Goal: Task Accomplishment & Management: Manage account settings

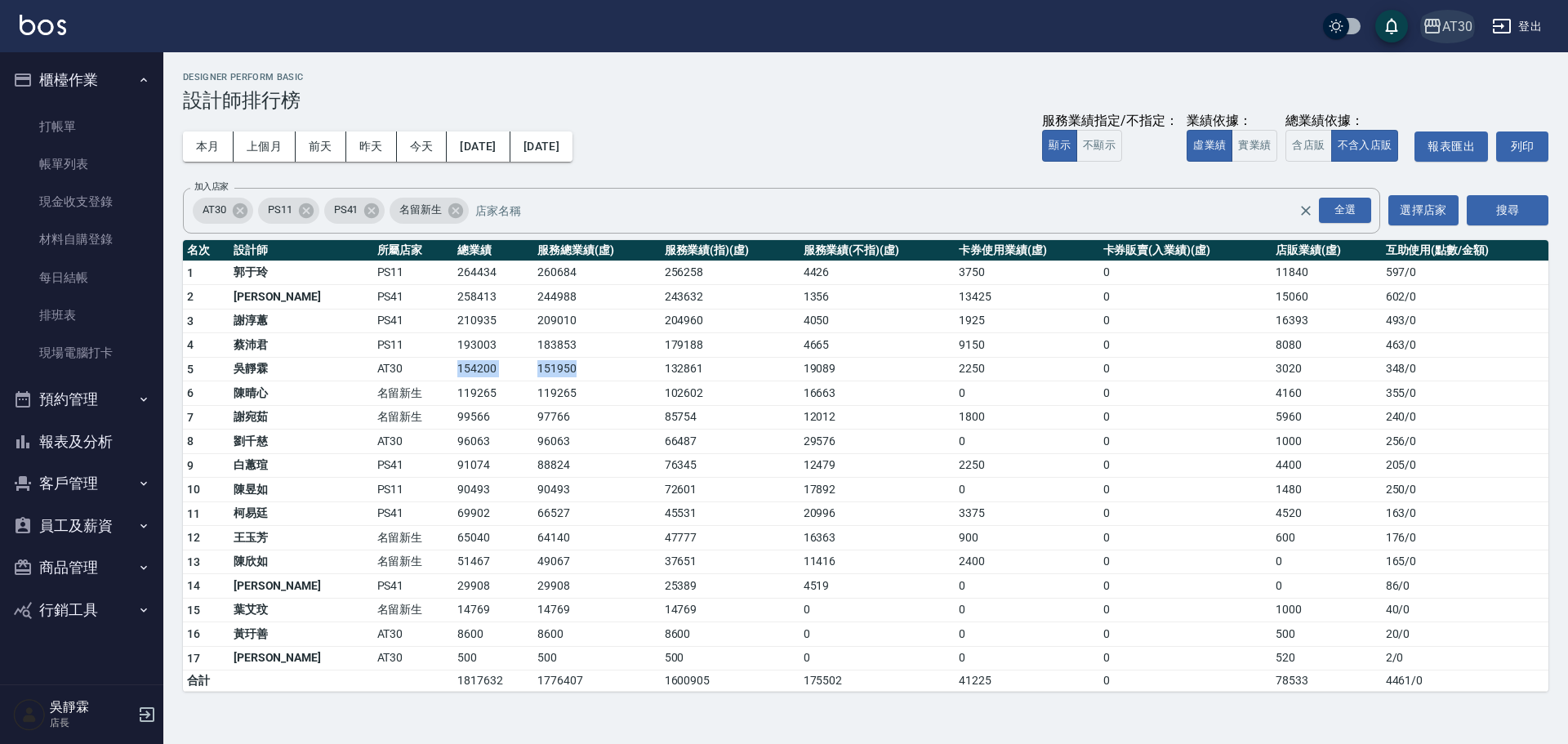
click at [1436, 22] on icon "button" at bounding box center [1432, 25] width 16 height 14
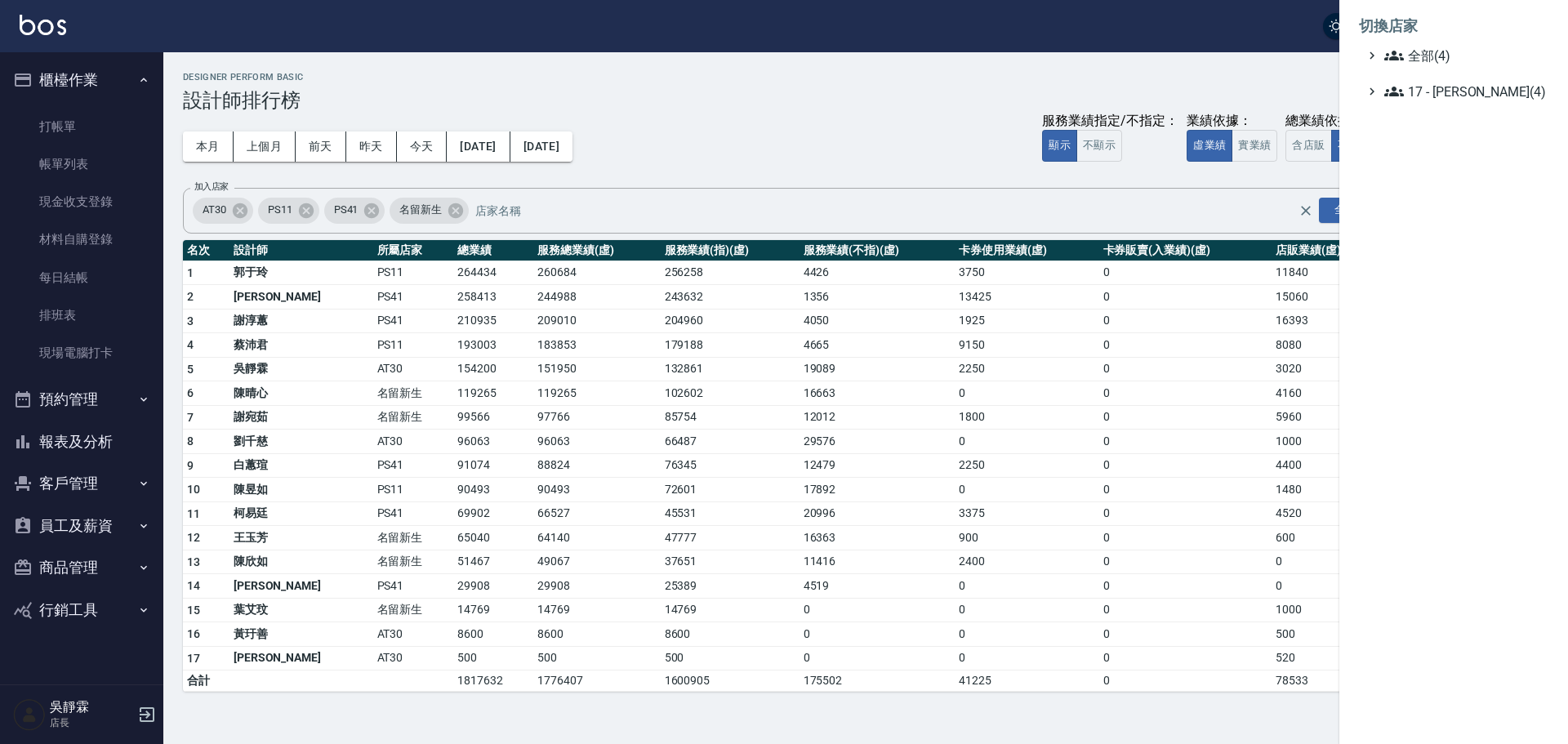
click at [1393, 44] on li "切換店家" at bounding box center [1453, 26] width 190 height 40
click at [1426, 47] on span "全部(4)" at bounding box center [1463, 55] width 158 height 19
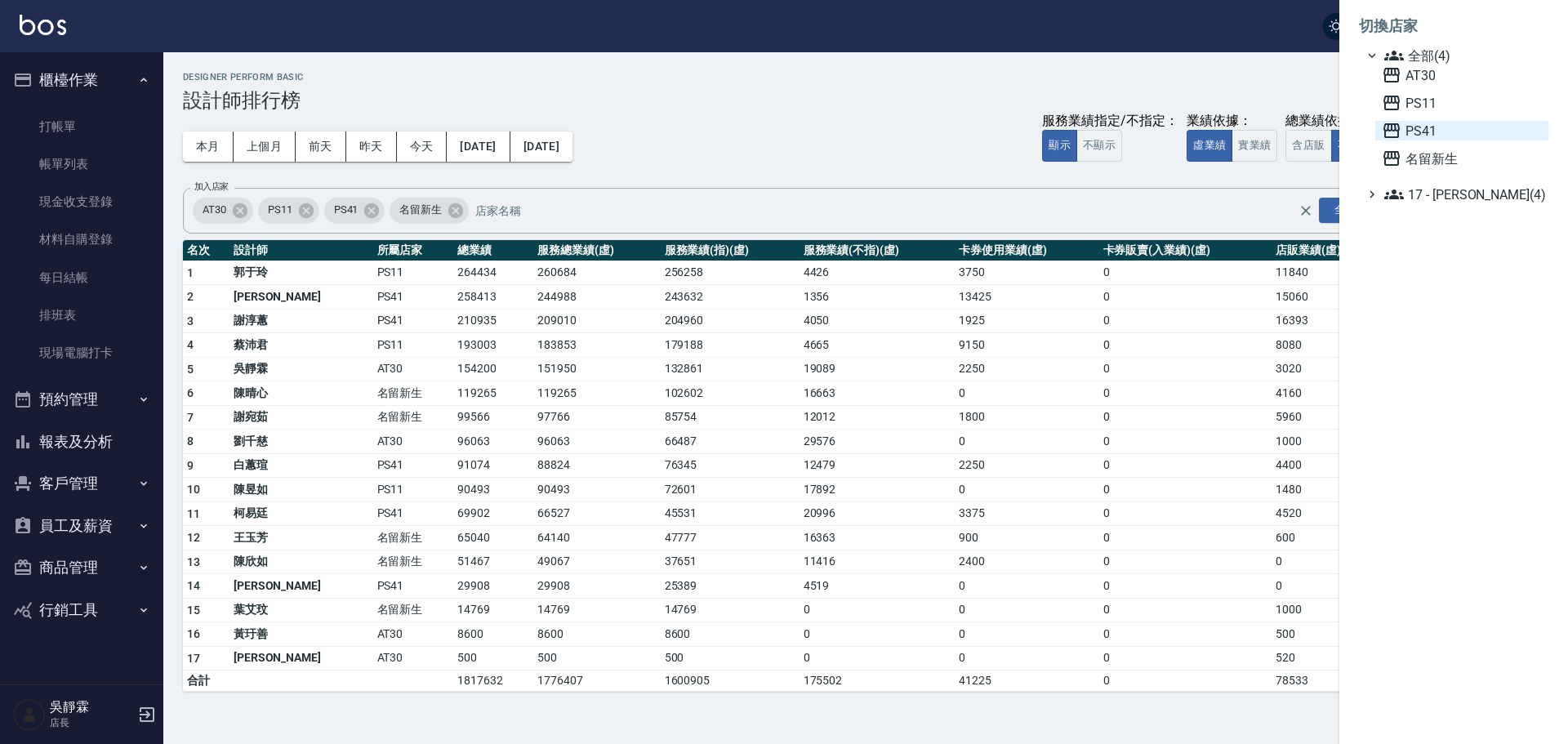
click at [1435, 130] on span "PS41" at bounding box center [1462, 130] width 160 height 19
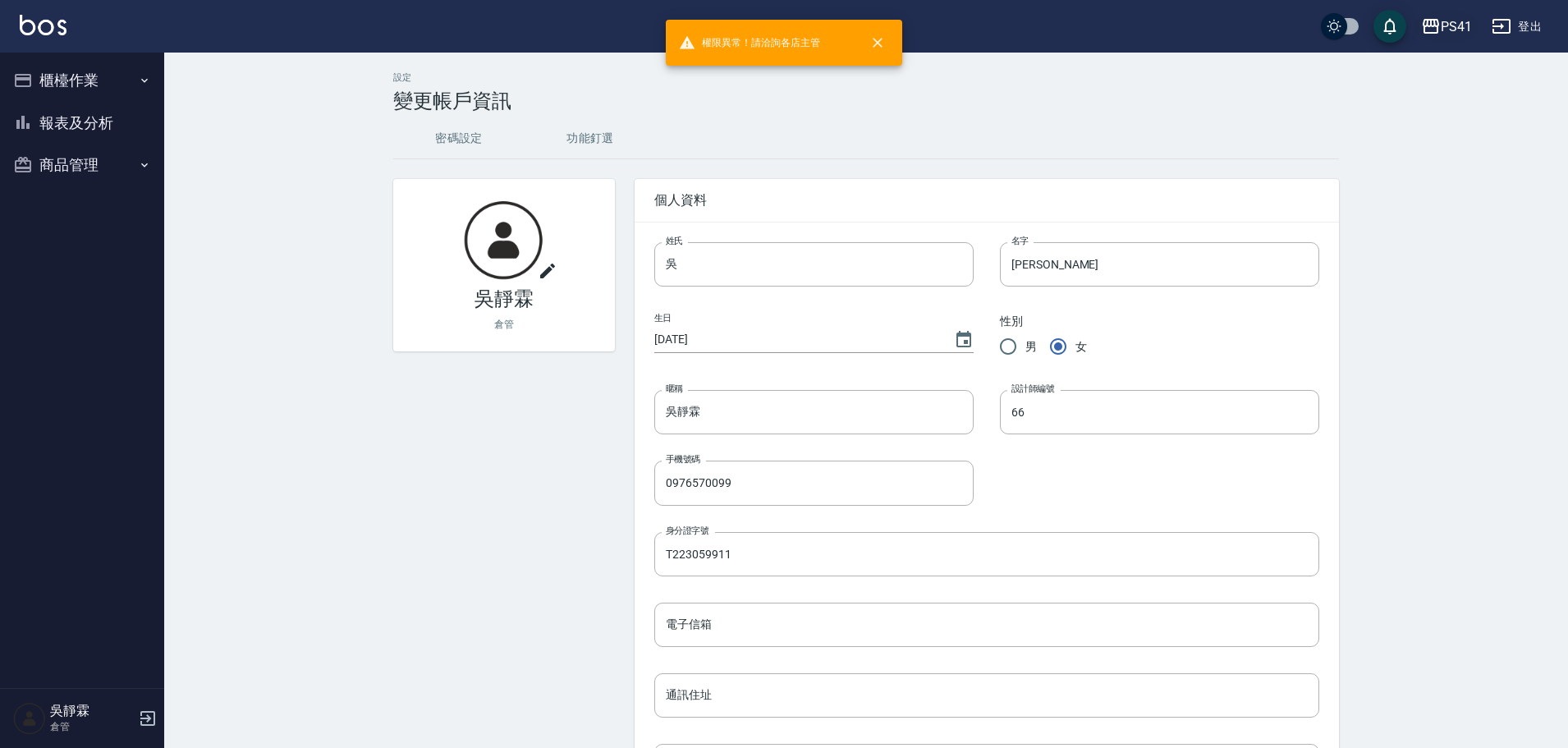
click at [1459, 37] on button "PS41" at bounding box center [1447, 27] width 64 height 34
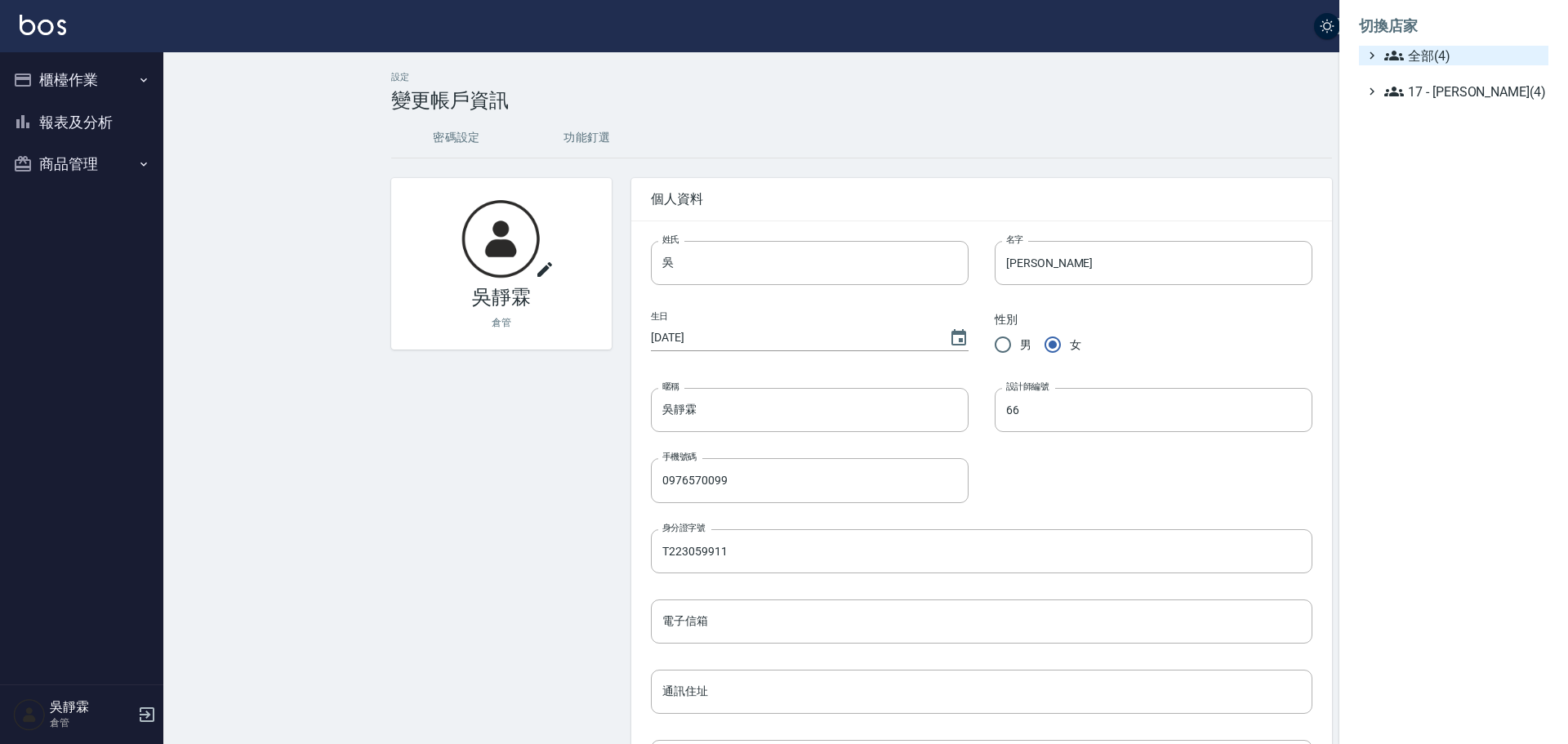
click at [1443, 61] on span "全部(4)" at bounding box center [1463, 55] width 158 height 19
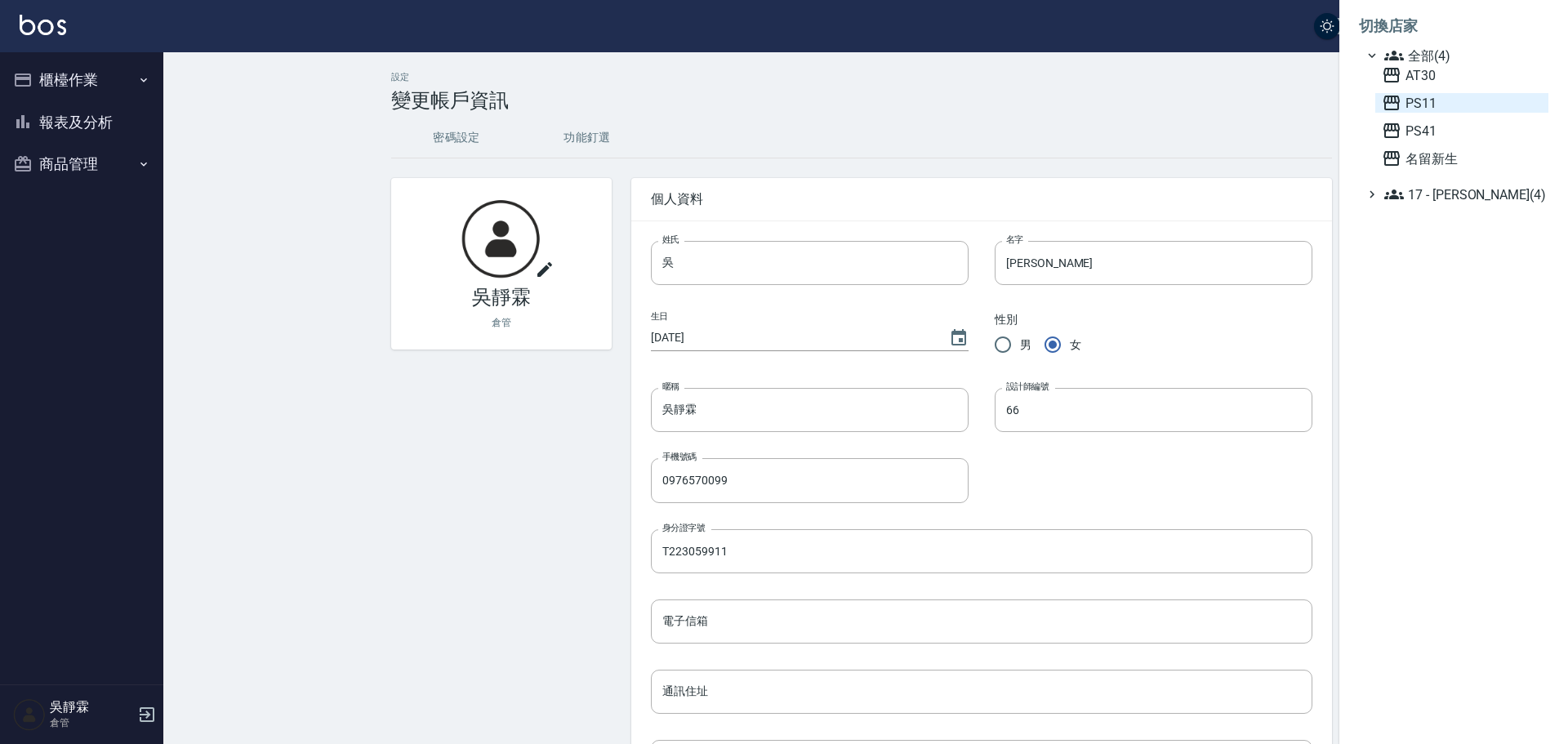
click at [1442, 96] on span "PS11" at bounding box center [1462, 102] width 160 height 19
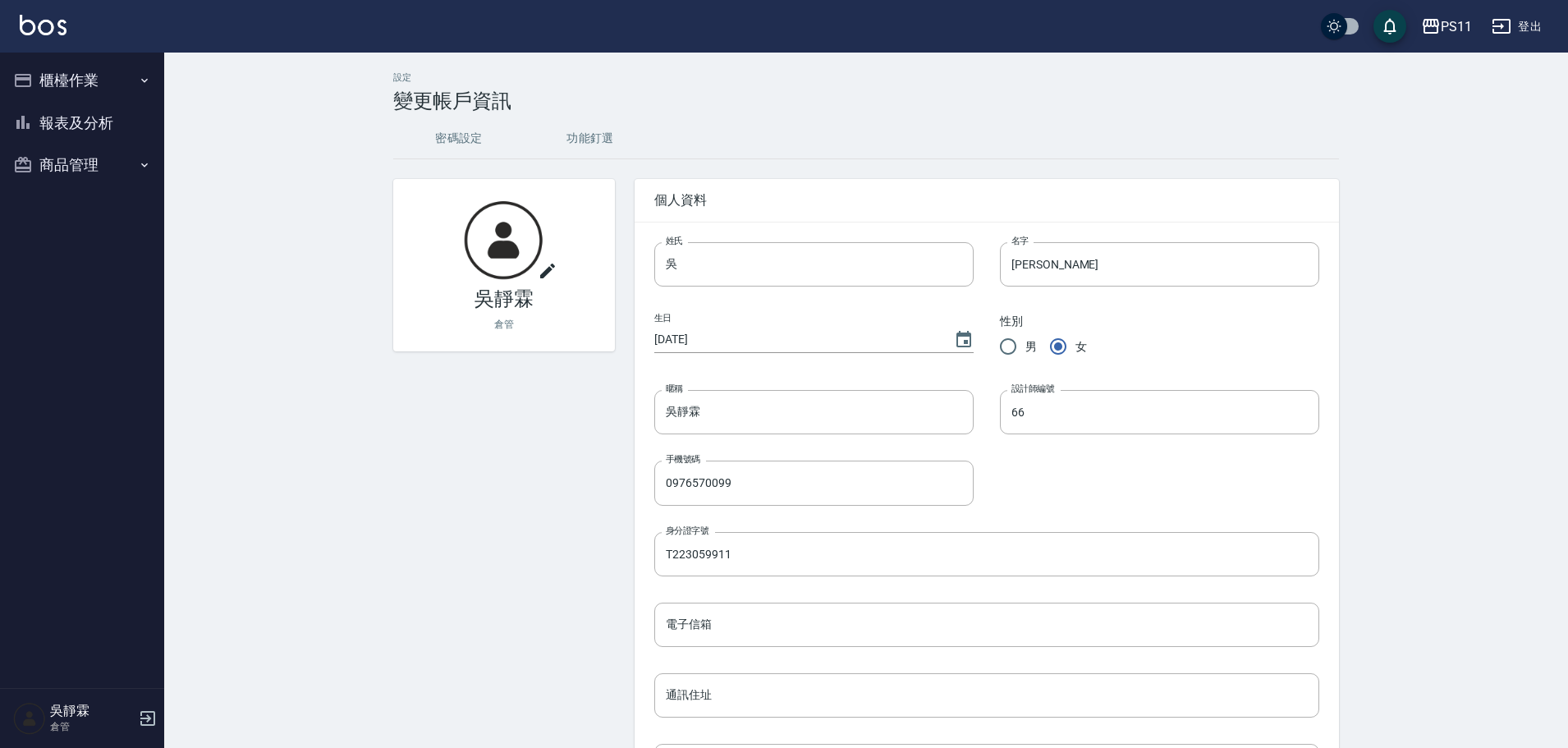
click at [83, 80] on button "櫃檯作業" at bounding box center [82, 80] width 151 height 42
click at [80, 120] on link "材料自購登錄" at bounding box center [82, 127] width 151 height 38
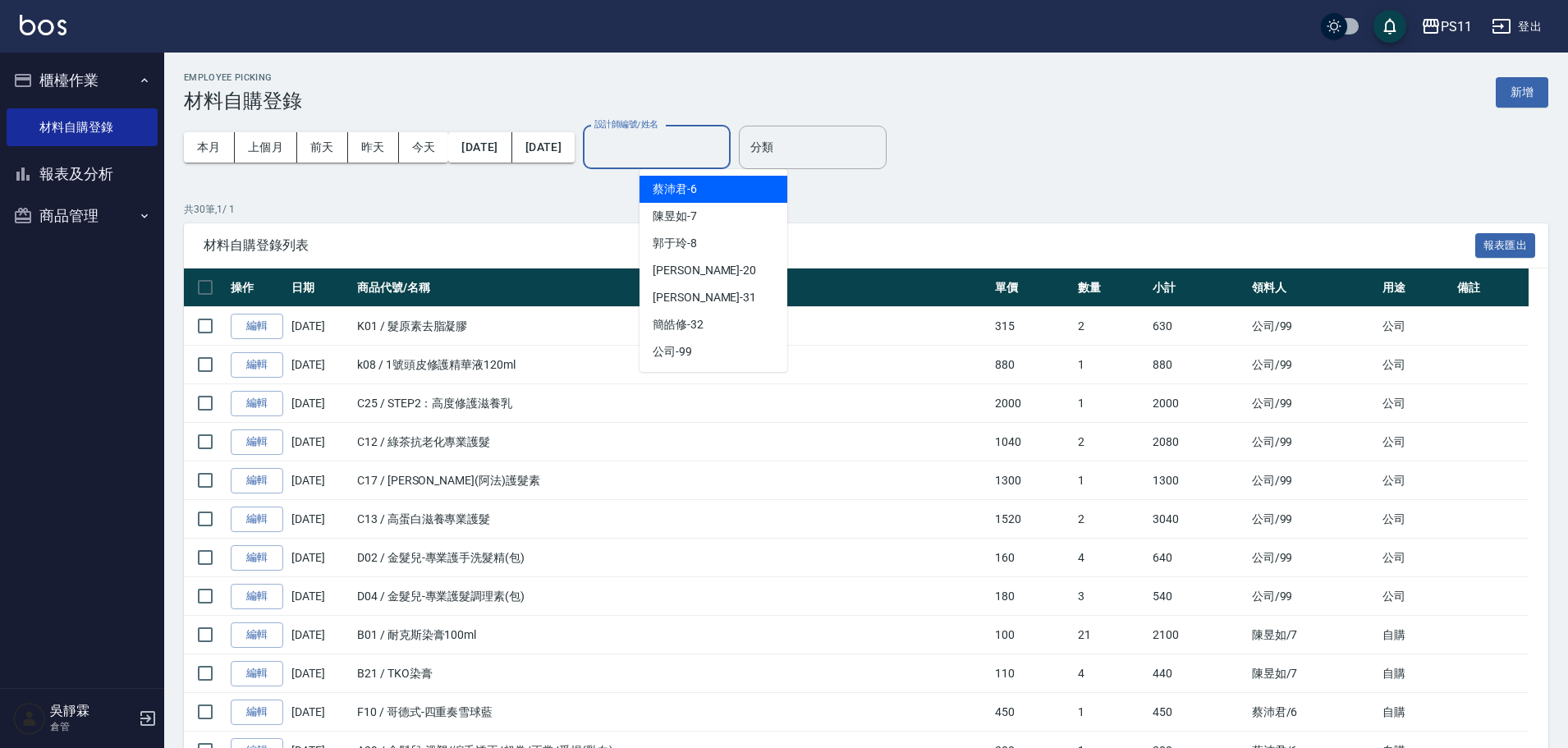
click at [676, 153] on input "設計師編號/姓名" at bounding box center [657, 147] width 133 height 29
click at [682, 191] on span "蔡沛君 -6" at bounding box center [674, 189] width 44 height 17
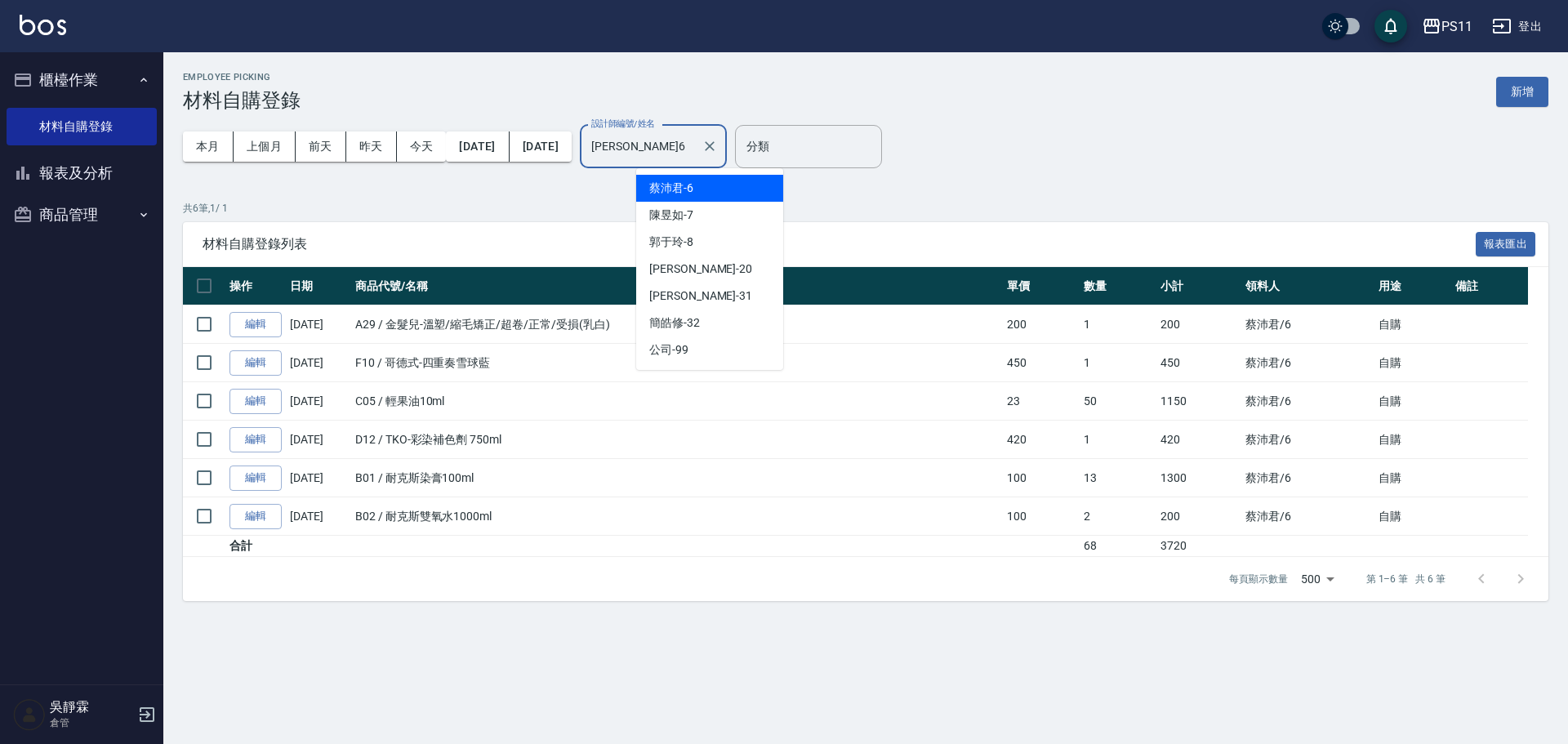
click at [695, 157] on input "蔡沛君-6" at bounding box center [641, 147] width 108 height 29
click at [705, 207] on div "陳昱如 -7" at bounding box center [709, 215] width 147 height 27
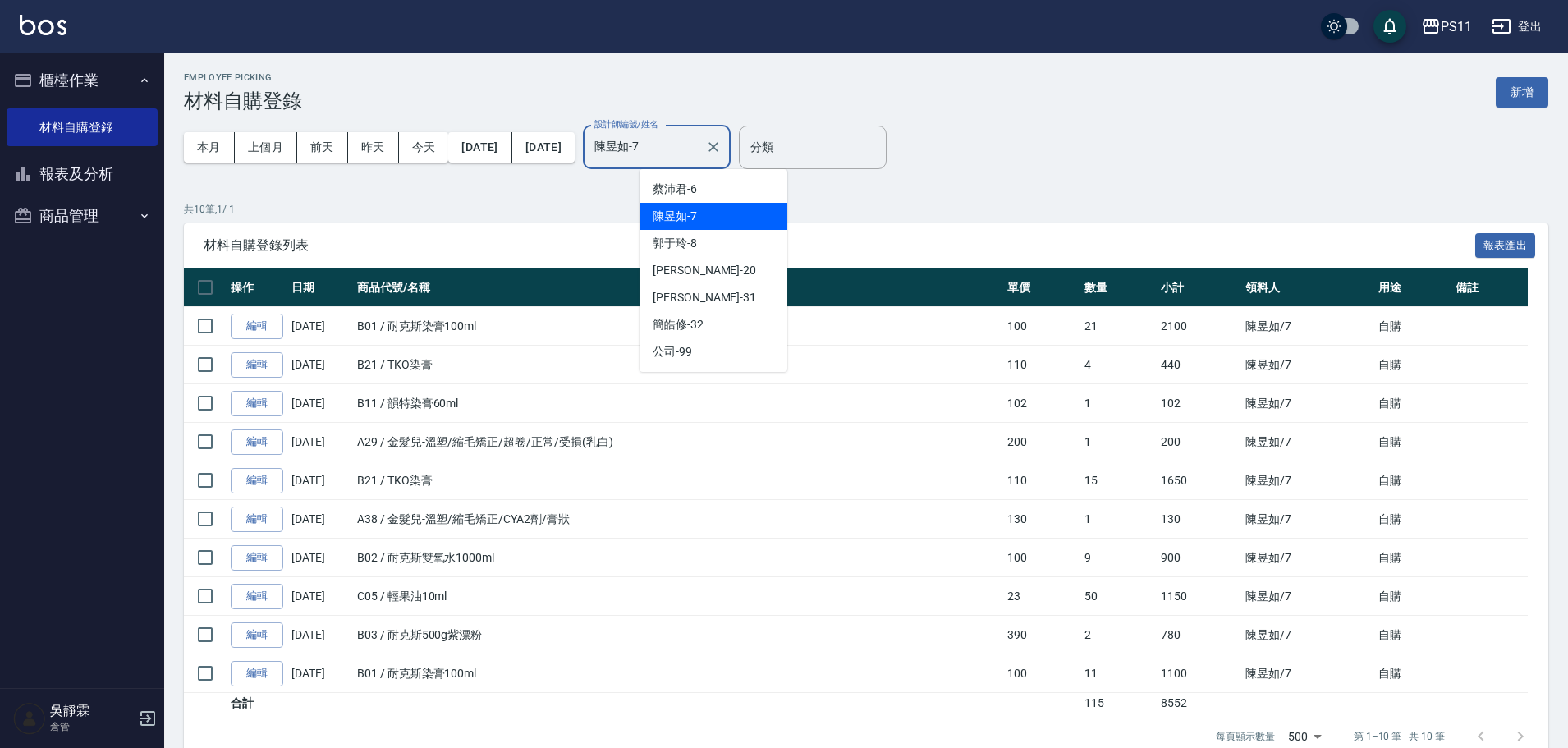
click at [699, 158] on input "陳昱如-7" at bounding box center [645, 147] width 108 height 29
click at [723, 233] on div "郭于玲 -8" at bounding box center [713, 243] width 147 height 27
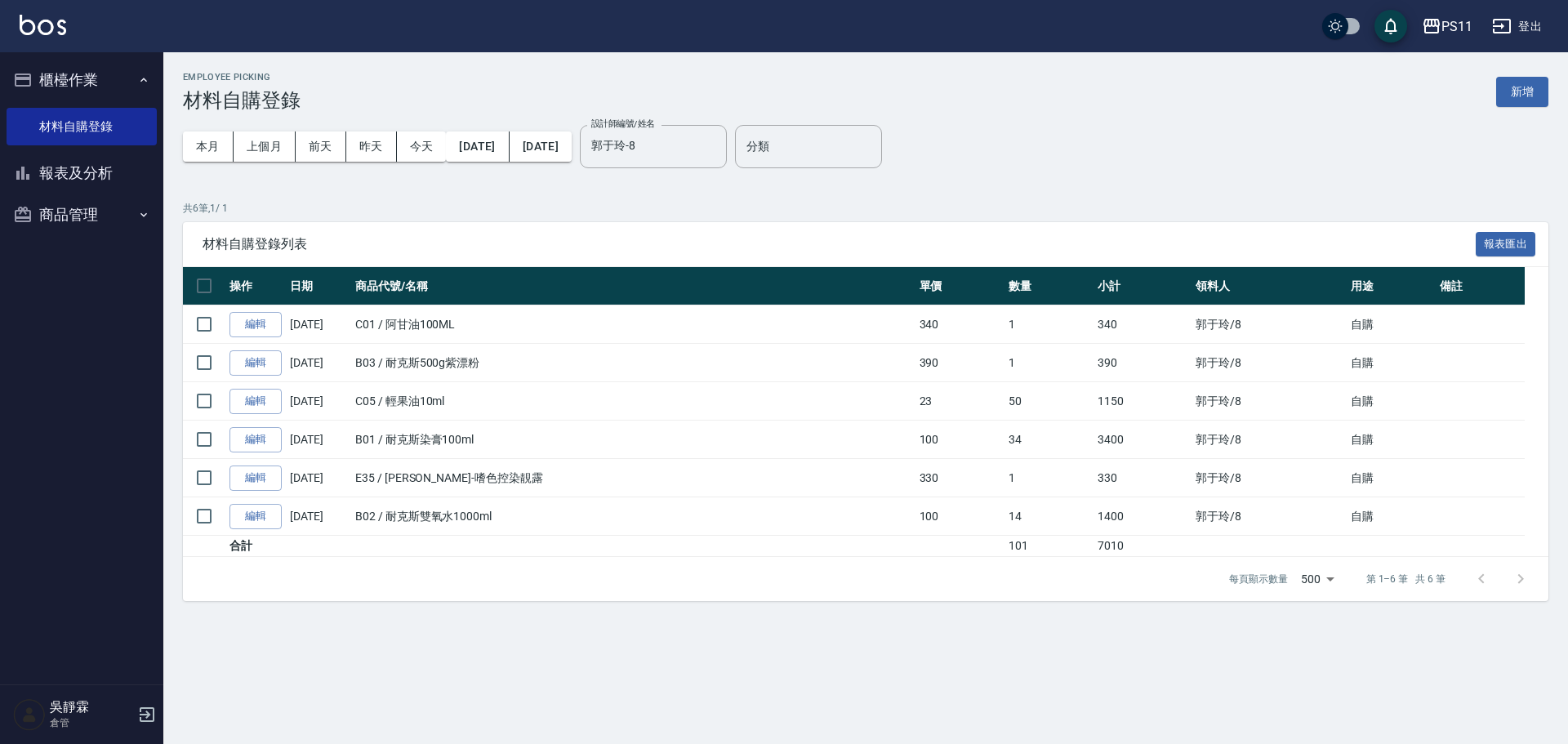
click at [704, 169] on div "本月 上個月 前天 昨天 今天 2025/08/01 2025/08/24 設計師編號/姓名 郭于玲-8 設計師編號/姓名" at bounding box center [454, 147] width 543 height 69
click at [695, 153] on input "郭于玲-8" at bounding box center [641, 147] width 108 height 29
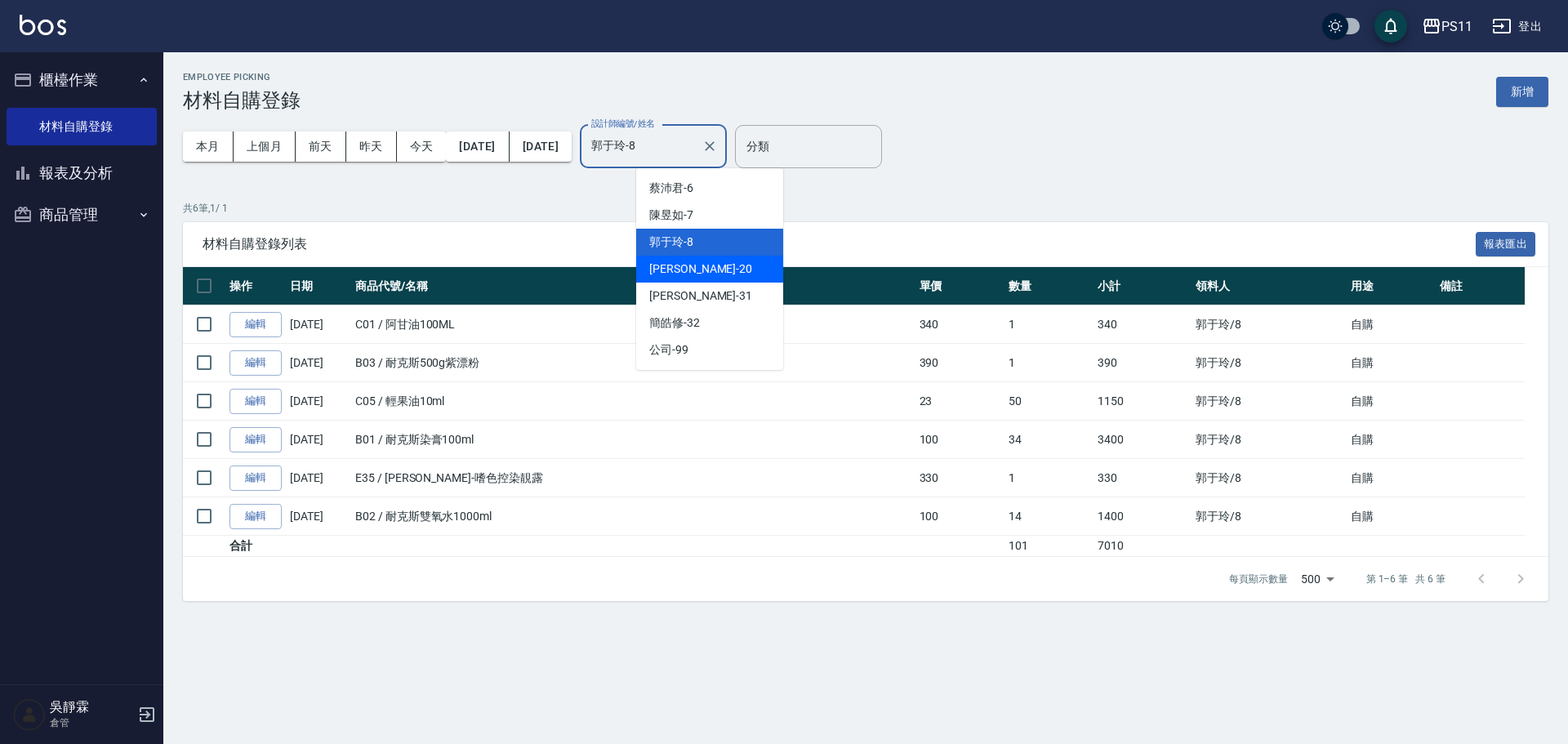
click at [708, 267] on div "James -20" at bounding box center [709, 269] width 147 height 27
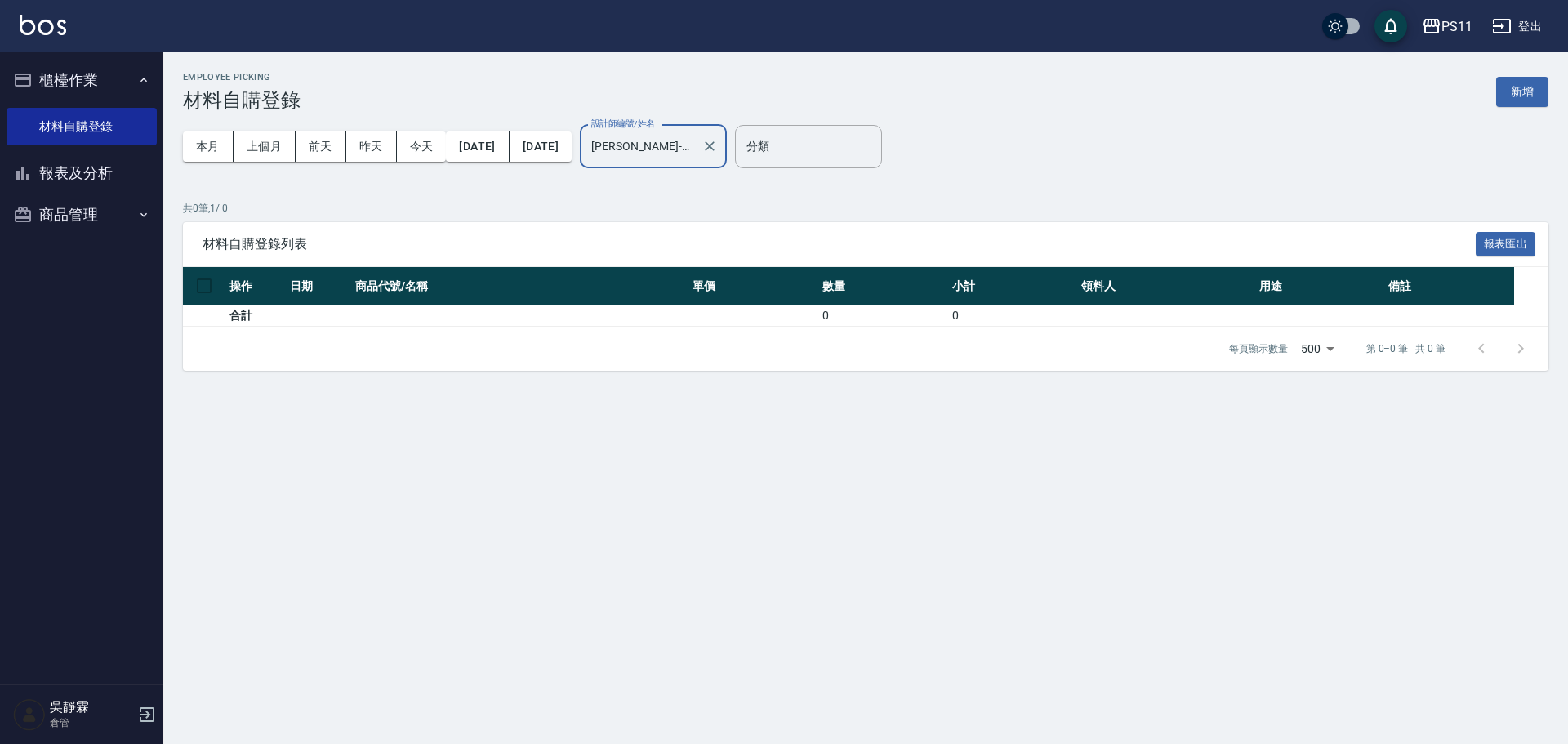
drag, startPoint x: 721, startPoint y: 158, endPoint x: 720, endPoint y: 166, distance: 8.1
click at [695, 158] on input "James-20" at bounding box center [641, 147] width 108 height 29
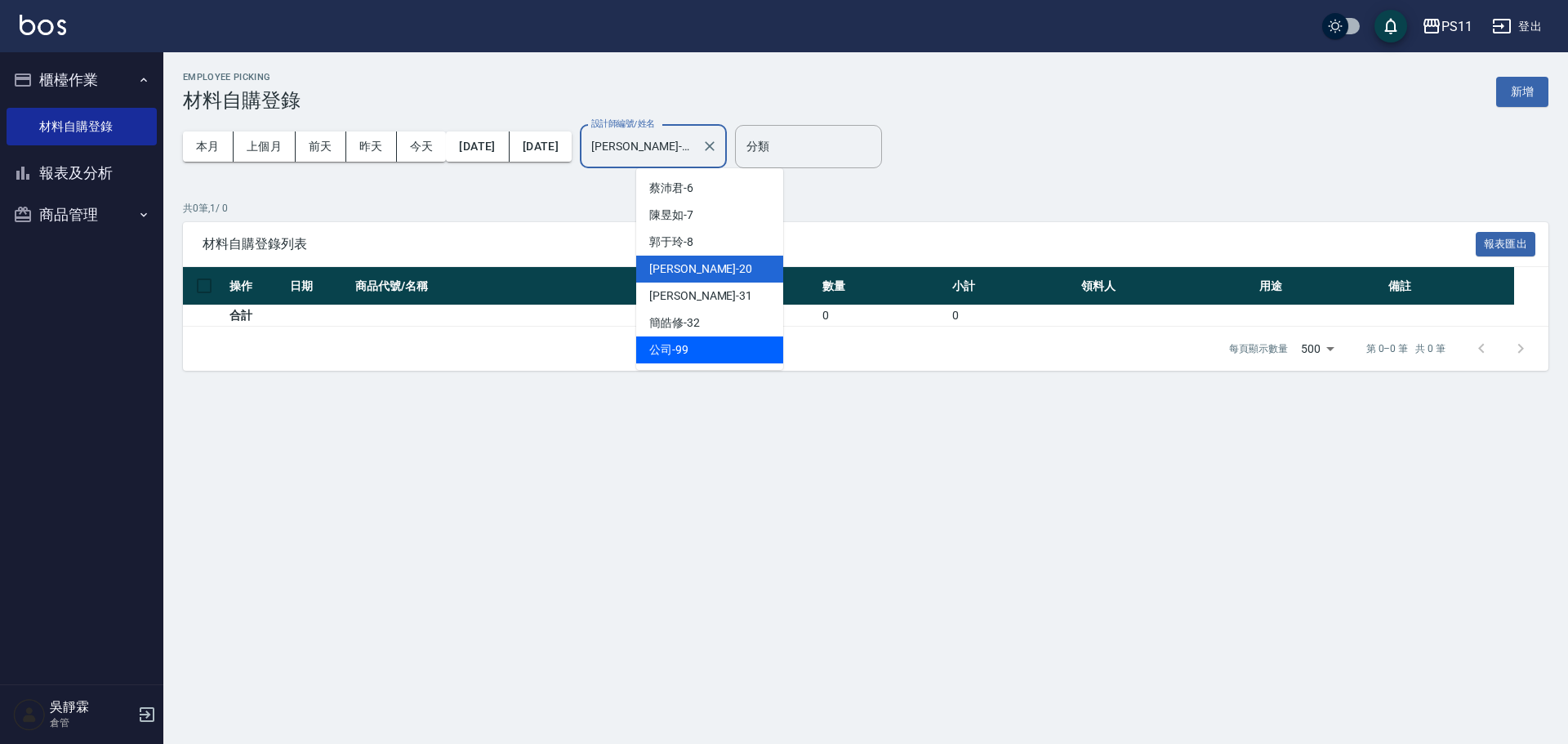
click at [718, 346] on div "公司 -99" at bounding box center [709, 350] width 147 height 27
type input "公司-99"
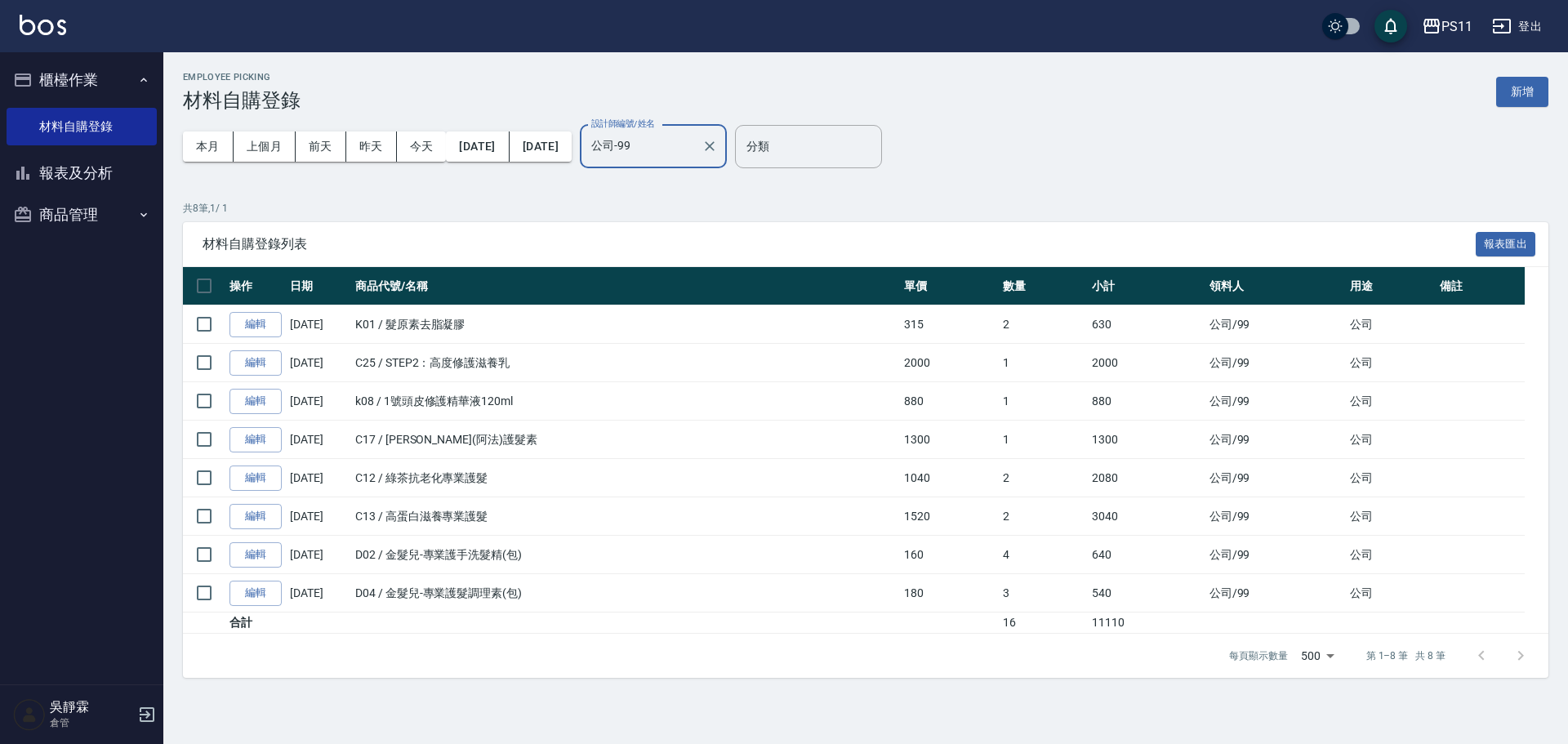
click at [93, 74] on button "櫃檯作業" at bounding box center [82, 80] width 150 height 42
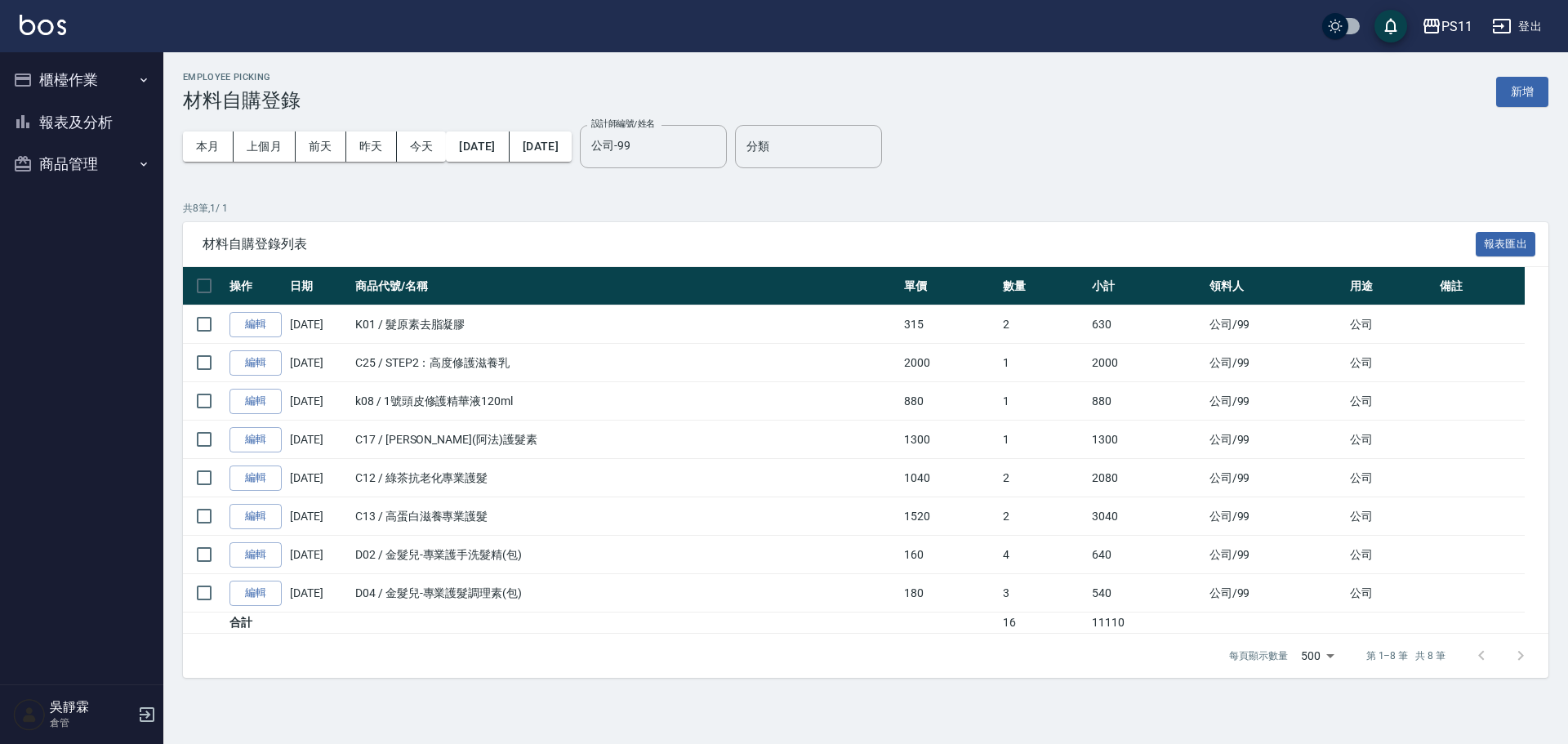
click at [94, 124] on button "報表及分析" at bounding box center [82, 122] width 150 height 42
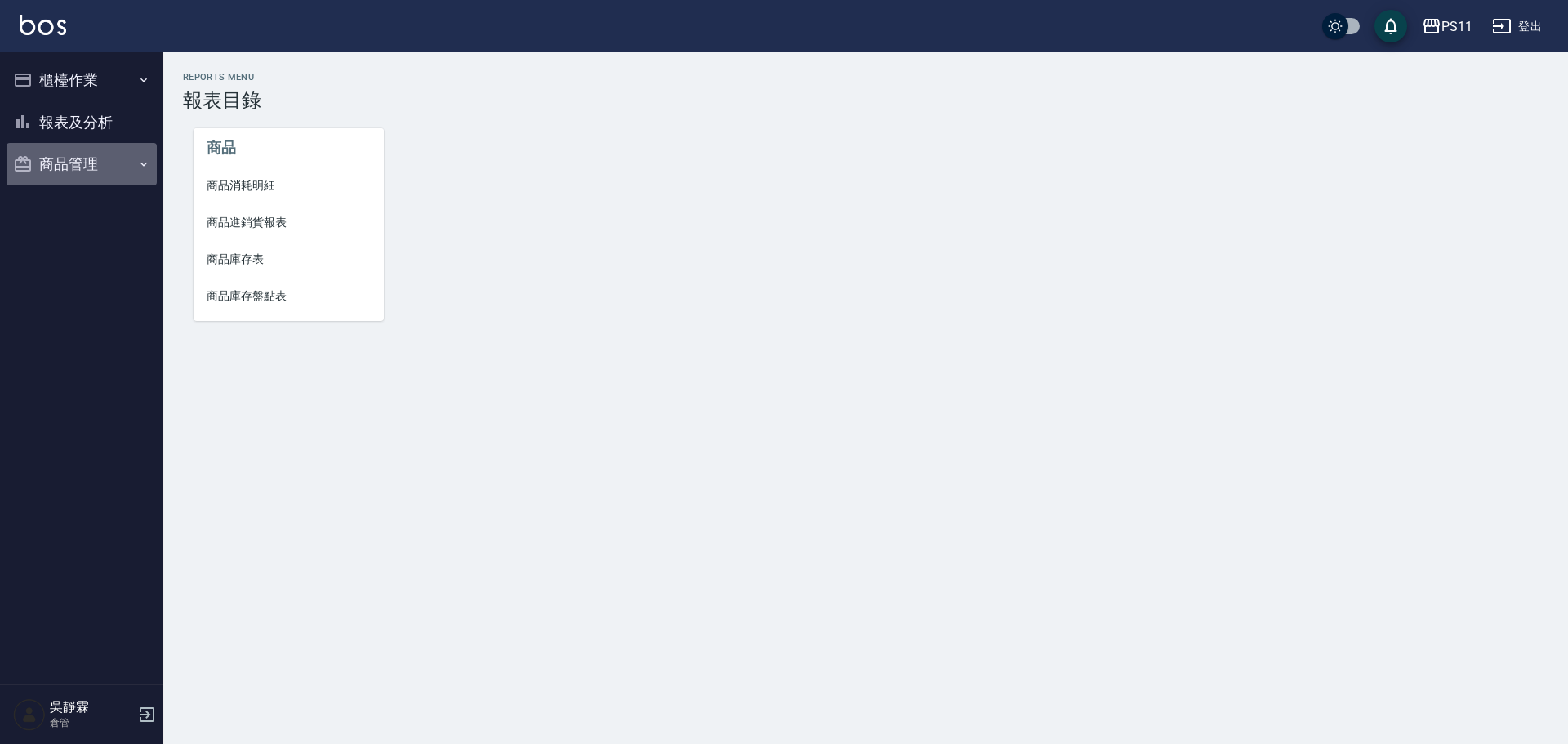
click at [91, 159] on button "商品管理" at bounding box center [82, 164] width 150 height 42
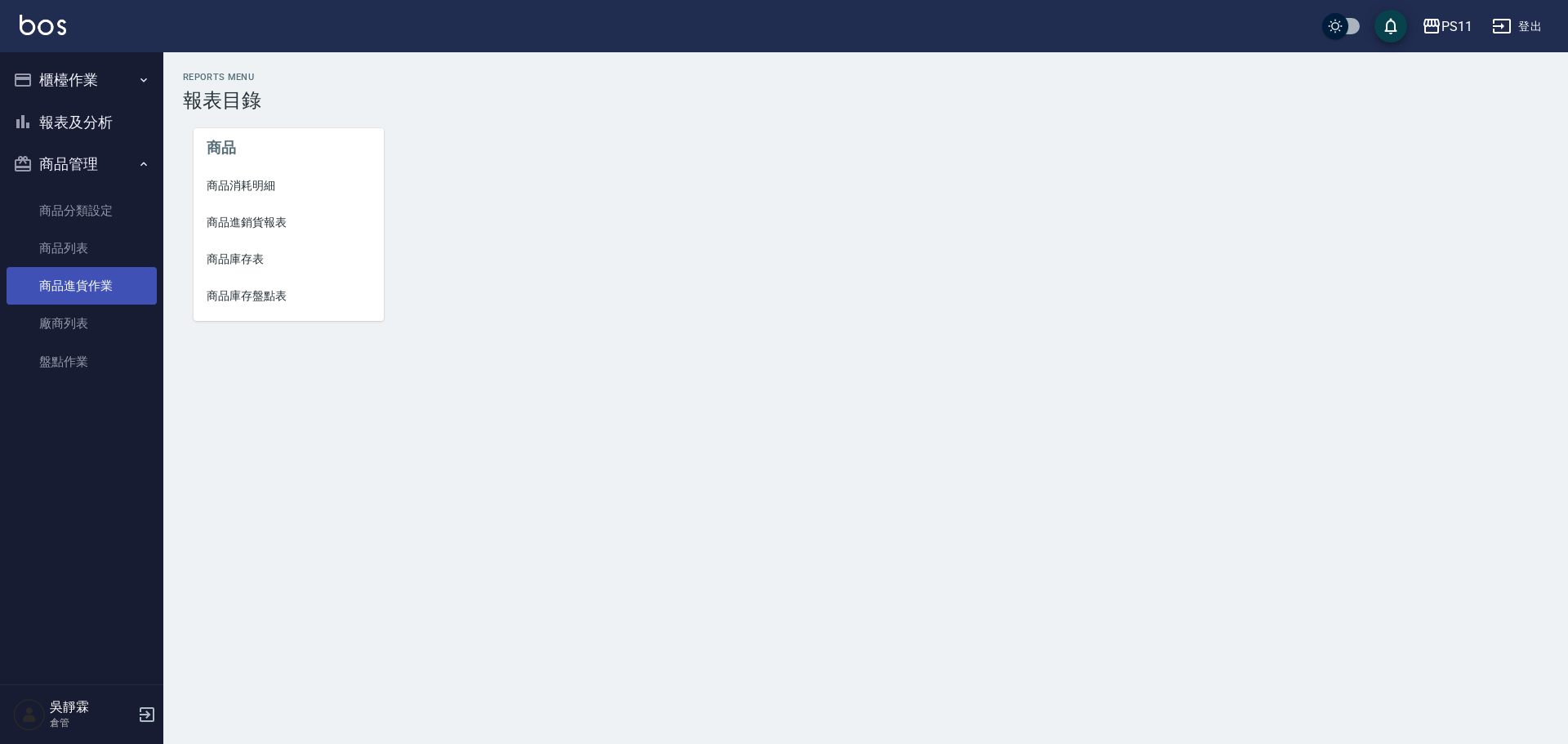
click at [123, 285] on link "商品進貨作業" at bounding box center [82, 286] width 150 height 38
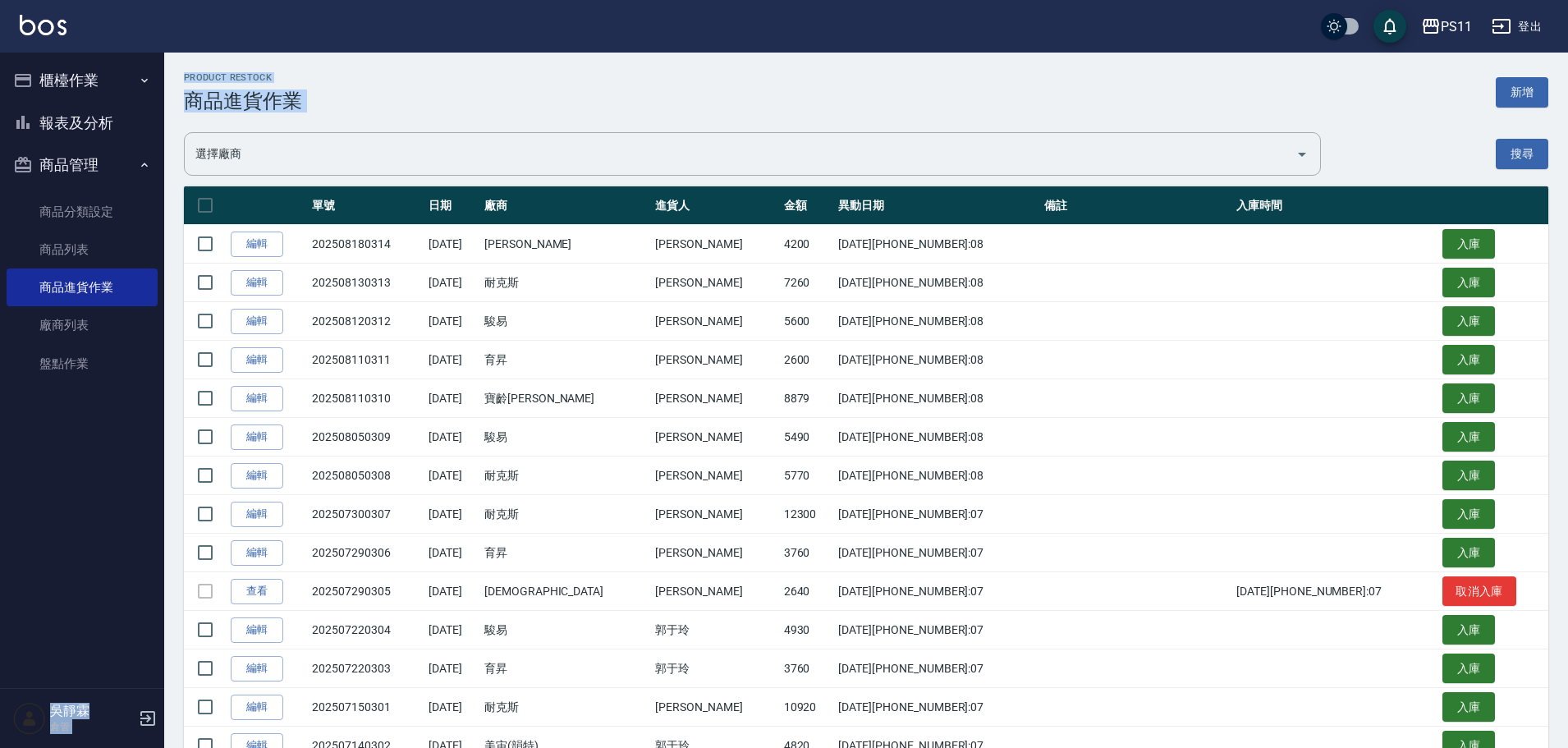
drag, startPoint x: 1567, startPoint y: 38, endPoint x: 1562, endPoint y: 61, distance: 23.5
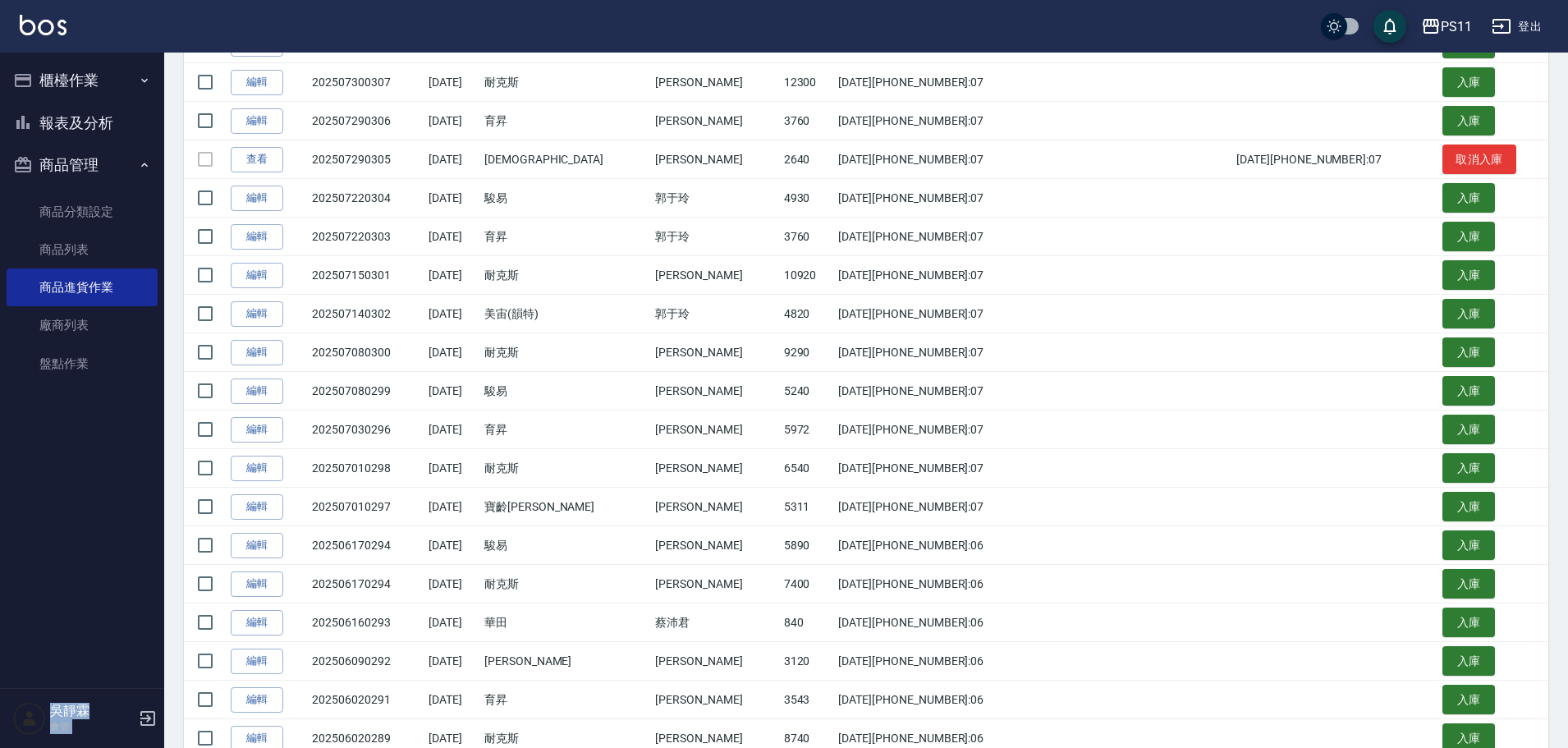
scroll to position [418, 0]
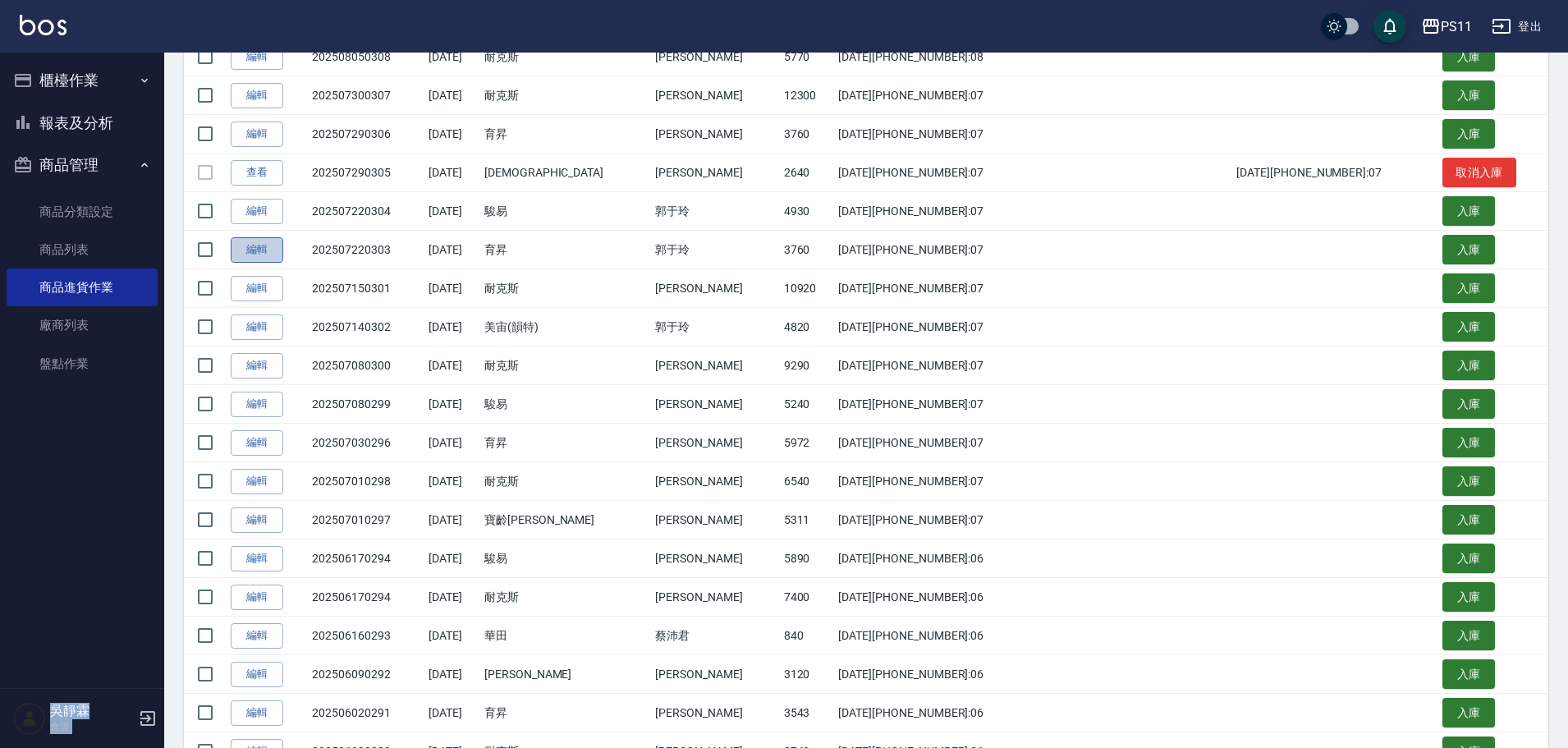
click at [280, 255] on link "編輯" at bounding box center [257, 250] width 53 height 25
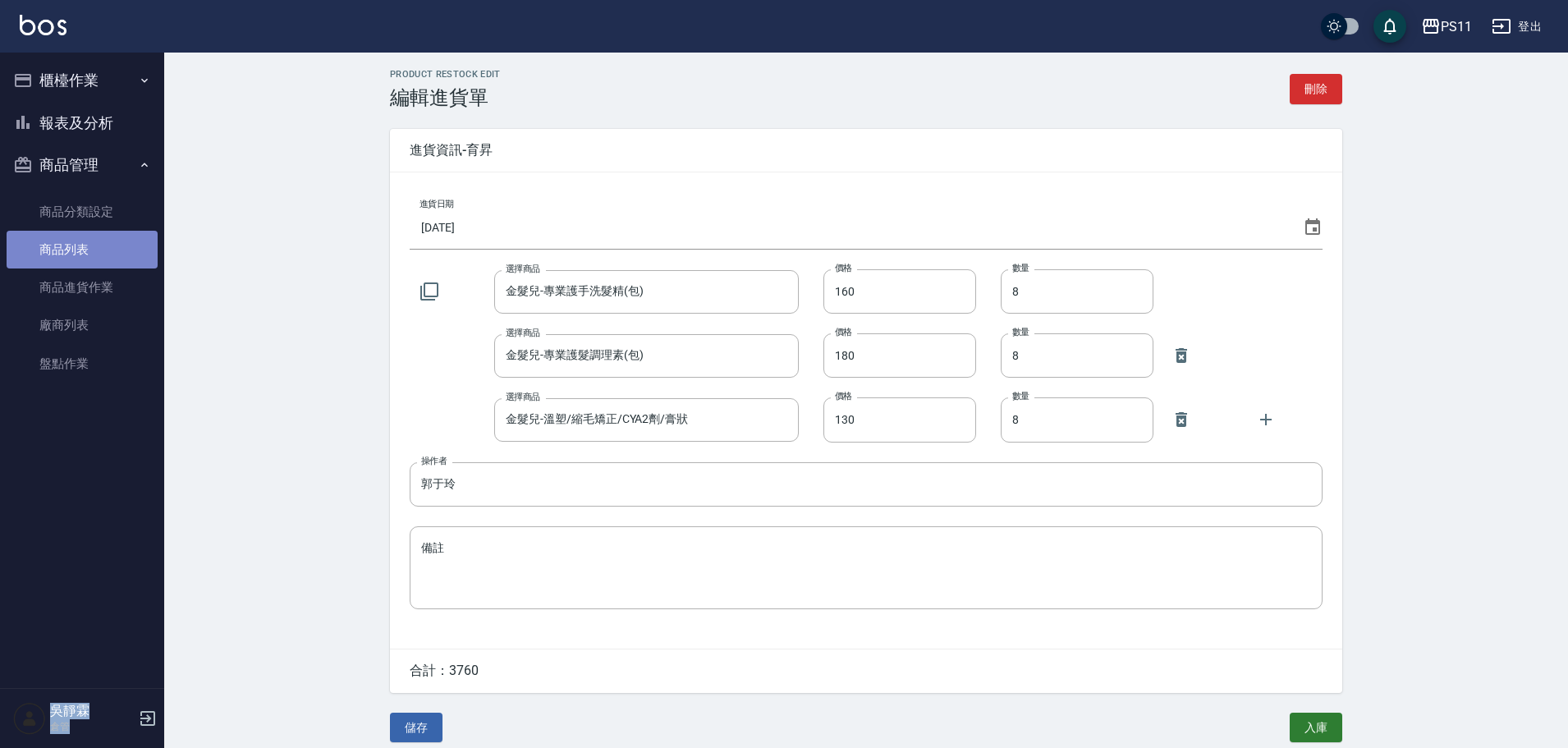
click at [77, 248] on link "商品列表" at bounding box center [82, 249] width 151 height 38
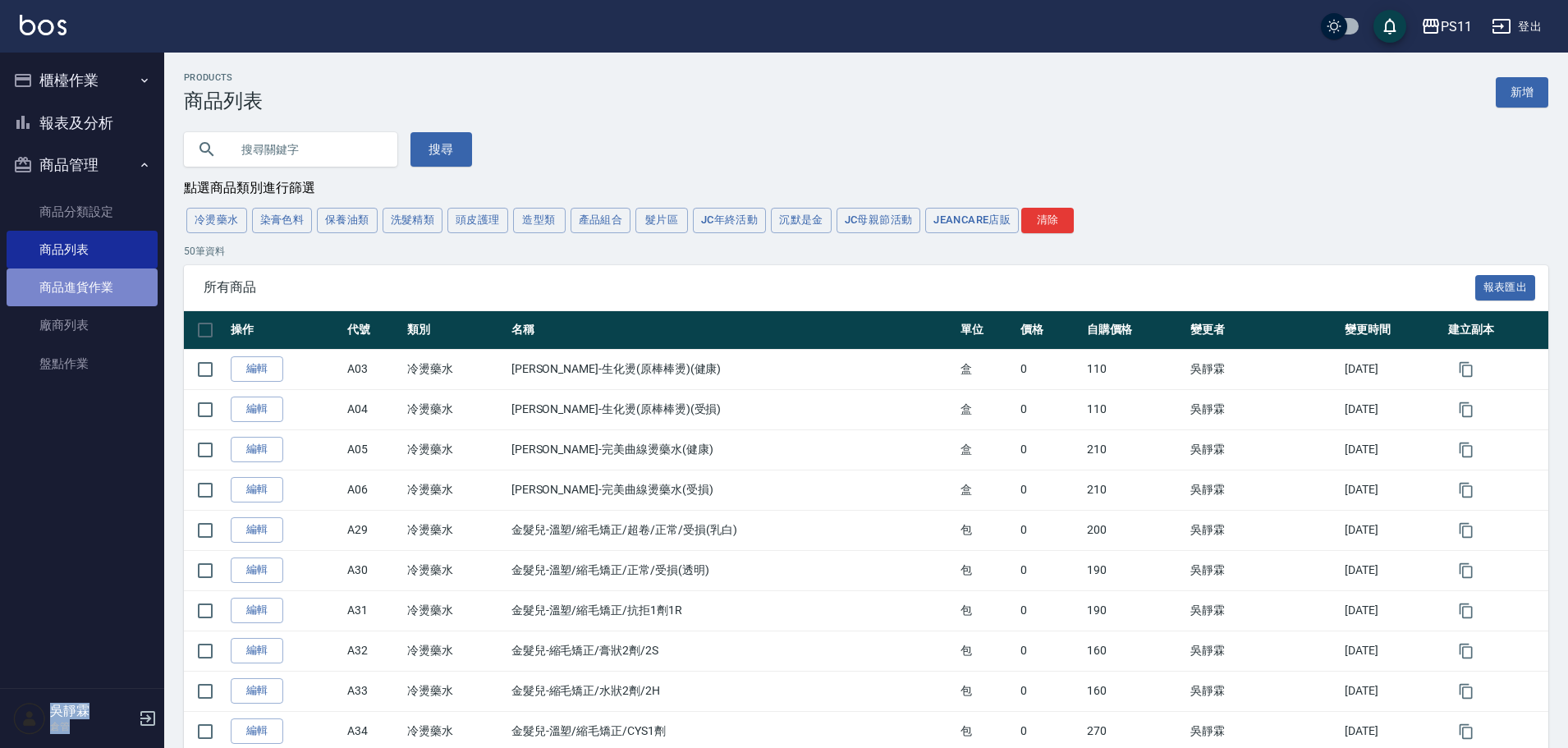
click at [109, 289] on link "商品進貨作業" at bounding box center [82, 287] width 151 height 38
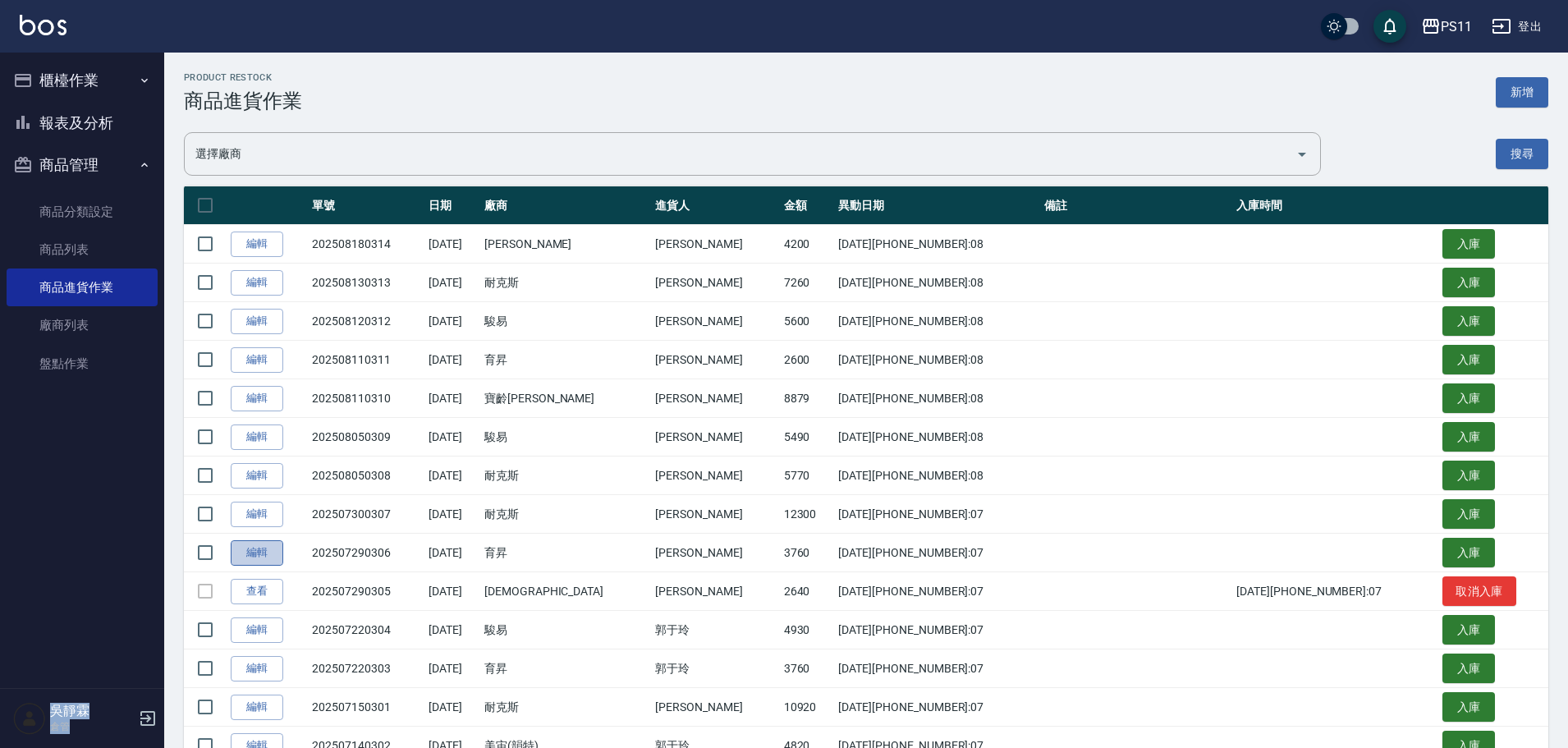
click at [254, 557] on link "編輯" at bounding box center [257, 553] width 53 height 25
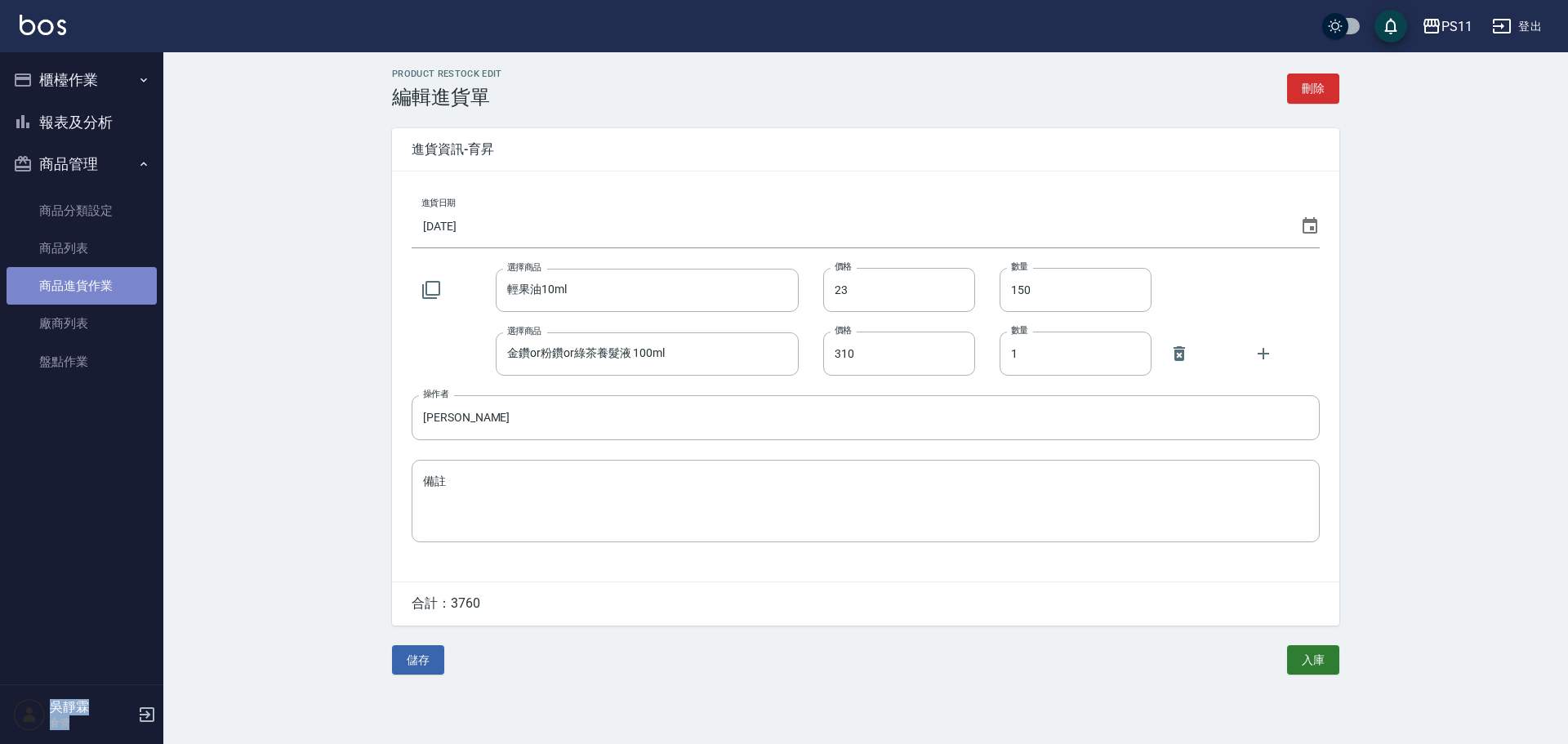
click at [92, 297] on link "商品進貨作業" at bounding box center [82, 286] width 150 height 38
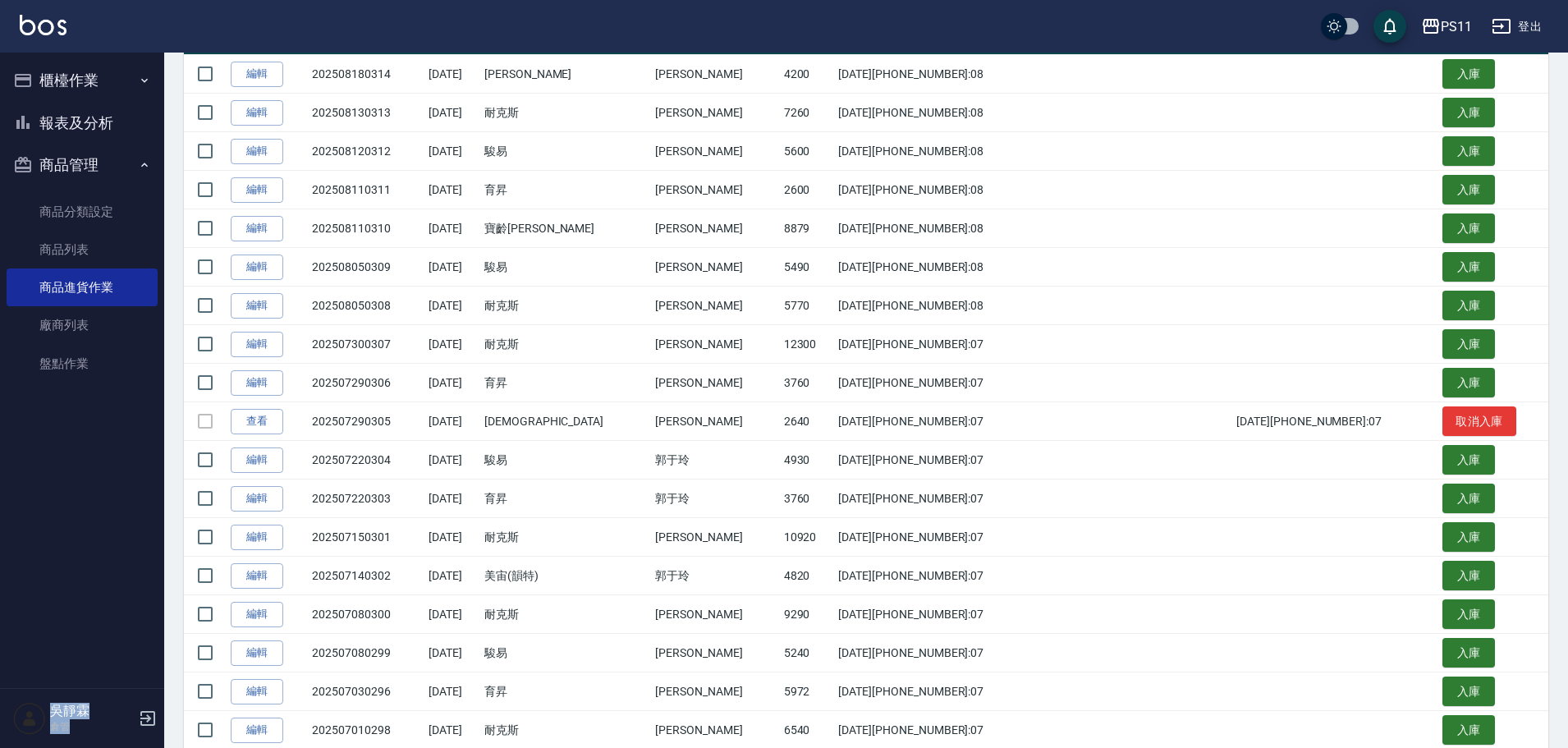
scroll to position [209, 0]
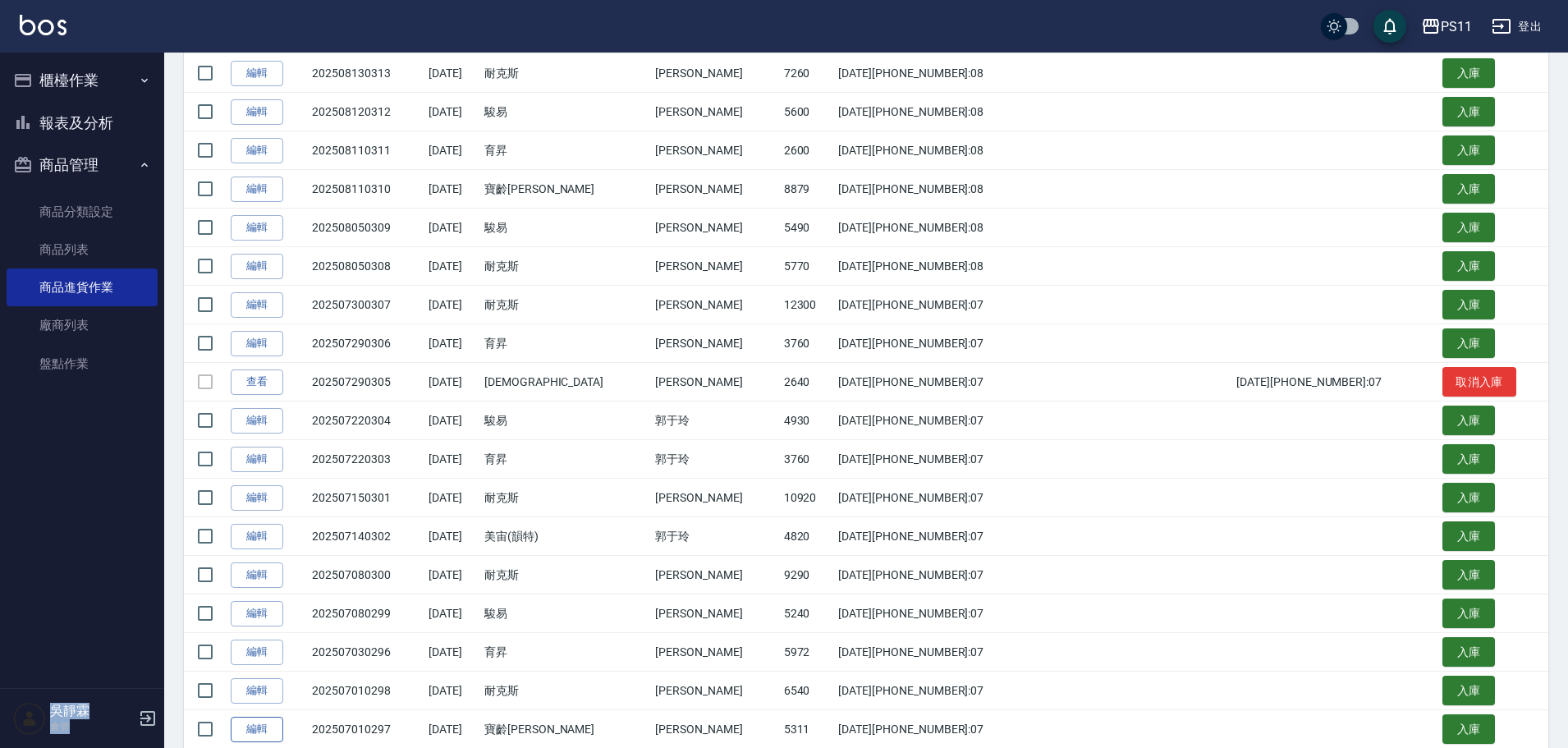
click at [272, 727] on link "編輯" at bounding box center [257, 729] width 53 height 25
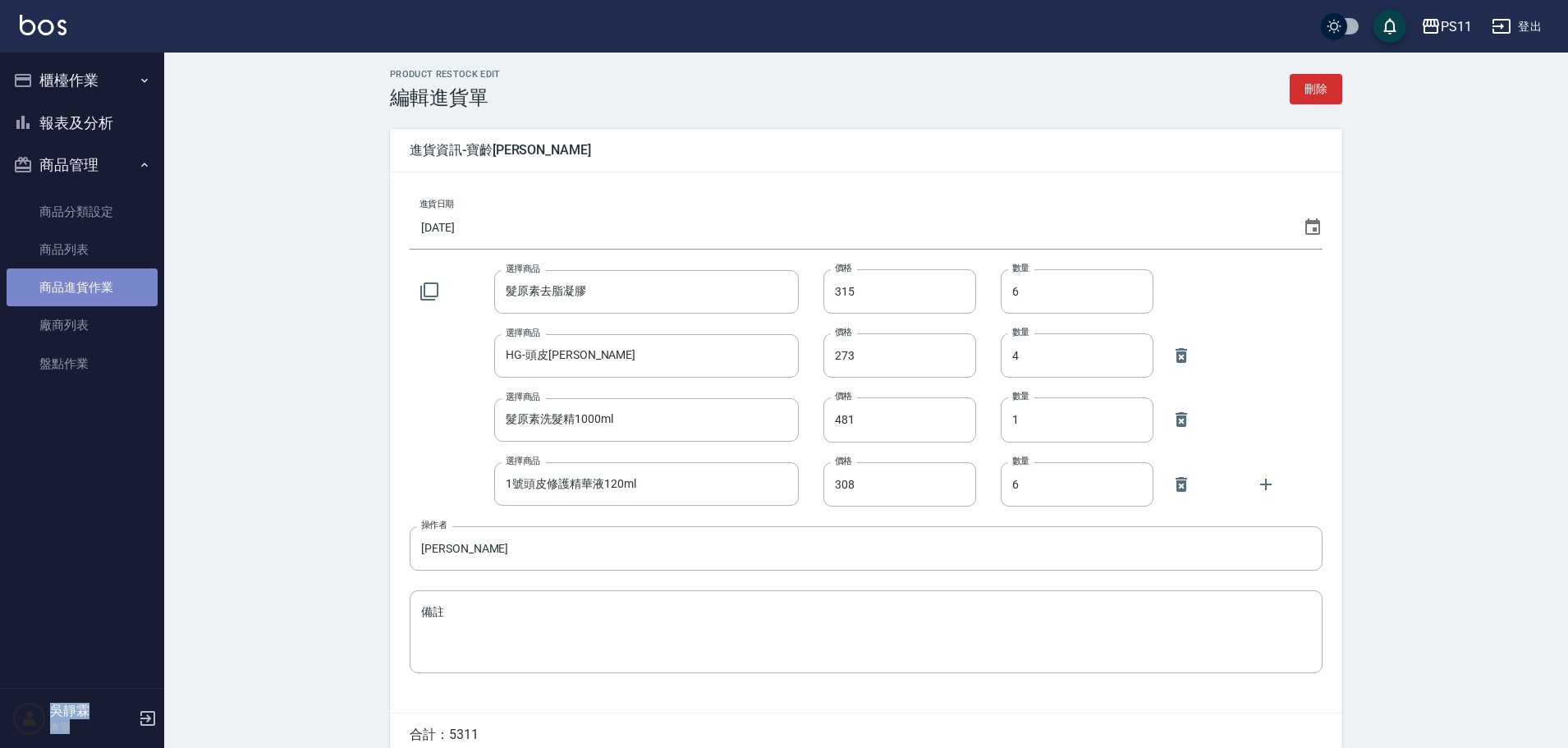
click at [84, 291] on link "商品進貨作業" at bounding box center [82, 287] width 151 height 38
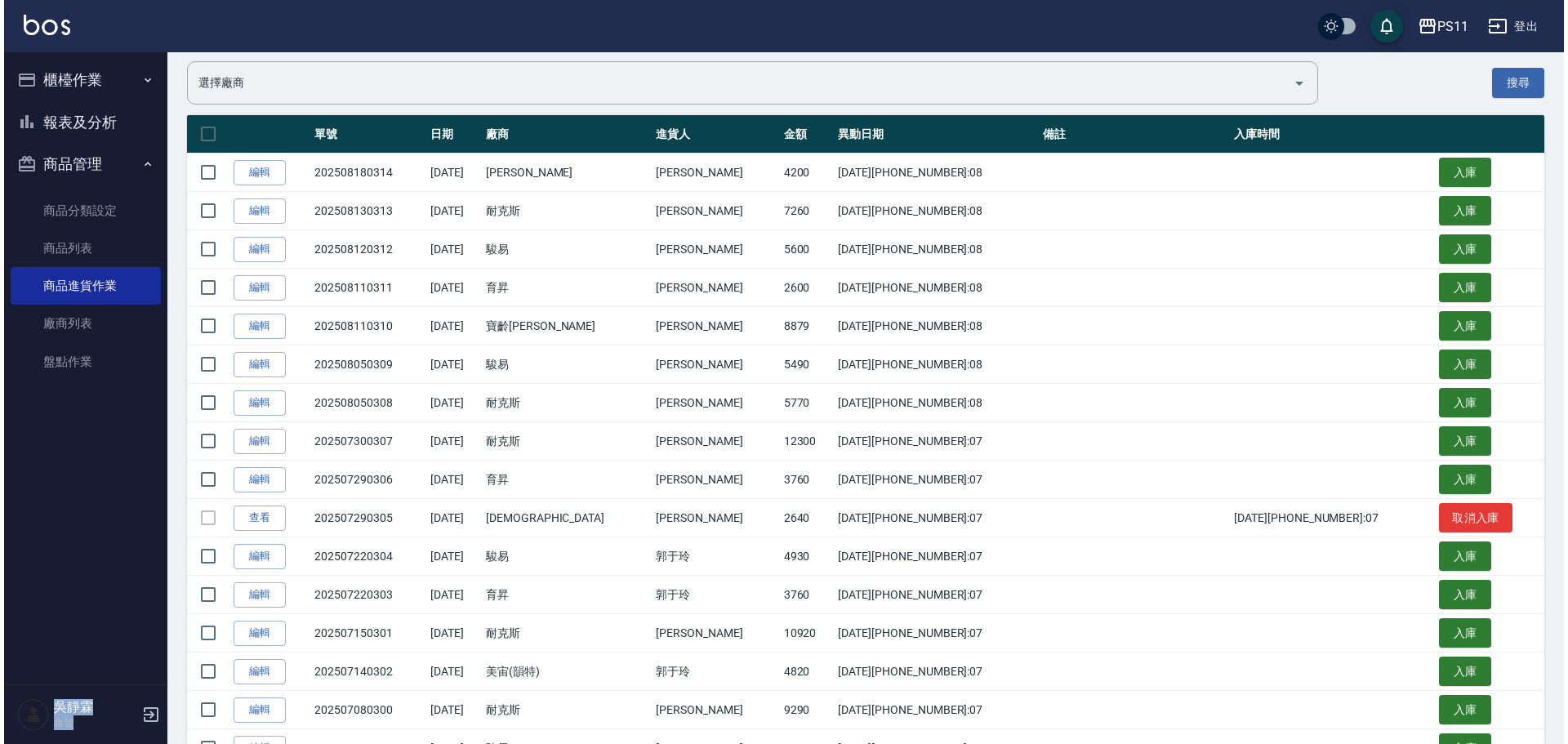
scroll to position [136, 0]
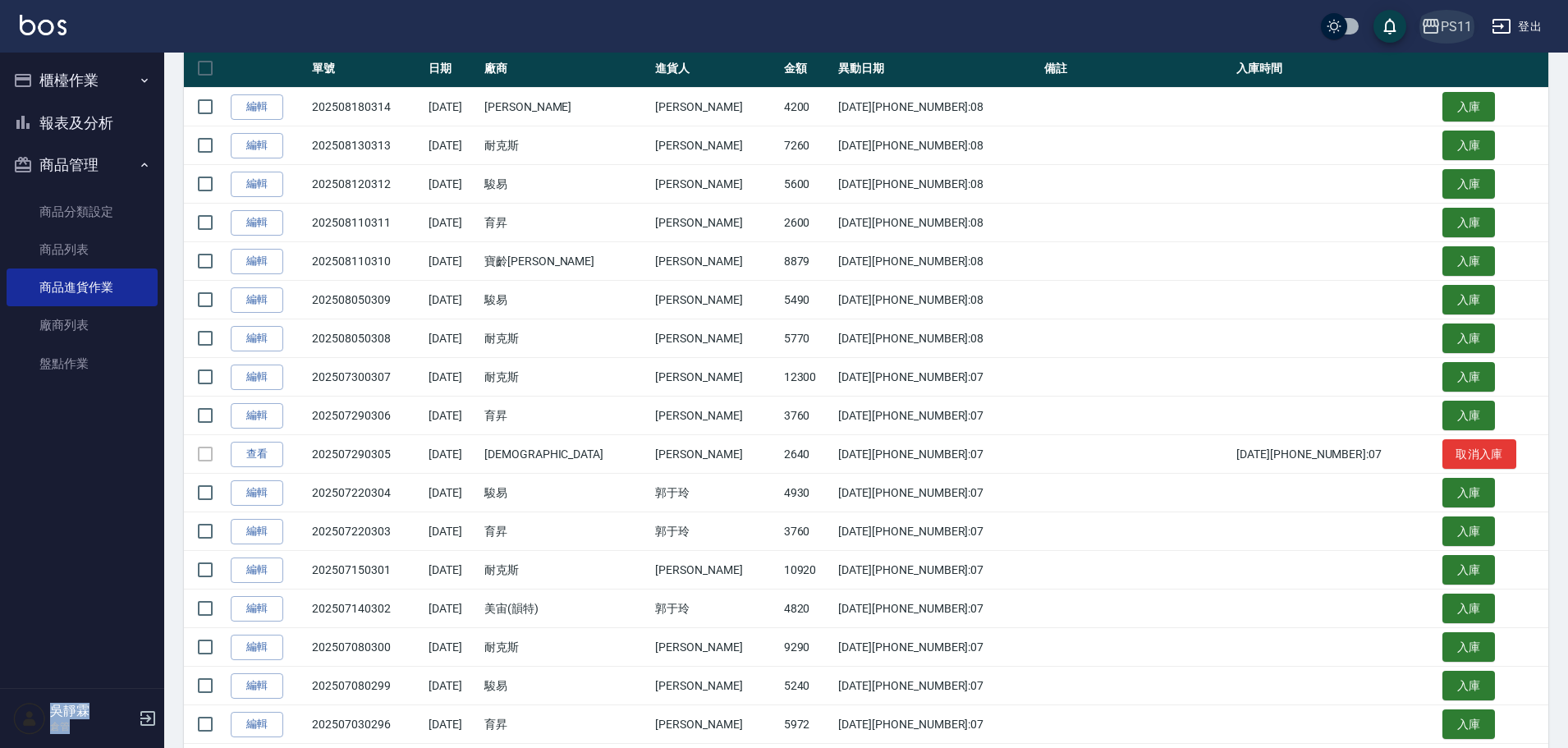
click at [1467, 29] on div "PS11" at bounding box center [1456, 26] width 31 height 20
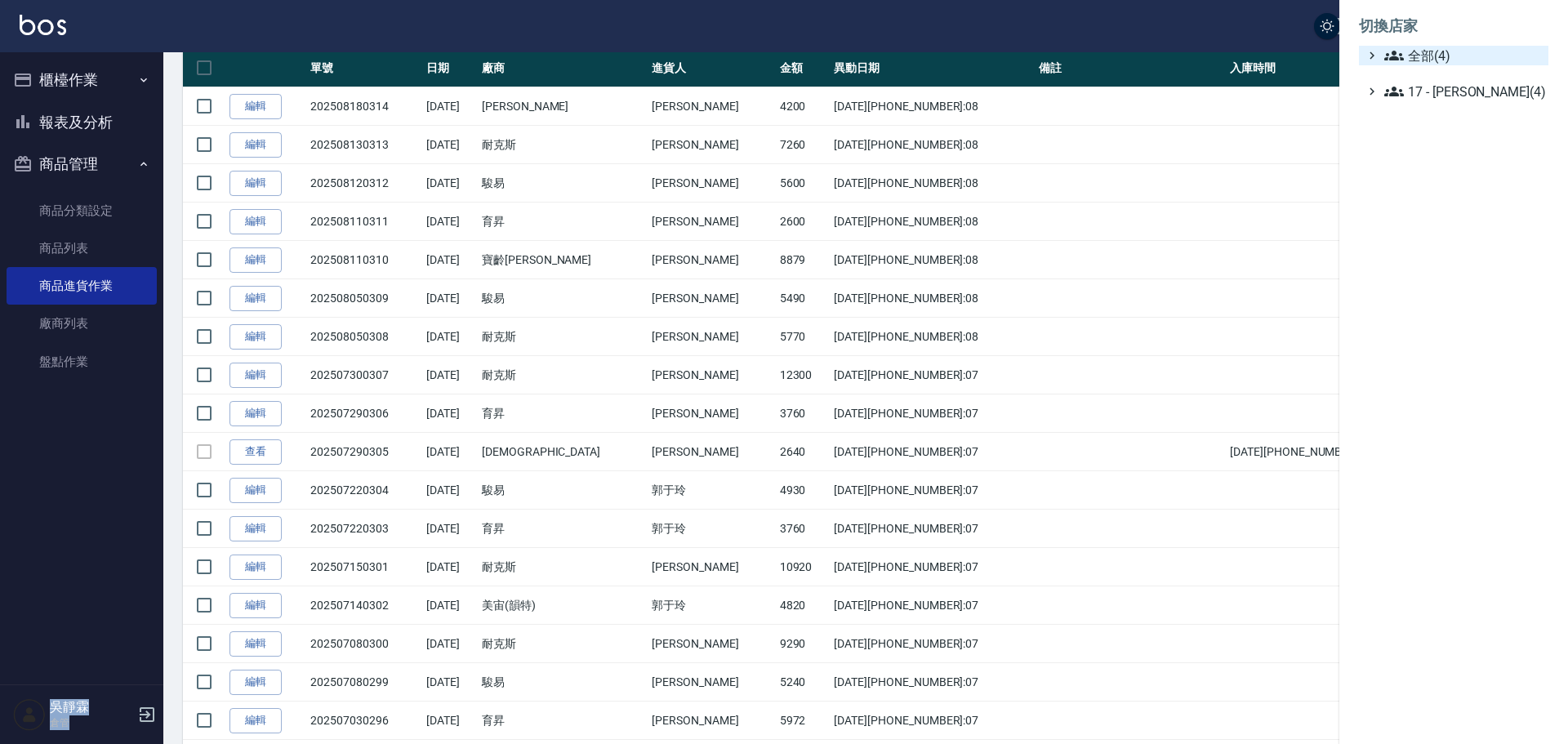
click at [1452, 61] on span "全部(4)" at bounding box center [1463, 55] width 158 height 19
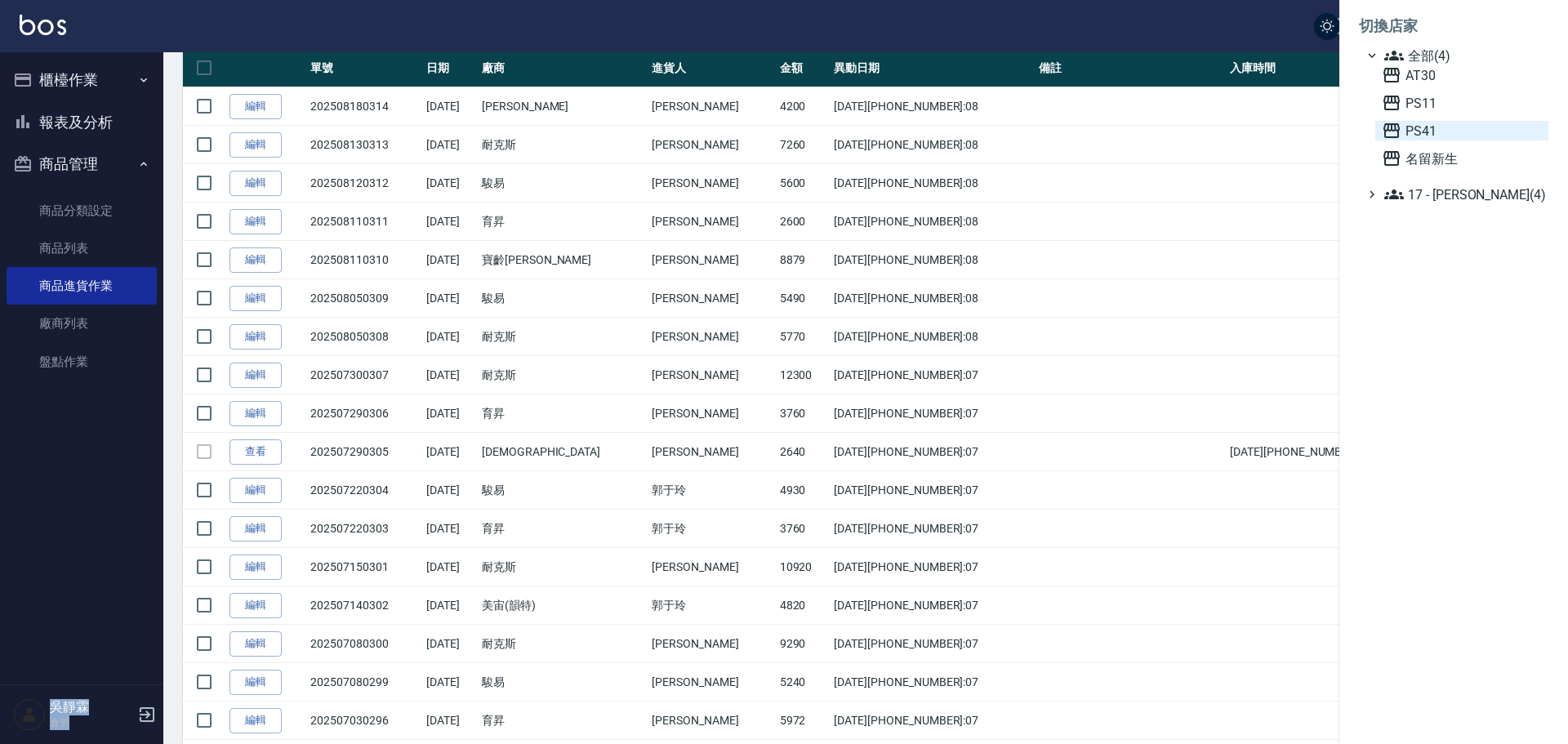
click at [1440, 137] on span "PS41" at bounding box center [1462, 130] width 160 height 19
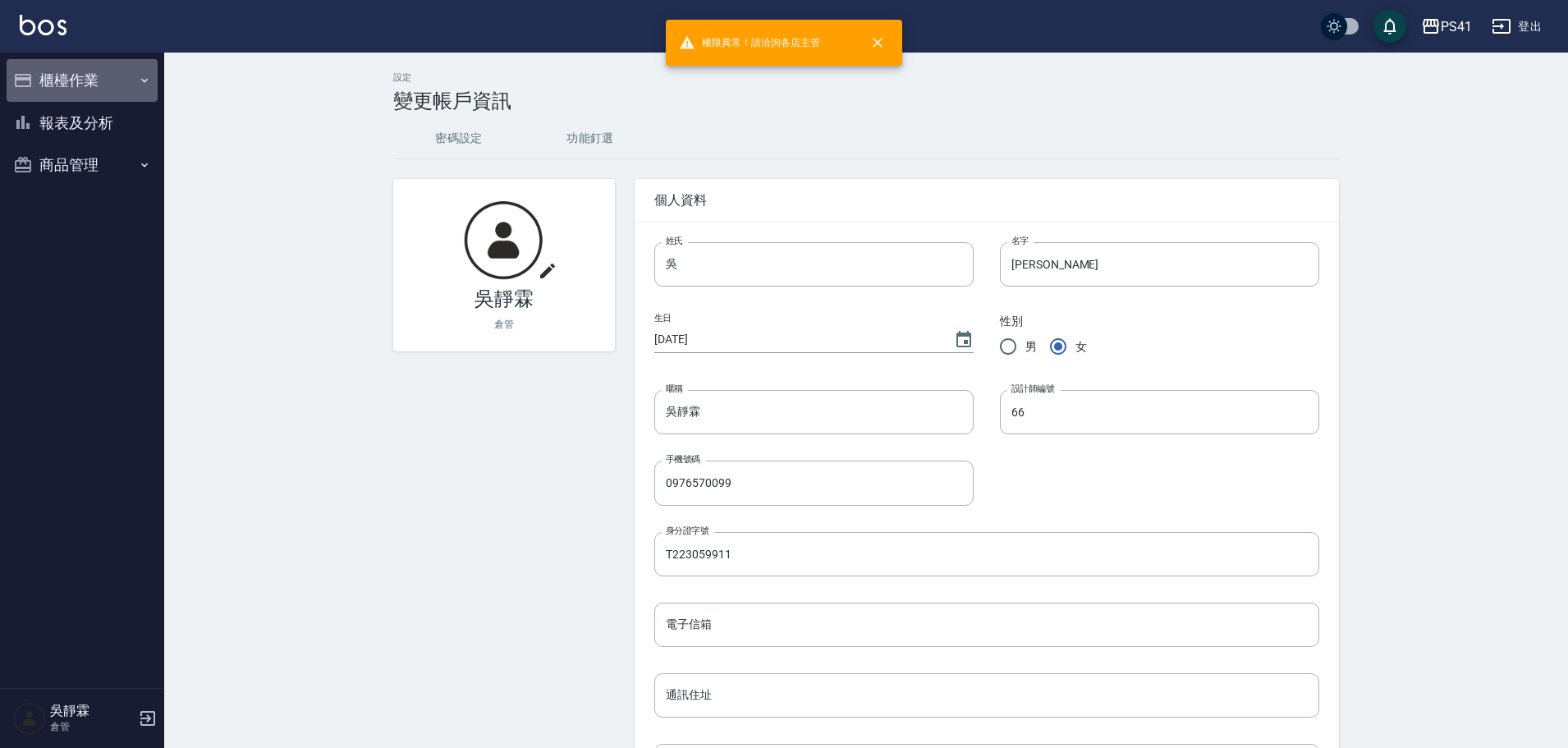
click at [86, 85] on button "櫃檯作業" at bounding box center [82, 80] width 151 height 42
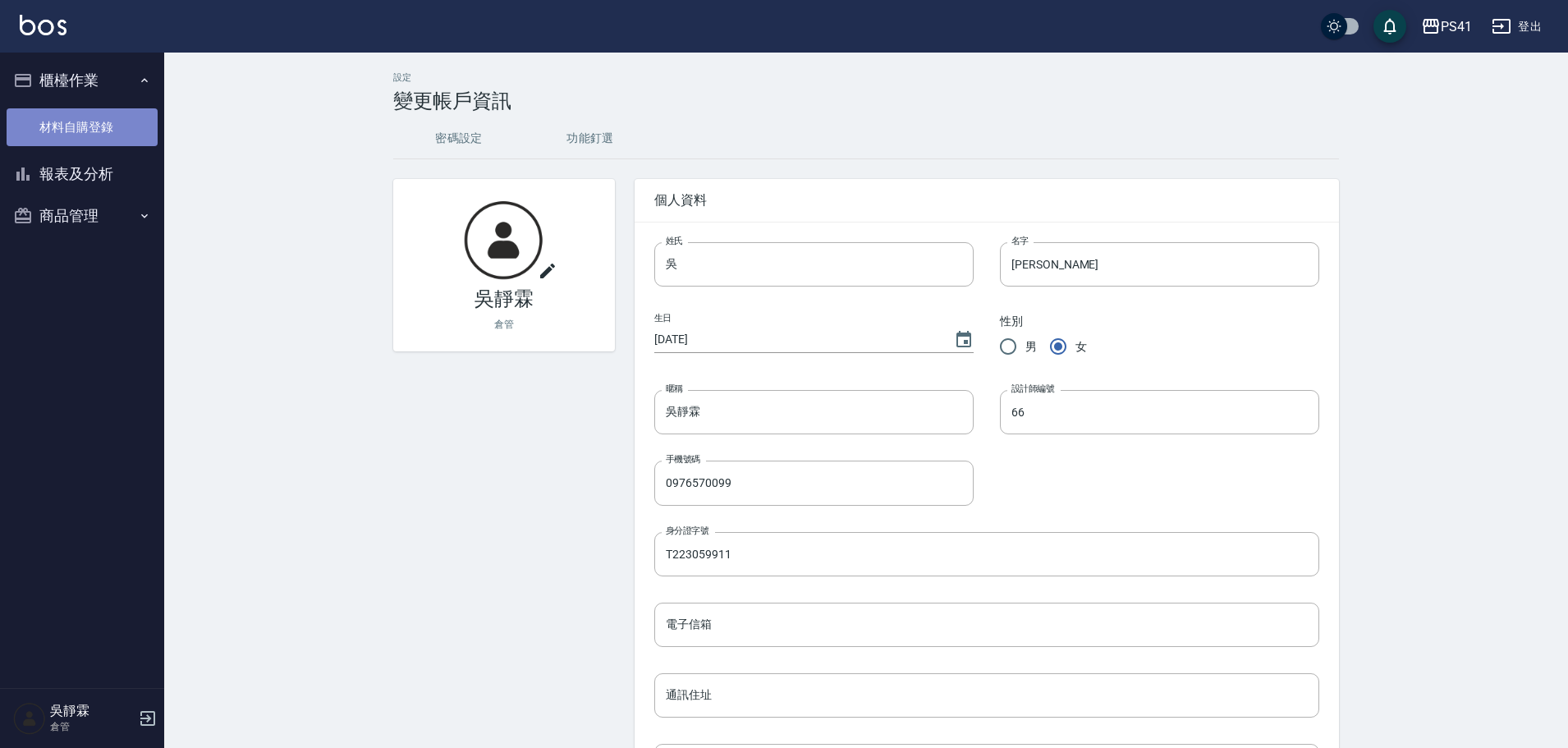
click at [80, 124] on link "材料自購登錄" at bounding box center [82, 127] width 151 height 38
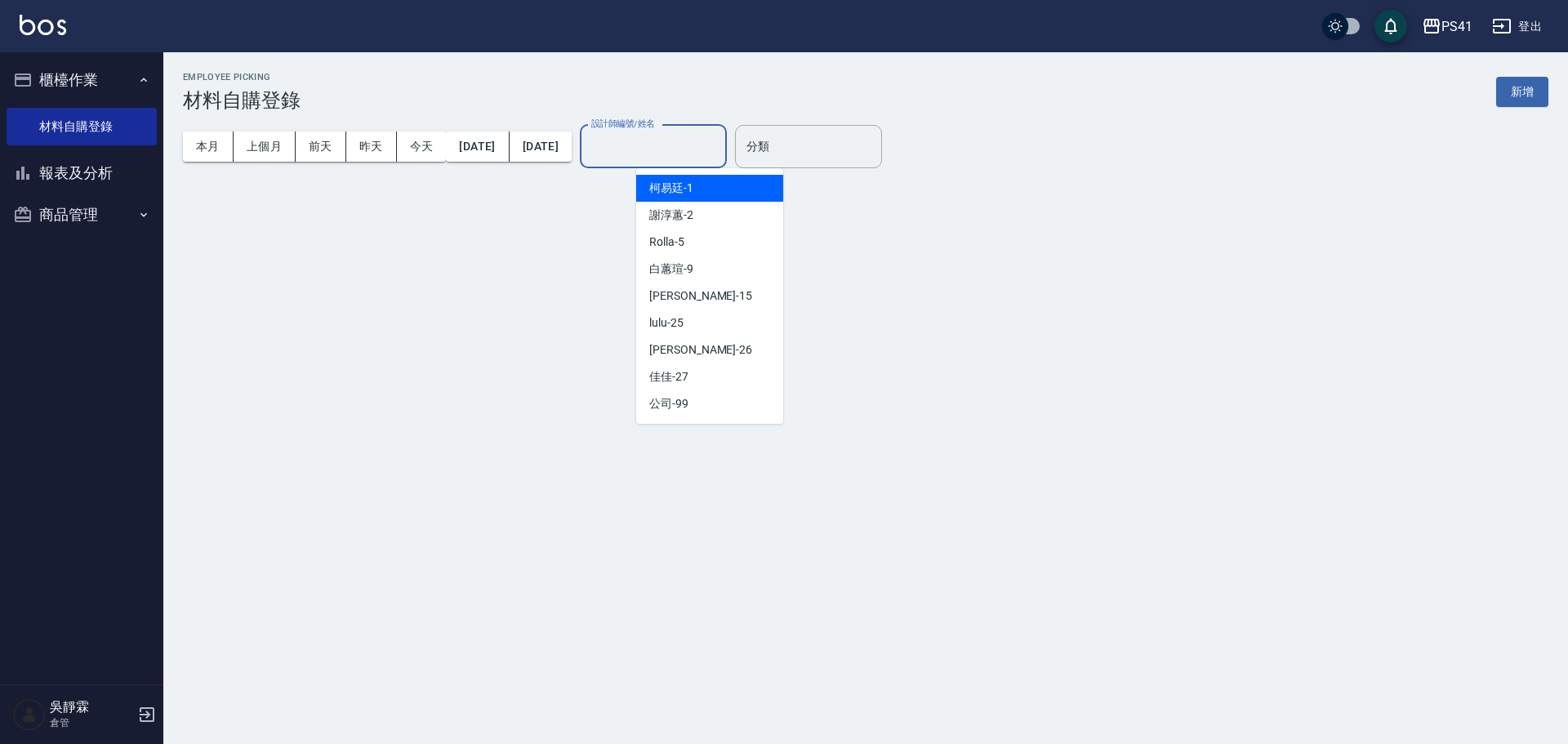
click at [709, 148] on input "設計師編號/姓名" at bounding box center [653, 147] width 132 height 29
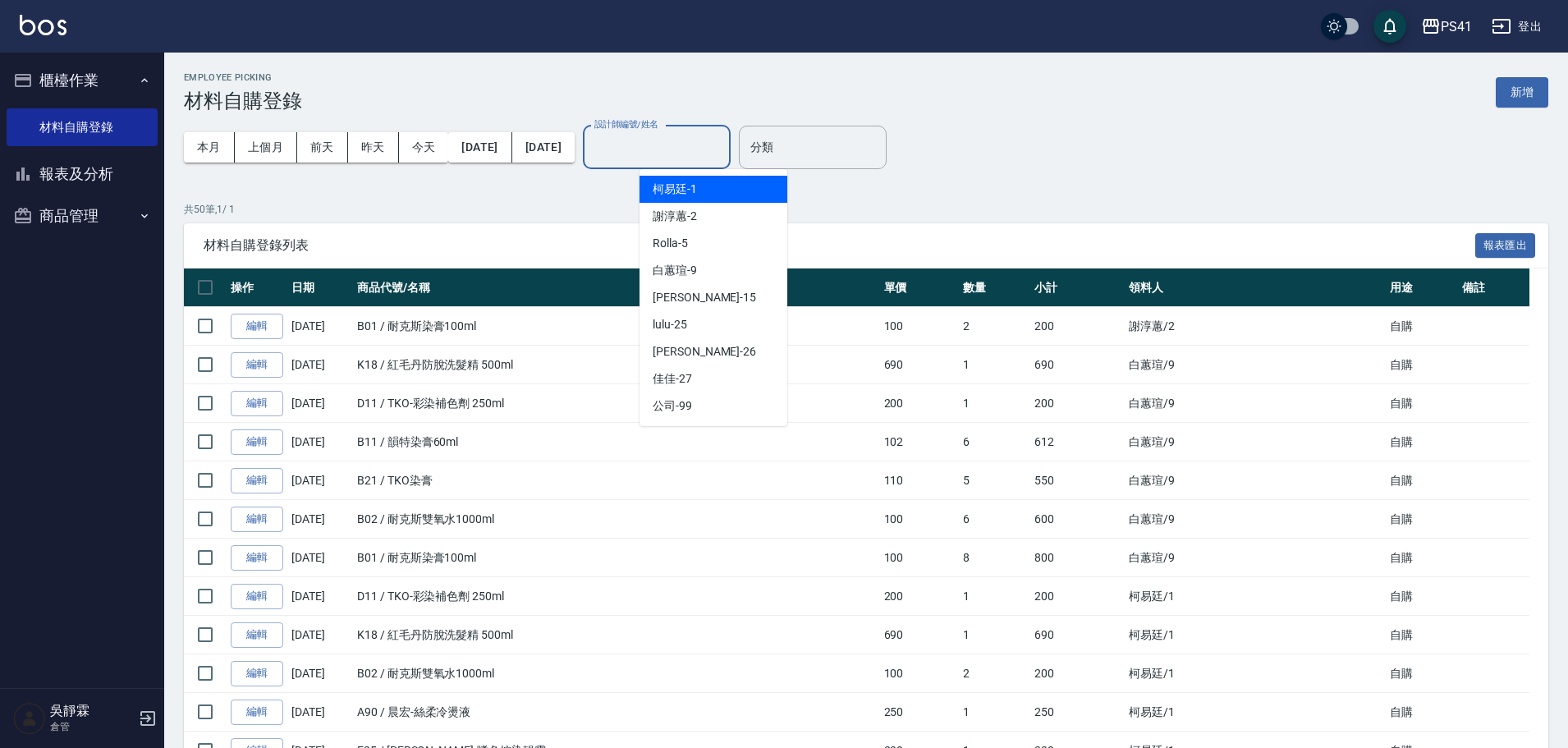
click at [712, 180] on div "柯易廷 -1" at bounding box center [713, 189] width 147 height 27
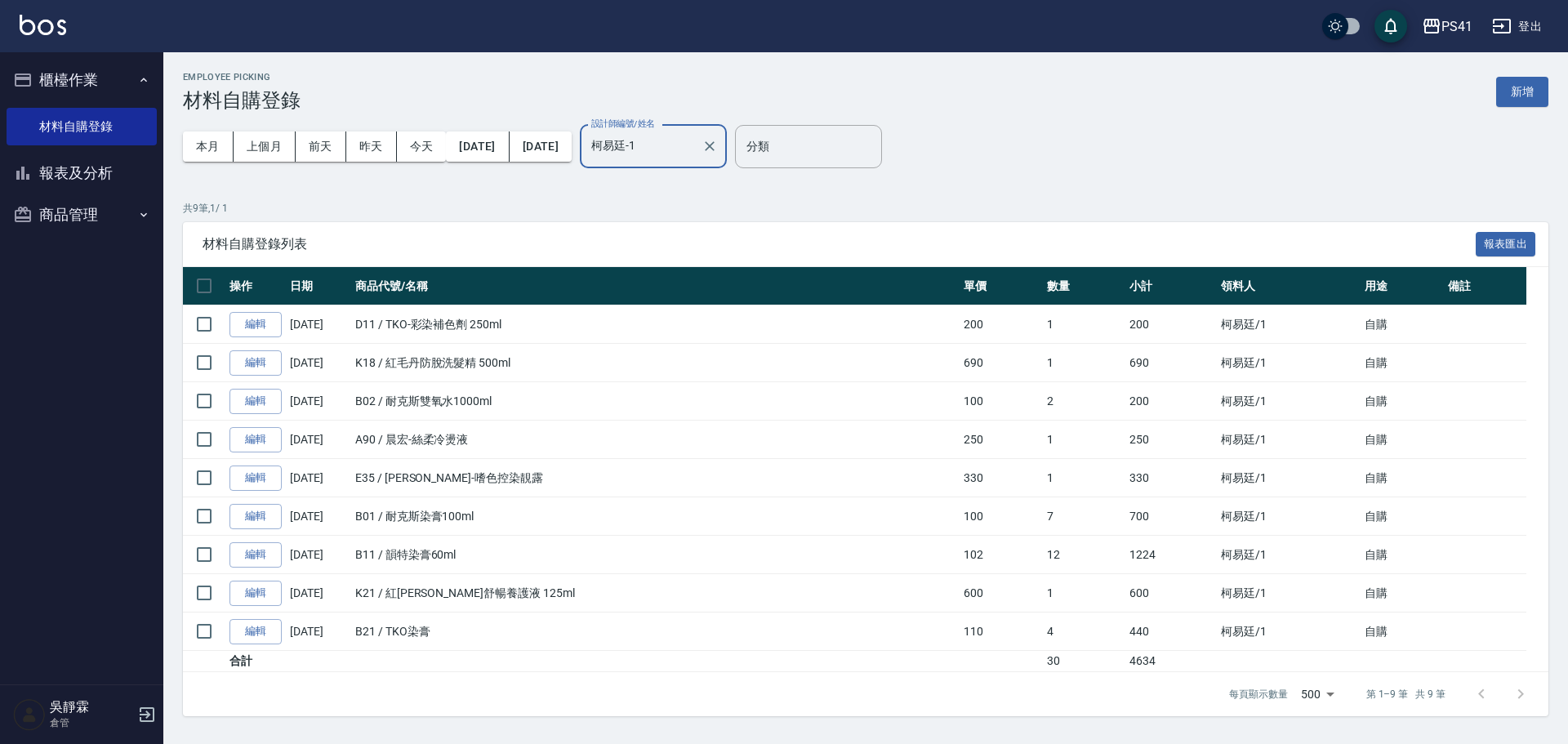
click at [695, 149] on input "柯易廷-1" at bounding box center [641, 147] width 108 height 29
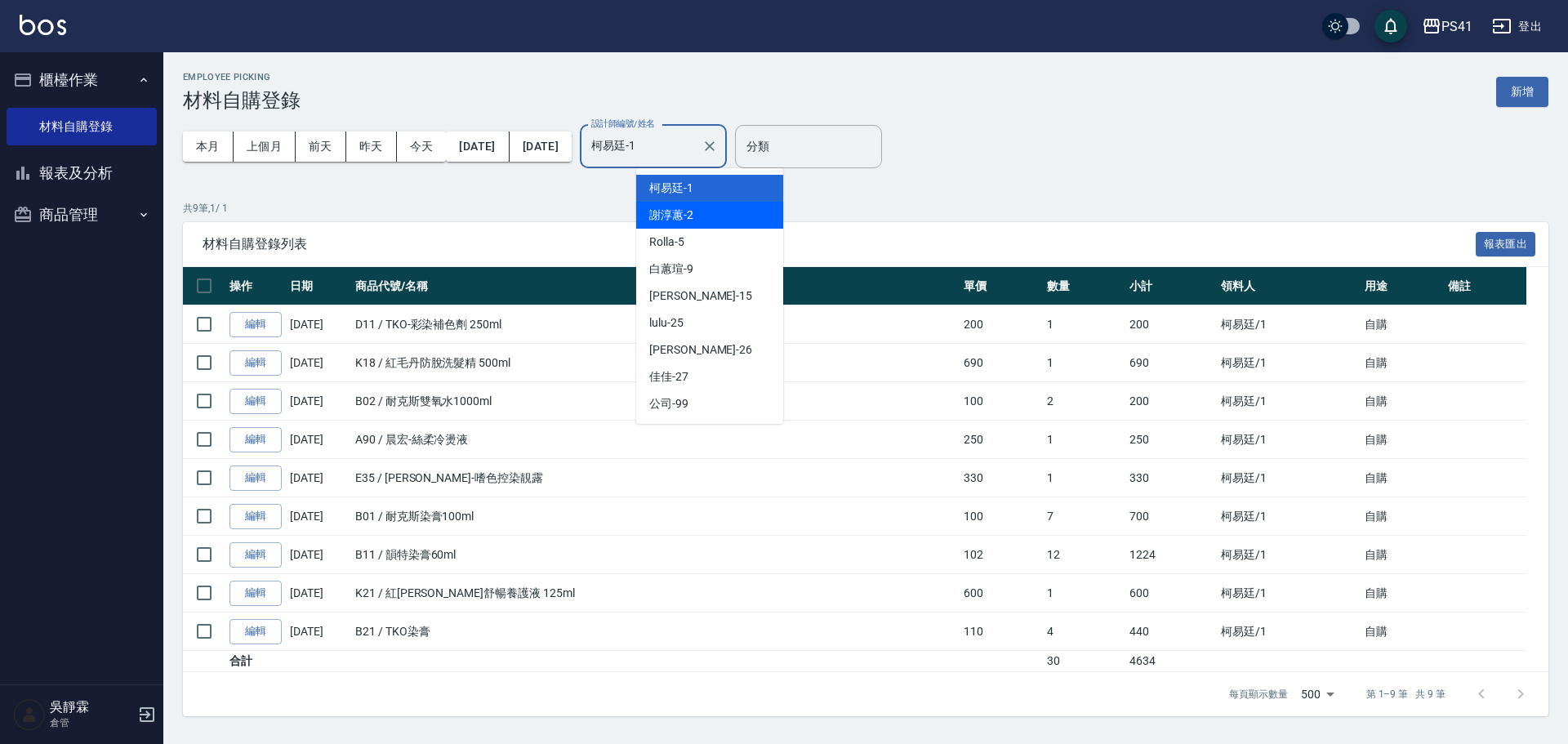
click at [709, 212] on div "謝淳蕙 -2" at bounding box center [709, 215] width 147 height 27
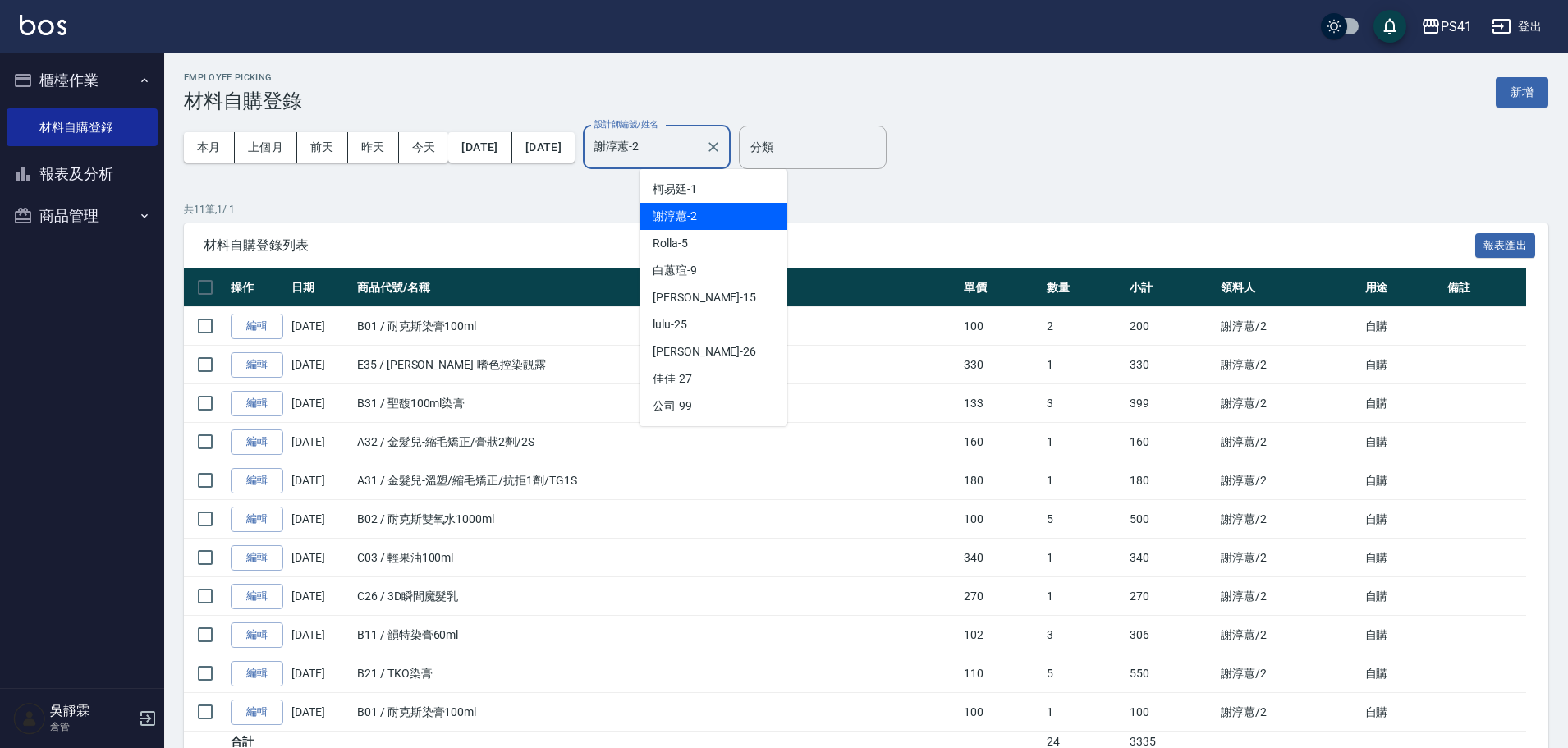
click at [699, 153] on input "謝淳蕙-2" at bounding box center [645, 147] width 108 height 29
click at [703, 258] on div "白蕙瑄 -9" at bounding box center [713, 270] width 147 height 27
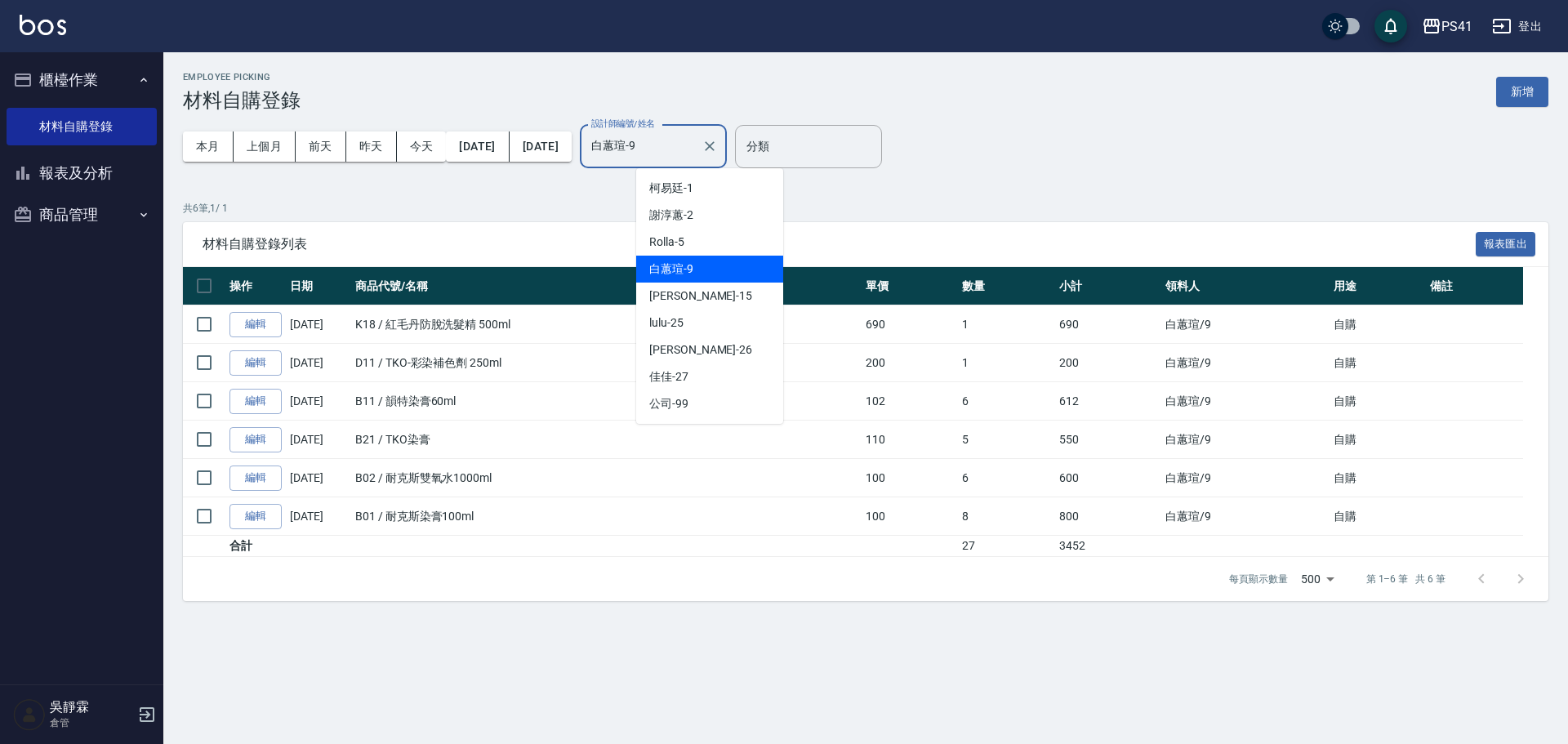
click at [695, 153] on input "白蕙瑄-9" at bounding box center [641, 147] width 108 height 29
click at [699, 290] on span "李靜芳 -15" at bounding box center [700, 296] width 103 height 17
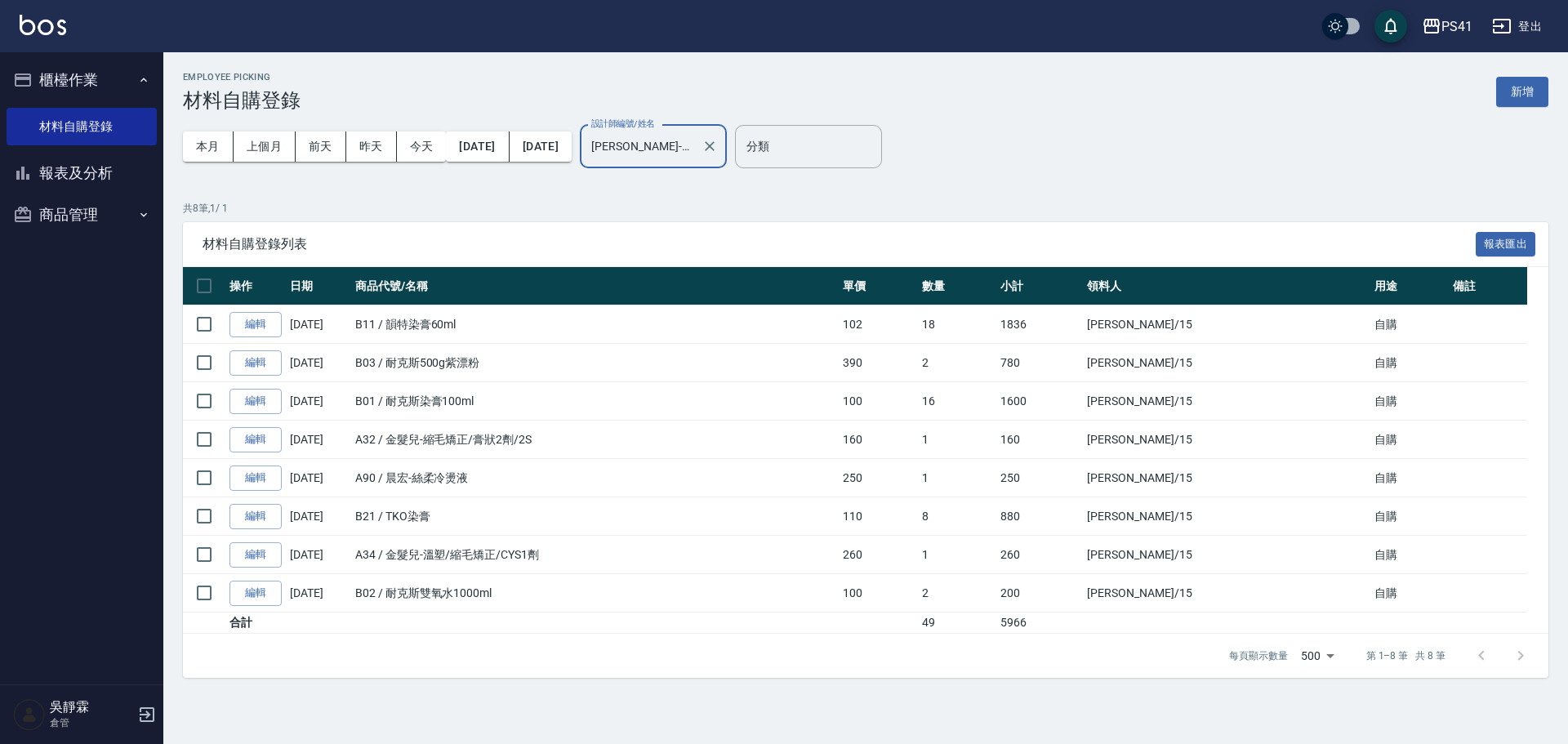
click at [695, 154] on input "李靜芳-15" at bounding box center [641, 147] width 108 height 29
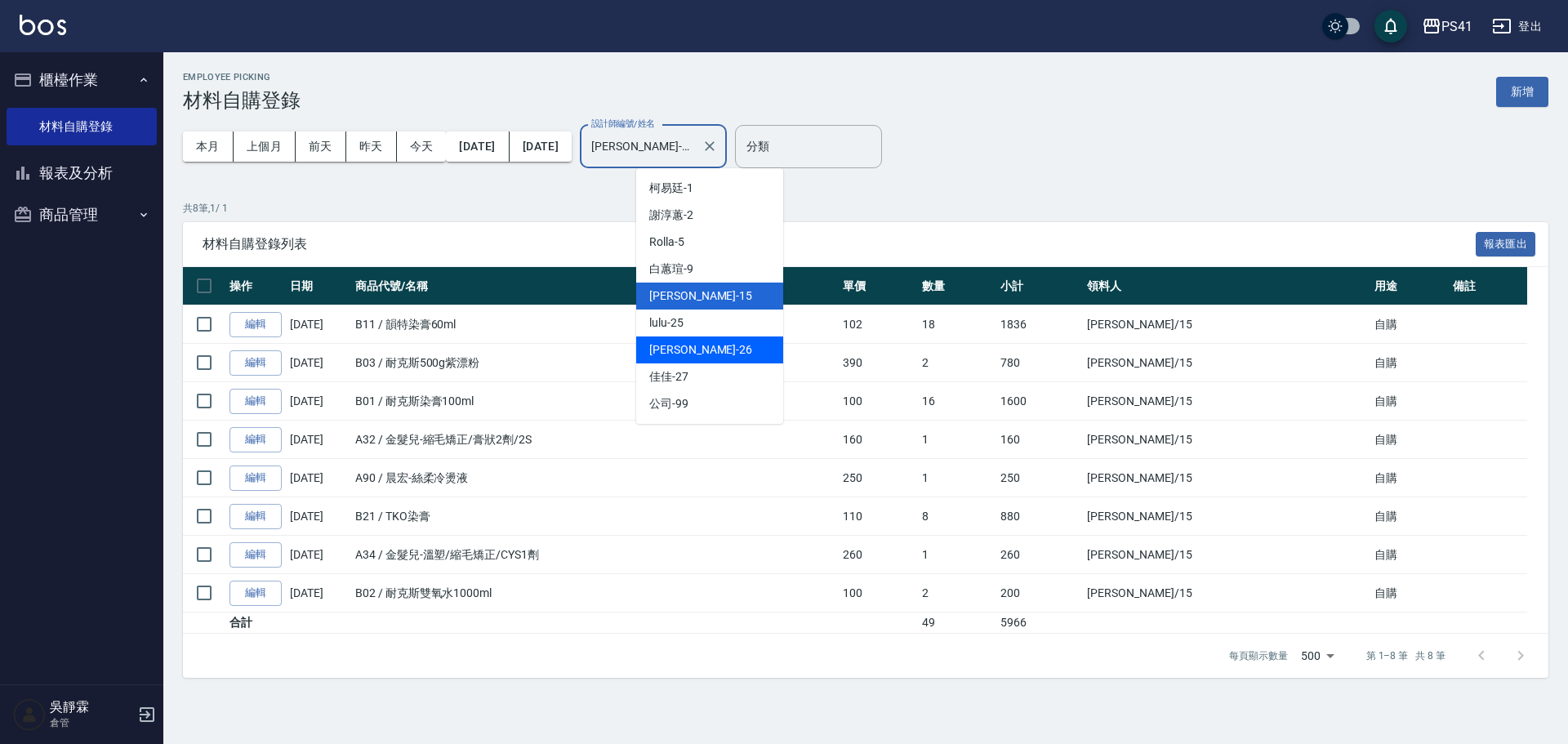
click at [686, 345] on span "溫佳惇 -26" at bounding box center [700, 350] width 103 height 17
type input "溫佳惇-26"
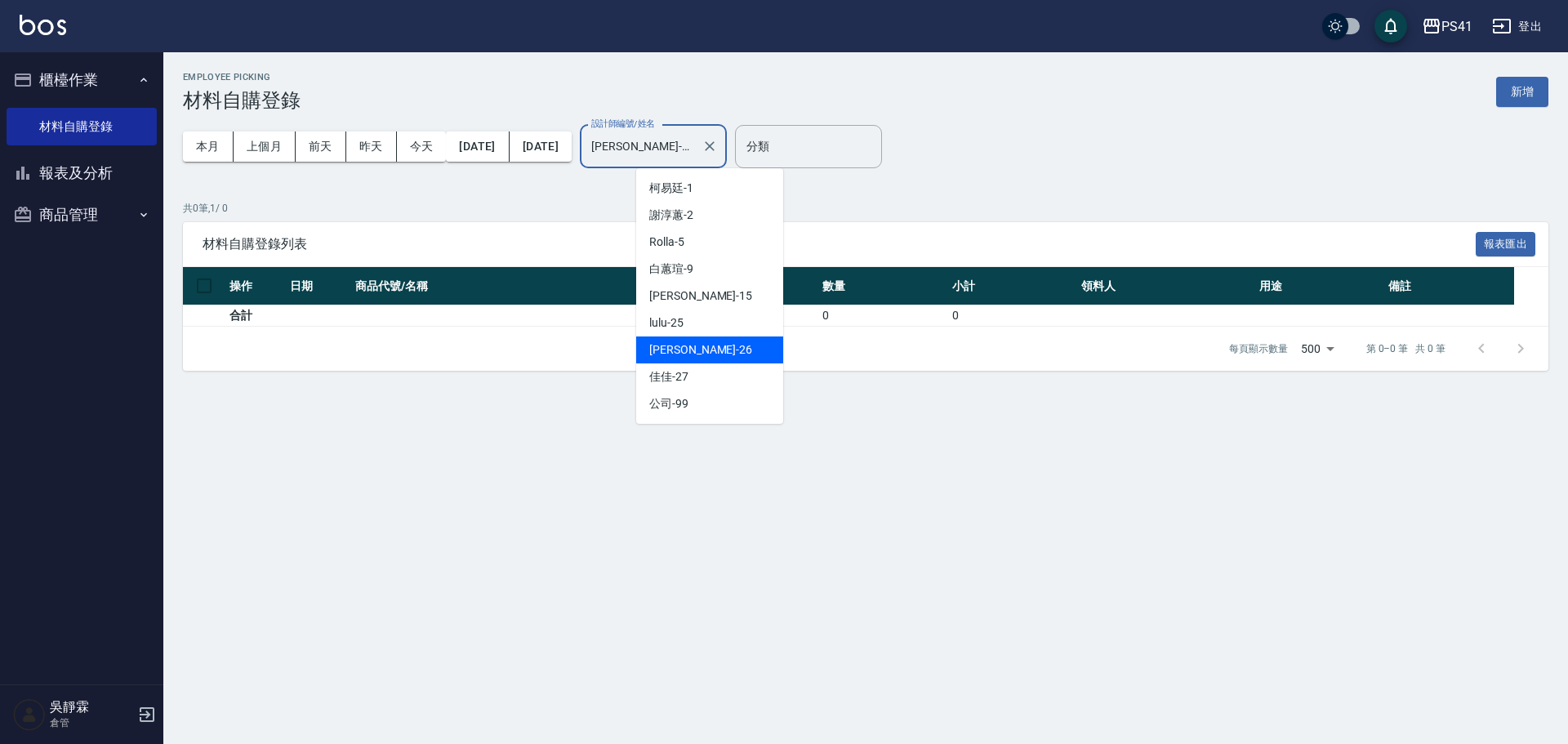
click at [695, 152] on input "溫佳惇-26" at bounding box center [641, 147] width 108 height 29
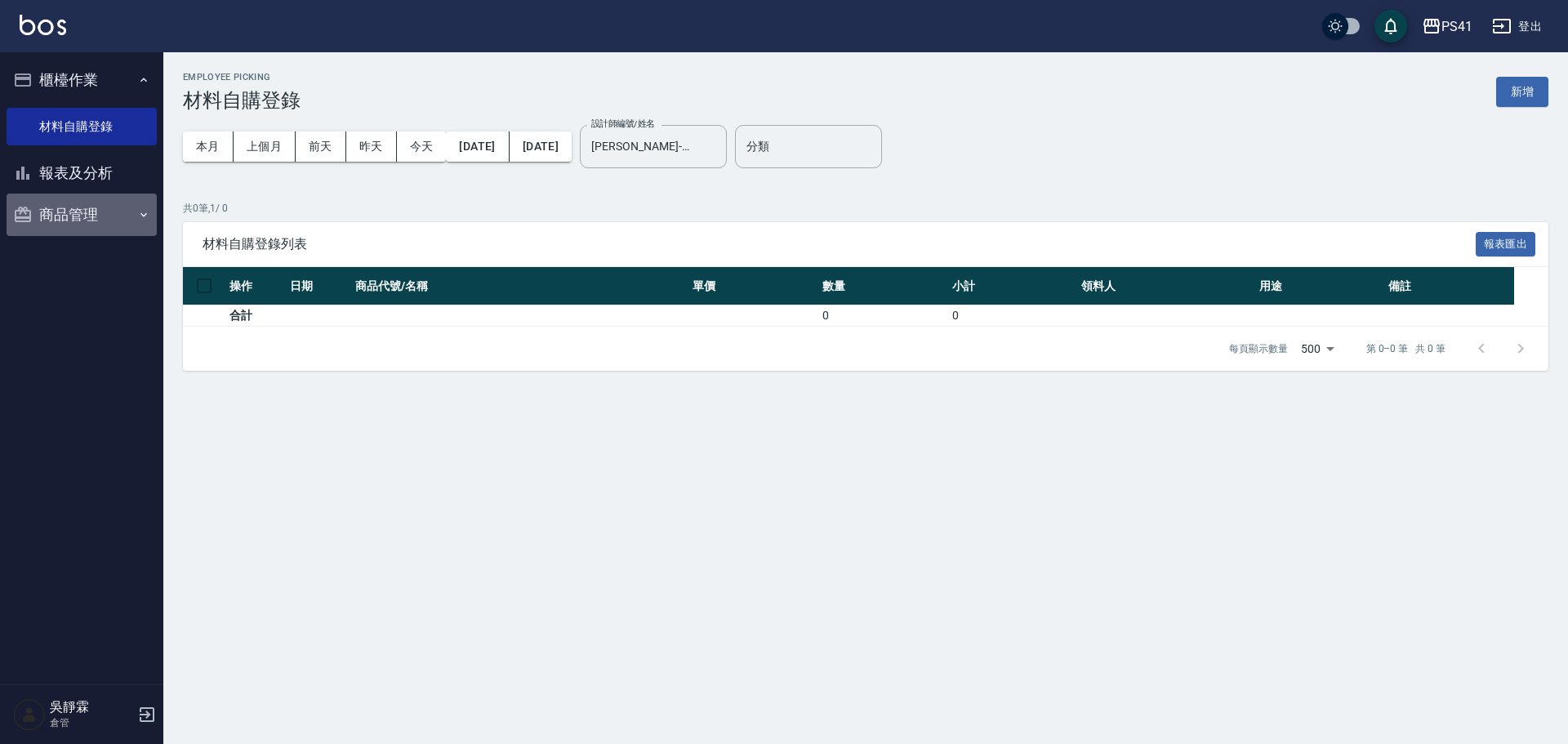
click at [83, 222] on button "商品管理" at bounding box center [82, 215] width 150 height 42
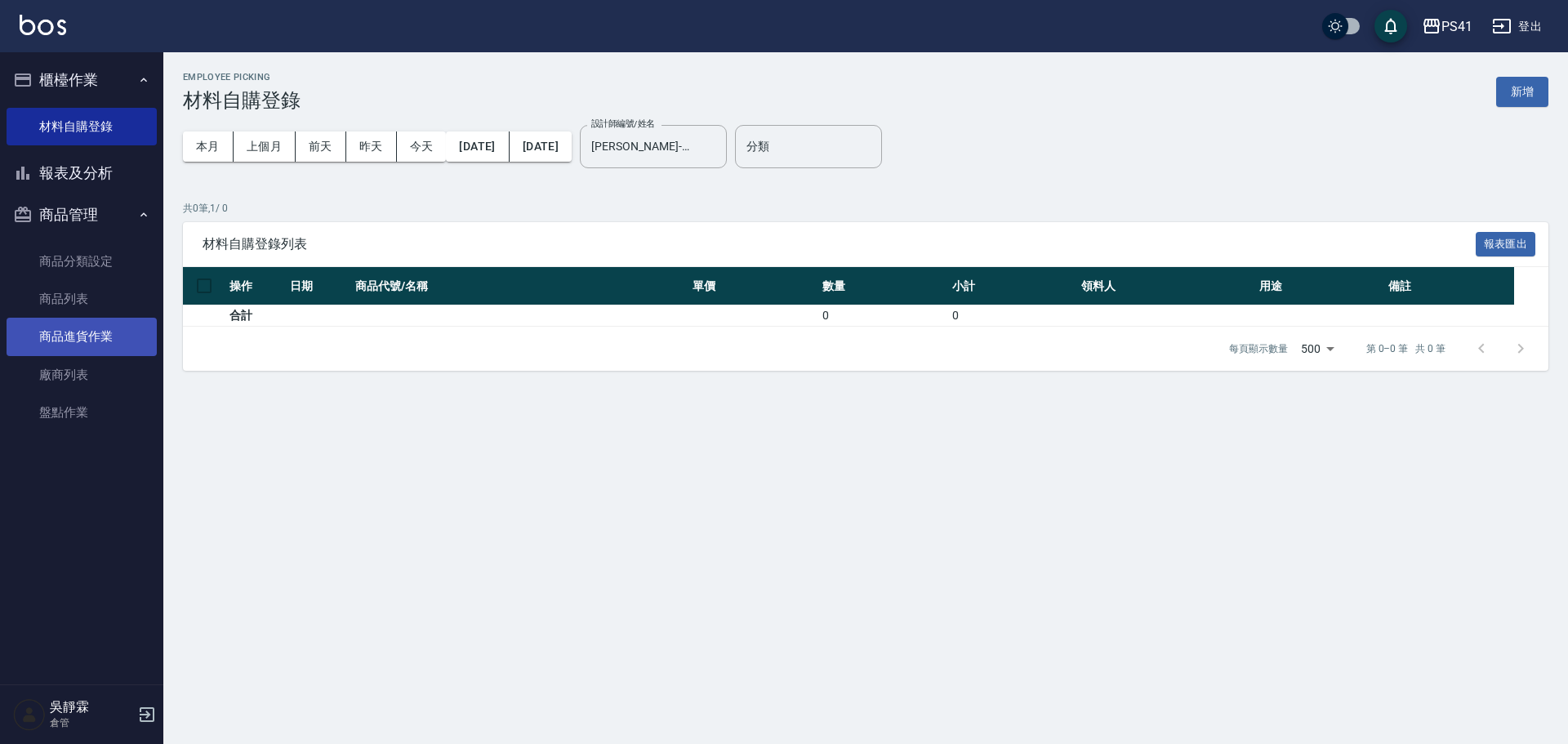
click at [115, 337] on link "商品進貨作業" at bounding box center [82, 336] width 150 height 38
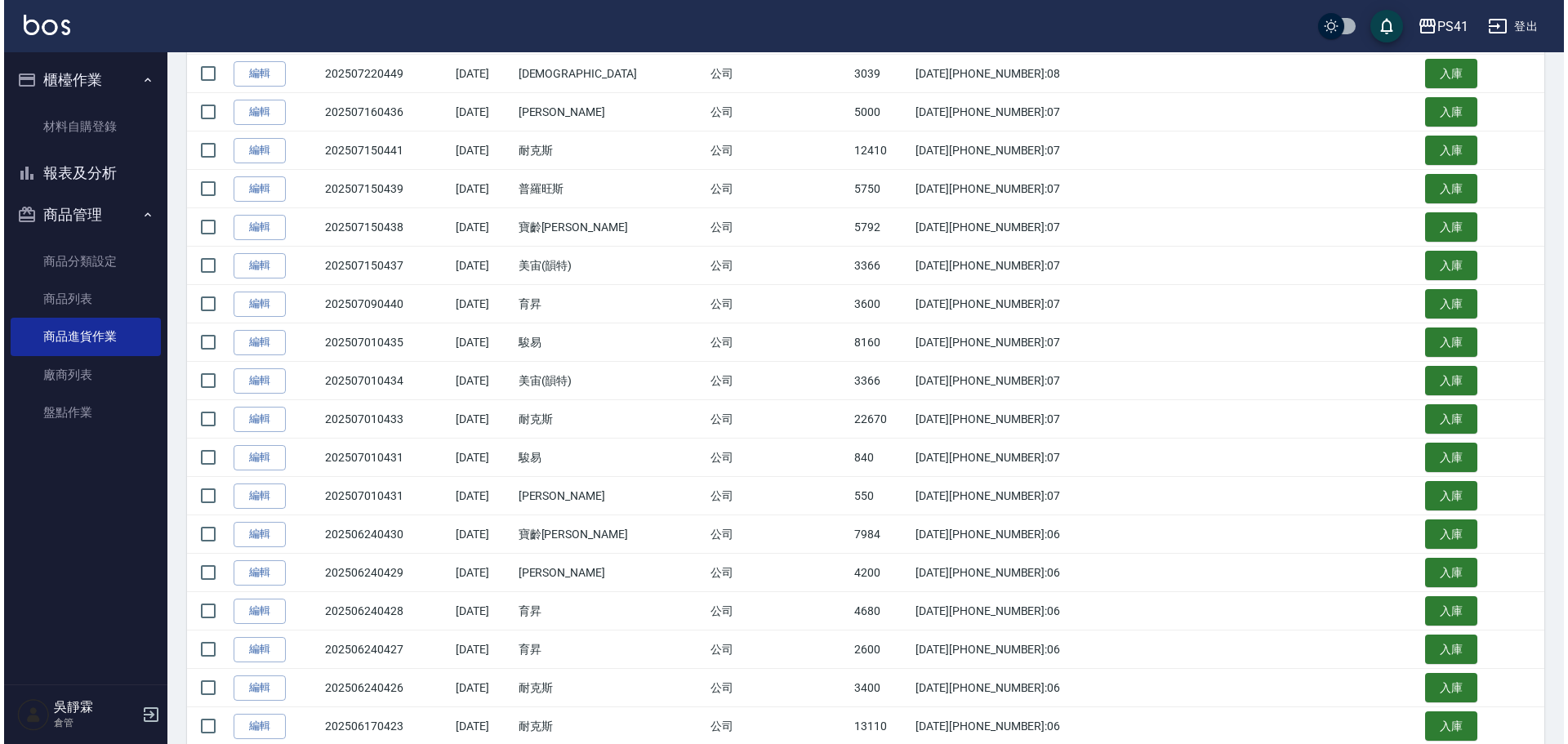
scroll to position [381, 0]
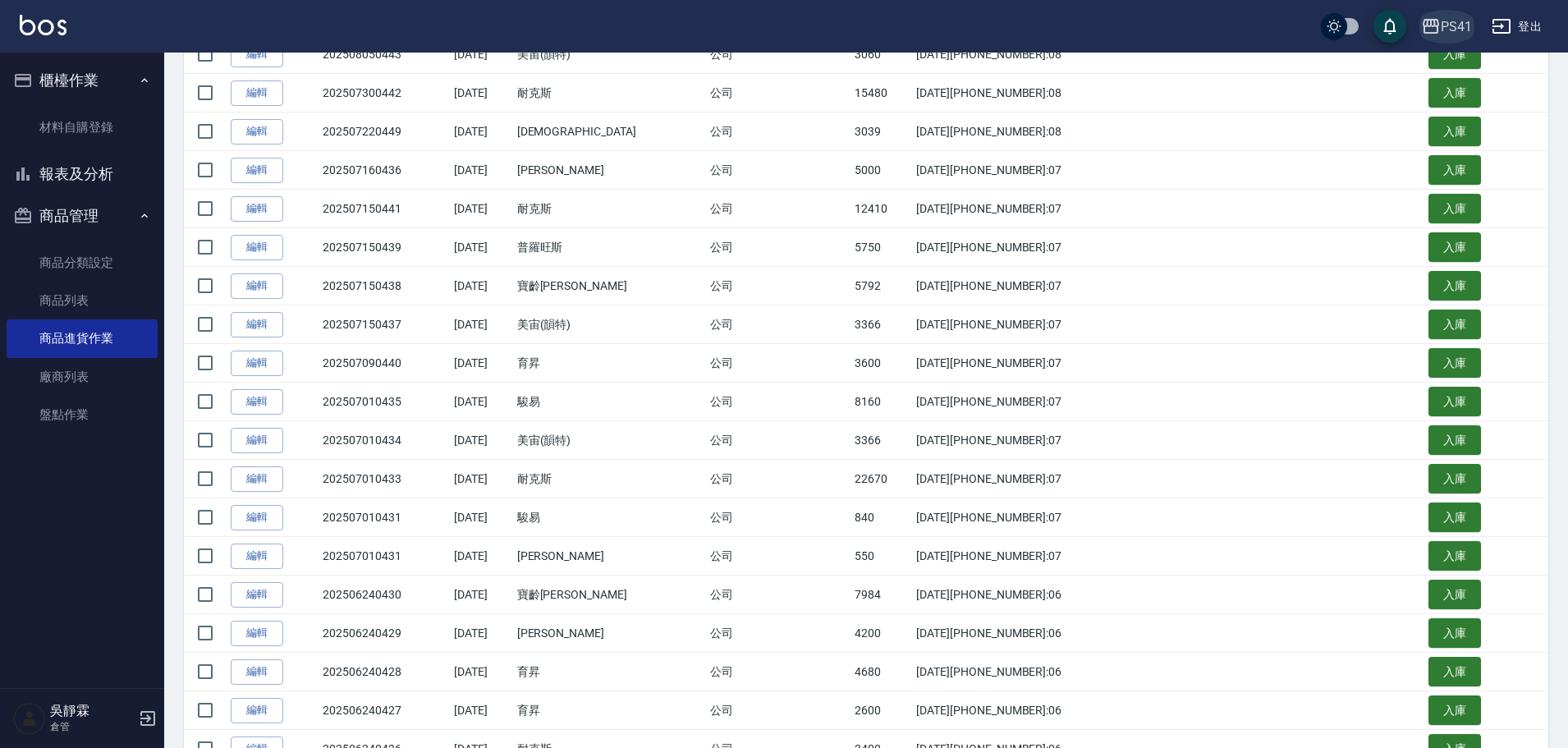
click at [1442, 25] on div "PS41" at bounding box center [1456, 26] width 31 height 20
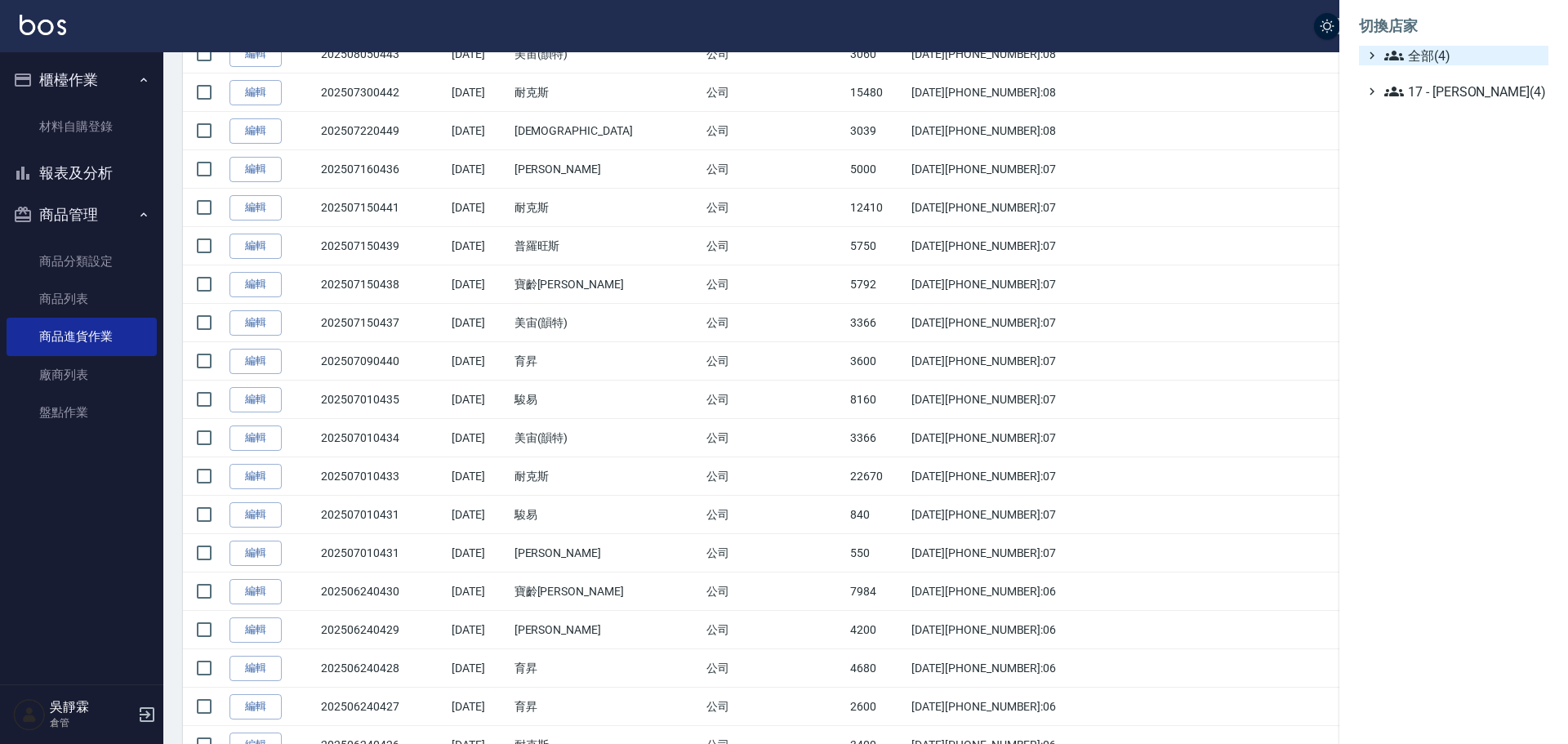
click at [1433, 55] on span "全部(4)" at bounding box center [1463, 55] width 158 height 19
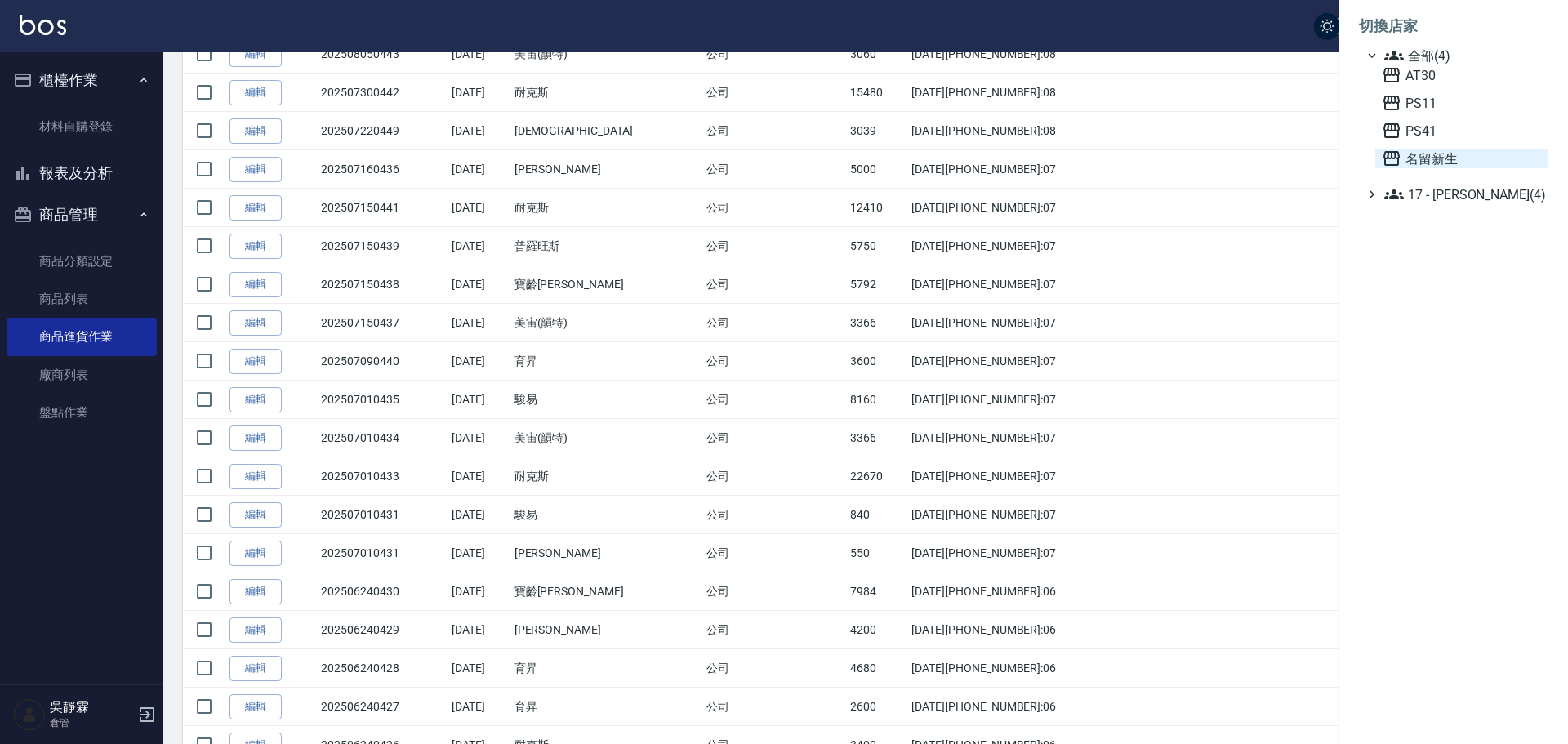
click at [1436, 154] on span "名留新生" at bounding box center [1462, 158] width 160 height 19
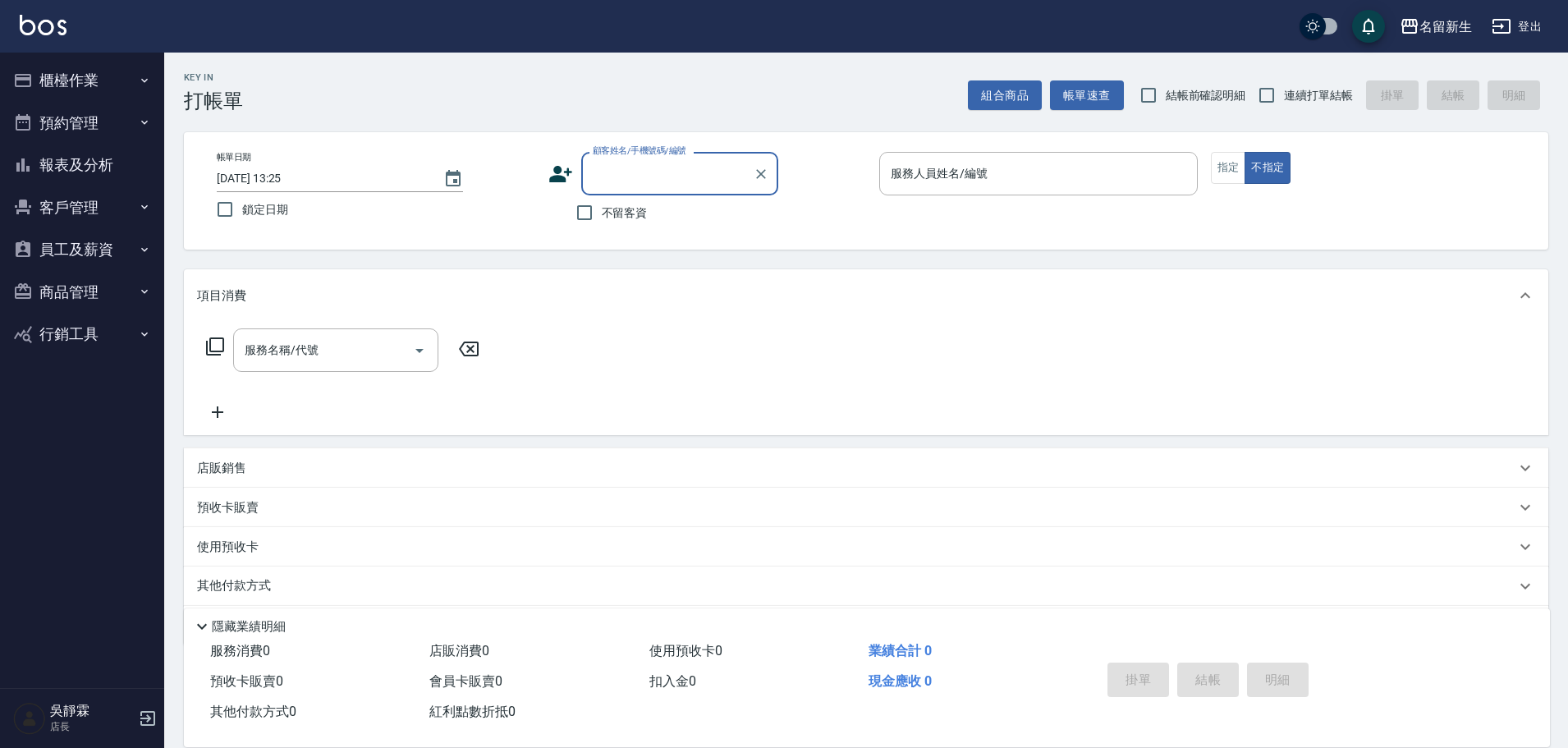
click at [56, 63] on button "櫃檯作業" at bounding box center [82, 80] width 151 height 42
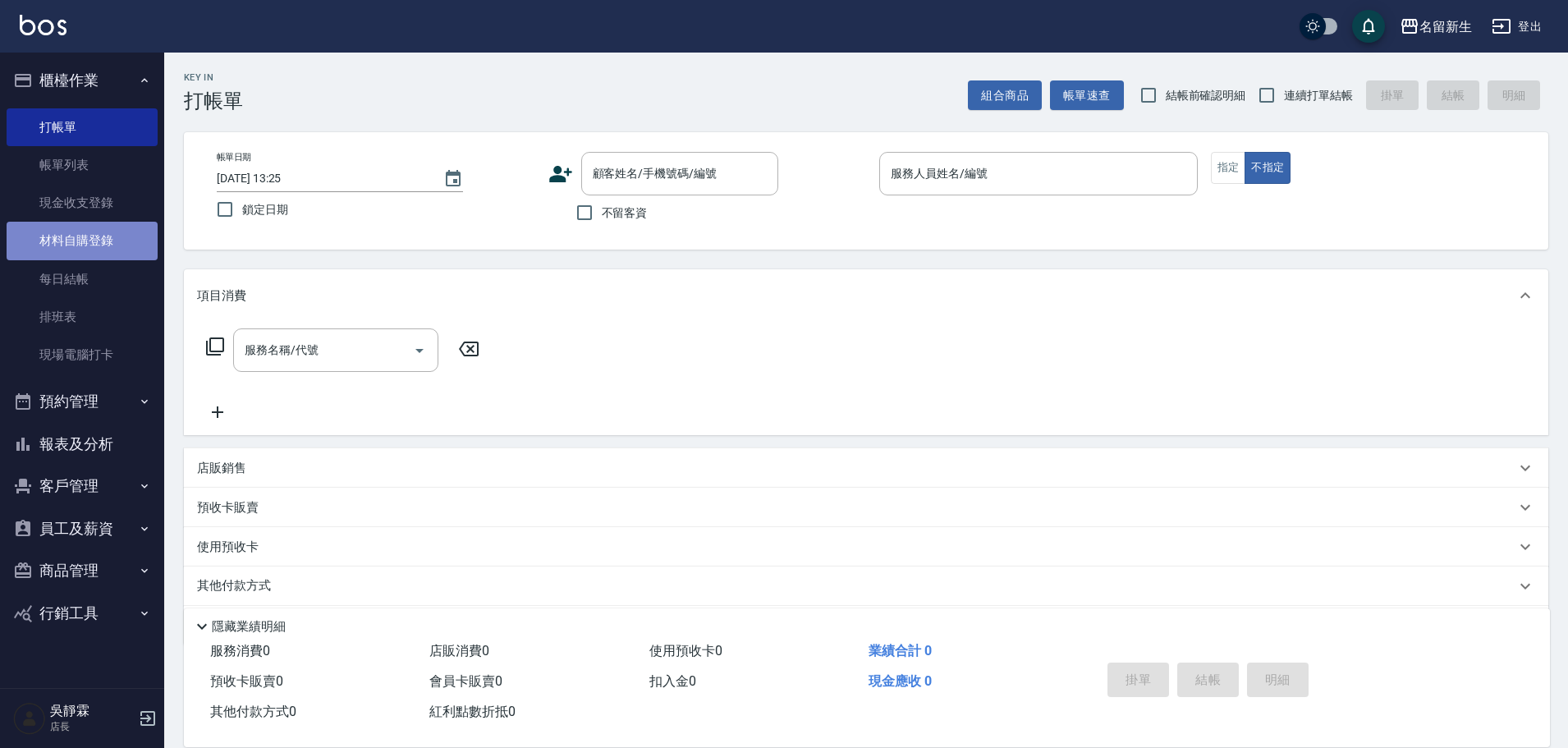
click at [95, 239] on link "材料自購登錄" at bounding box center [82, 241] width 151 height 38
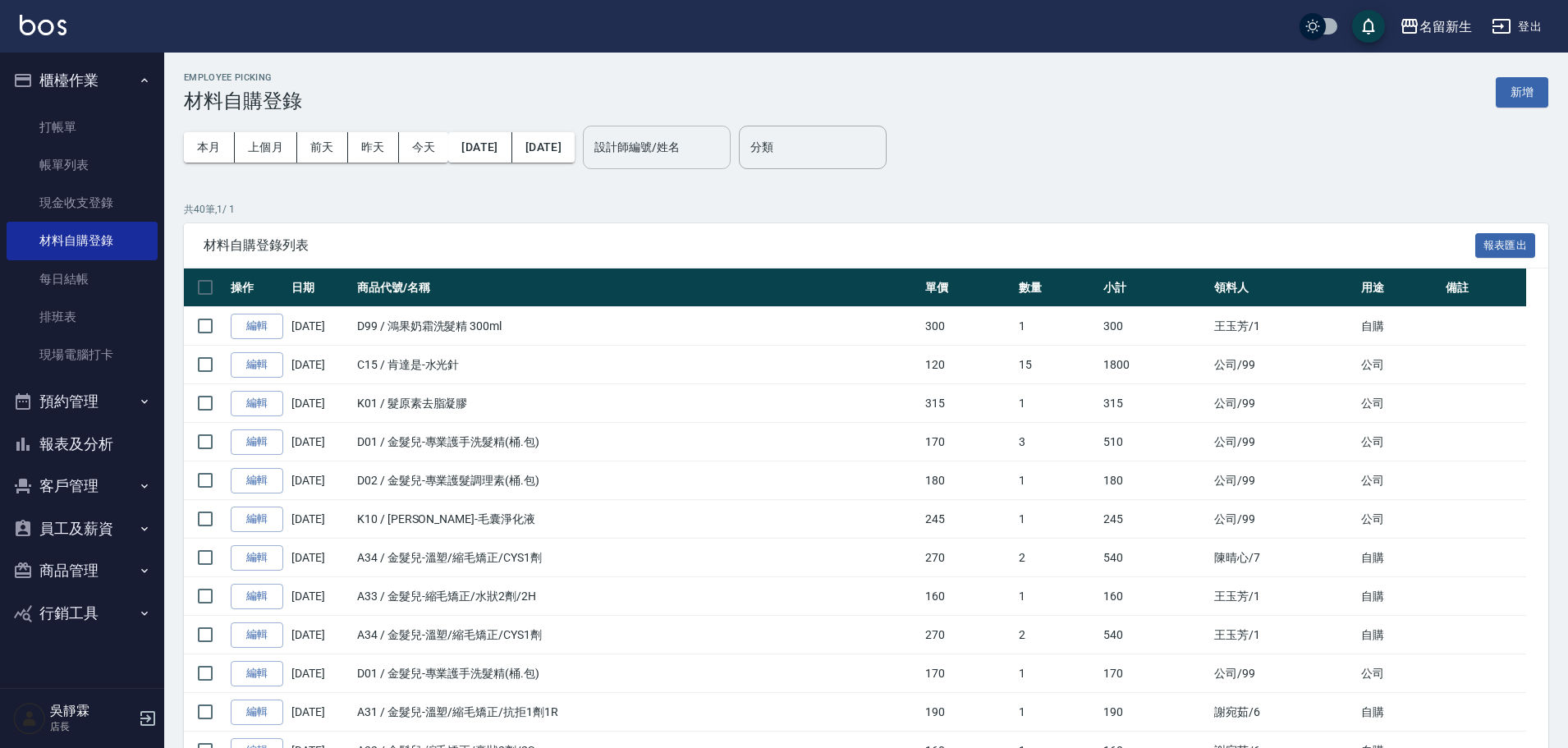
click at [723, 156] on input "設計師編號/姓名" at bounding box center [657, 147] width 133 height 29
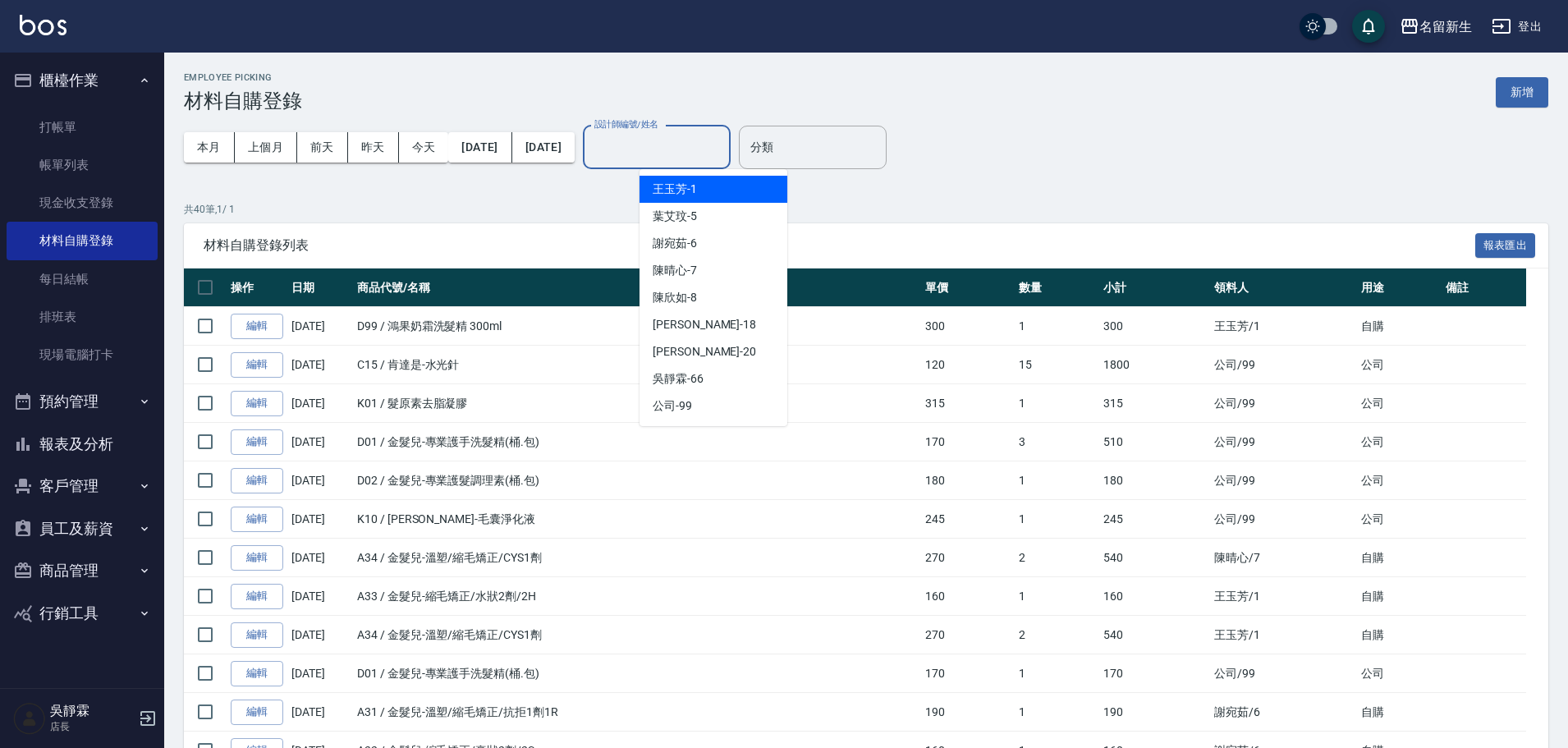
click at [723, 184] on div "王玉芳 -1" at bounding box center [713, 189] width 147 height 27
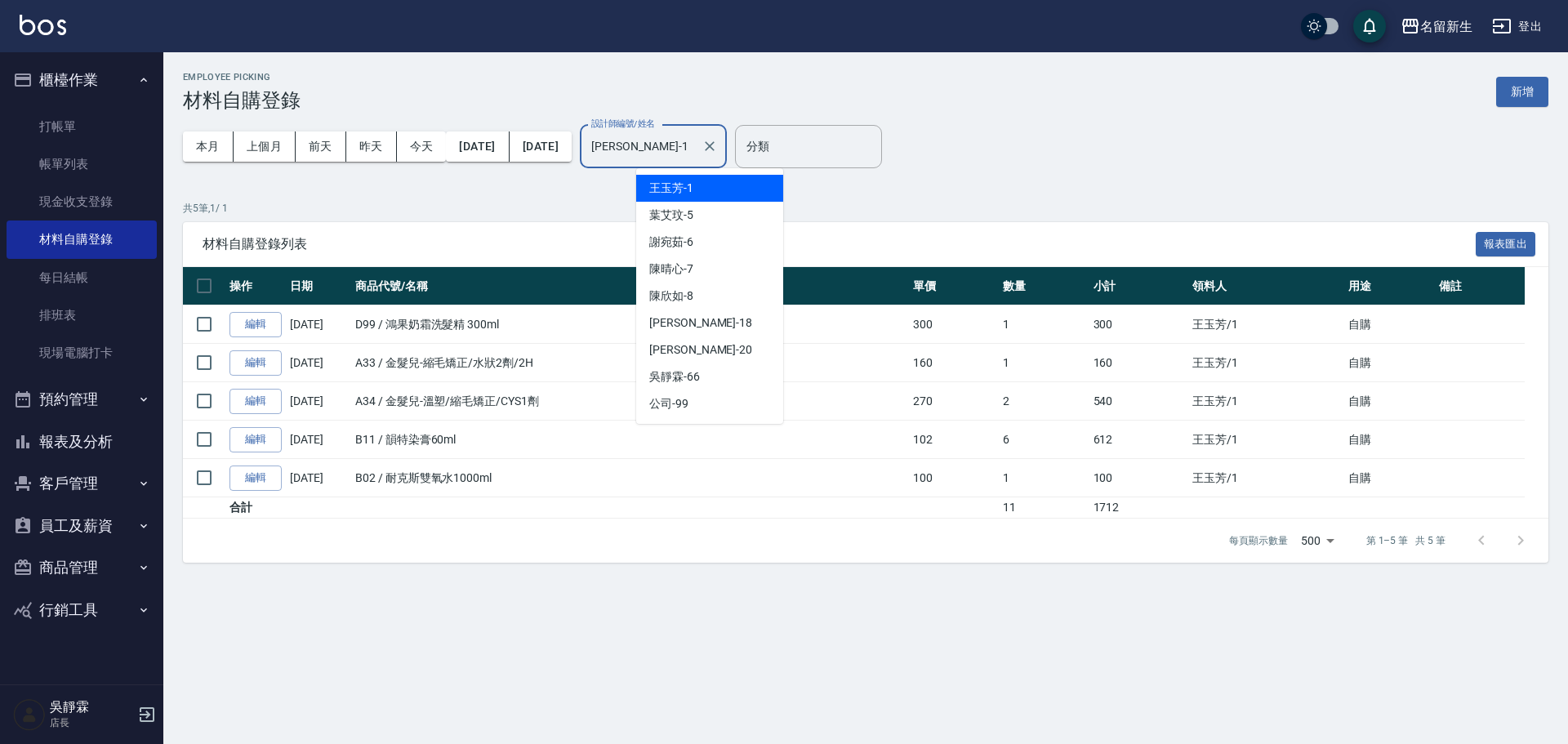
drag, startPoint x: 710, startPoint y: 150, endPoint x: 712, endPoint y: 187, distance: 37.1
click at [695, 152] on input "王玉芳-1" at bounding box center [641, 147] width 108 height 29
click at [710, 209] on div "葉艾玟 -5" at bounding box center [709, 215] width 147 height 27
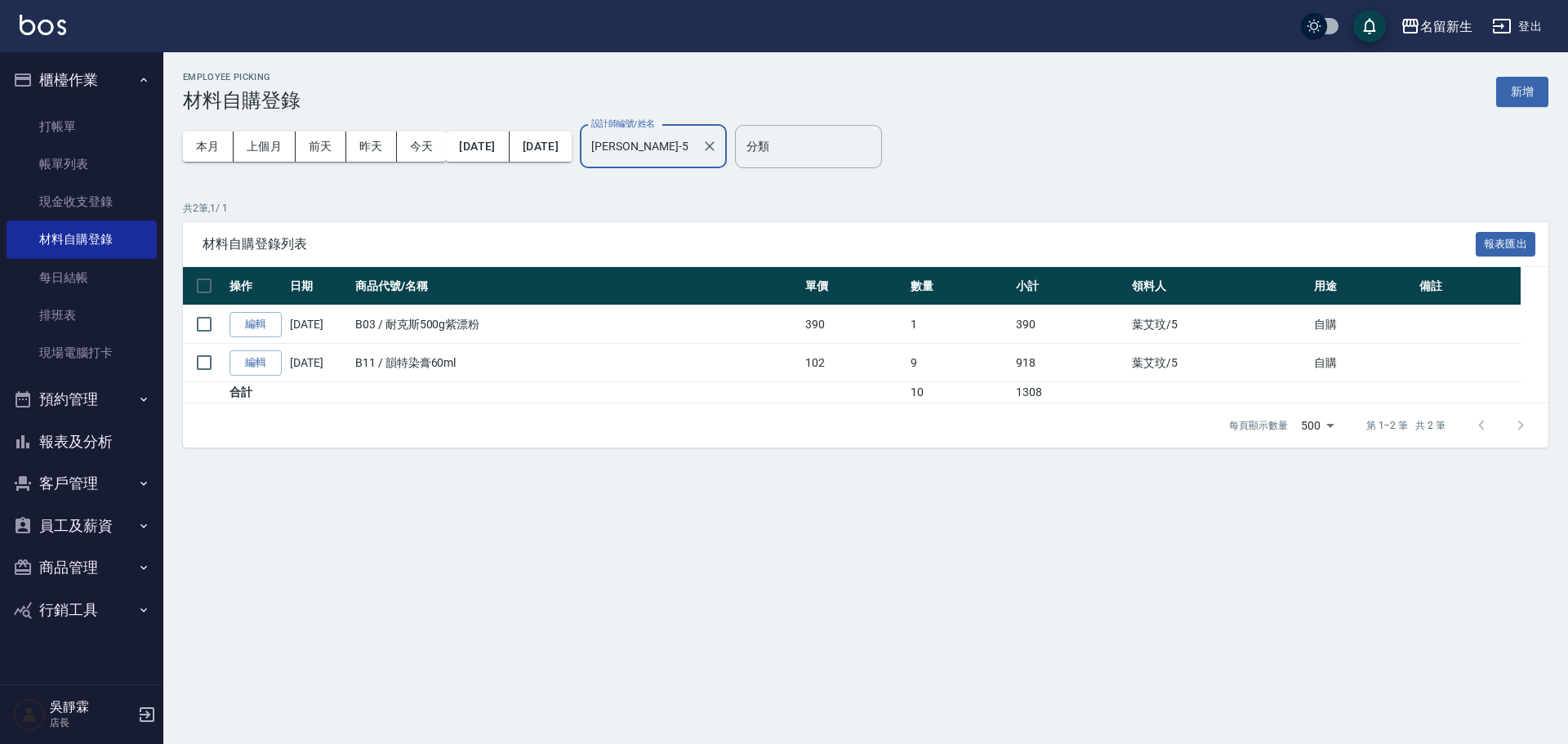
click at [695, 150] on input "葉艾玟-5" at bounding box center [641, 147] width 108 height 29
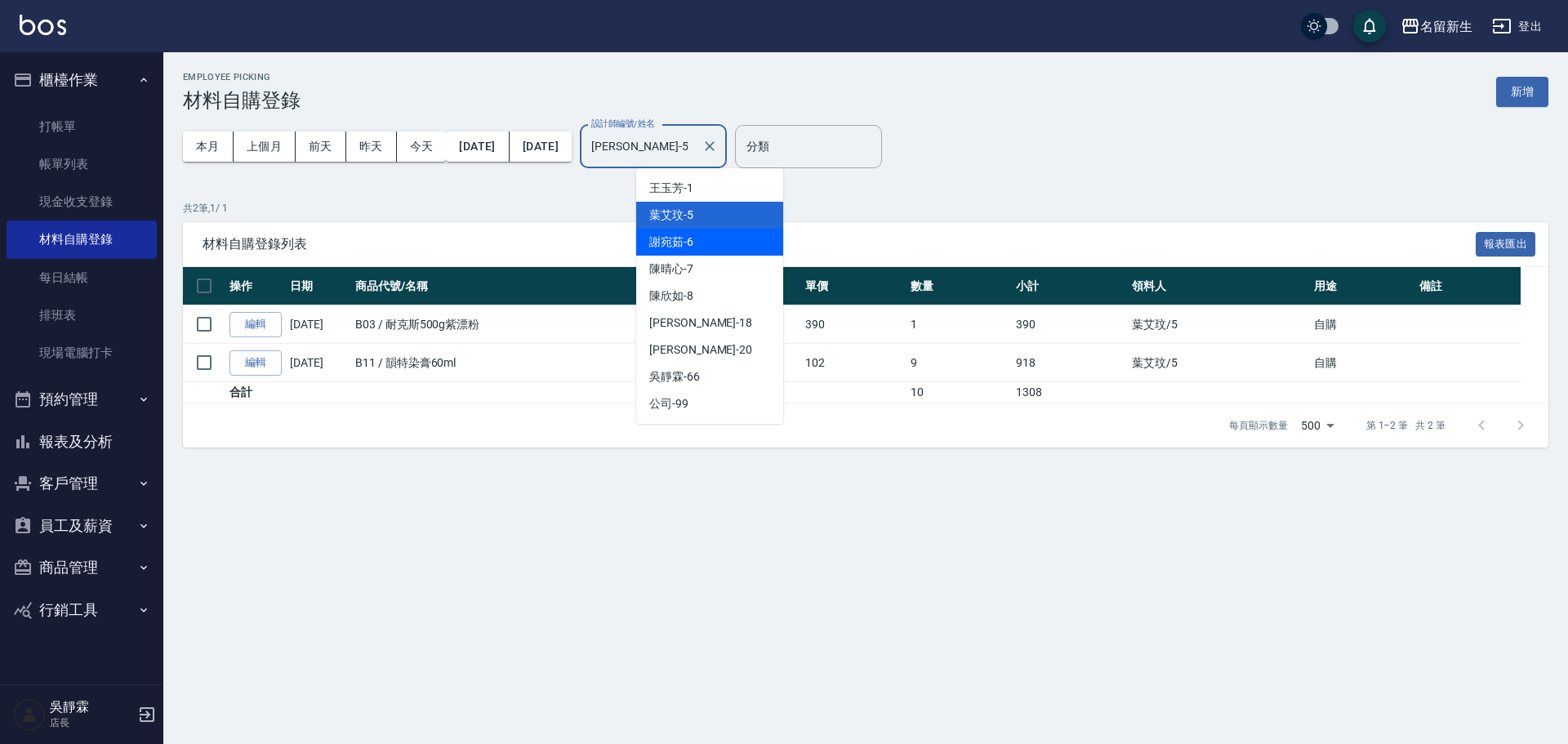
click at [716, 245] on div "謝宛茹 -6" at bounding box center [709, 242] width 147 height 27
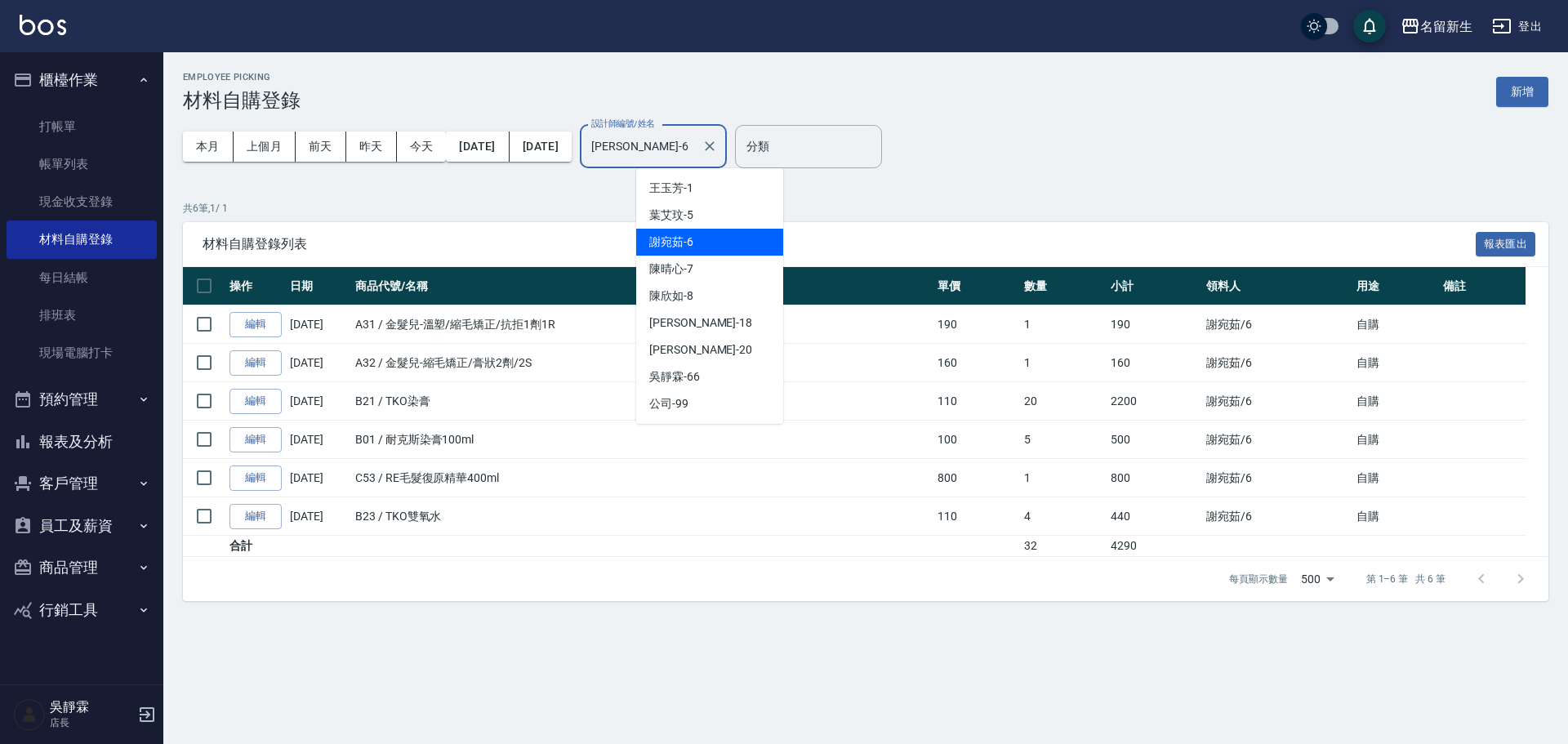
click at [695, 156] on input "謝宛茹-6" at bounding box center [641, 147] width 108 height 29
click at [718, 270] on div "陳晴心 -7" at bounding box center [709, 269] width 147 height 27
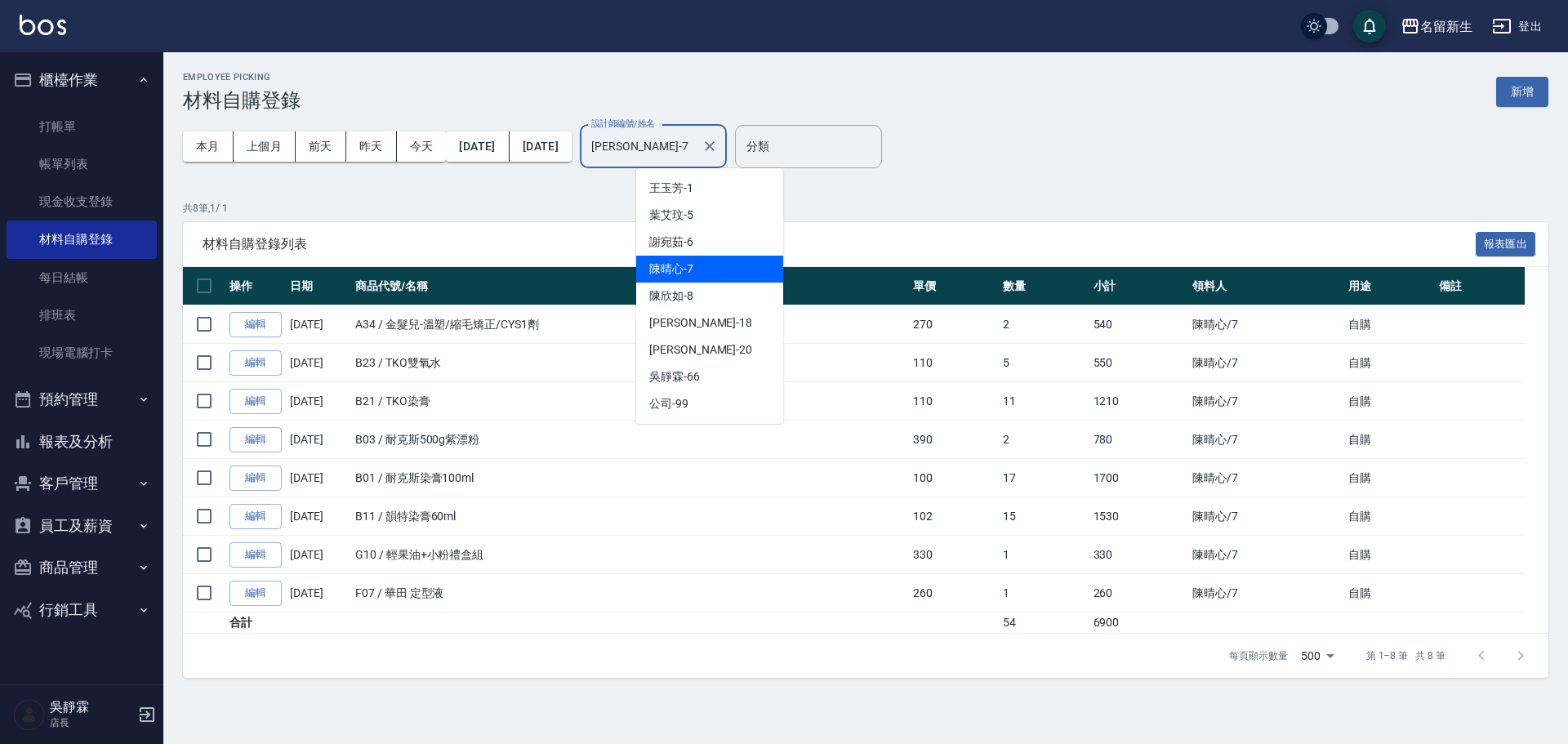
click at [695, 151] on input "陳晴心-7" at bounding box center [641, 147] width 108 height 29
click at [703, 301] on div "陳欣如 -8" at bounding box center [709, 296] width 147 height 27
type input "陳欣如-8"
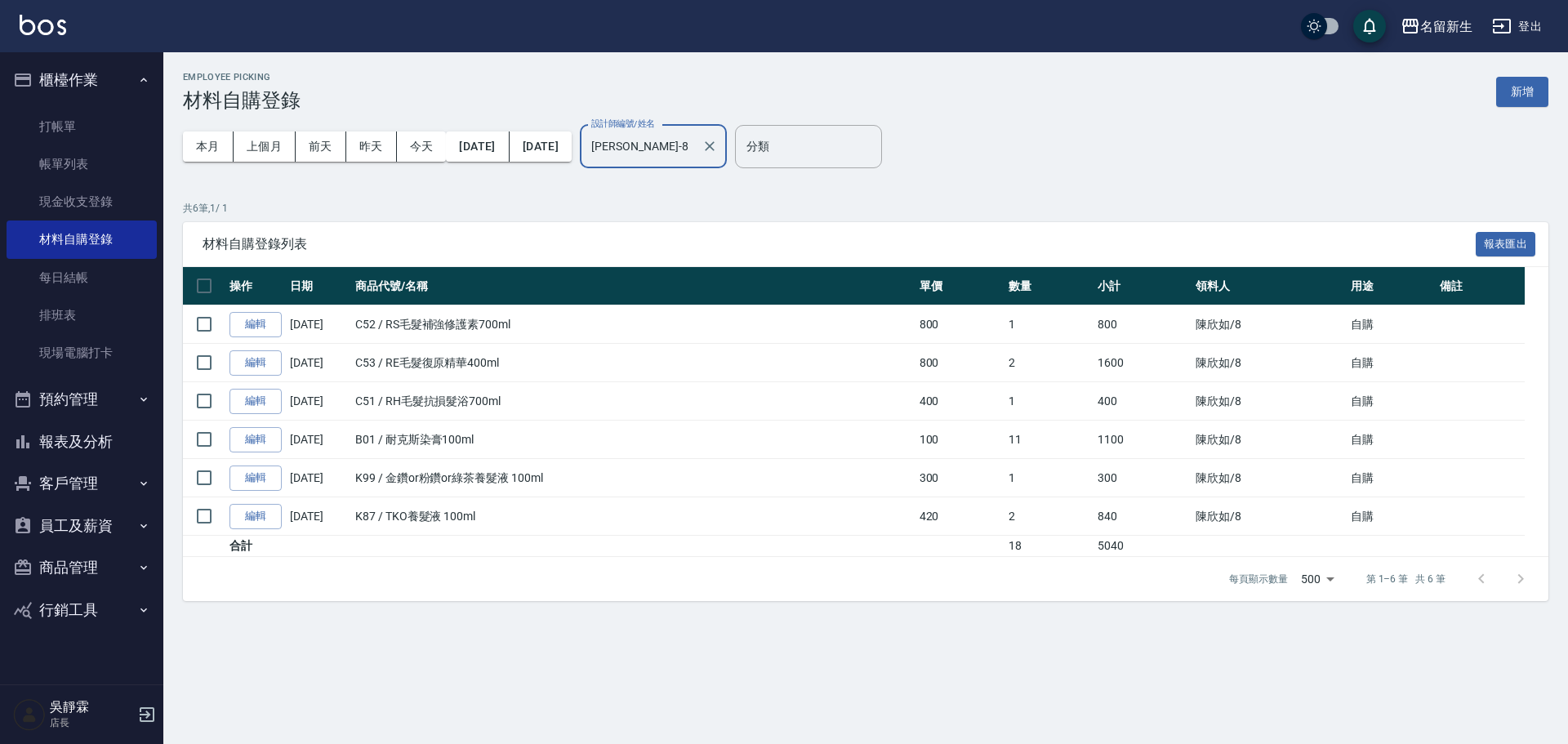
click at [695, 146] on input "陳欣如-8" at bounding box center [641, 147] width 108 height 29
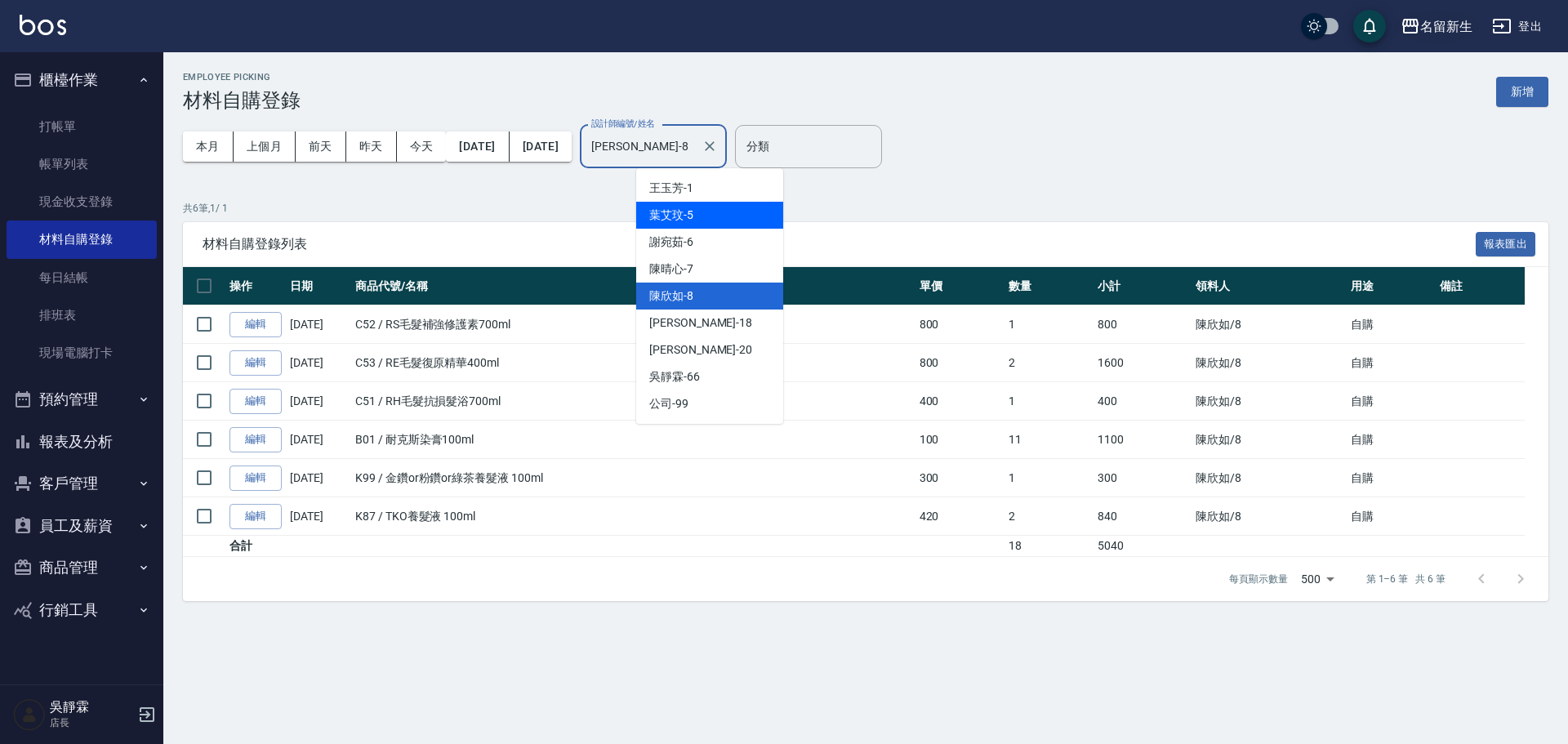
click at [1442, 24] on div "名留新生" at bounding box center [1446, 26] width 52 height 20
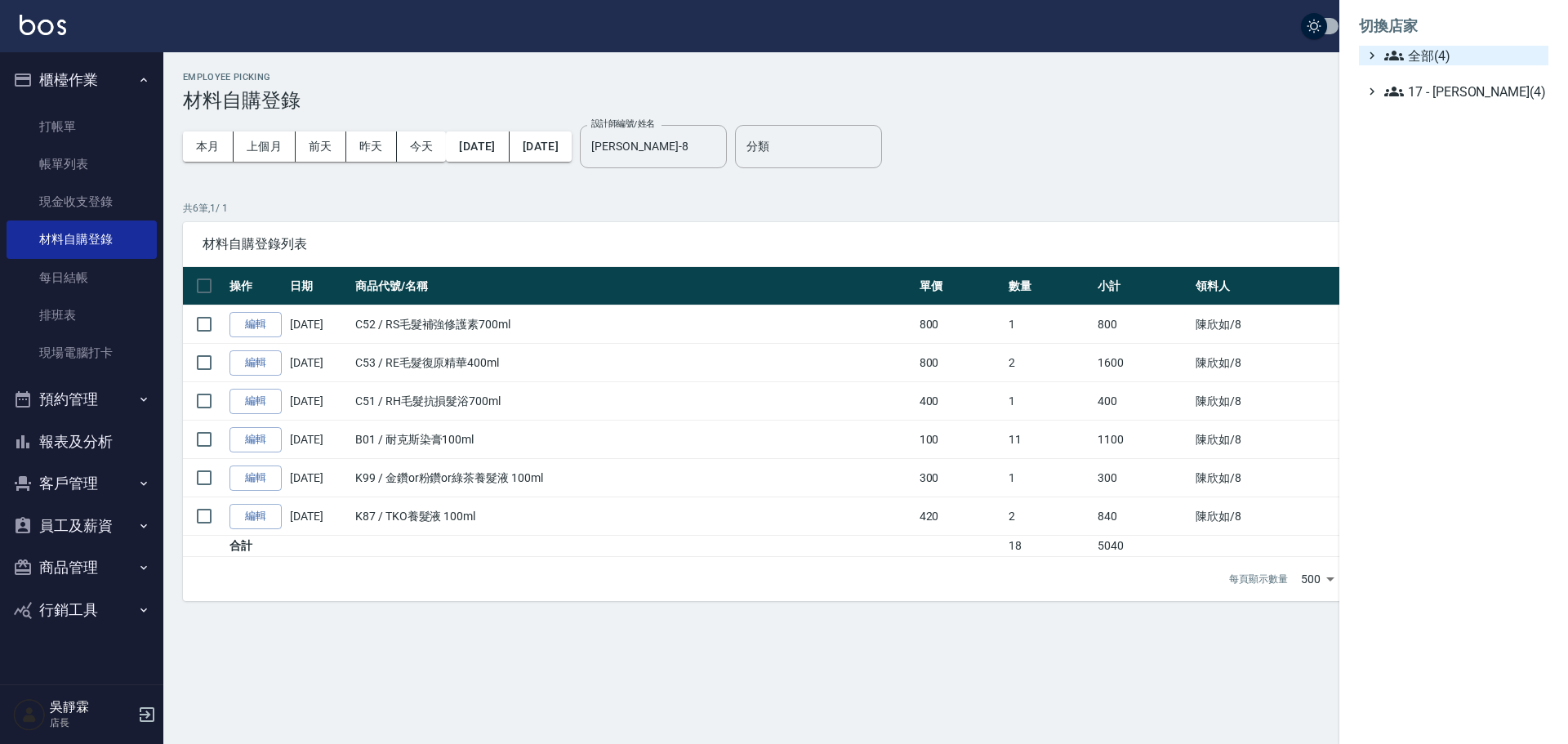
click at [1442, 49] on span "全部(4)" at bounding box center [1463, 55] width 158 height 19
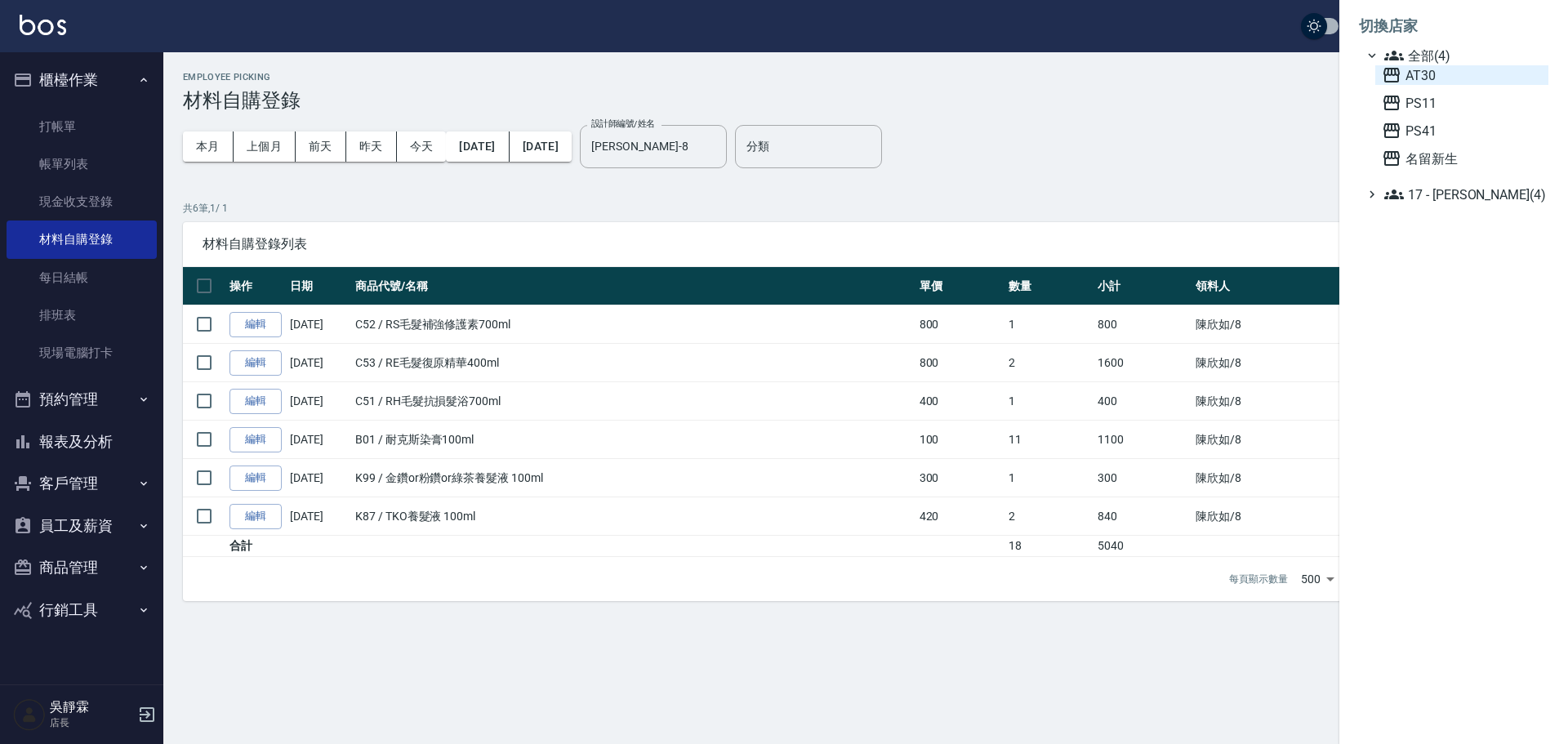
click at [1432, 70] on span "AT30" at bounding box center [1462, 75] width 160 height 19
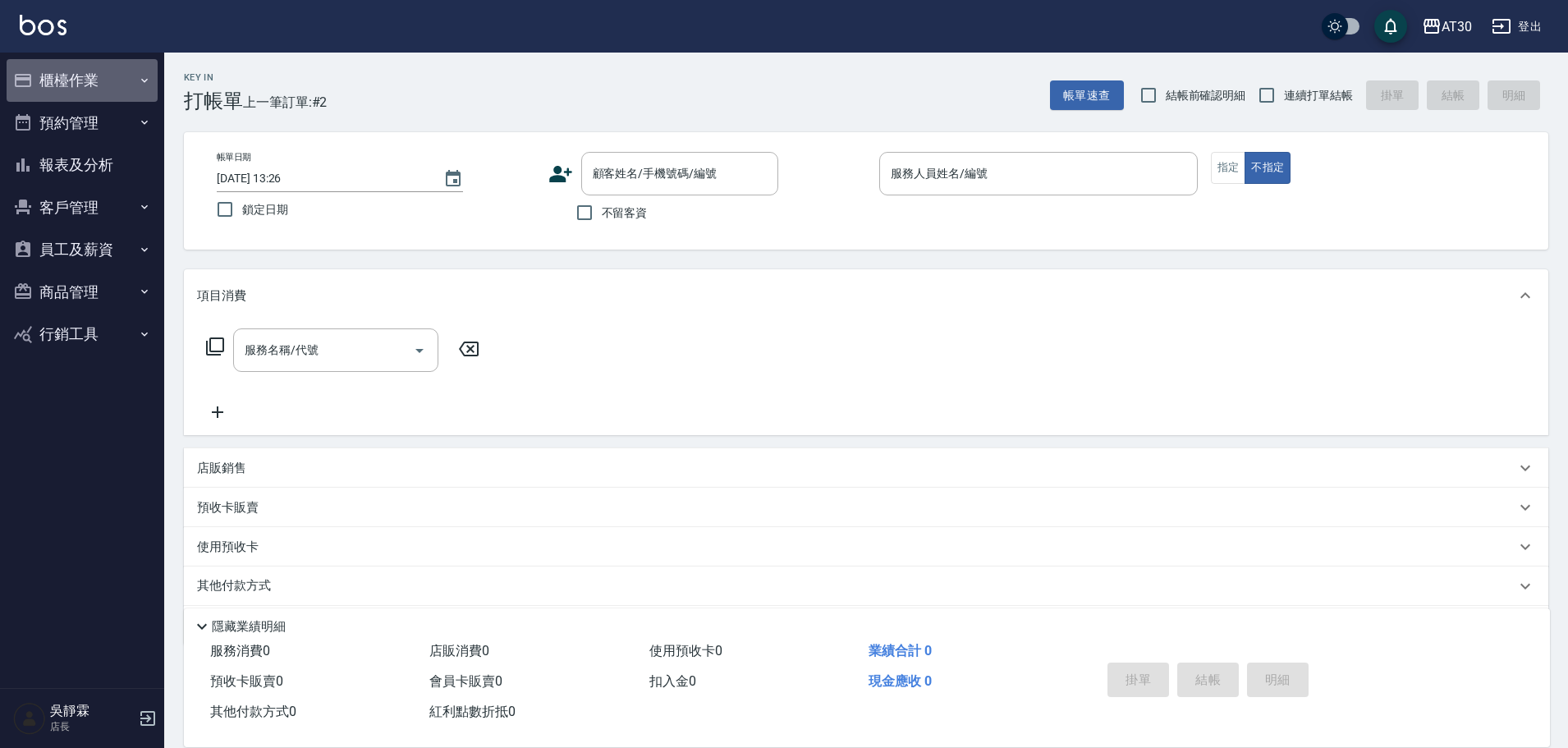
click at [47, 83] on button "櫃檯作業" at bounding box center [82, 80] width 151 height 42
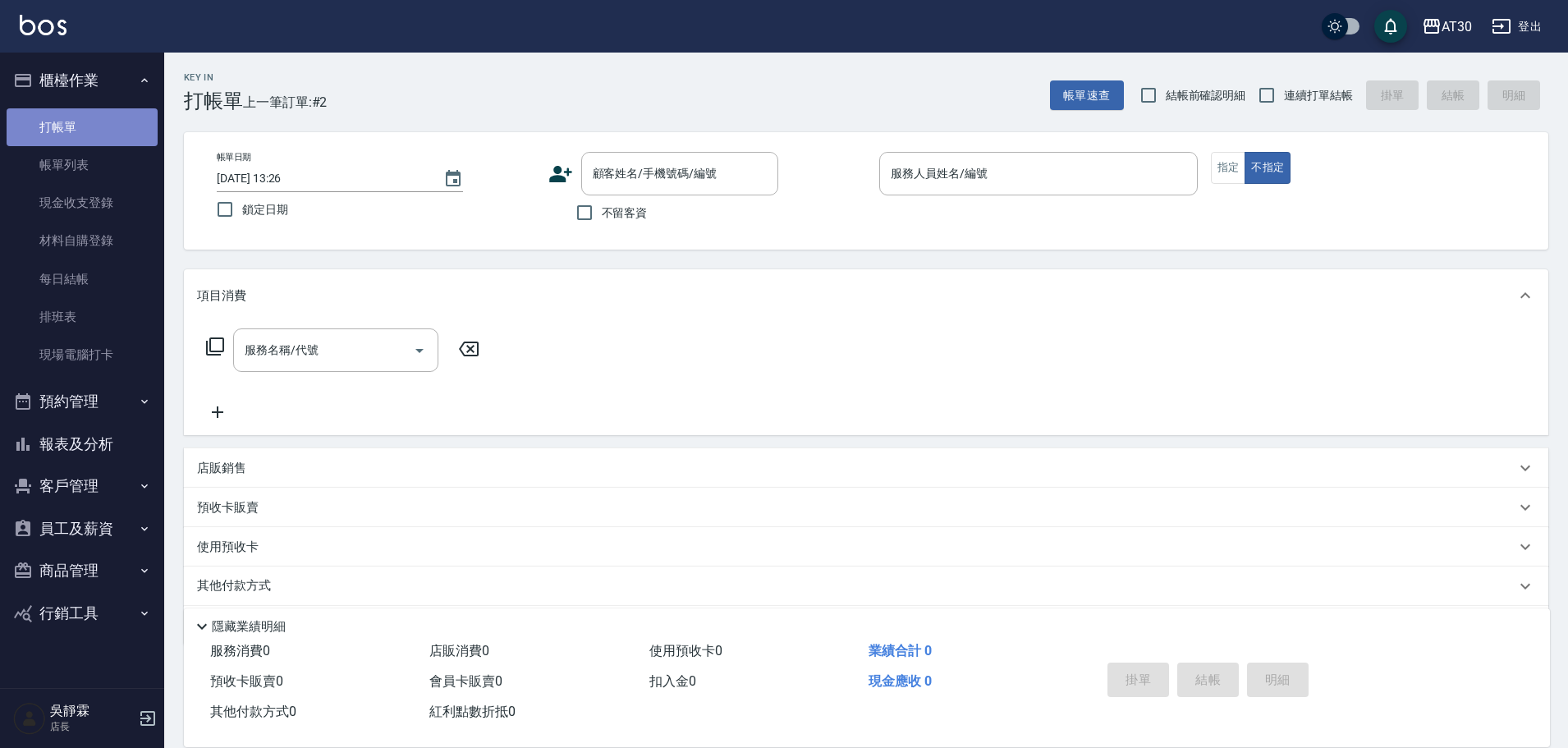
click at [69, 129] on link "打帳單" at bounding box center [82, 127] width 151 height 38
click at [82, 169] on link "帳單列表" at bounding box center [82, 164] width 151 height 38
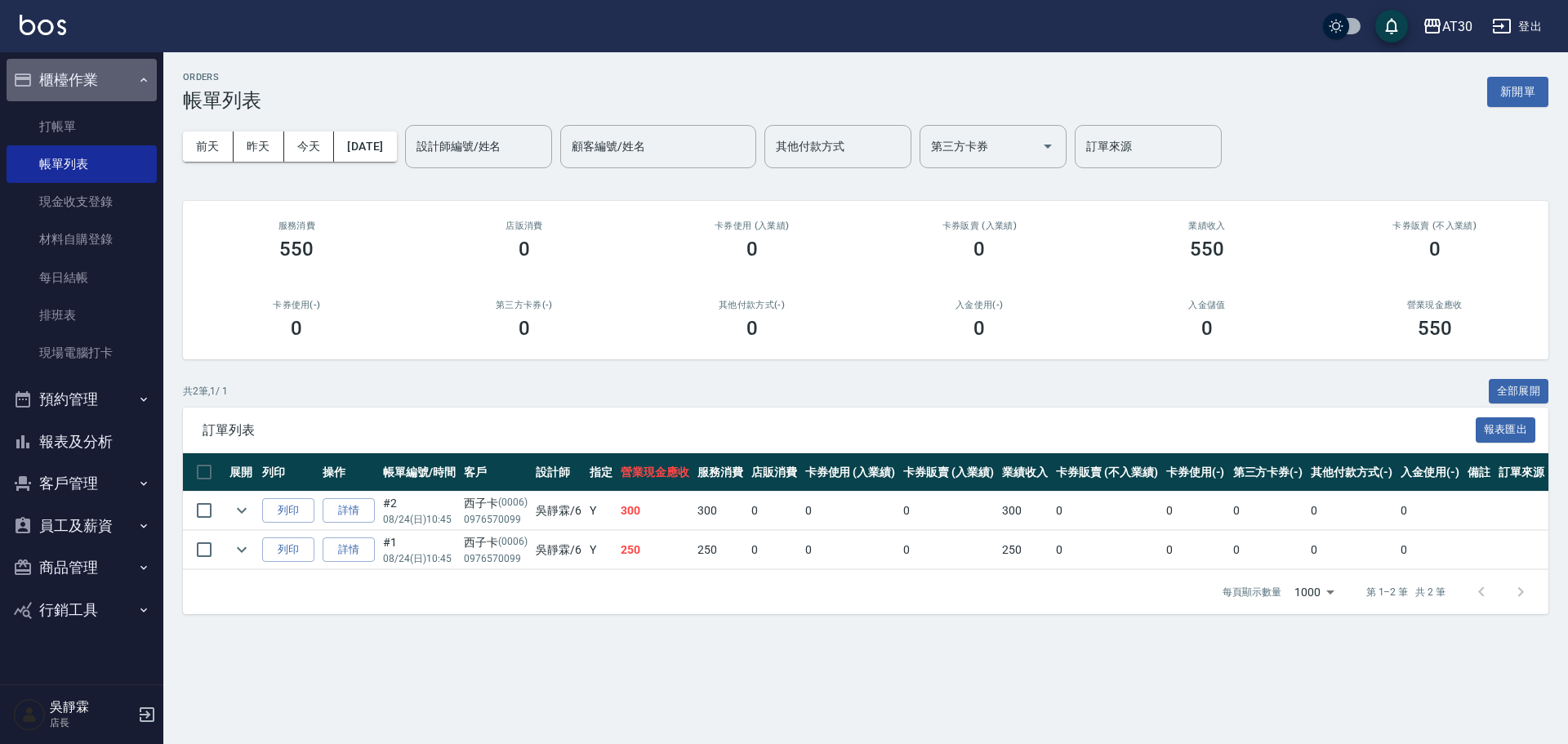
click at [81, 90] on button "櫃檯作業" at bounding box center [82, 80] width 150 height 42
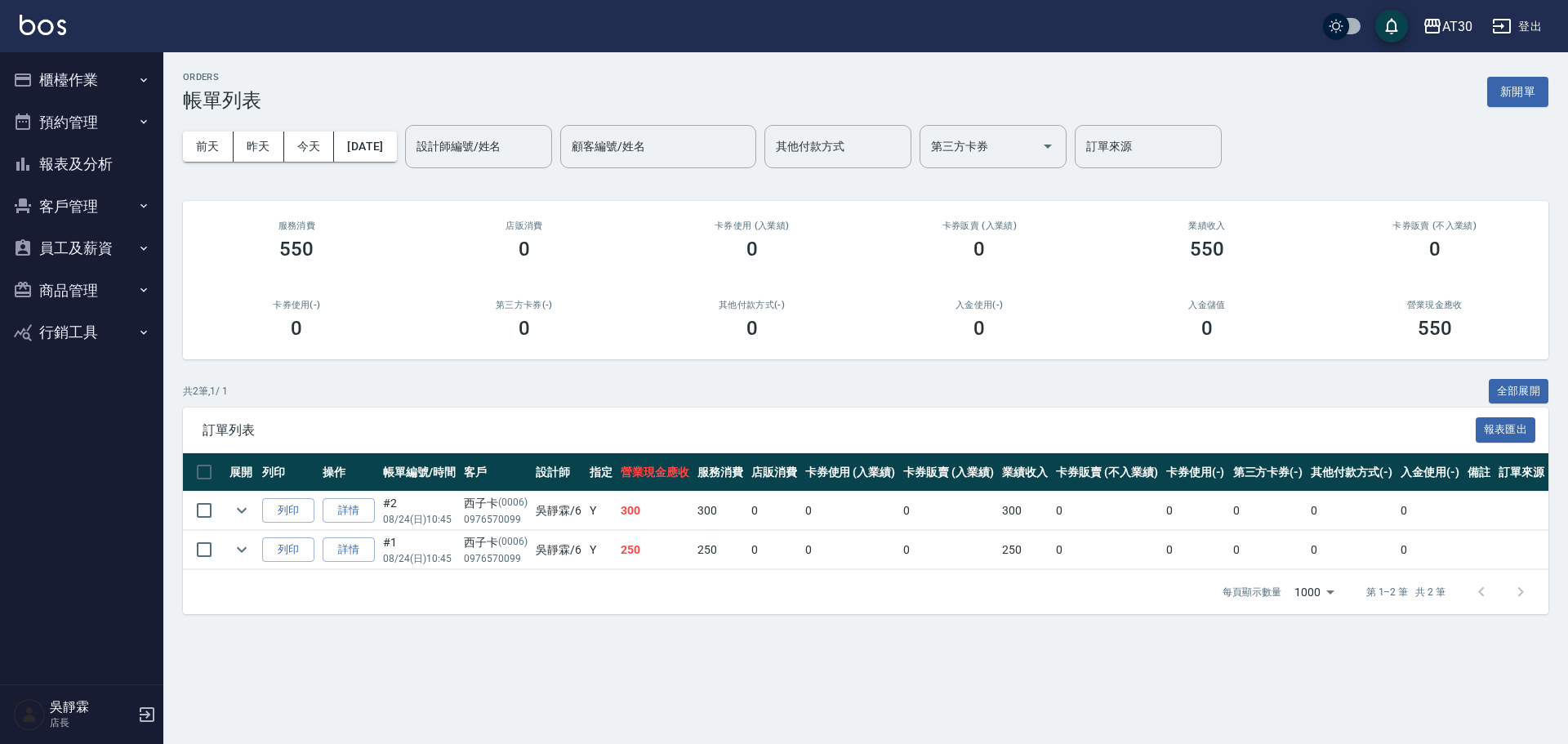
click at [82, 96] on button "櫃檯作業" at bounding box center [82, 80] width 150 height 42
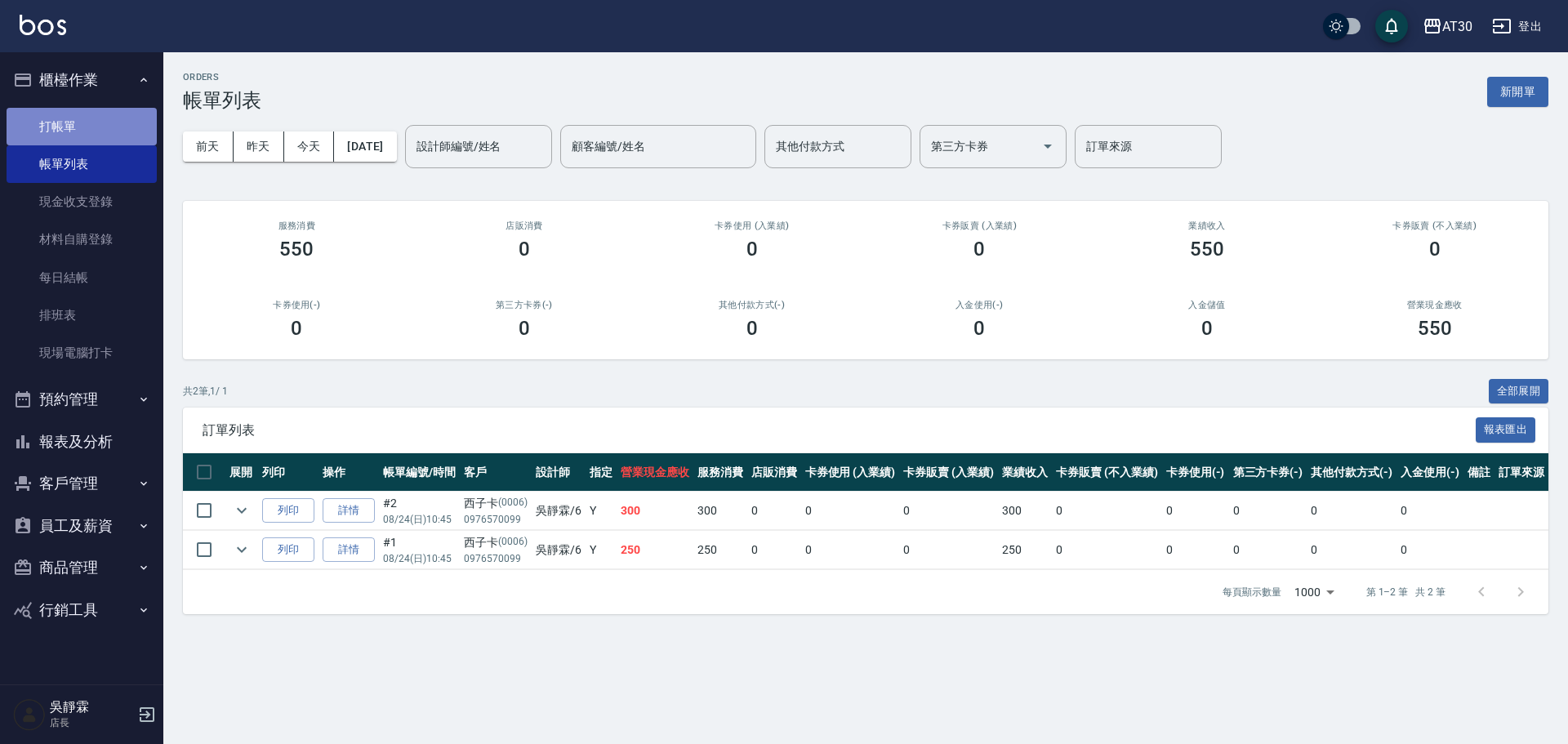
click at [81, 136] on link "打帳單" at bounding box center [82, 126] width 150 height 38
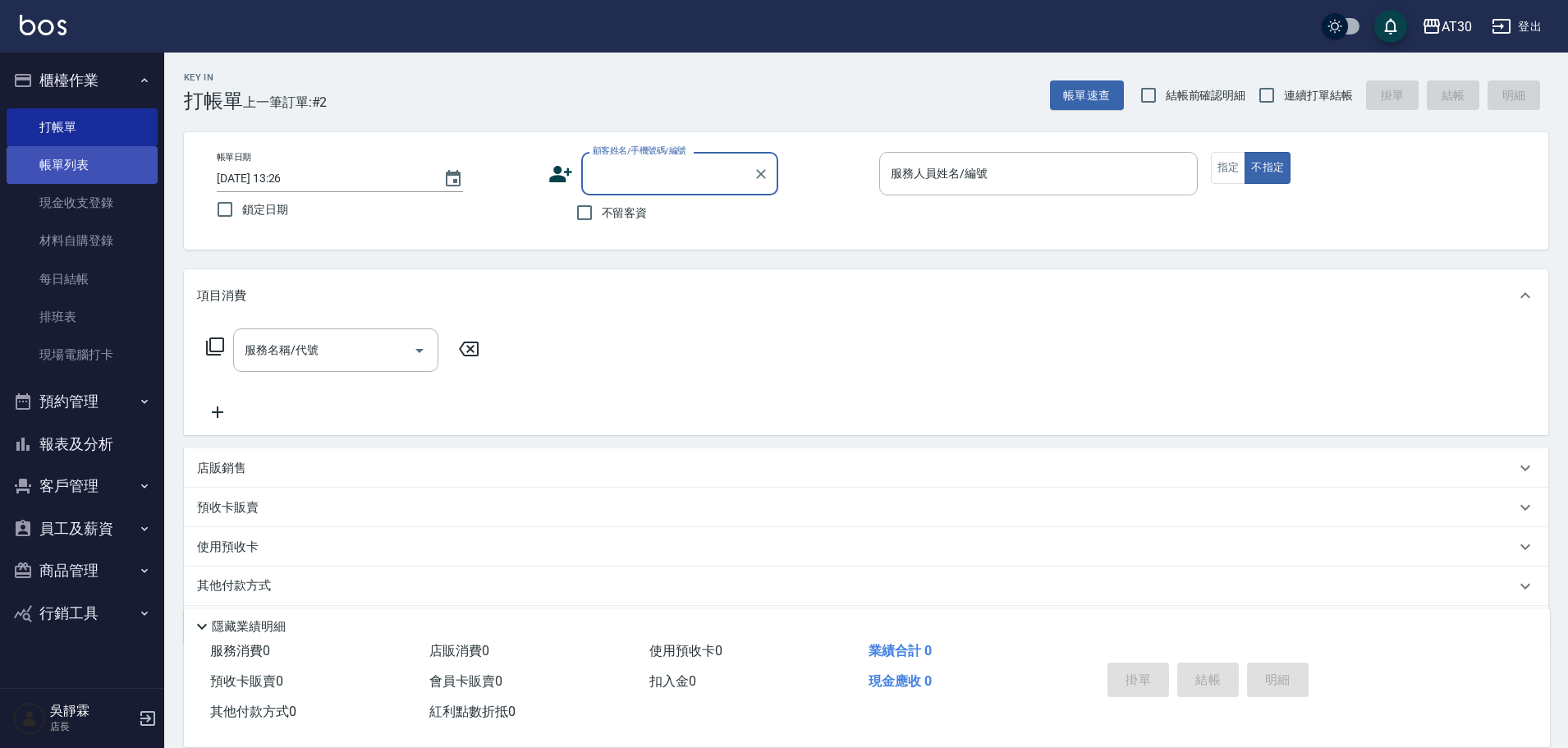
click at [97, 173] on link "帳單列表" at bounding box center [82, 164] width 151 height 38
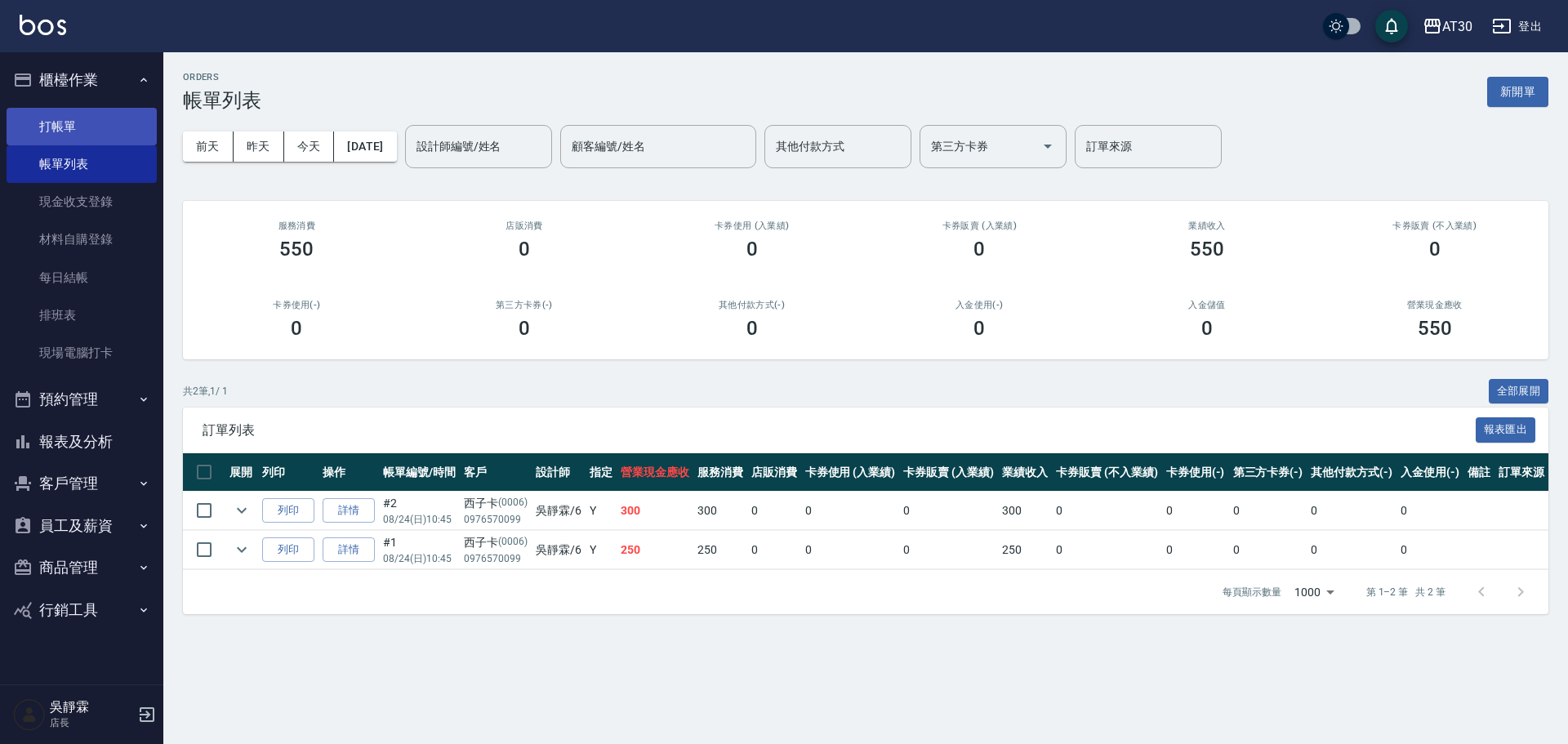
click at [111, 120] on link "打帳單" at bounding box center [82, 126] width 150 height 38
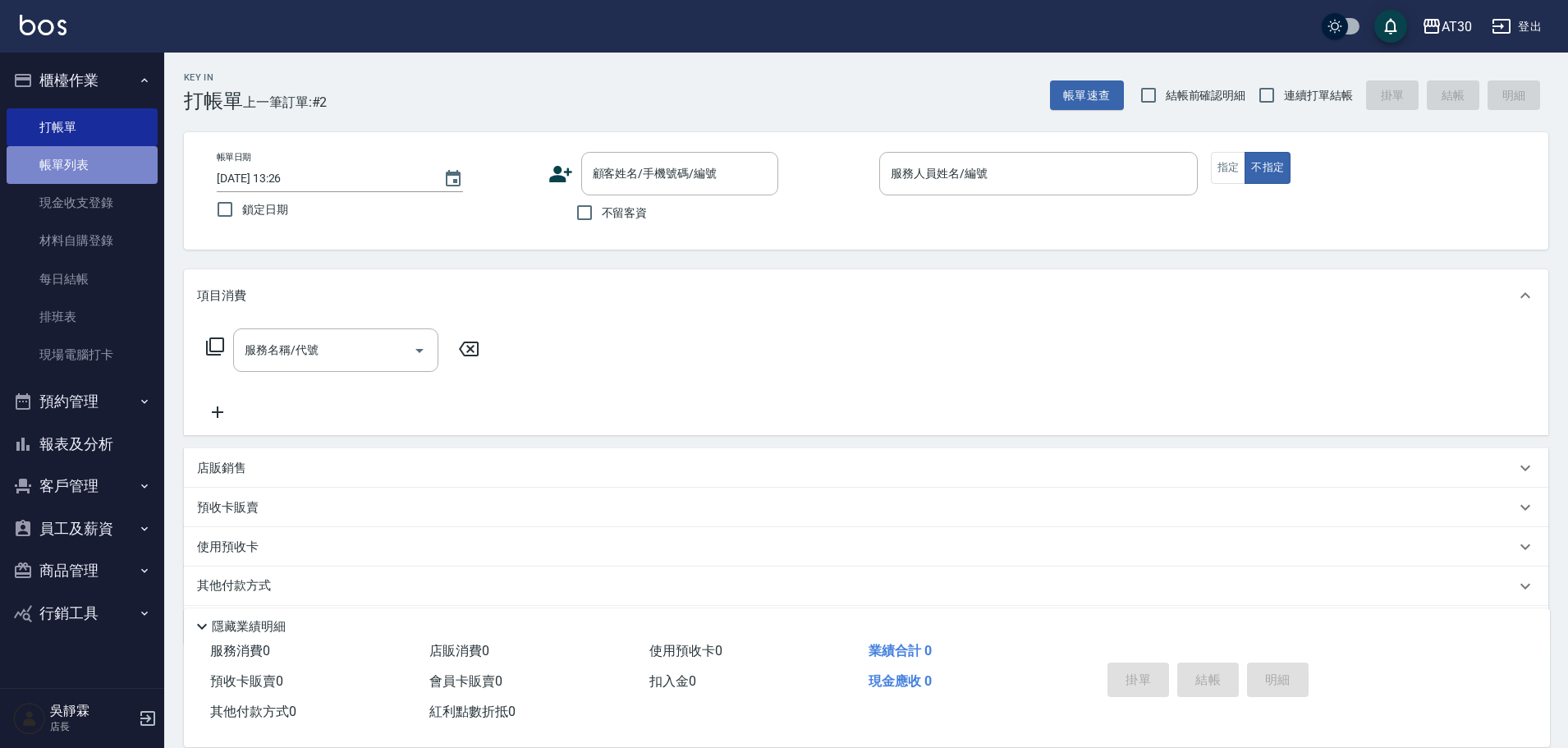
click at [141, 169] on link "帳單列表" at bounding box center [82, 164] width 151 height 38
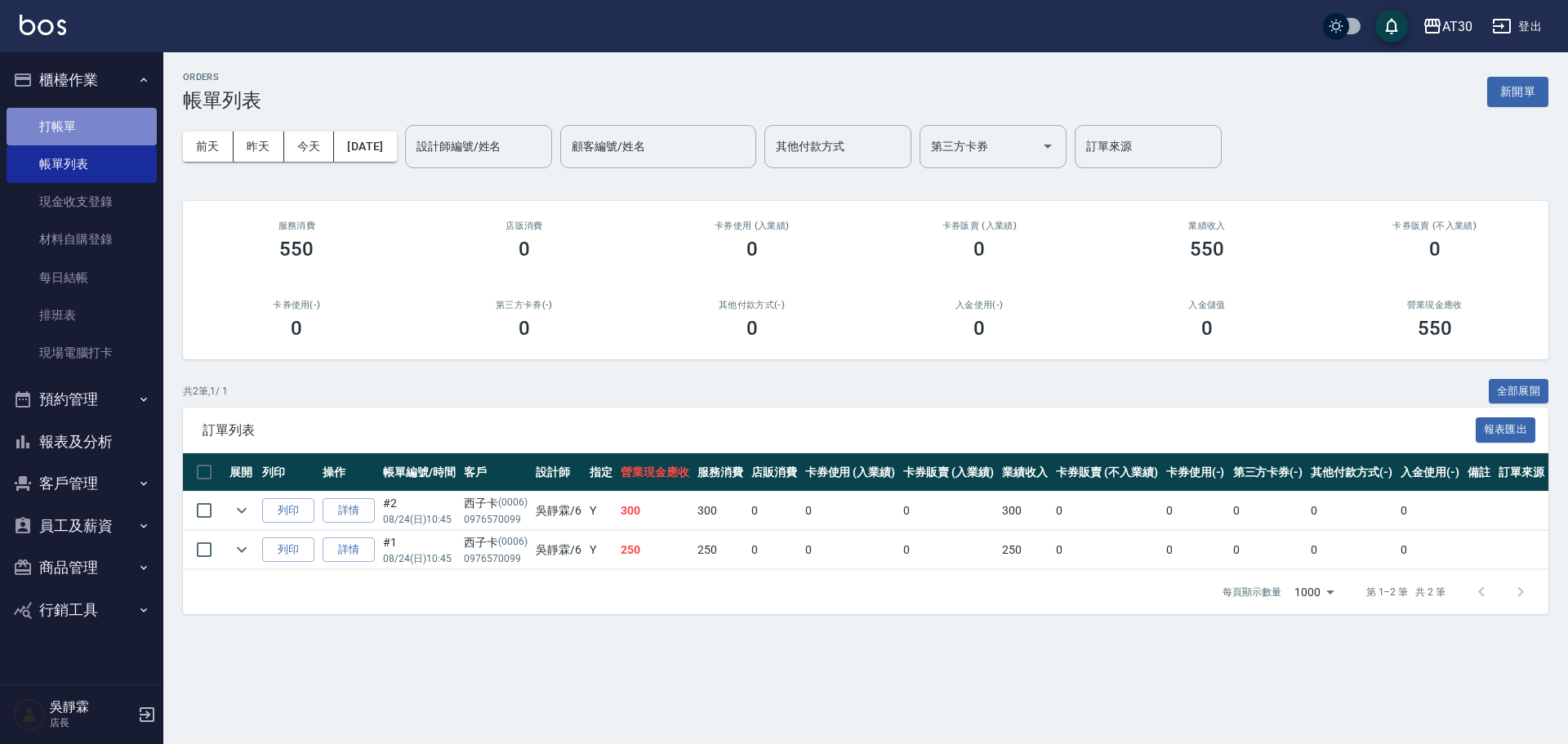
click at [103, 128] on link "打帳單" at bounding box center [82, 126] width 150 height 38
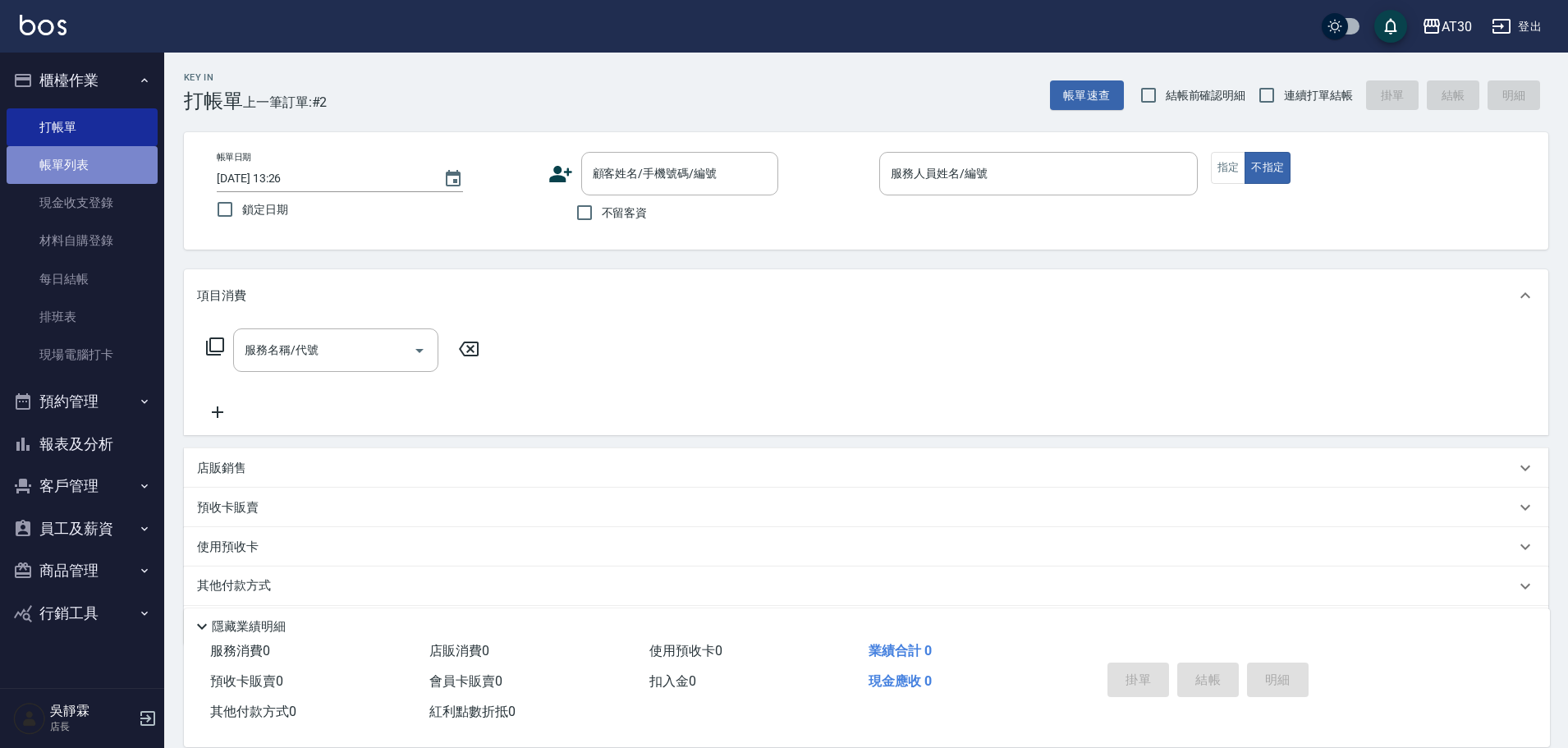
click at [111, 178] on link "帳單列表" at bounding box center [82, 164] width 151 height 38
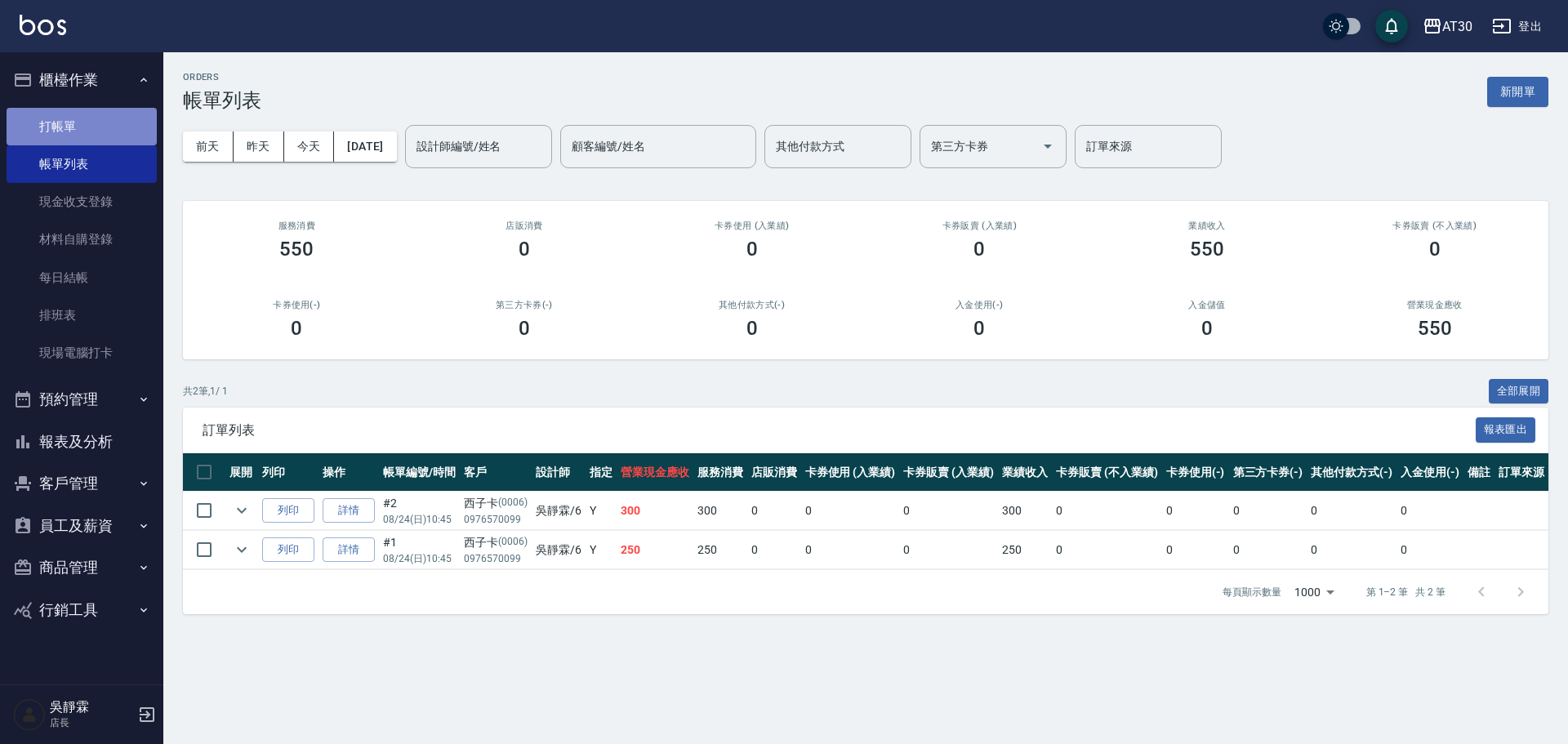
click at [77, 133] on link "打帳單" at bounding box center [82, 126] width 150 height 38
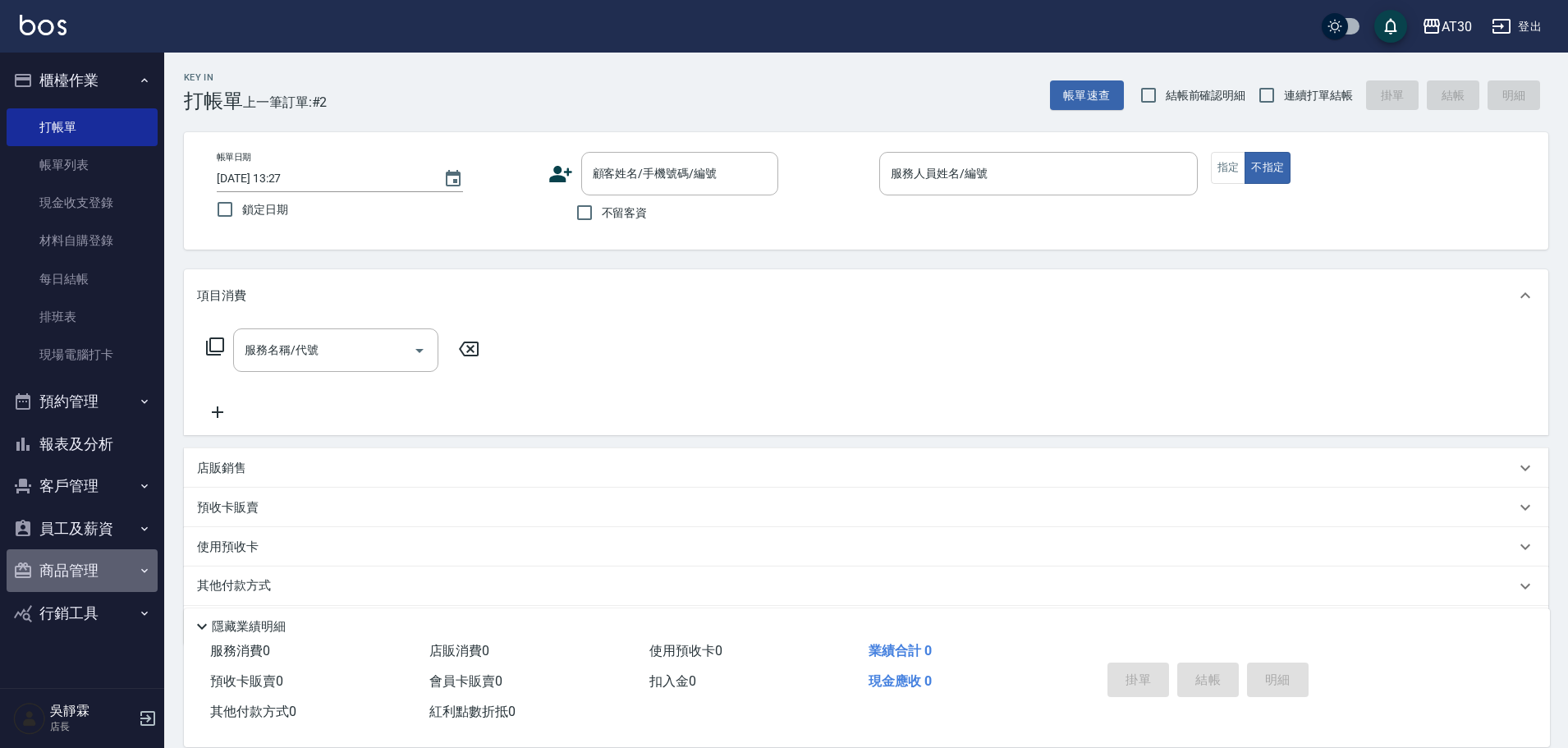
click at [100, 577] on button "商品管理" at bounding box center [82, 570] width 151 height 42
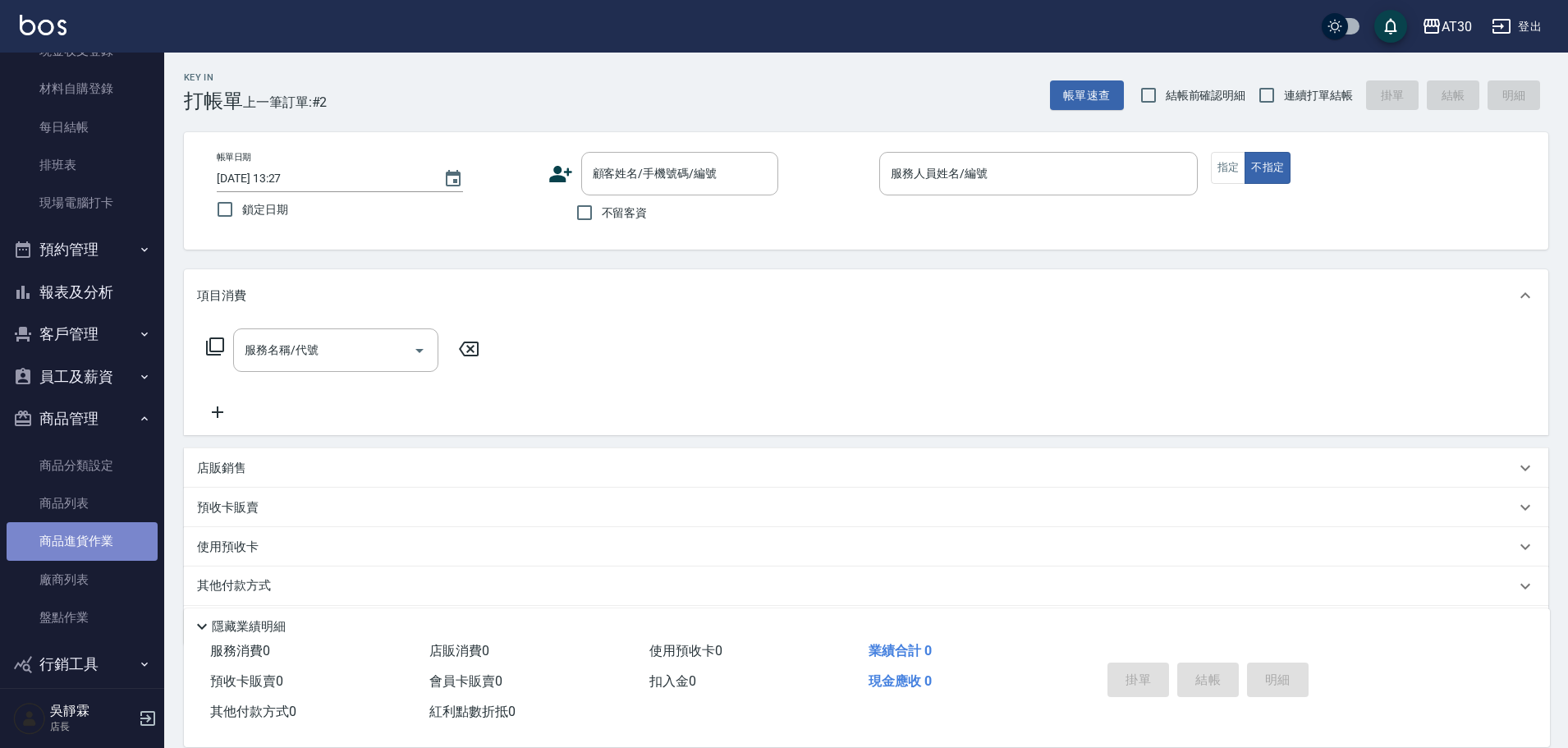
click at [86, 541] on link "商品進貨作業" at bounding box center [82, 540] width 151 height 38
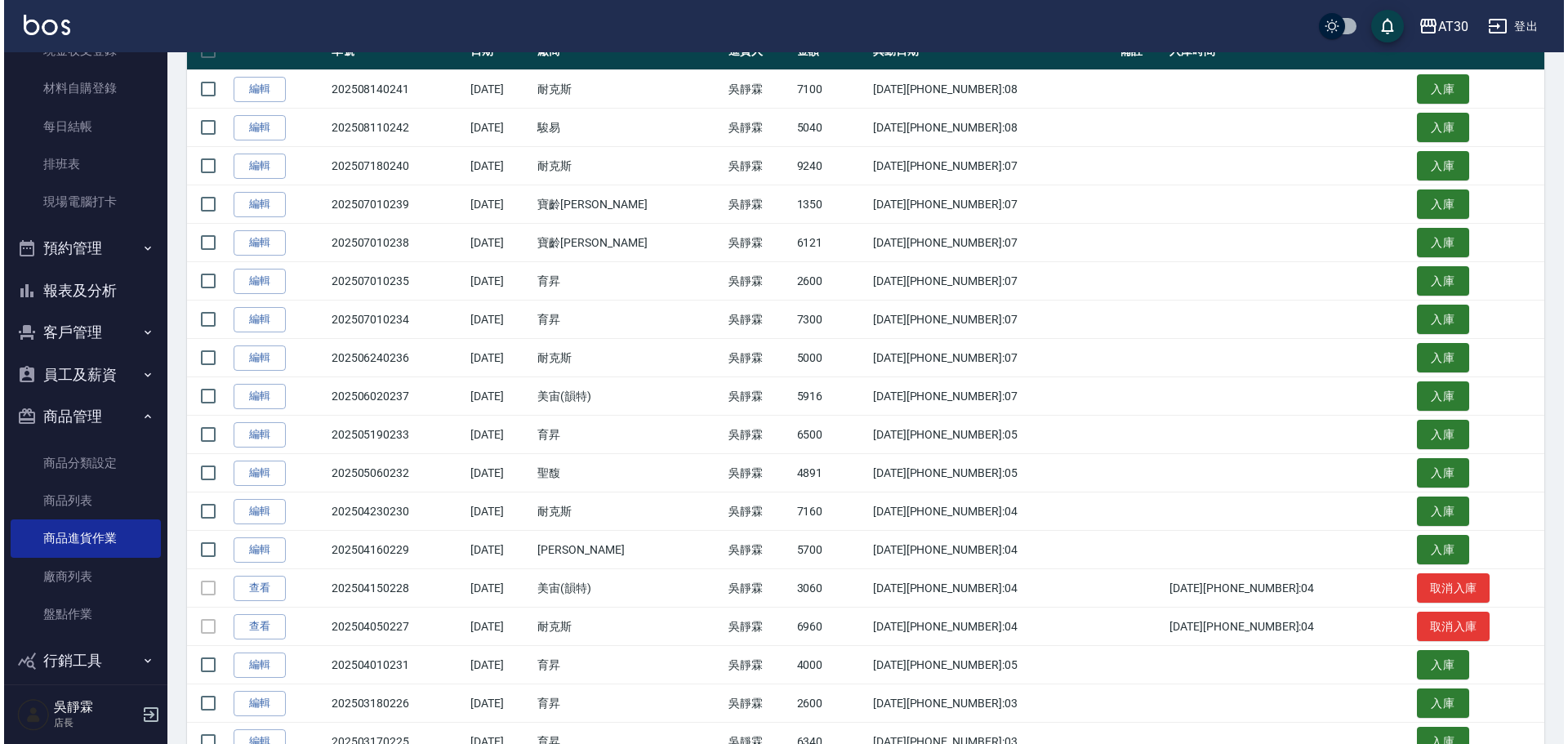
scroll to position [164, 0]
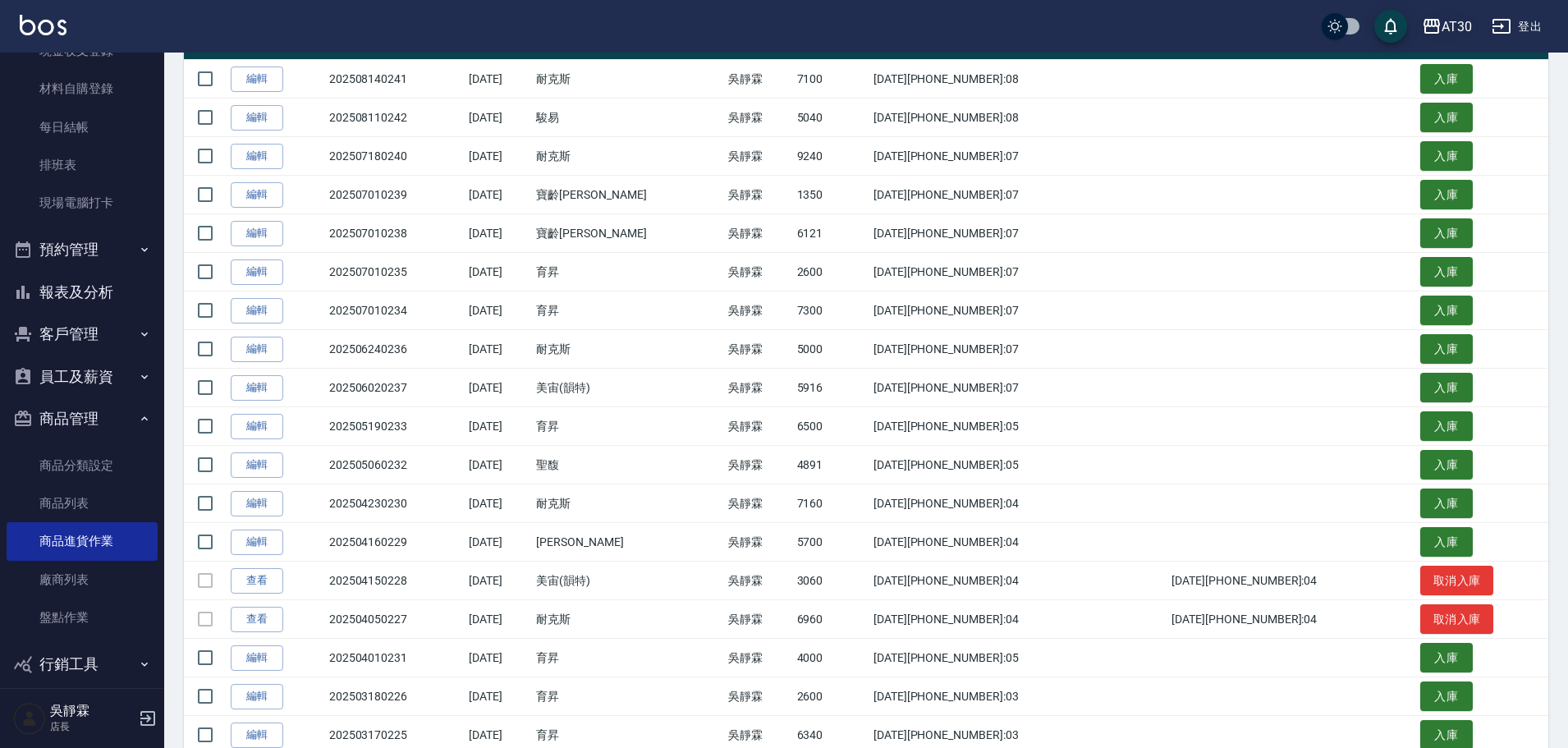
click at [1473, 29] on button "AT30" at bounding box center [1447, 27] width 64 height 34
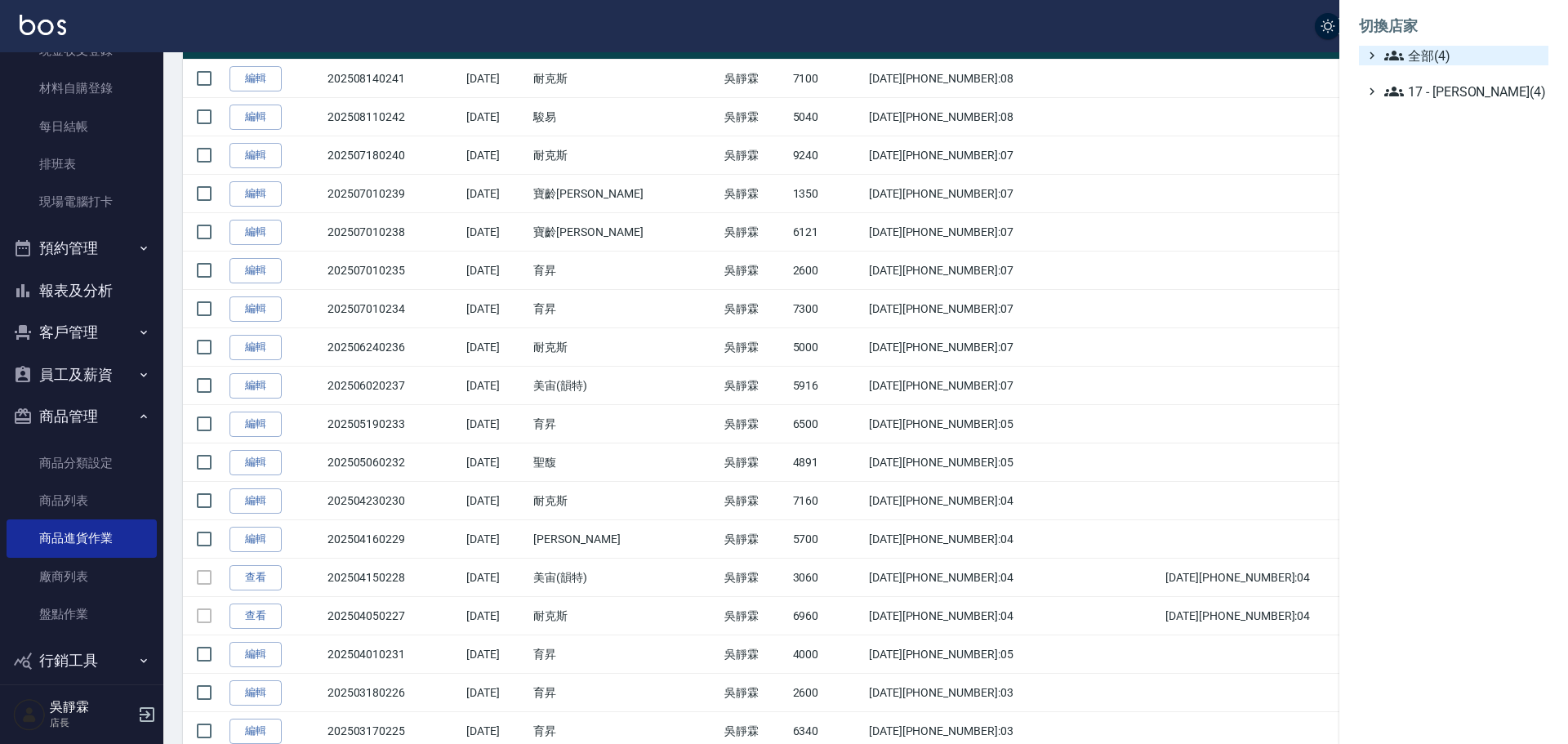
click at [1461, 61] on span "全部(4)" at bounding box center [1463, 55] width 158 height 19
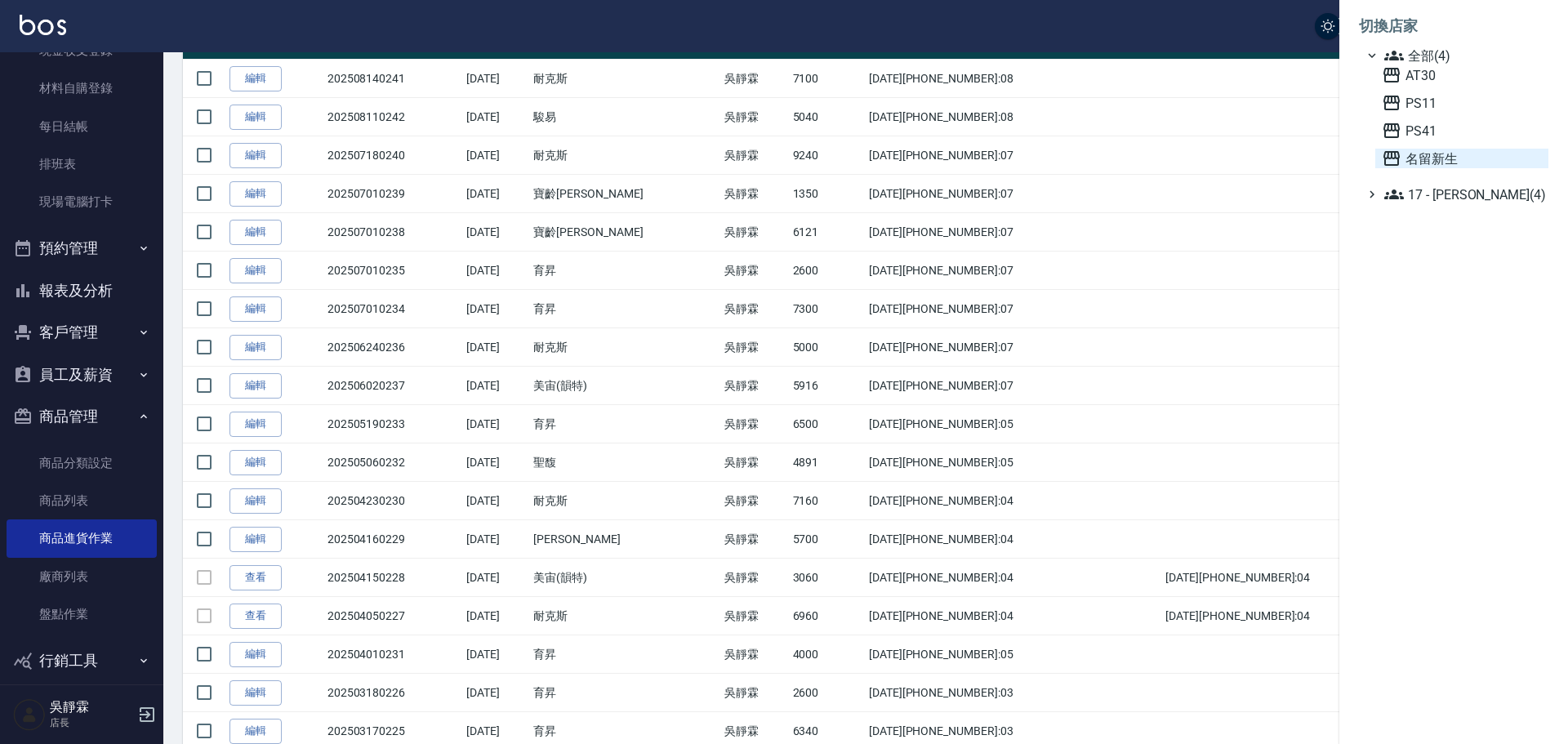
click at [1453, 157] on span "名留新生" at bounding box center [1462, 158] width 160 height 19
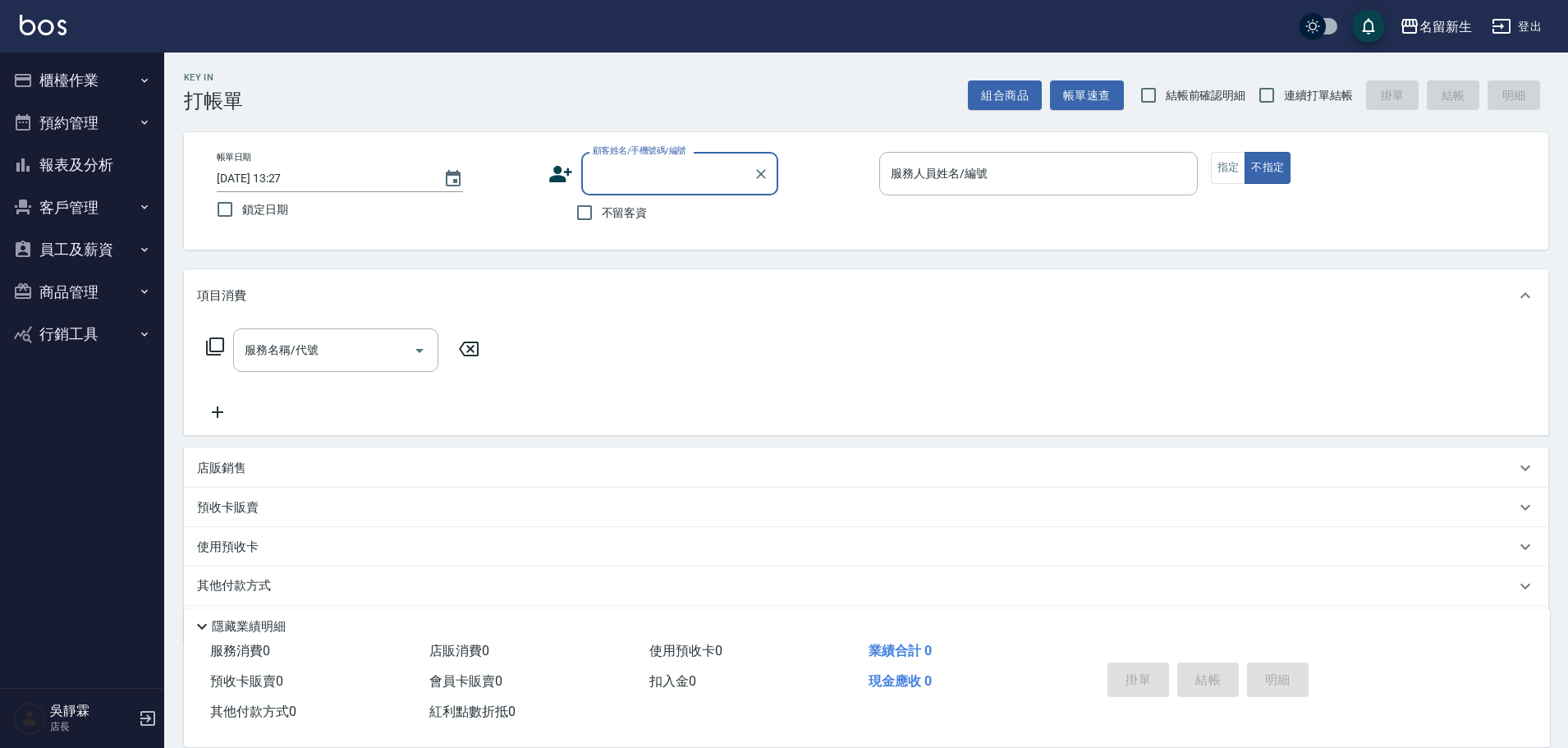
click at [81, 296] on button "商品管理" at bounding box center [82, 292] width 151 height 42
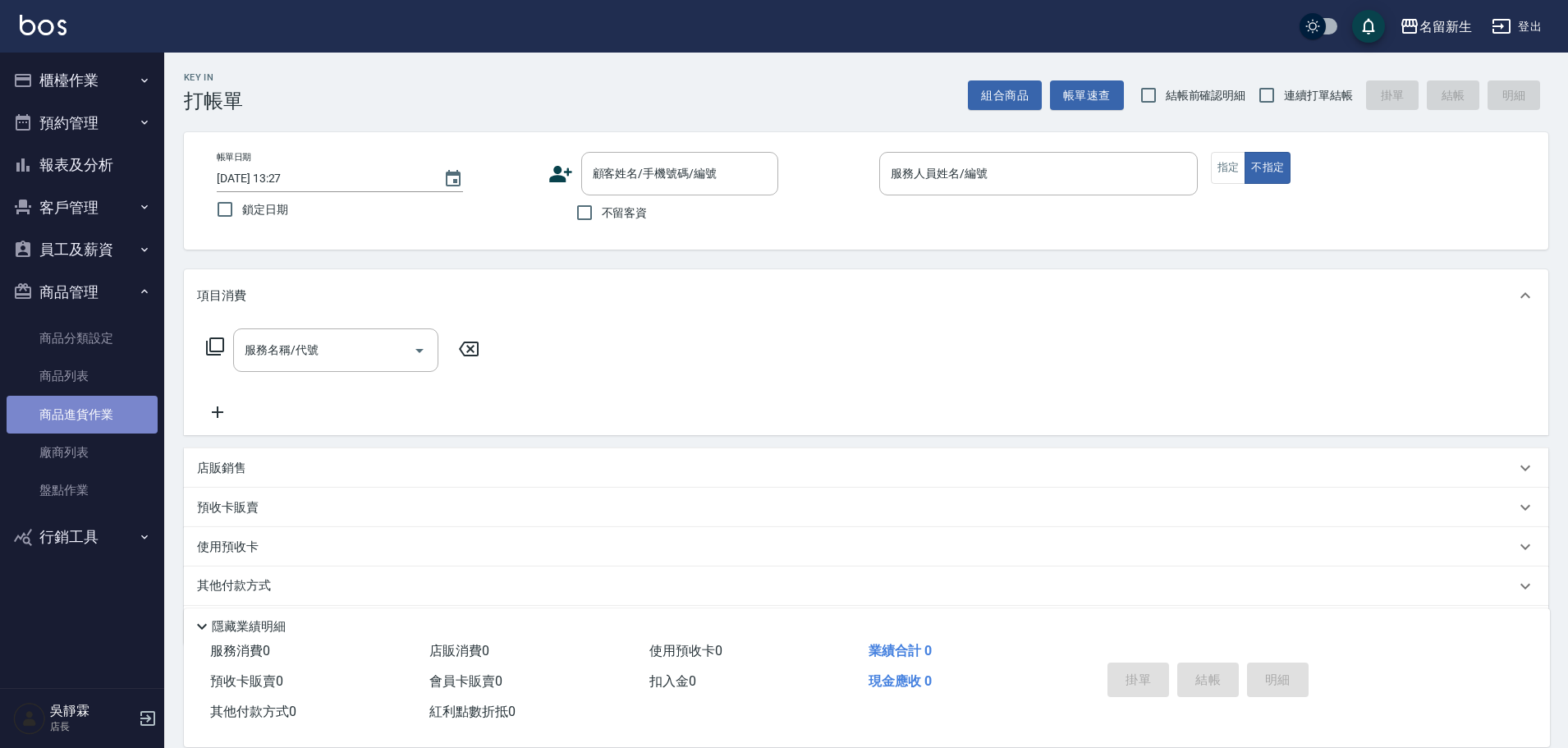
click at [88, 411] on link "商品進貨作業" at bounding box center [82, 414] width 151 height 38
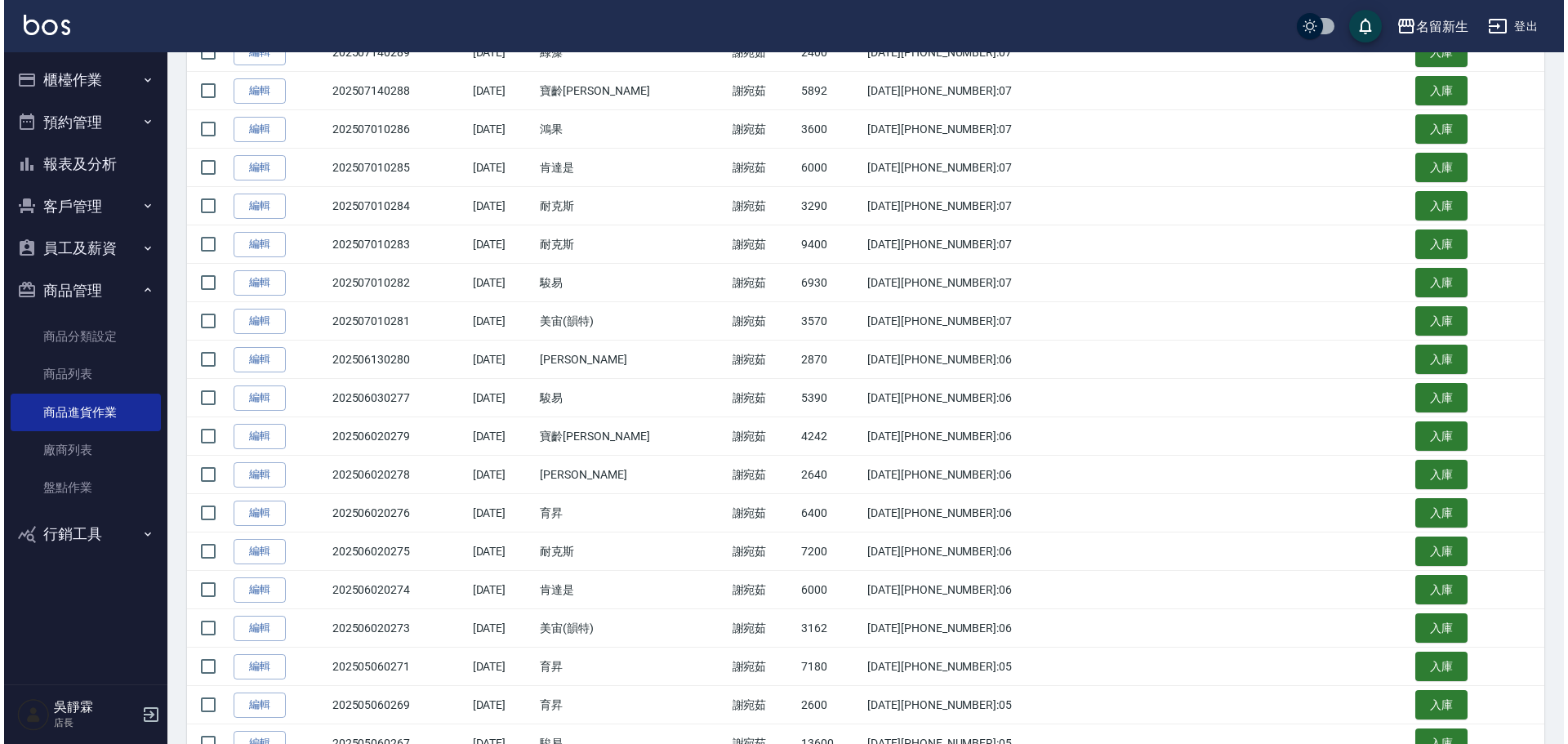
scroll to position [322, 0]
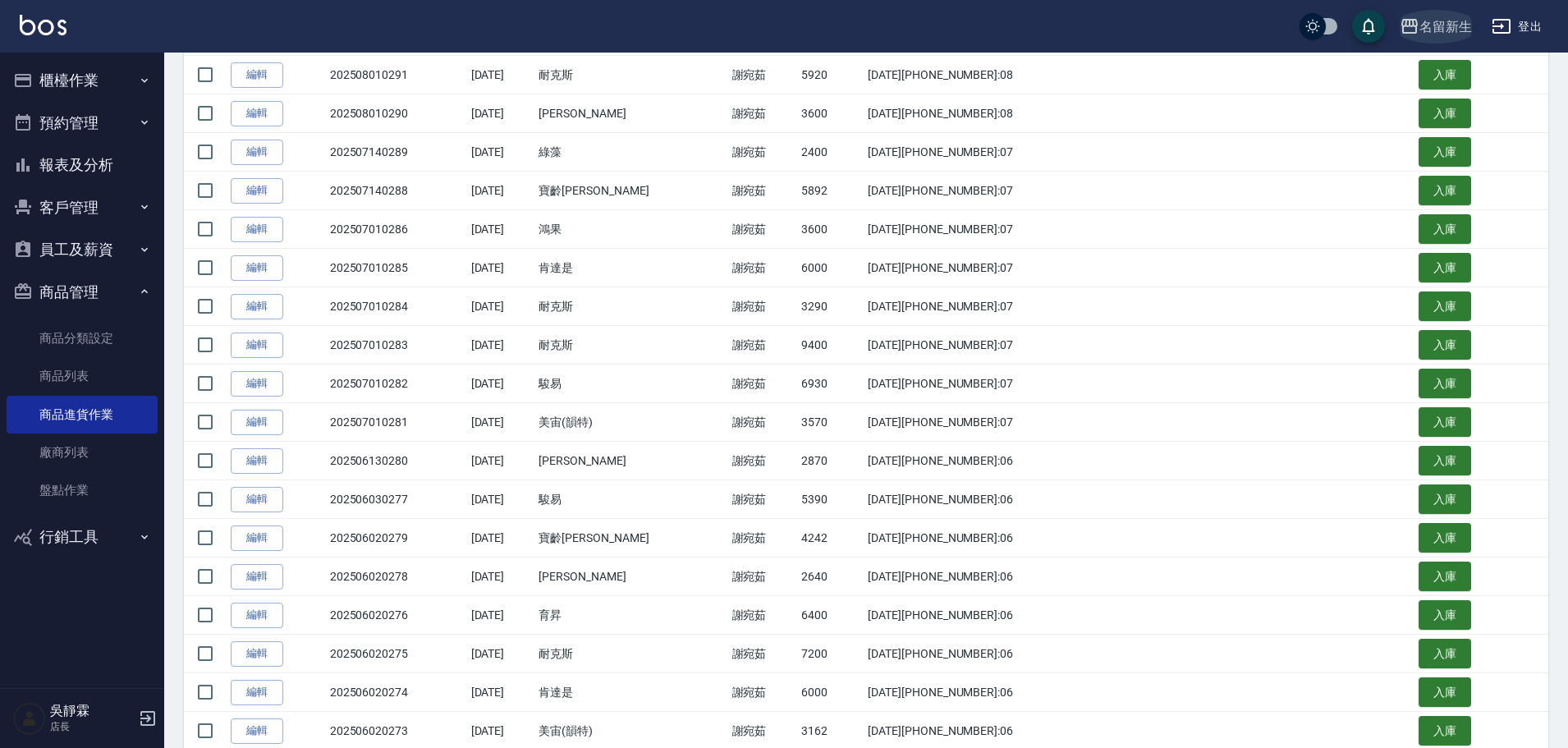
click at [1442, 25] on div "名留新生" at bounding box center [1446, 26] width 53 height 20
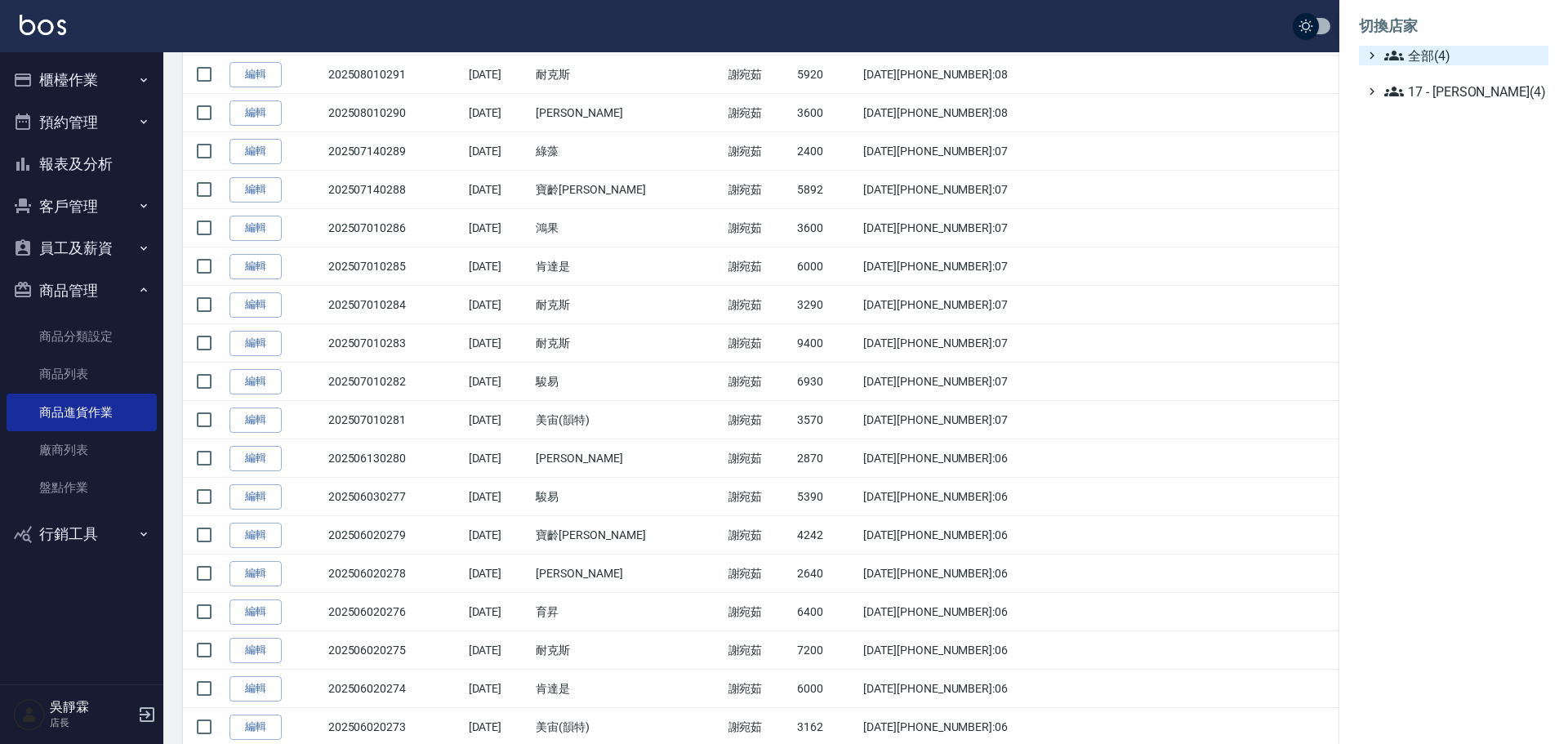
click at [1440, 62] on span "全部(4)" at bounding box center [1463, 55] width 158 height 19
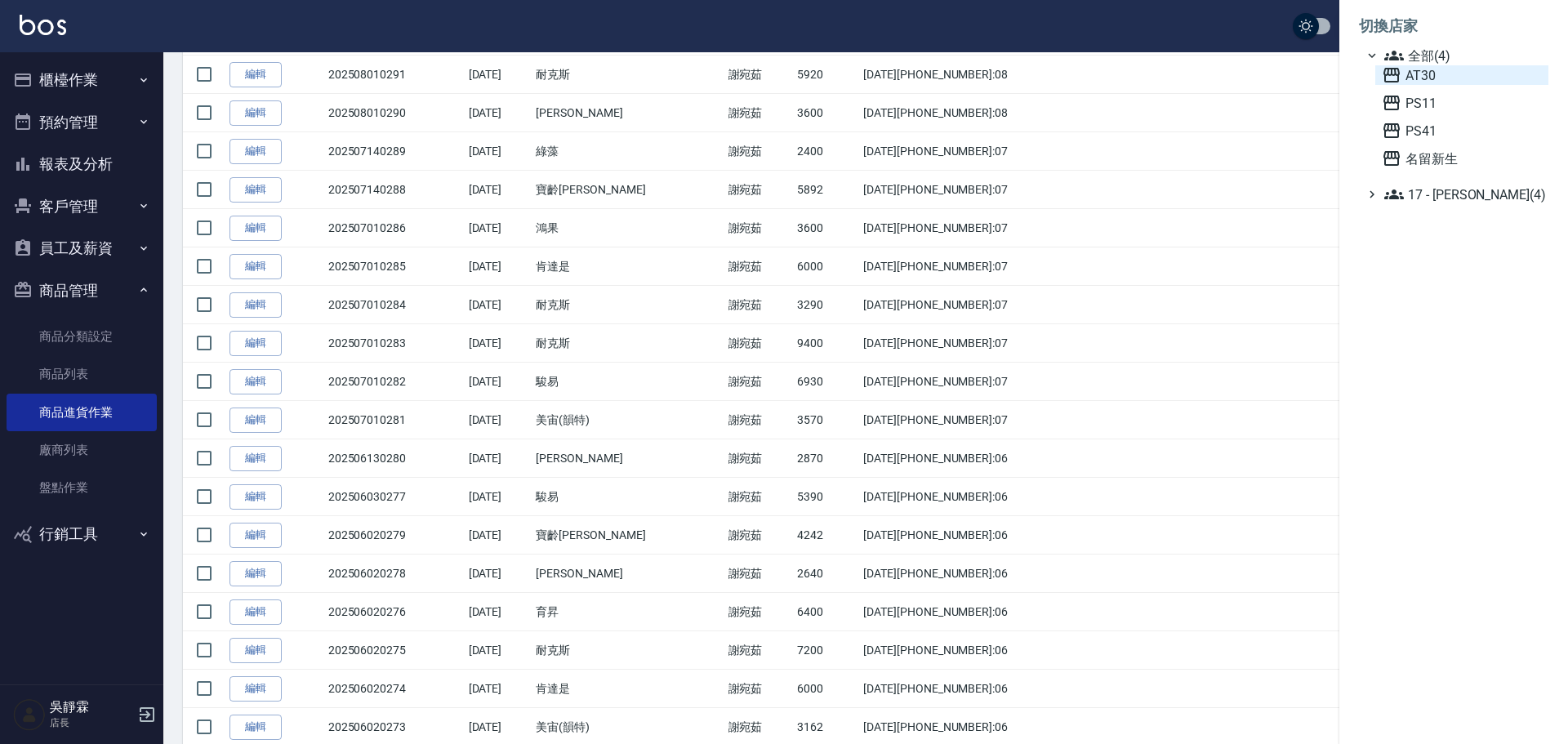
click at [1433, 80] on span "AT30" at bounding box center [1462, 75] width 160 height 19
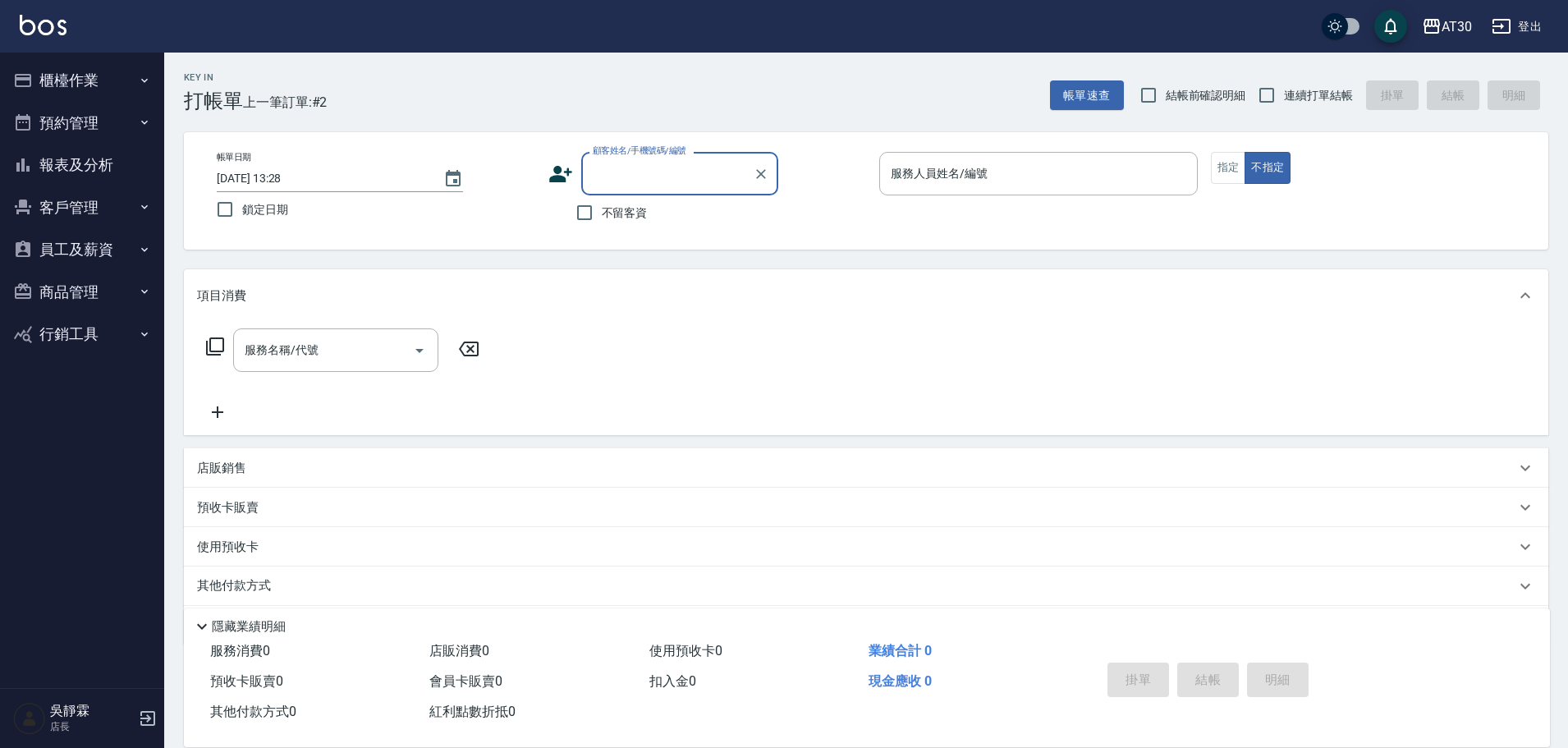
click at [82, 86] on button "櫃檯作業" at bounding box center [82, 80] width 151 height 42
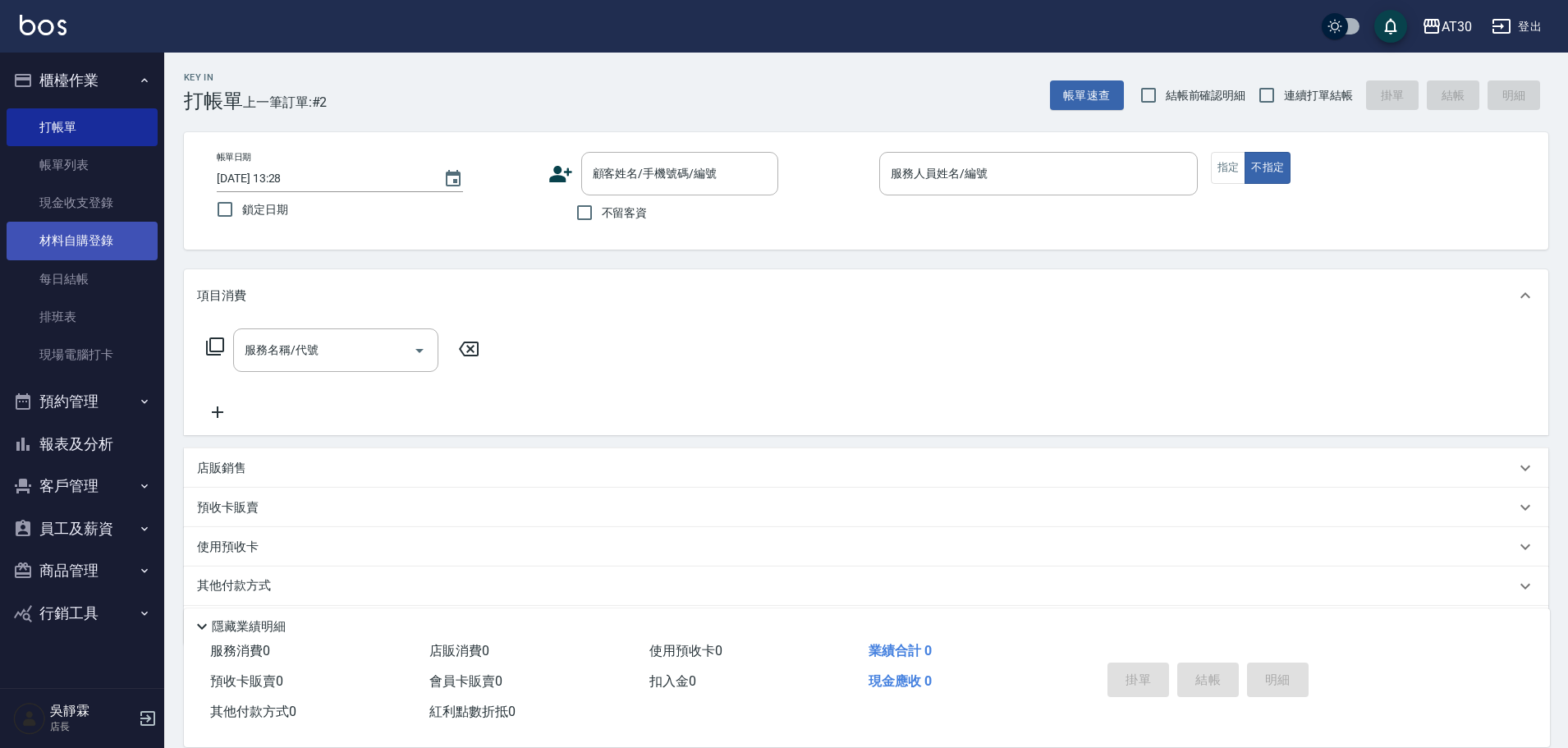
click at [91, 233] on link "材料自購登錄" at bounding box center [82, 241] width 151 height 38
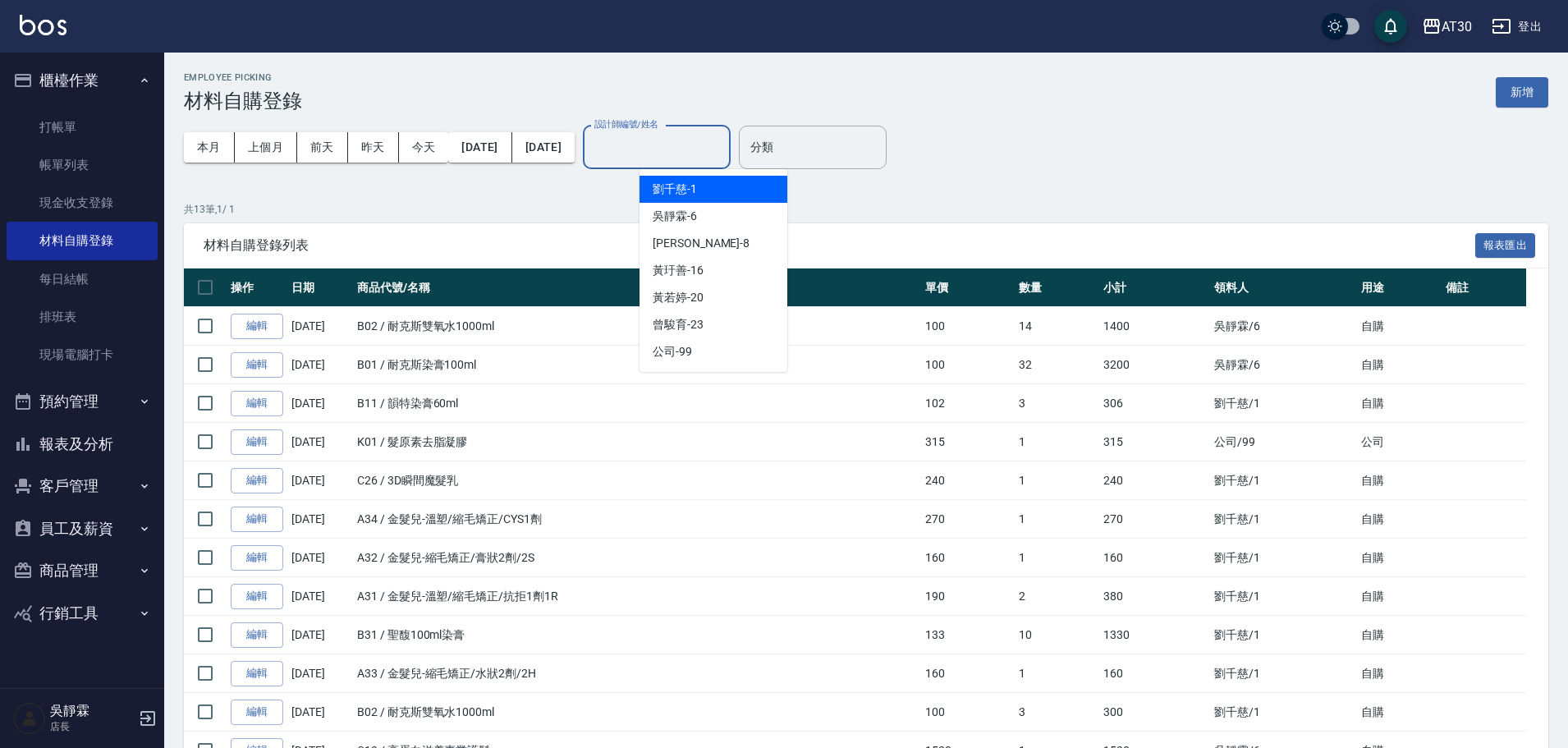
click at [665, 147] on input "設計師編號/姓名" at bounding box center [657, 147] width 133 height 29
click at [673, 191] on span "劉千慈 -1" at bounding box center [674, 189] width 44 height 17
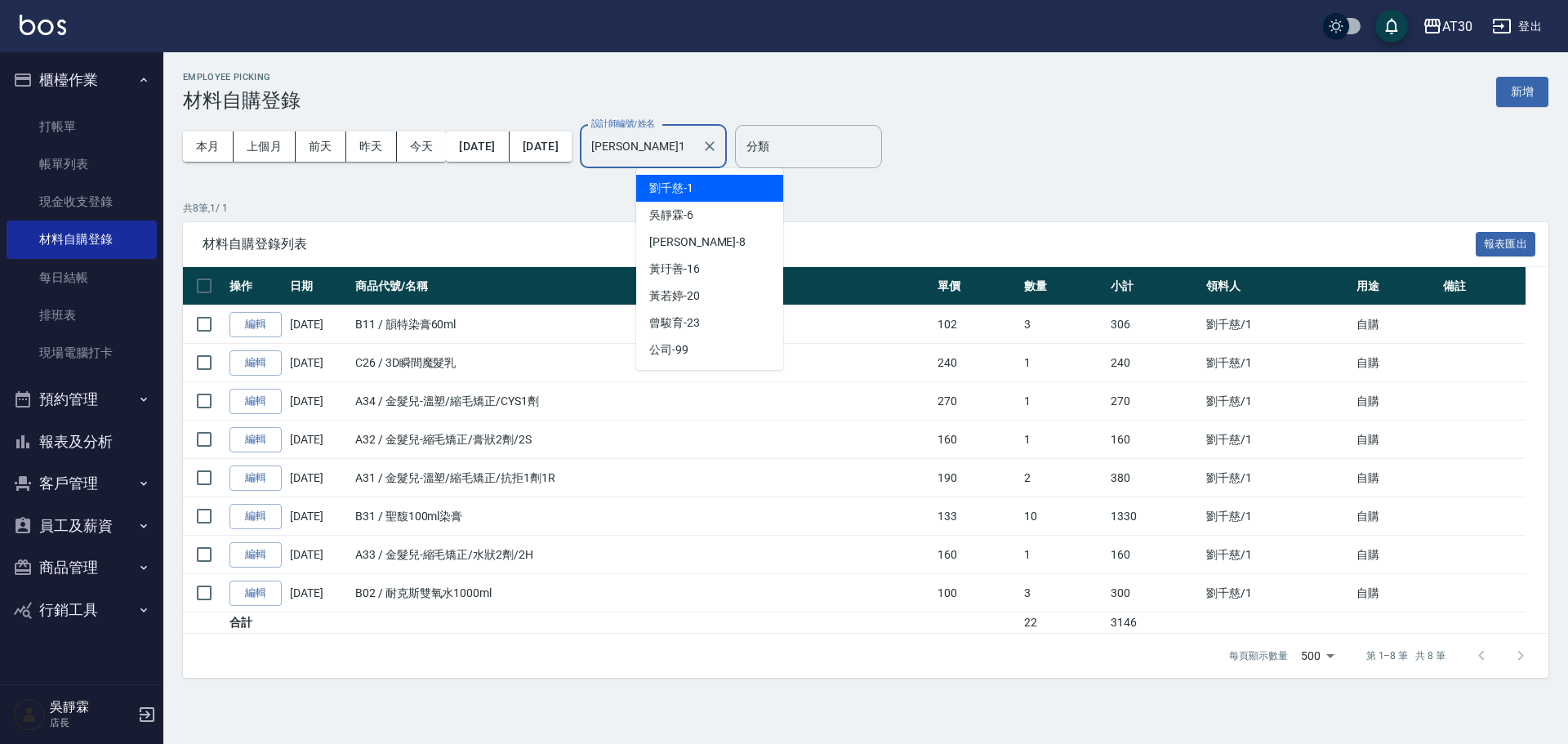
click at [695, 156] on input "劉千慈-1" at bounding box center [641, 147] width 108 height 29
click at [709, 208] on div "吳靜霖 -6" at bounding box center [709, 215] width 147 height 27
type input "吳靜霖-6"
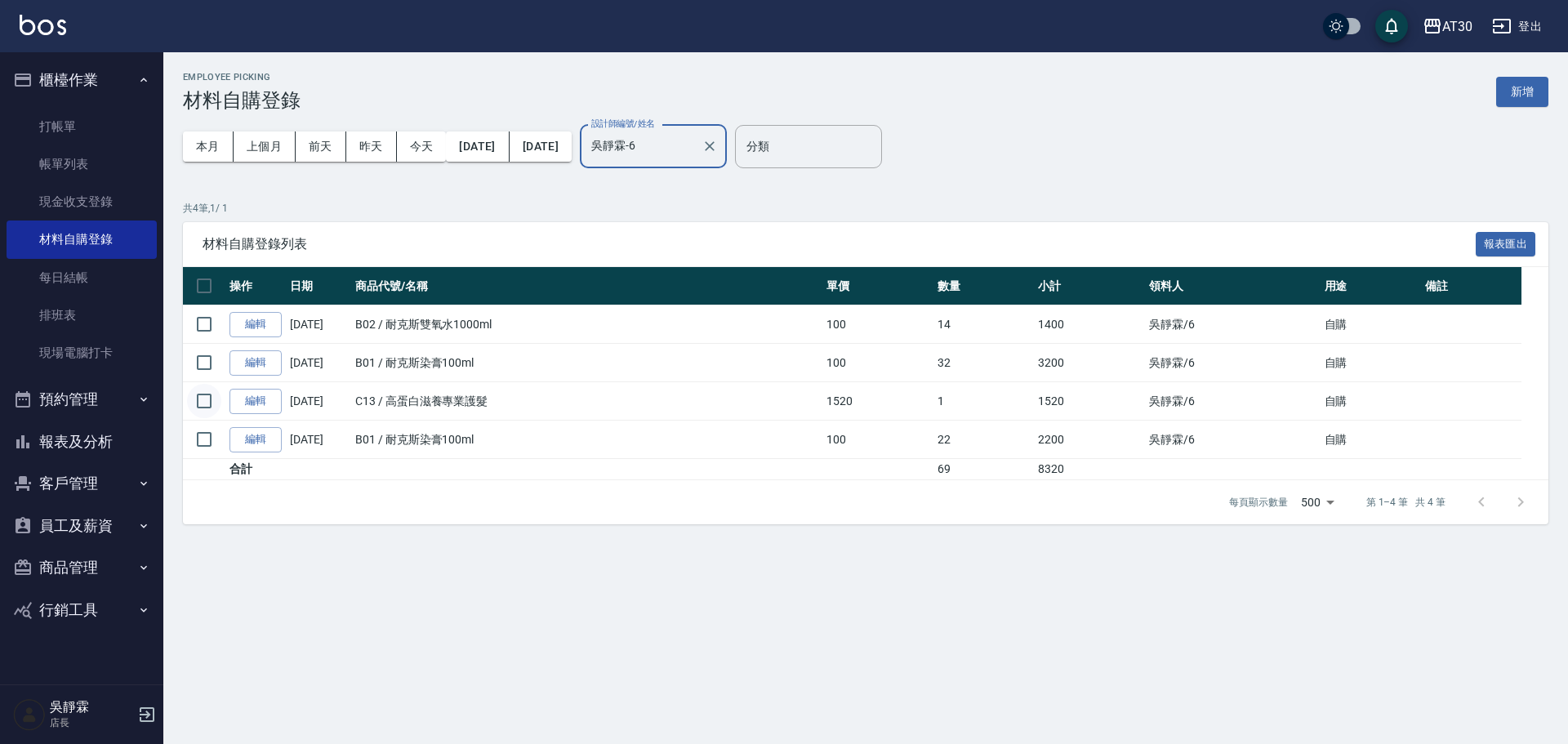
click at [209, 402] on input "checkbox" at bounding box center [204, 400] width 35 height 35
checkbox input "true"
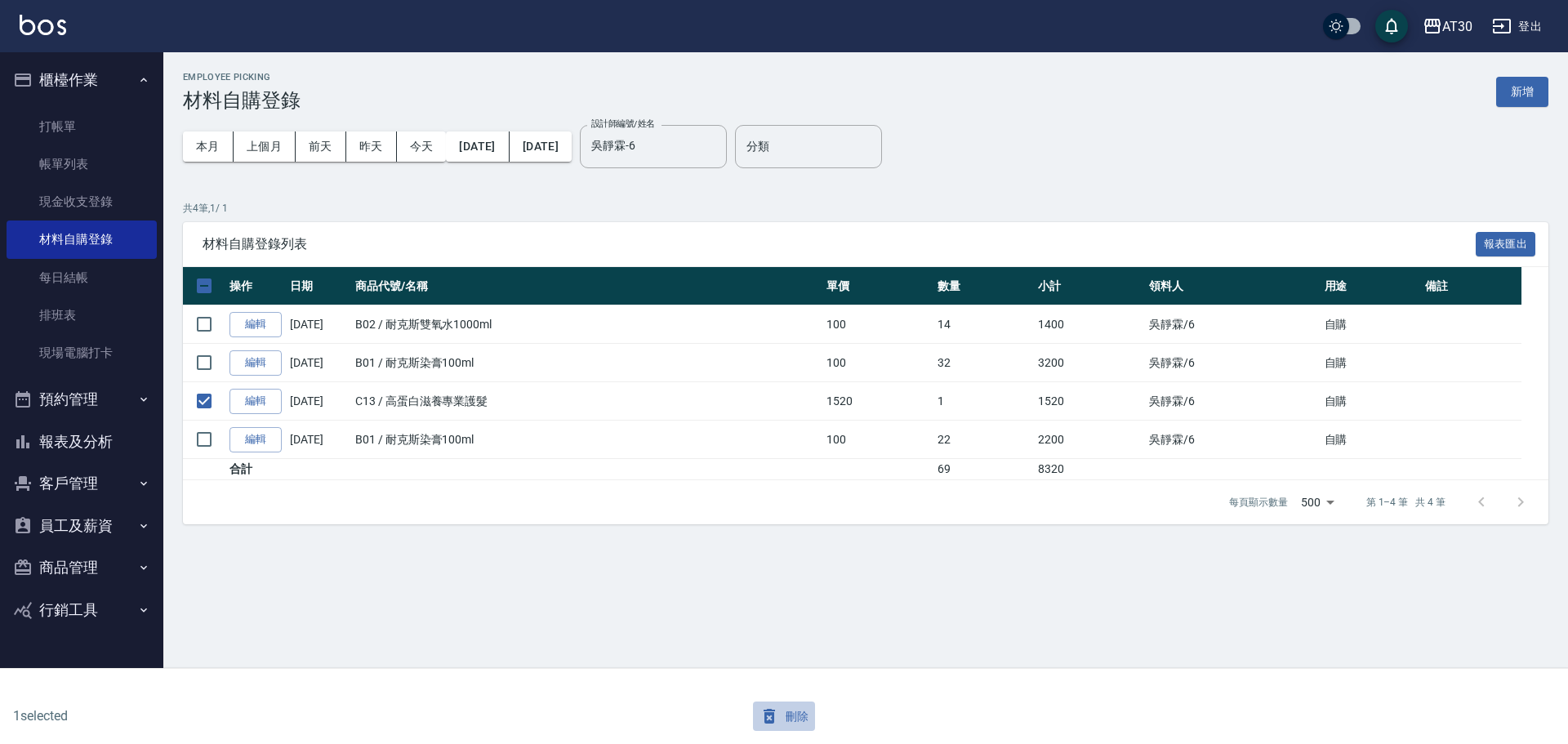
click at [805, 720] on button "刪除" at bounding box center [784, 716] width 63 height 30
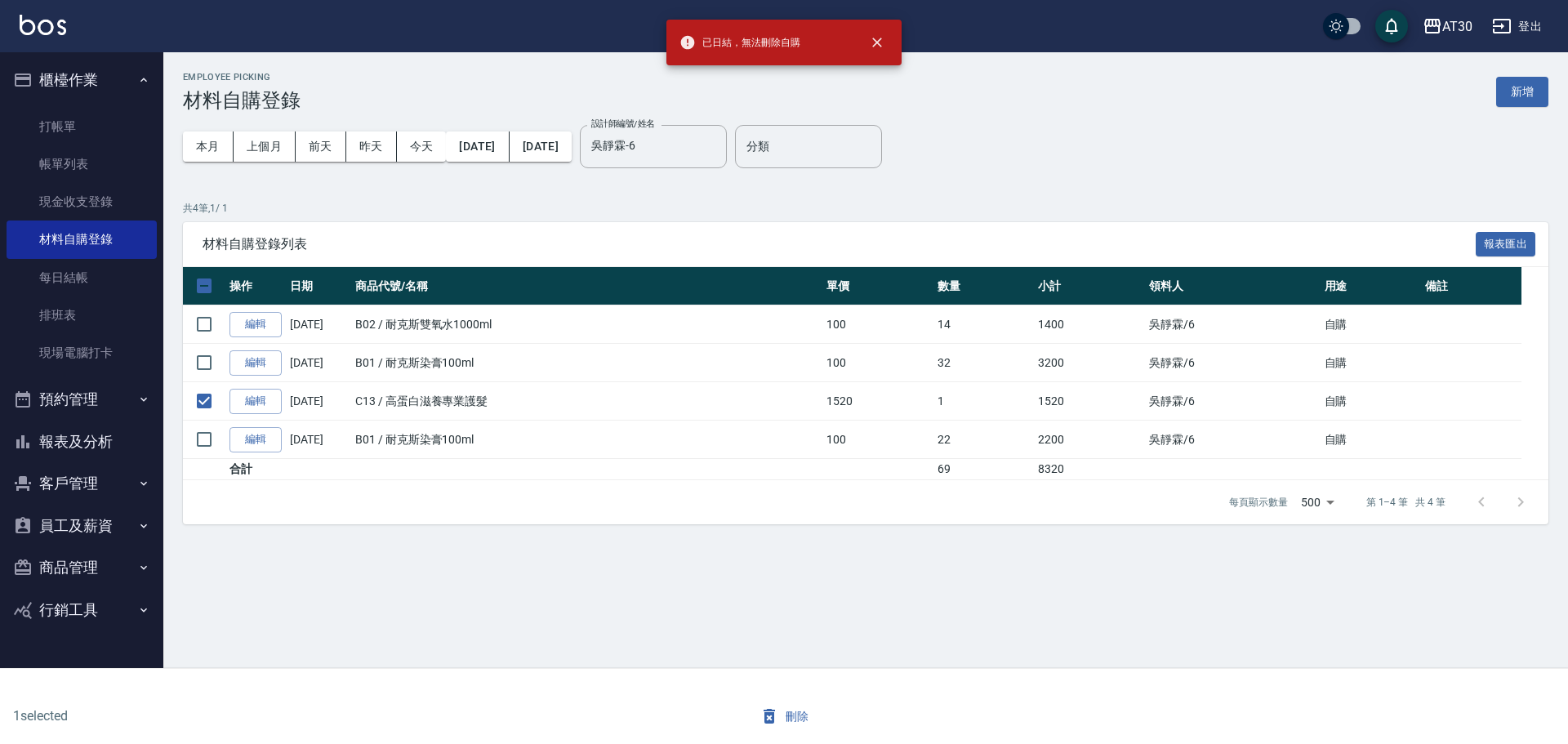
click at [367, 398] on td "C13 / 高蛋白滋養專業護髮" at bounding box center [586, 402] width 471 height 39
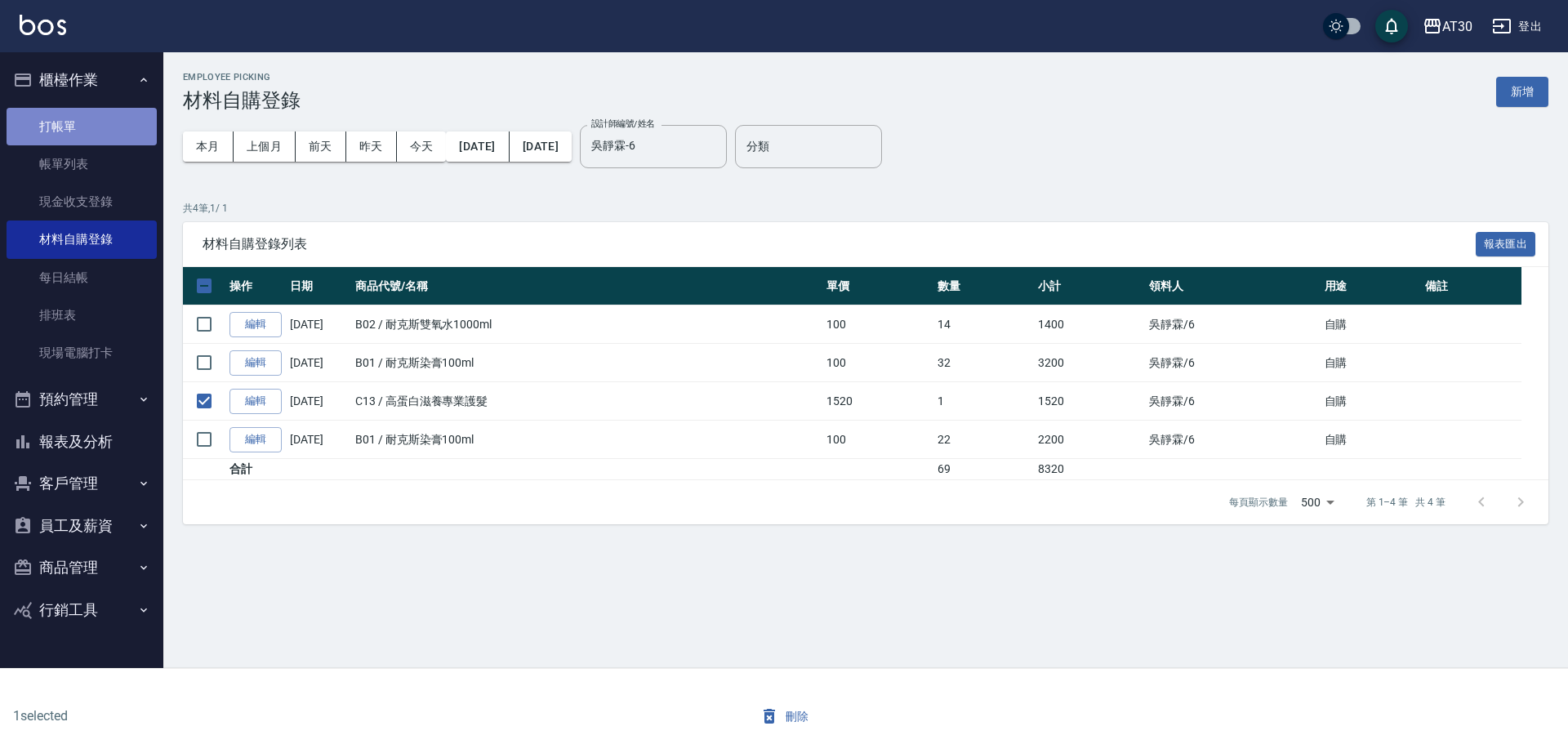
click at [91, 126] on link "打帳單" at bounding box center [82, 126] width 150 height 38
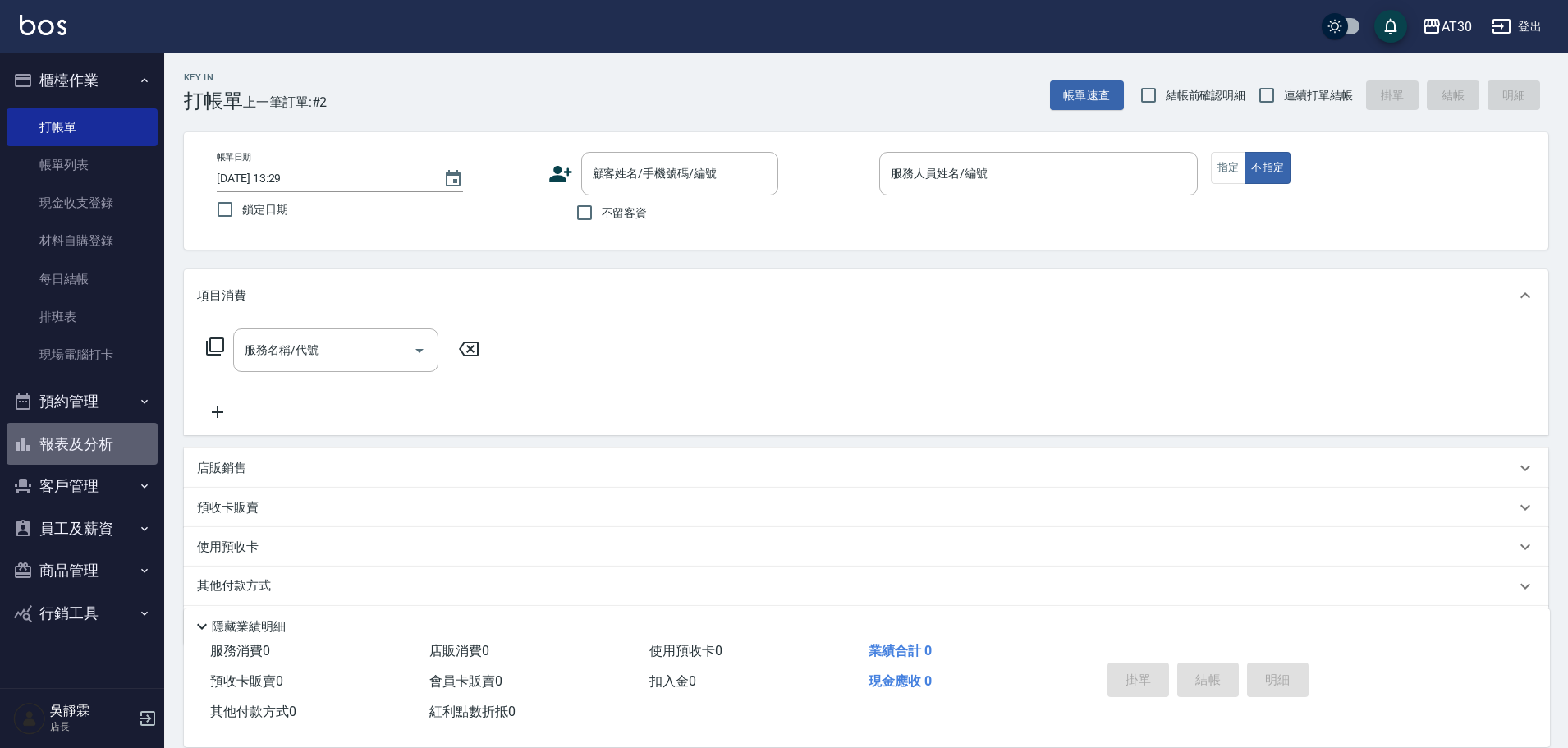
click at [103, 429] on button "報表及分析" at bounding box center [82, 444] width 151 height 42
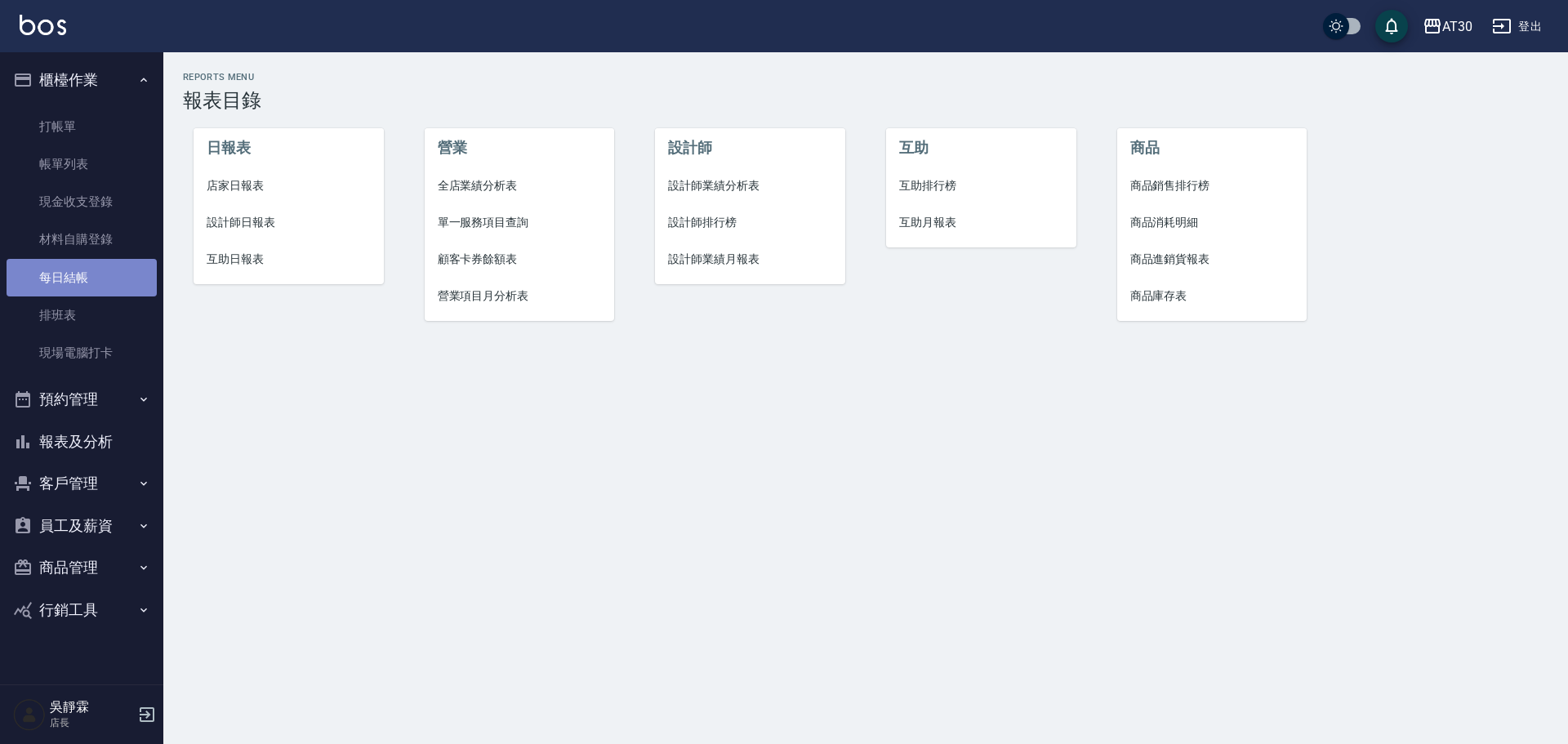
click at [88, 286] on link "每日結帳" at bounding box center [82, 277] width 150 height 38
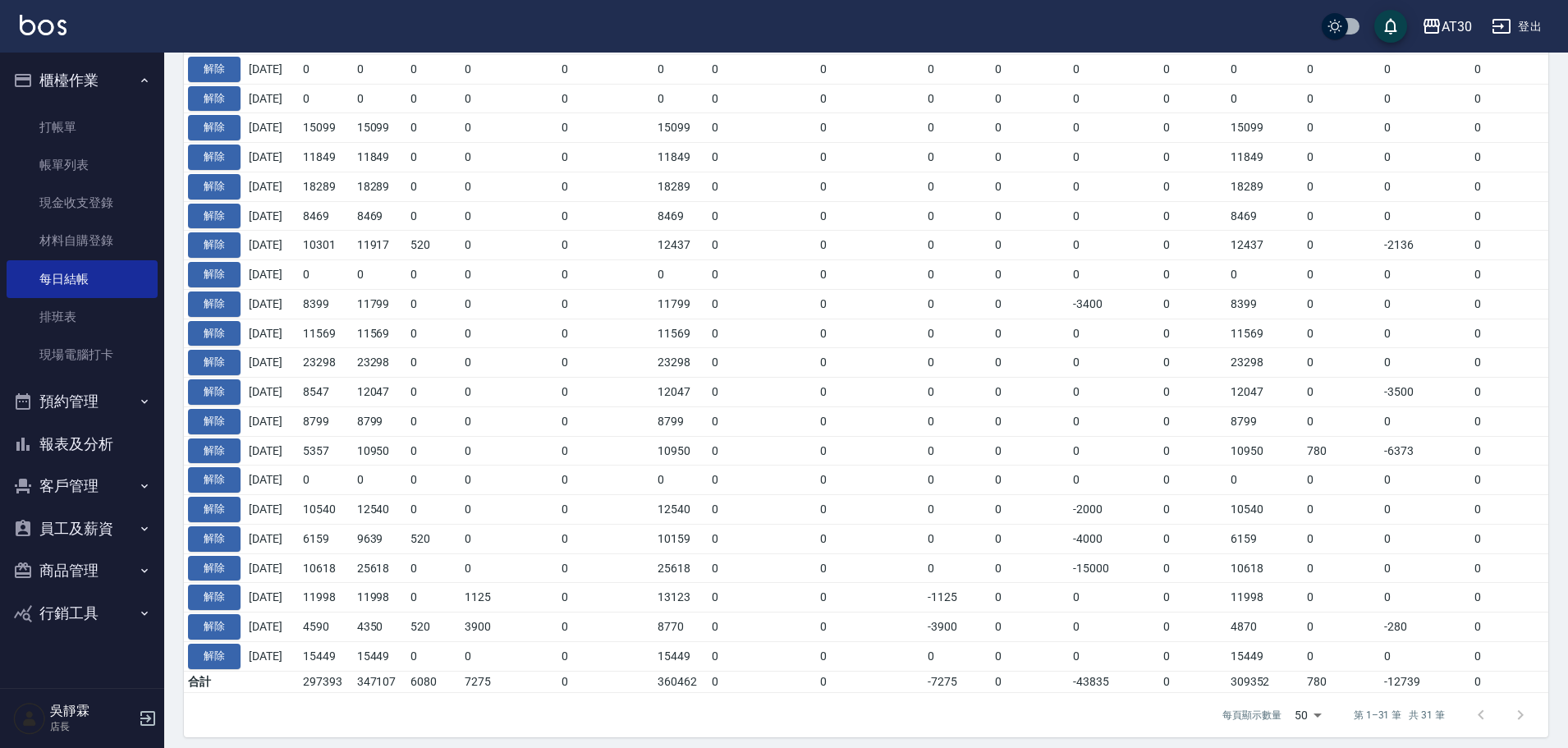
scroll to position [736, 0]
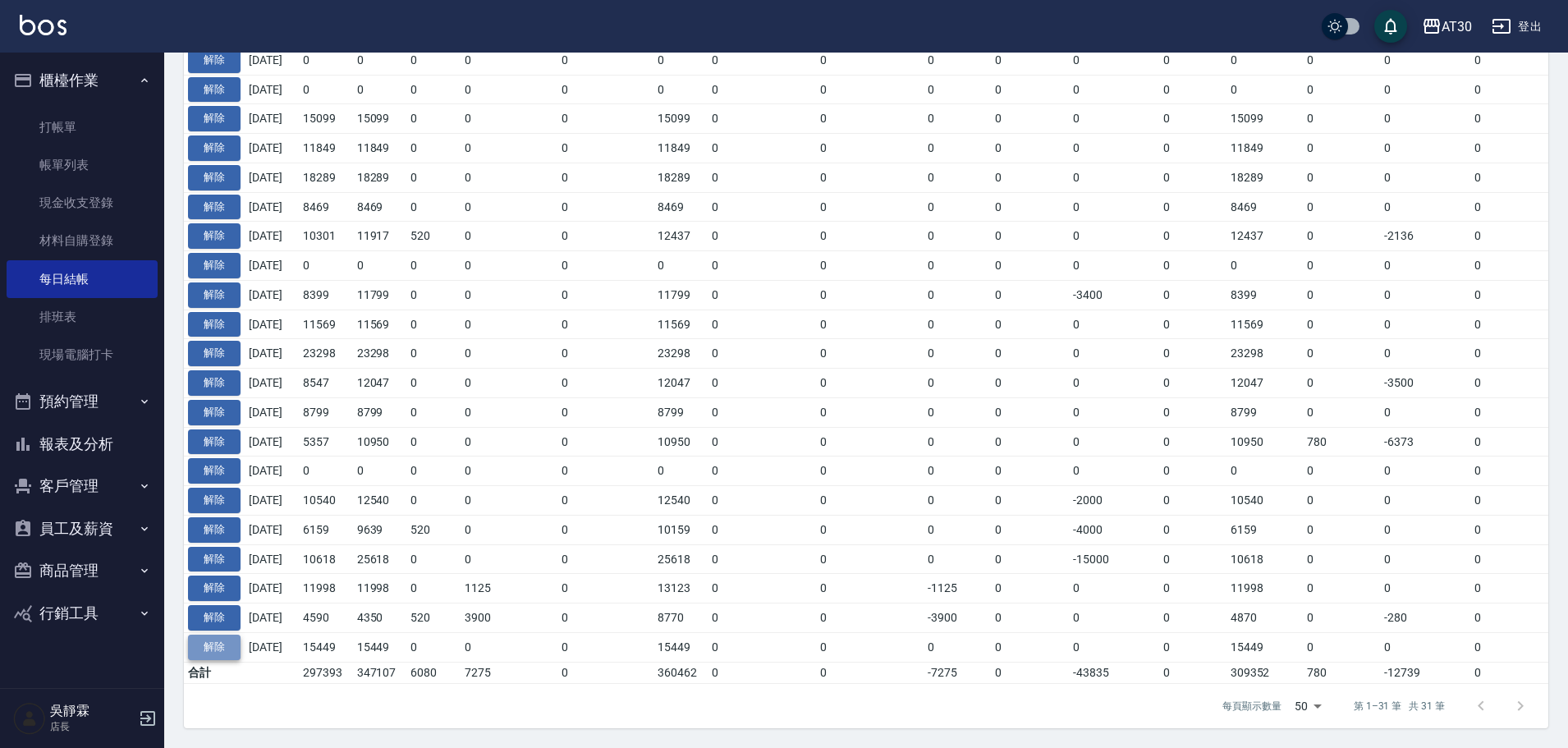
click at [211, 640] on button "解除" at bounding box center [214, 647] width 53 height 25
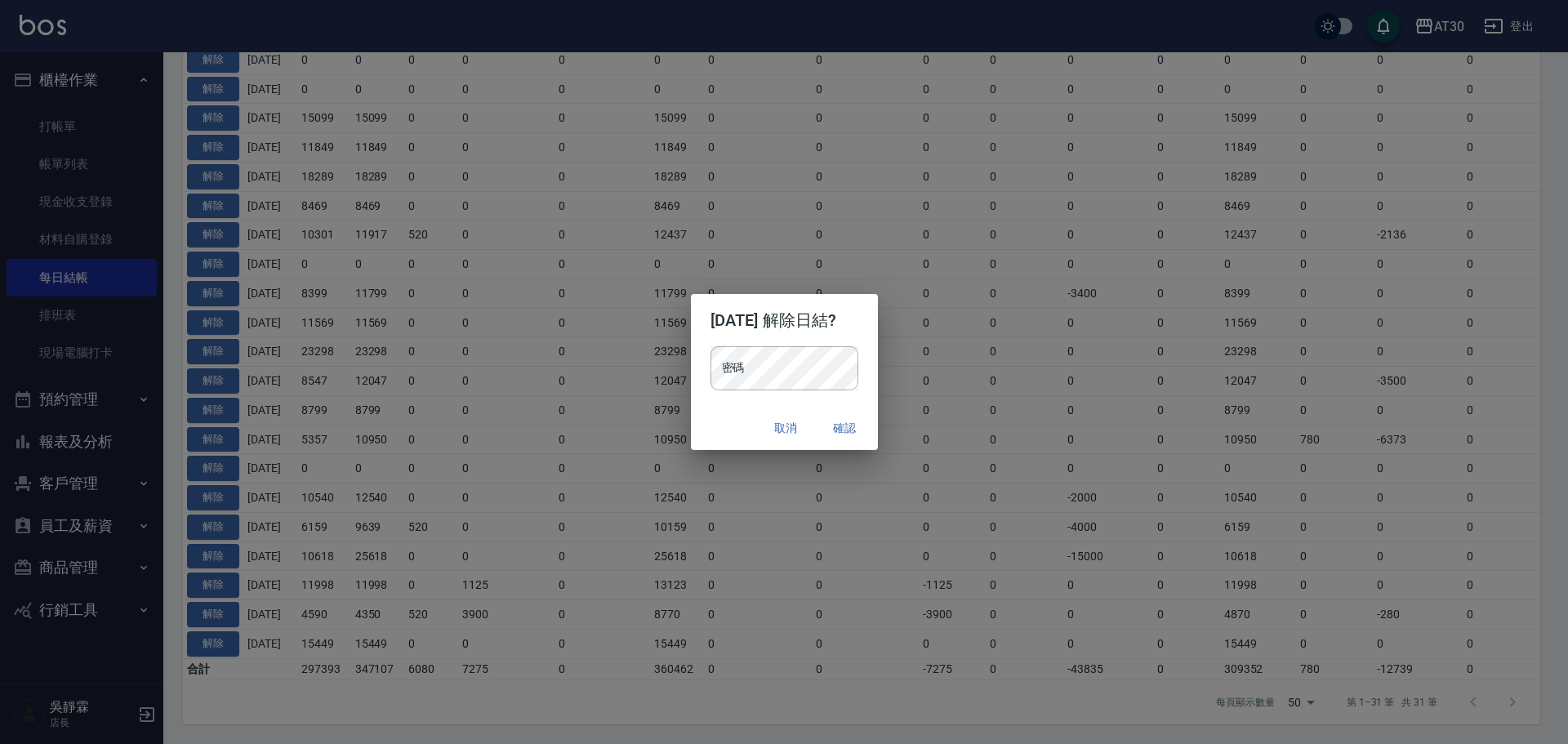
click at [855, 424] on button "確認" at bounding box center [845, 428] width 52 height 30
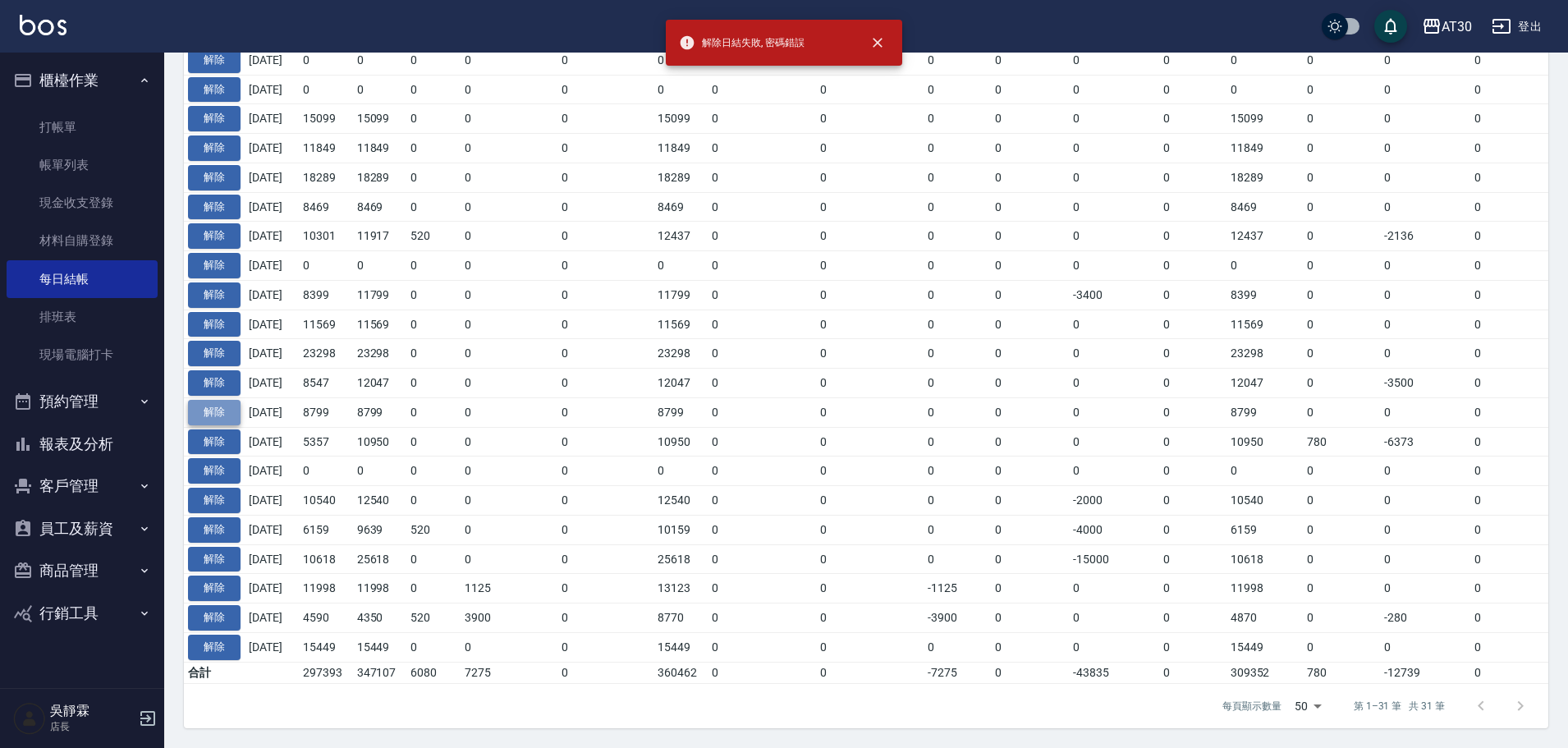
click at [219, 400] on button "解除" at bounding box center [214, 413] width 53 height 25
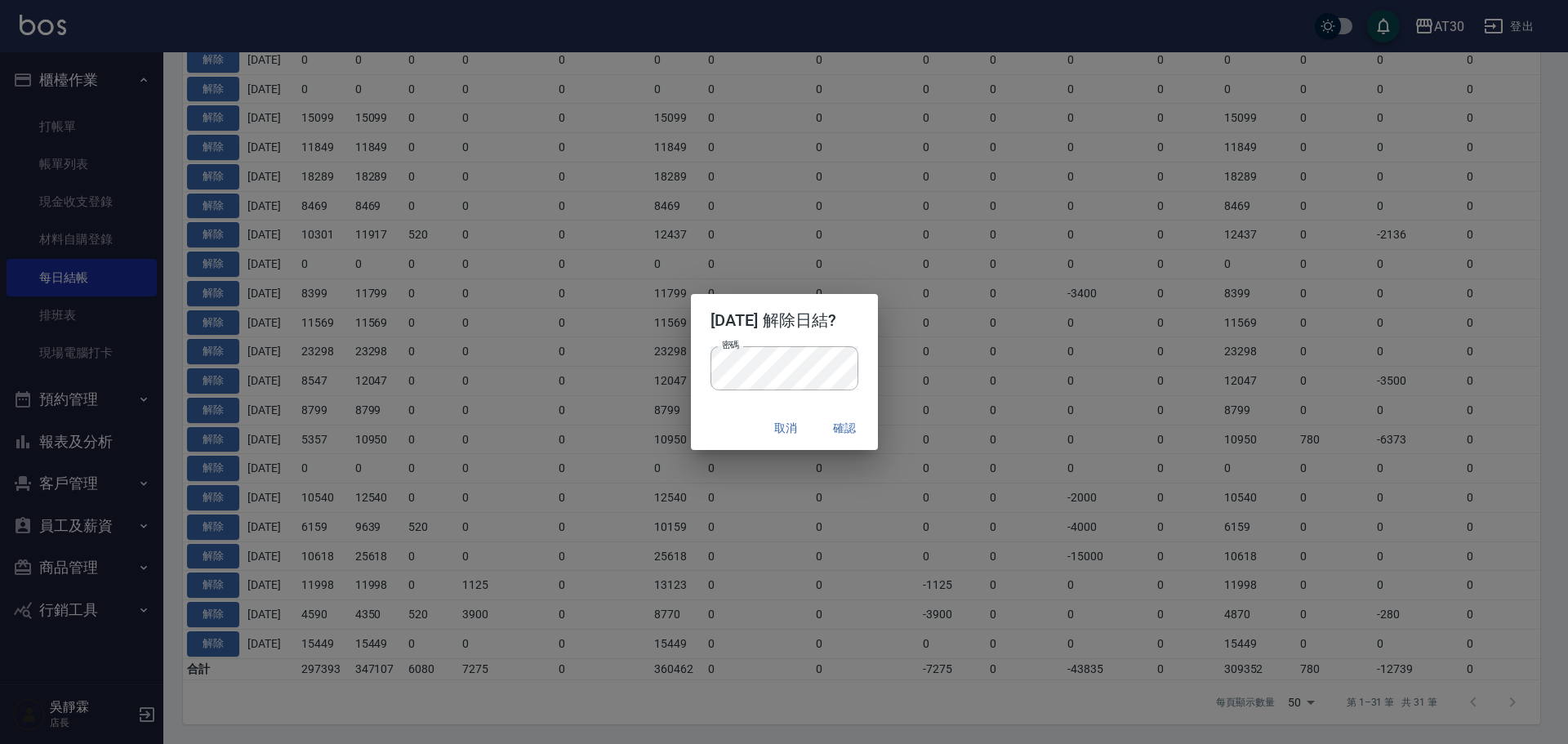
click at [878, 356] on div "密碼 密碼" at bounding box center [784, 377] width 187 height 61
click at [853, 428] on button "確認" at bounding box center [845, 428] width 52 height 30
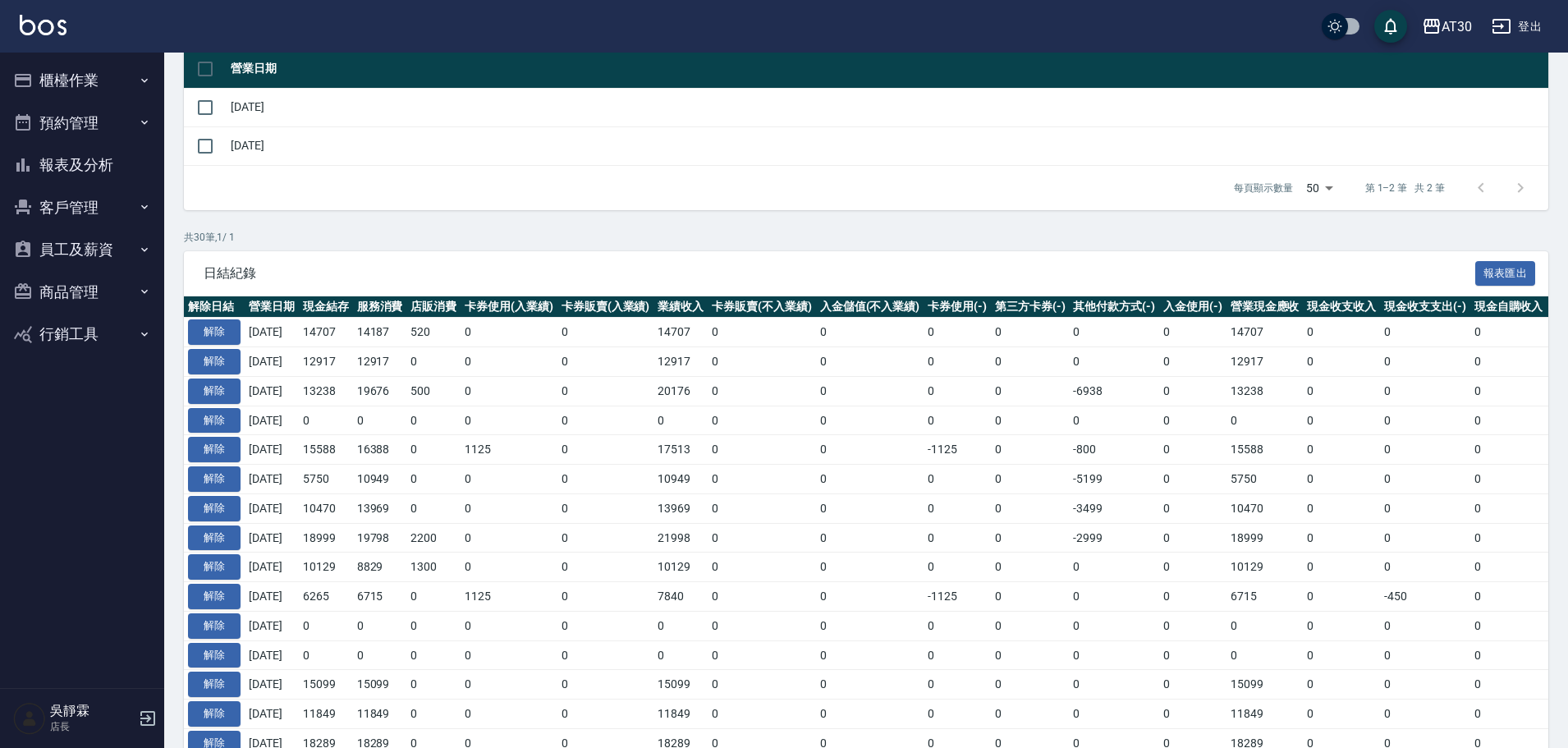
scroll to position [185, 0]
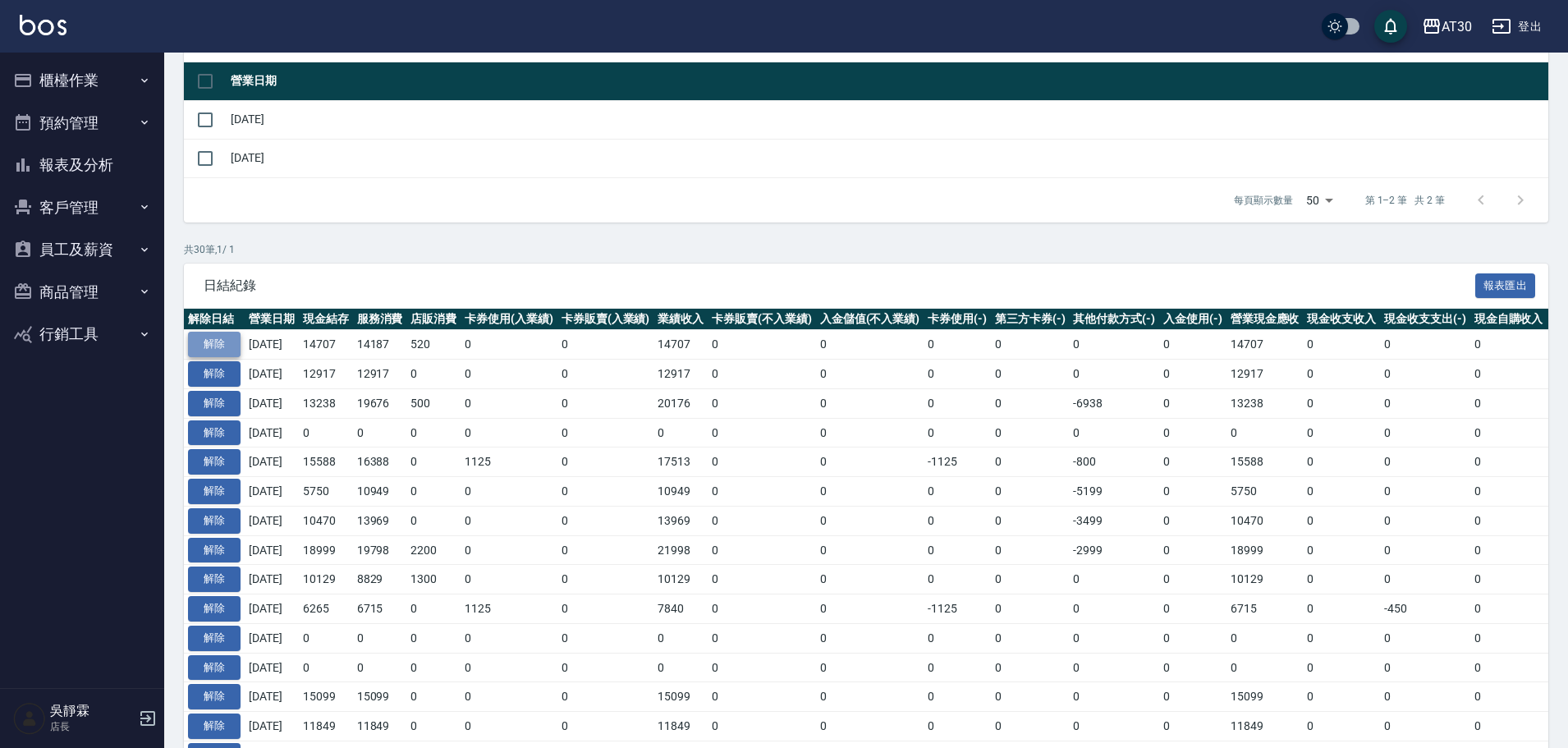
click at [232, 350] on button "解除" at bounding box center [214, 345] width 53 height 25
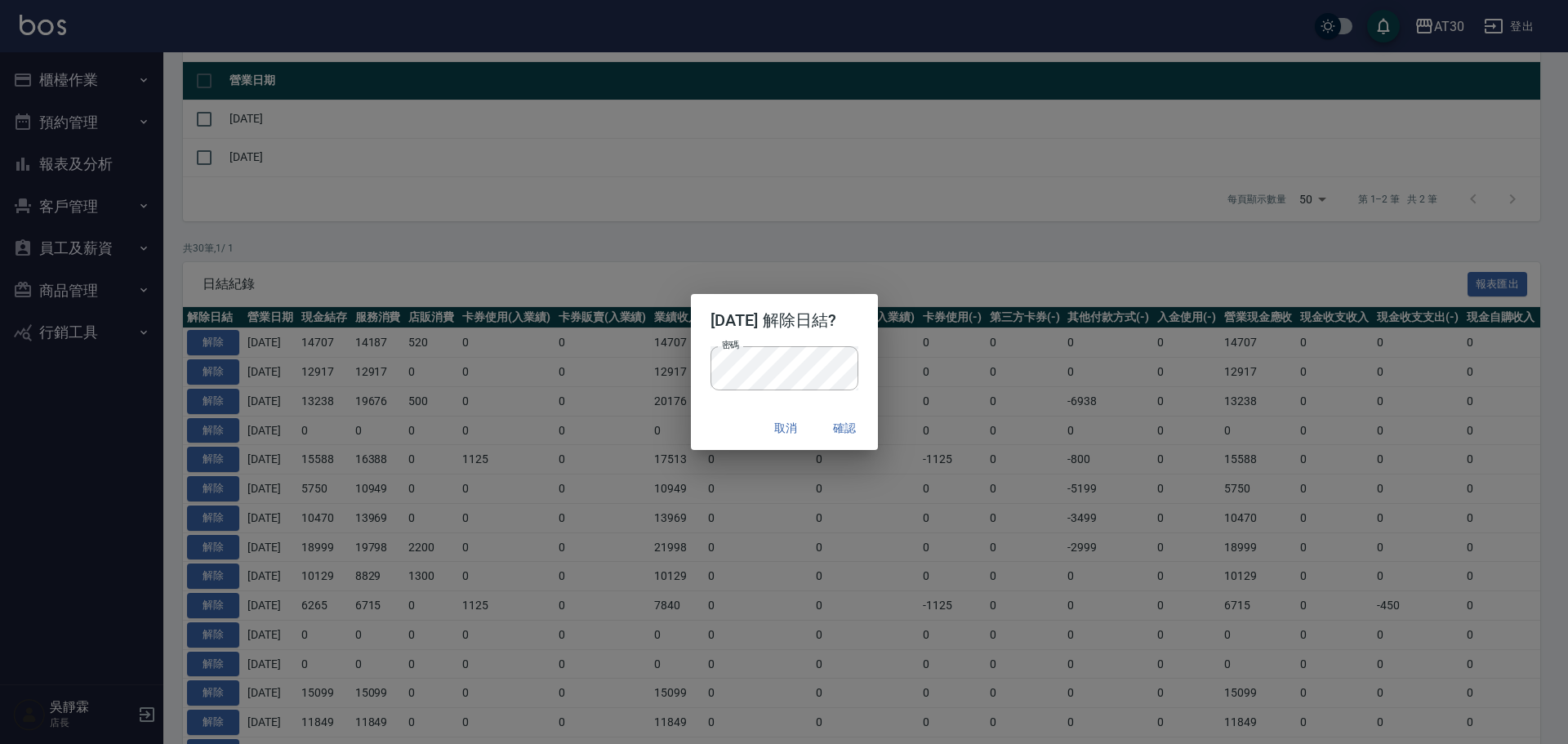
click at [855, 366] on p "密碼 密碼" at bounding box center [784, 368] width 147 height 44
click at [854, 430] on button "確認" at bounding box center [845, 428] width 52 height 30
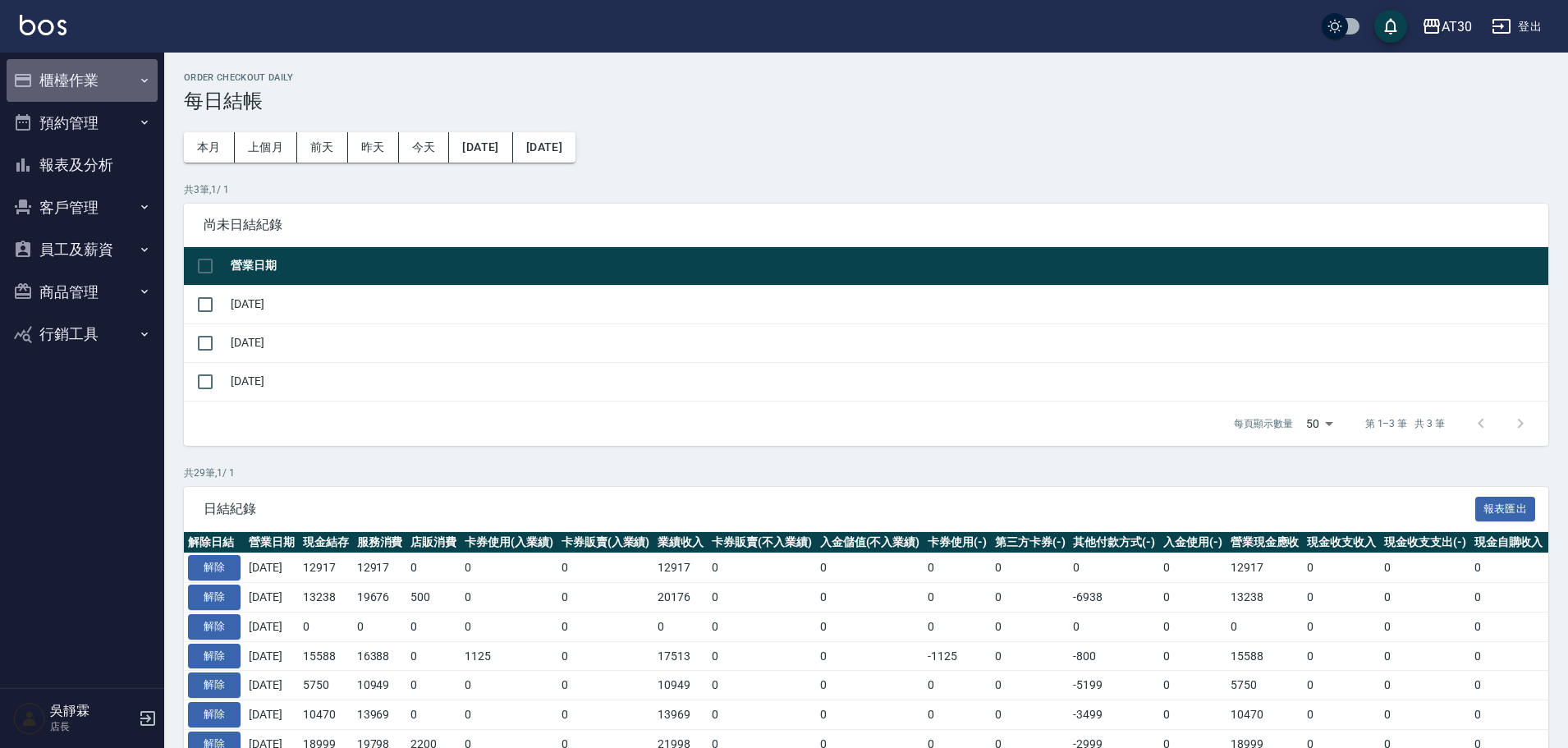
click at [75, 81] on button "櫃檯作業" at bounding box center [82, 80] width 151 height 42
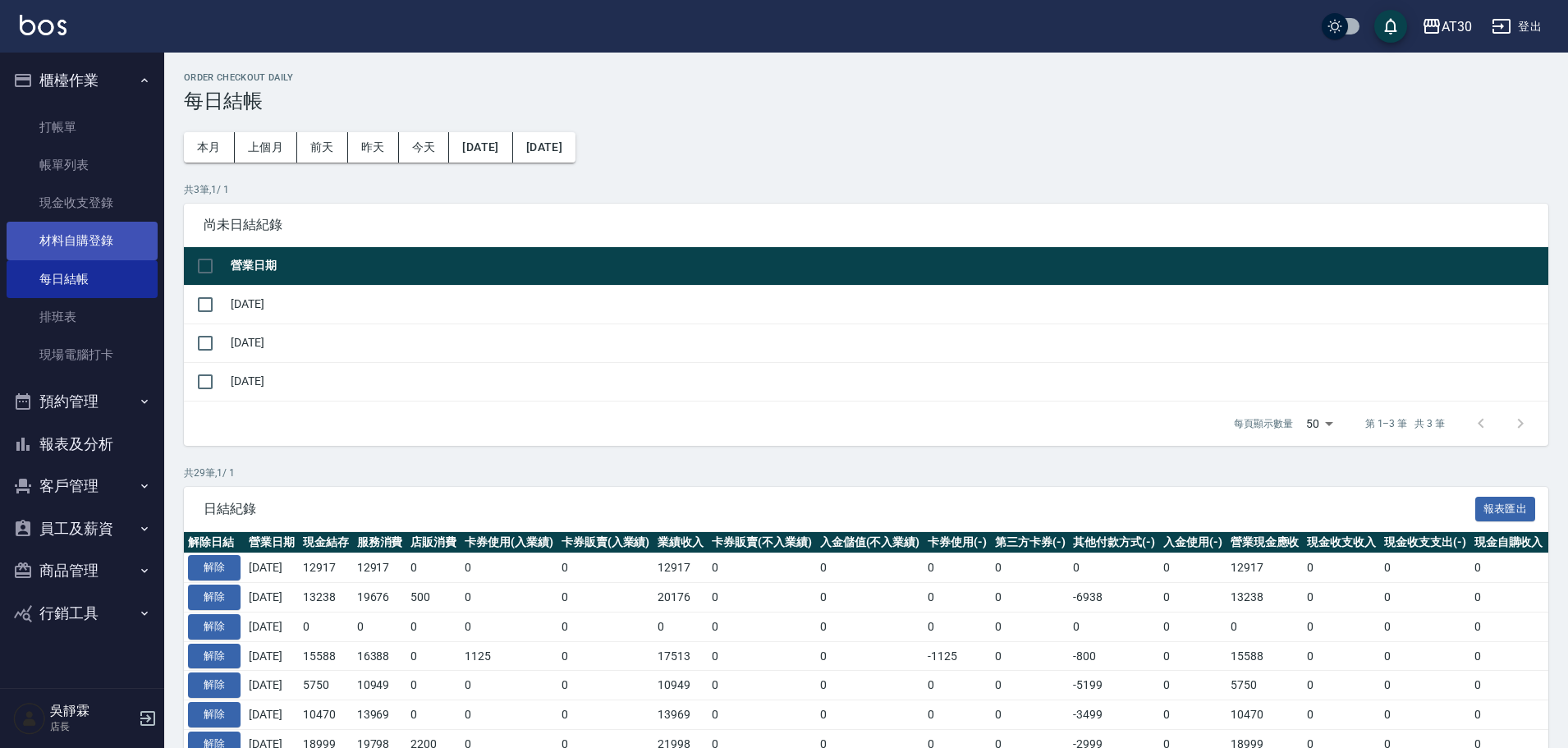
click at [105, 237] on link "材料自購登錄" at bounding box center [82, 241] width 151 height 38
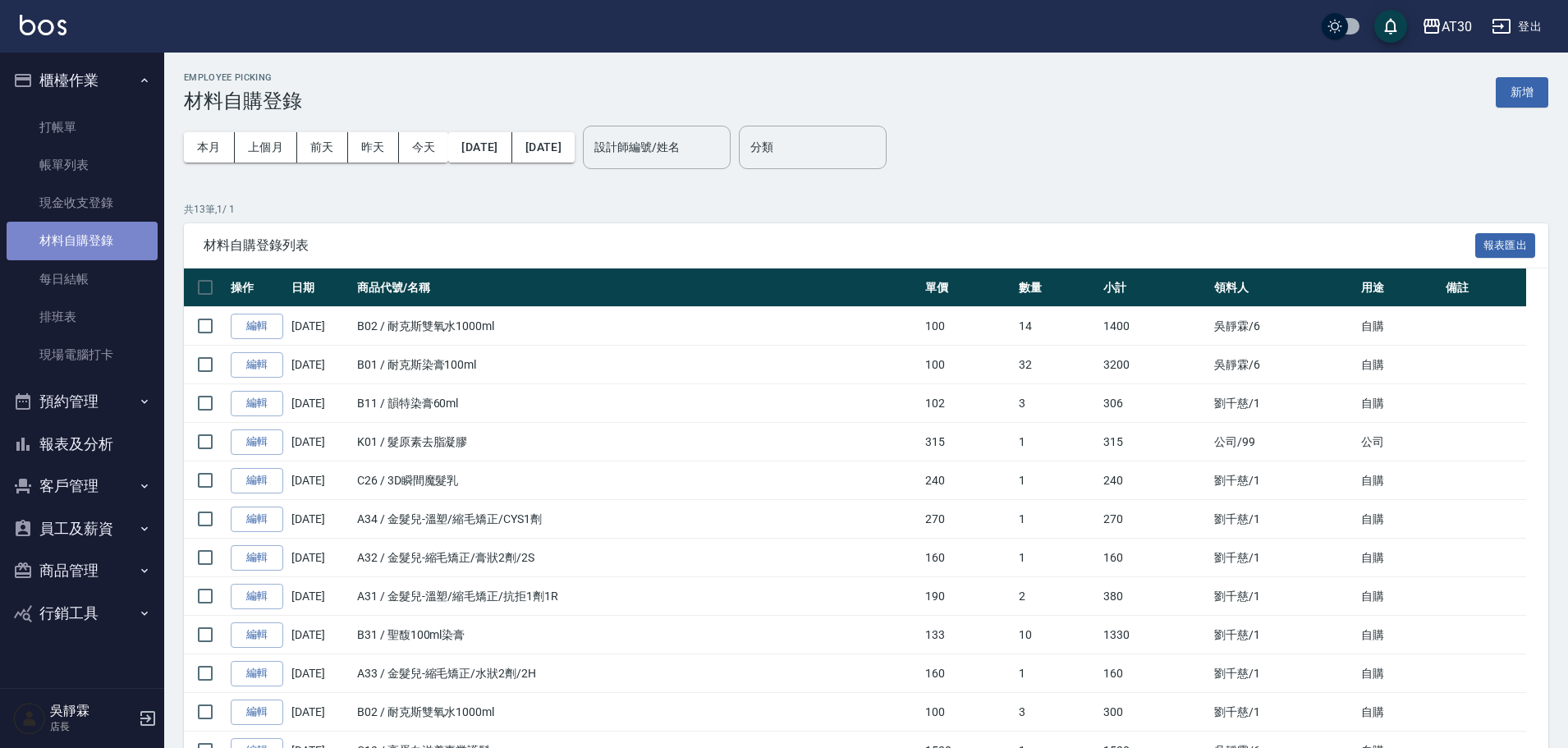
click at [88, 240] on link "材料自購登錄" at bounding box center [82, 241] width 151 height 38
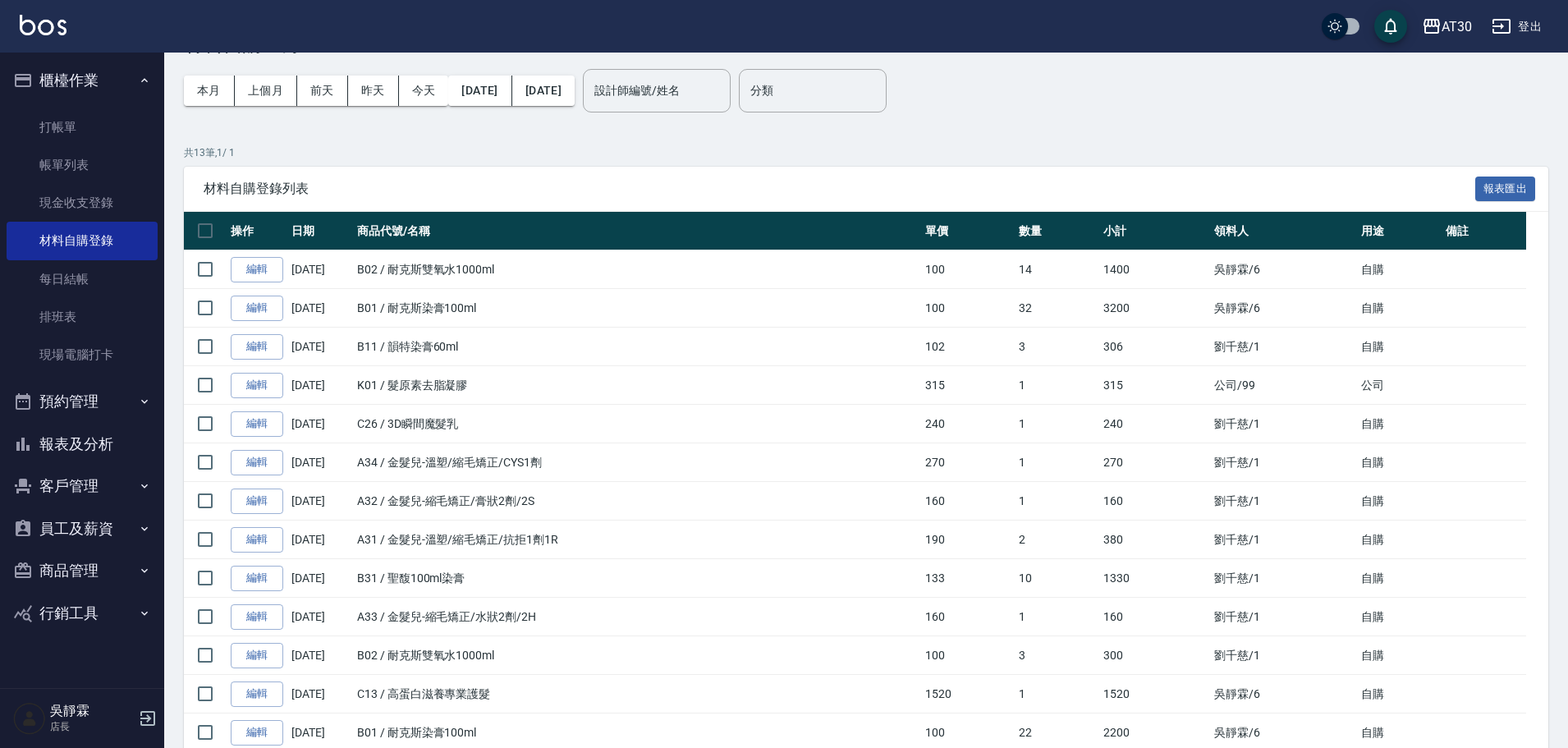
scroll to position [4, 0]
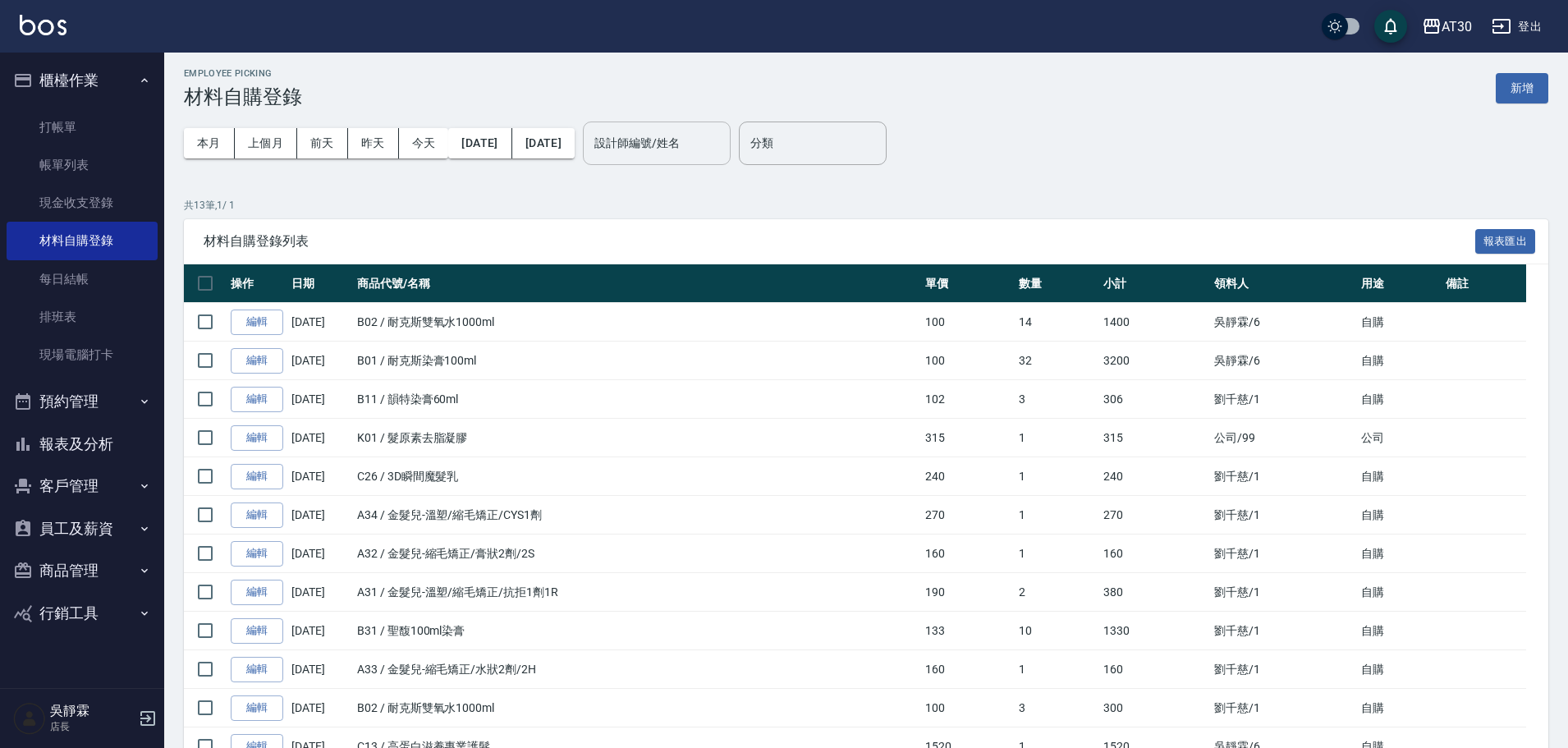
click at [673, 152] on input "設計師編號/姓名" at bounding box center [657, 143] width 133 height 29
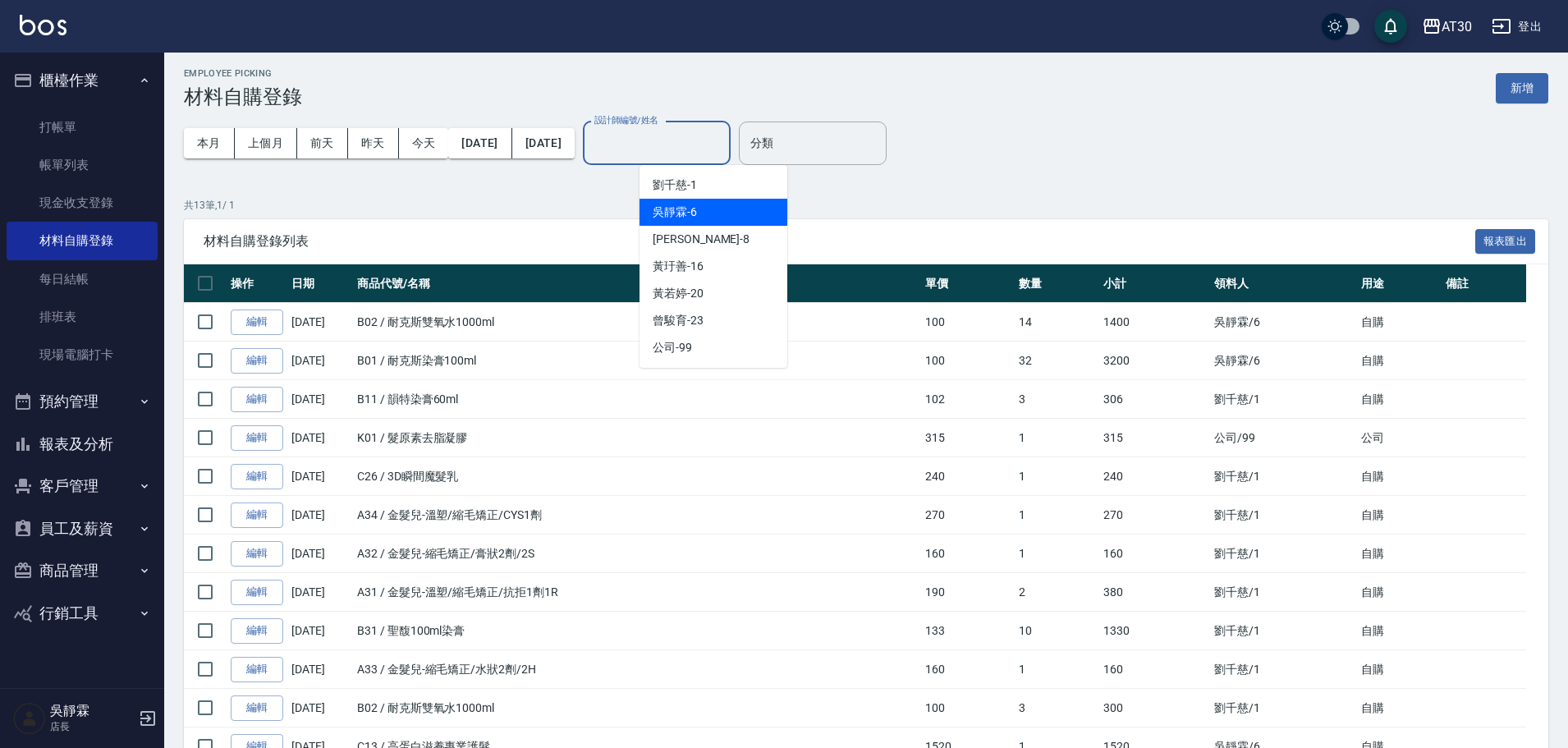
click at [723, 212] on div "吳靜霖 -6" at bounding box center [713, 213] width 147 height 27
type input "吳靜霖-6"
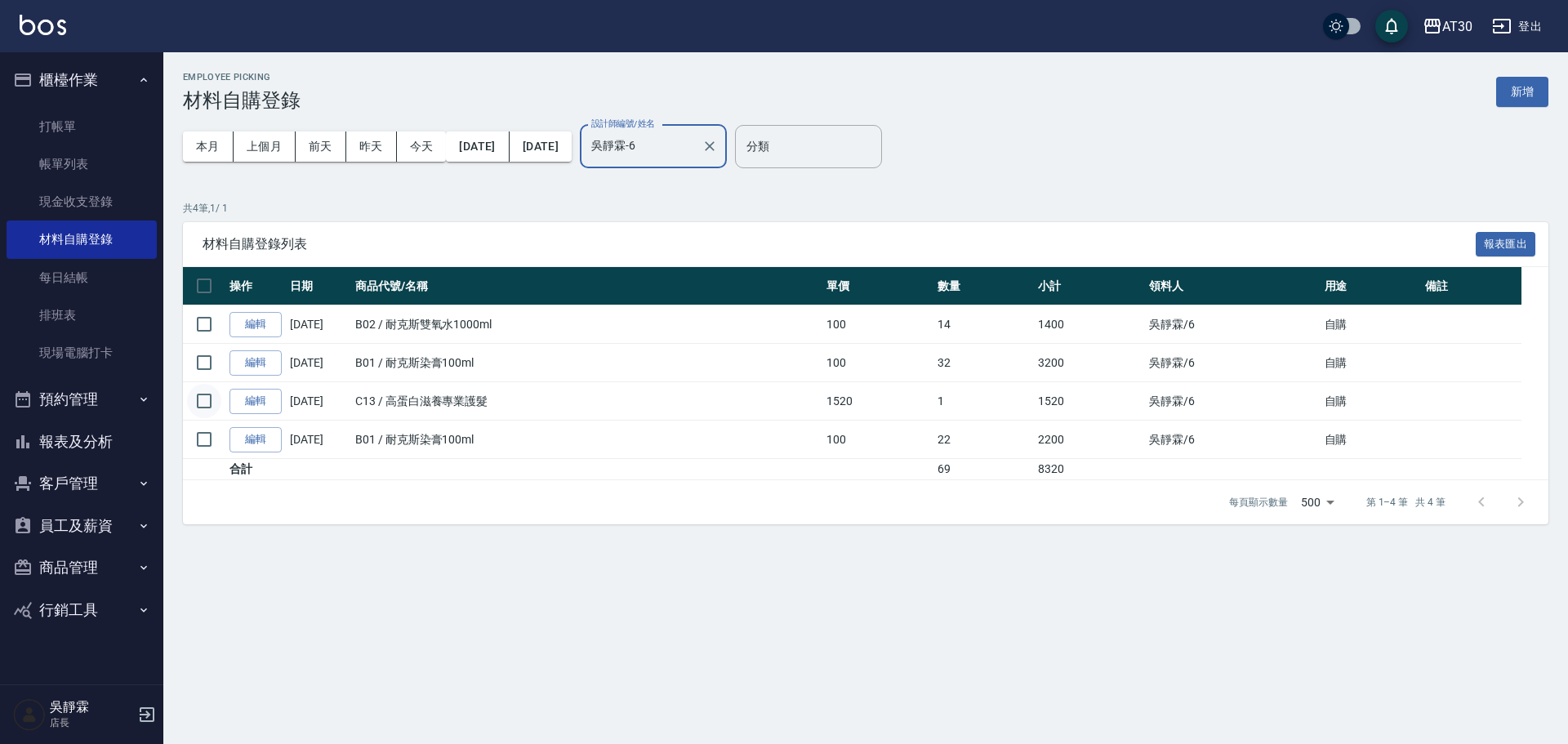
click at [206, 406] on input "checkbox" at bounding box center [204, 400] width 35 height 35
checkbox input "true"
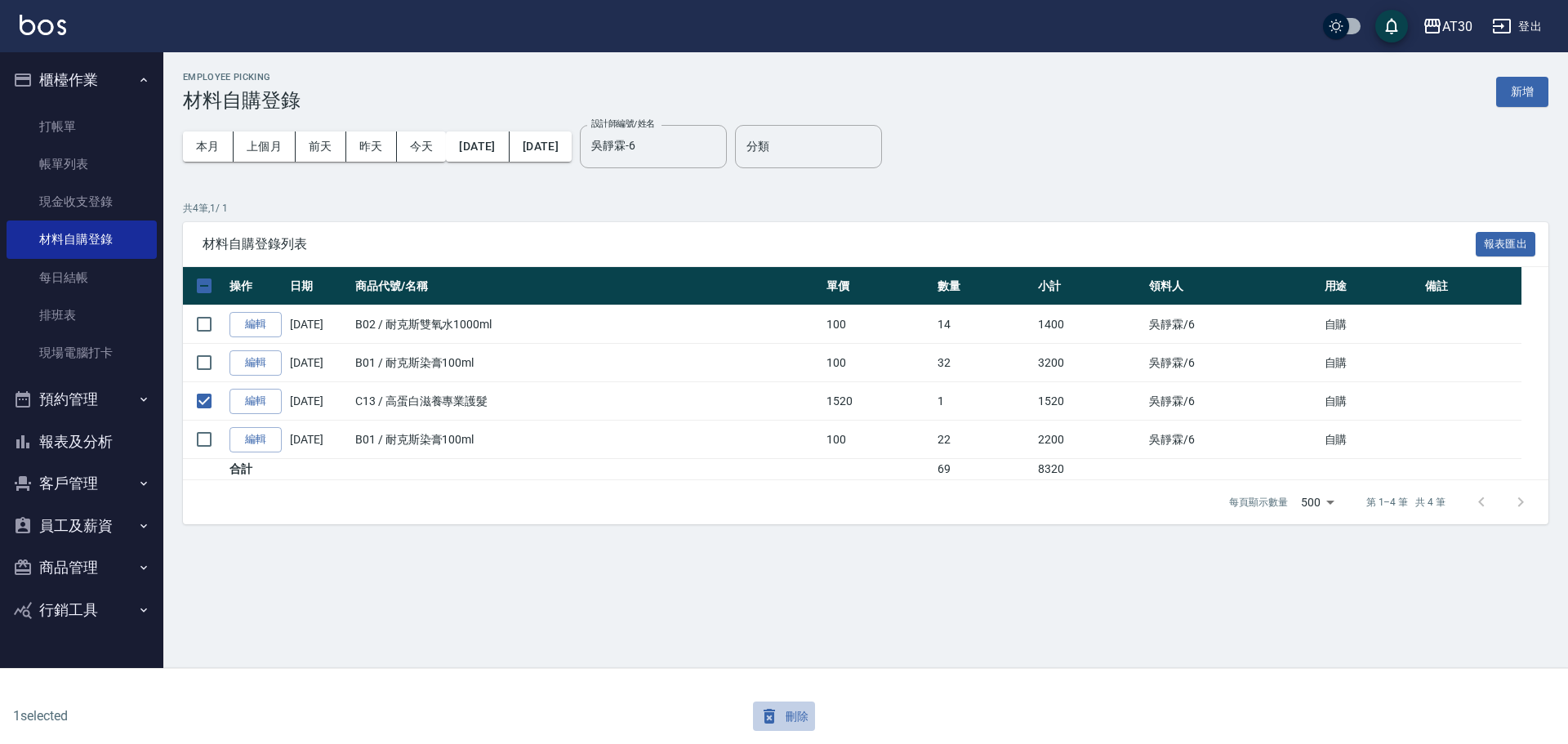
click at [784, 712] on button "刪除" at bounding box center [784, 716] width 63 height 30
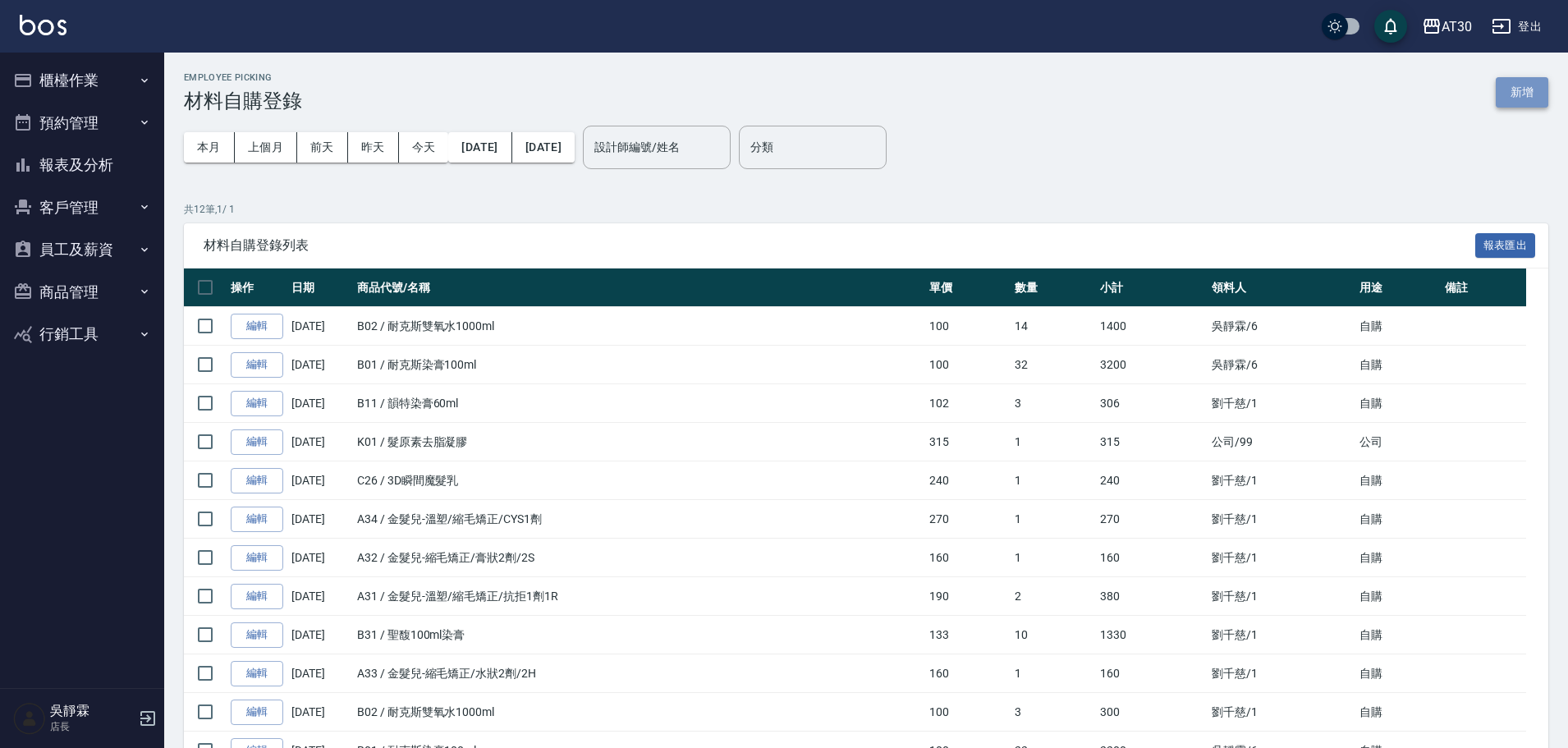
drag, startPoint x: 1533, startPoint y: 89, endPoint x: 1464, endPoint y: 157, distance: 96.9
click at [1531, 91] on button "新增" at bounding box center [1522, 92] width 53 height 30
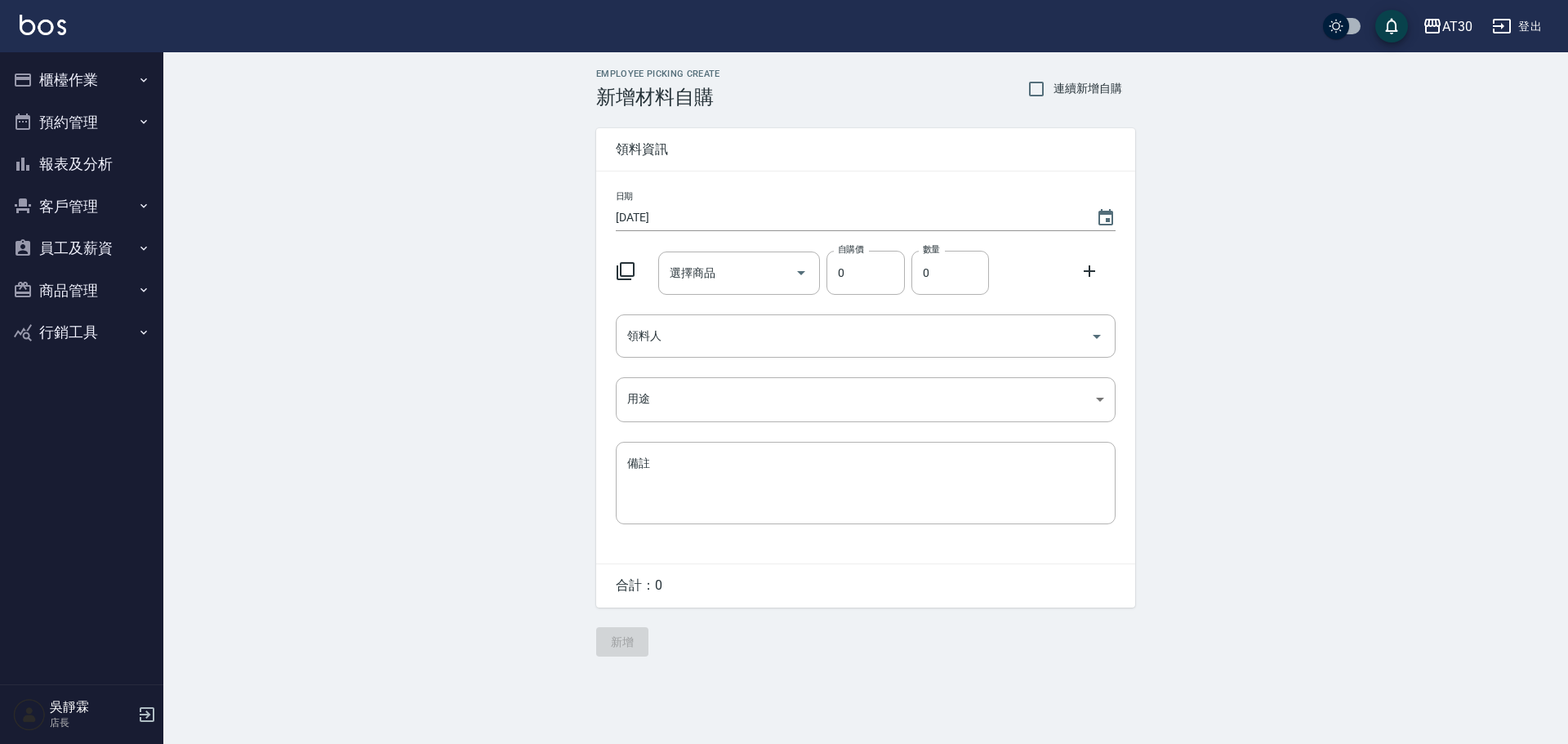
click at [634, 270] on icon at bounding box center [625, 270] width 18 height 18
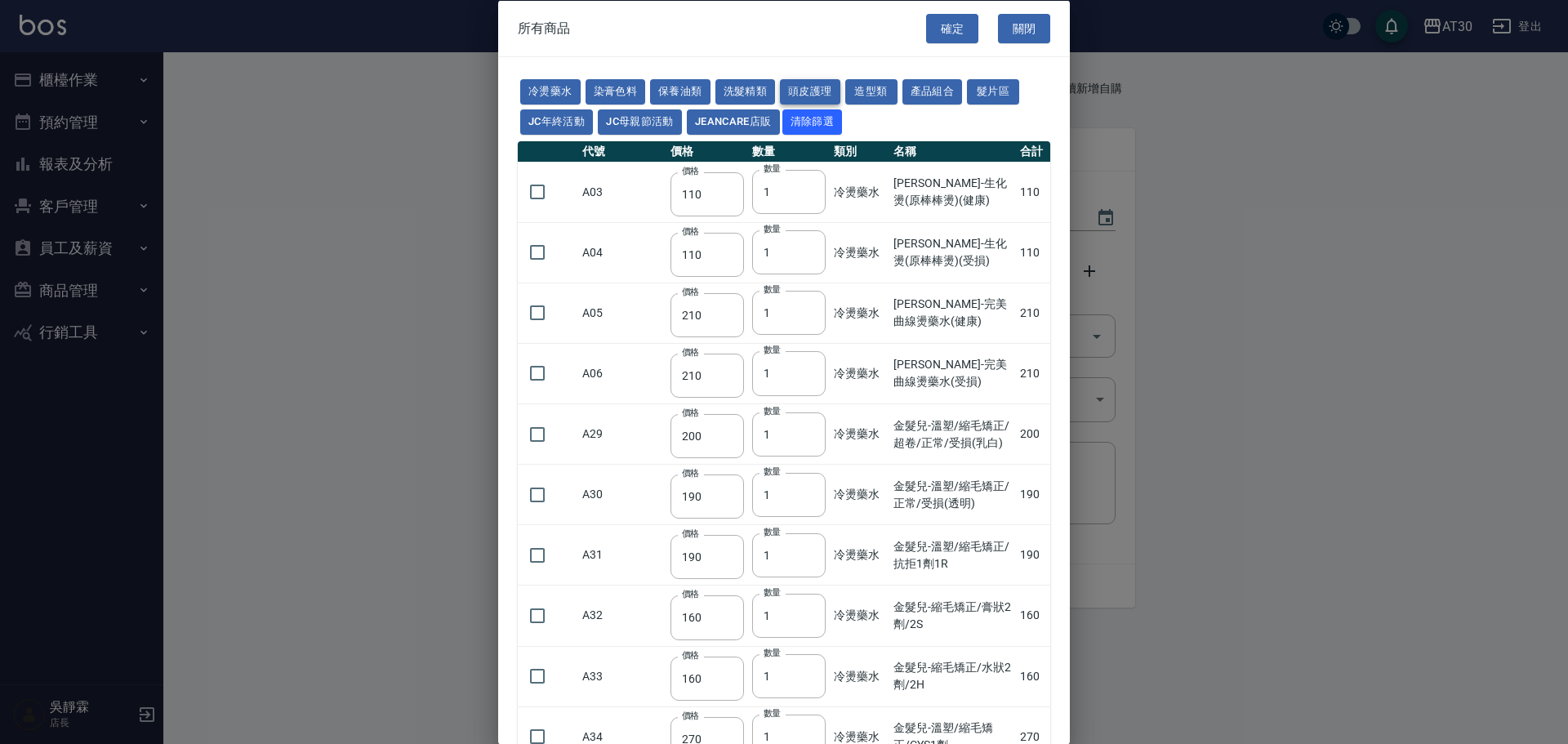
click at [821, 95] on button "頭皮護理" at bounding box center [810, 92] width 61 height 25
type input "315"
type input "273"
type input "1183"
type input "798"
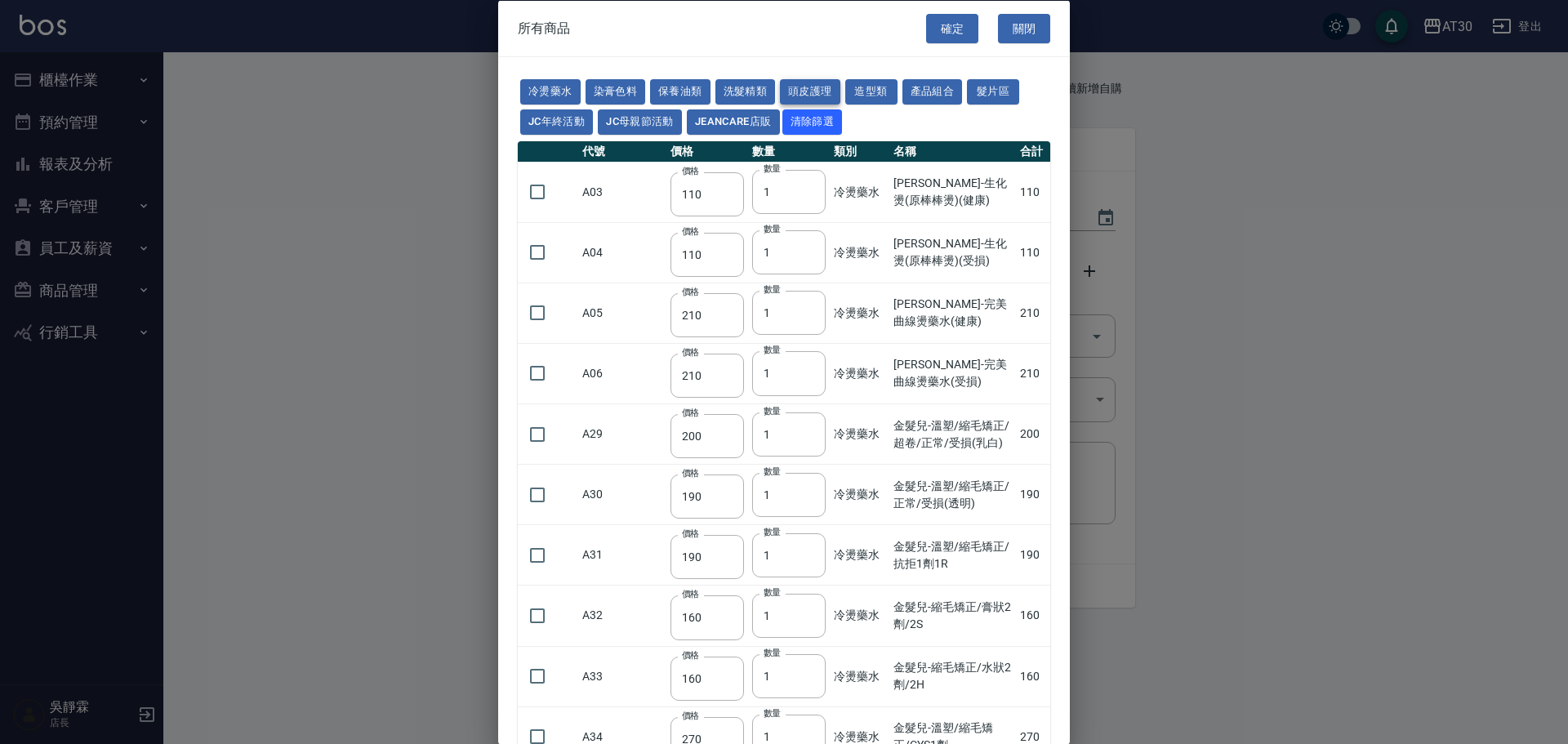
type input "481"
type input "640"
type input "308"
type input "245"
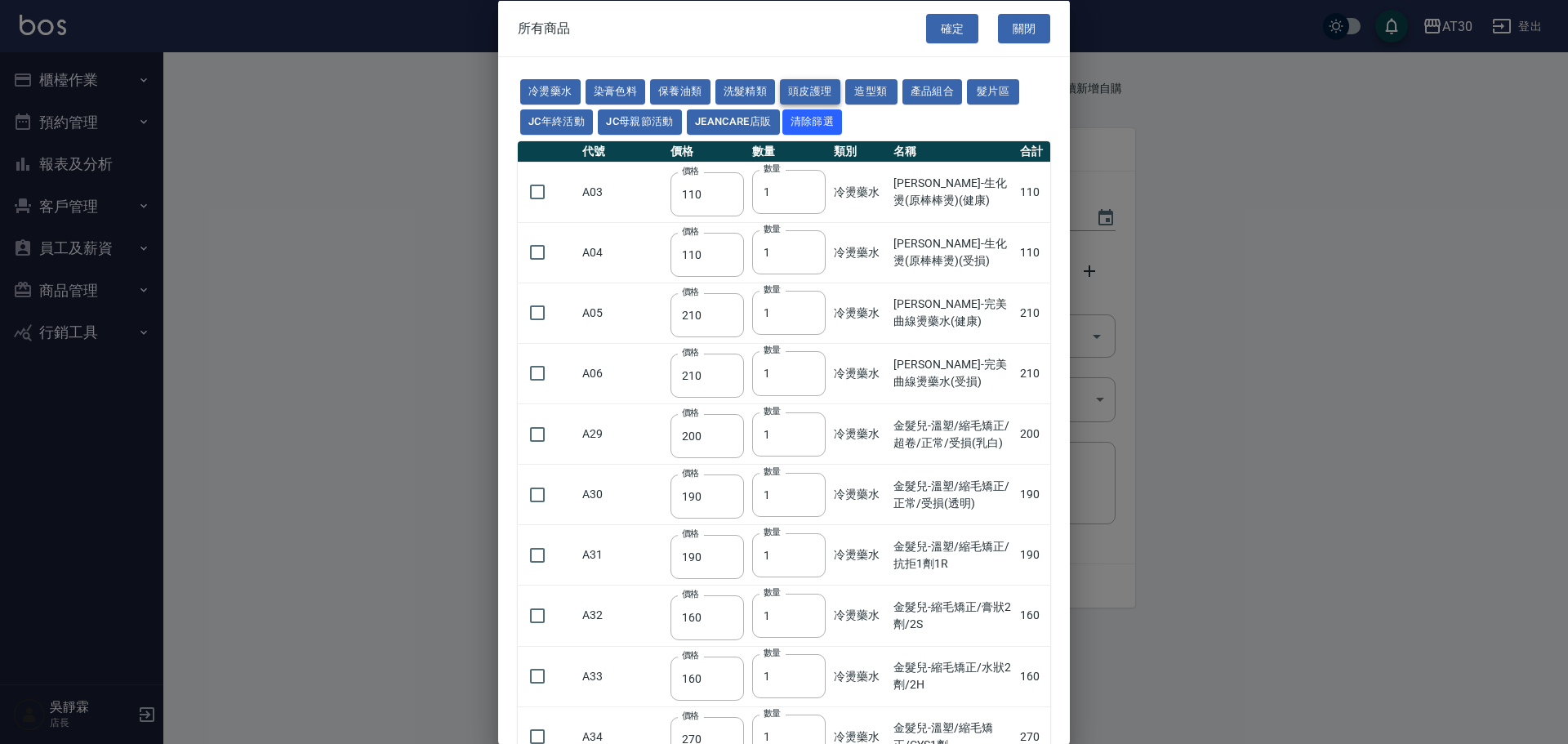
type input "350"
type input "1260"
type input "440"
type input "420"
type input "740"
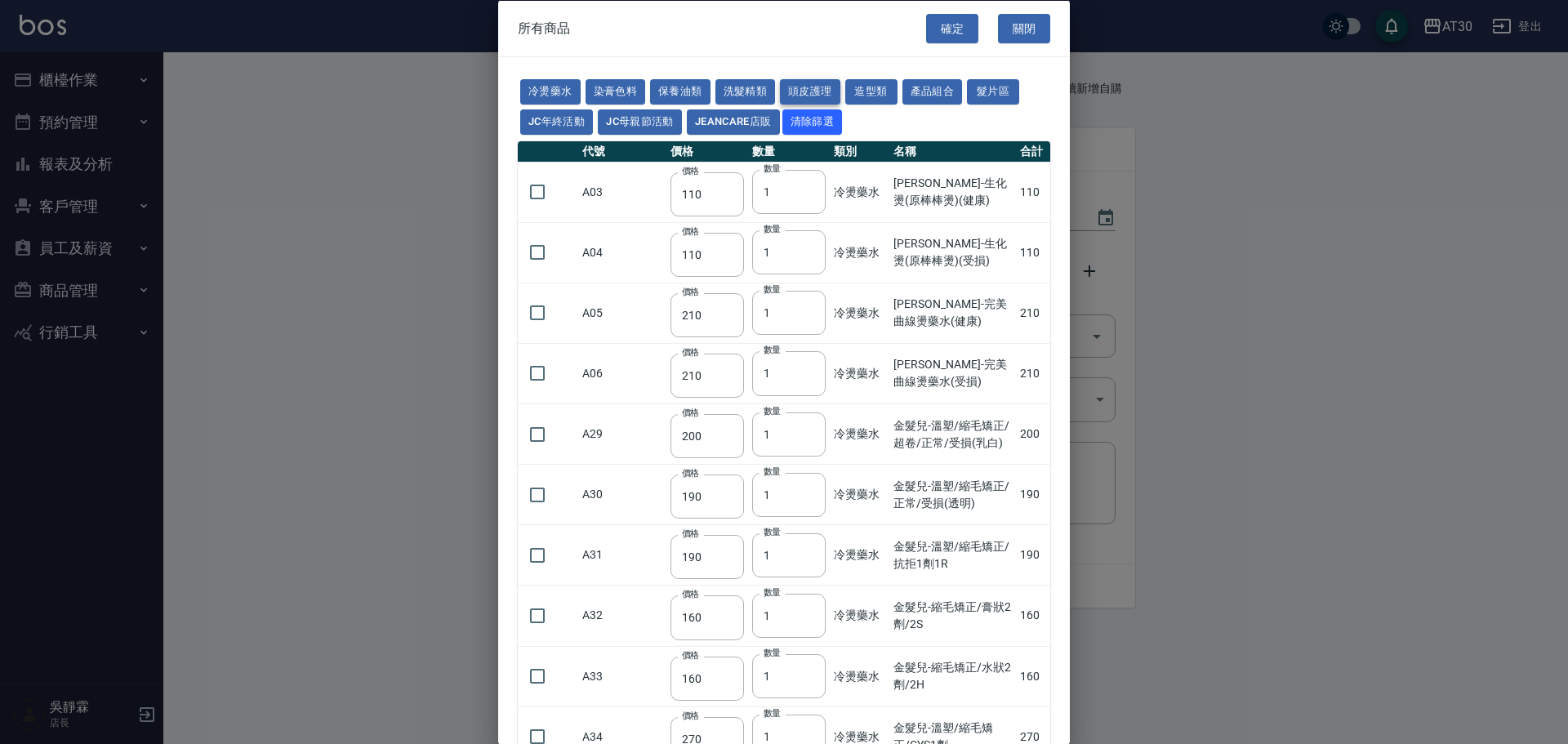
type input "500"
type input "690"
type input "650"
type input "600"
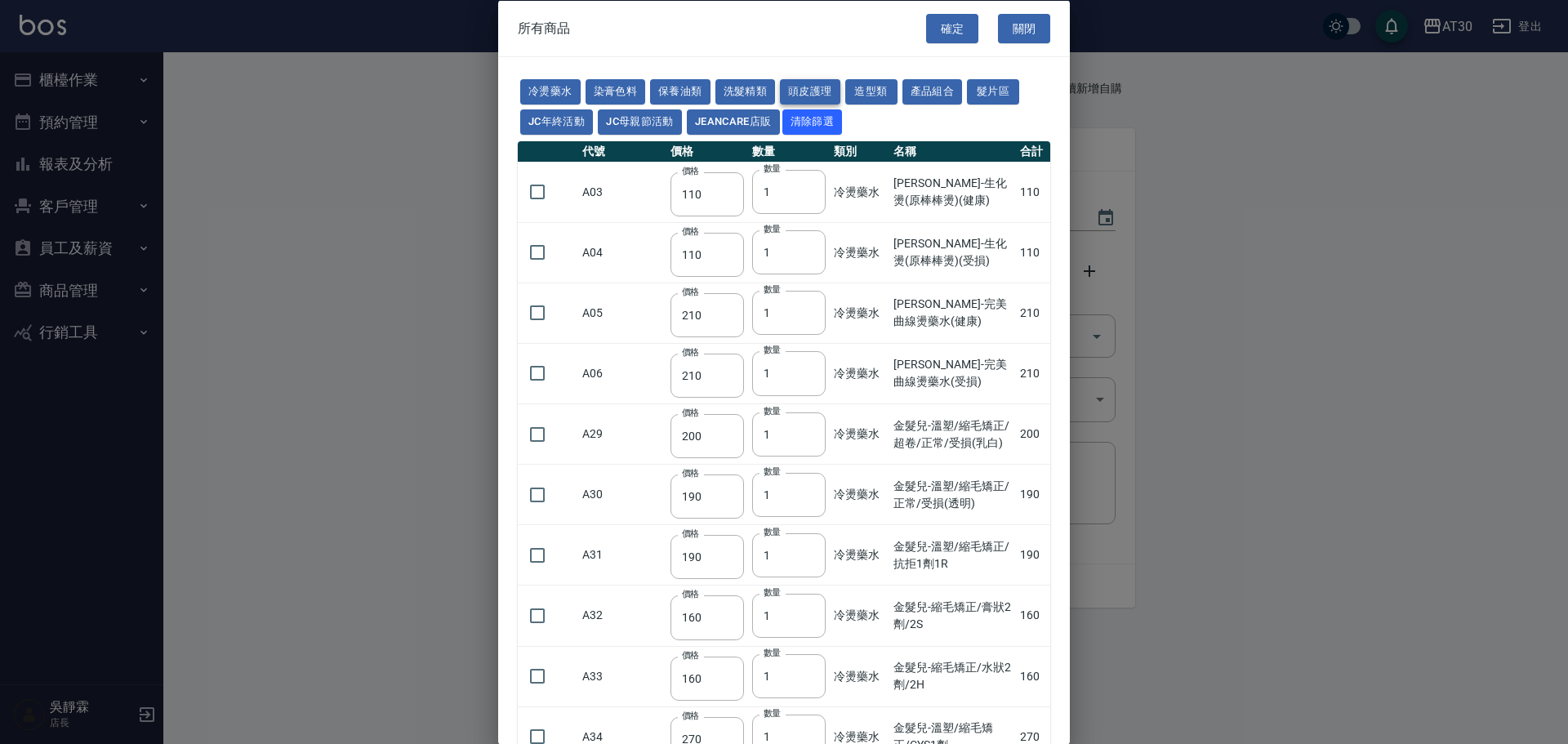
type input "450"
type input "500"
type input "2200"
type input "420"
type input "50"
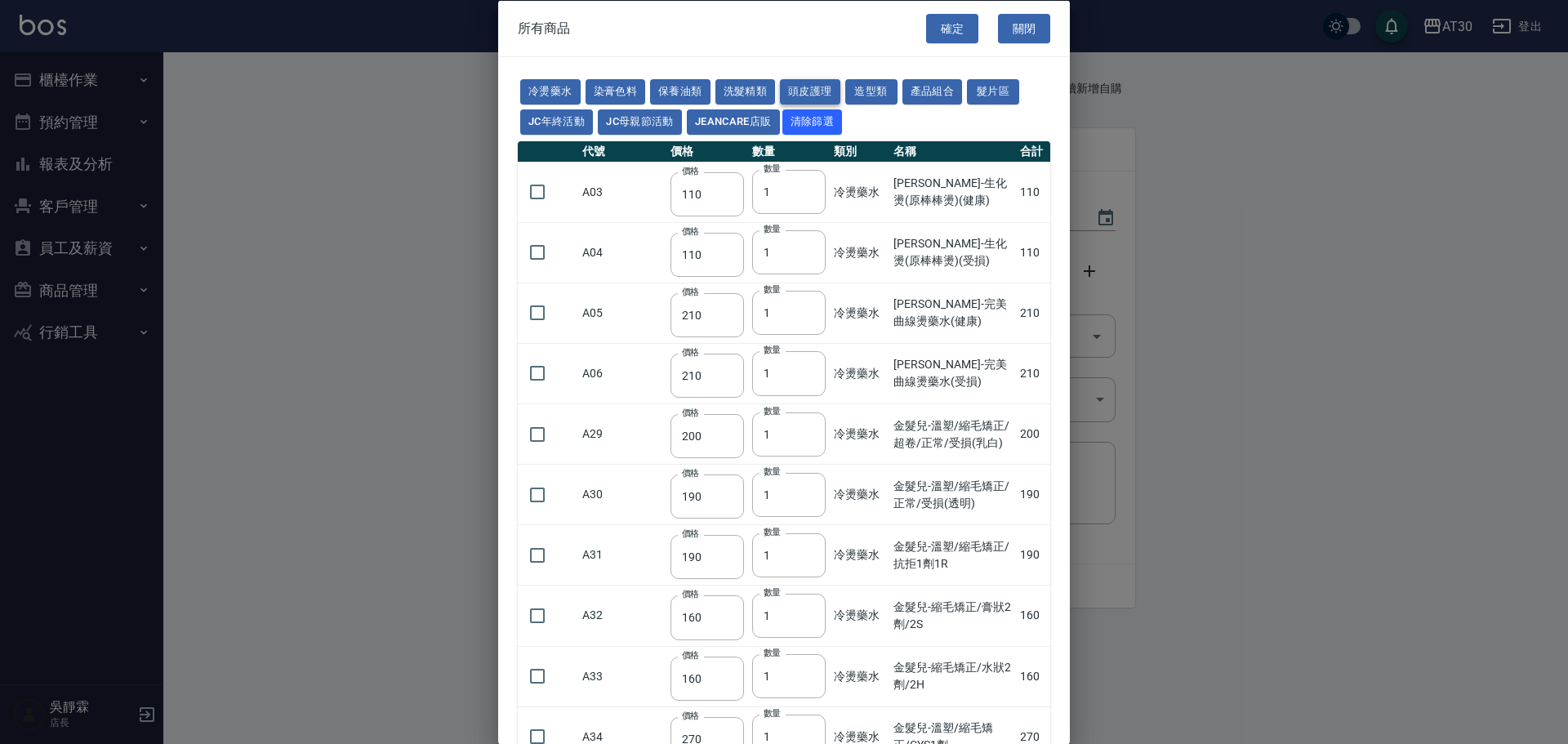
type input "300"
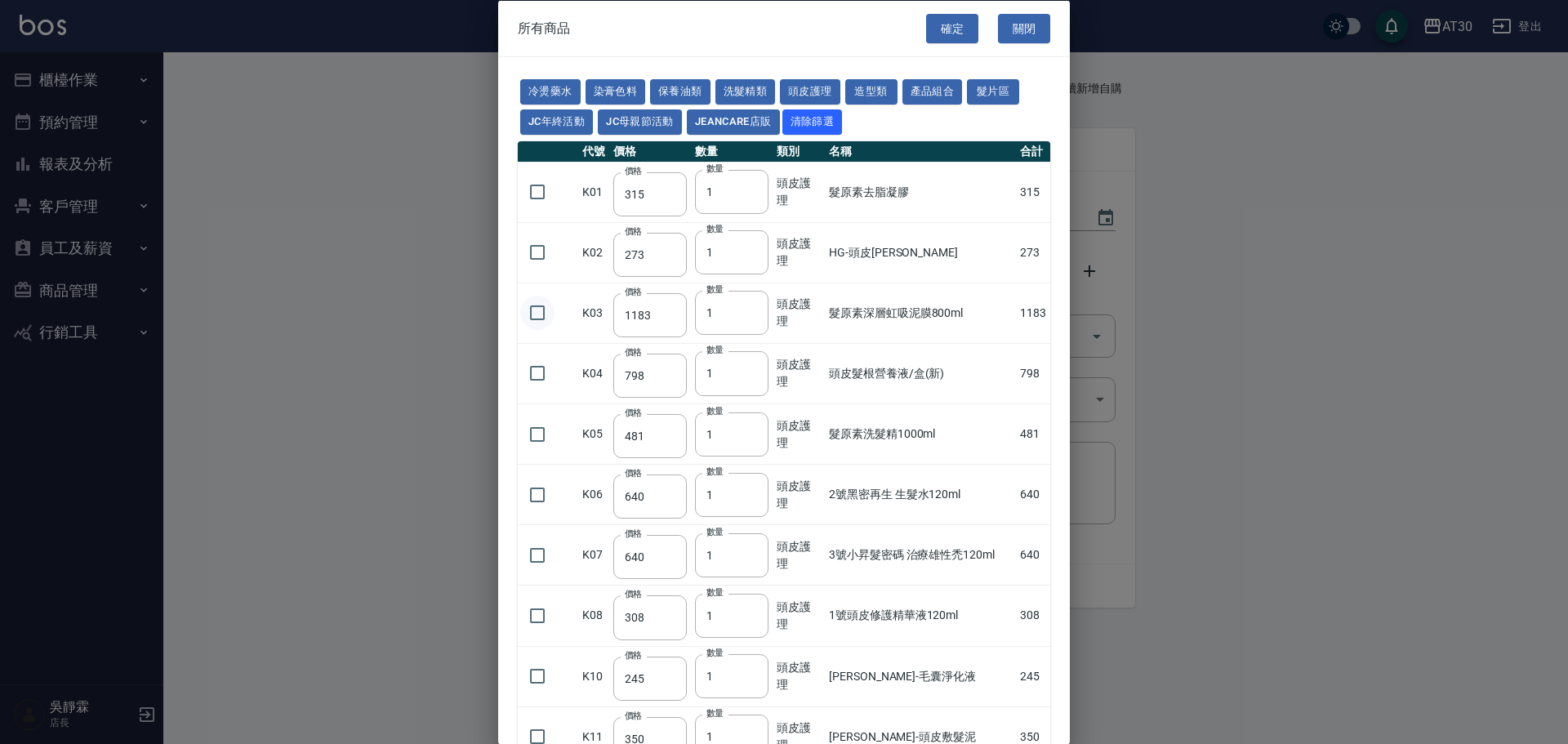
click at [543, 311] on input "checkbox" at bounding box center [537, 313] width 35 height 35
checkbox input "true"
click at [698, 93] on button "保養油類" at bounding box center [680, 92] width 61 height 25
type input "330"
type input "50"
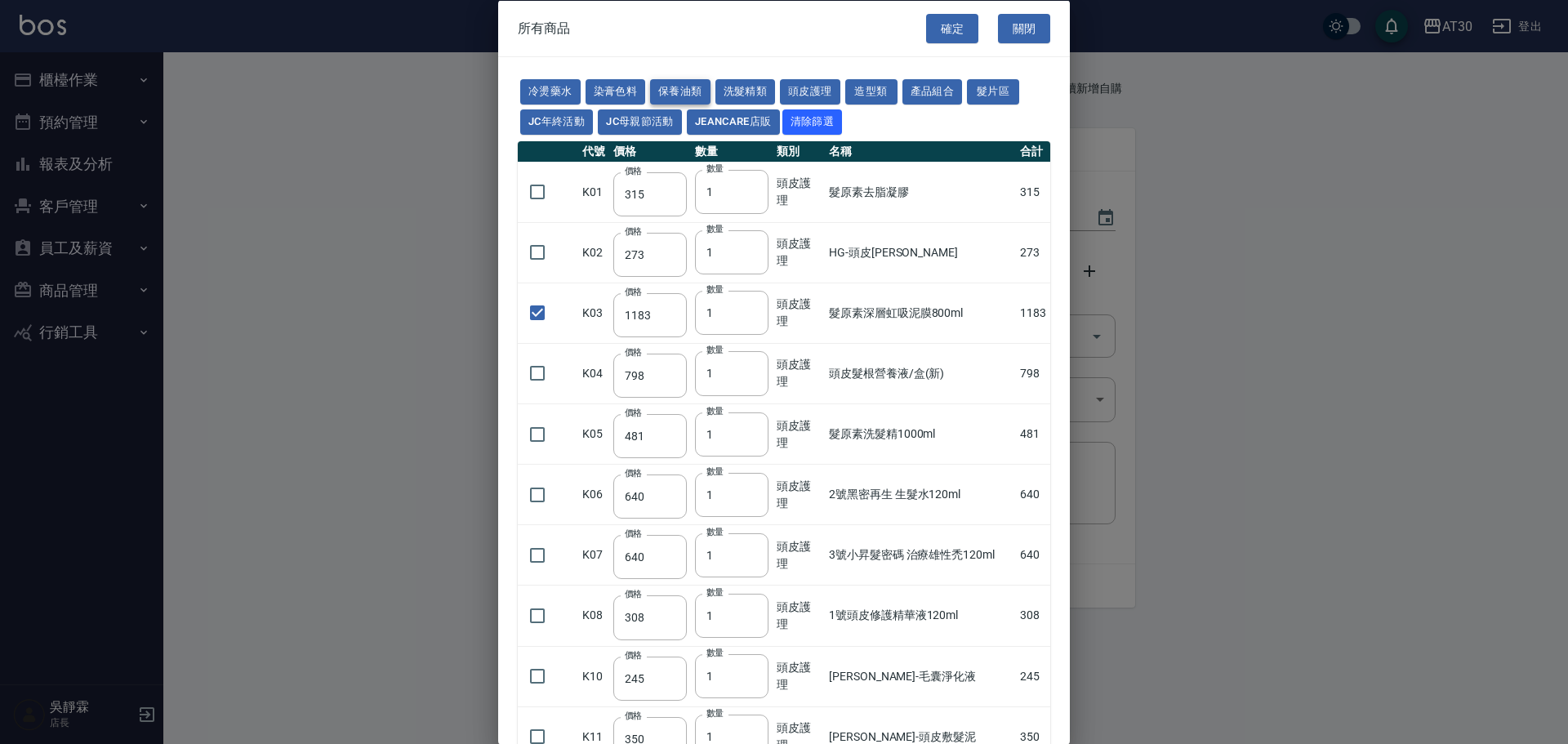
checkbox input "false"
type input "330"
type input "50"
type input "30"
type input "960"
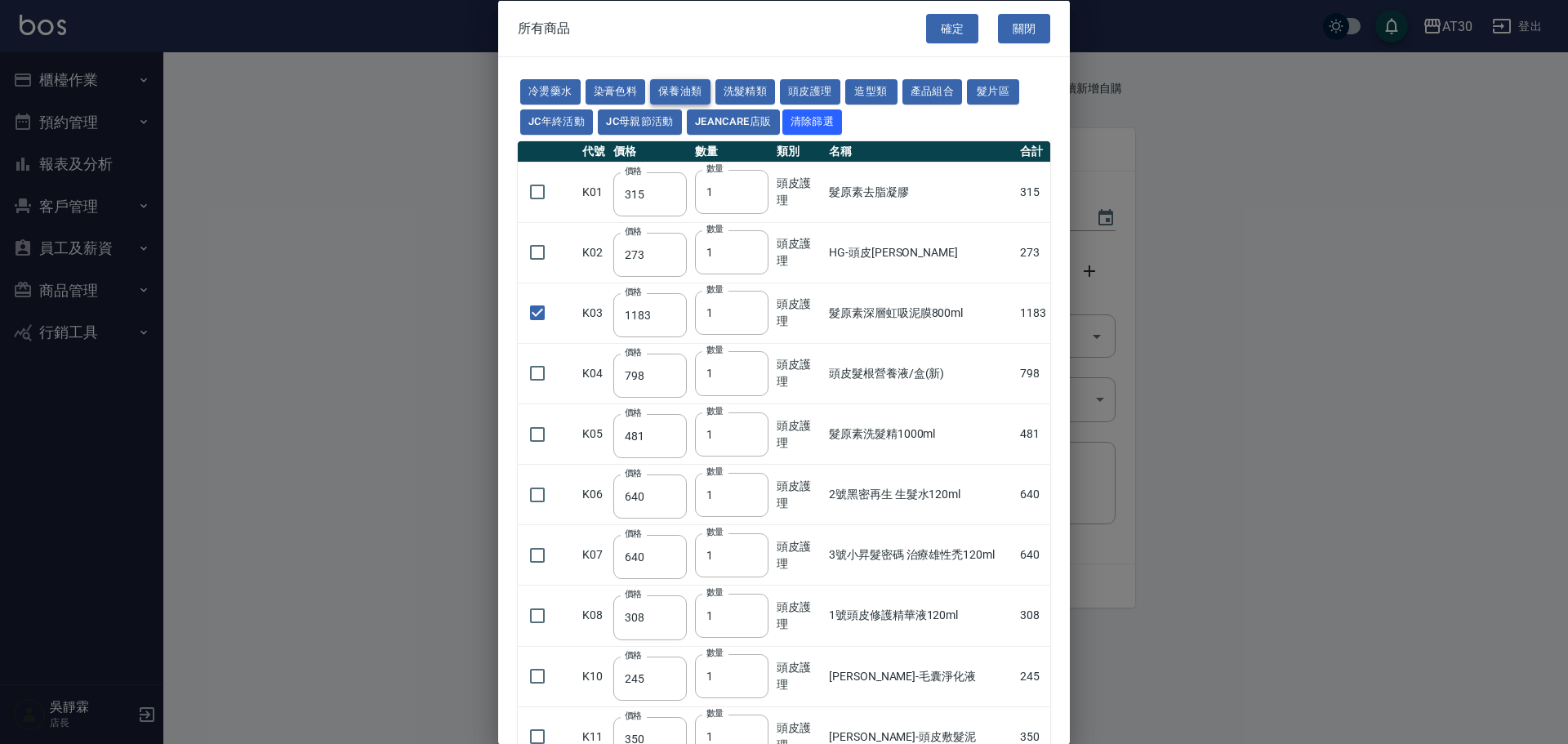
type input "1040"
type input "1520"
type input "120"
type input "1300"
type input "1520"
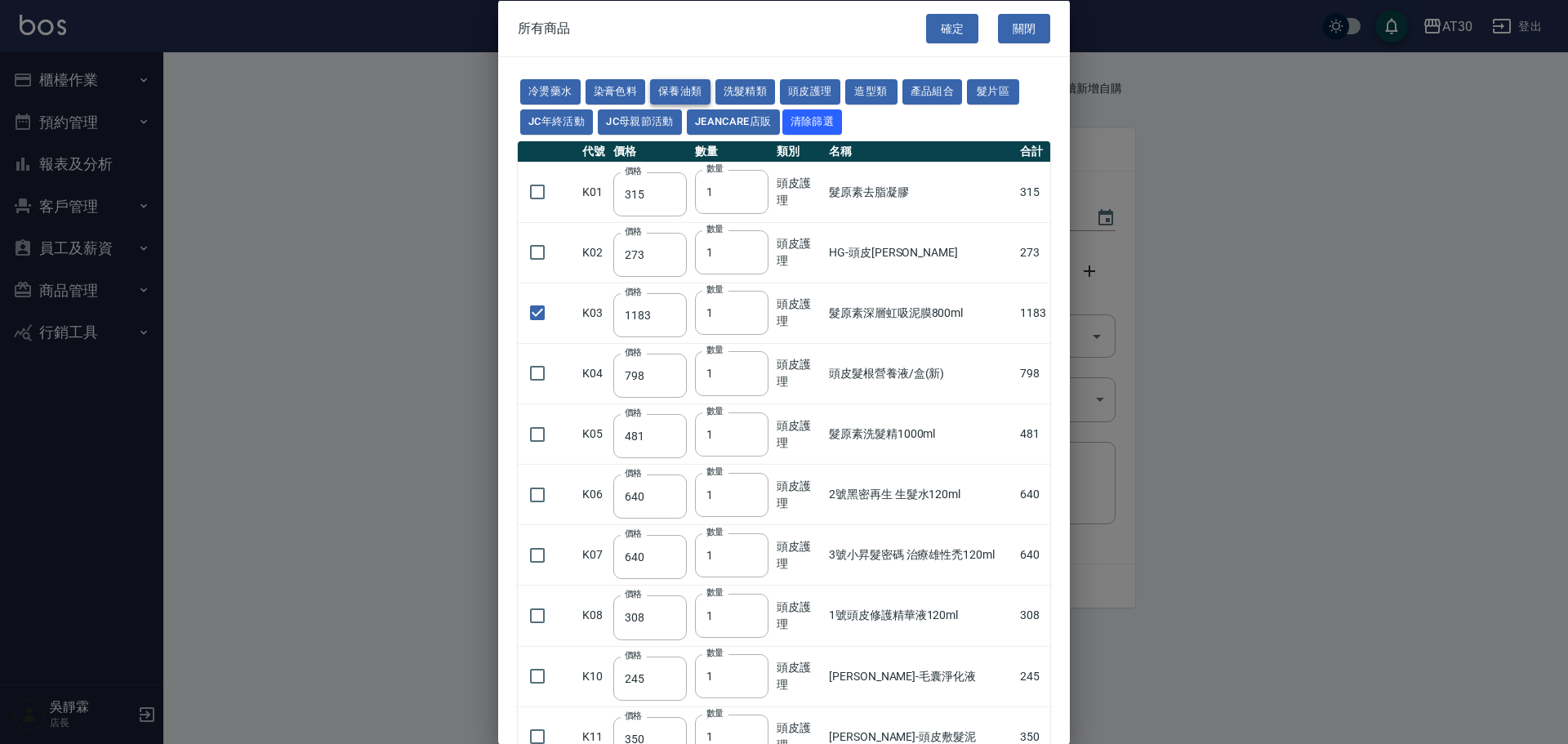
type input "2000"
type input "240"
type input "50"
type input "180"
type input "400"
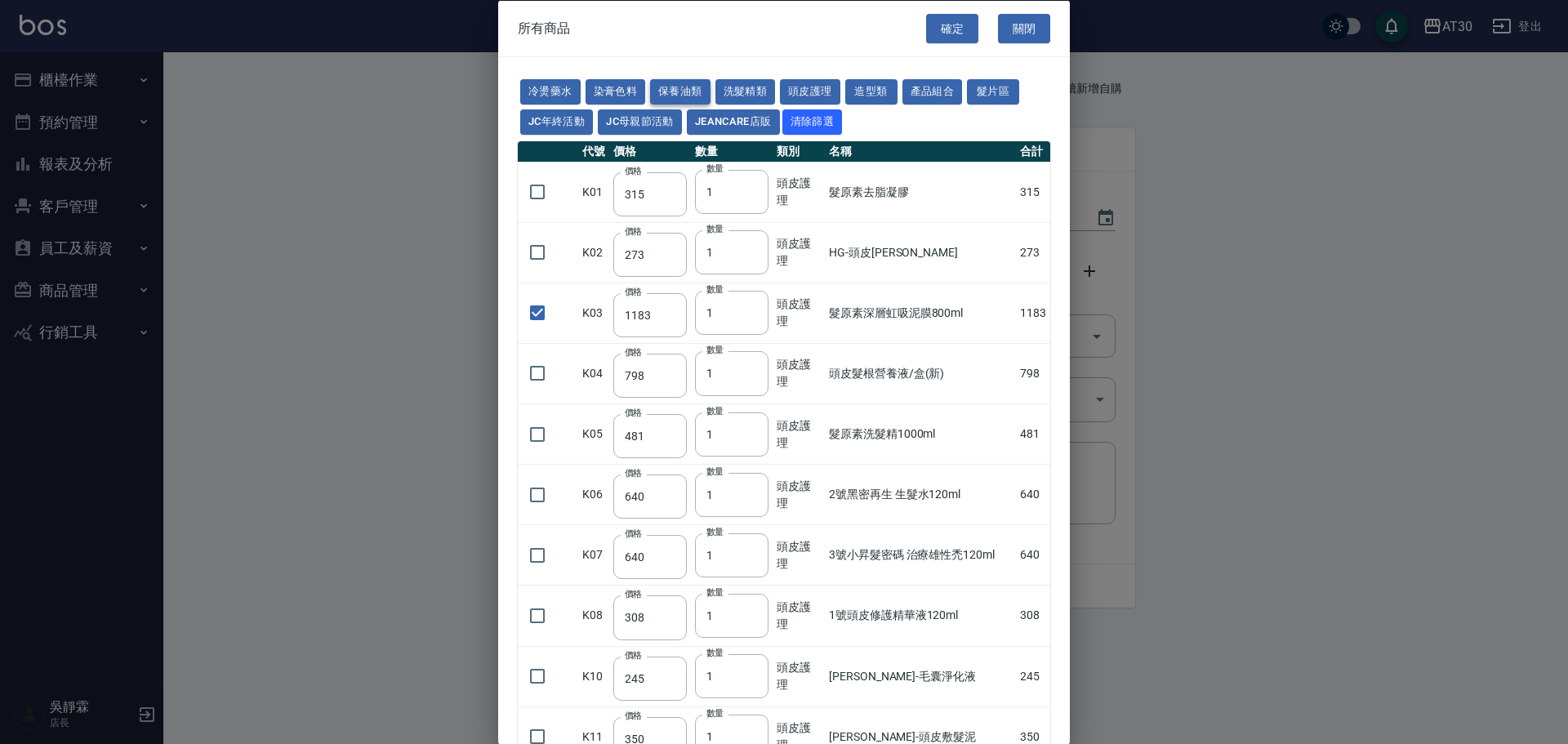
type input "800"
type input "700"
type input "272"
type input "530"
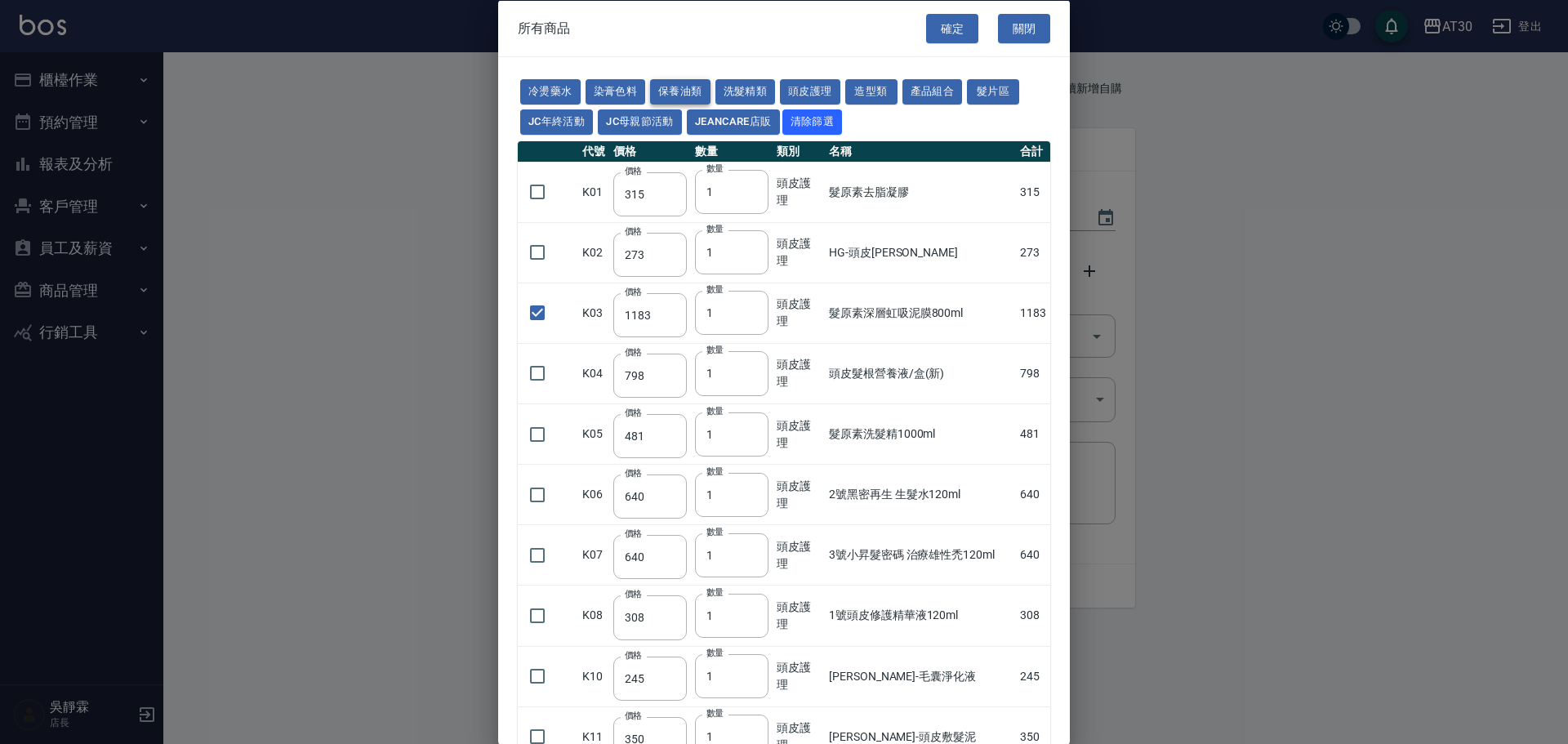
type input "2450"
type input "450"
type input "800"
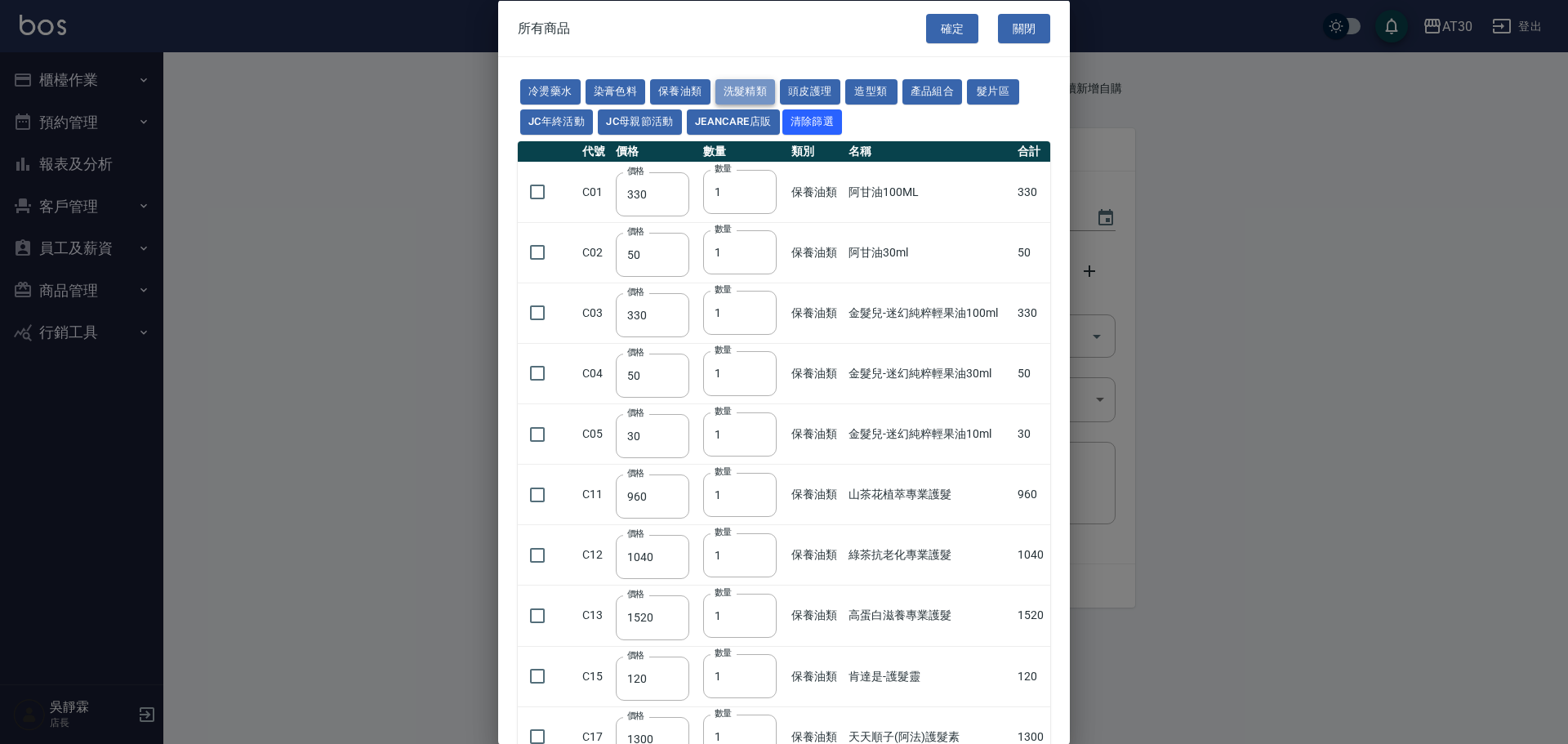
click at [752, 97] on button "洗髮精類" at bounding box center [746, 92] width 61 height 25
type input "300"
type input "170"
type input "200"
type input "190"
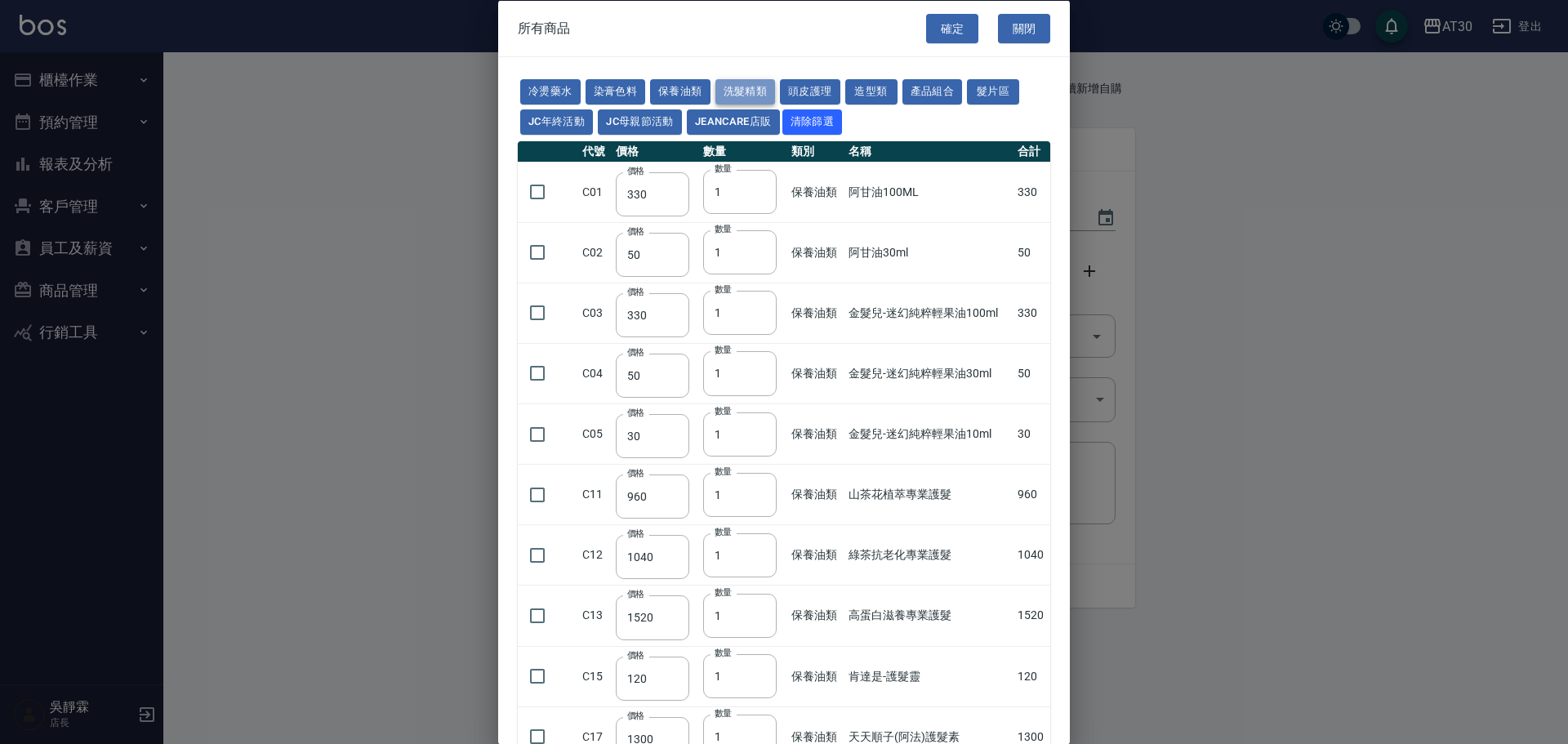
type input "230"
type input "175"
type input "455"
type input "440"
type input "200"
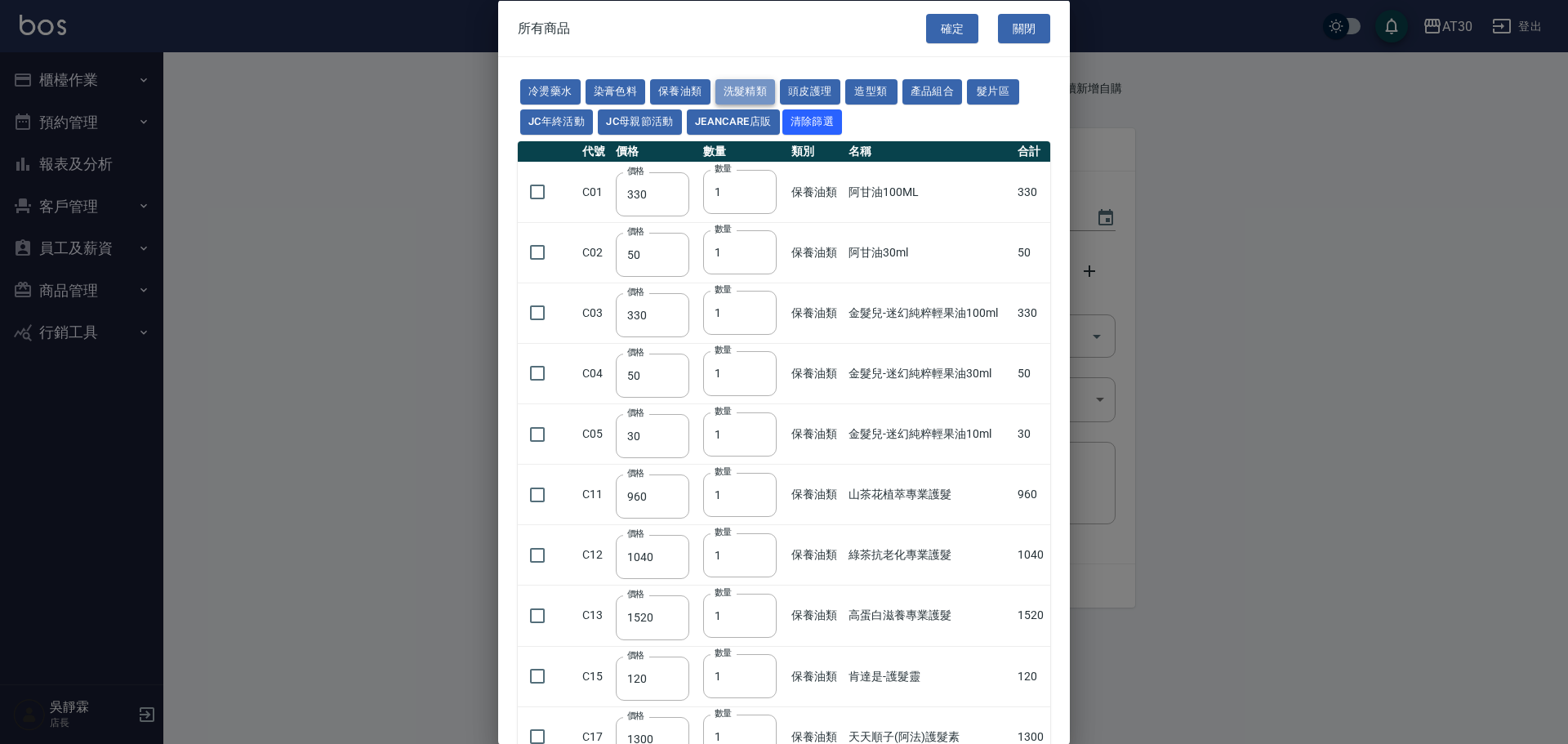
type input "420"
type input "300"
type input "750"
type input "800"
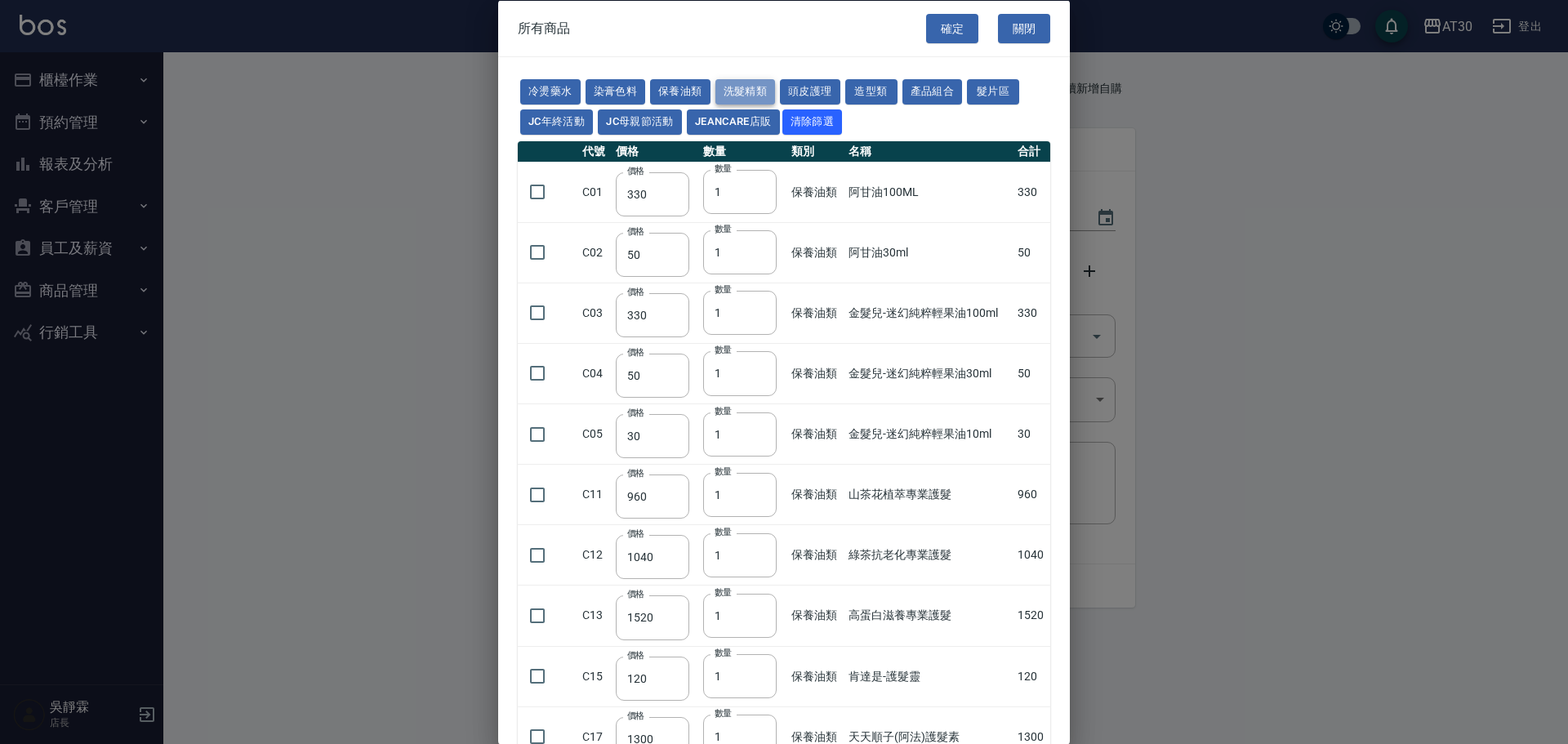
type input "330"
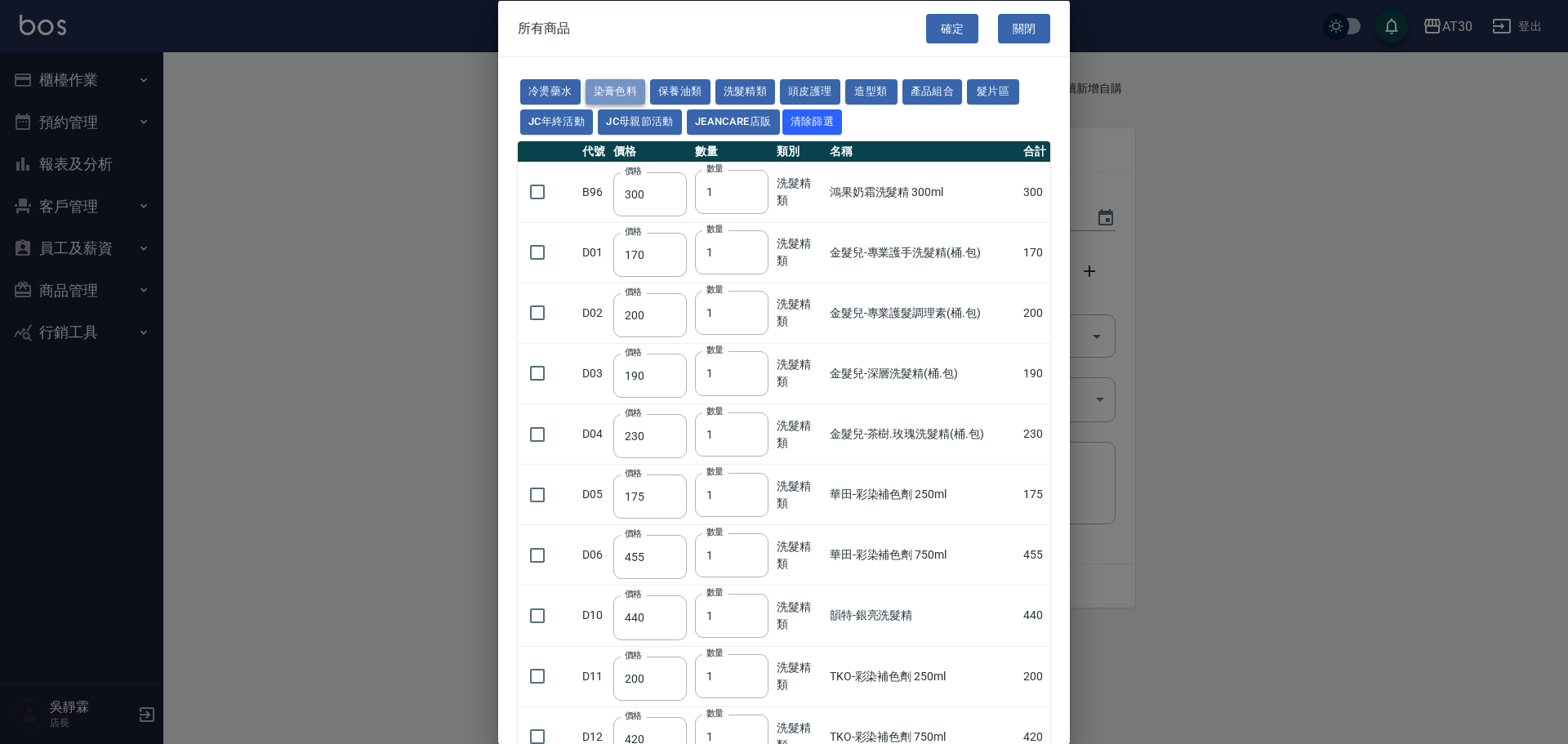
click at [626, 88] on button "染膏色料" at bounding box center [616, 92] width 61 height 25
type input "100"
type input "390"
type input "250"
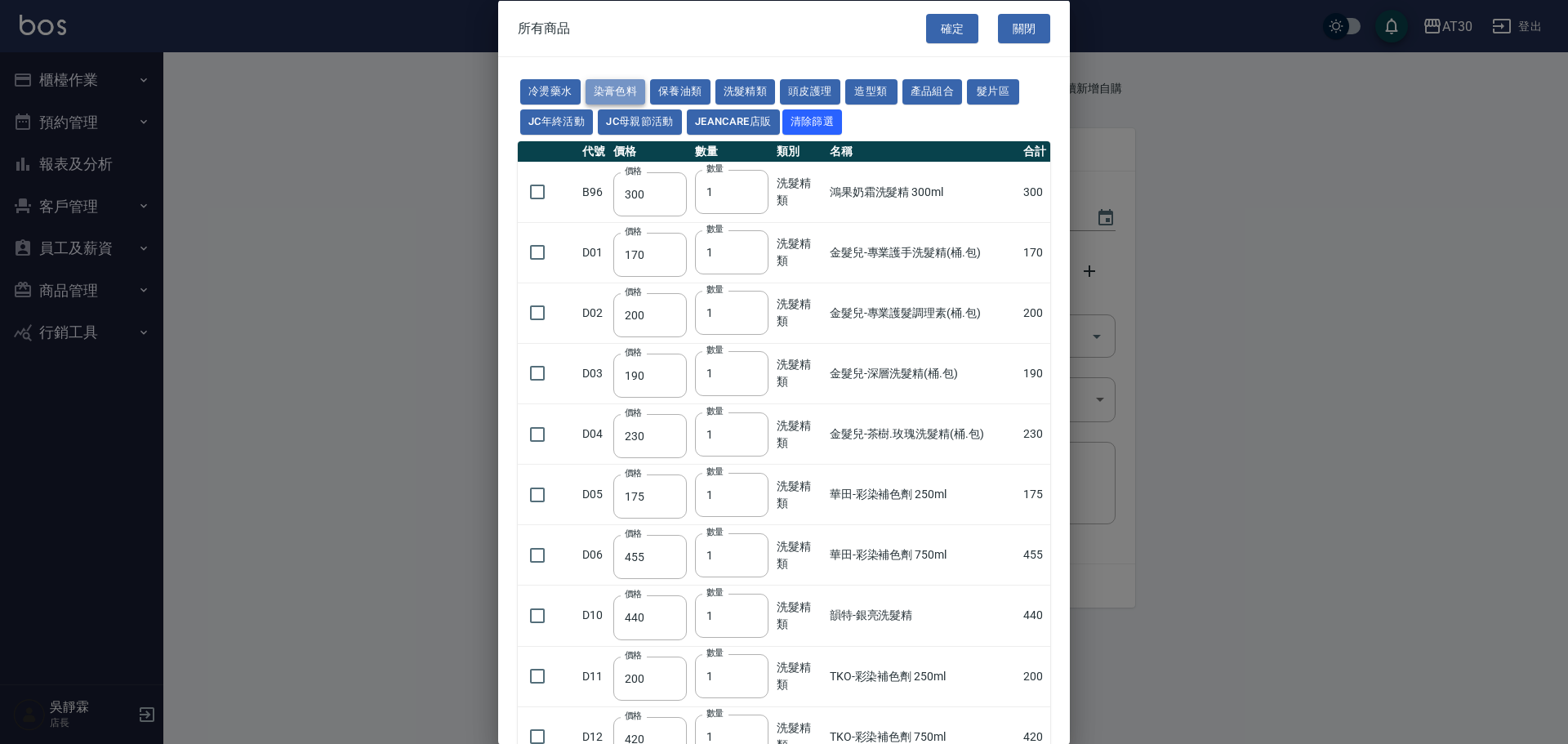
type input "105"
type input "406"
type input "105"
type input "102"
type input "137"
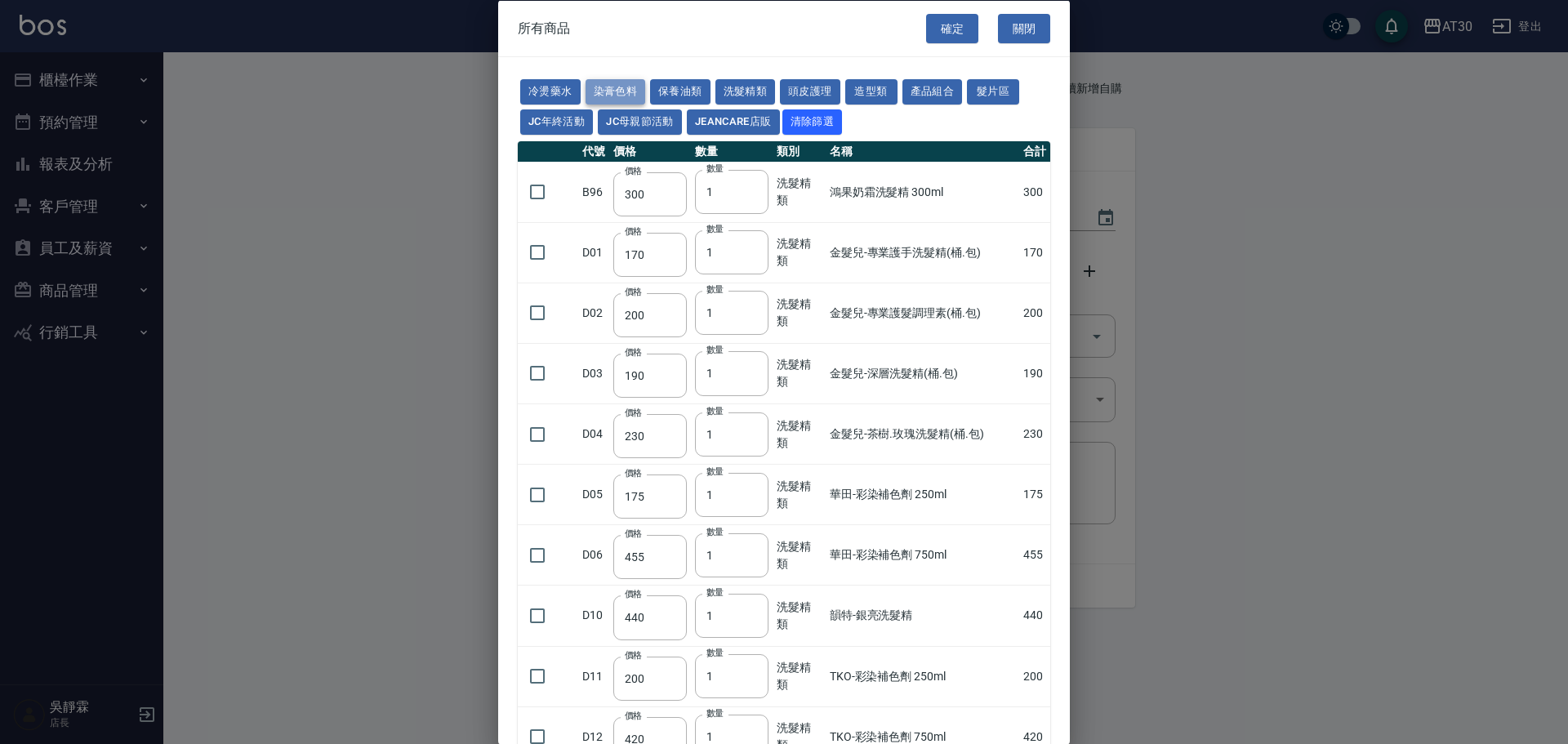
type input "110"
type input "100"
type input "130"
type input "133"
type input "186"
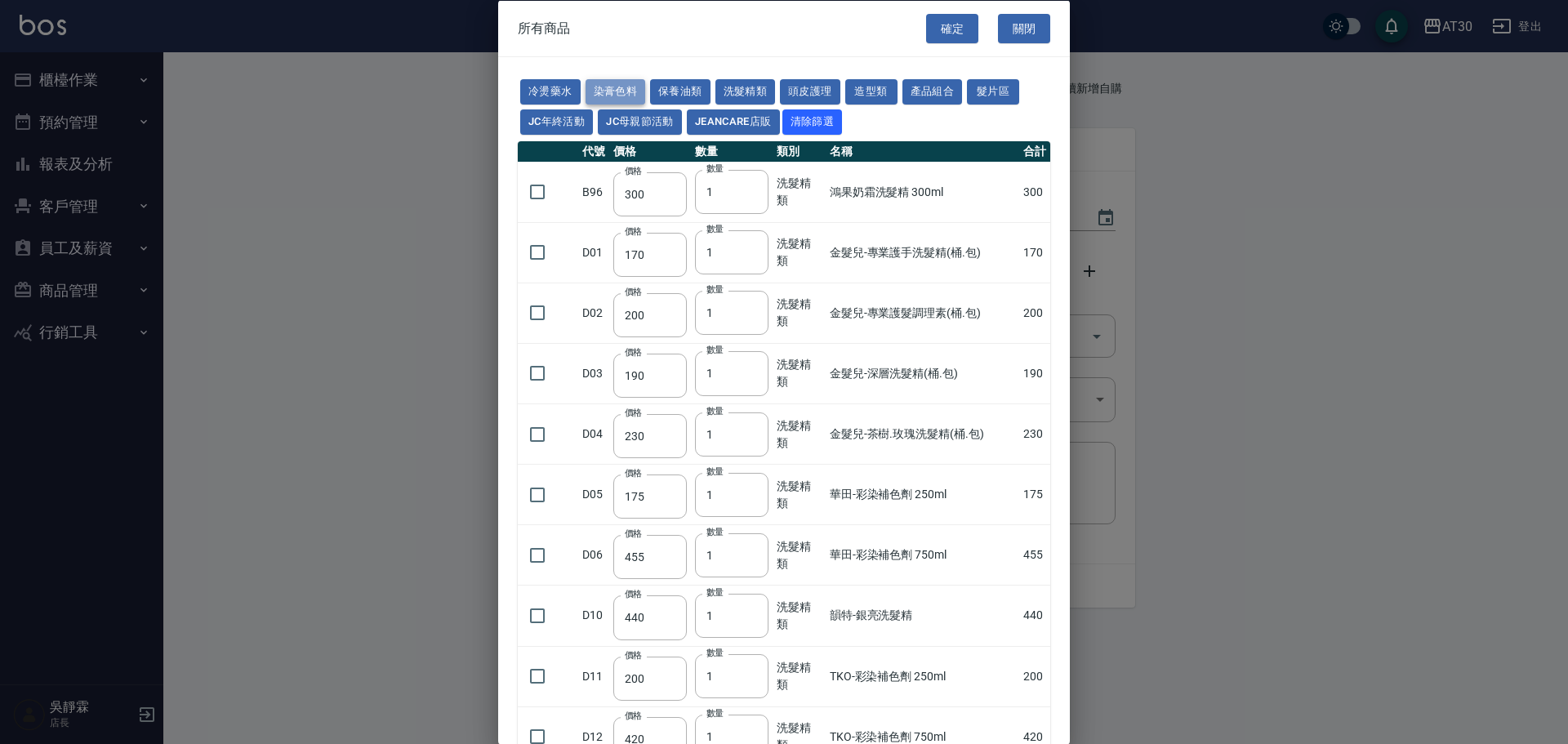
type input "133"
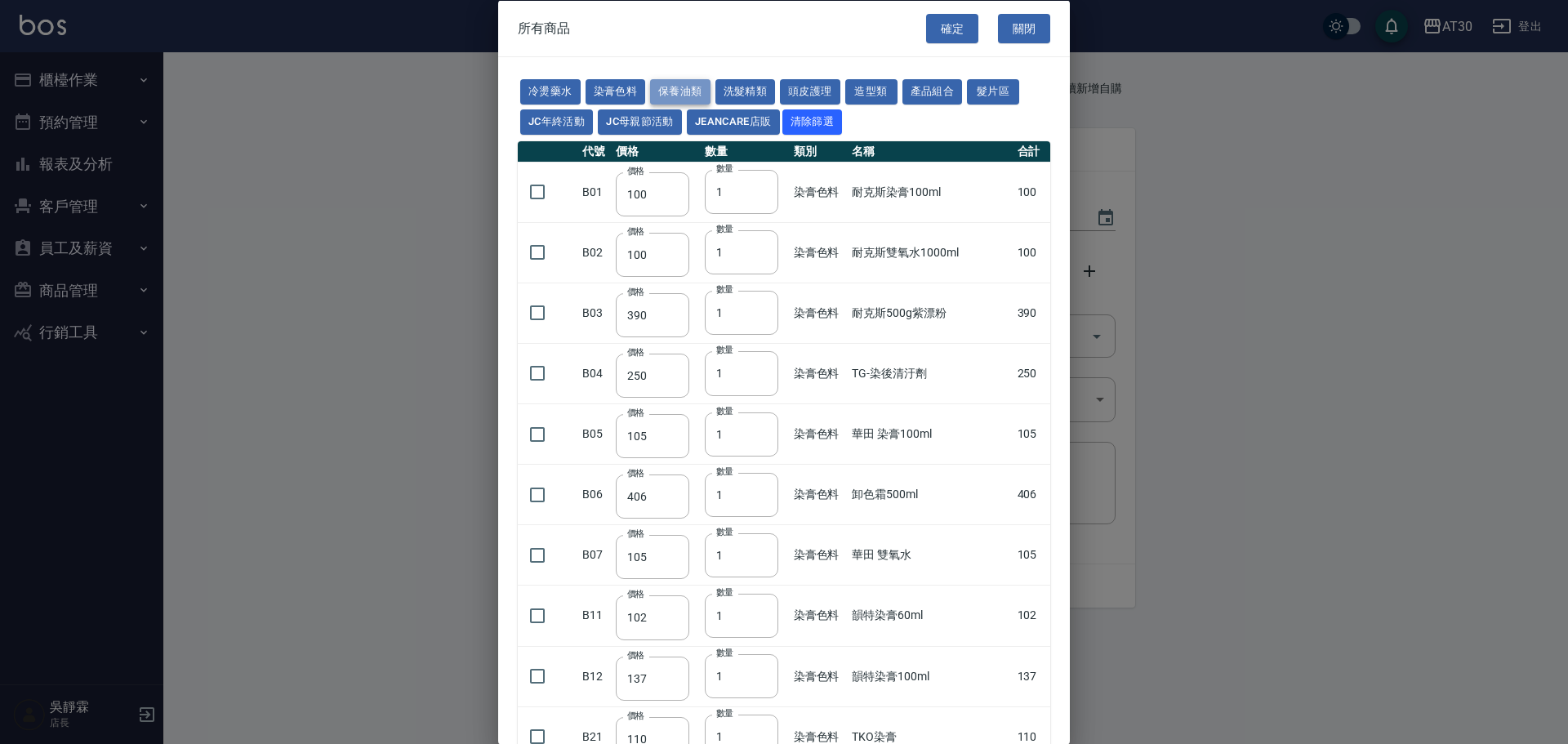
click at [695, 94] on button "保養油類" at bounding box center [680, 92] width 61 height 25
type input "330"
type input "50"
type input "330"
type input "50"
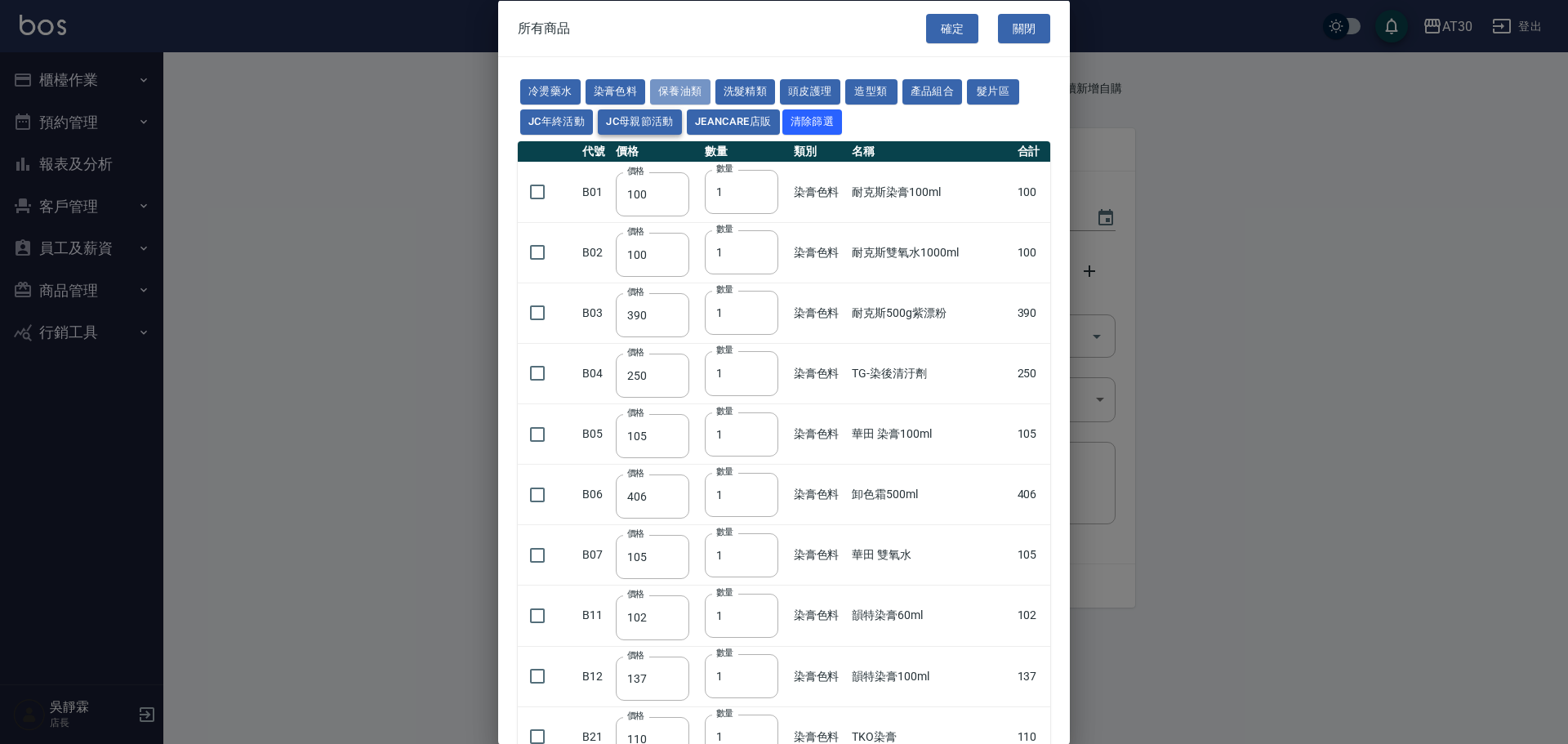
type input "30"
type input "960"
type input "1040"
type input "1520"
type input "120"
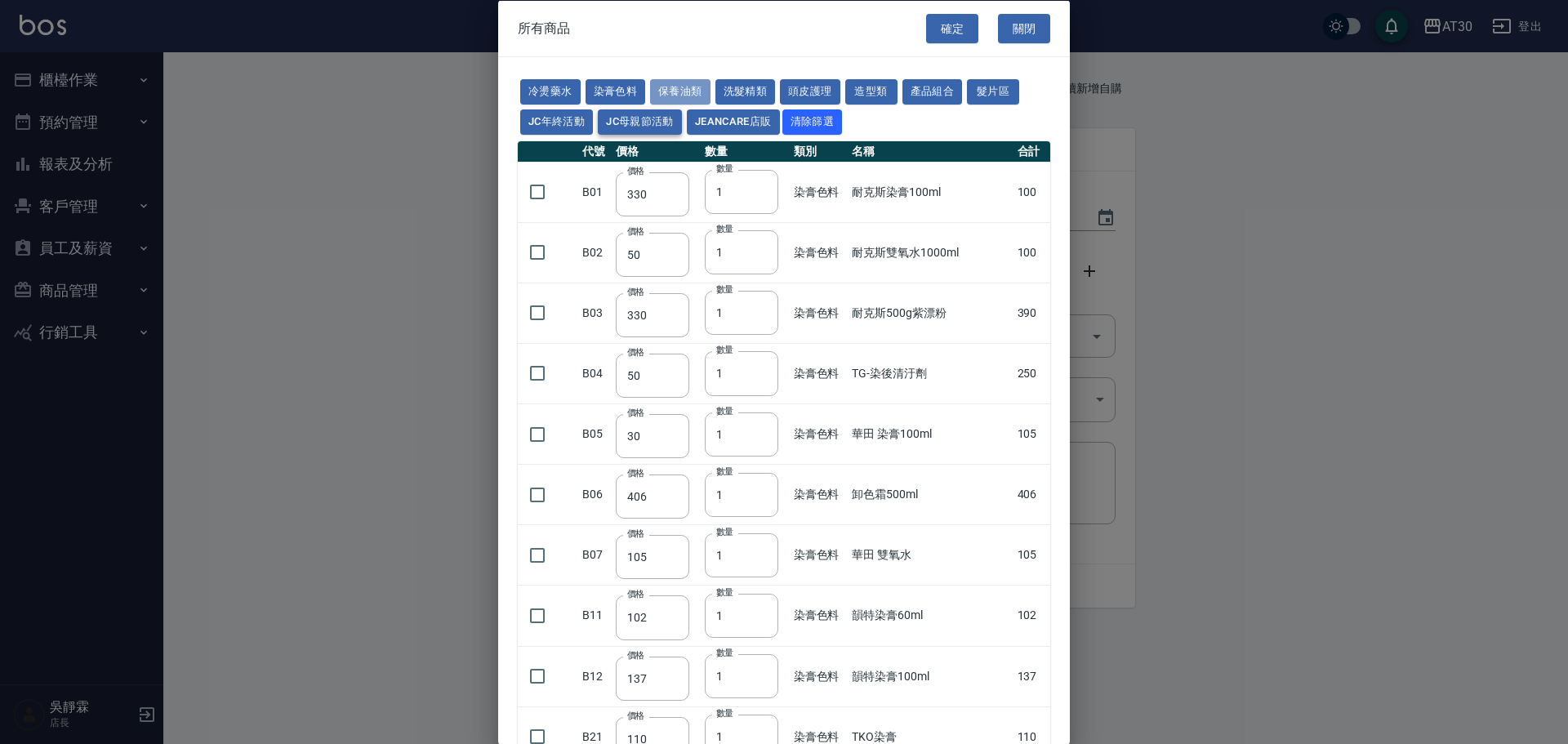
type input "1300"
type input "1520"
type input "2000"
type input "240"
type input "50"
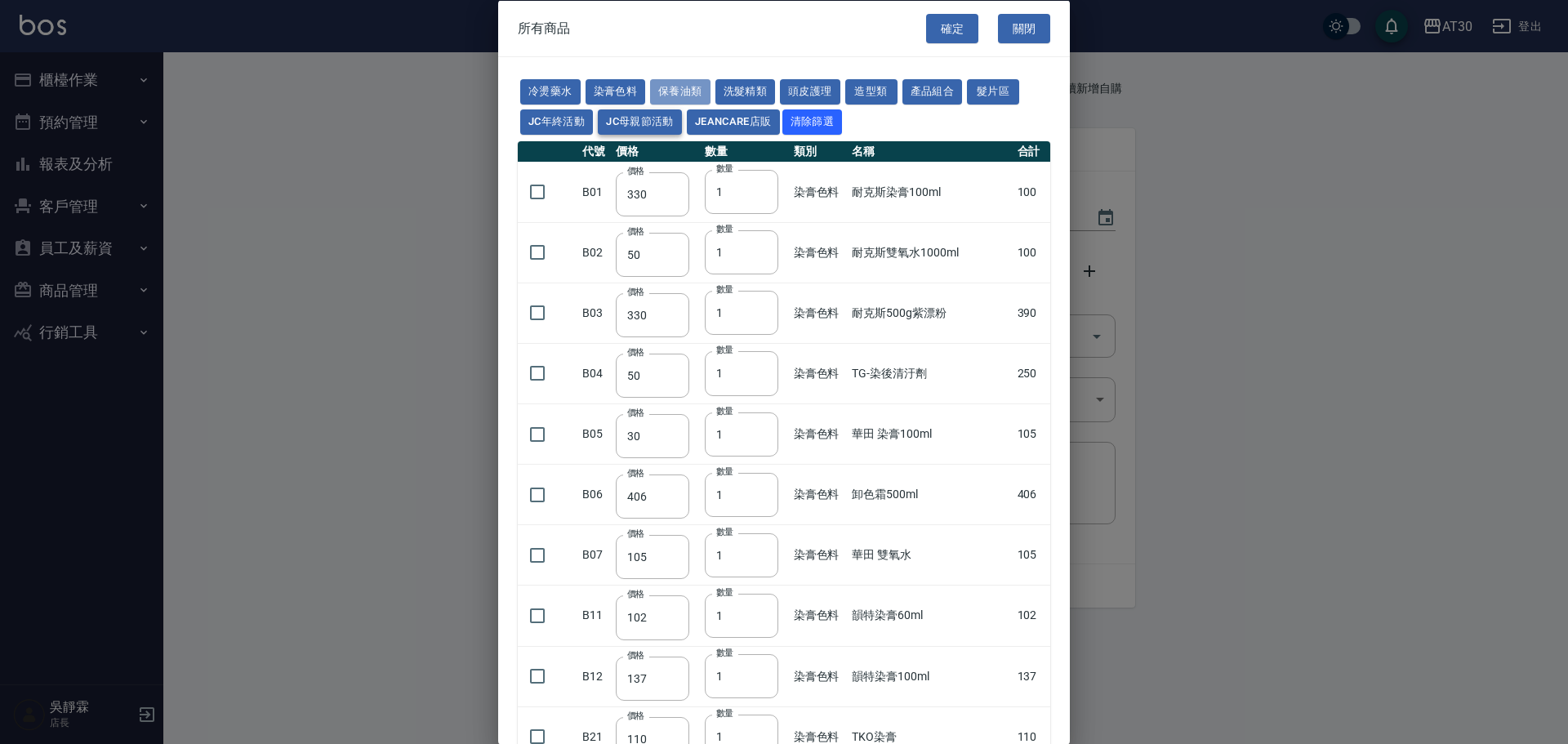
type input "180"
type input "400"
type input "800"
type input "700"
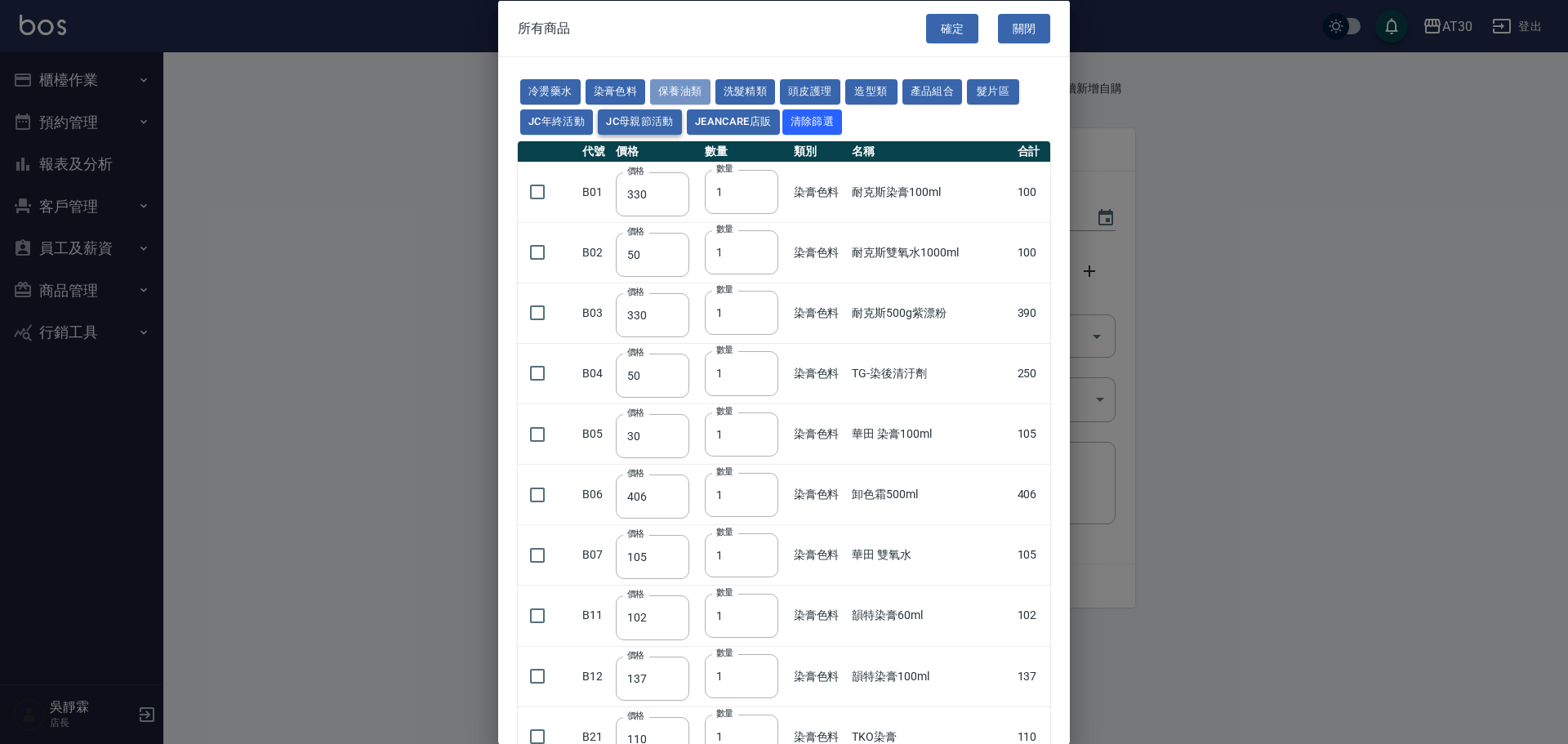
type input "272"
type input "530"
type input "2450"
type input "450"
type input "800"
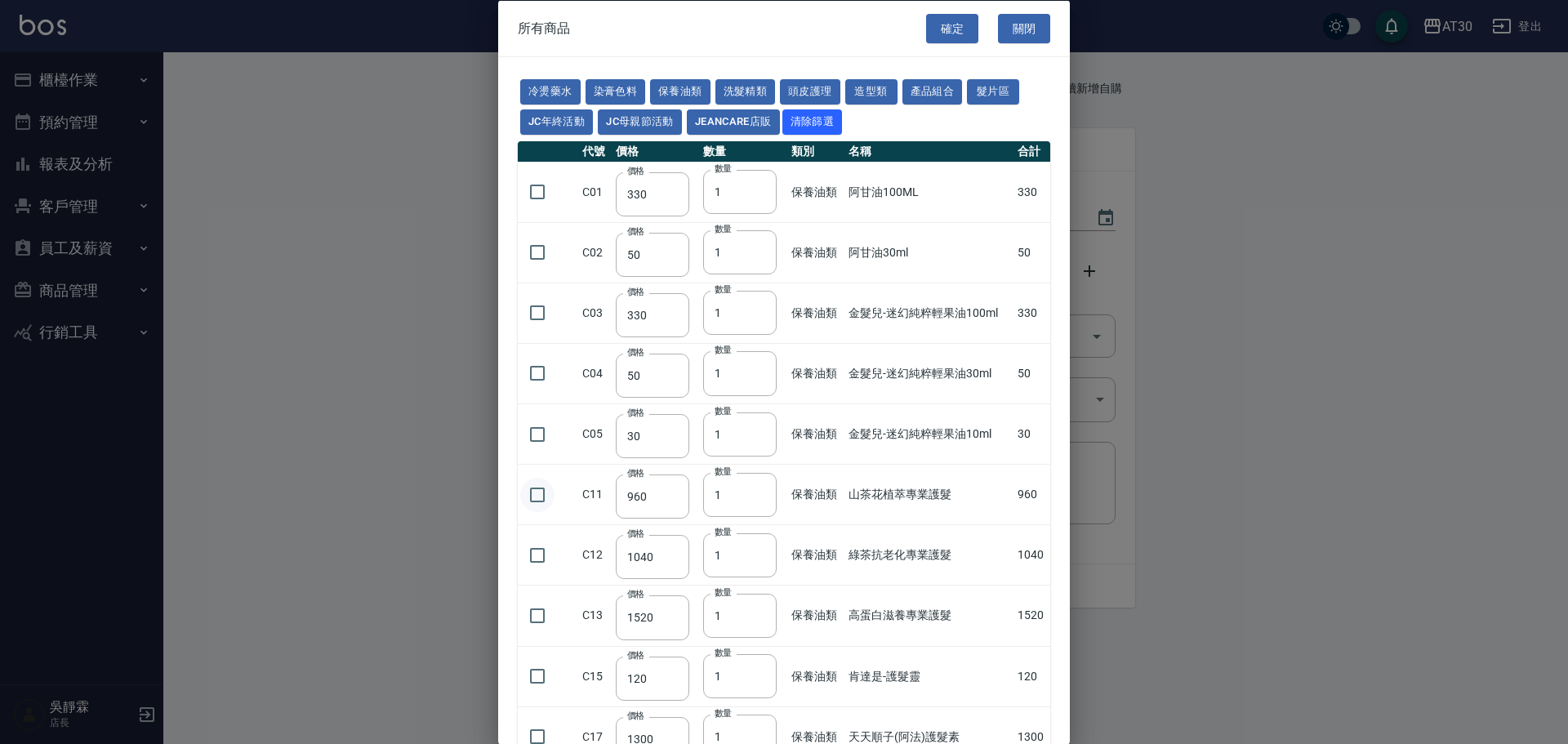
click at [534, 490] on input "checkbox" at bounding box center [537, 494] width 35 height 35
checkbox input "true"
click at [544, 554] on input "checkbox" at bounding box center [537, 554] width 35 height 35
checkbox input "true"
click at [536, 618] on input "checkbox" at bounding box center [537, 614] width 35 height 35
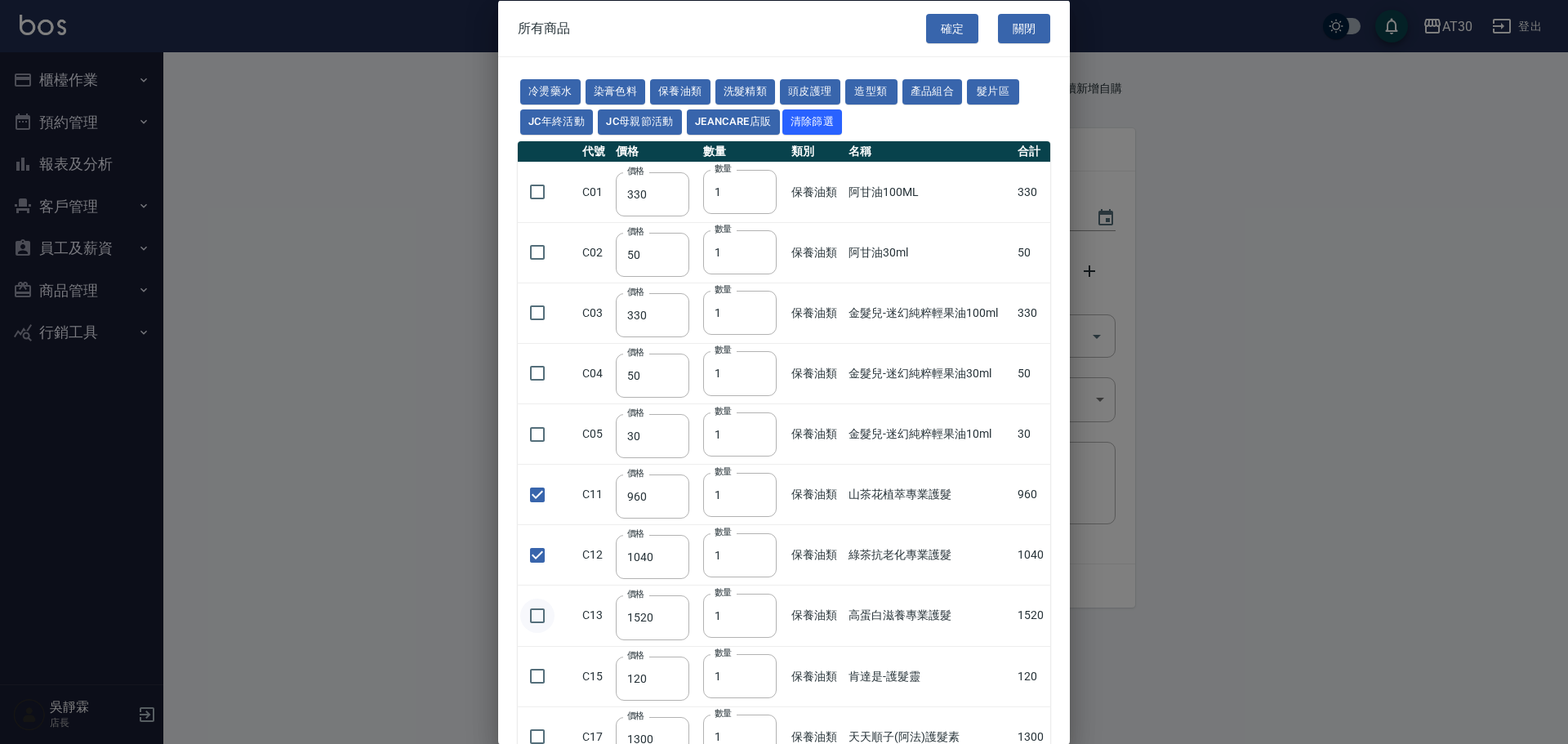
checkbox input "true"
drag, startPoint x: 945, startPoint y: 27, endPoint x: 938, endPoint y: 37, distance: 12.2
click at [943, 29] on button "確定" at bounding box center [952, 29] width 52 height 30
type input "髮原素深層虹吸泥膜800ml"
type input "1183"
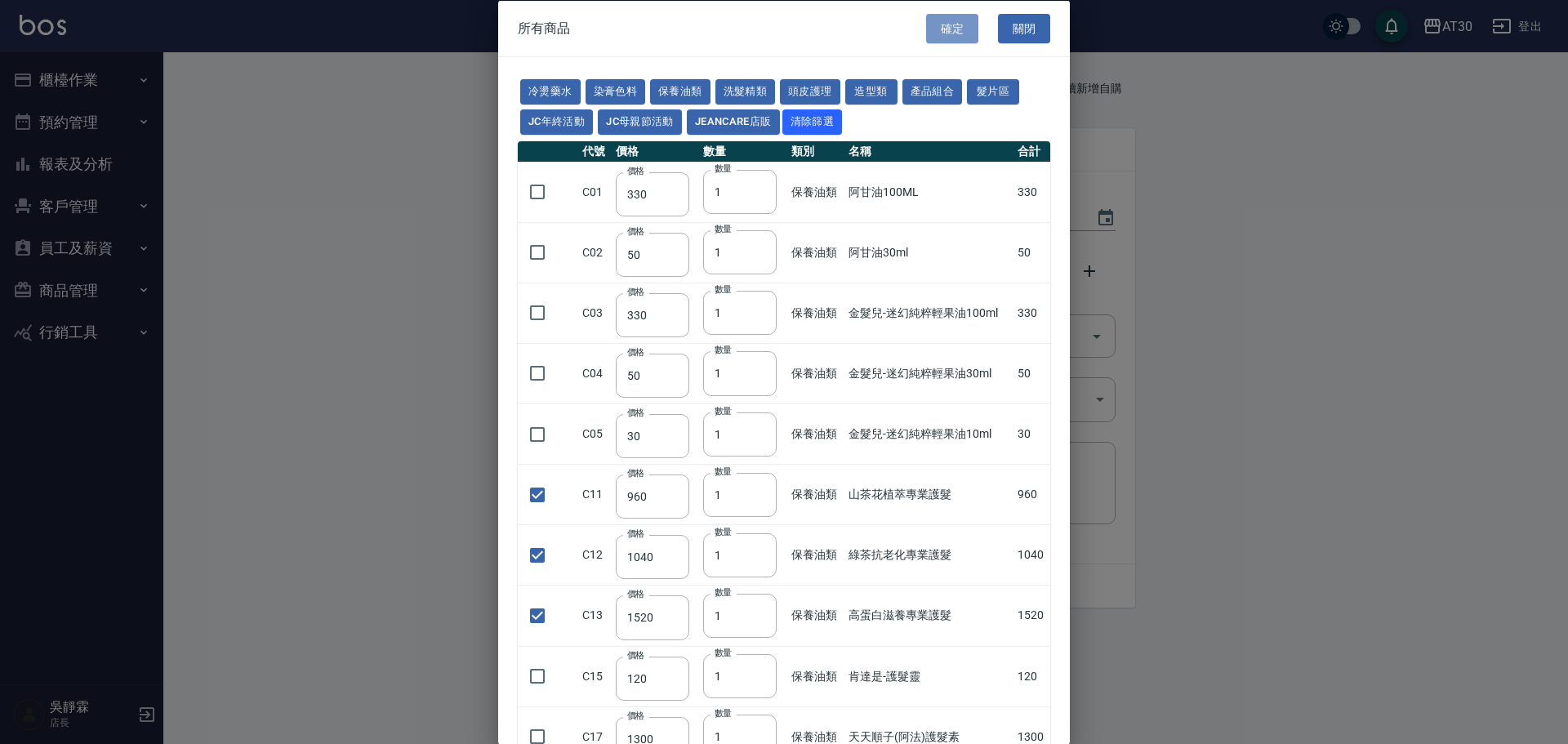
type input "1"
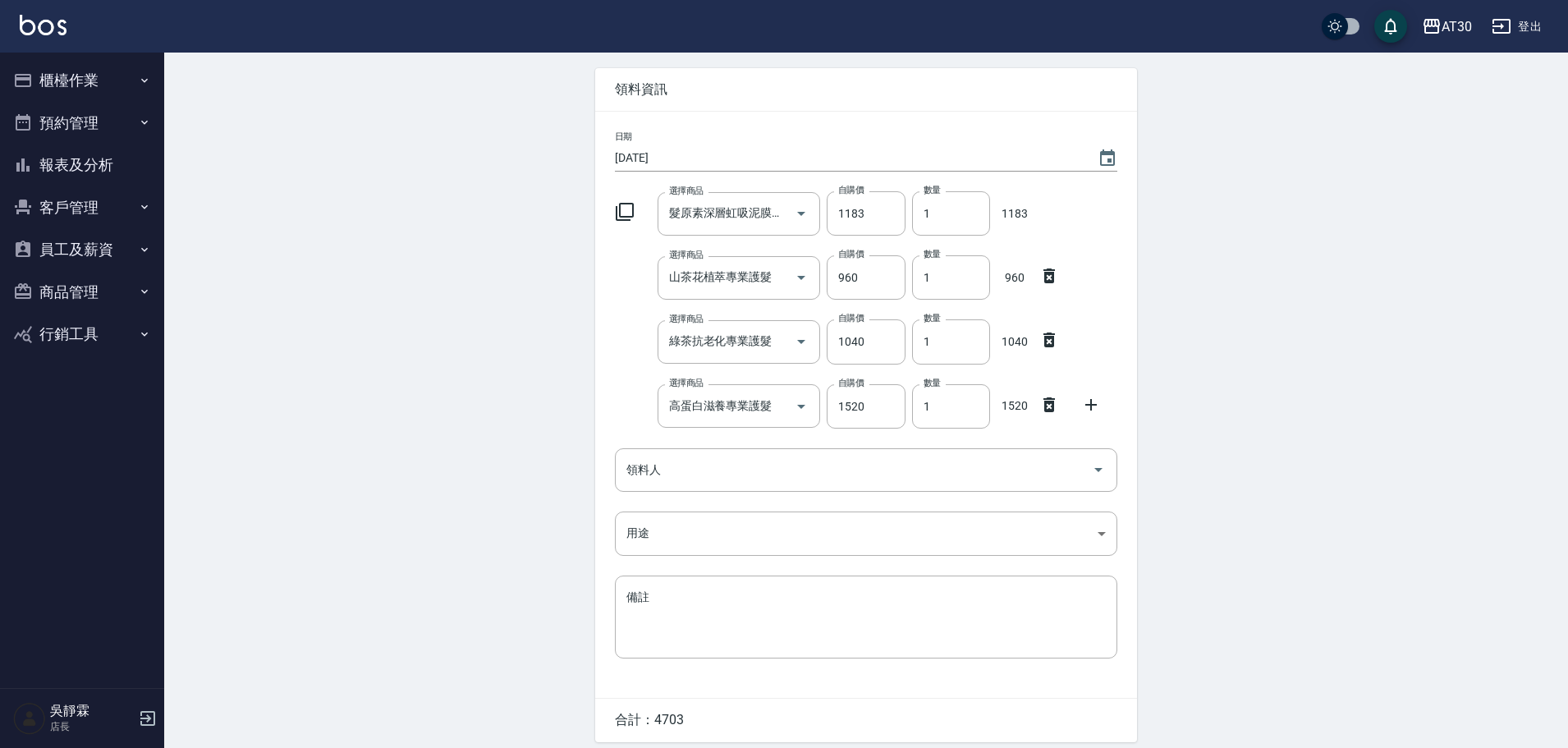
scroll to position [123, 0]
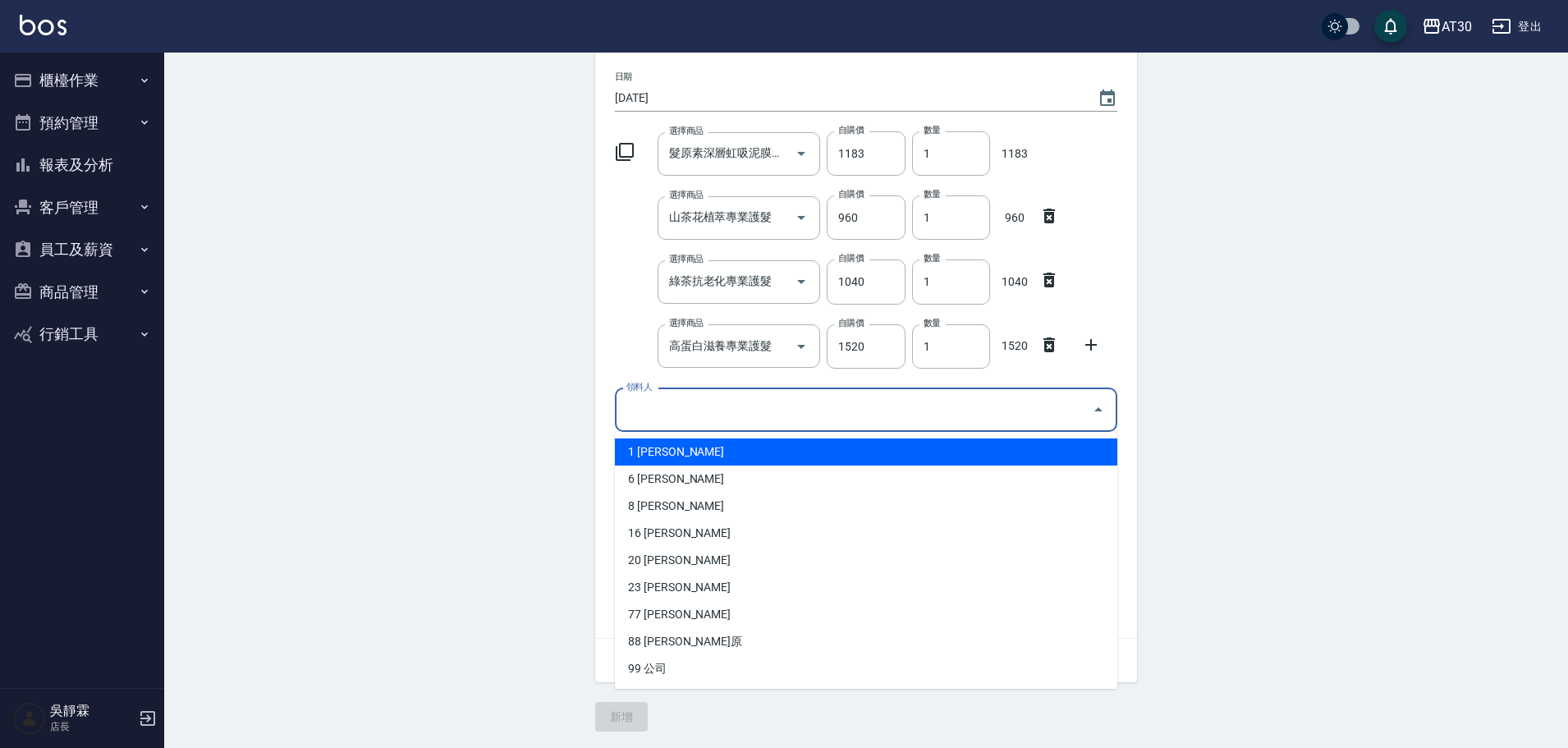
click at [667, 419] on input "領料人" at bounding box center [854, 410] width 463 height 29
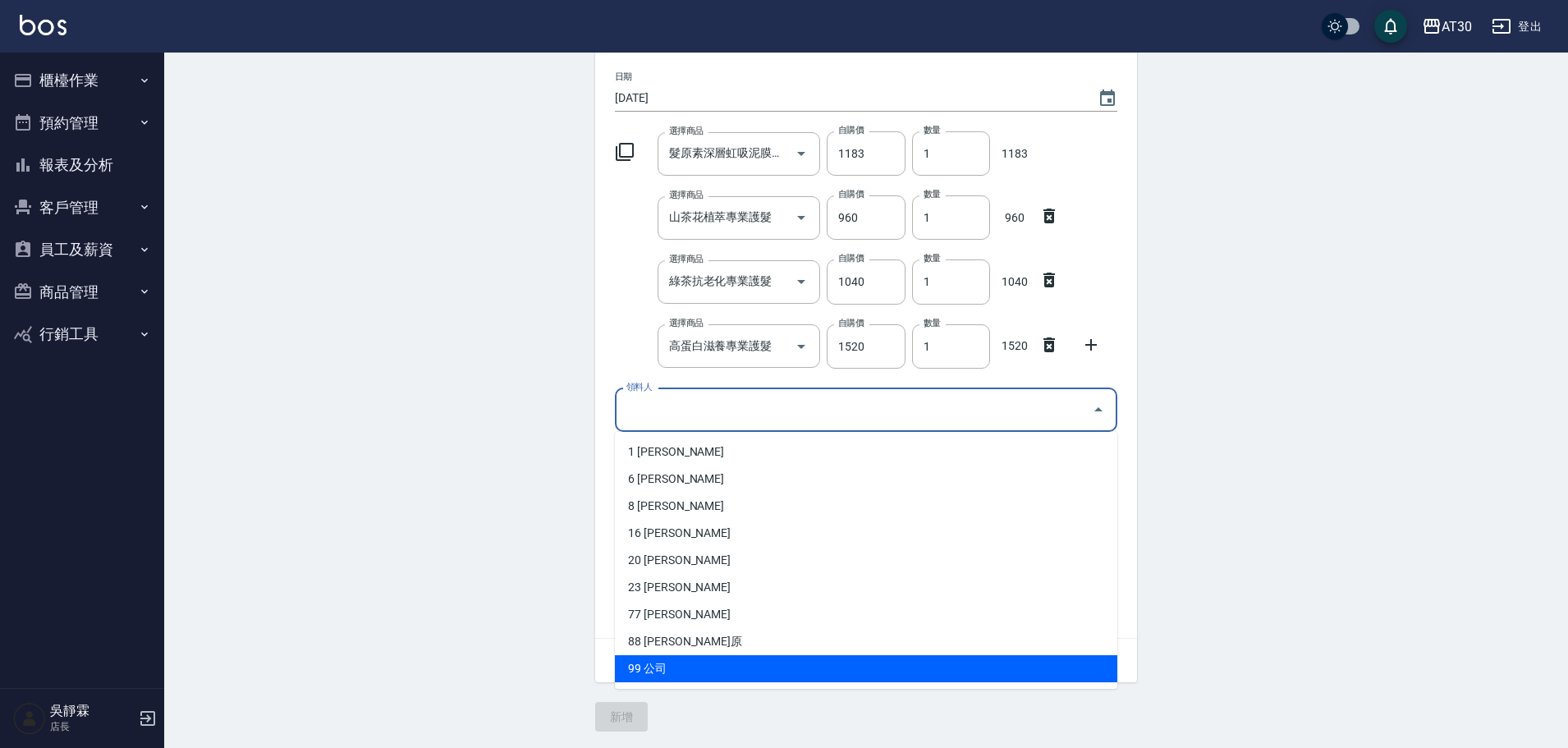
click at [706, 660] on li "99 公司" at bounding box center [866, 668] width 502 height 27
type input "公司"
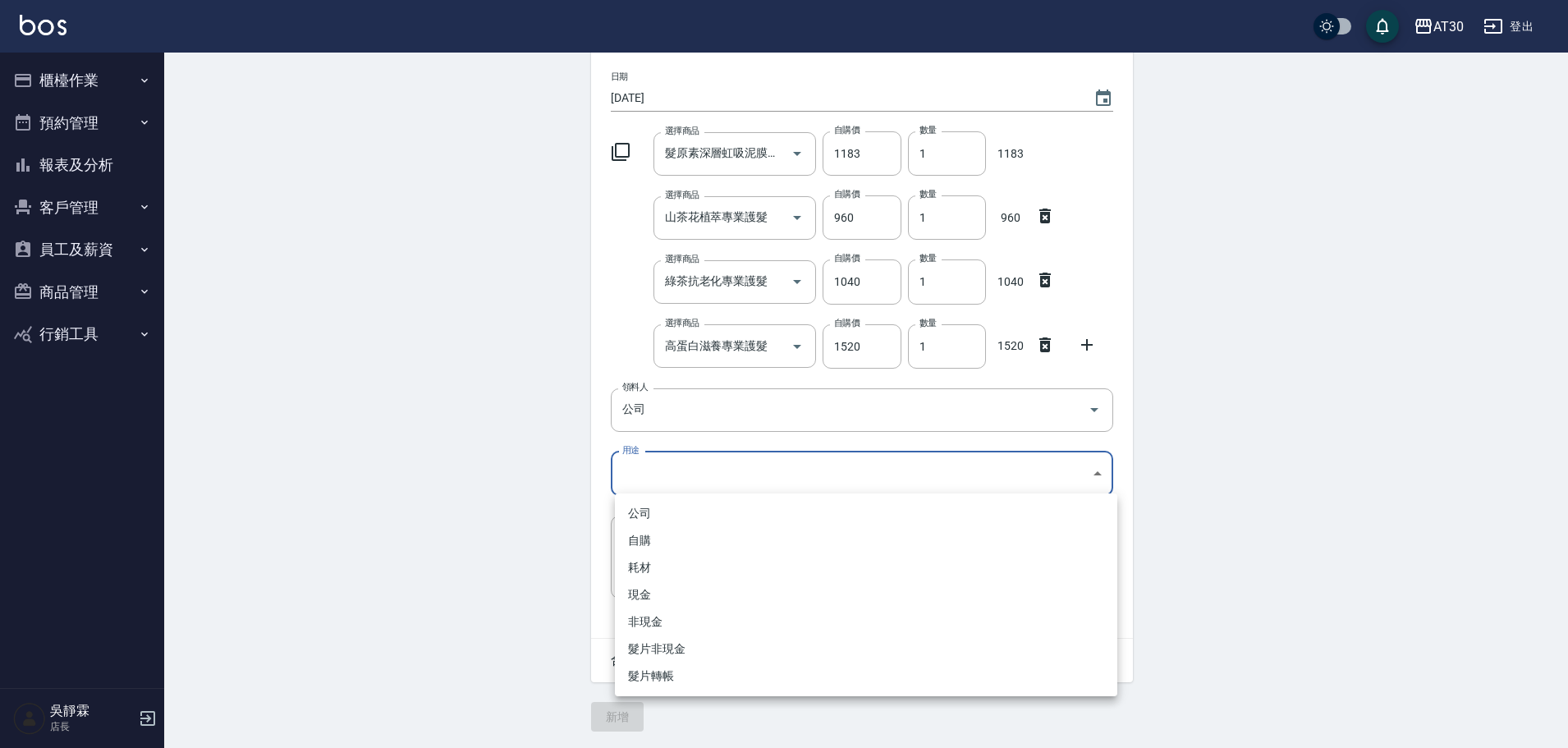
click at [684, 468] on body "AT30 登出 櫃檯作業 打帳單 帳單列表 現金收支登錄 材料自購登錄 每日結帳 排班表 現場電腦打卡 預約管理 預約管理 單日預約紀錄 單週預約紀錄 報表及…" at bounding box center [784, 313] width 1568 height 868
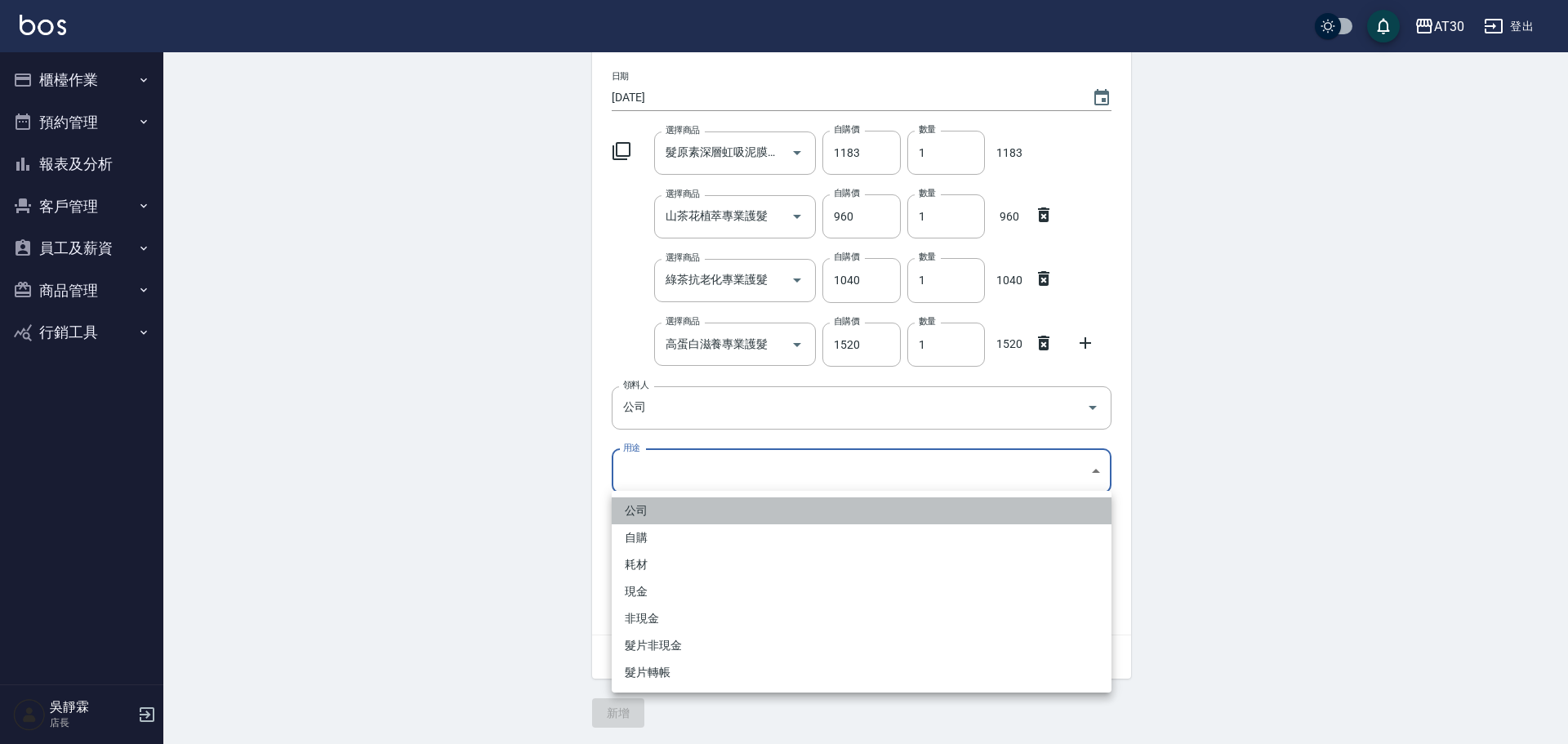
click at [697, 513] on li "公司" at bounding box center [861, 511] width 500 height 27
type input "公司"
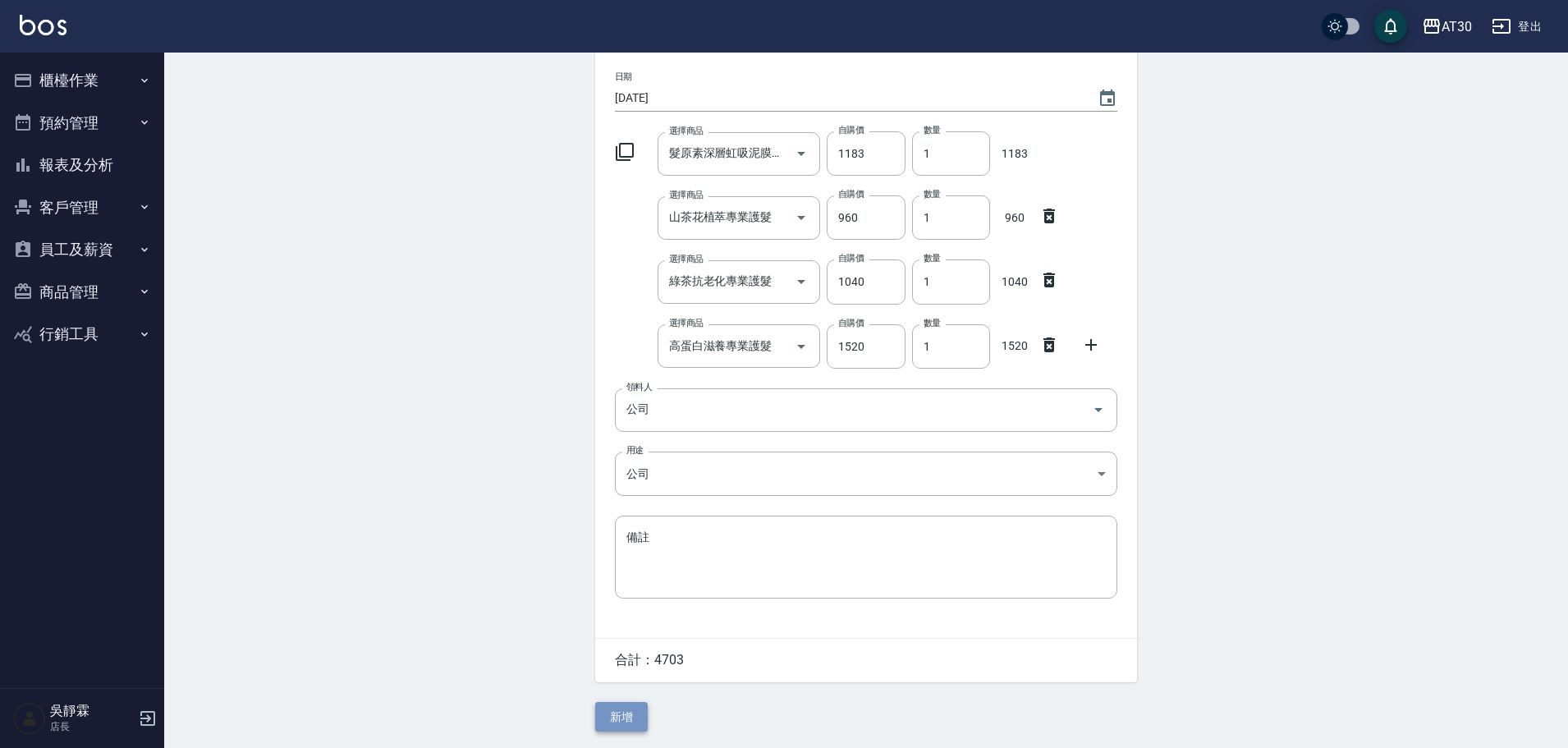
click at [623, 721] on button "新增" at bounding box center [622, 718] width 53 height 30
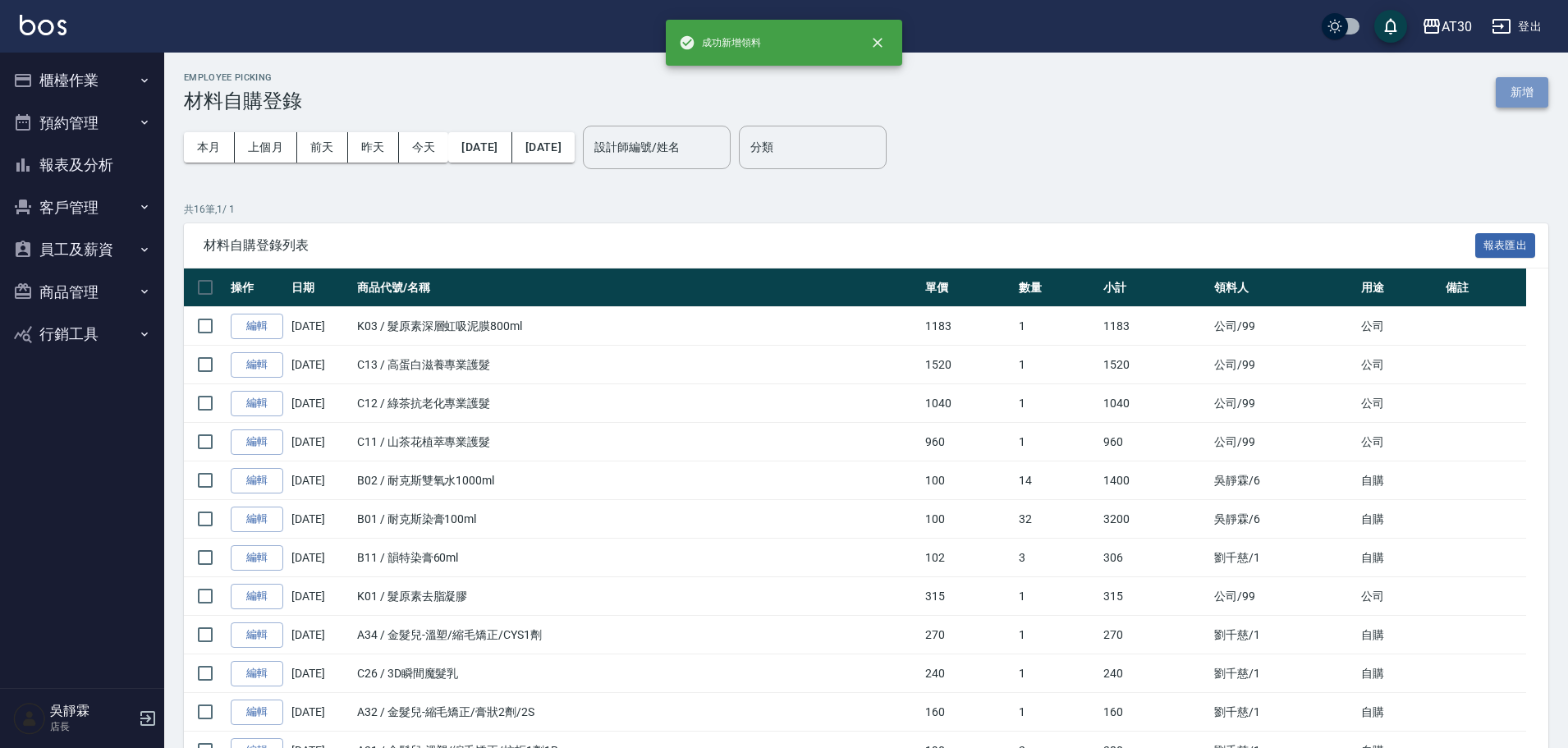
click at [1527, 95] on button "新增" at bounding box center [1522, 92] width 53 height 30
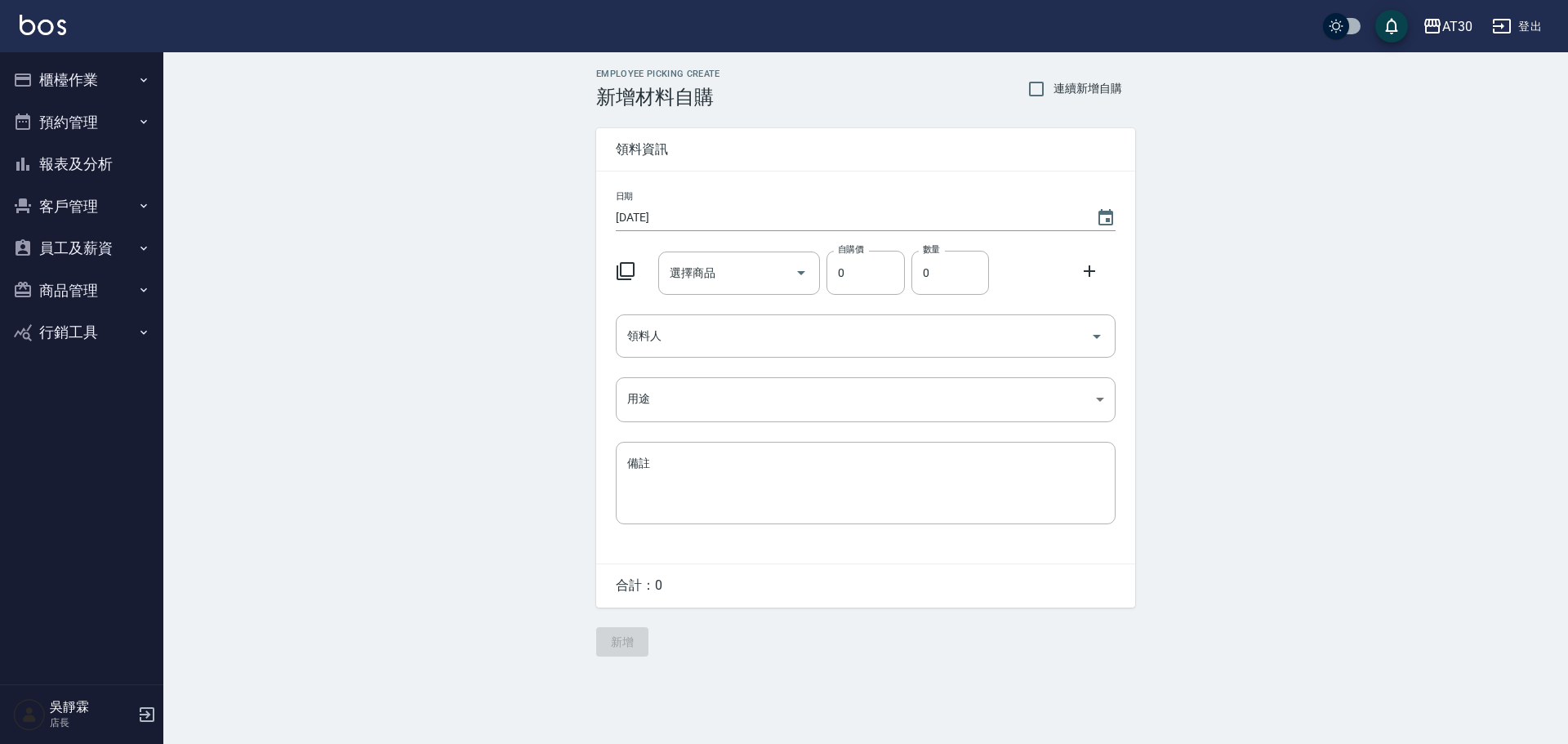
click at [628, 262] on icon at bounding box center [625, 270] width 19 height 19
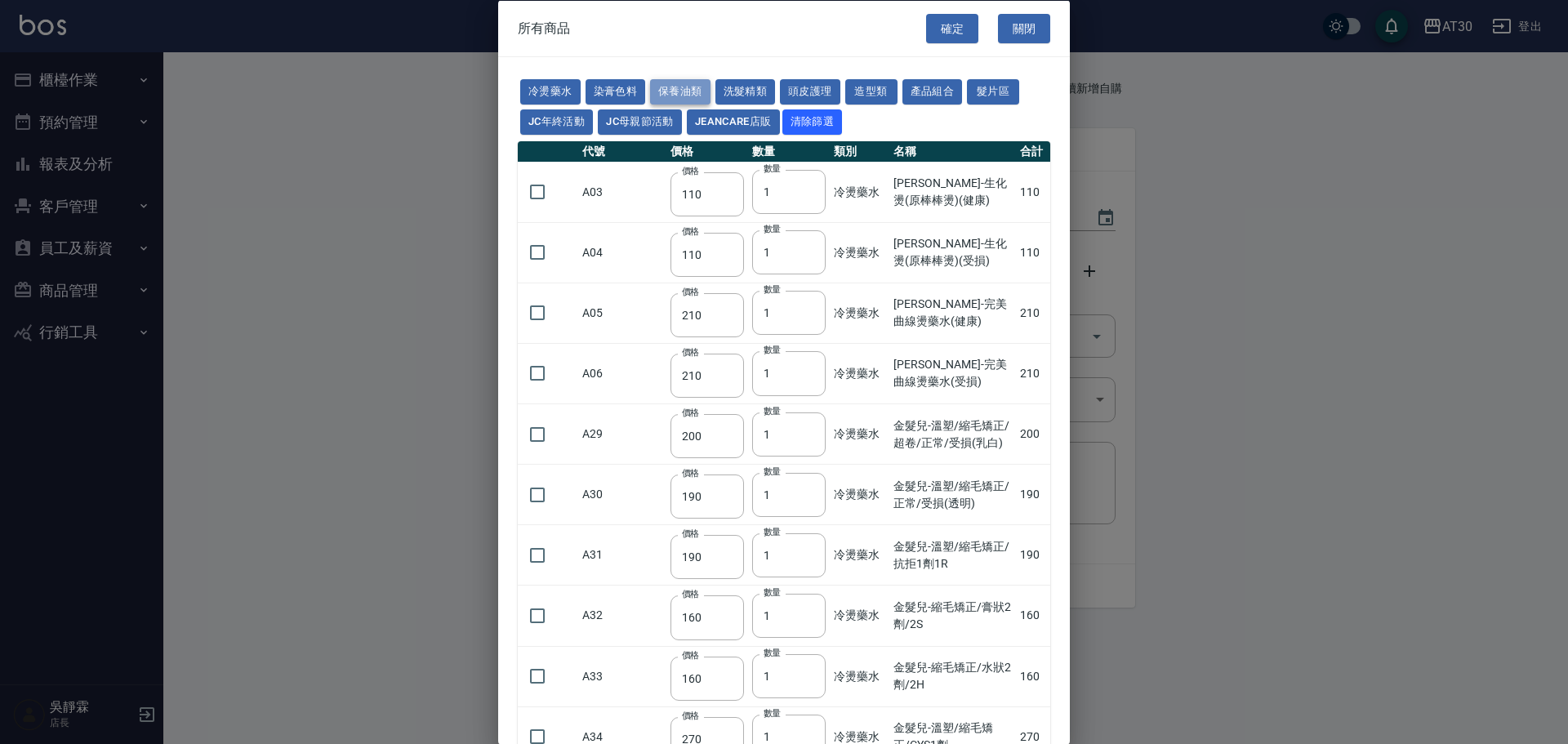
click at [688, 92] on button "保養油類" at bounding box center [680, 92] width 61 height 25
type input "330"
type input "50"
type input "330"
type input "50"
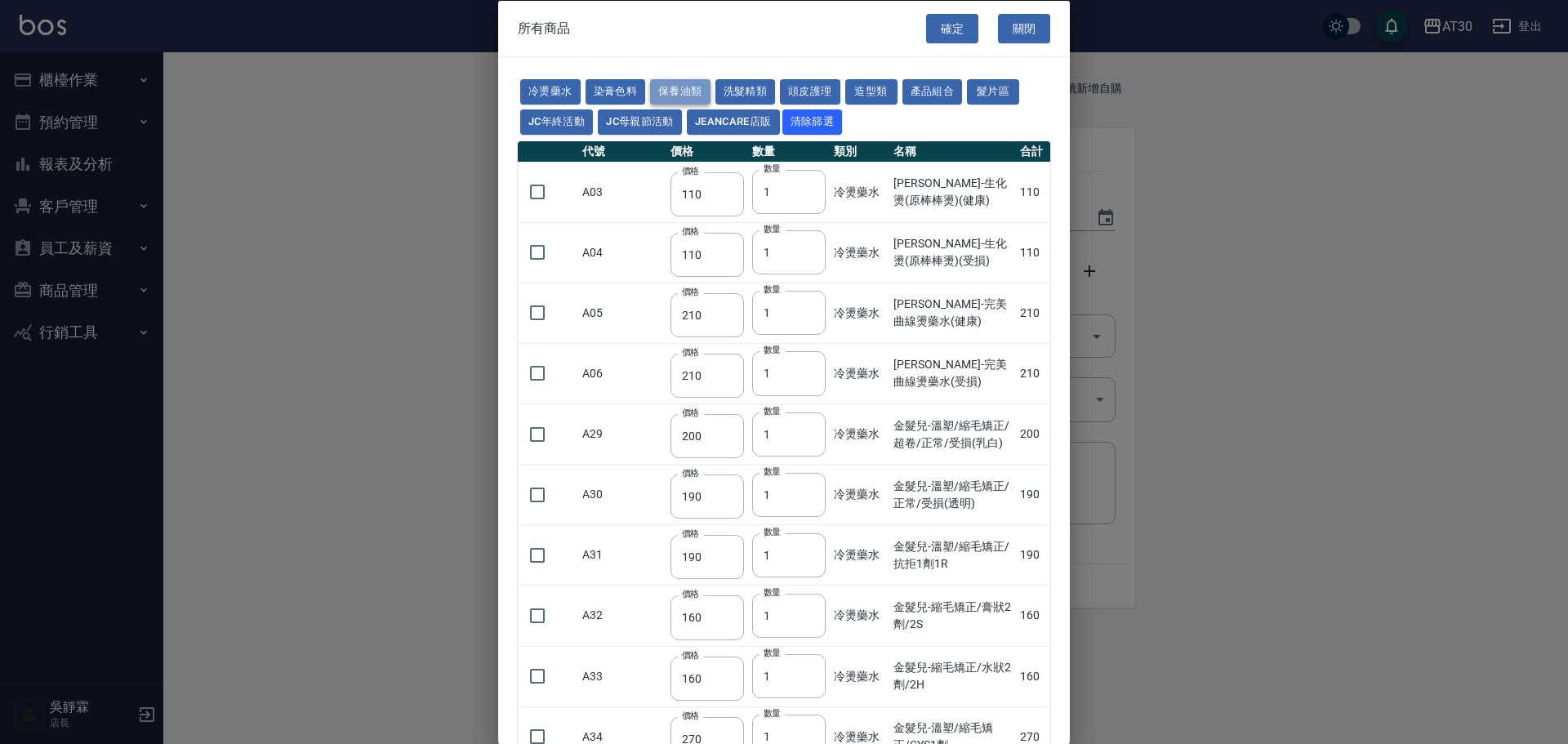
type input "30"
type input "960"
type input "1040"
type input "1520"
type input "120"
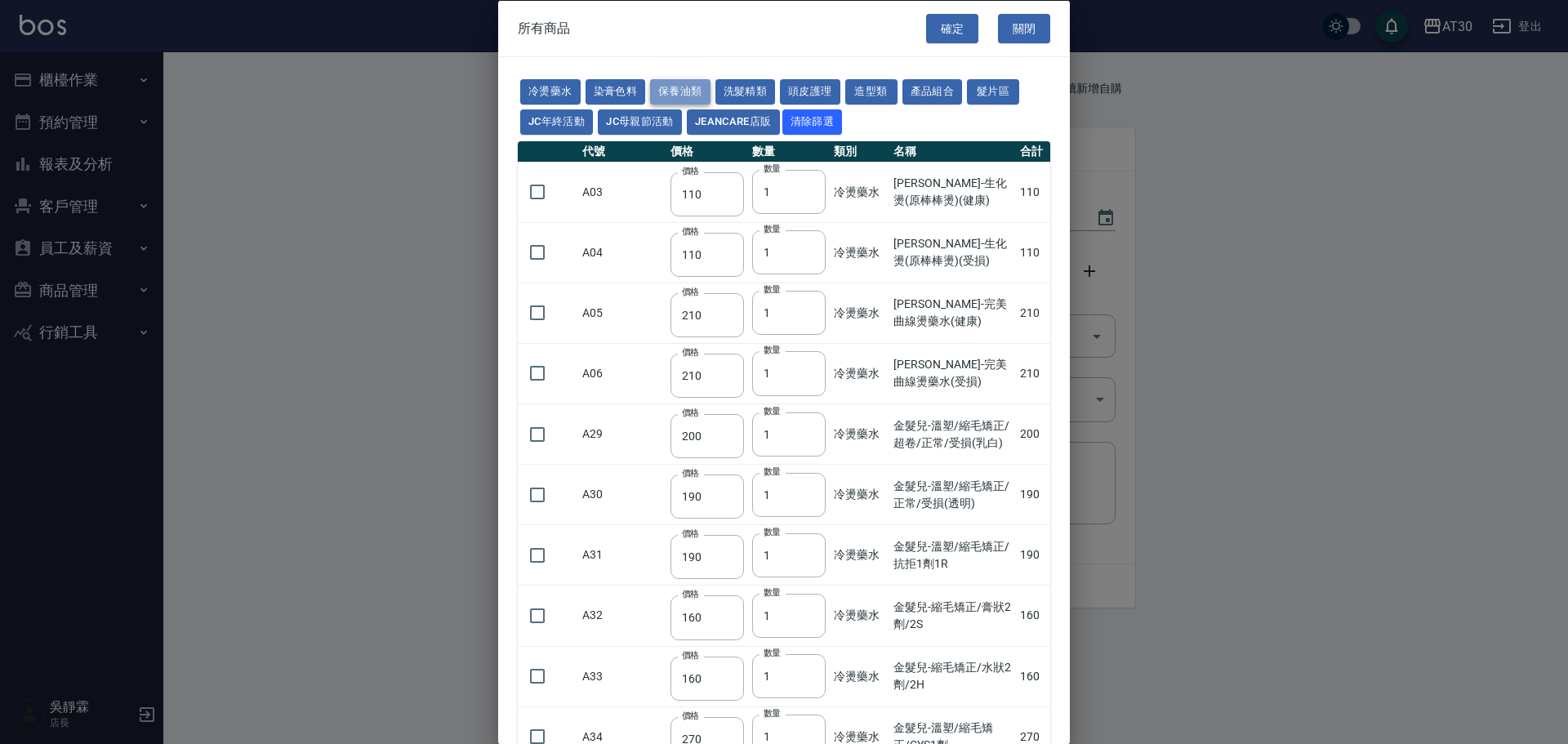
type input "1300"
type input "1520"
type input "2000"
type input "240"
type input "50"
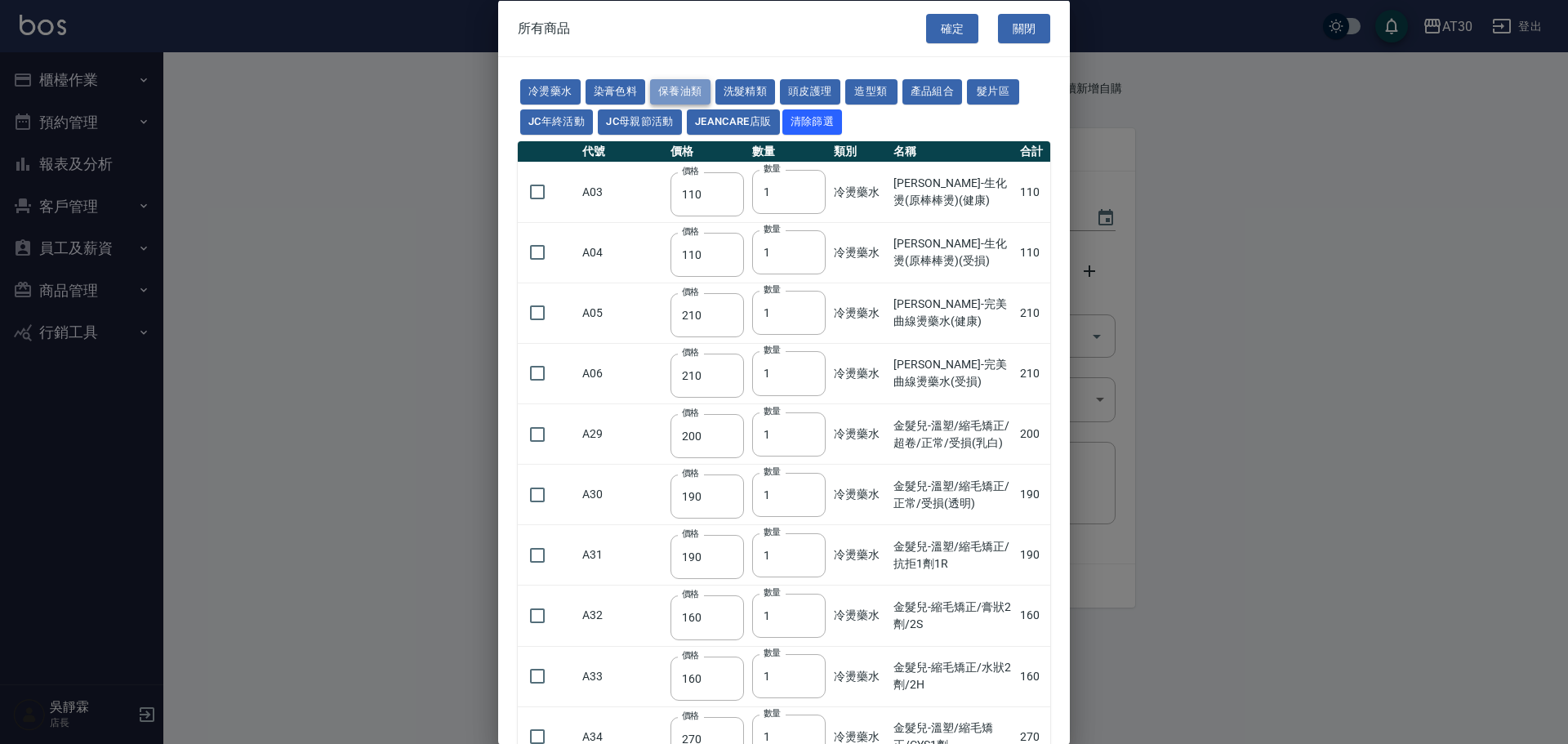
type input "180"
type input "400"
type input "800"
type input "700"
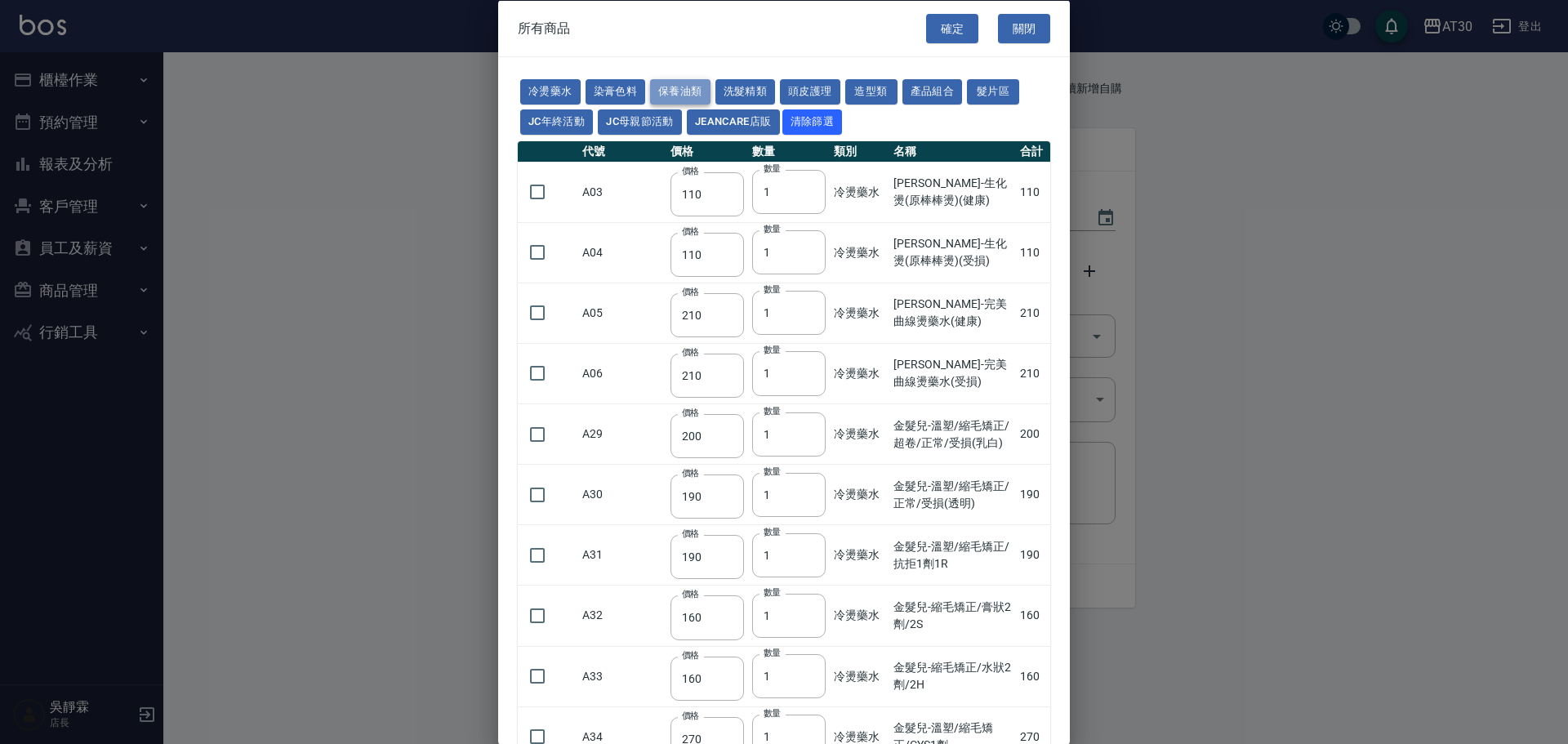
type input "272"
type input "530"
type input "2450"
type input "450"
type input "800"
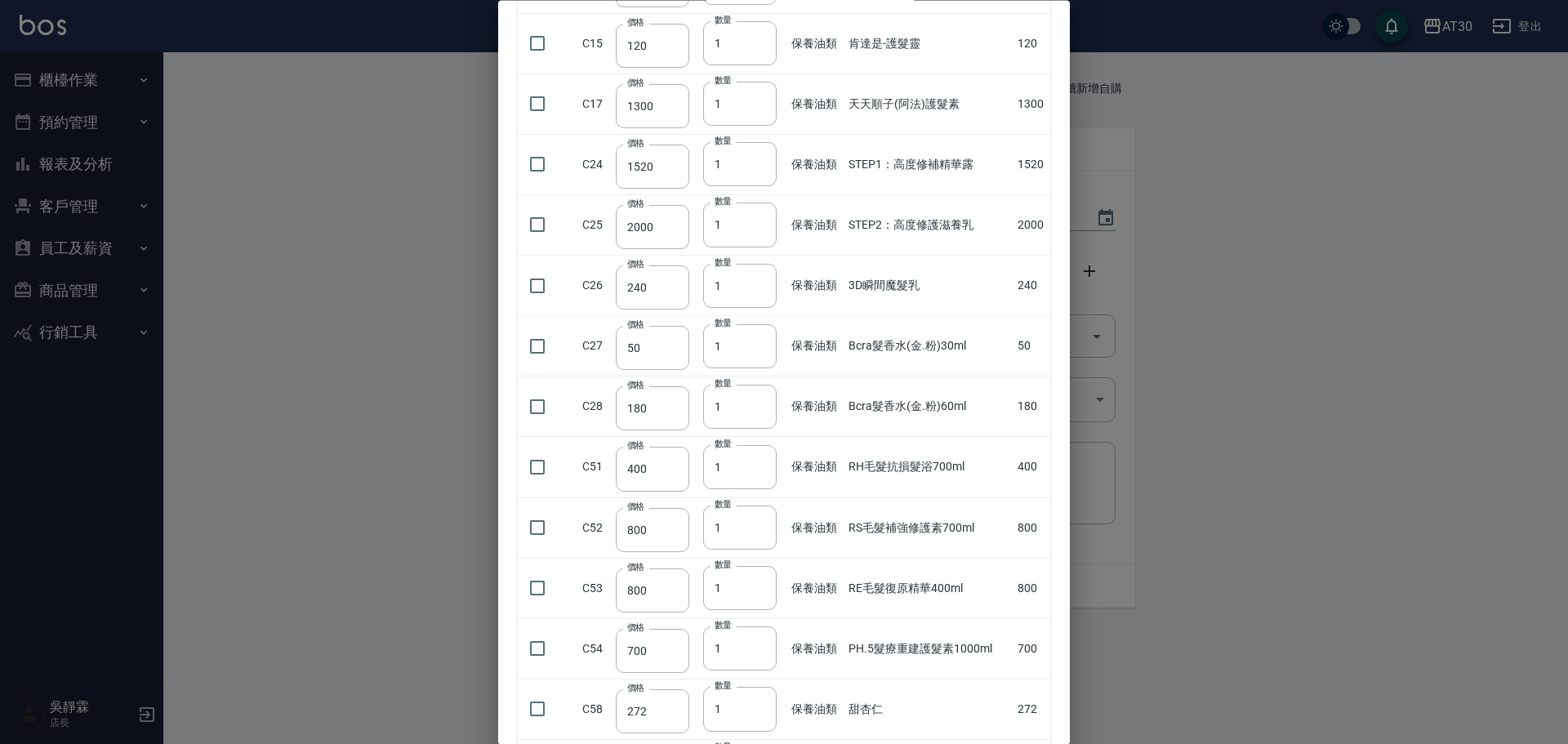
scroll to position [656, 0]
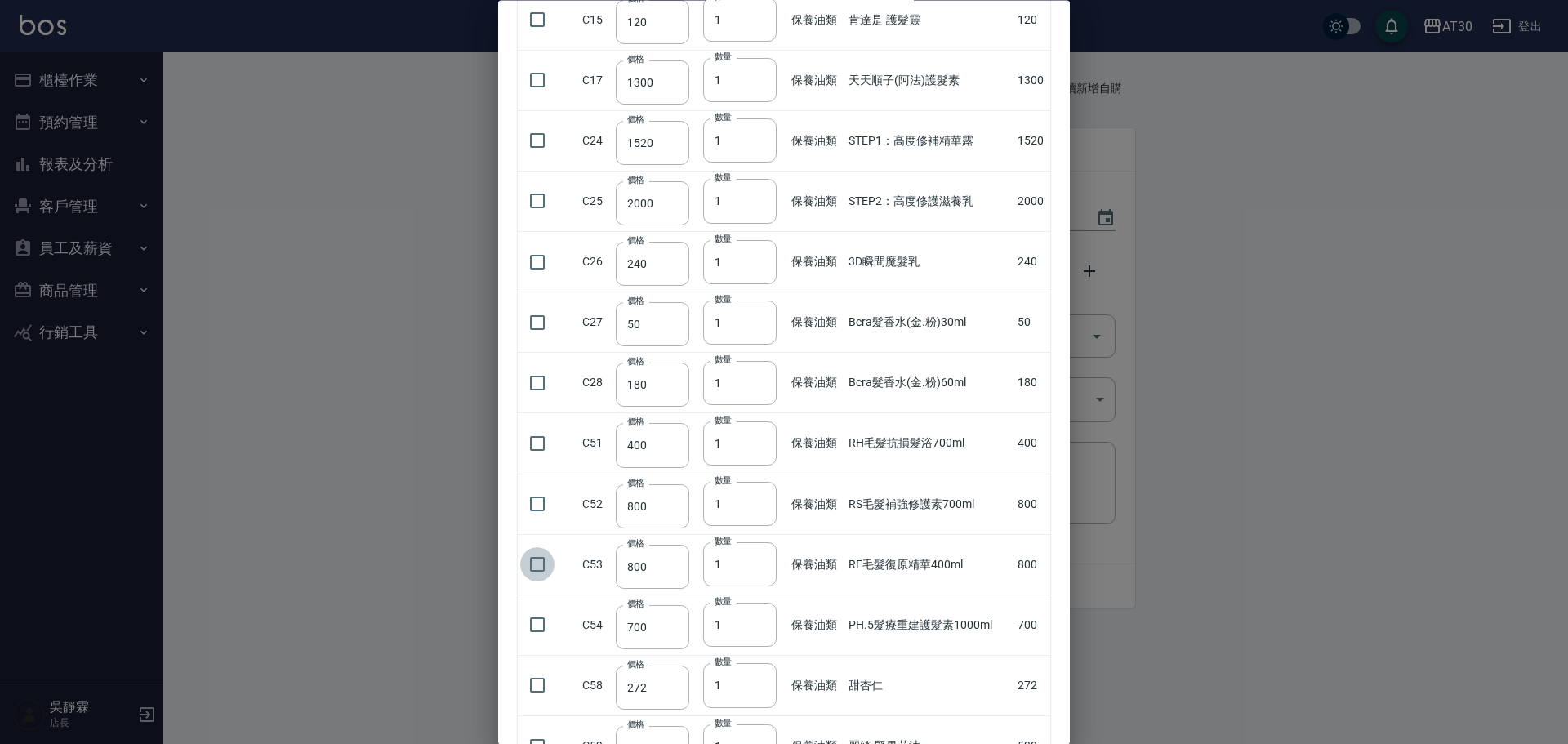
click at [540, 568] on input "checkbox" at bounding box center [537, 565] width 35 height 35
checkbox input "true"
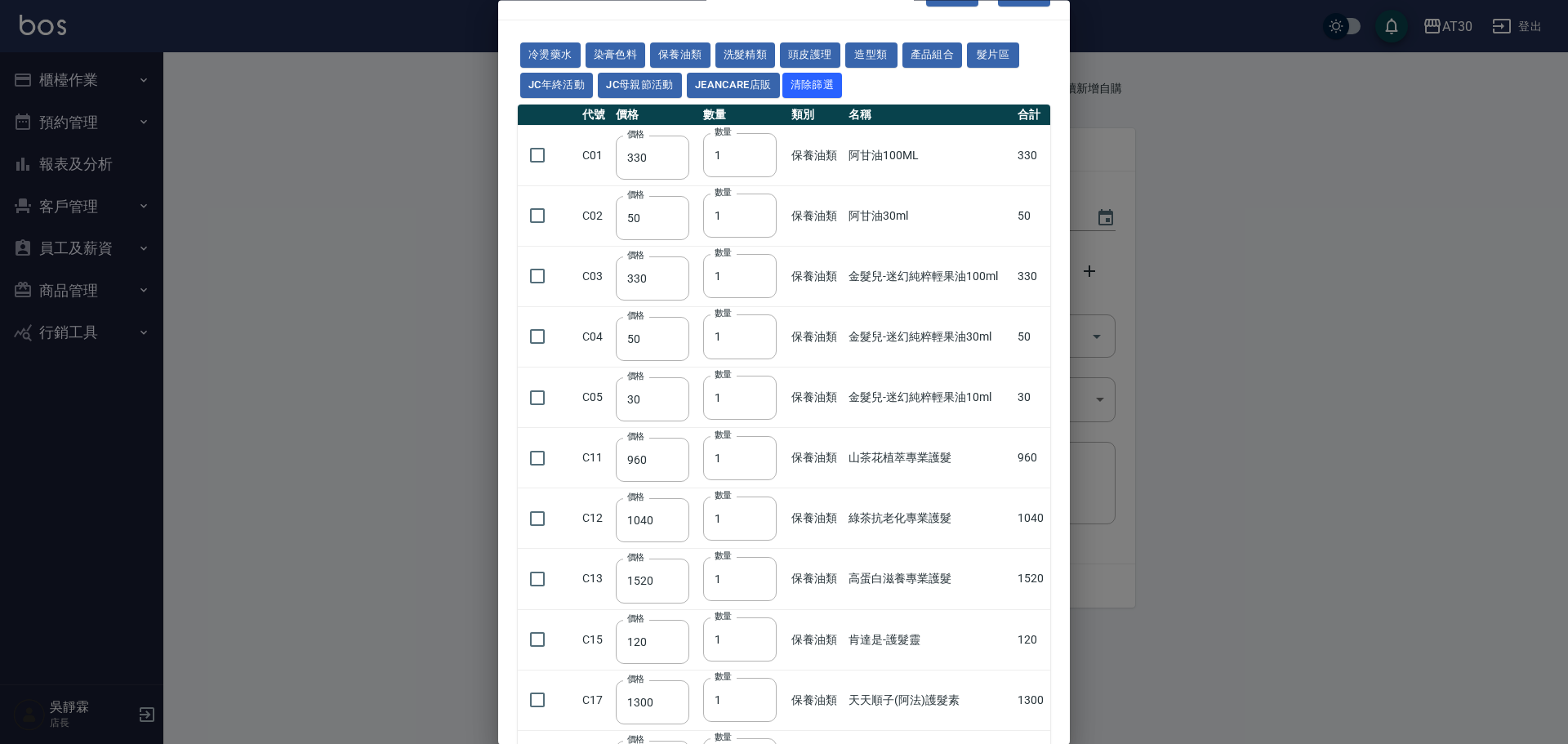
scroll to position [0, 0]
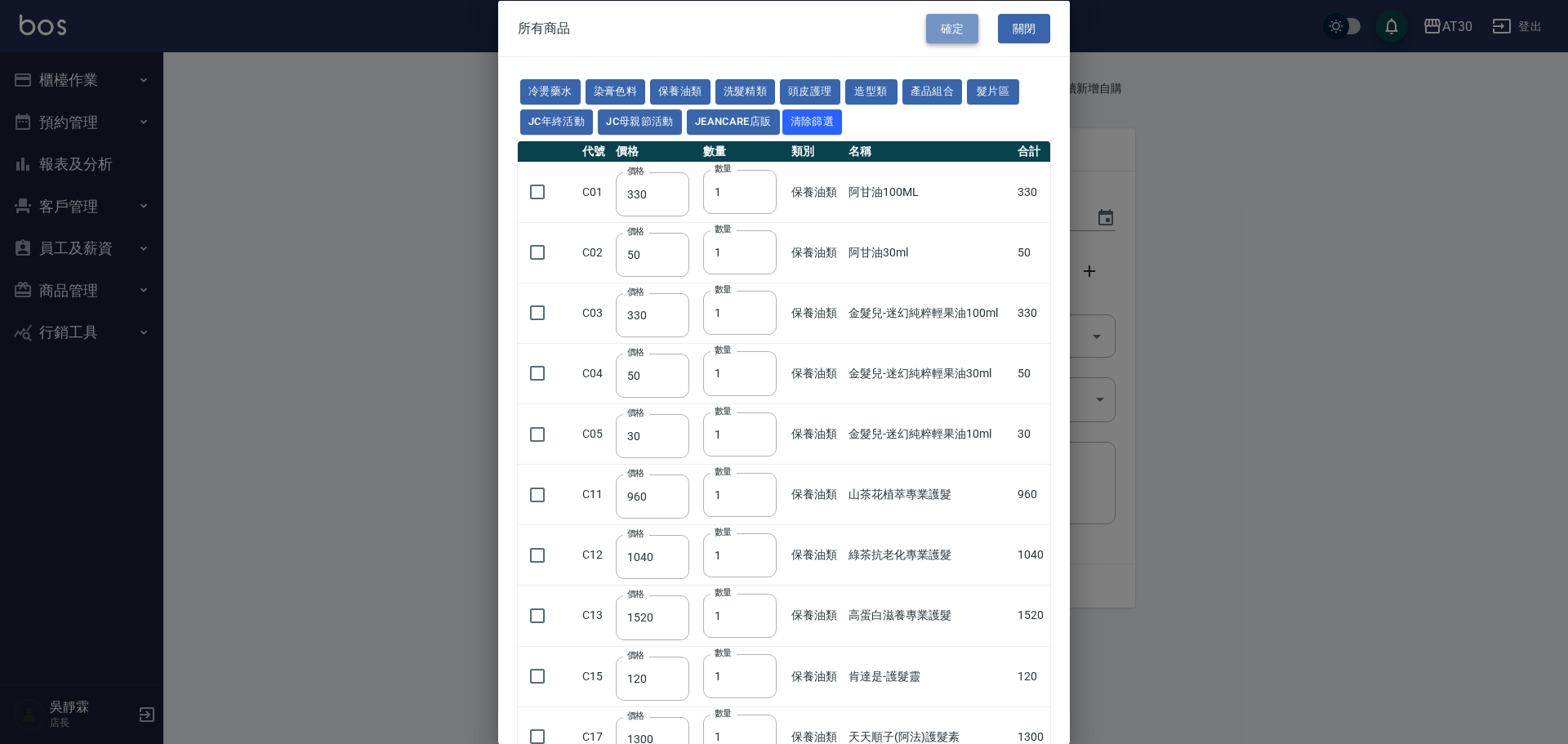
click at [932, 35] on button "確定" at bounding box center [952, 29] width 52 height 30
type input "RE毛髮復原精華400ml"
type input "800"
type input "1"
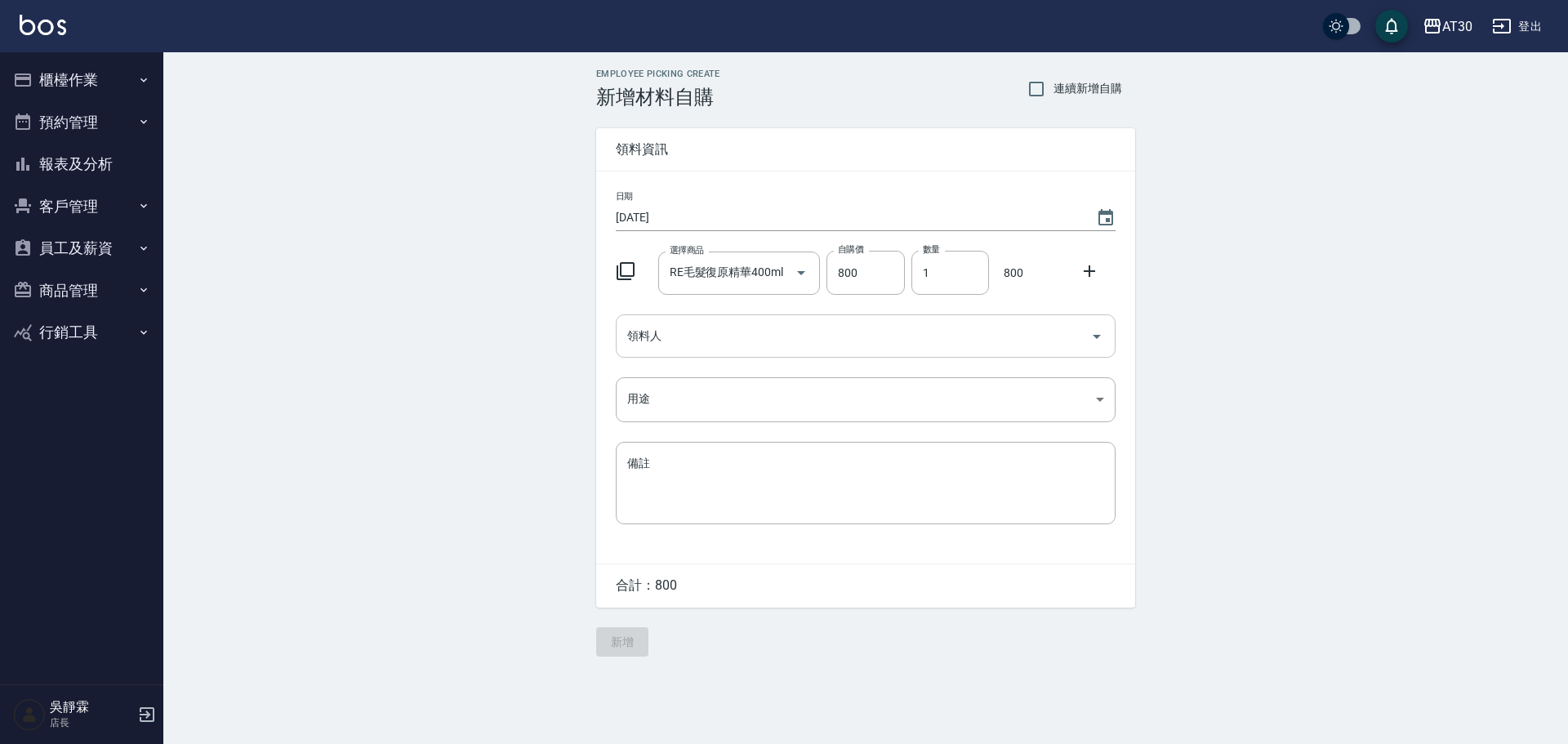
click at [687, 333] on input "領料人" at bounding box center [853, 336] width 461 height 29
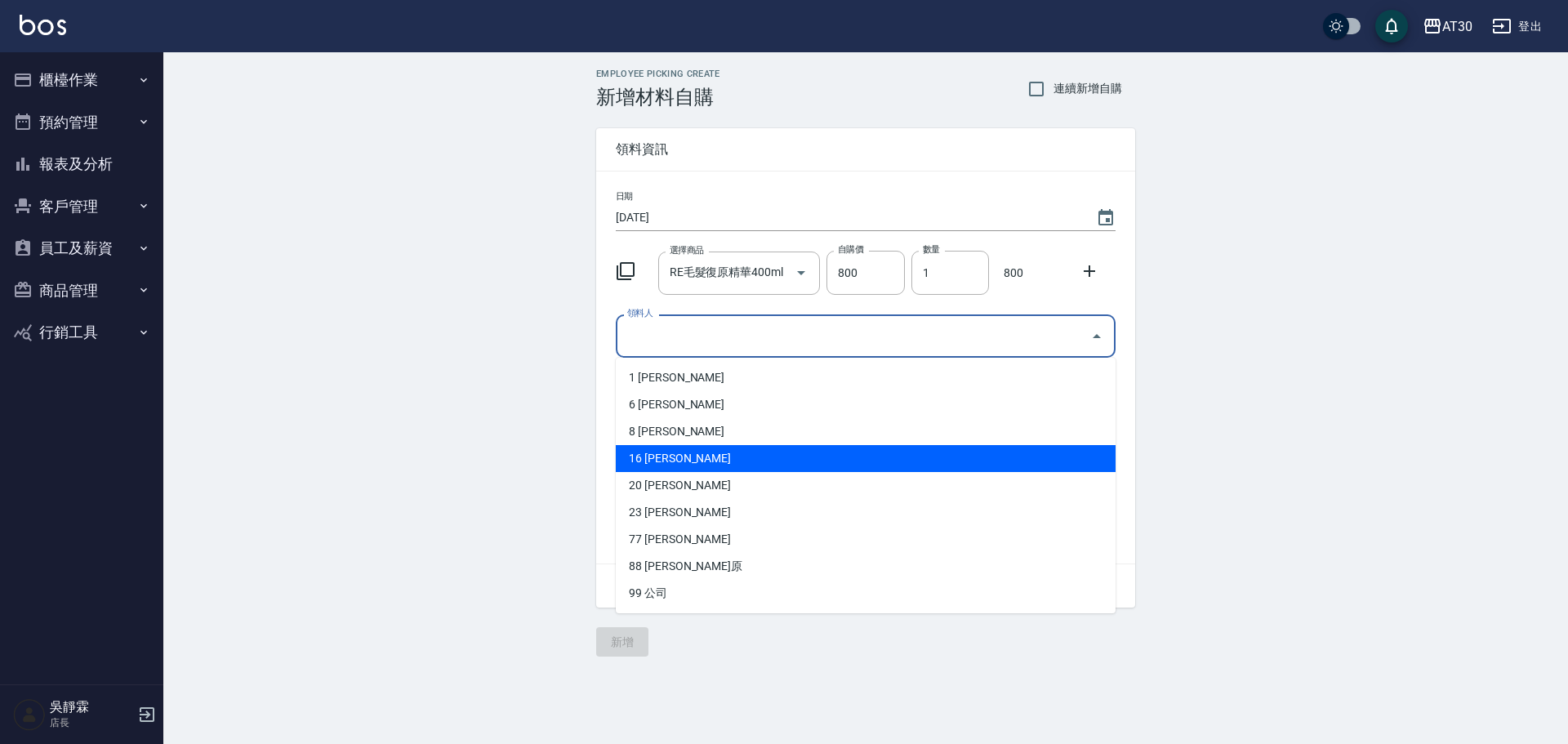
click at [685, 460] on li "16 黃玗善" at bounding box center [865, 458] width 500 height 27
type input "黃玗善"
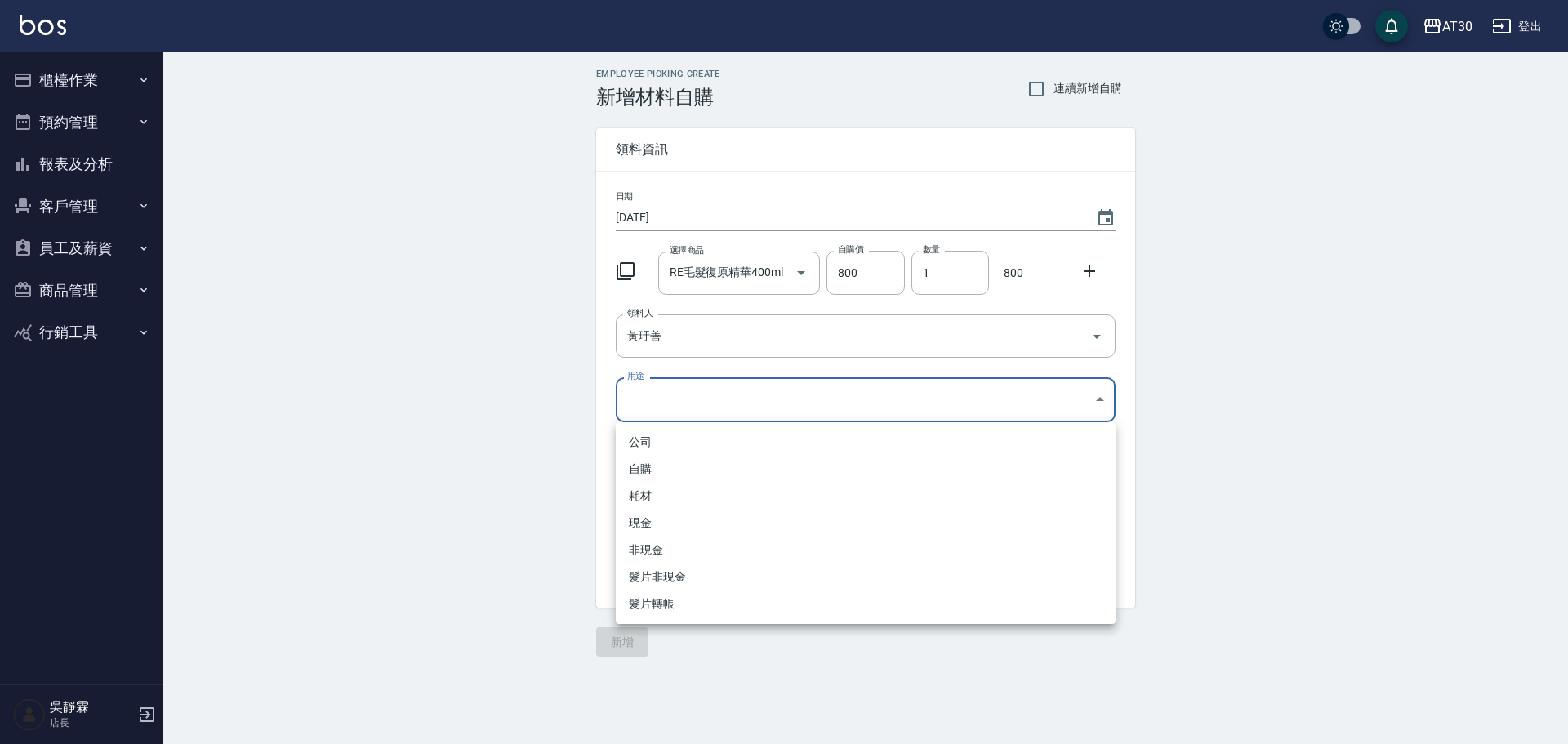
click at [667, 399] on body "AT30 登出 櫃檯作業 打帳單 帳單列表 現金收支登錄 材料自購登錄 每日結帳 排班表 現場電腦打卡 預約管理 預約管理 單日預約紀錄 單週預約紀錄 報表及…" at bounding box center [784, 372] width 1568 height 744
click at [660, 472] on li "自購" at bounding box center [865, 469] width 500 height 27
type input "自購"
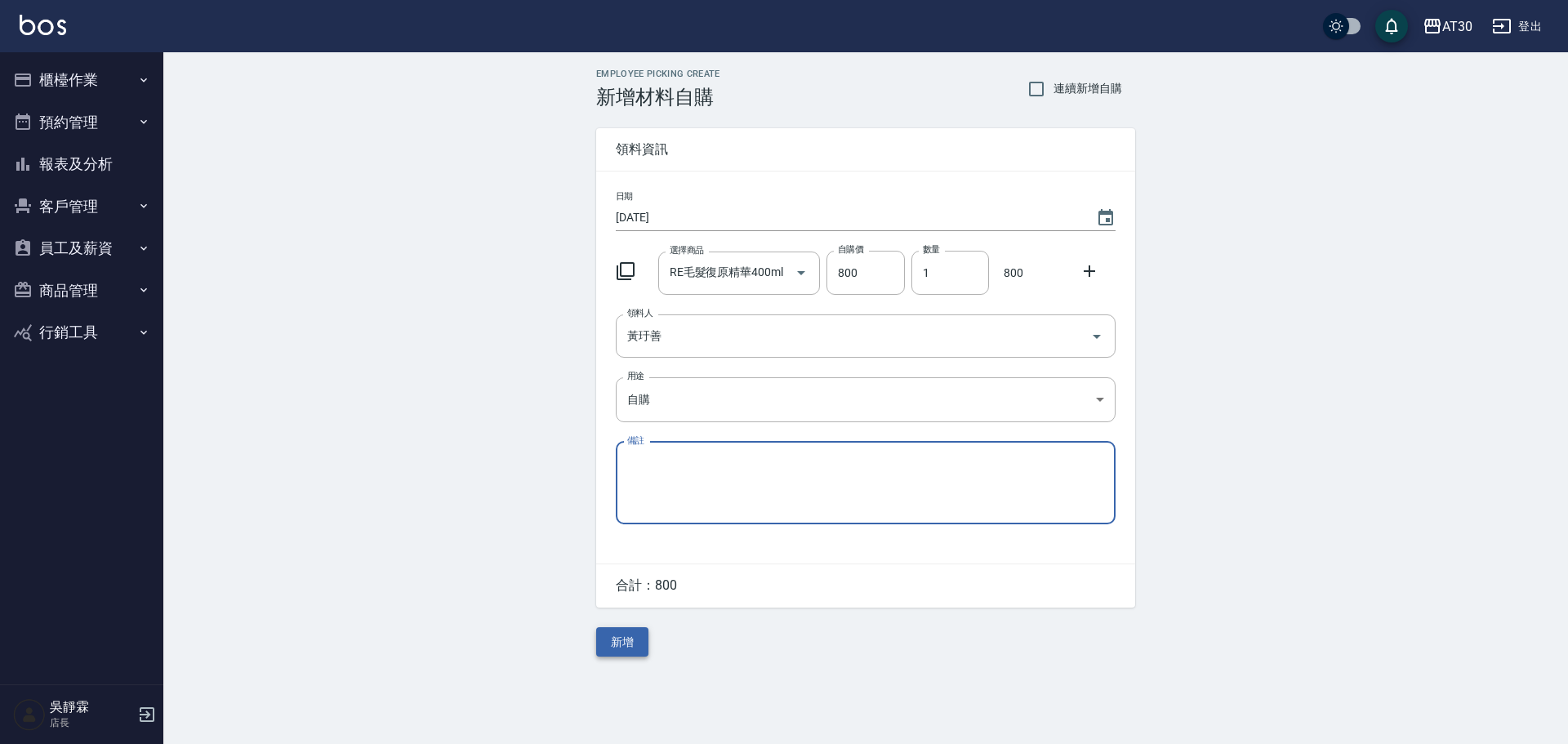
click at [633, 631] on button "新增" at bounding box center [622, 642] width 52 height 30
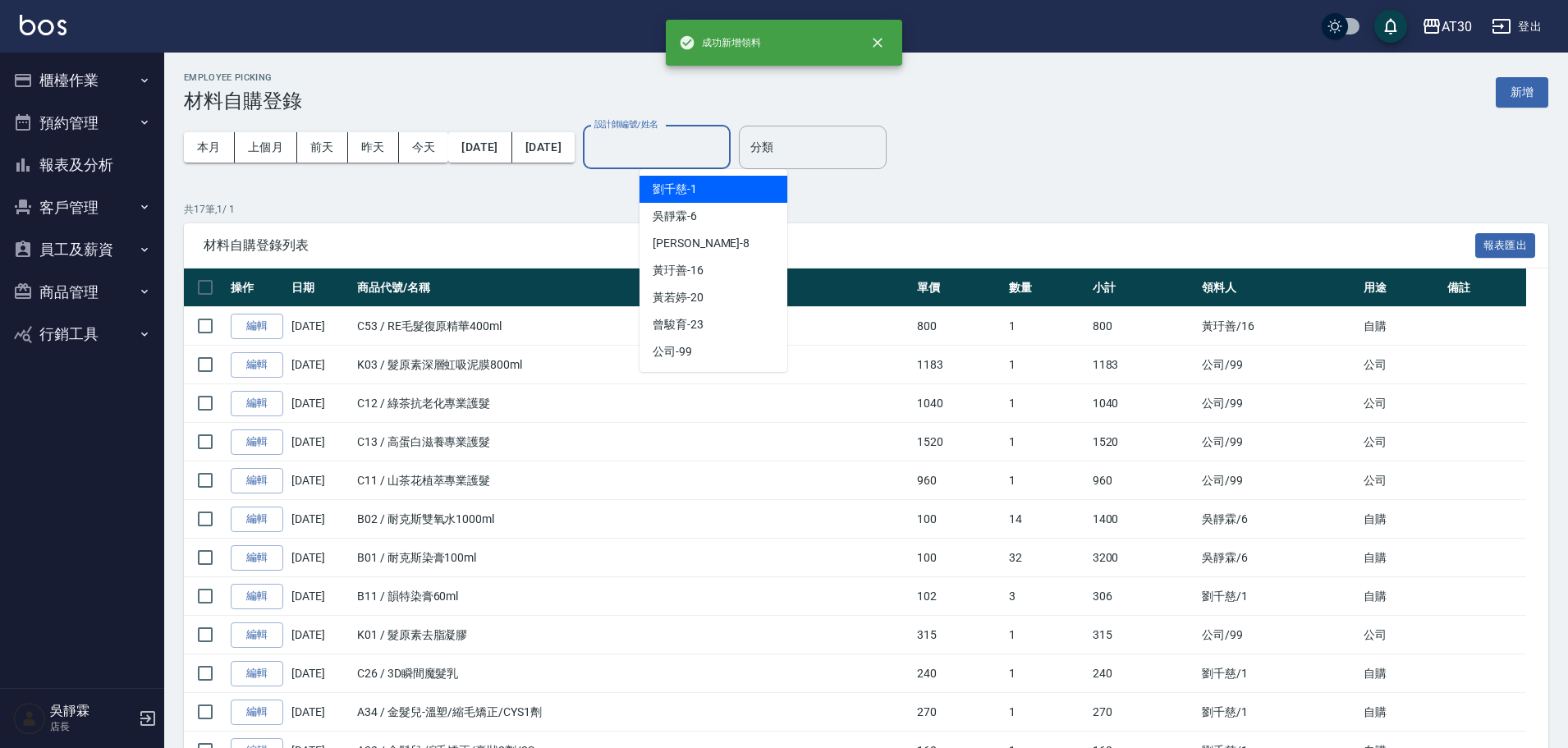
click at [666, 158] on input "設計師編號/姓名" at bounding box center [657, 147] width 133 height 29
click at [678, 191] on span "劉千慈 -1" at bounding box center [674, 189] width 44 height 17
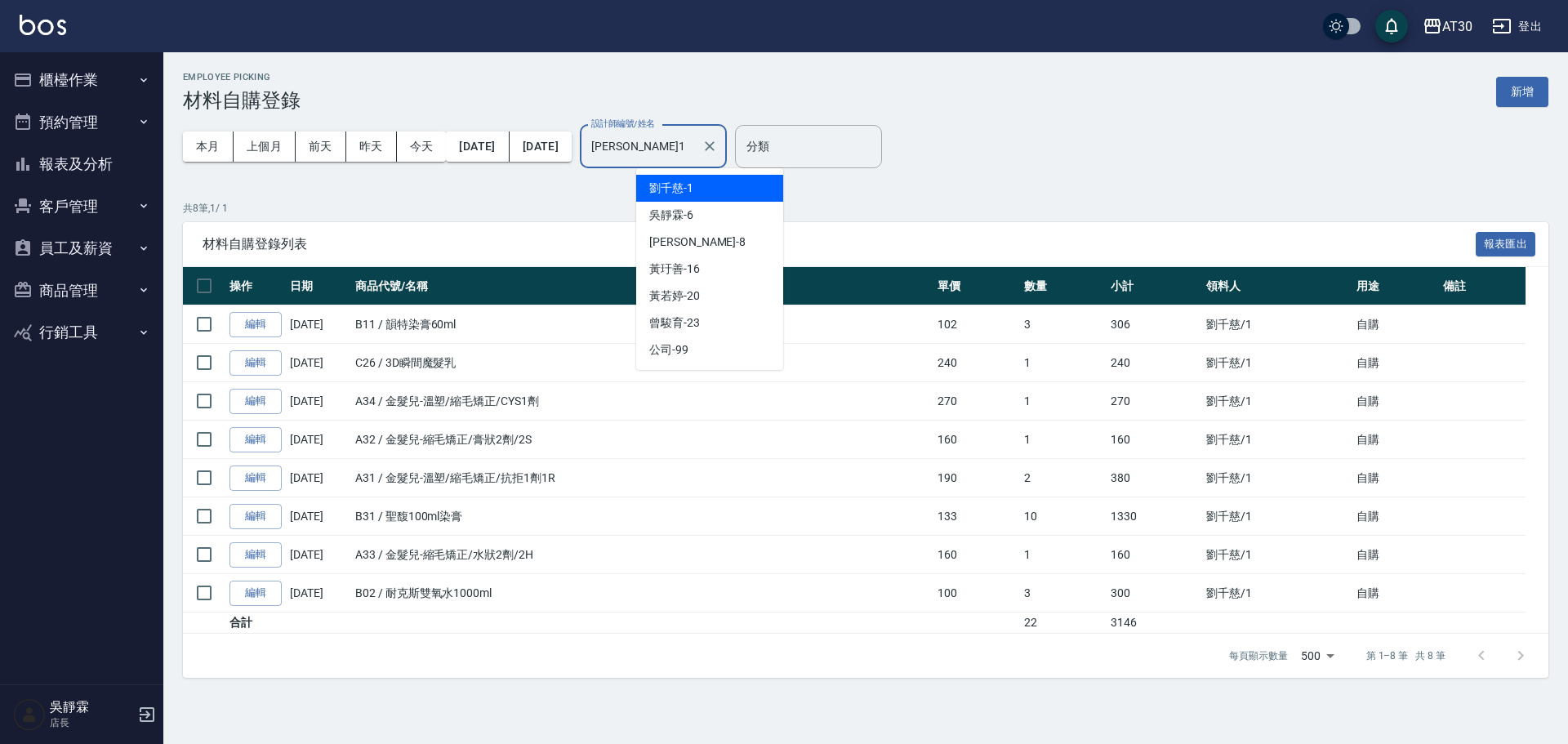
click at [693, 150] on input "劉千慈-1" at bounding box center [641, 147] width 108 height 29
click at [692, 213] on span "吳靜霖 -6" at bounding box center [671, 215] width 44 height 17
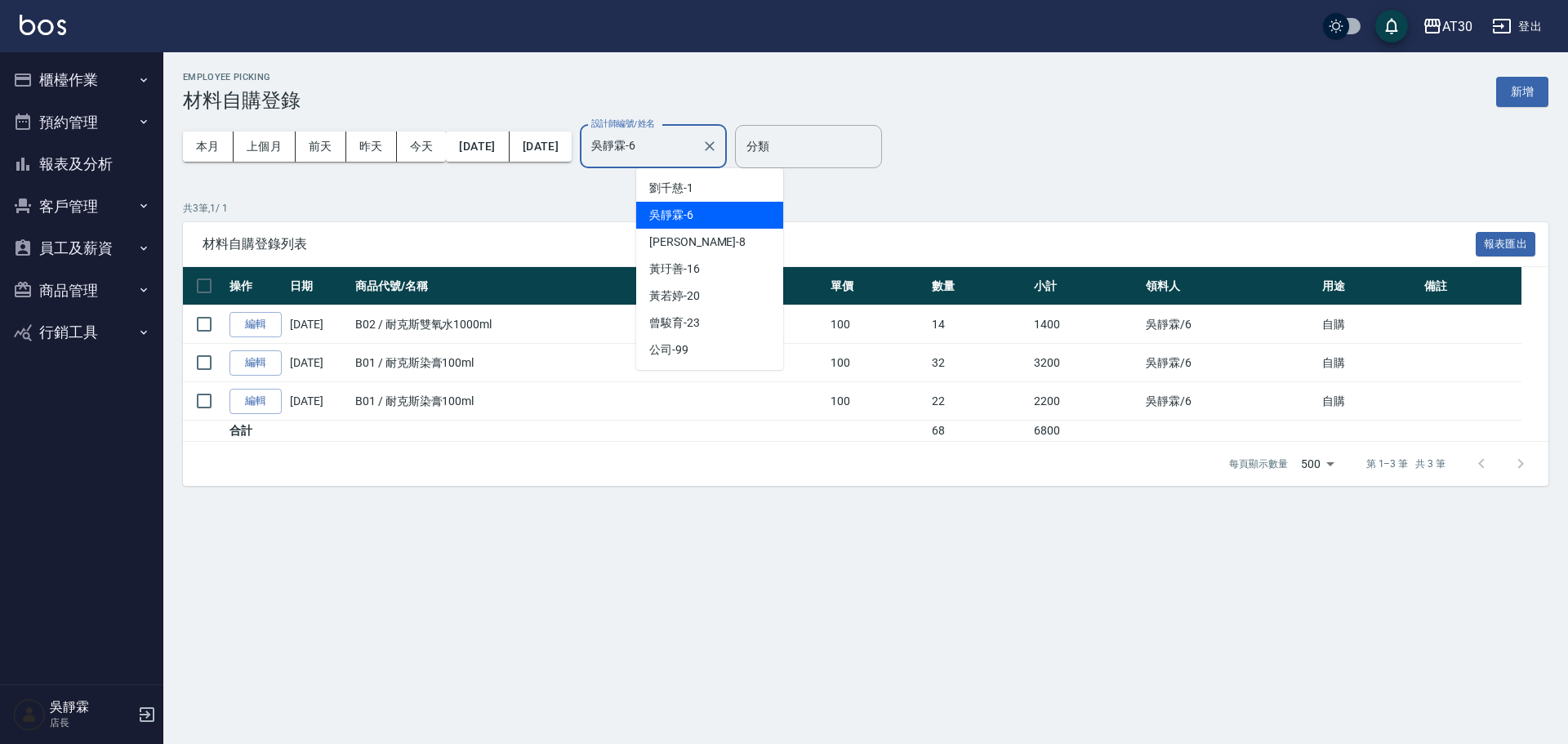
click at [695, 155] on input "吳靜霖-6" at bounding box center [641, 147] width 108 height 29
click at [695, 243] on div "郭閔暄 -8" at bounding box center [709, 242] width 147 height 27
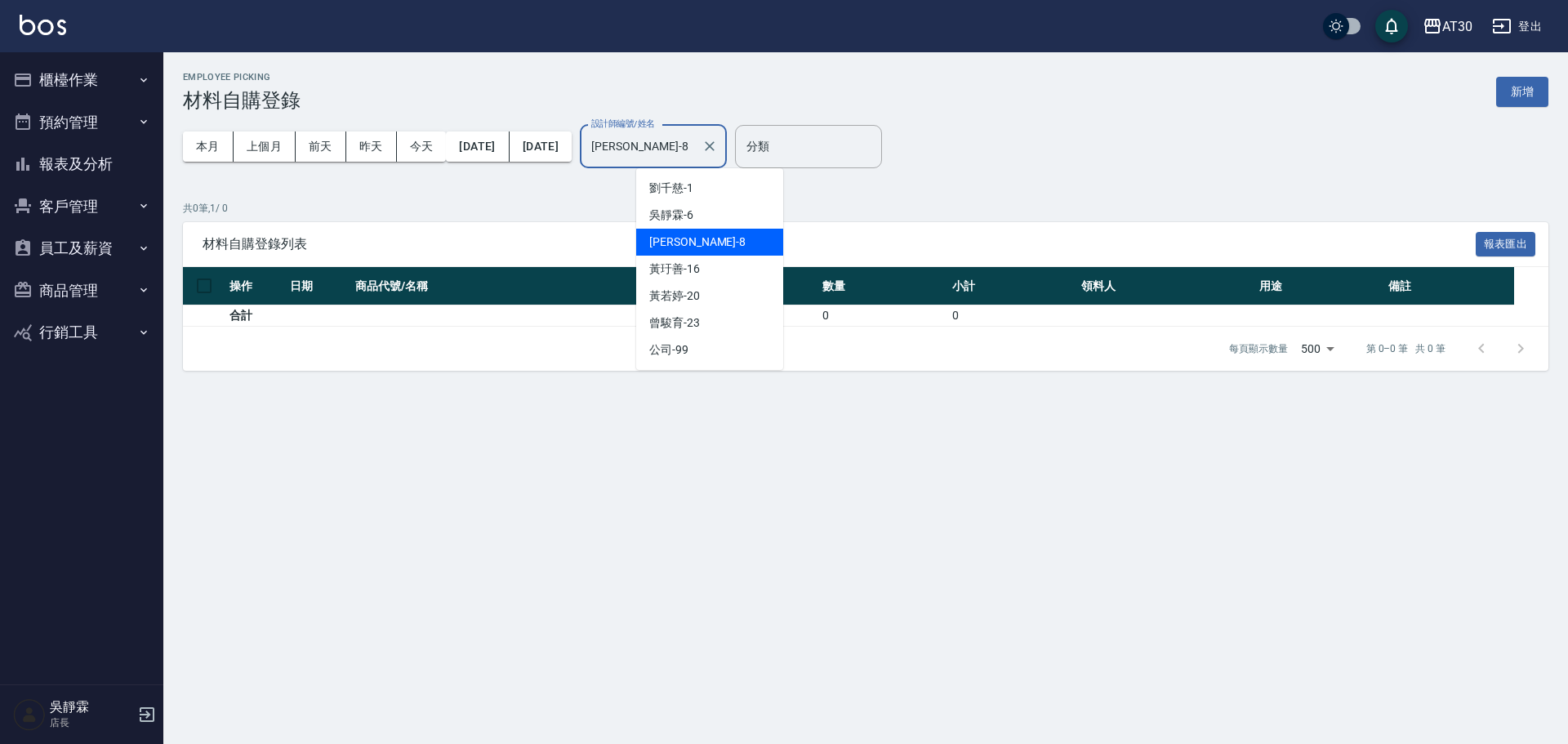
click at [695, 148] on input "郭閔暄-8" at bounding box center [641, 147] width 108 height 29
click at [706, 270] on div "黃玗善 -16" at bounding box center [709, 269] width 147 height 27
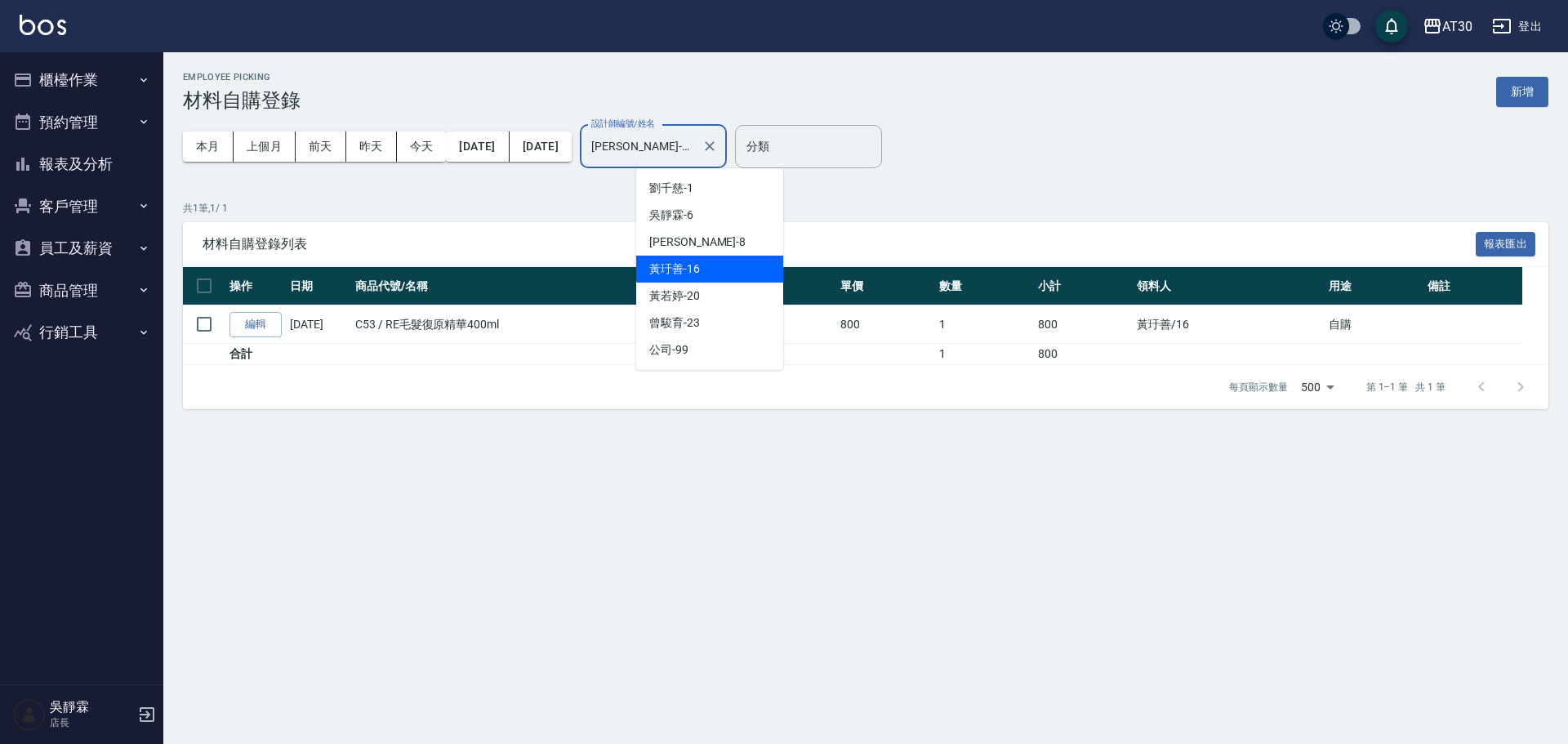
click at [695, 147] on input "黃玗善-16" at bounding box center [641, 147] width 108 height 29
click at [704, 297] on div "黃若婷 -20" at bounding box center [709, 296] width 147 height 27
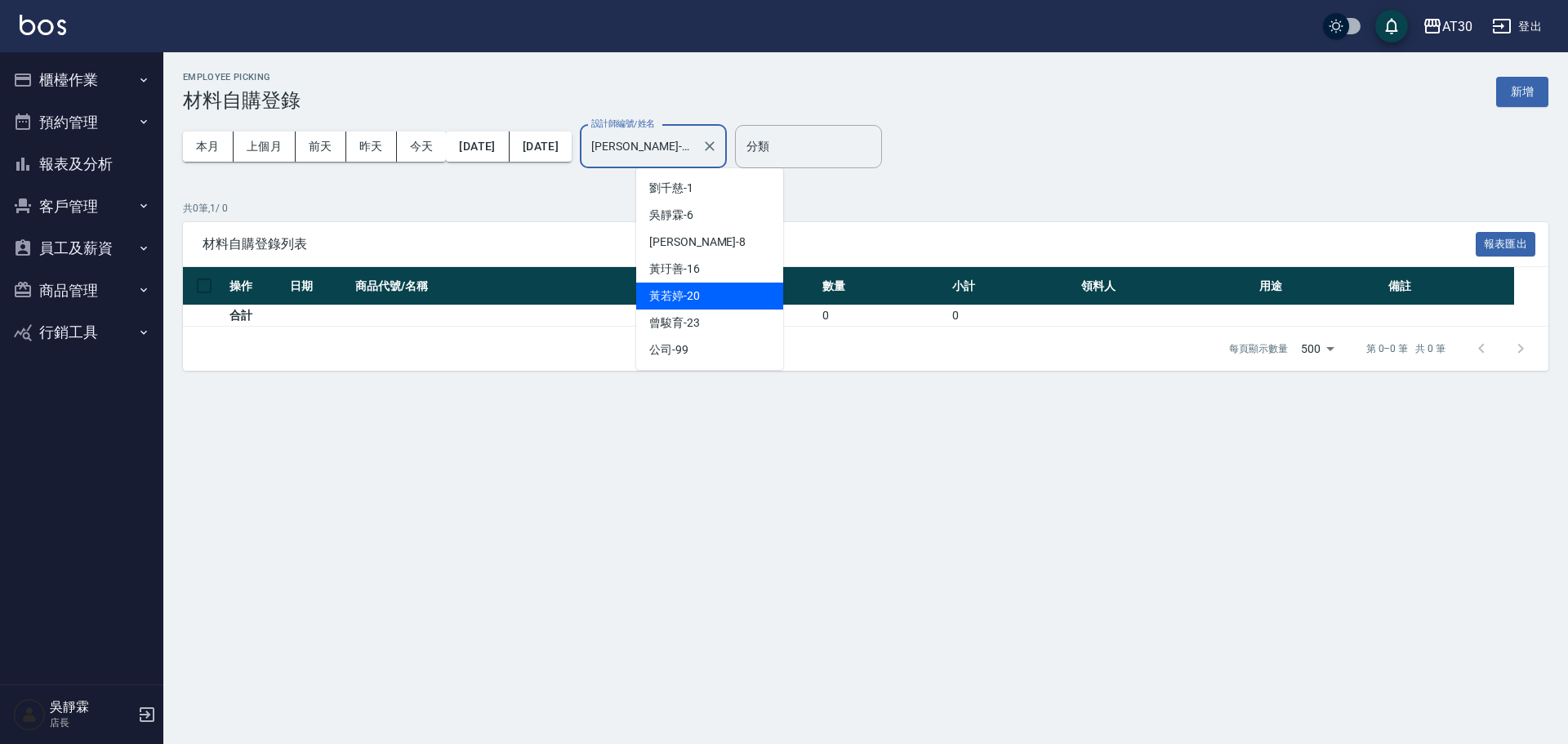
click at [695, 132] on input "黃若婷-20" at bounding box center [641, 147] width 108 height 29
click at [704, 317] on div "曾駿育 -23" at bounding box center [709, 323] width 147 height 27
click at [695, 141] on input "曾駿育-23" at bounding box center [641, 147] width 108 height 29
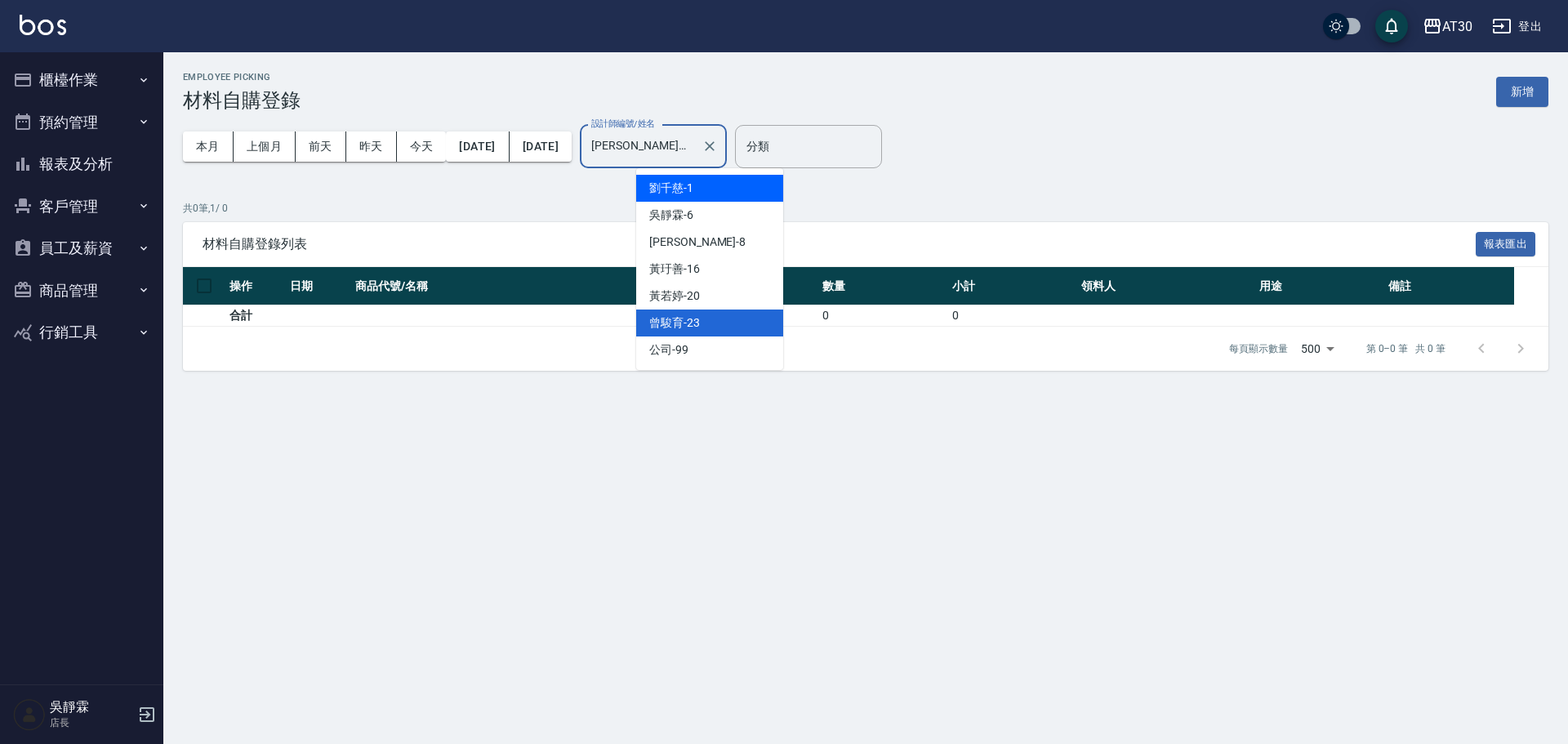
click at [700, 181] on div "劉千慈 -1" at bounding box center [709, 188] width 147 height 27
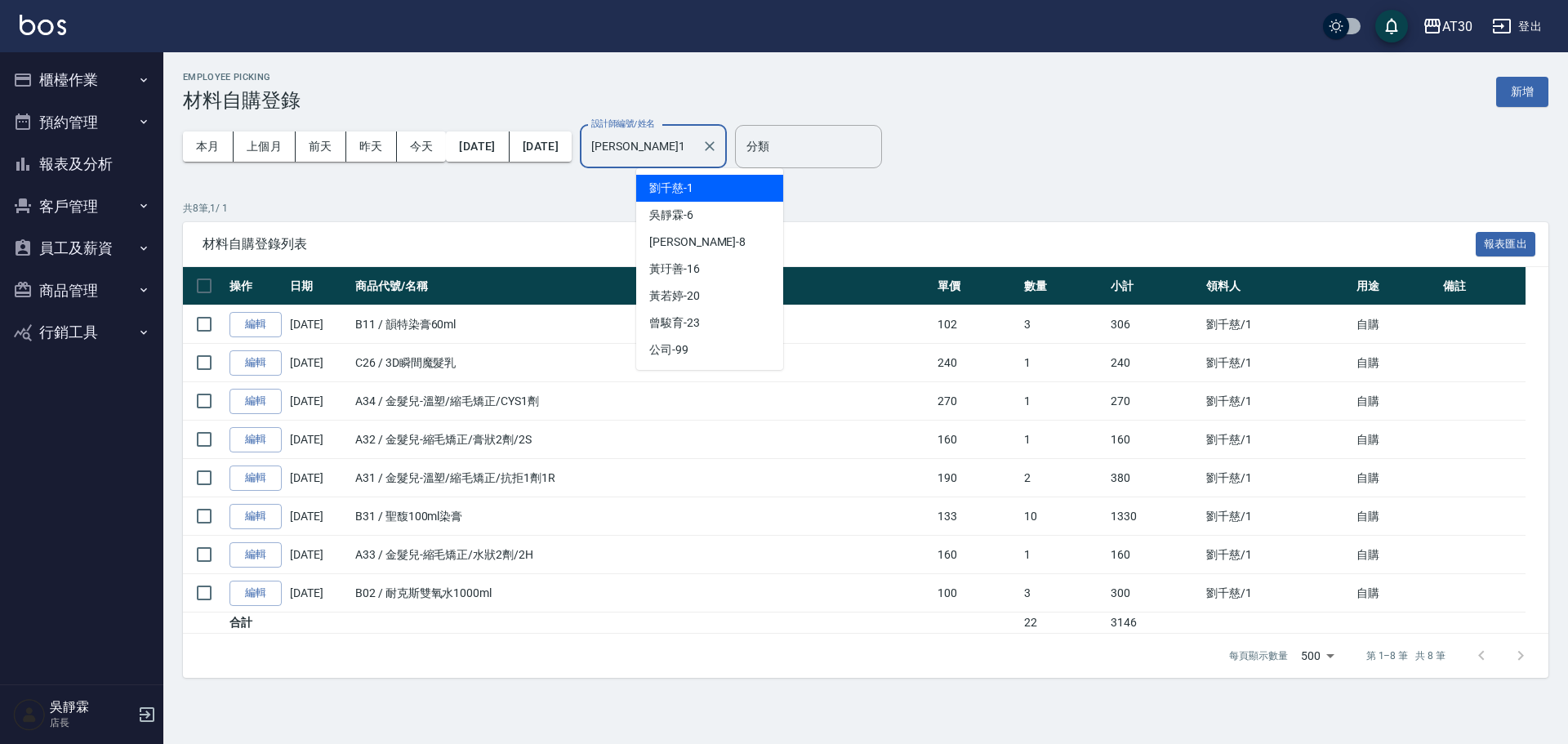
click at [695, 150] on input "劉千慈-1" at bounding box center [641, 147] width 108 height 29
click at [1098, 119] on div "本月 上個月 前天 昨天 今天 2025/08/01 2025/08/24 設計師編號/姓名 劉千慈-1 設計師編號/姓名 分類 分類" at bounding box center [865, 147] width 1365 height 69
click at [695, 145] on input "劉千慈-1" at bounding box center [641, 147] width 108 height 29
click at [690, 341] on div "公司 -99" at bounding box center [709, 350] width 147 height 27
type input "公司-99"
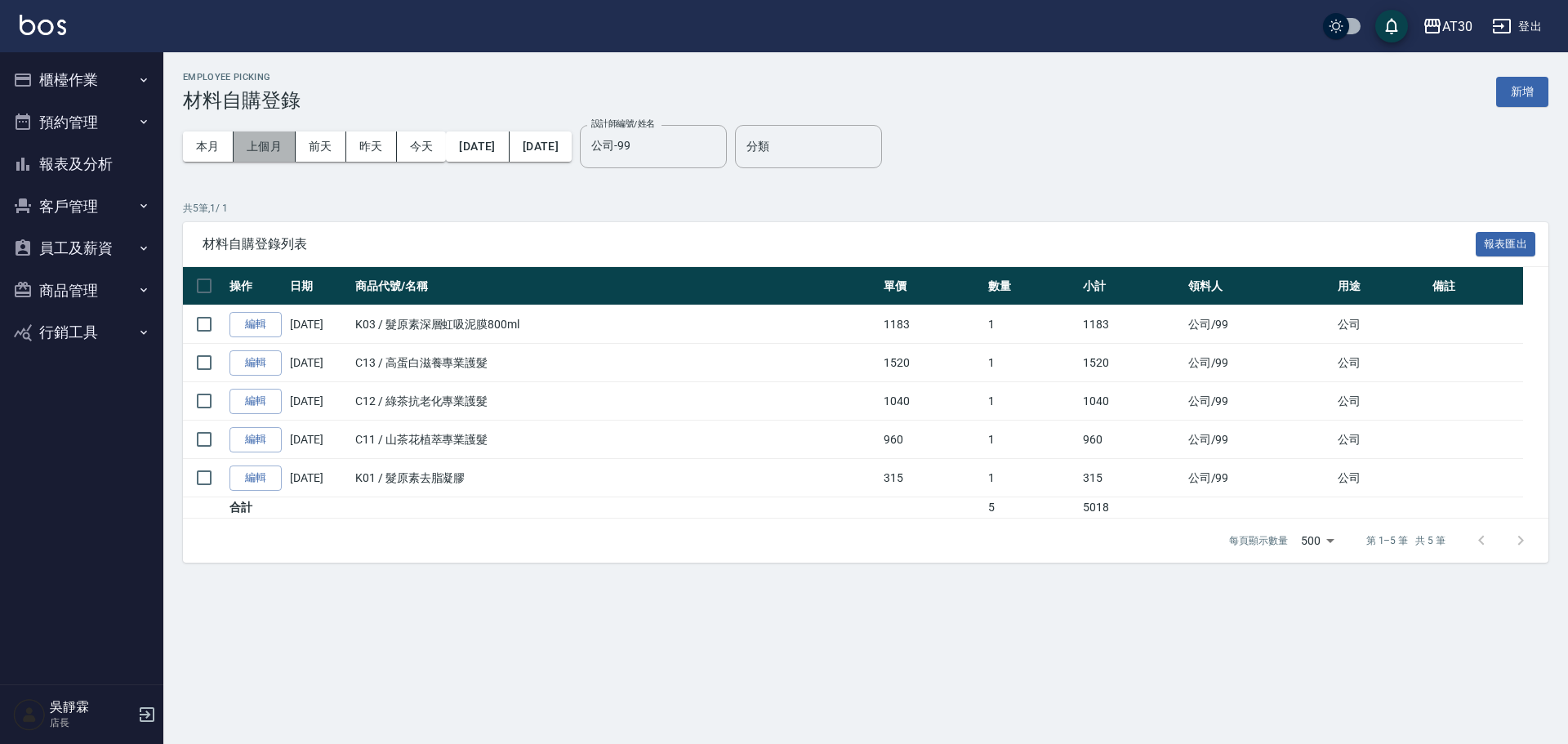
click at [255, 147] on button "上個月" at bounding box center [265, 147] width 62 height 30
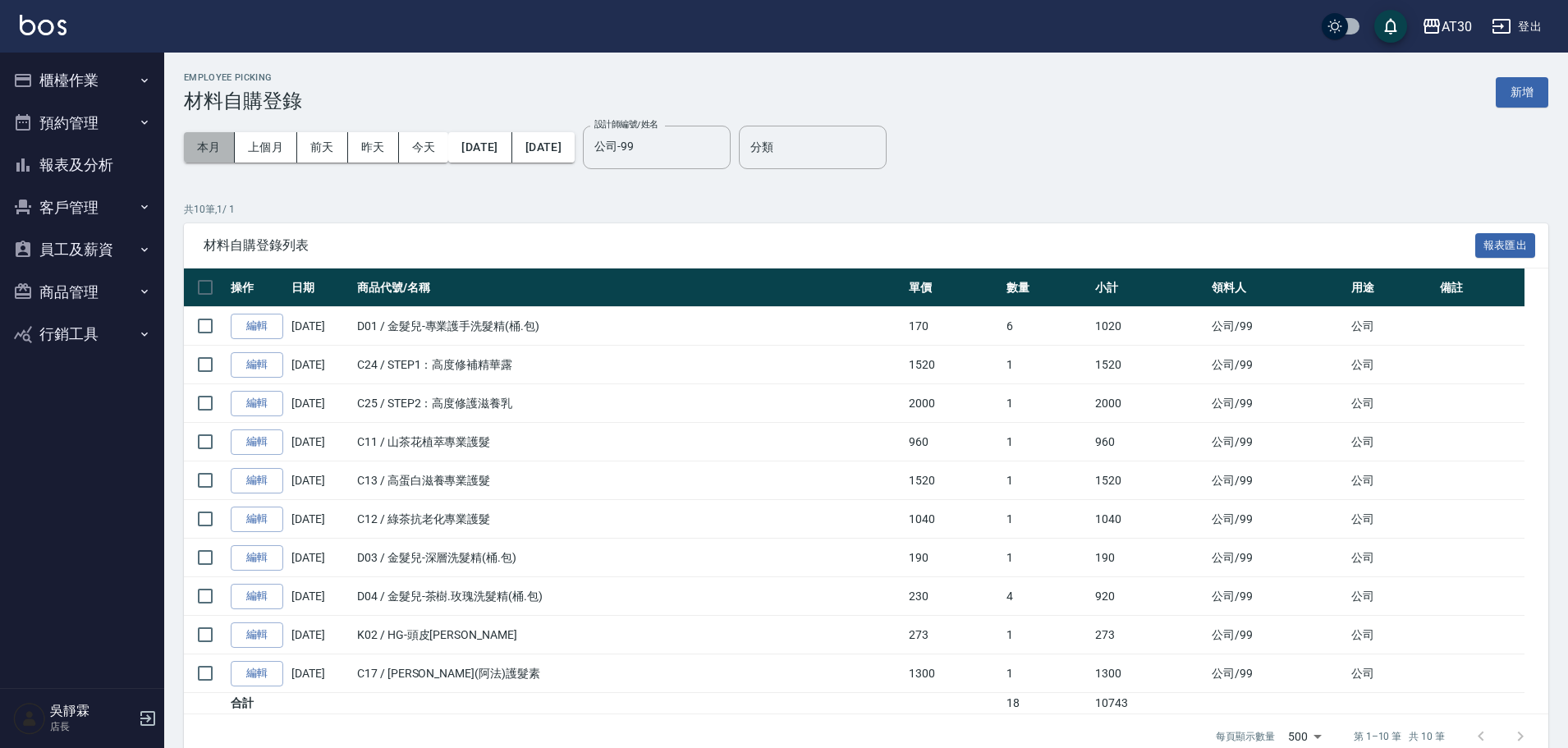
click at [214, 146] on button "本月" at bounding box center [209, 147] width 51 height 30
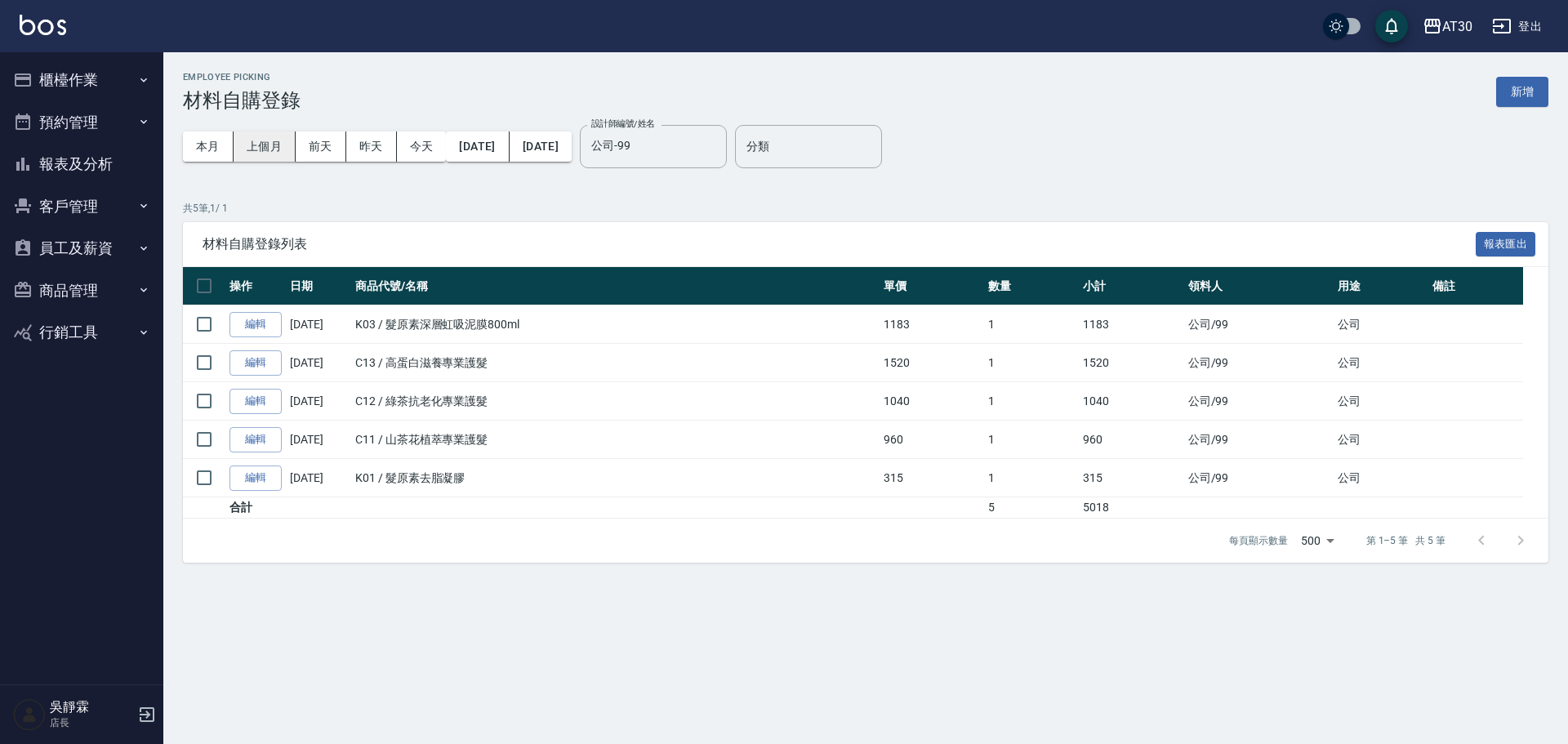
click at [270, 147] on button "上個月" at bounding box center [265, 147] width 62 height 30
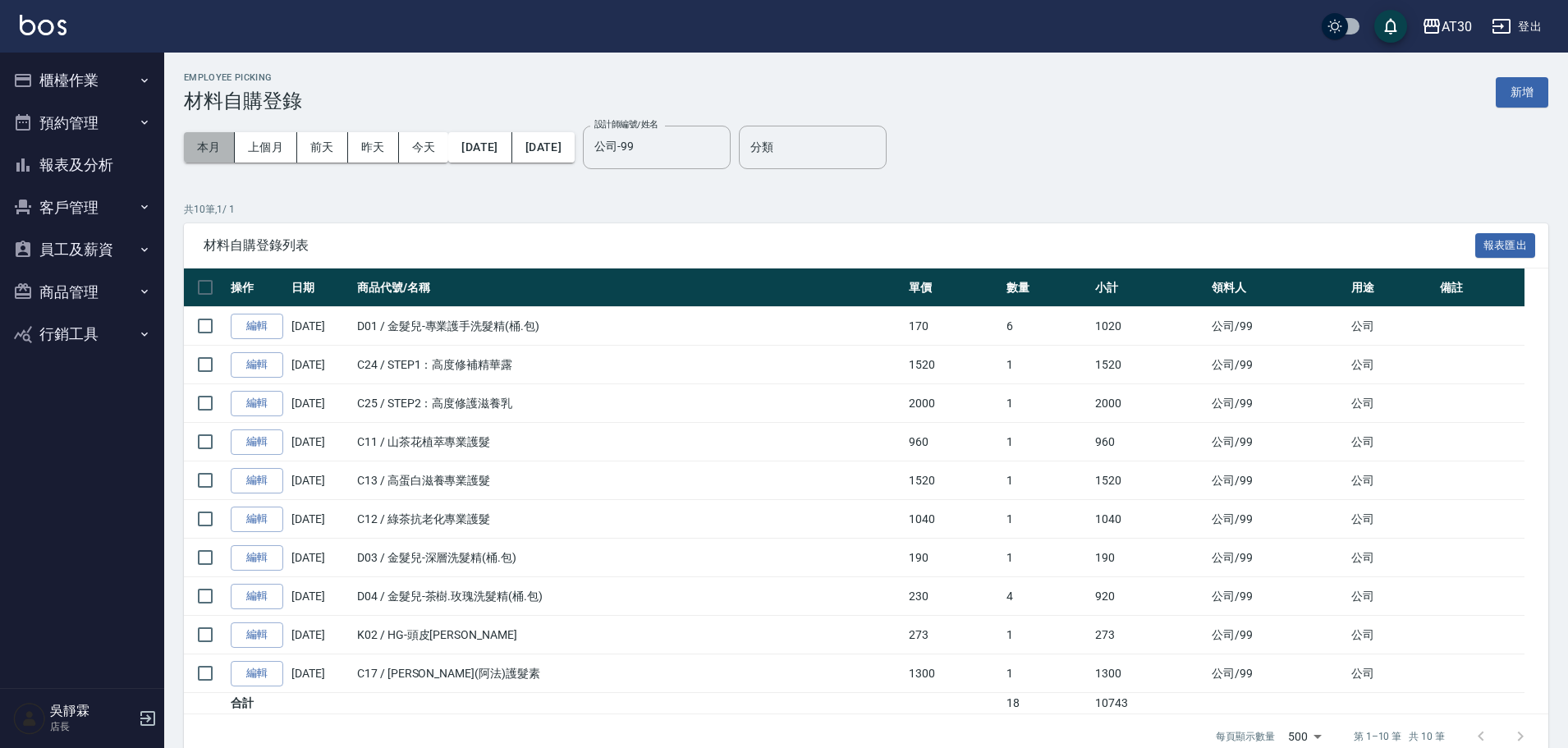
click at [208, 143] on button "本月" at bounding box center [209, 147] width 51 height 30
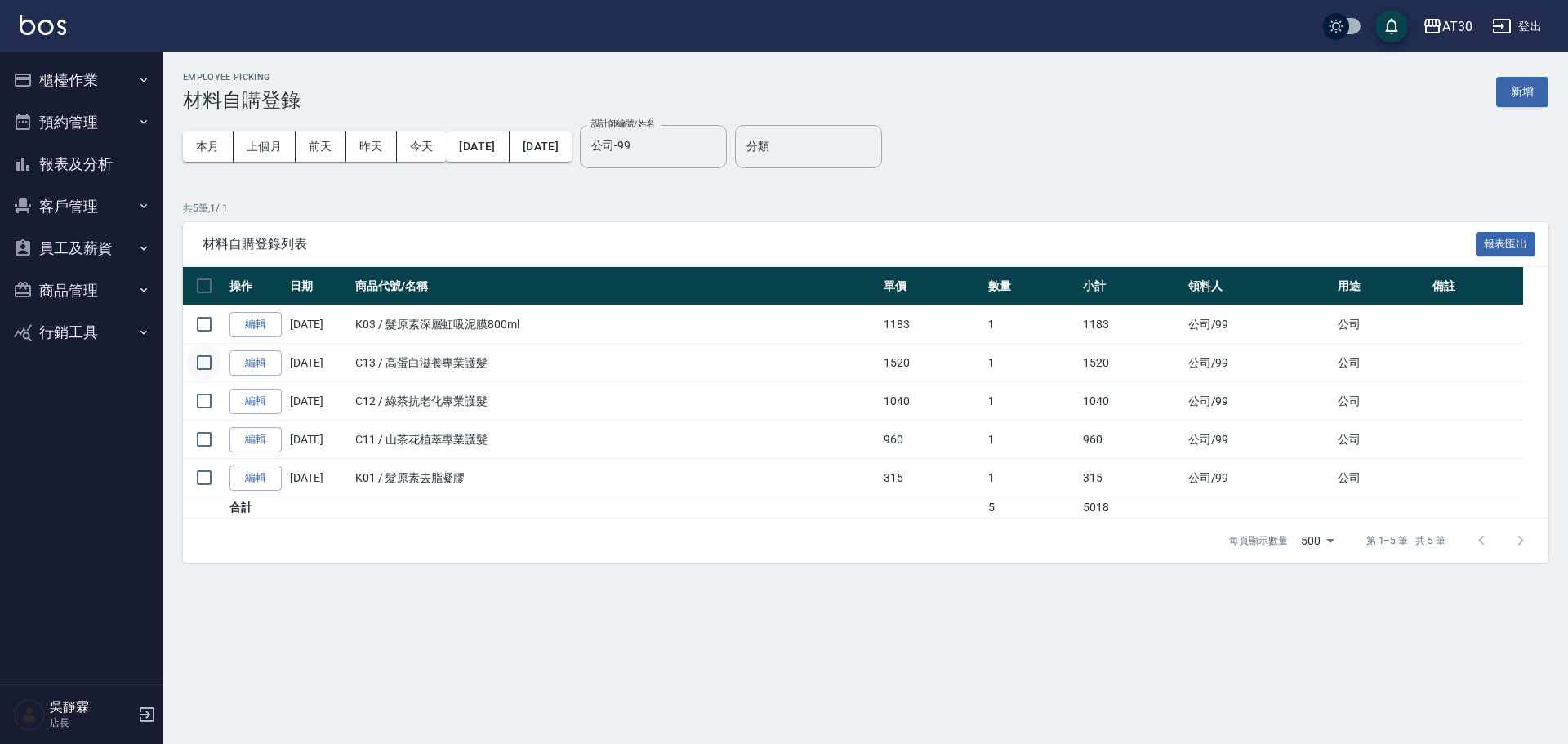
click at [201, 360] on input "checkbox" at bounding box center [204, 362] width 35 height 35
checkbox input "true"
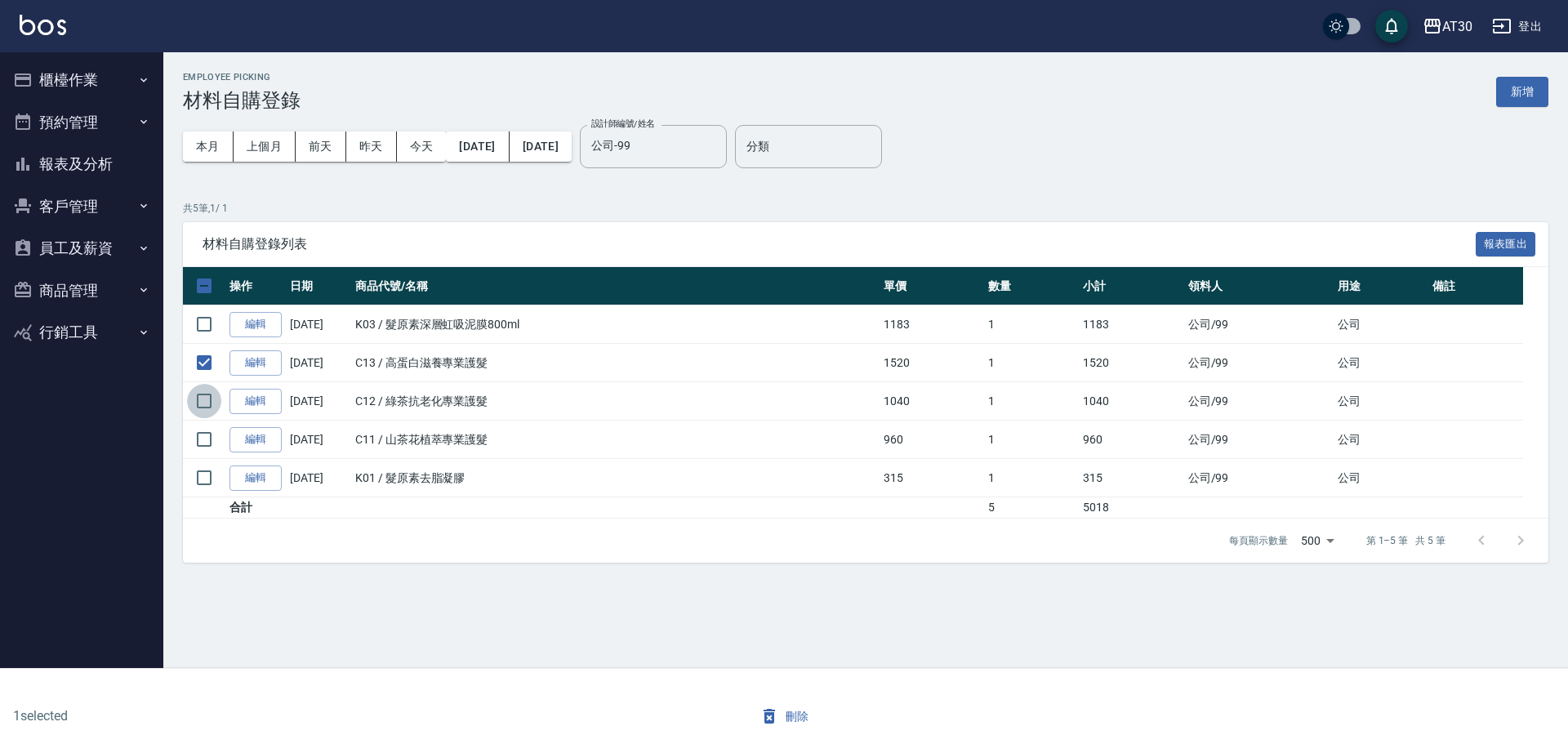
click at [211, 404] on input "checkbox" at bounding box center [204, 400] width 35 height 35
checkbox input "true"
click at [212, 431] on input "checkbox" at bounding box center [204, 439] width 35 height 35
checkbox input "true"
click at [784, 721] on button "刪除" at bounding box center [784, 716] width 63 height 30
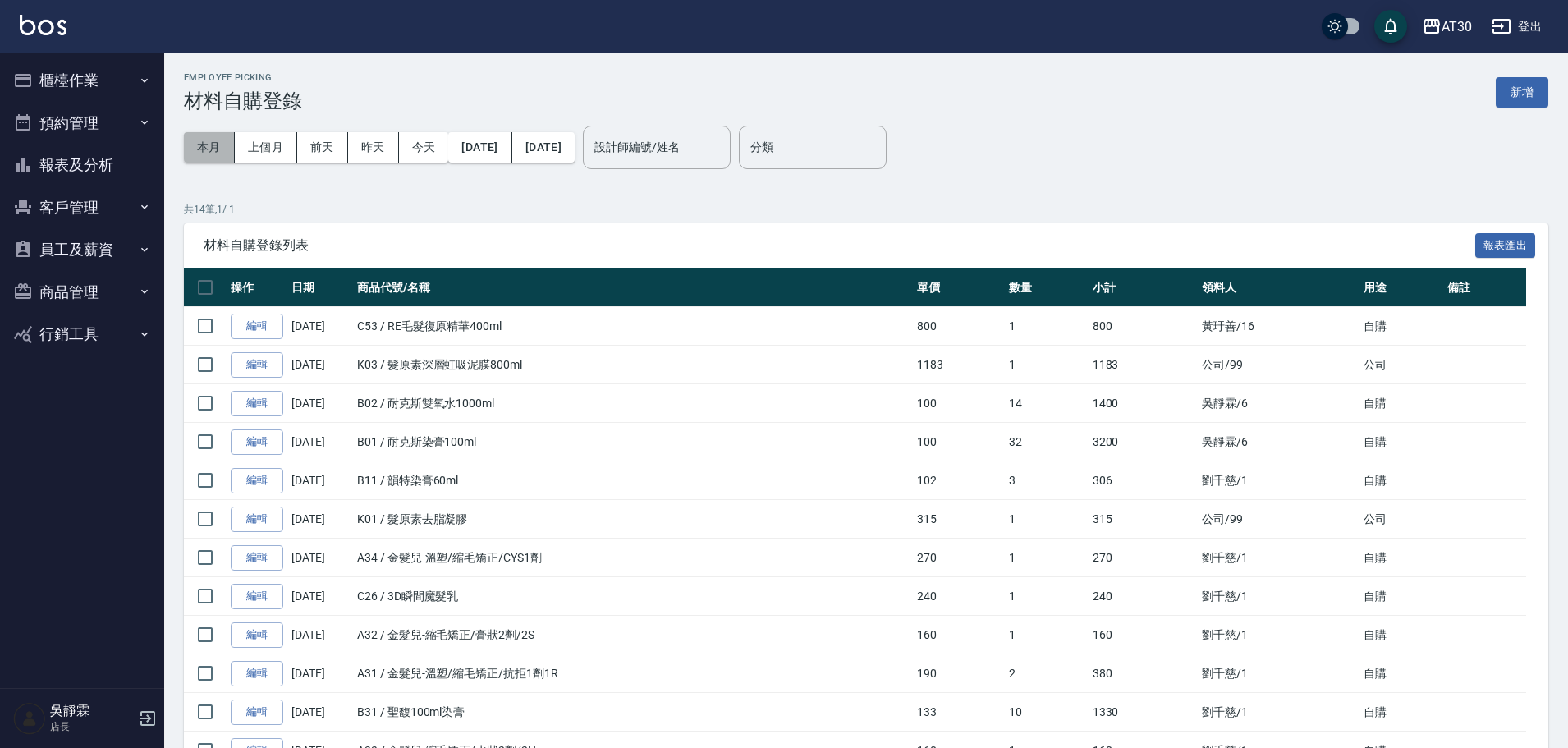
click at [222, 147] on button "本月" at bounding box center [209, 147] width 51 height 30
click at [290, 136] on button "上個月" at bounding box center [266, 147] width 63 height 30
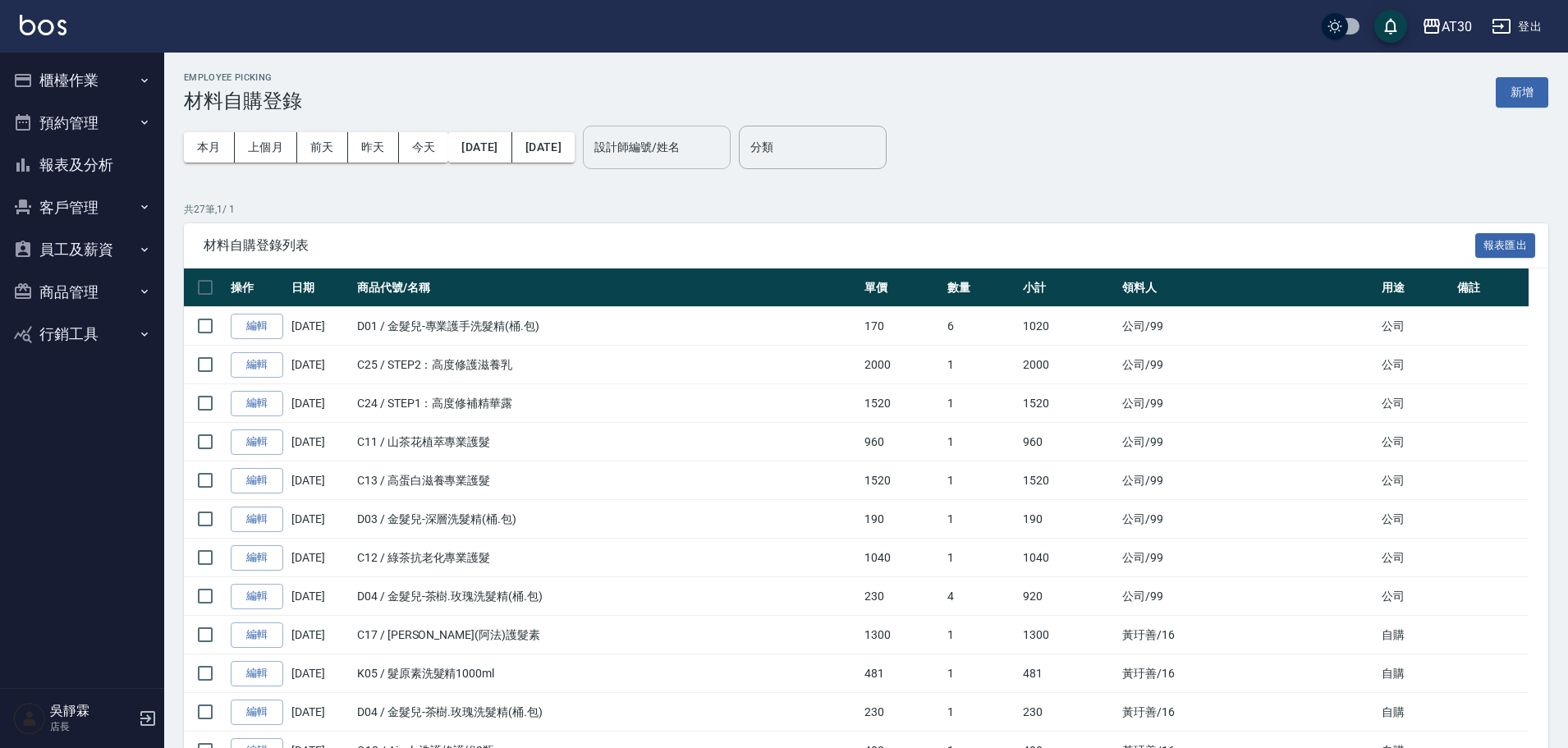
click at [684, 151] on input "設計師編號/姓名" at bounding box center [657, 147] width 133 height 29
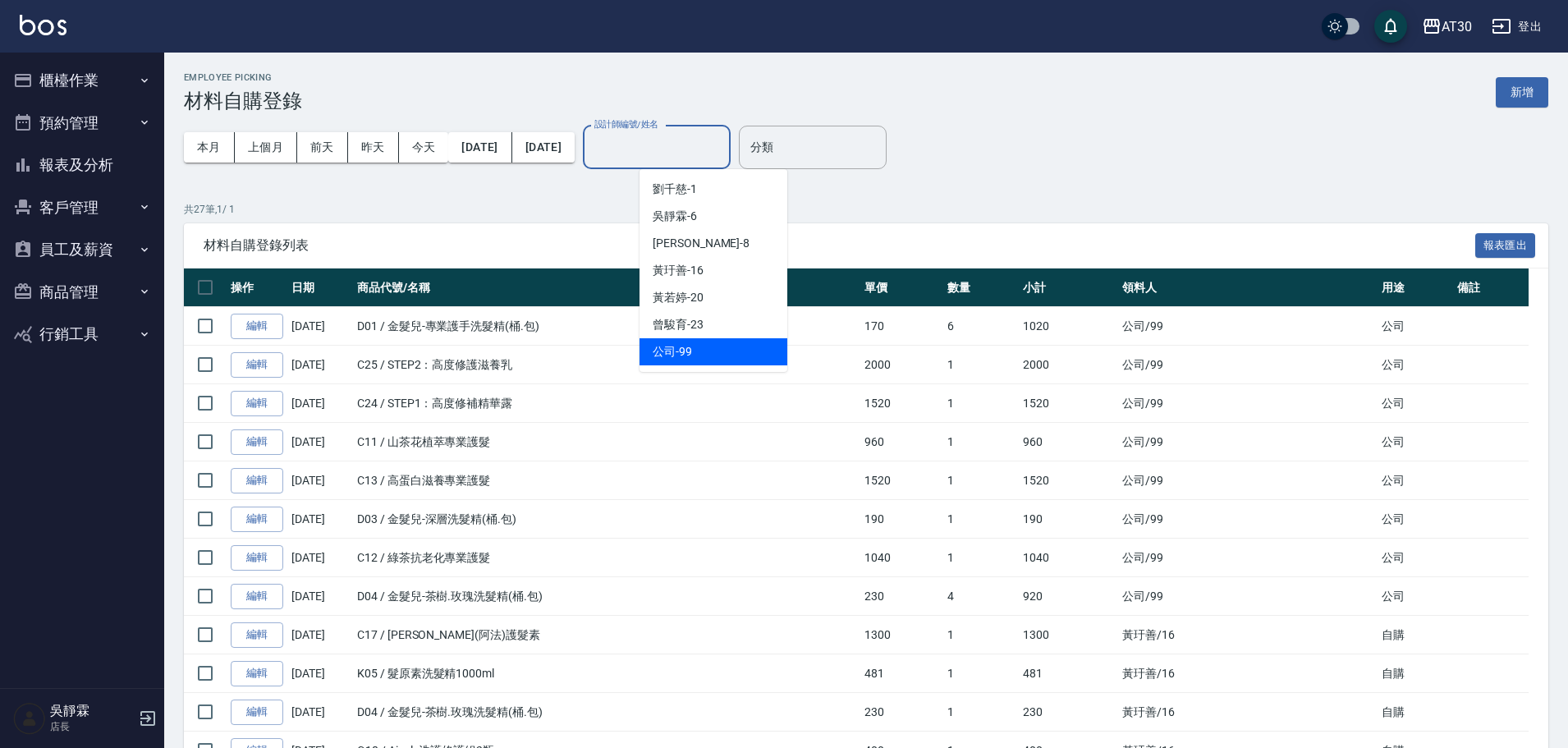
click at [676, 350] on span "公司 -99" at bounding box center [672, 352] width 40 height 17
type input "公司-99"
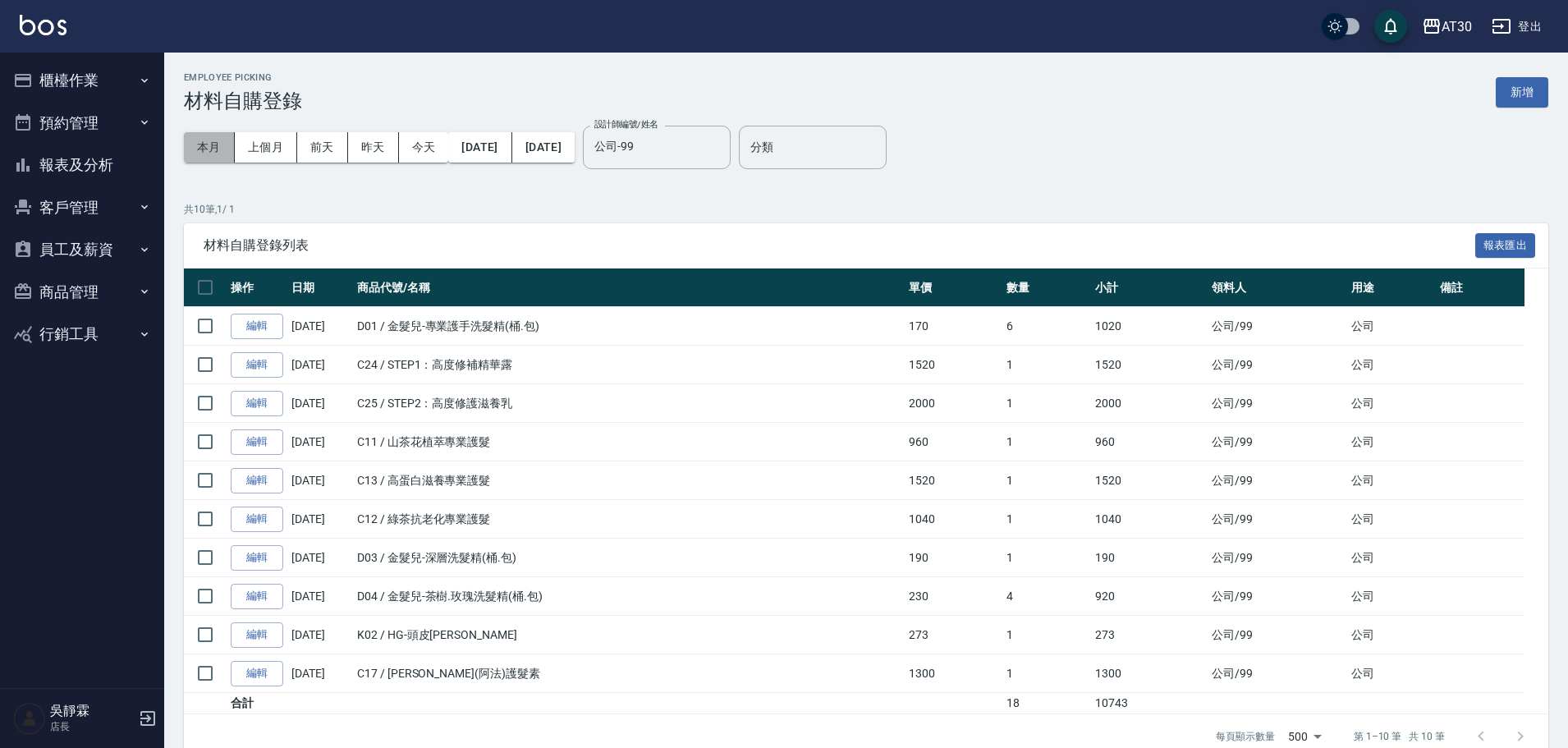
click at [209, 146] on button "本月" at bounding box center [209, 147] width 51 height 30
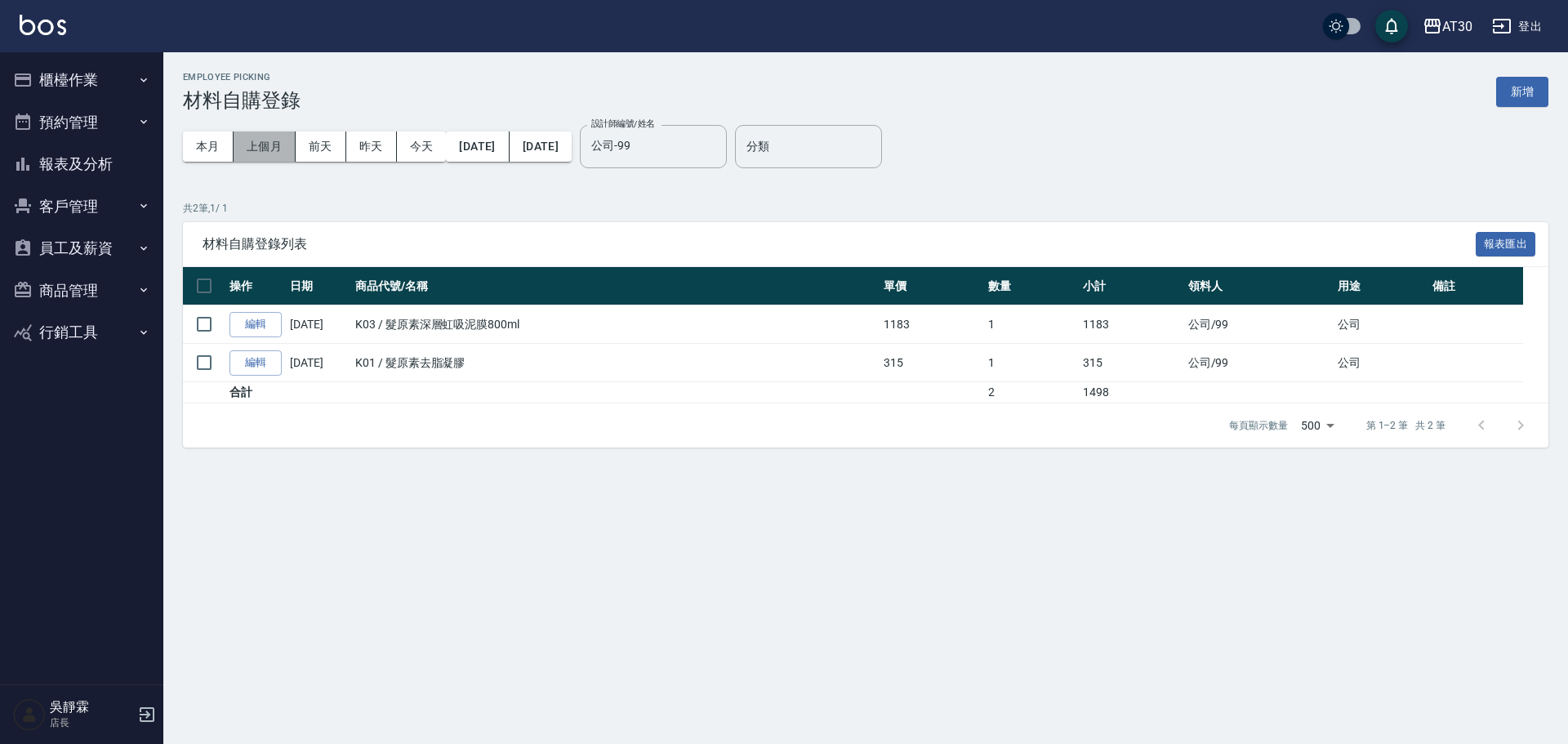
click at [281, 145] on button "上個月" at bounding box center [265, 147] width 62 height 30
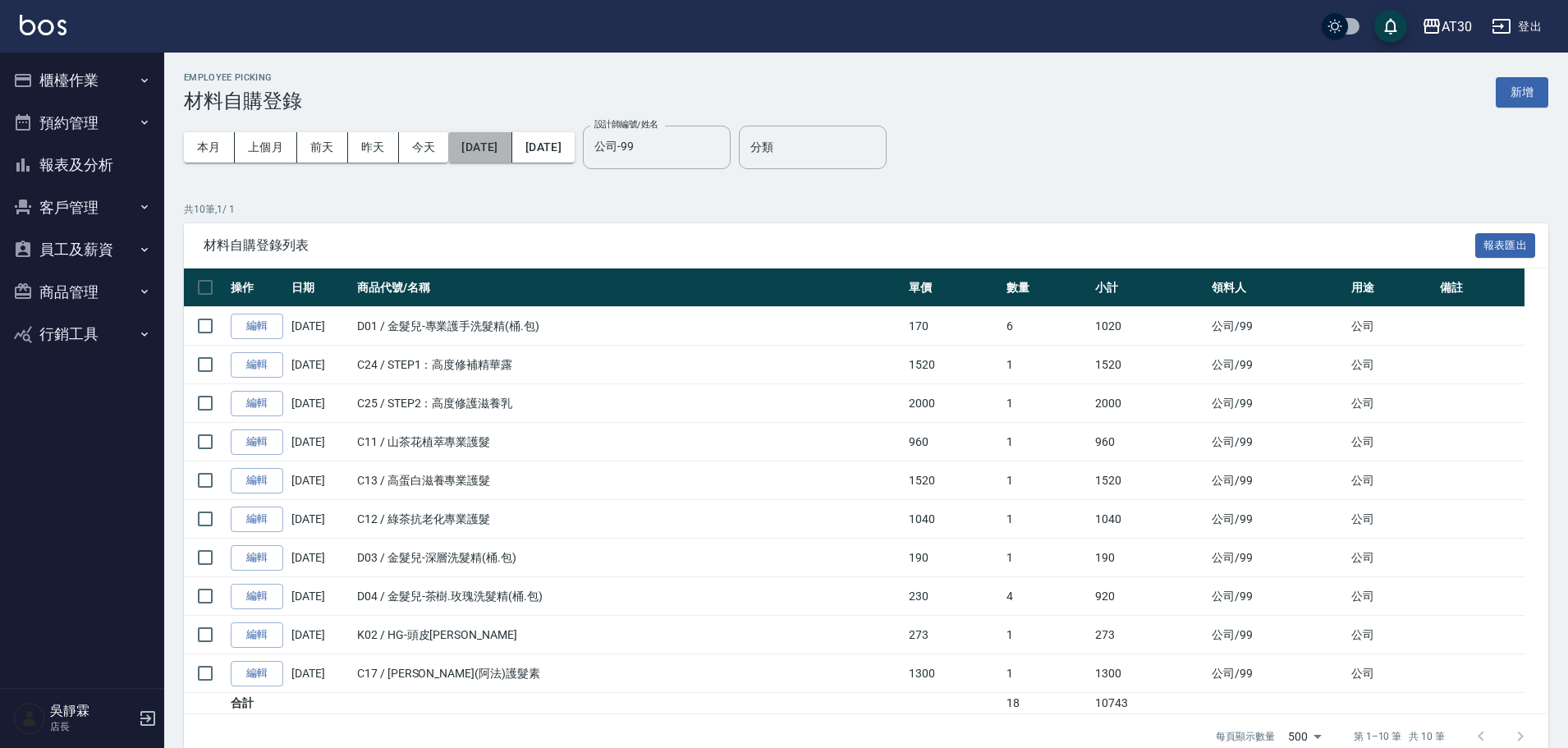
click at [512, 147] on button "2025/07/01" at bounding box center [479, 147] width 64 height 30
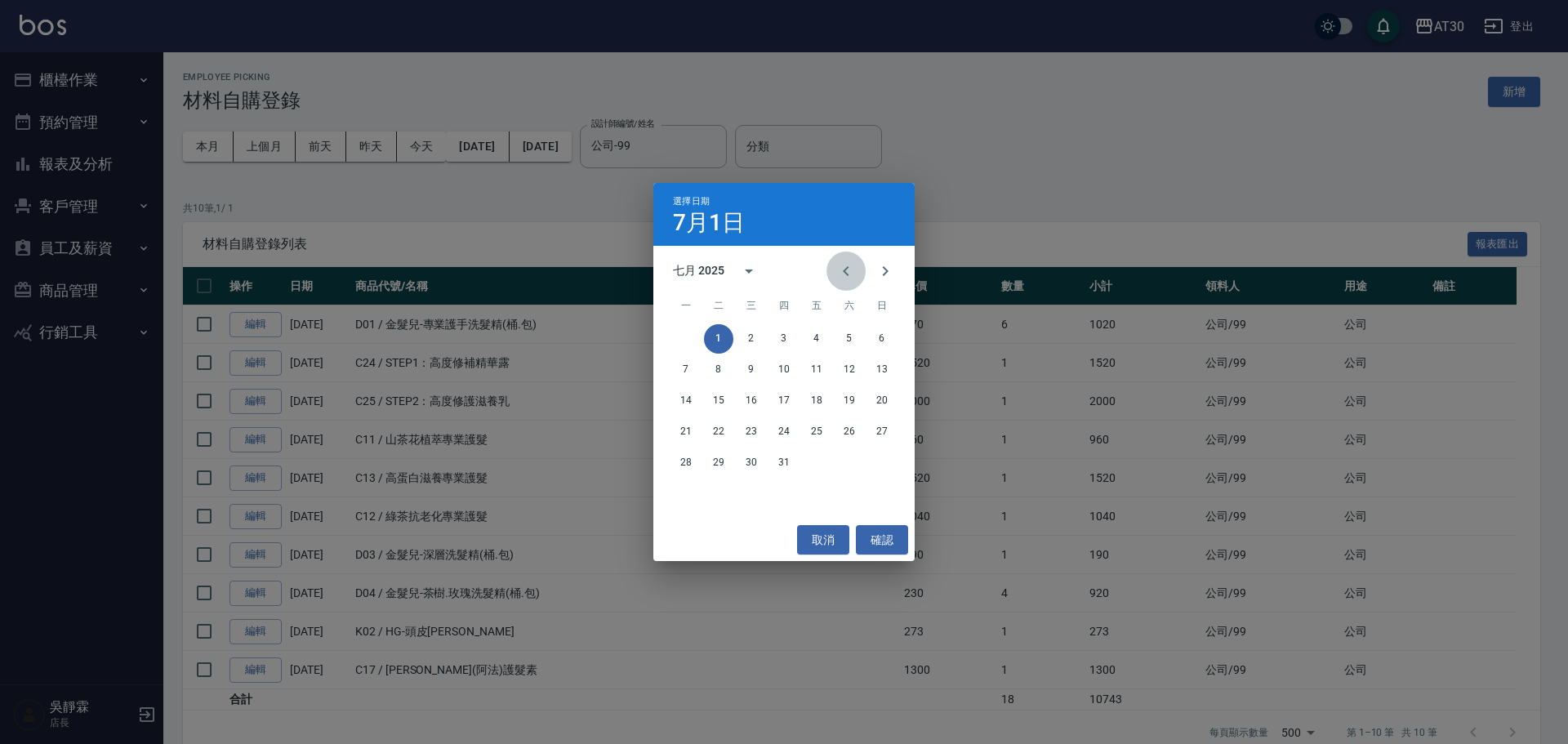
click at [844, 264] on icon "Previous month" at bounding box center [845, 270] width 19 height 19
click at [876, 330] on button "1" at bounding box center [881, 339] width 29 height 29
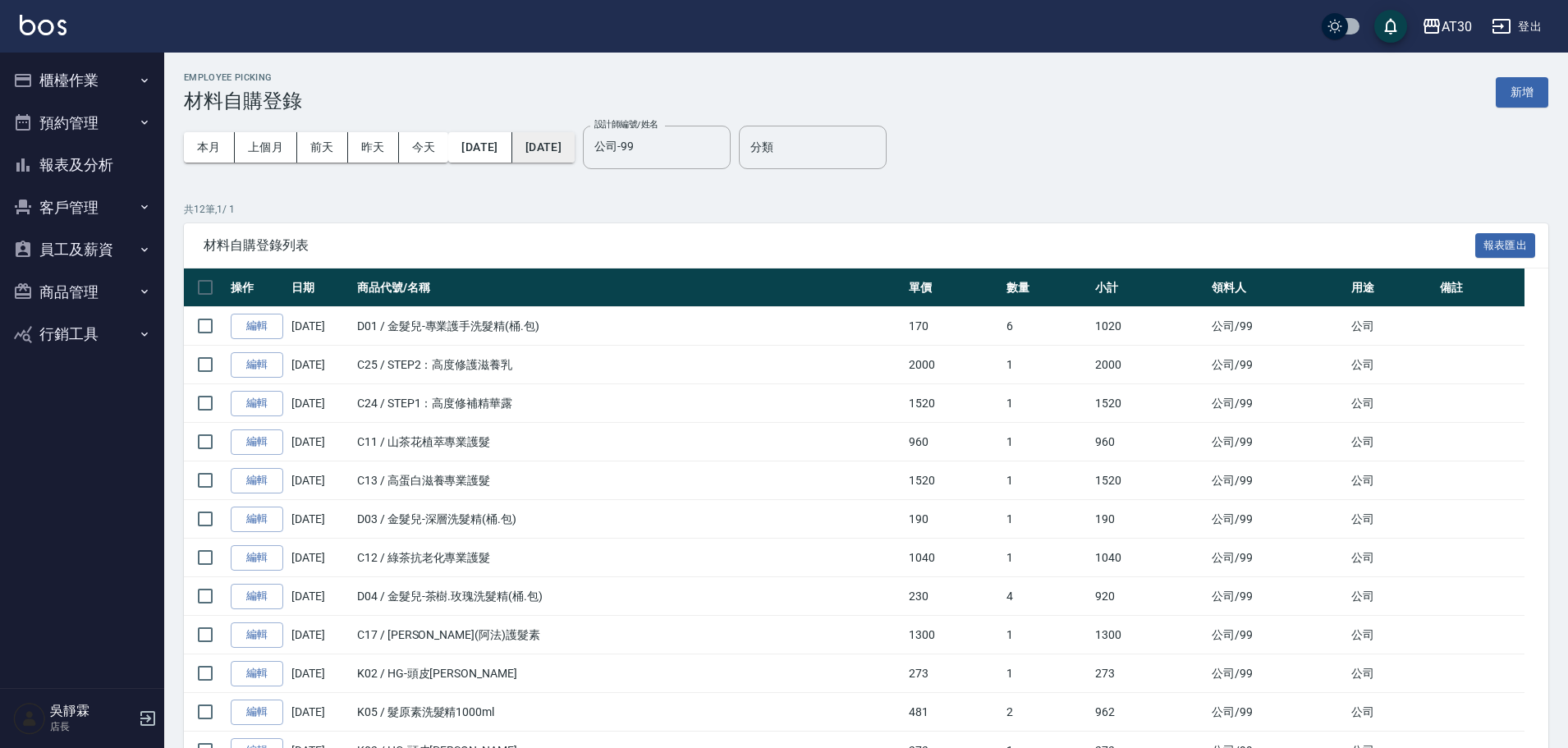
click at [574, 152] on button "[DATE]" at bounding box center [544, 147] width 63 height 30
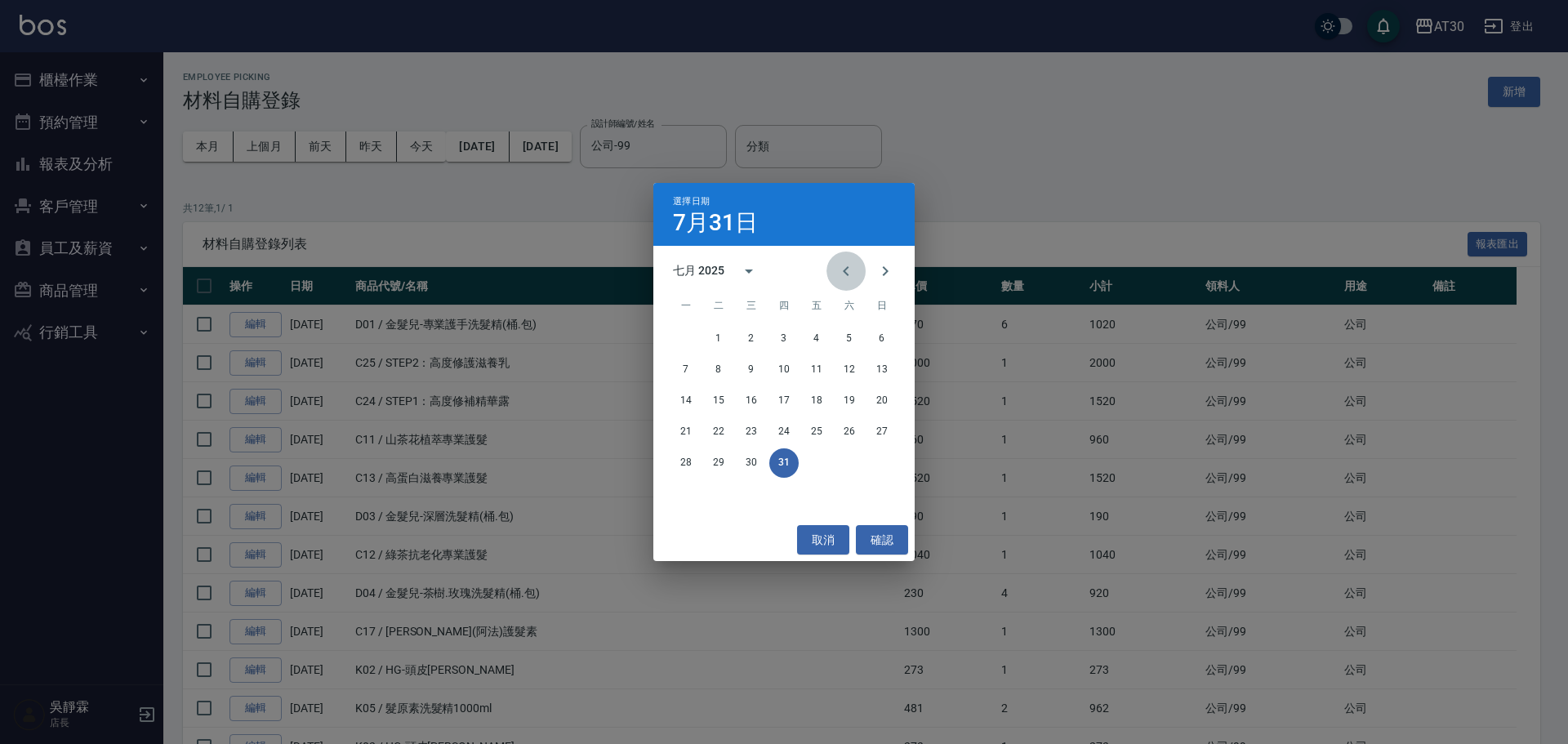
click at [841, 269] on icon "Previous month" at bounding box center [845, 270] width 19 height 19
click at [689, 491] on button "30" at bounding box center [686, 494] width 29 height 29
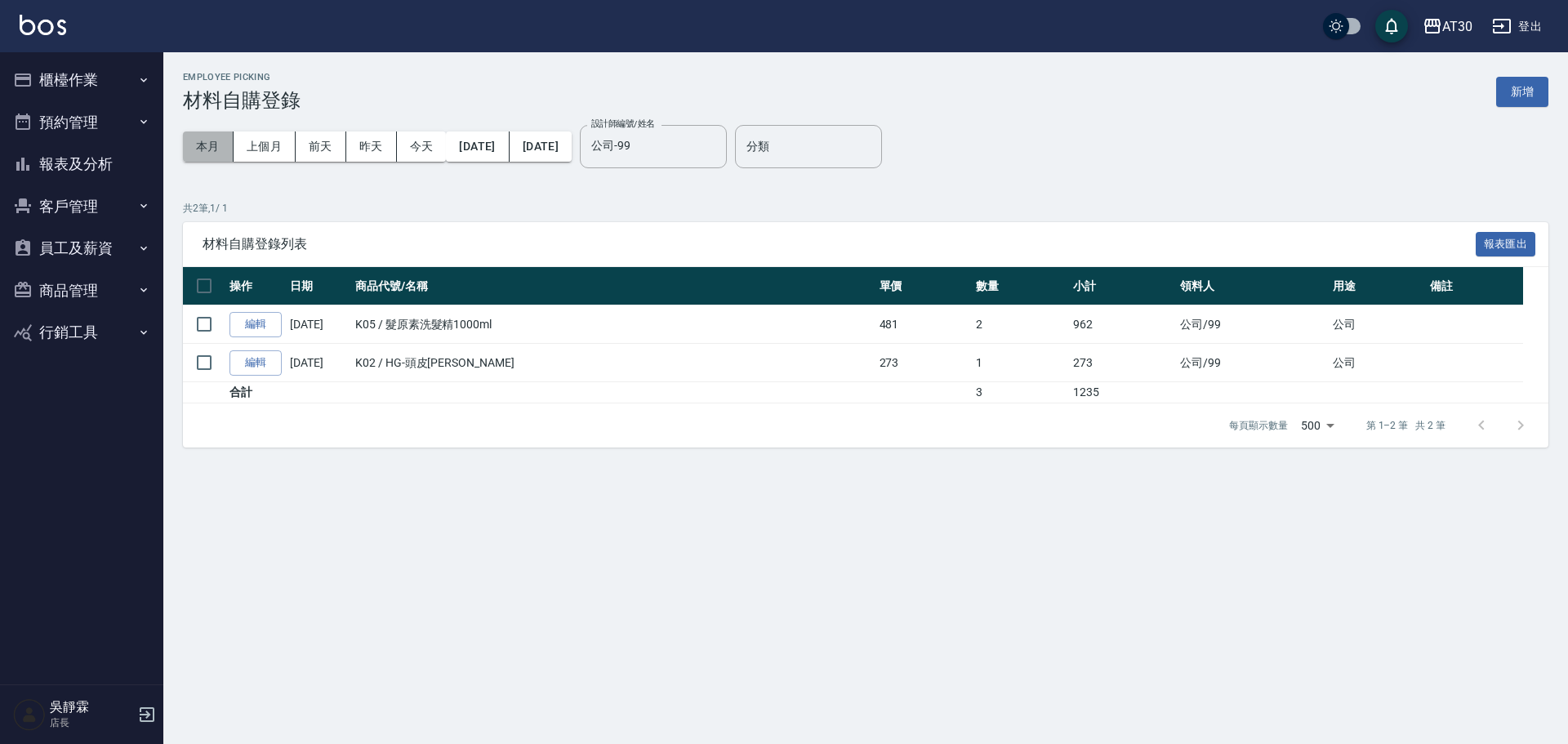
click at [209, 151] on button "本月" at bounding box center [208, 147] width 51 height 30
click at [78, 85] on button "櫃檯作業" at bounding box center [82, 80] width 150 height 42
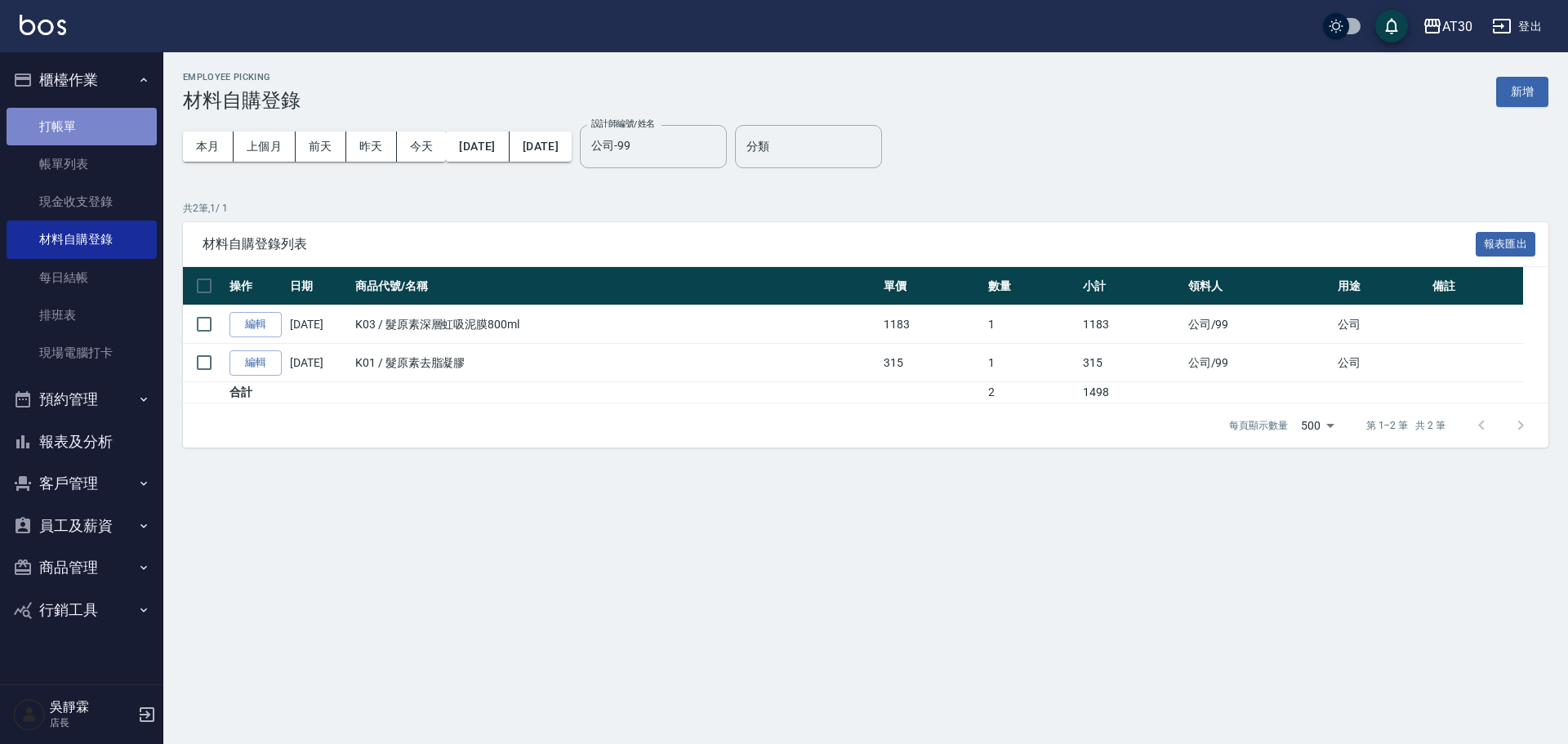
click at [78, 118] on link "打帳單" at bounding box center [82, 126] width 150 height 38
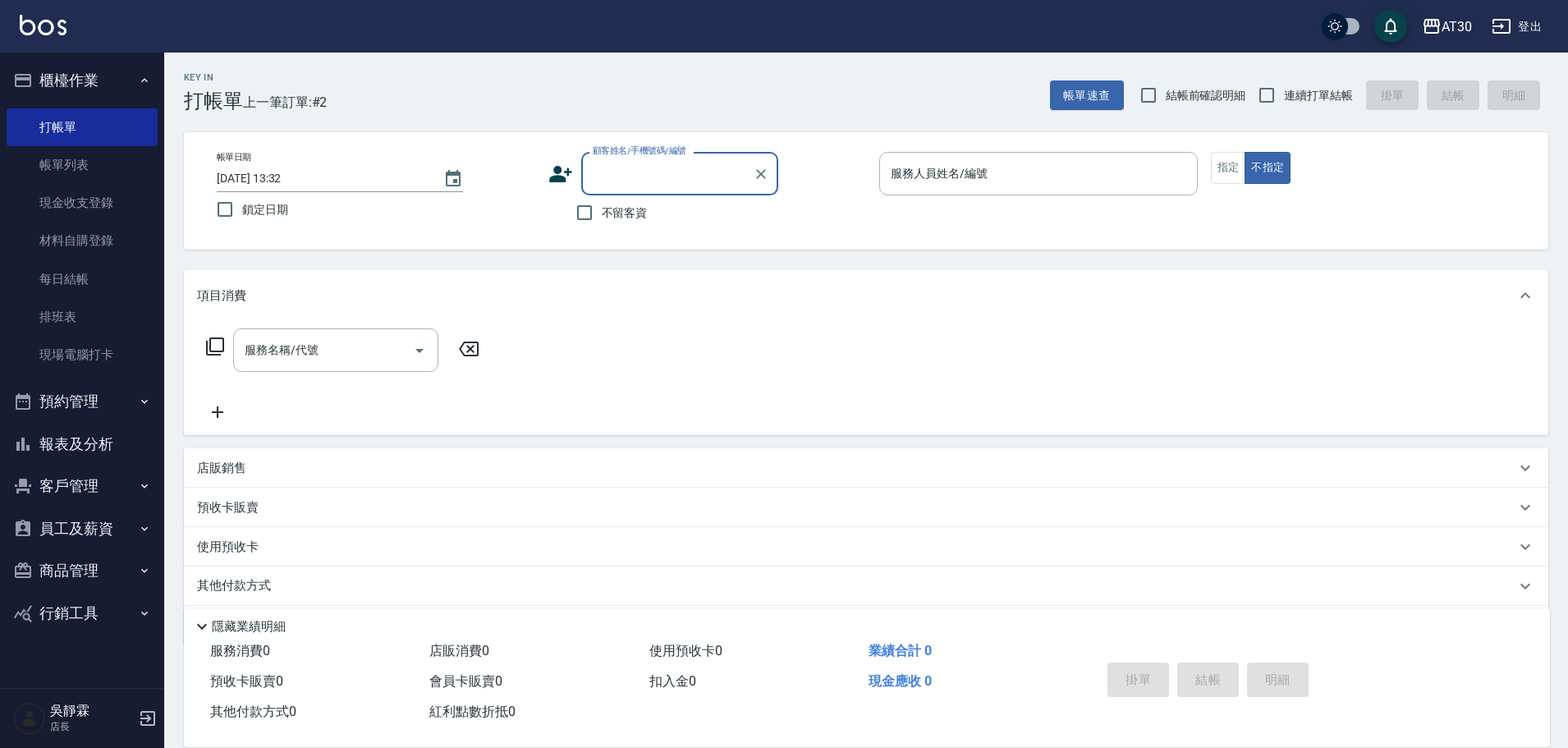
click at [123, 450] on button "報表及分析" at bounding box center [82, 444] width 151 height 42
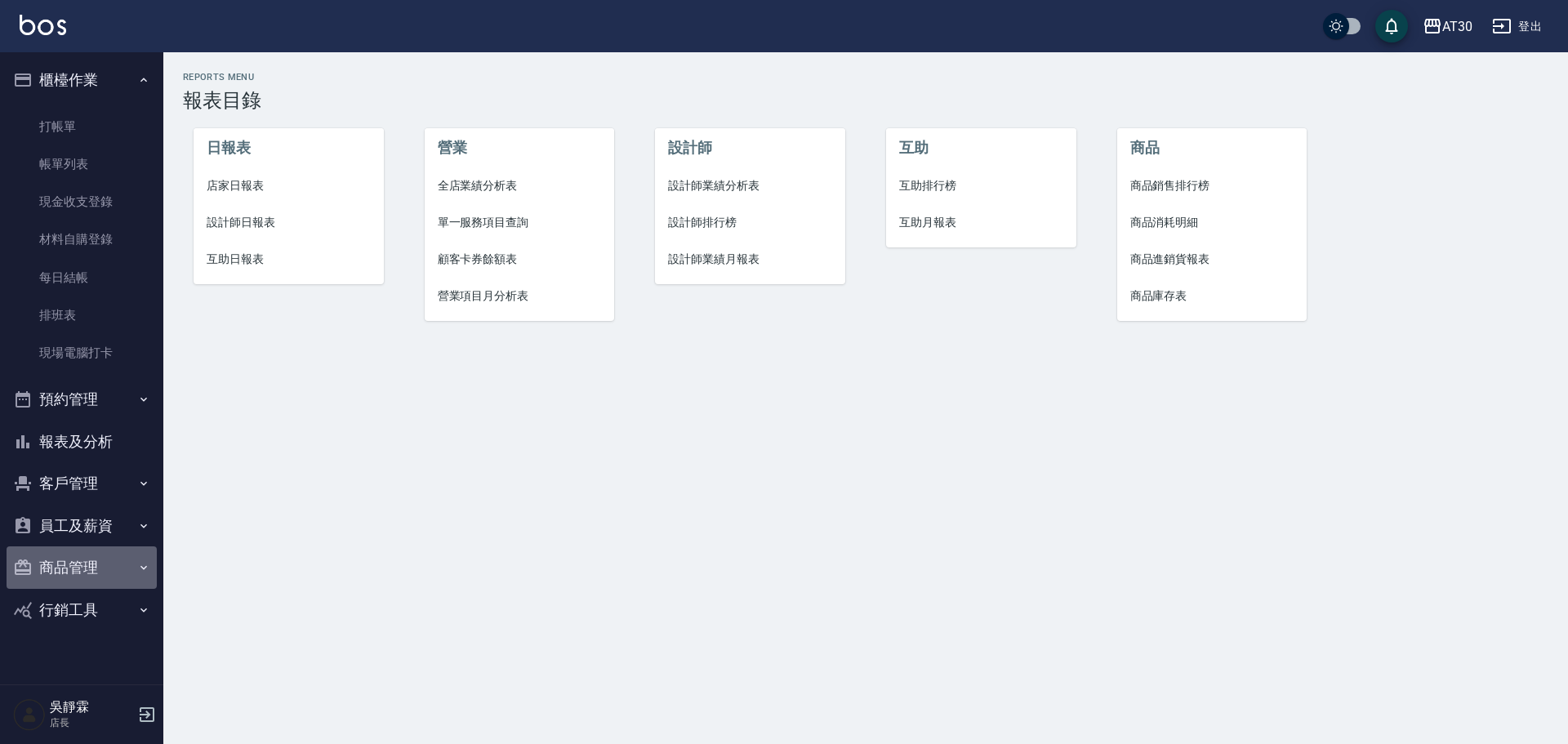
click at [73, 573] on button "商品管理" at bounding box center [82, 567] width 150 height 42
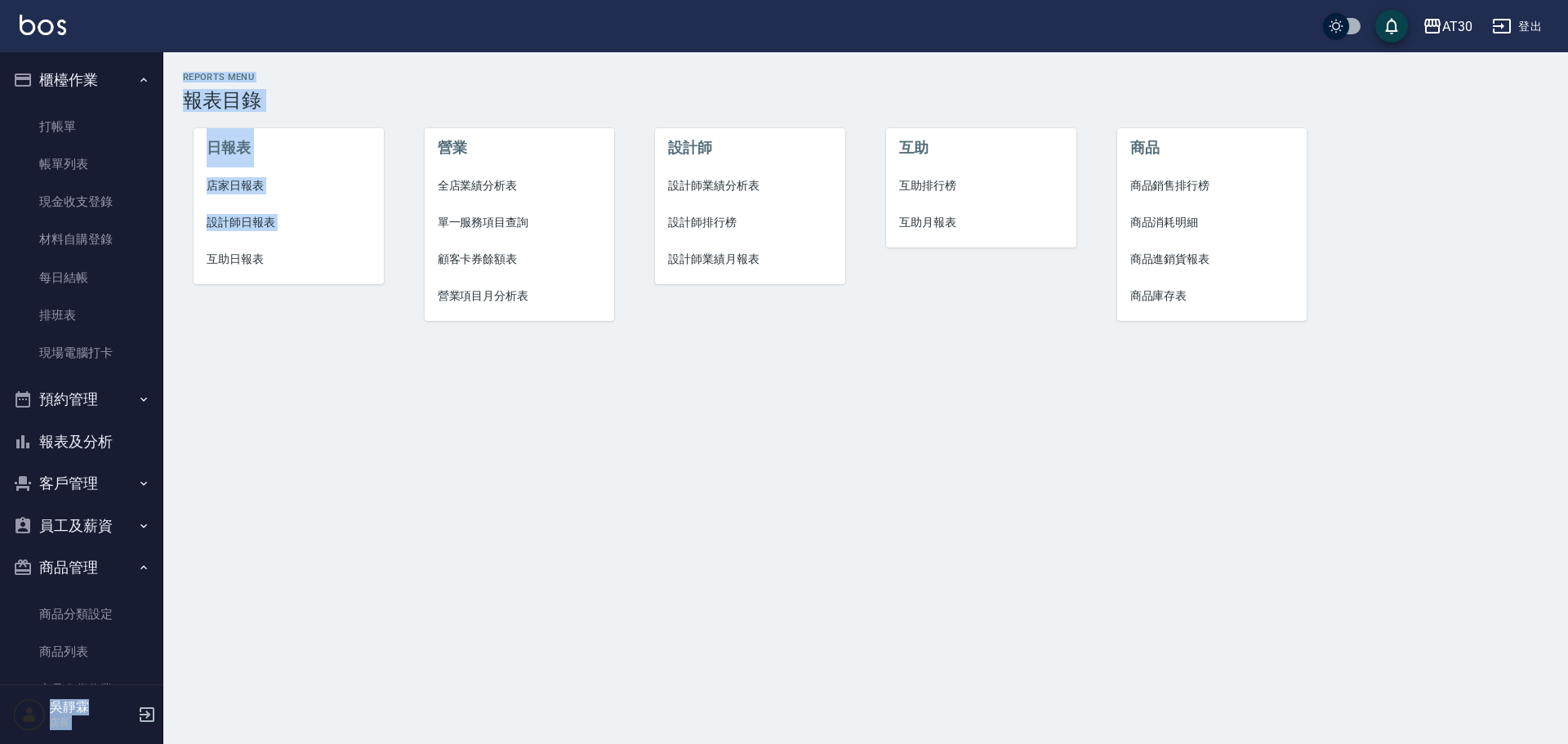
drag, startPoint x: 165, startPoint y: 227, endPoint x: 142, endPoint y: 543, distance: 316.8
click at [169, 521] on div "AT30 登出 櫃檯作業 打帳單 帳單列表 現金收支登錄 材料自購登錄 每日結帳 排班表 現場電腦打卡 預約管理 預約管理 單日預約紀錄 單週預約紀錄 報表及…" at bounding box center [784, 372] width 1568 height 744
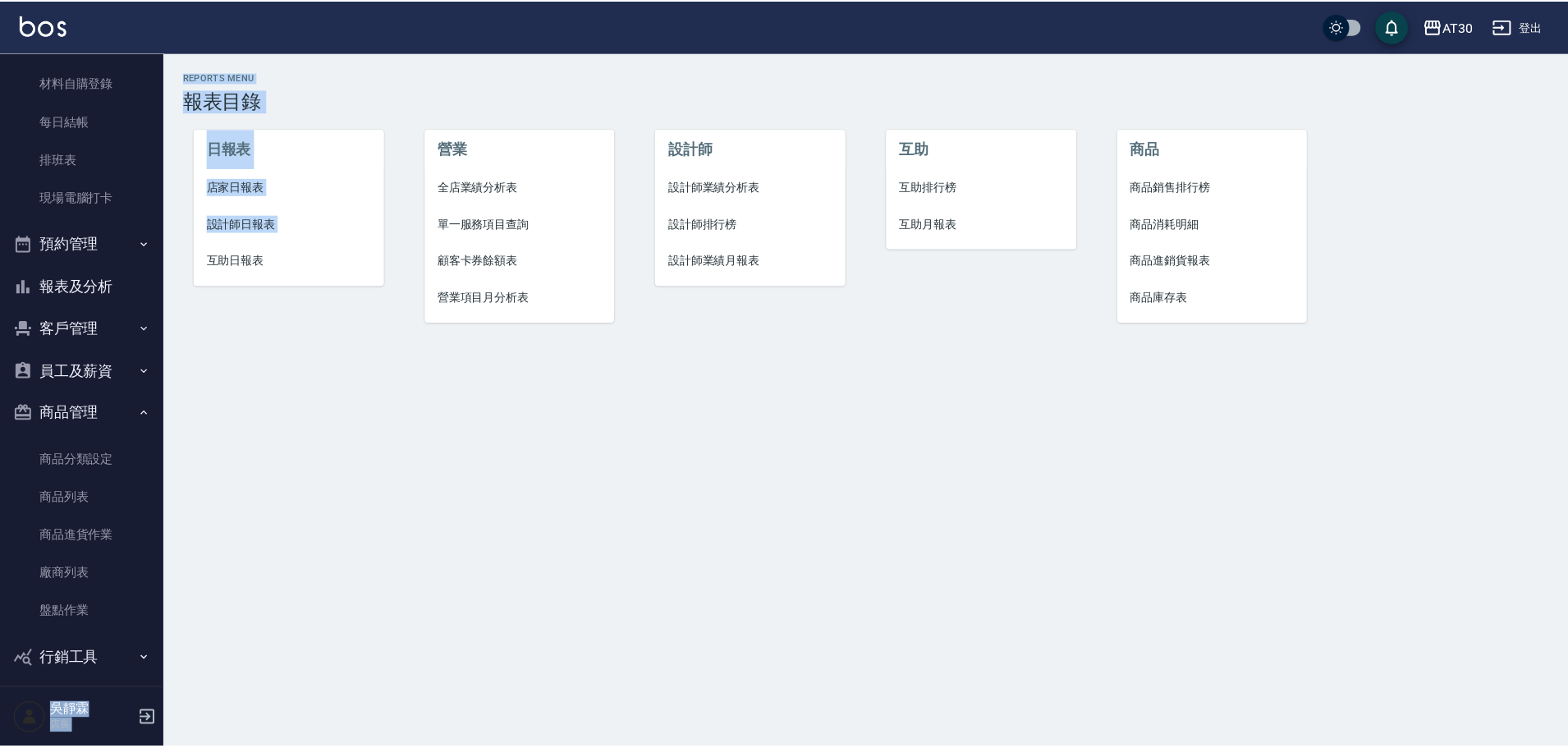
scroll to position [169, 0]
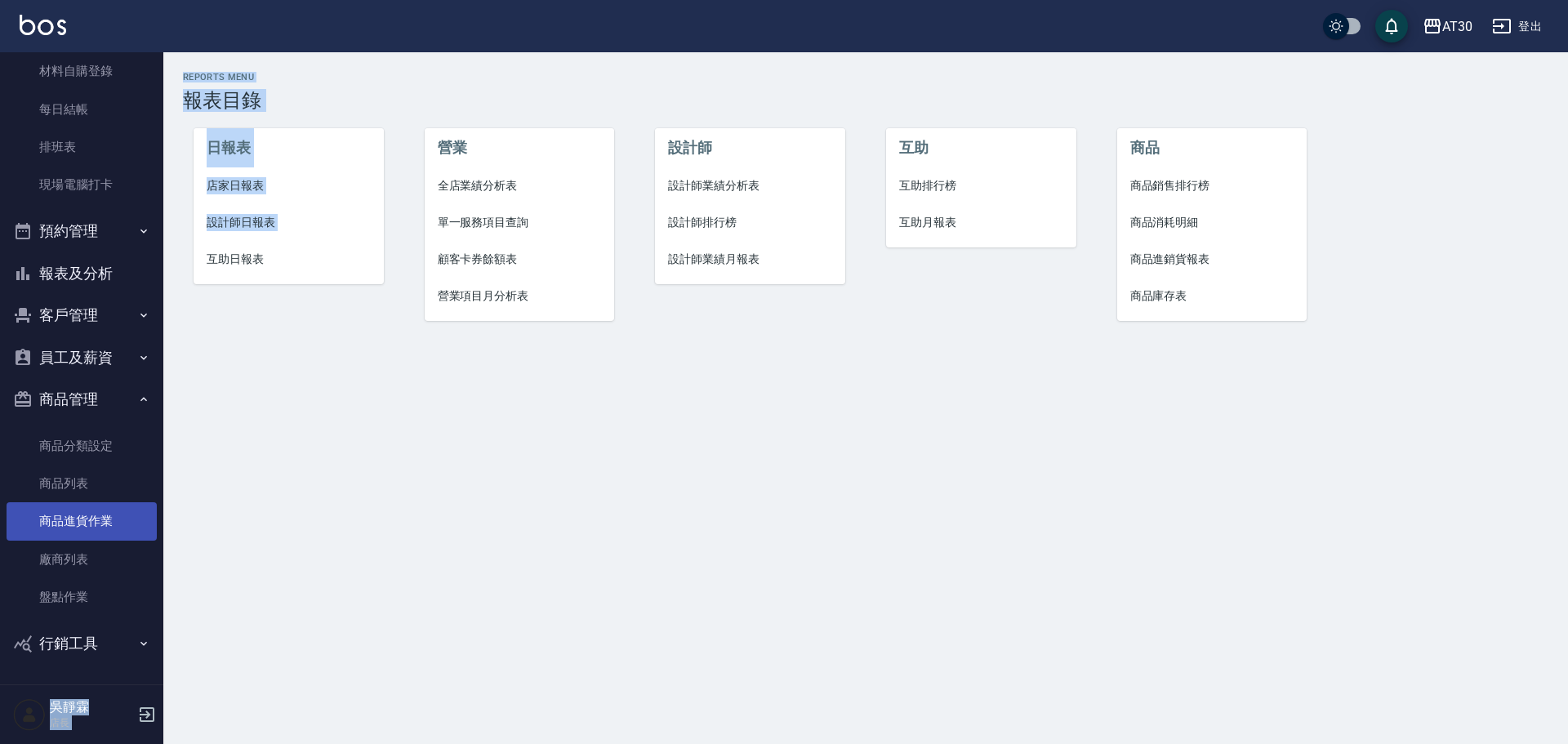
click at [85, 523] on link "商品進貨作業" at bounding box center [82, 521] width 150 height 38
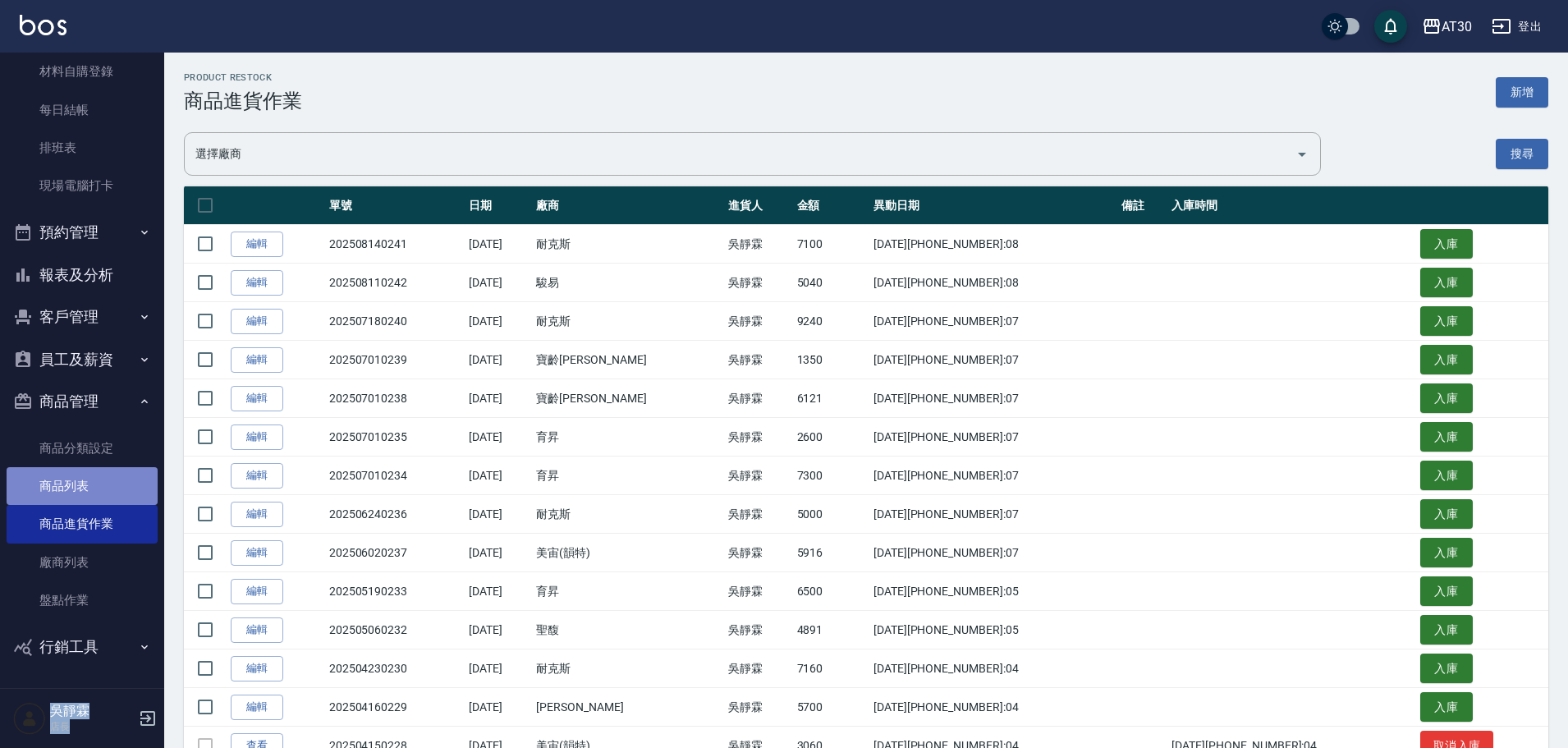
click at [98, 488] on link "商品列表" at bounding box center [82, 485] width 151 height 38
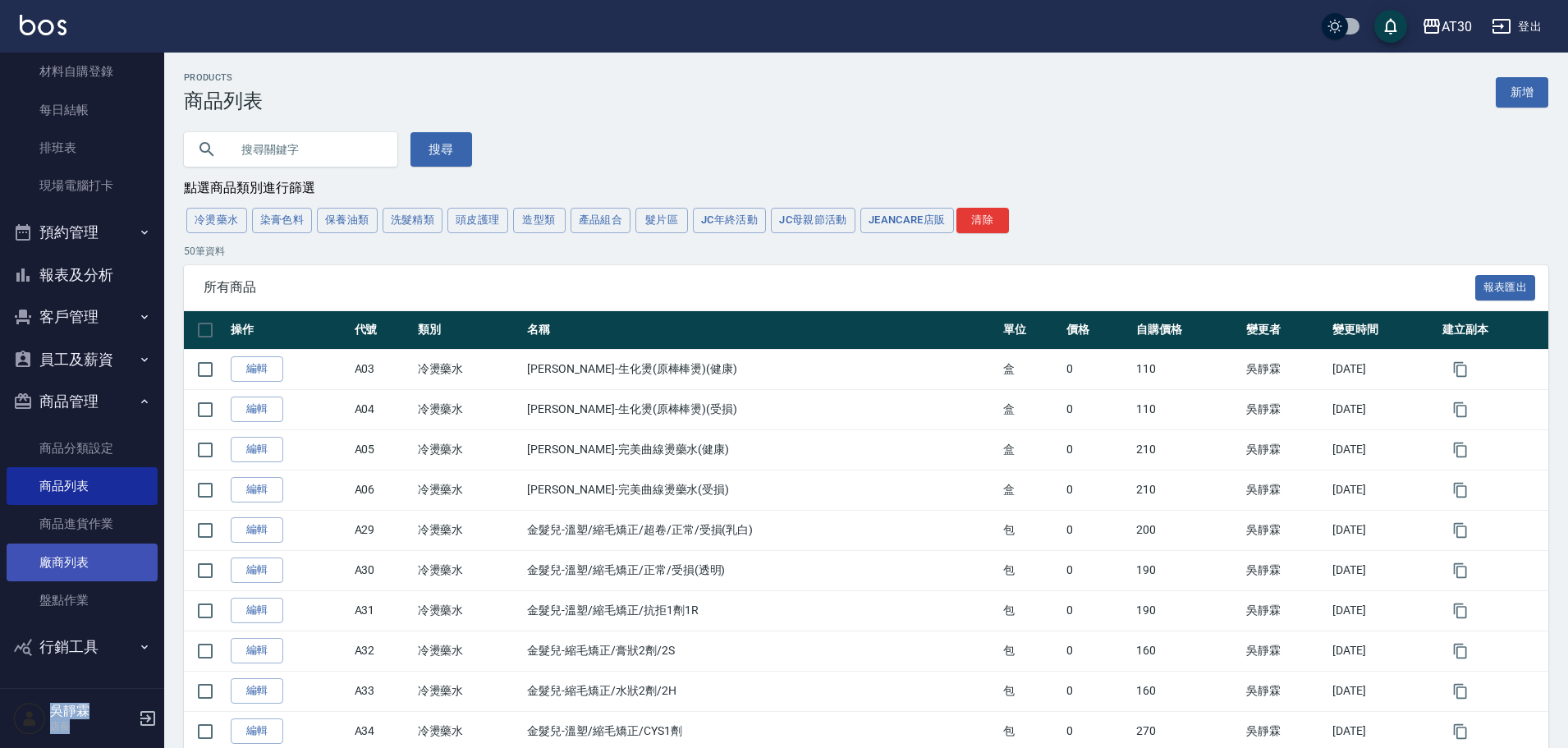
click at [95, 568] on link "廠商列表" at bounding box center [82, 562] width 151 height 38
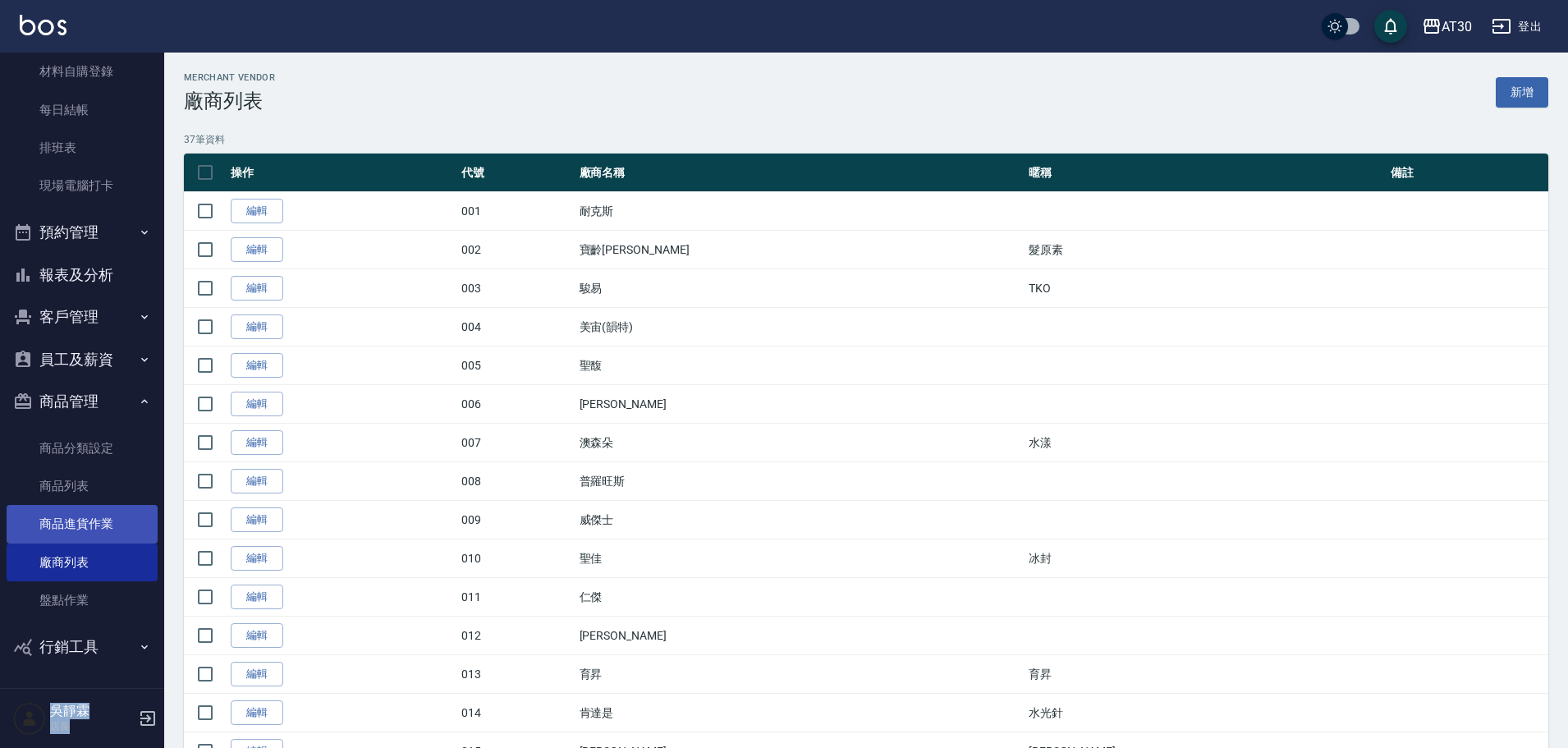
click at [98, 530] on link "商品進貨作業" at bounding box center [82, 524] width 151 height 38
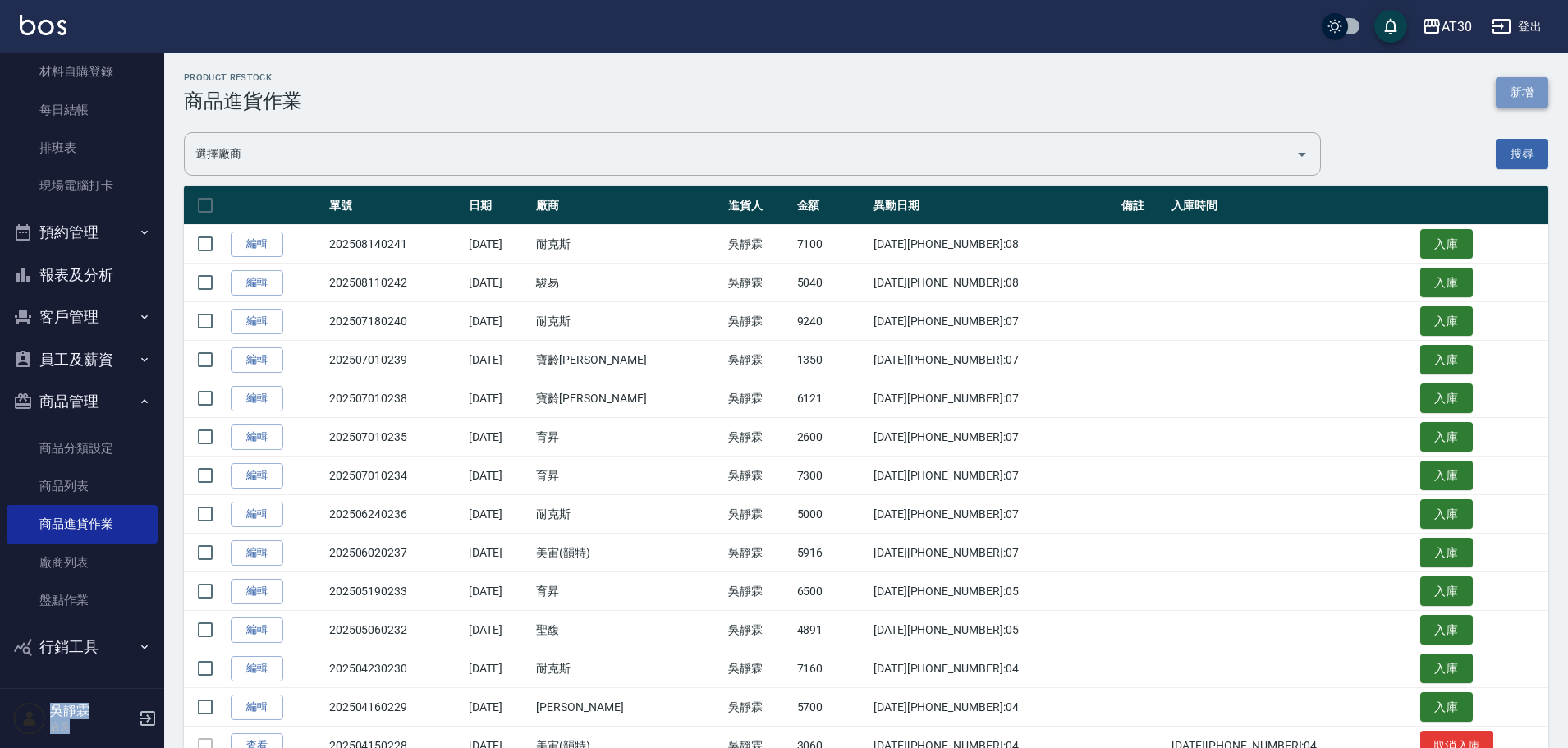
click at [1538, 87] on button "新增" at bounding box center [1522, 92] width 53 height 30
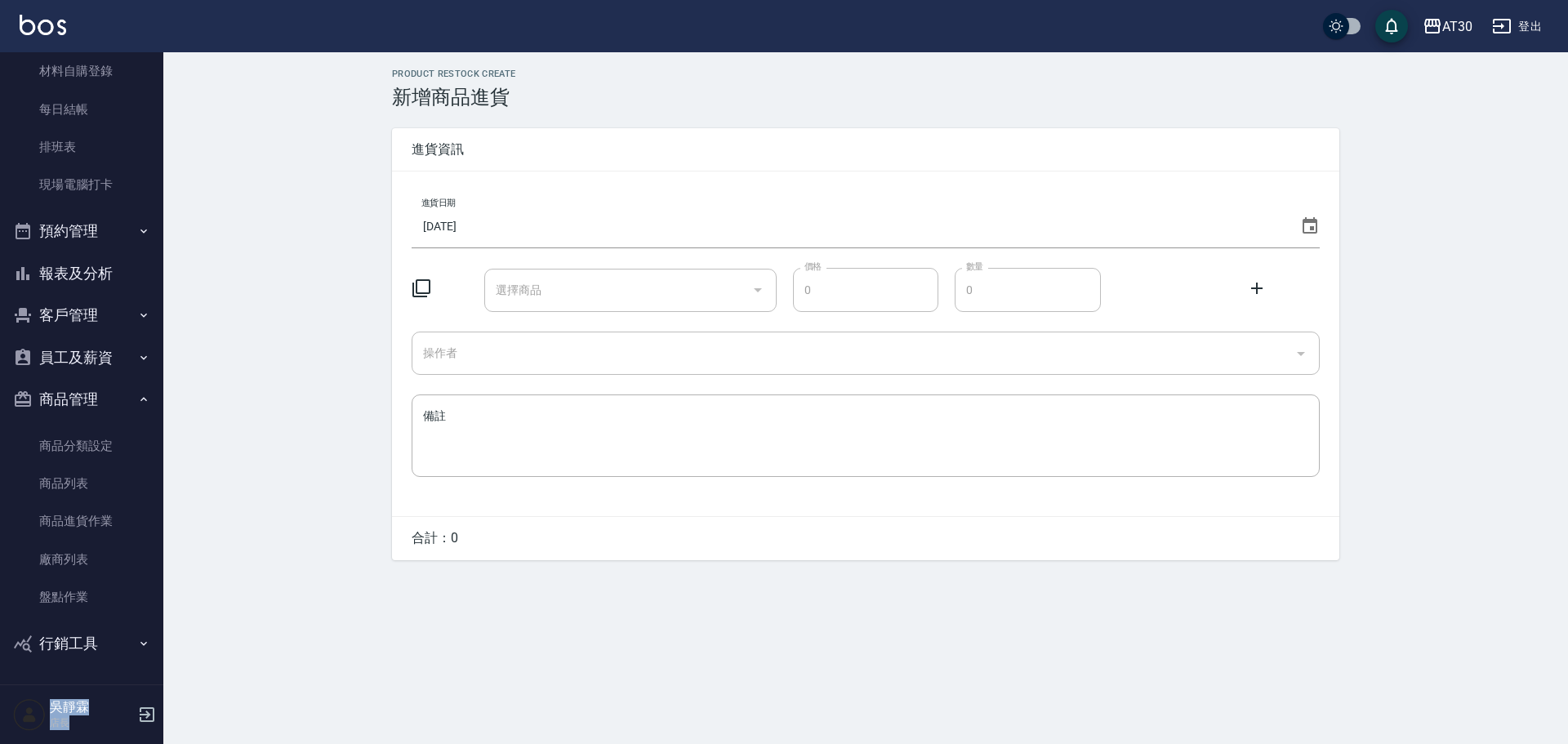
click at [431, 285] on icon at bounding box center [420, 287] width 18 height 18
click at [426, 280] on icon at bounding box center [420, 287] width 18 height 18
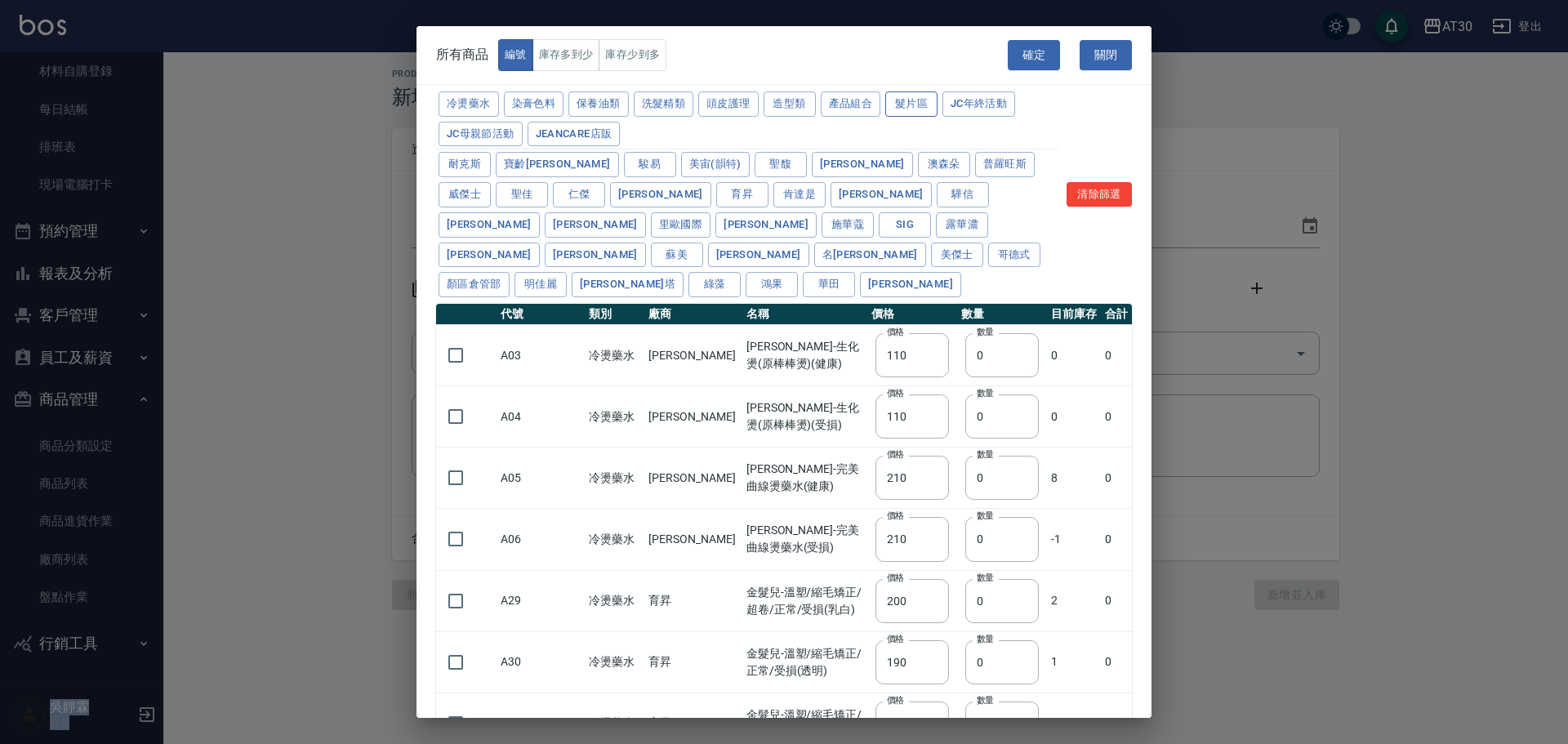
click at [934, 106] on button "髮片區" at bounding box center [912, 104] width 52 height 25
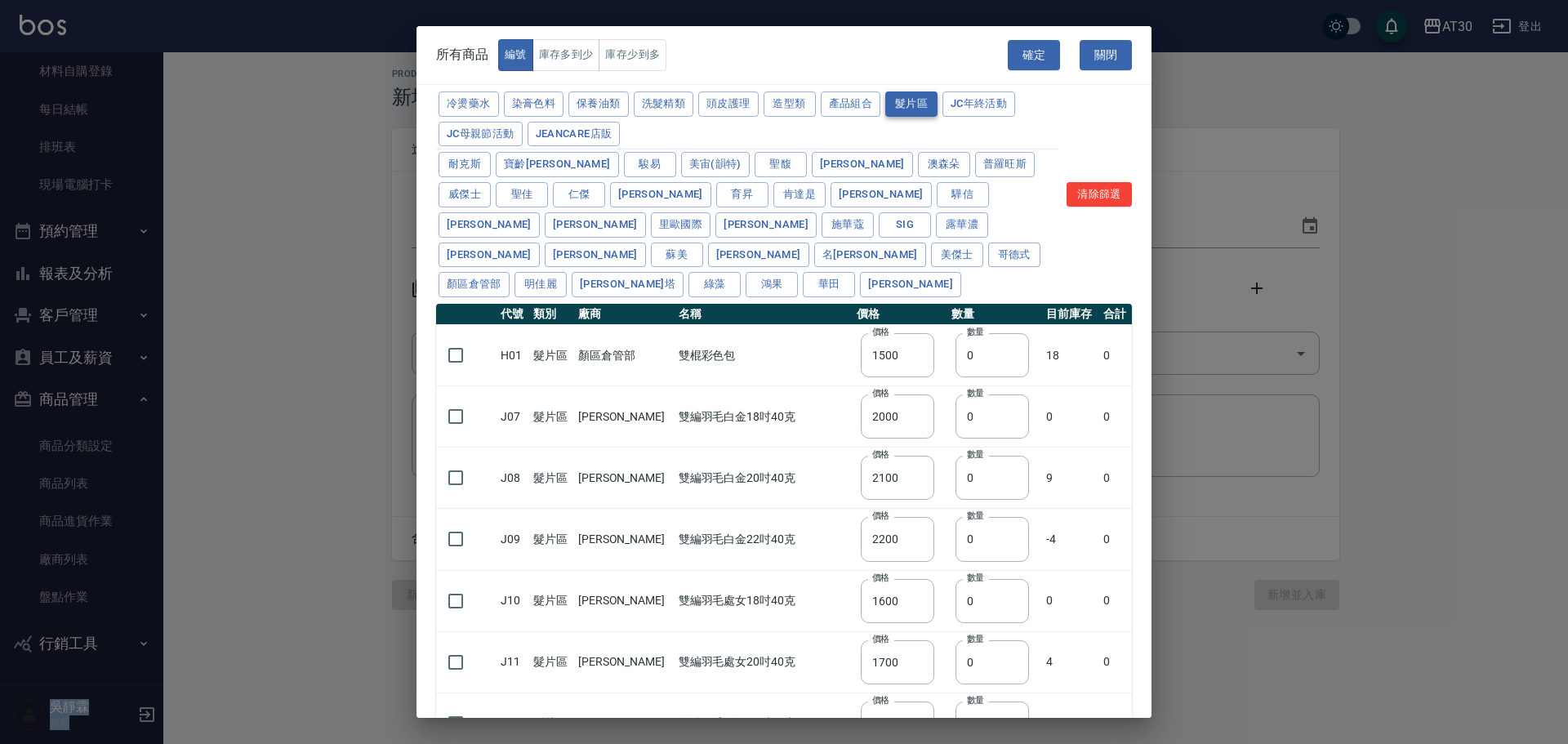
type input "1500"
type input "2000"
type input "2100"
type input "2200"
type input "1600"
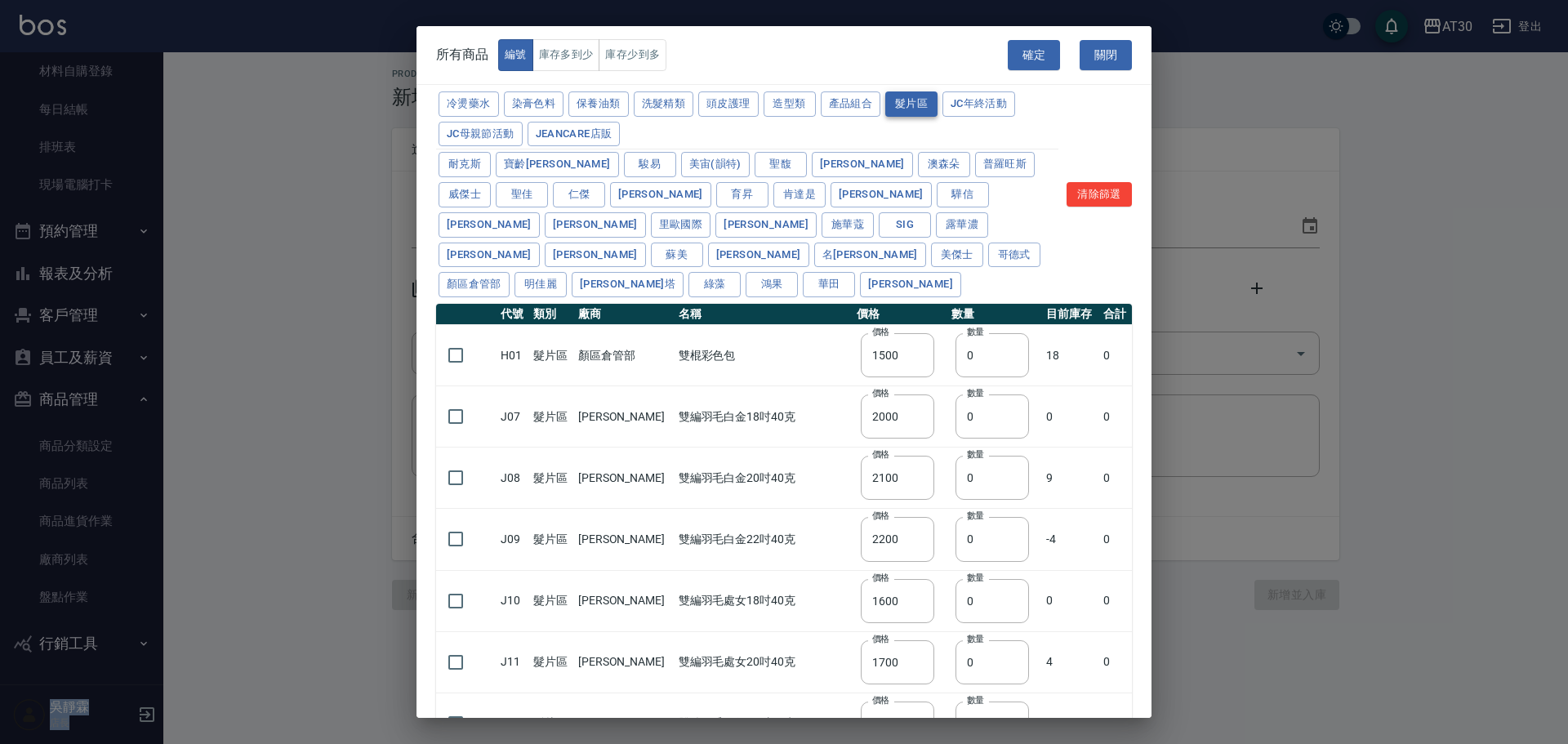
type input "1700"
type input "1350"
type input "1450"
type input "80"
type input "2900"
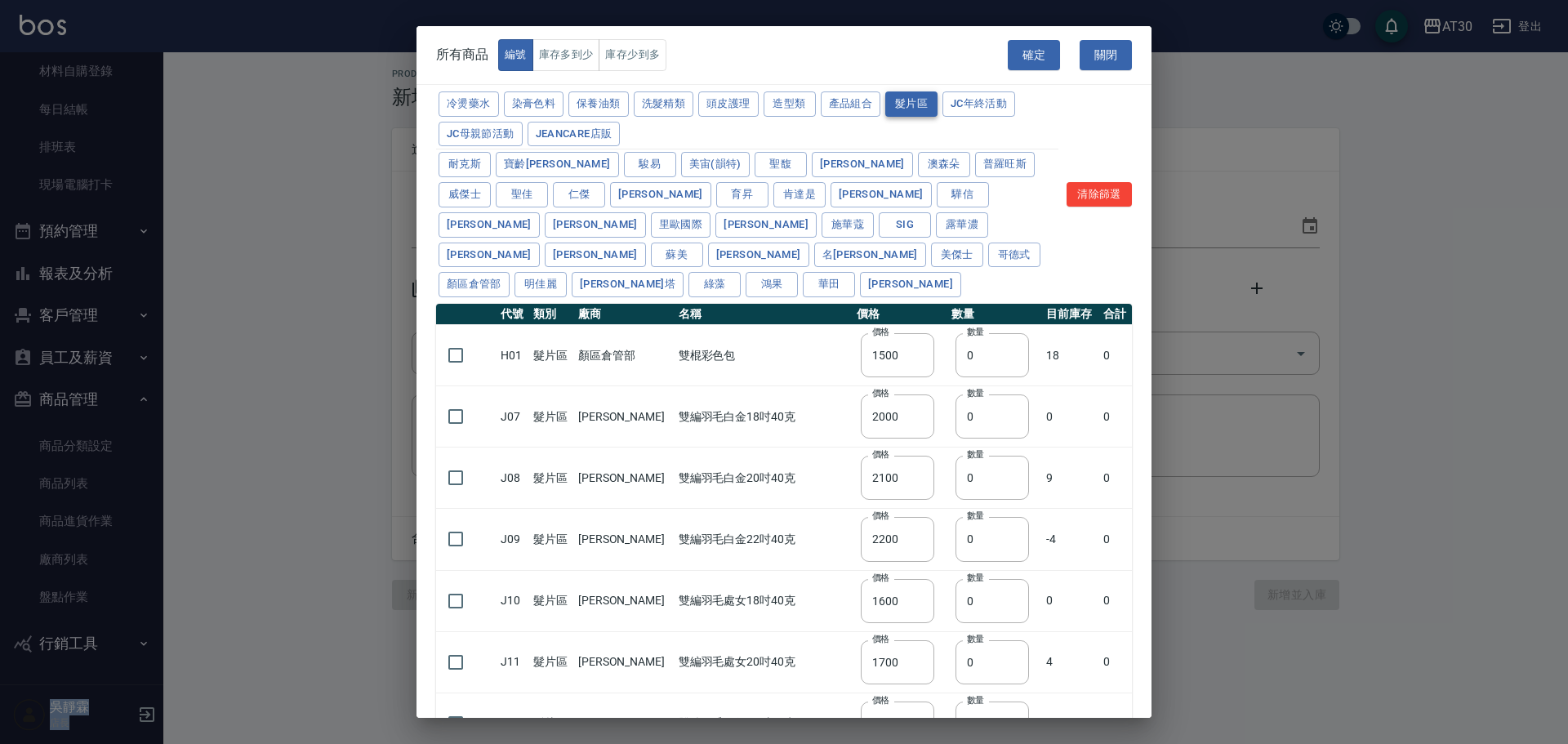
type input "3200"
type input "3000"
type input "3400"
type input "2600"
type input "120"
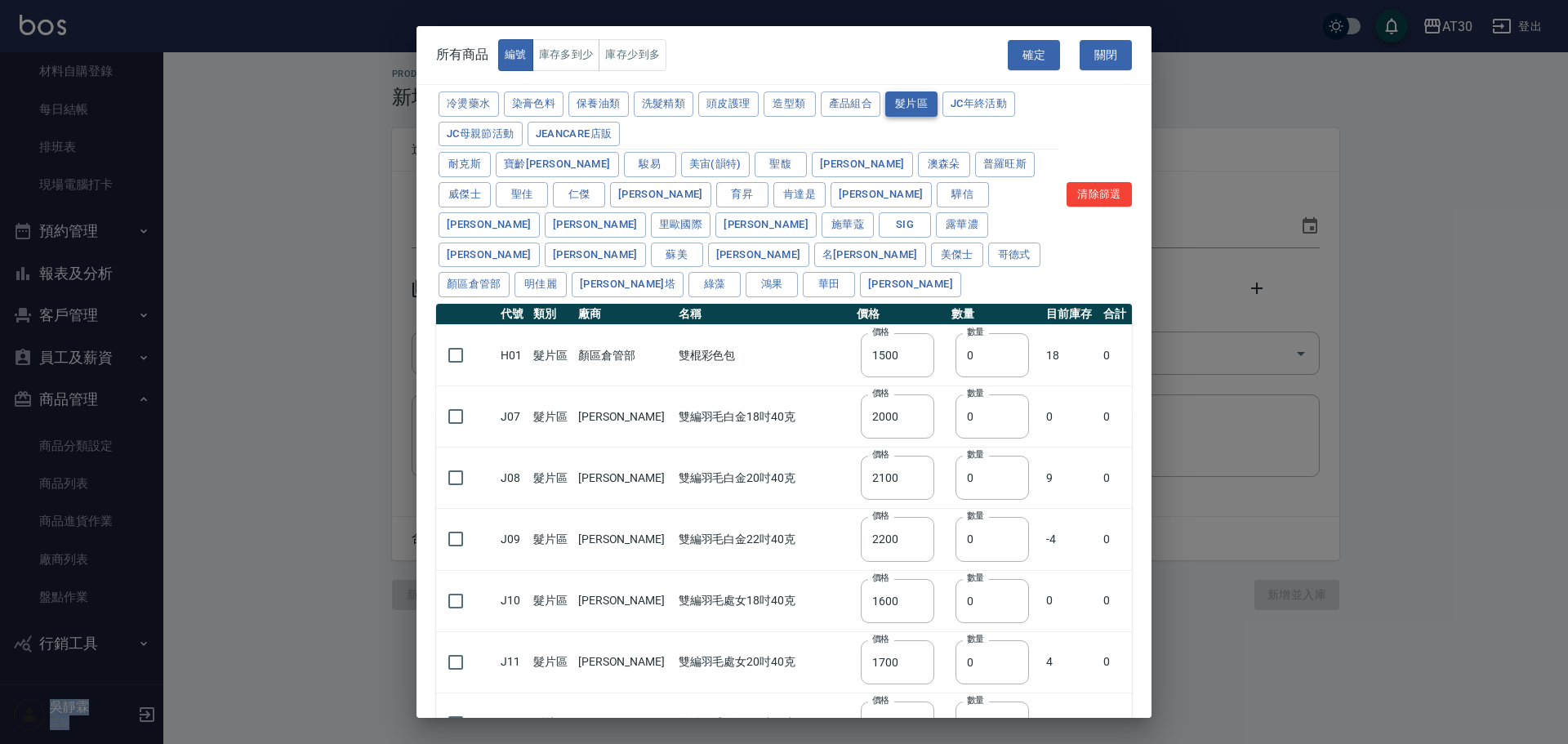
type input "400"
type input "250"
type input "3600"
drag, startPoint x: 981, startPoint y: 514, endPoint x: 925, endPoint y: 531, distance: 58.5
click at [925, 531] on tr "J09 髮片區 愛妮卡 雙編羽毛白金22吋40克 價格 2200 價格 數量 0 數量 -4 0" at bounding box center [784, 539] width 696 height 62
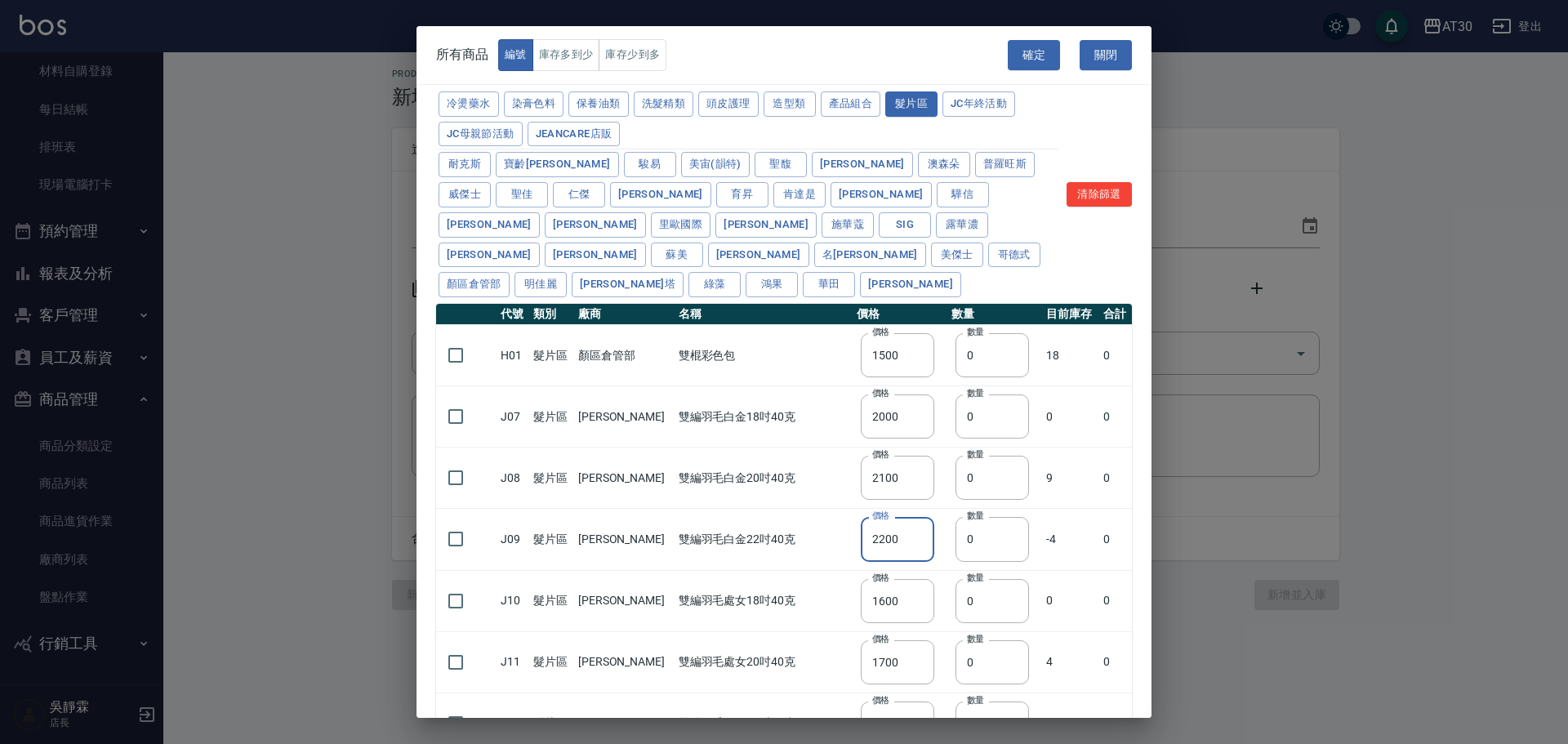
drag, startPoint x: 890, startPoint y: 506, endPoint x: 814, endPoint y: 527, distance: 78.8
click at [814, 527] on tr "J09 髮片區 愛妮卡 雙編羽毛白金22吋40克 價格 2200 價格 數量 0 數量 -4 0" at bounding box center [784, 539] width 696 height 62
type input "0"
click at [1394, 453] on div "所有商品 編號 庫存多到少 庫存少到多 確定 關閉 冷燙藥水 染膏色料 保養油類 洗髮精類 頭皮護理 造型類 產品組合 髮片區 JC年終活動 JC母親節活動 …" at bounding box center [784, 372] width 1568 height 744
click at [1122, 47] on button "關閉" at bounding box center [1105, 55] width 52 height 30
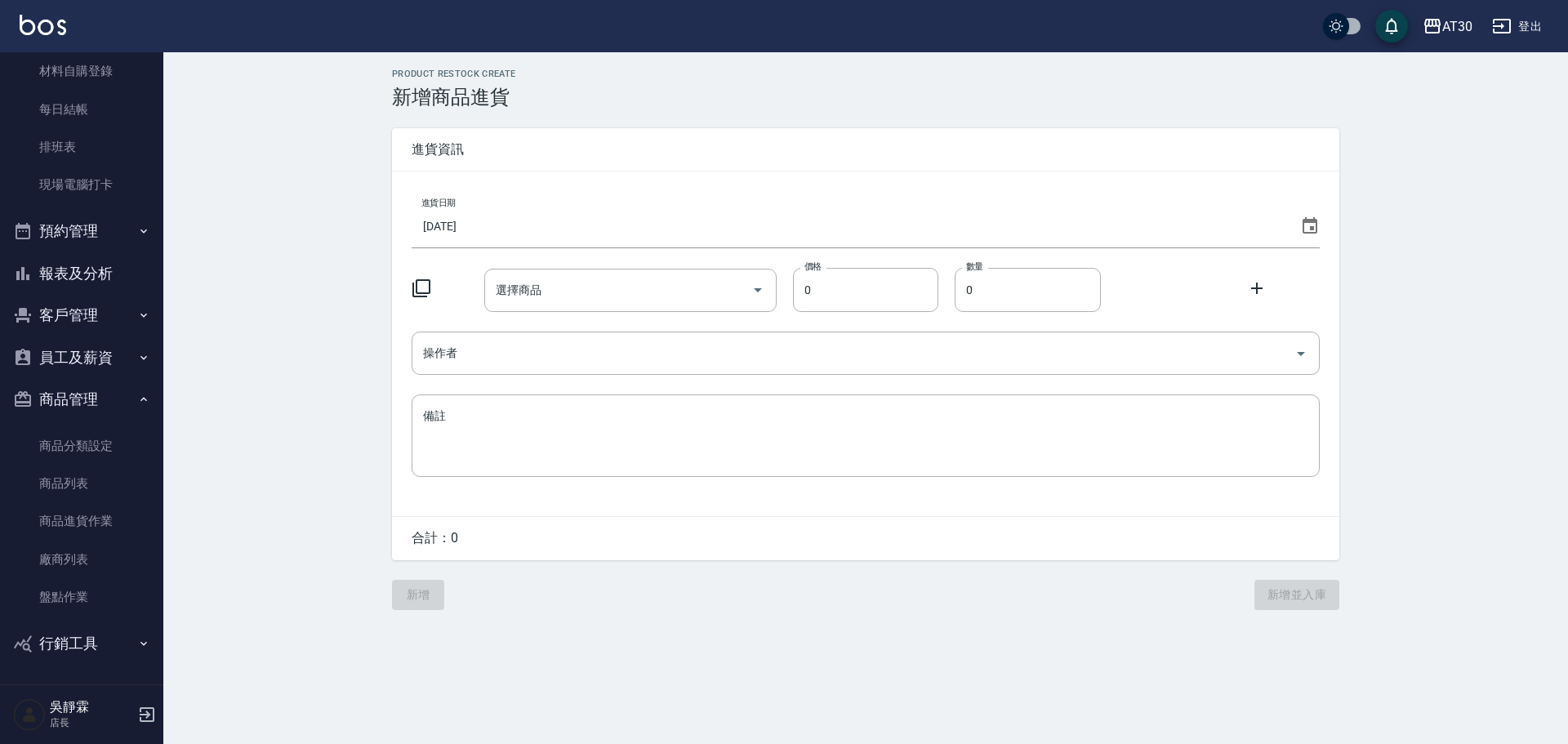
click at [419, 285] on icon at bounding box center [420, 287] width 19 height 19
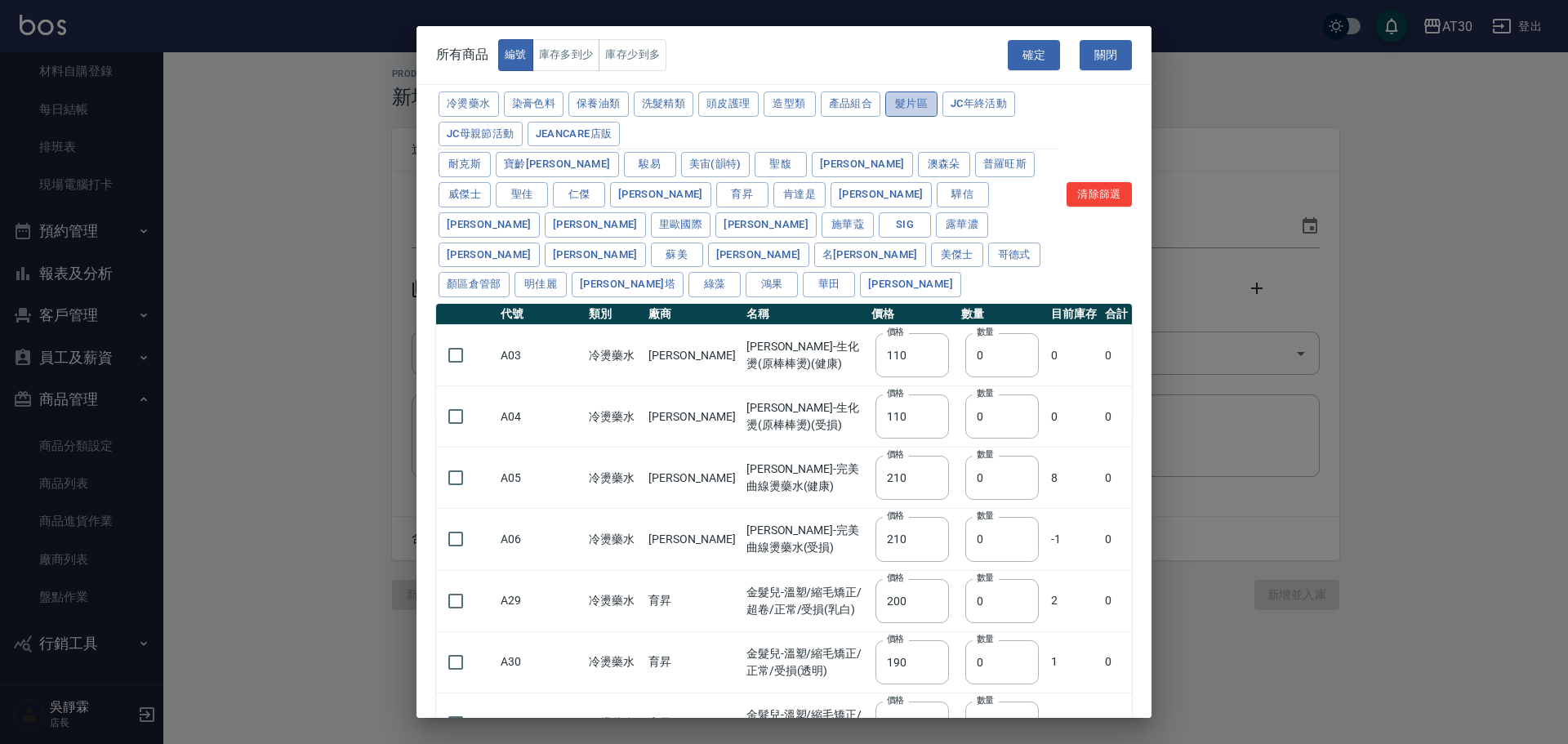
click at [903, 104] on button "髮片區" at bounding box center [912, 104] width 52 height 25
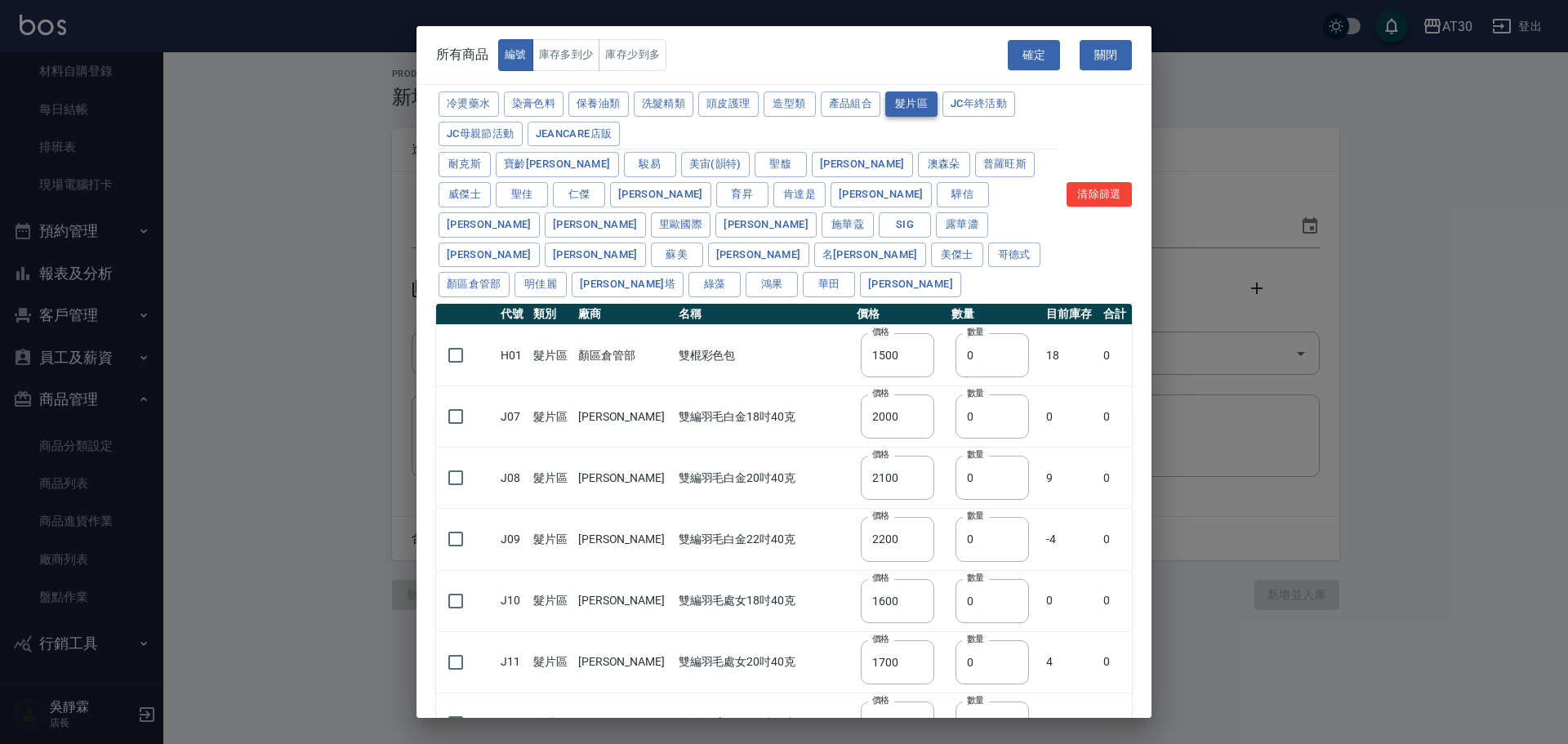
type input "1500"
type input "2000"
type input "2100"
type input "2200"
type input "1600"
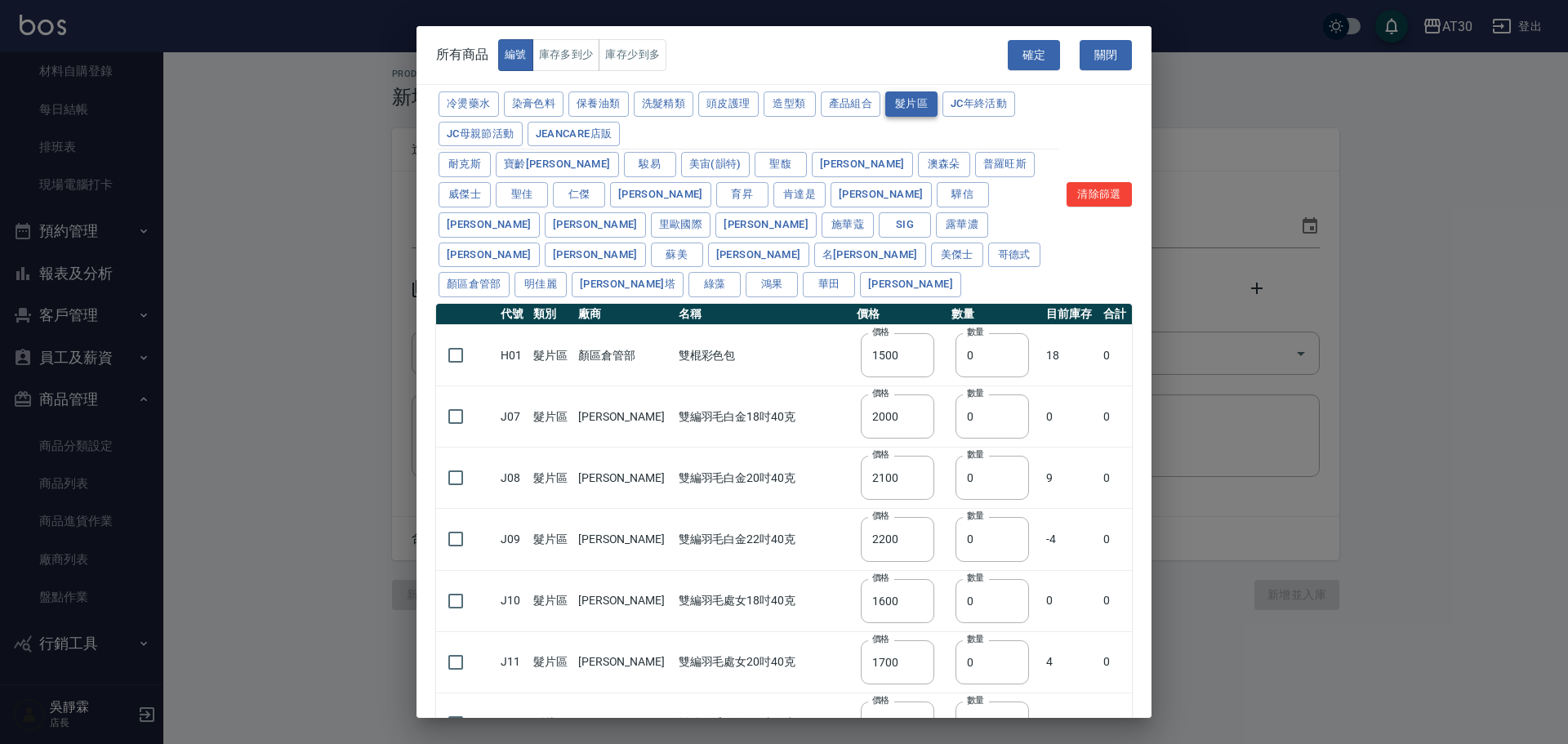
type input "1700"
type input "1350"
type input "1450"
type input "80"
type input "2900"
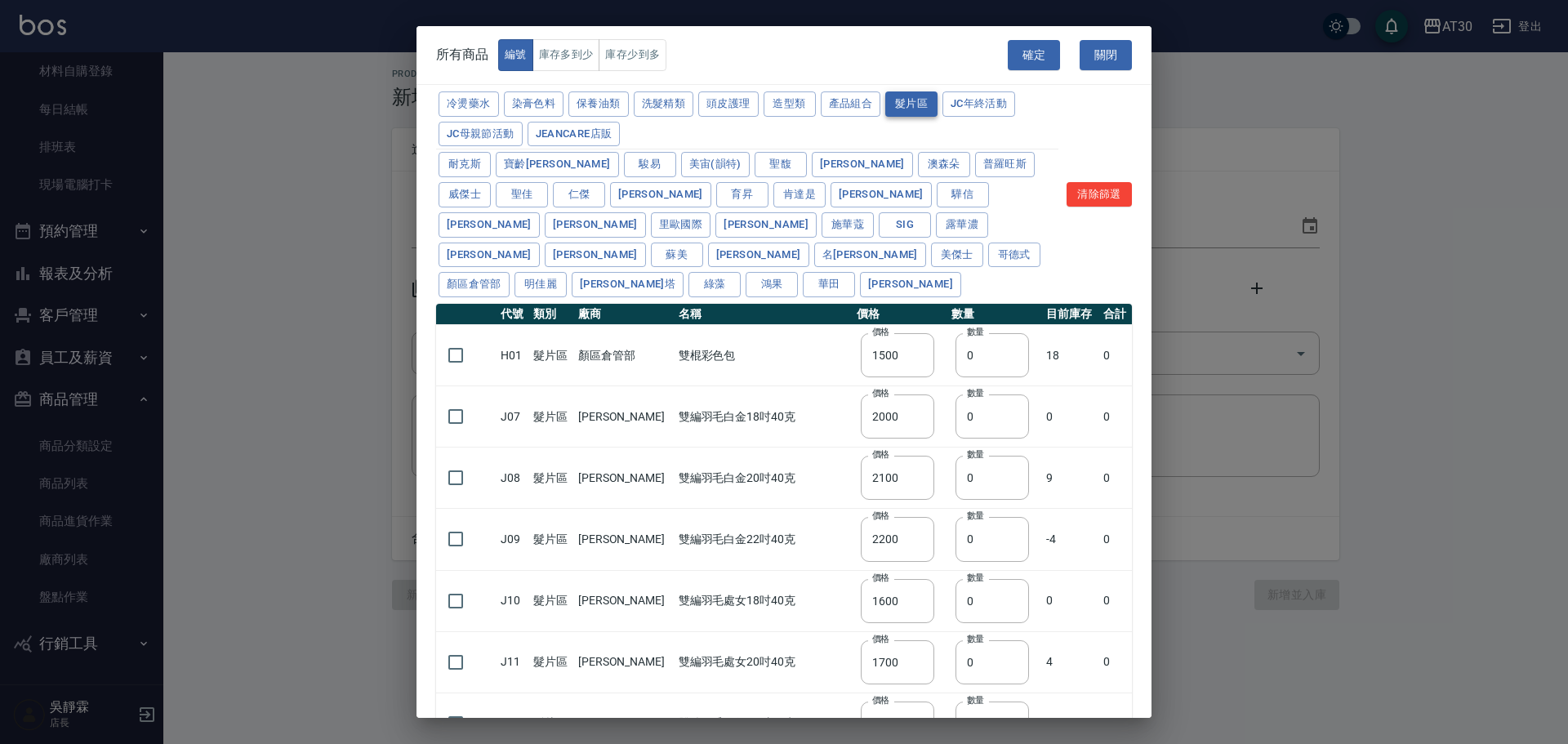
type input "3200"
type input "3000"
type input "3400"
type input "2600"
type input "120"
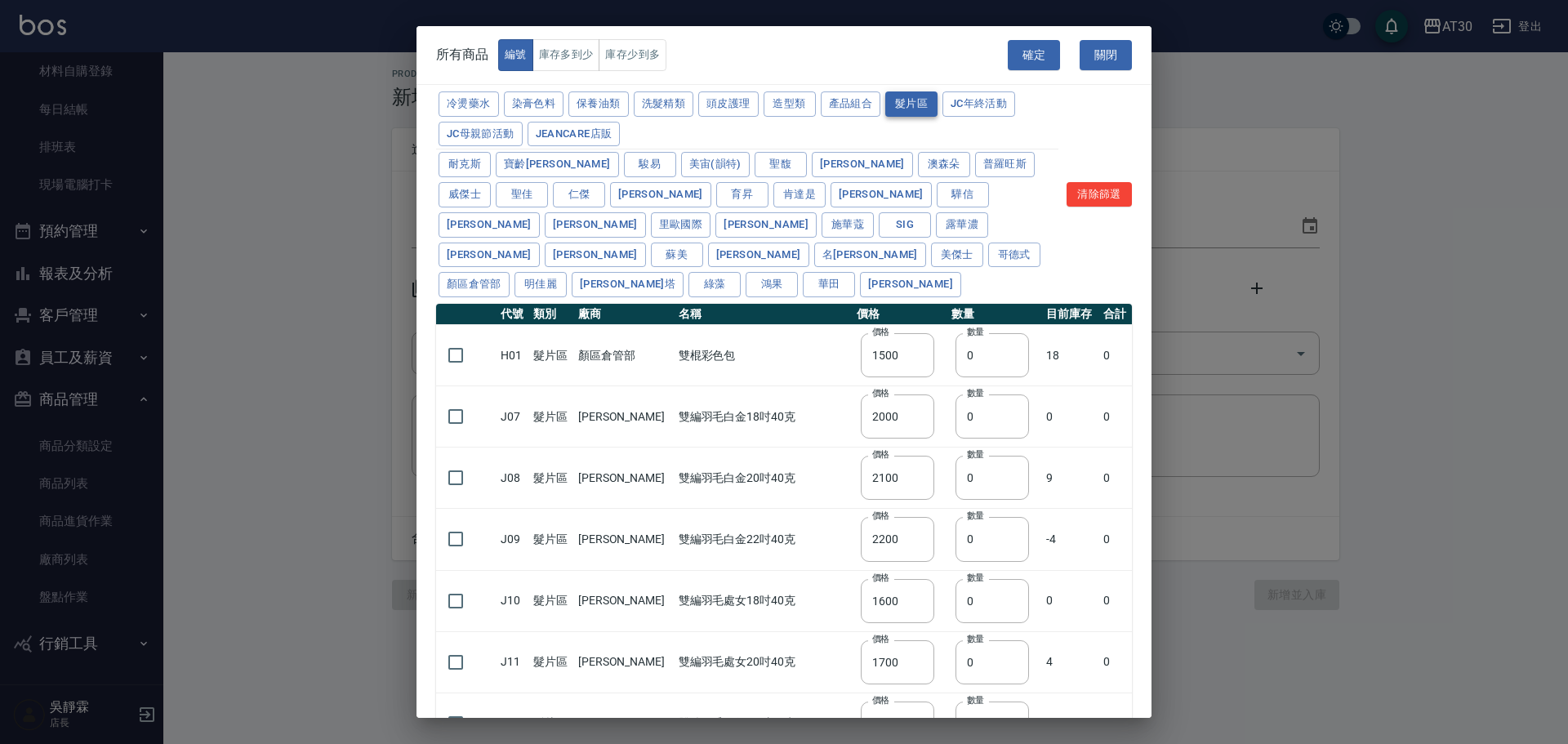
type input "400"
type input "250"
type input "3600"
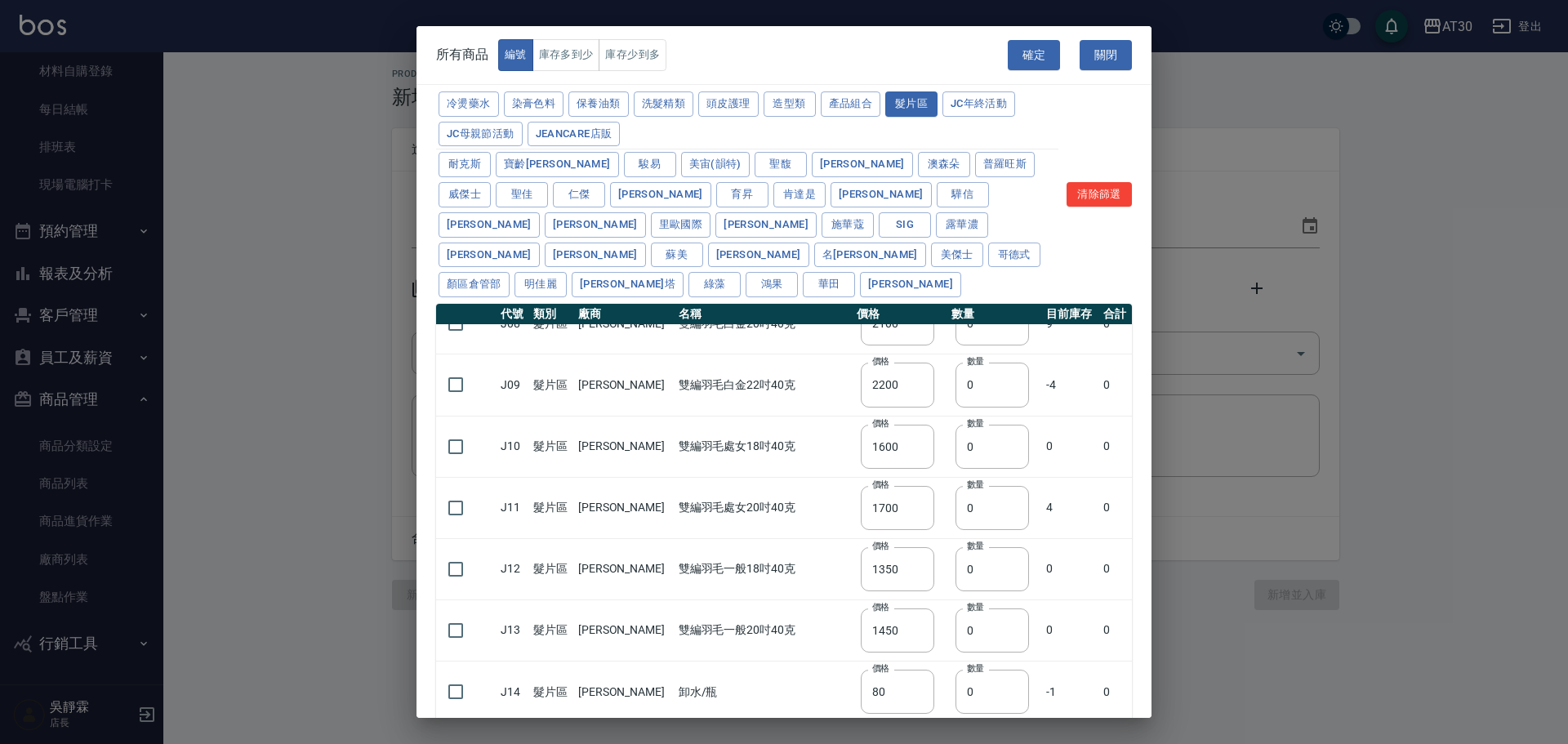
scroll to position [152, 0]
click at [452, 493] on input "checkbox" at bounding box center [455, 510] width 35 height 35
checkbox input "true"
drag, startPoint x: 1135, startPoint y: 442, endPoint x: 1131, endPoint y: 527, distance: 85.1
click at [1143, 569] on div "冷燙藥水 染膏色料 保養油類 洗髮精類 頭皮護理 造型類 產品組合 髮片區 JC年終活動 JC母親節活動 JeanCare店販 耐克斯 寶齡富錦 駿易 美宙(…" at bounding box center [784, 430] width 735 height 681
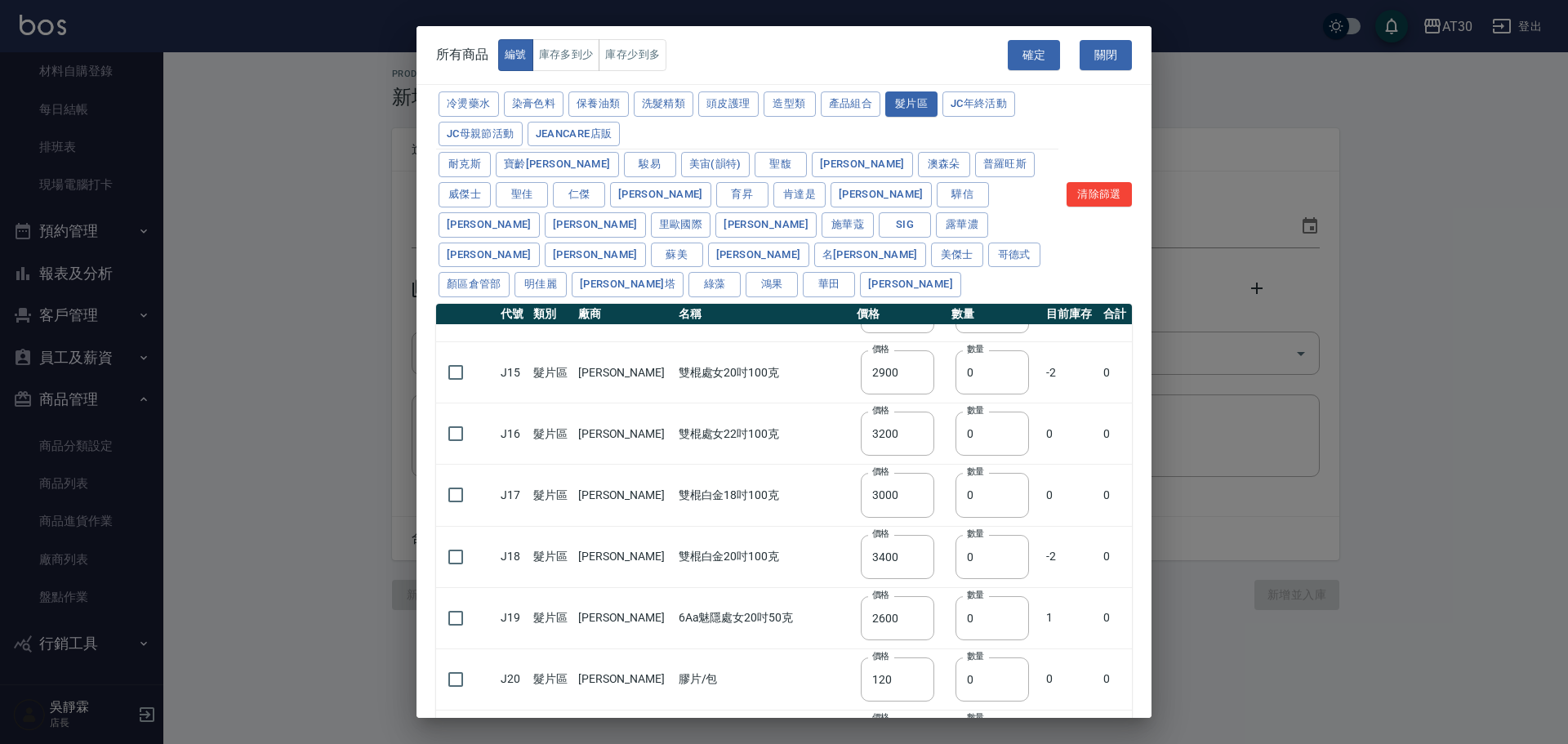
scroll to position [678, 0]
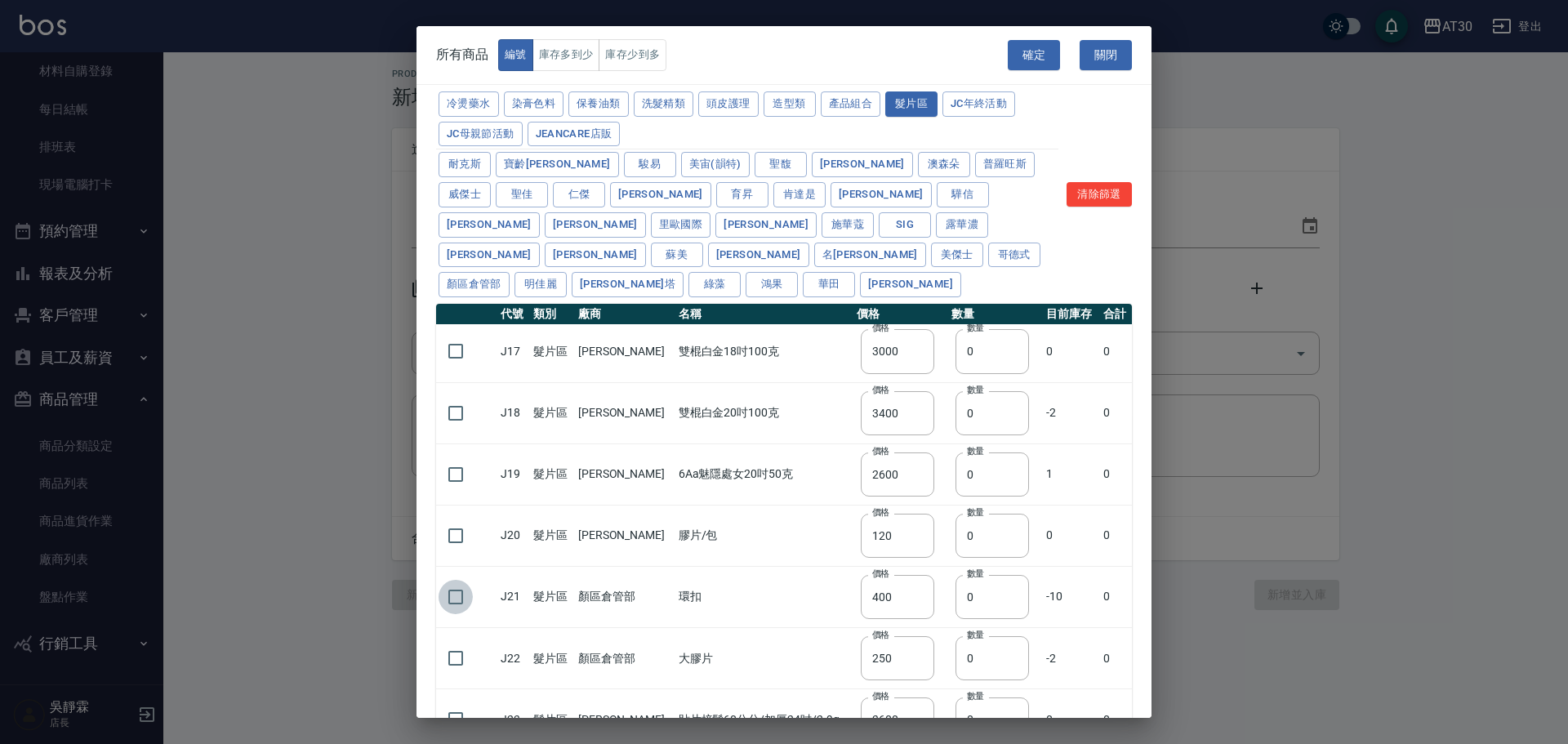
click at [455, 580] on input "checkbox" at bounding box center [455, 597] width 35 height 35
checkbox input "true"
click at [1043, 60] on button "確定" at bounding box center [1034, 55] width 52 height 30
type input "J11 雙編羽毛處女20吋40克"
type input "1700"
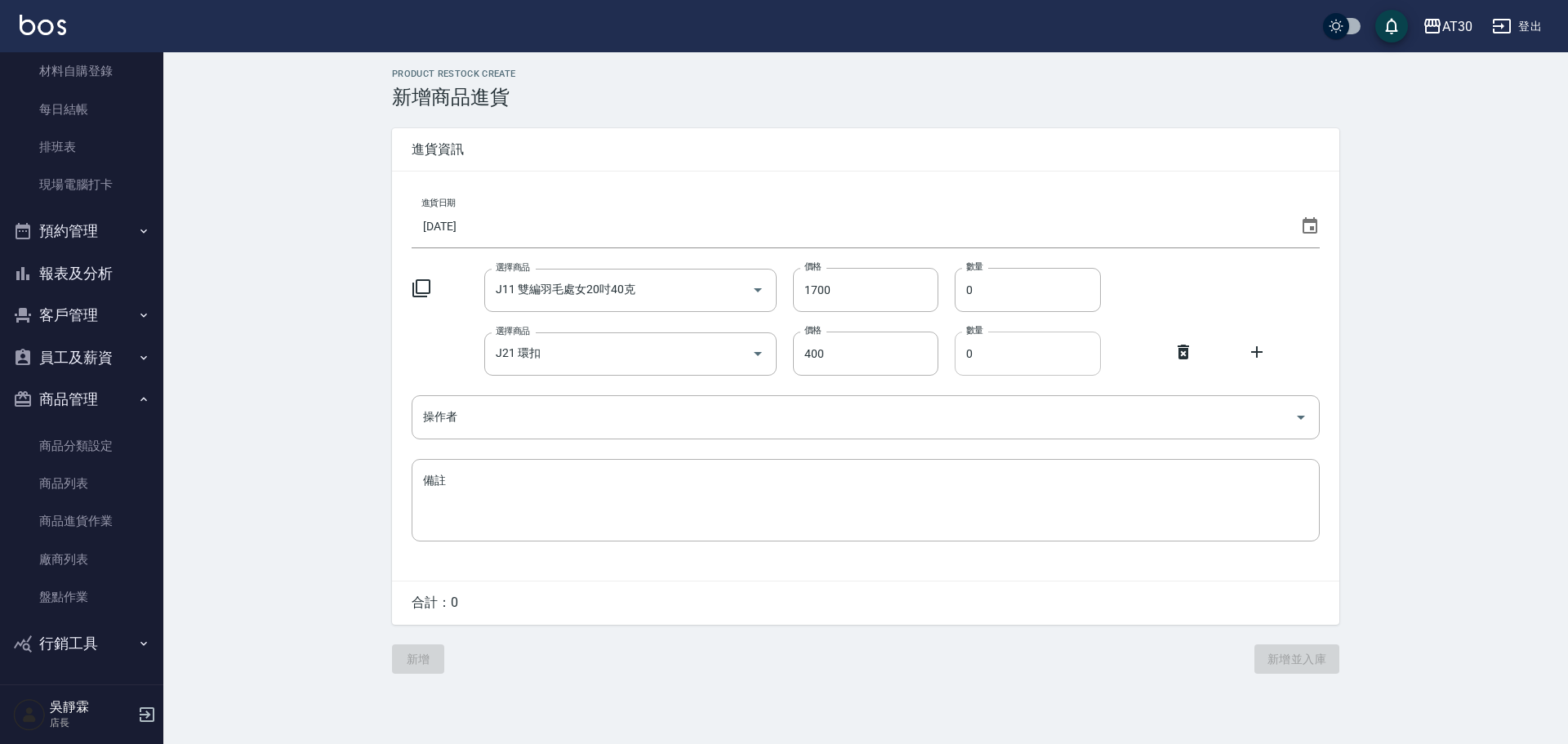
drag, startPoint x: 978, startPoint y: 348, endPoint x: 955, endPoint y: 356, distance: 24.4
click at [955, 356] on input "0" at bounding box center [1027, 353] width 146 height 44
type input "4"
drag, startPoint x: 887, startPoint y: 285, endPoint x: 725, endPoint y: 296, distance: 162.4
click at [751, 294] on div "選擇商品 J11 雙編羽毛處女20吋40克 選擇商品 價格 1700 價格 數量 0 數量" at bounding box center [865, 290] width 908 height 44
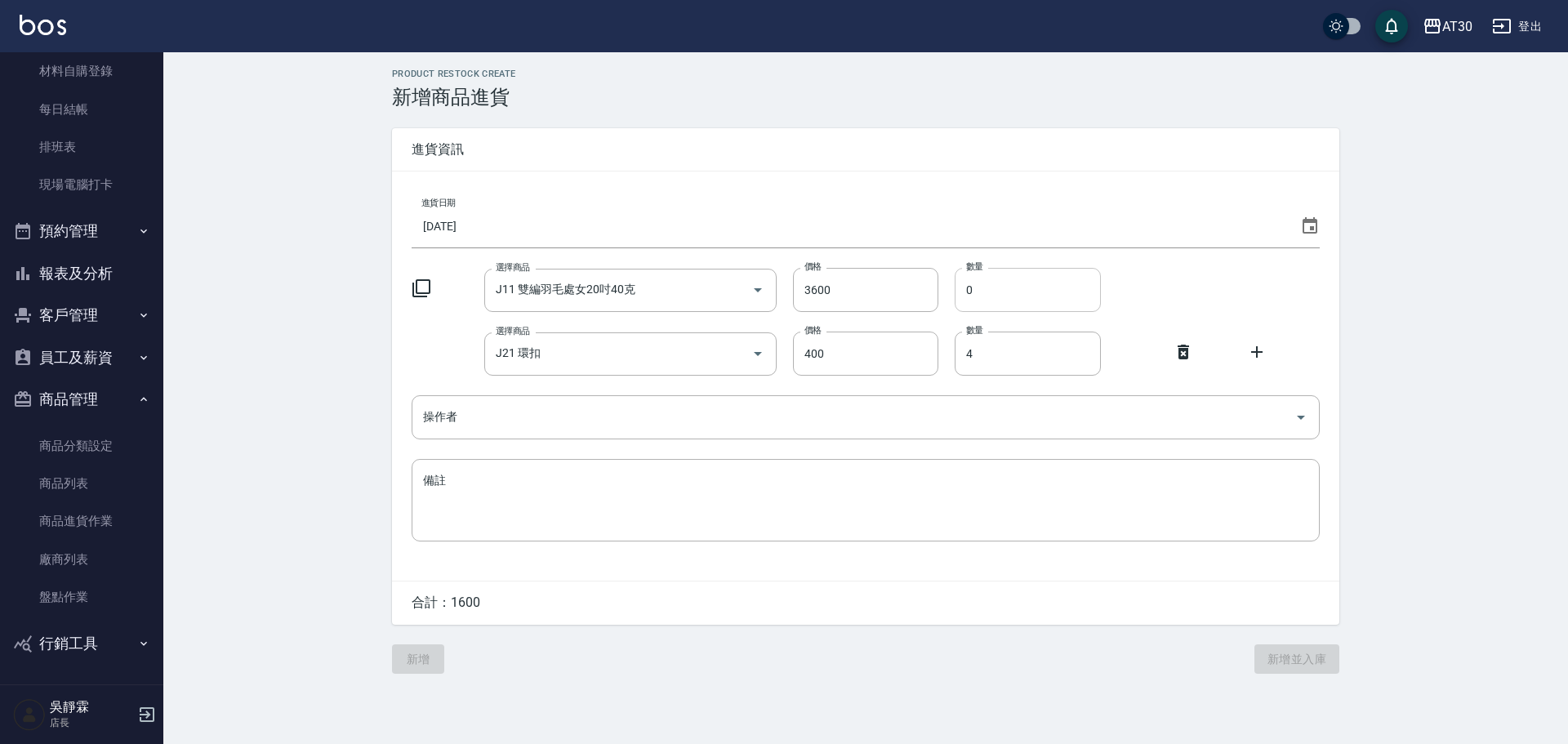
type input "3600"
drag, startPoint x: 993, startPoint y: 292, endPoint x: 926, endPoint y: 321, distance: 73.0
click at [926, 321] on div "進貨日期 2025/08/24 選擇商品 J11 雙編羽毛處女20吋40克 選擇商品 價格 3600 價格 數量 0 數量 選擇商品 J21 環扣 選擇商品 …" at bounding box center [865, 377] width 947 height 409
type input "2"
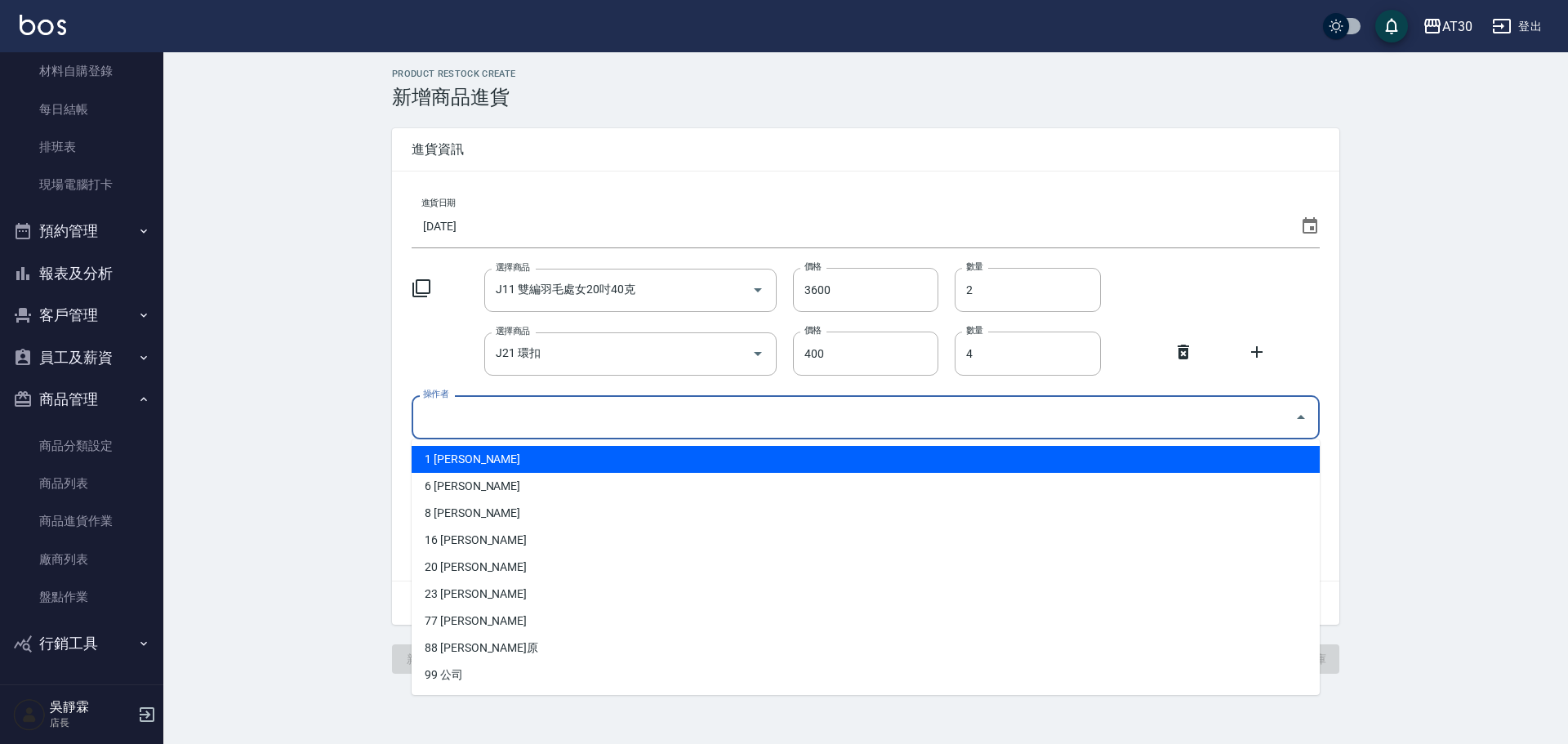
click at [450, 415] on input "操作者" at bounding box center [853, 417] width 869 height 29
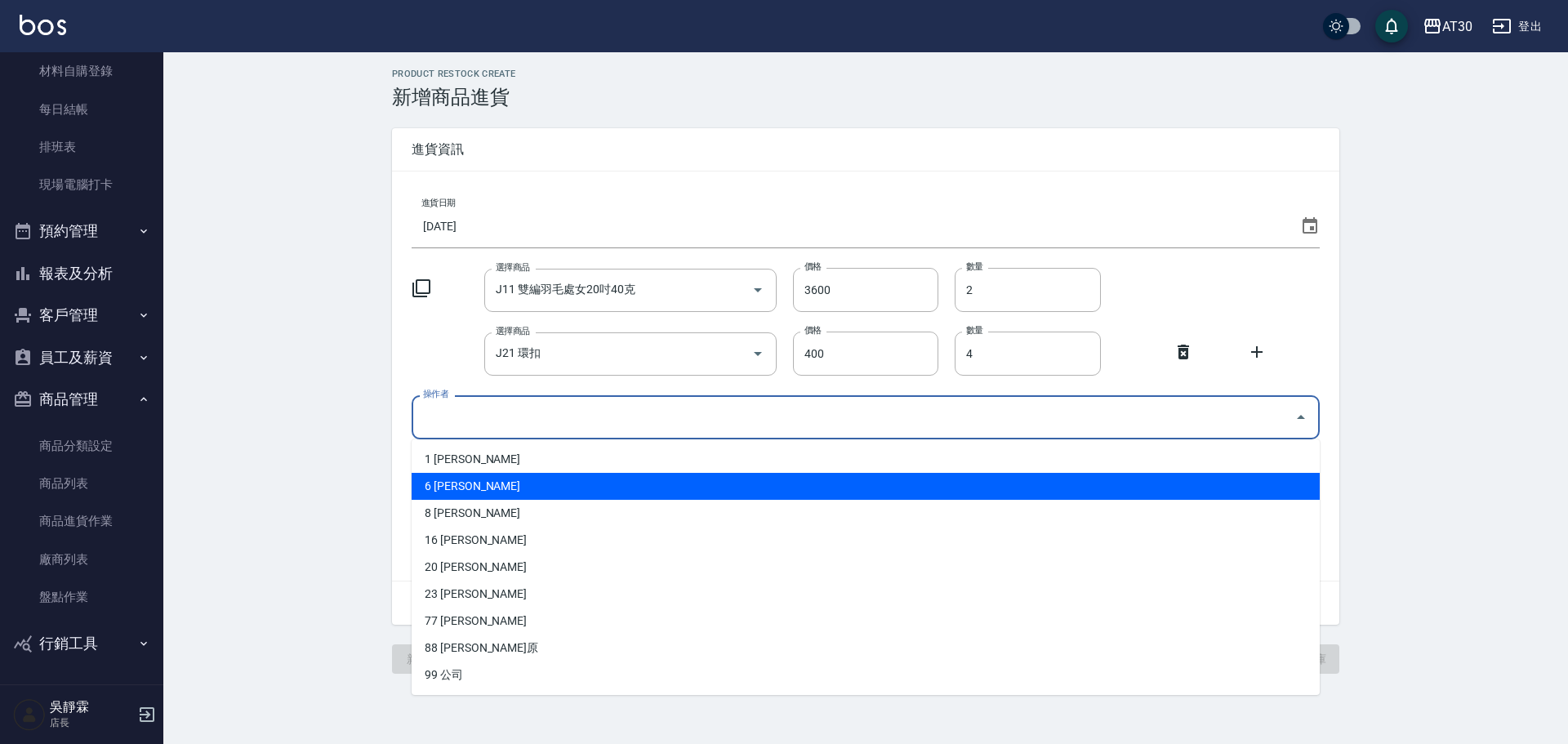
click at [462, 484] on li "6 吳靜霖" at bounding box center [865, 486] width 908 height 27
type input "吳靜霖"
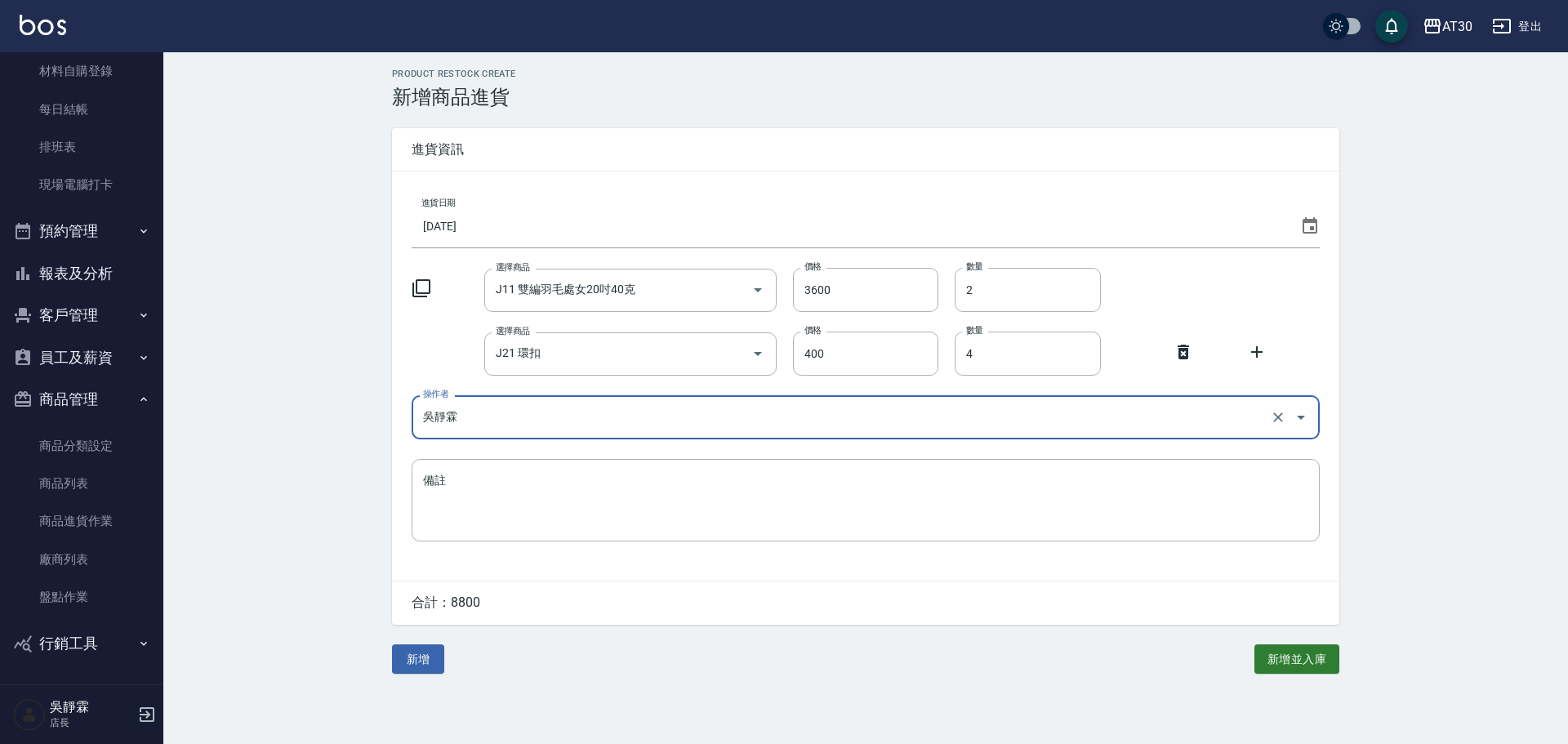
click at [1308, 227] on icon at bounding box center [1309, 226] width 19 height 19
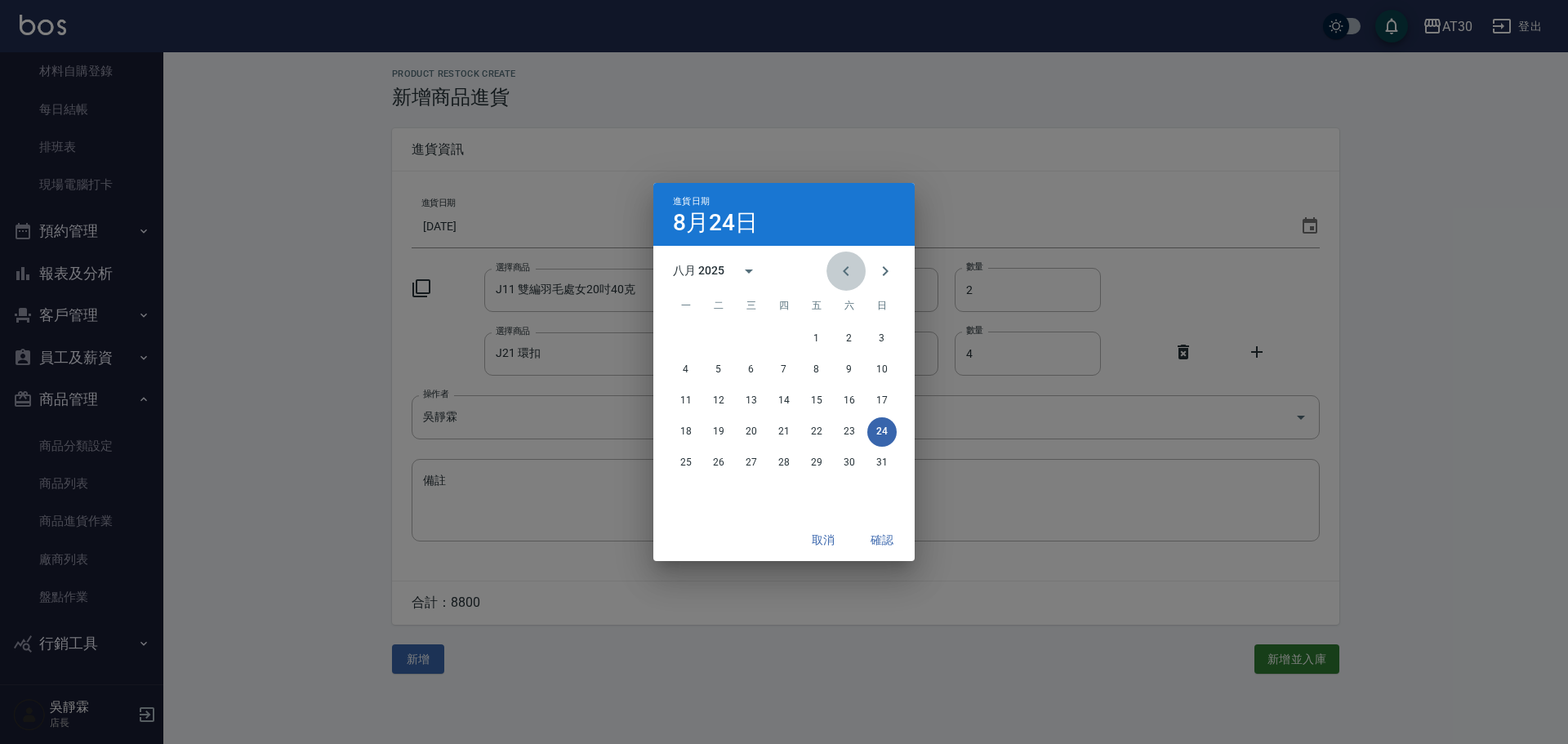
click at [845, 263] on icon "Previous month" at bounding box center [845, 270] width 19 height 19
click at [887, 273] on icon "Next month" at bounding box center [885, 270] width 19 height 19
click at [827, 336] on button "1" at bounding box center [816, 339] width 29 height 29
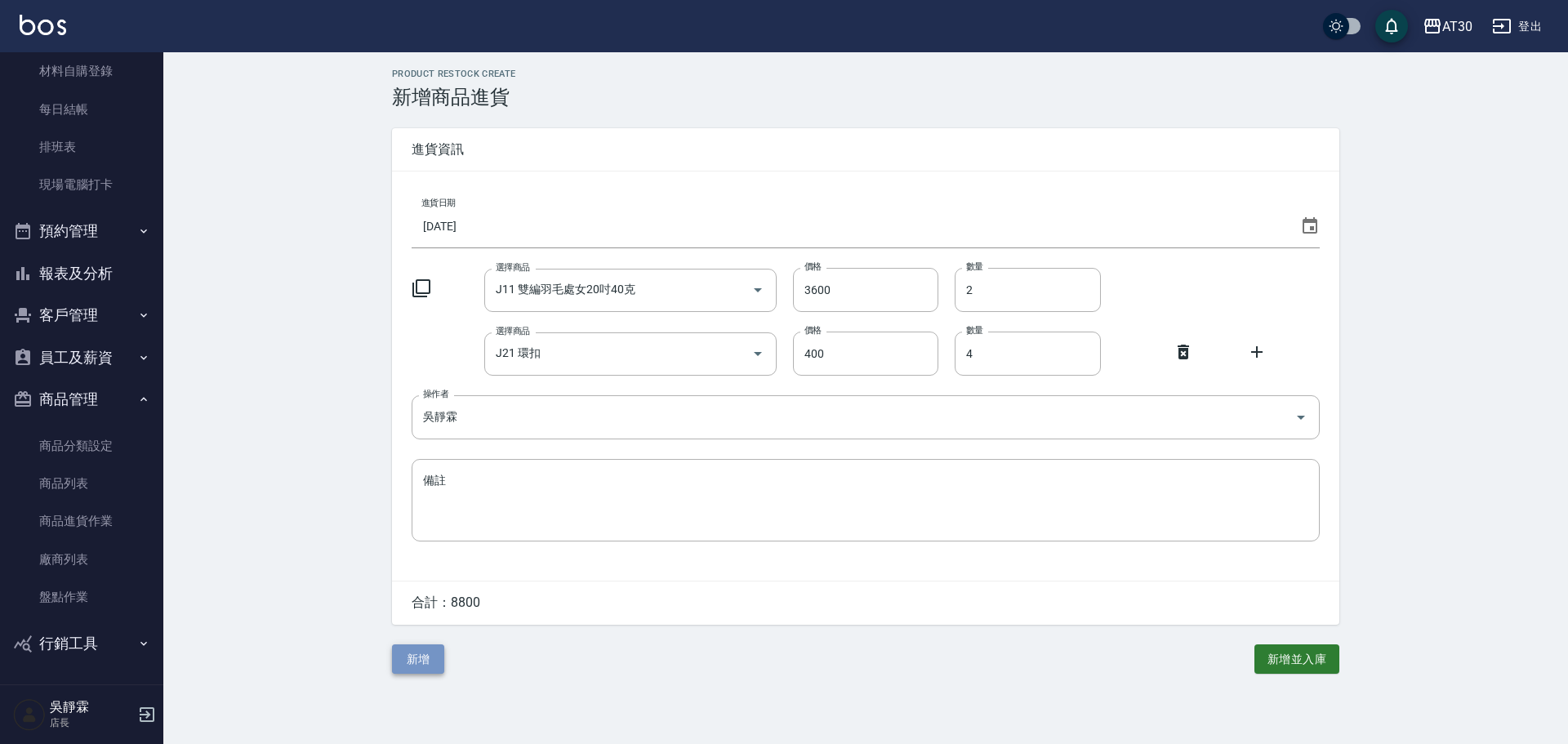
click at [420, 661] on button "新增" at bounding box center [418, 660] width 52 height 30
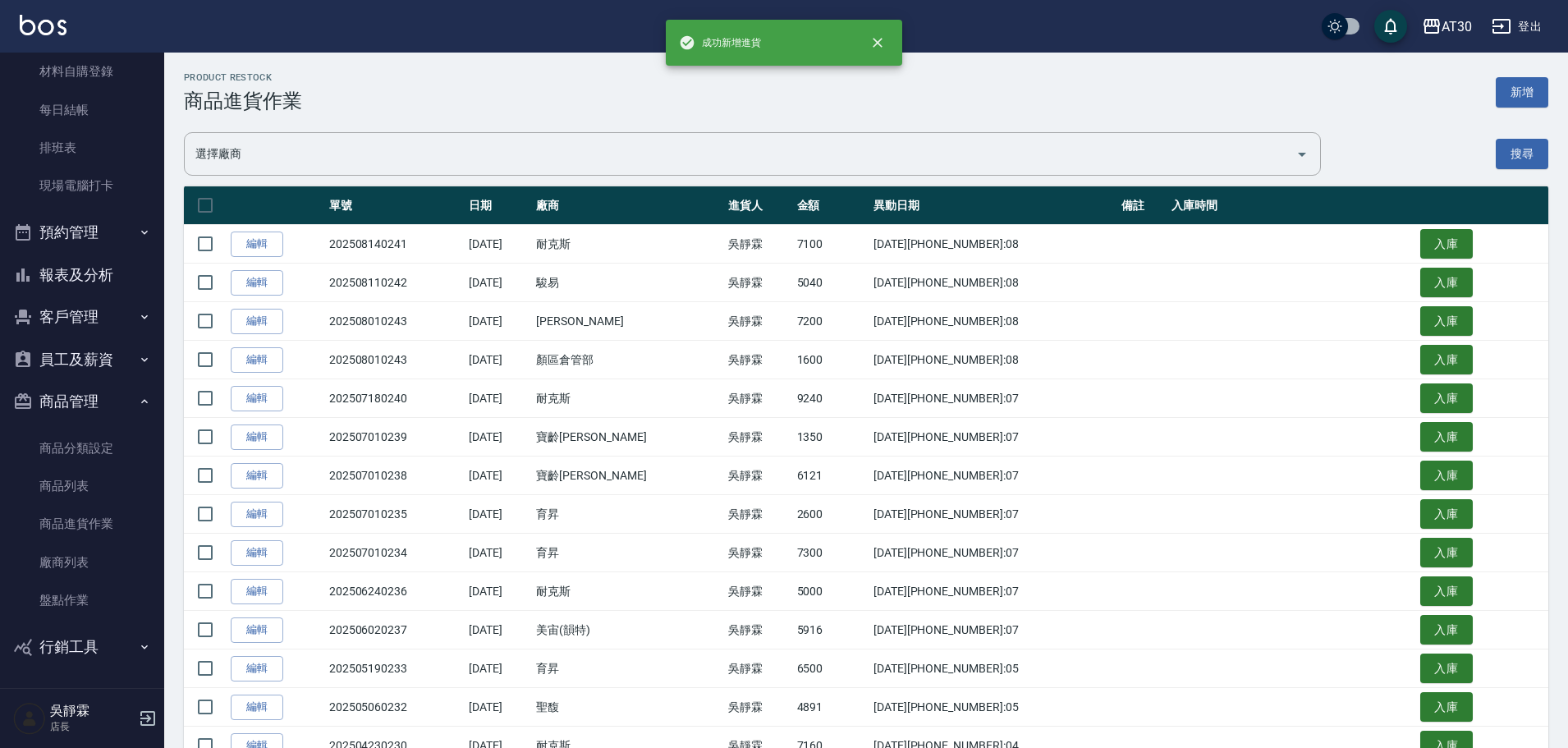
click at [96, 278] on button "報表及分析" at bounding box center [82, 274] width 151 height 42
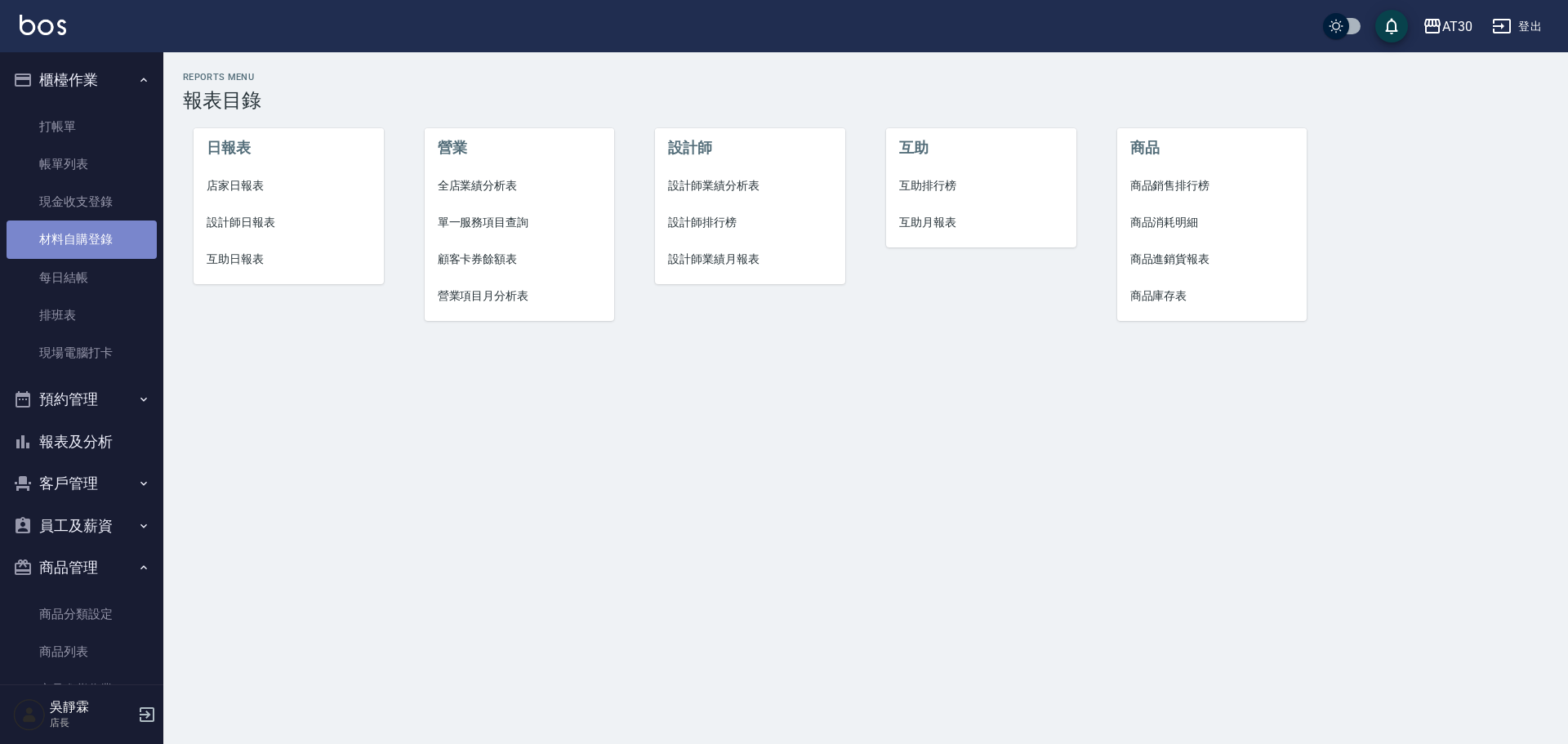
click at [99, 232] on link "材料自購登錄" at bounding box center [82, 239] width 150 height 38
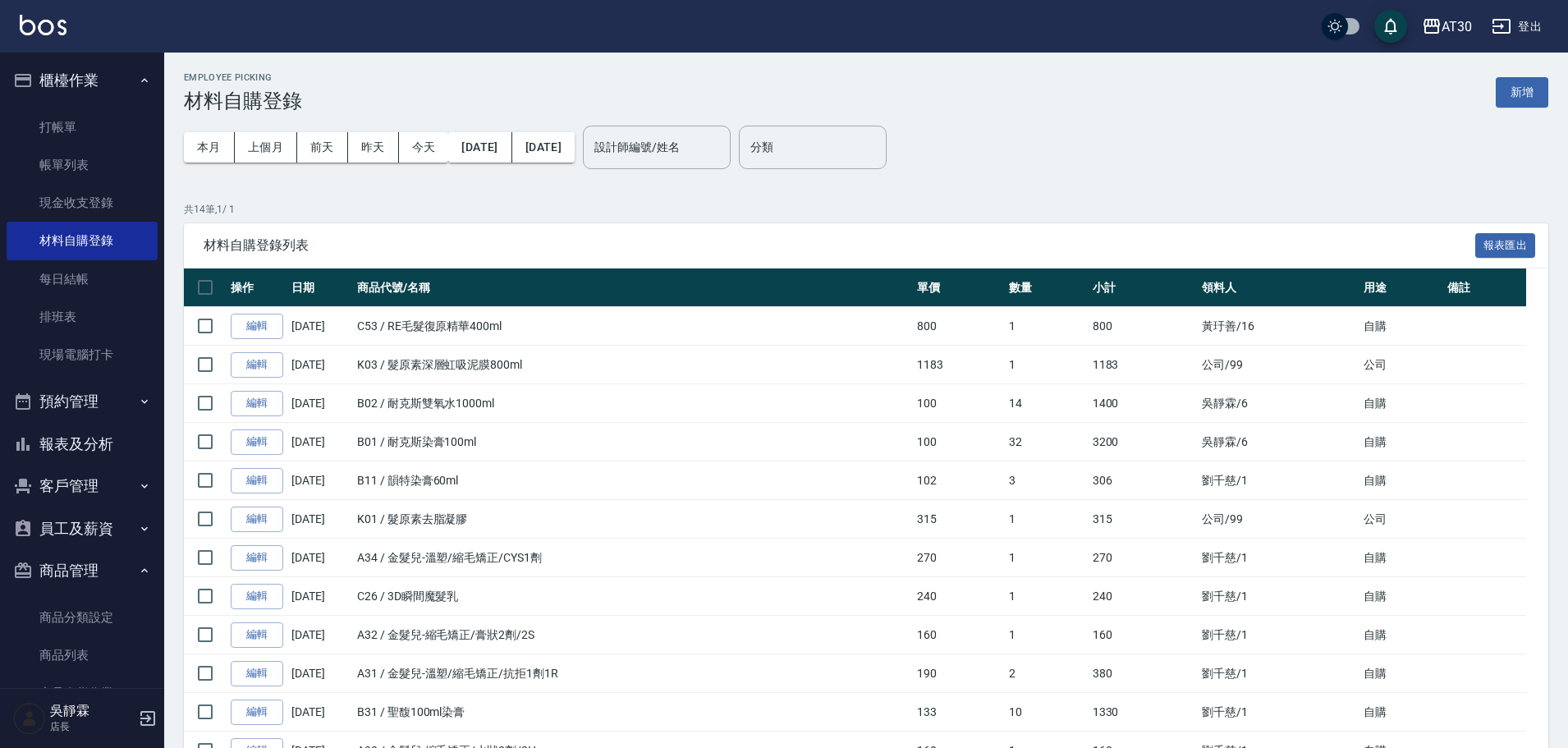
click at [699, 149] on input "設計師編號/姓名" at bounding box center [657, 147] width 133 height 29
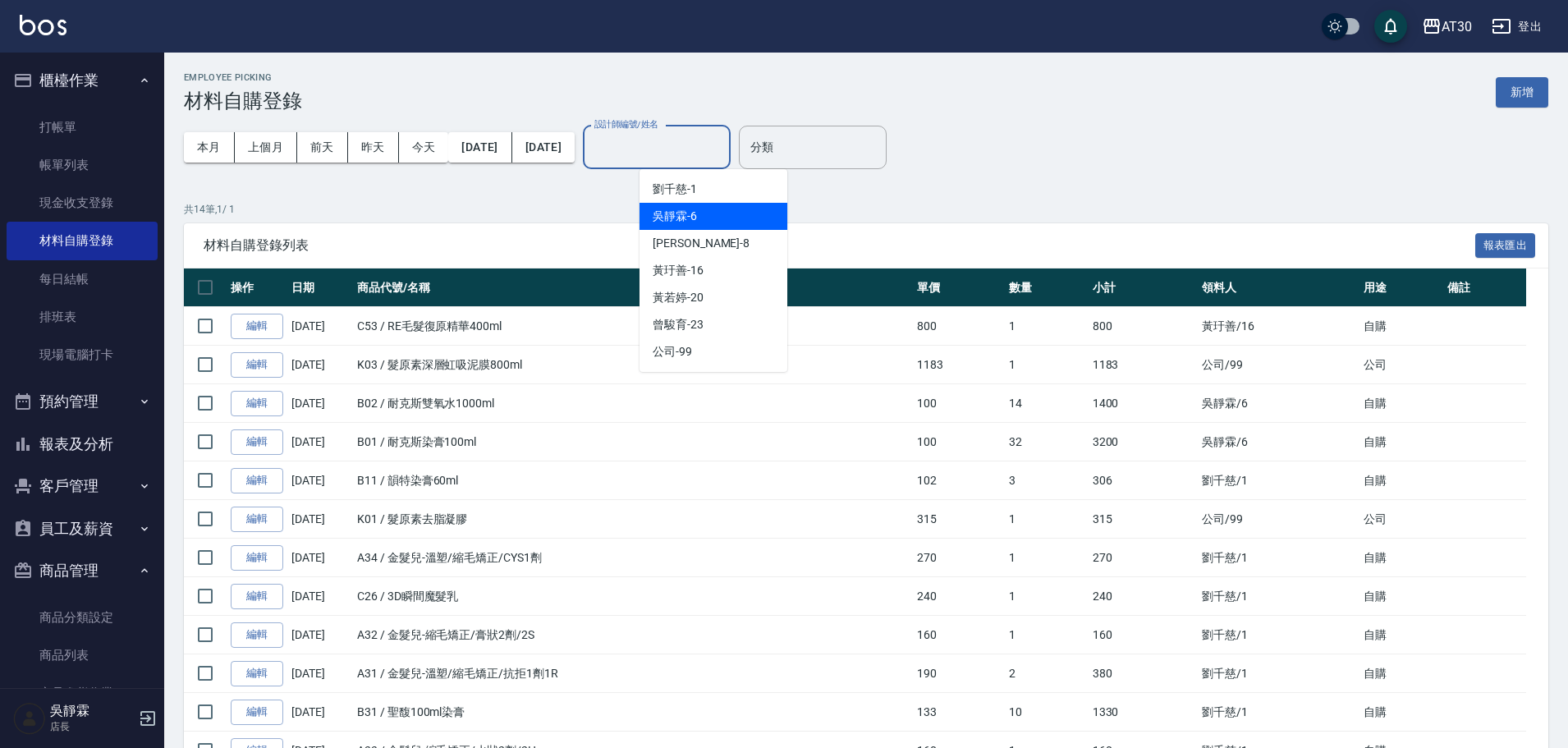
click at [690, 216] on span "吳靜霖 -6" at bounding box center [674, 216] width 44 height 17
type input "吳靜霖-6"
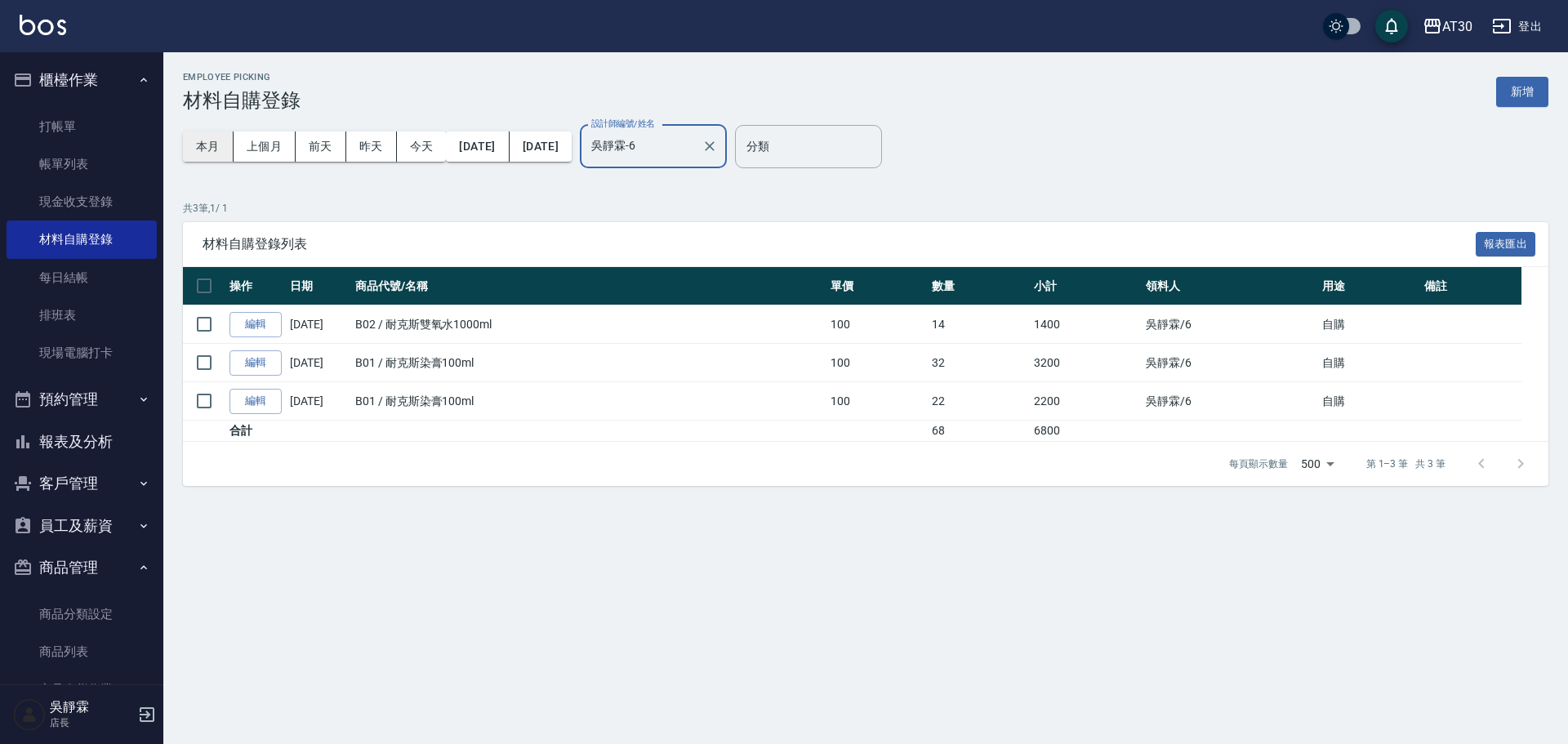
click at [197, 147] on button "本月" at bounding box center [208, 147] width 51 height 30
click at [1508, 99] on button "新增" at bounding box center [1522, 92] width 52 height 30
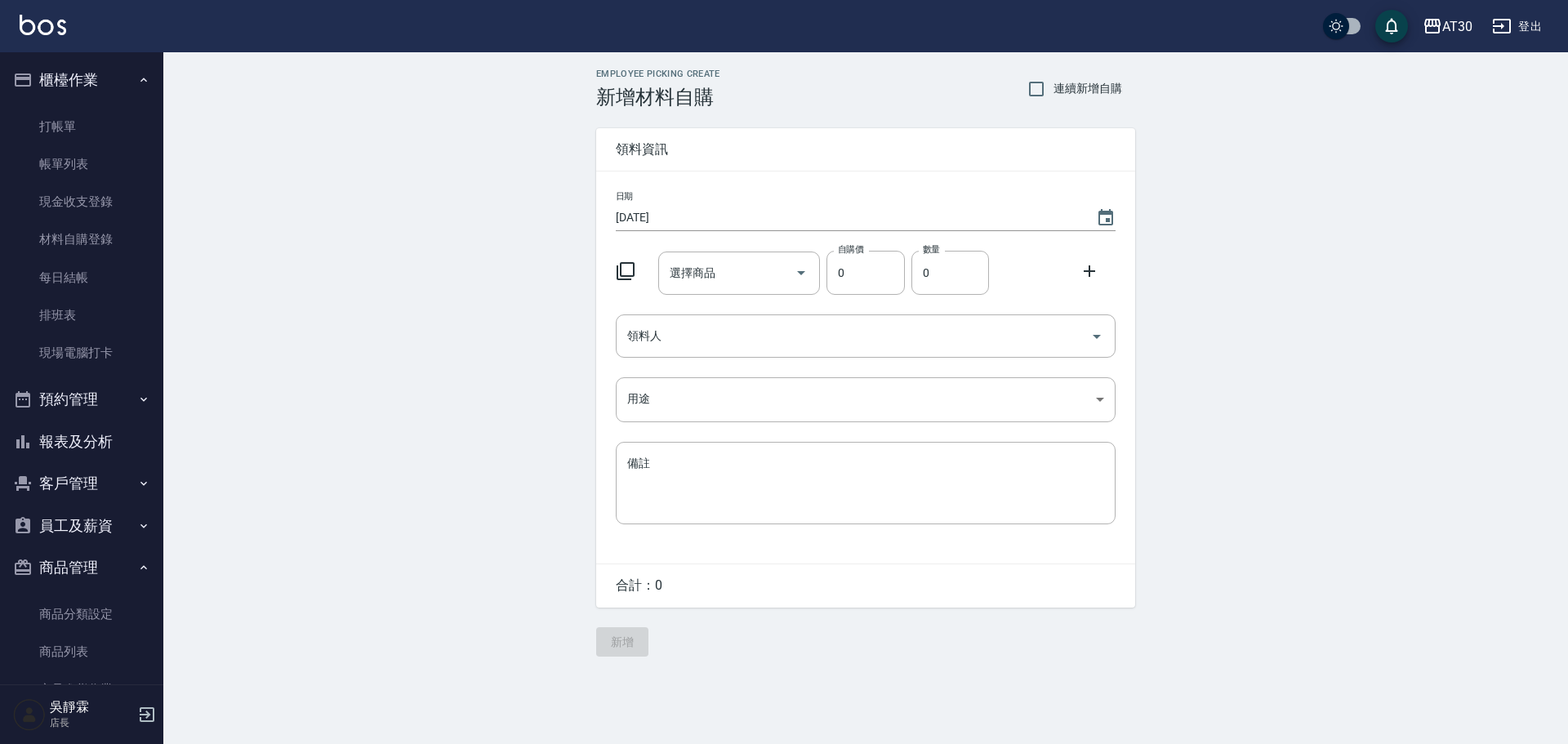
click at [629, 265] on icon at bounding box center [625, 270] width 19 height 19
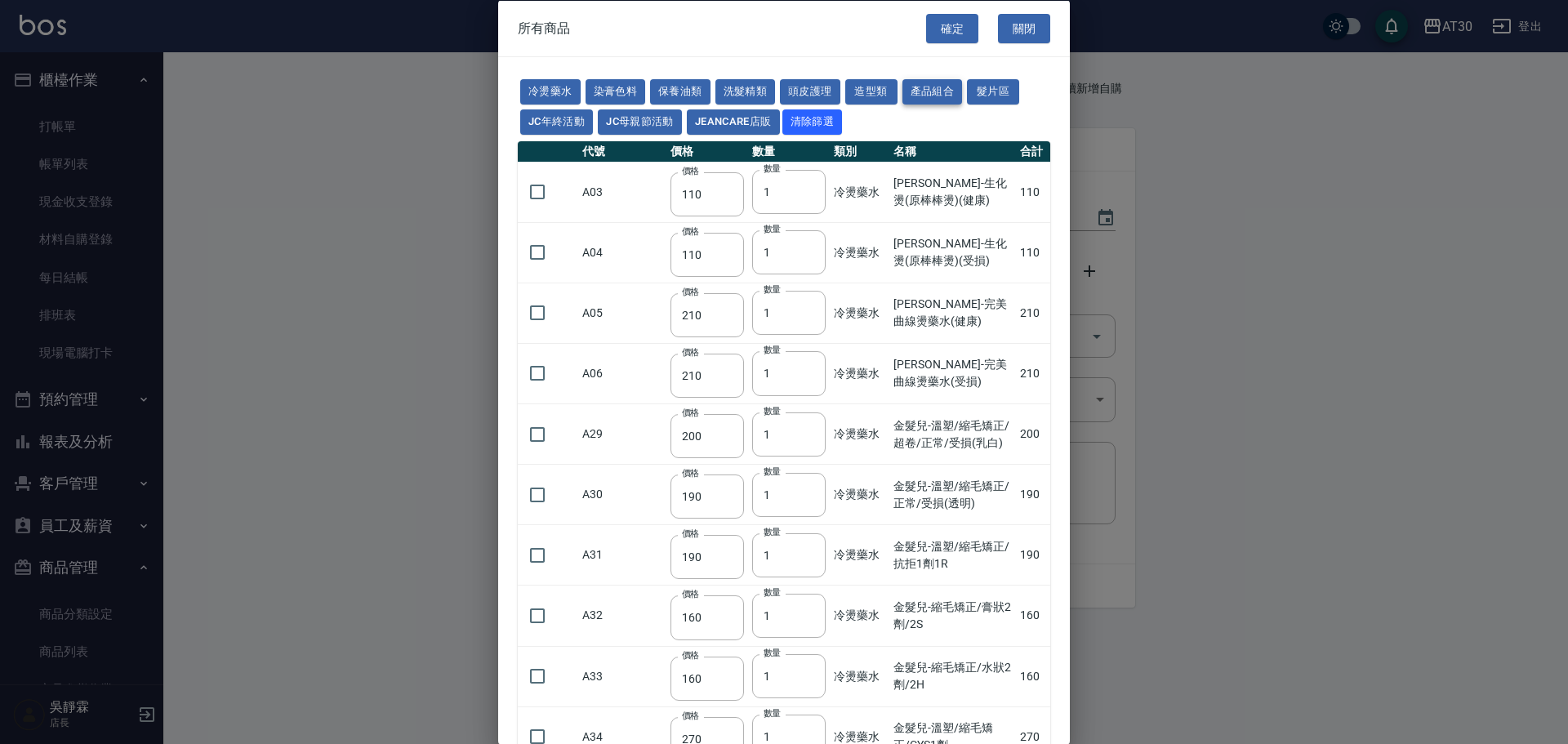
click at [945, 93] on button "產品組合" at bounding box center [933, 92] width 61 height 25
type input "420"
type input "800"
type input "330"
type input "300"
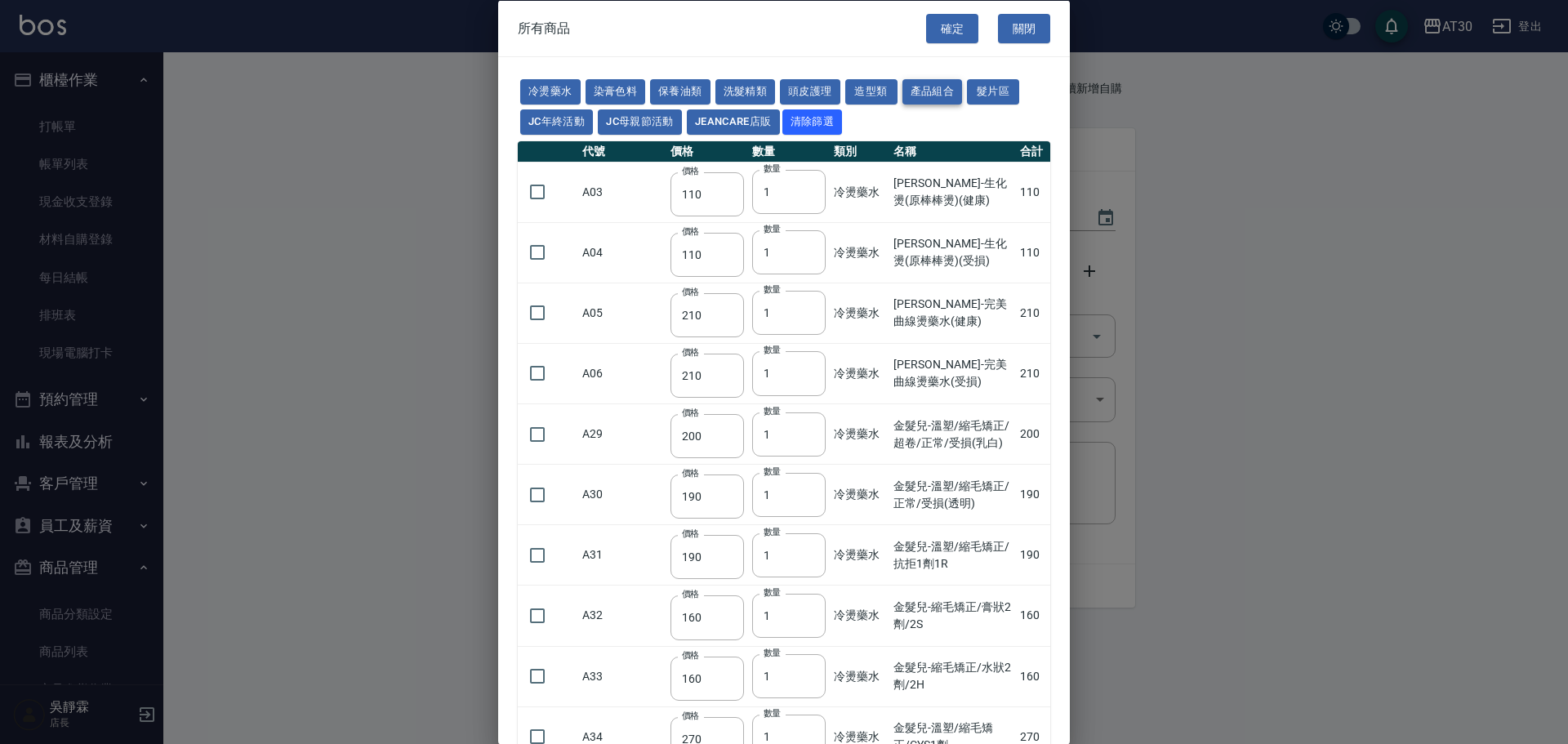
type input "740"
type input "330"
type input "1221"
type input "990"
type input "900"
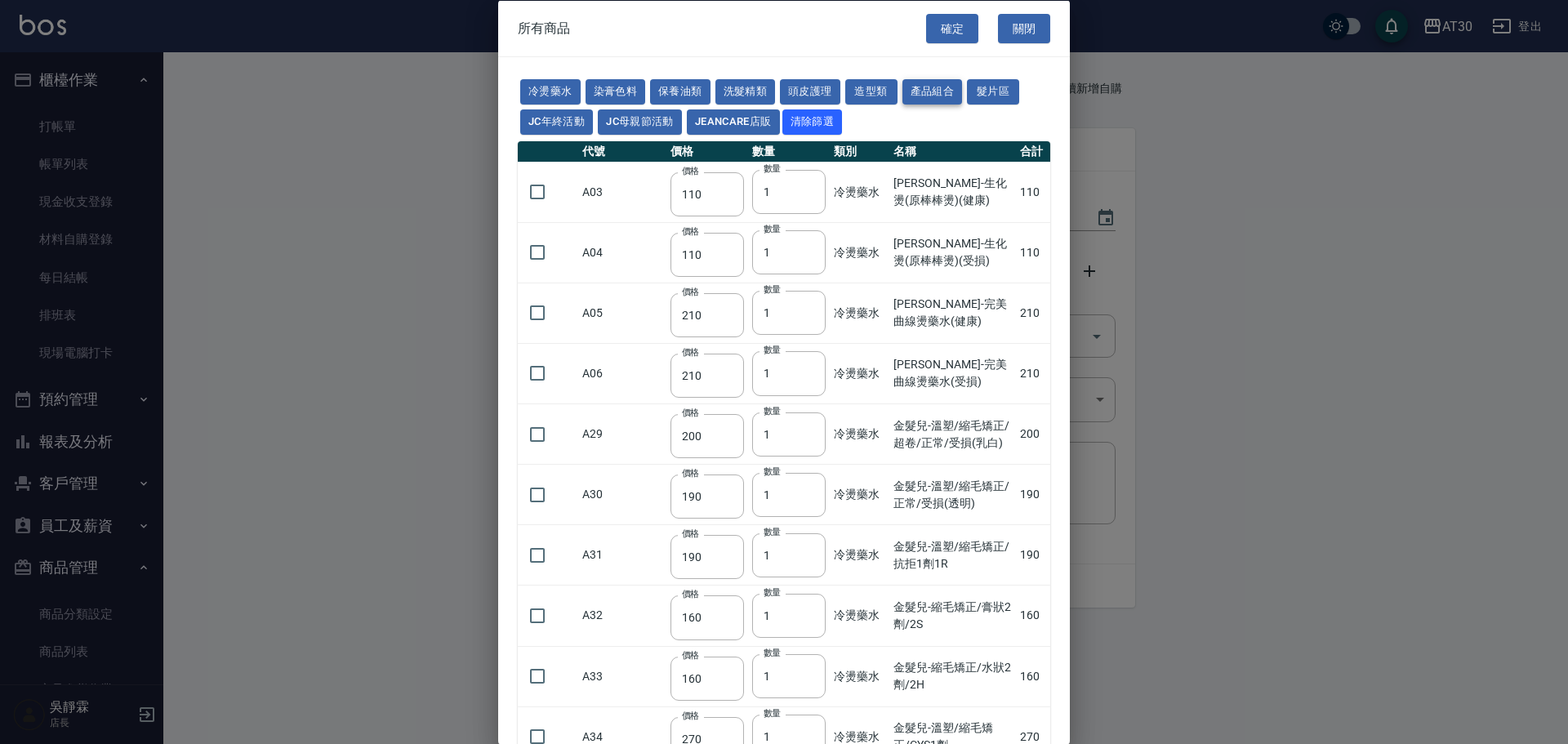
type input "900"
type input "740"
type input "400"
type input "600"
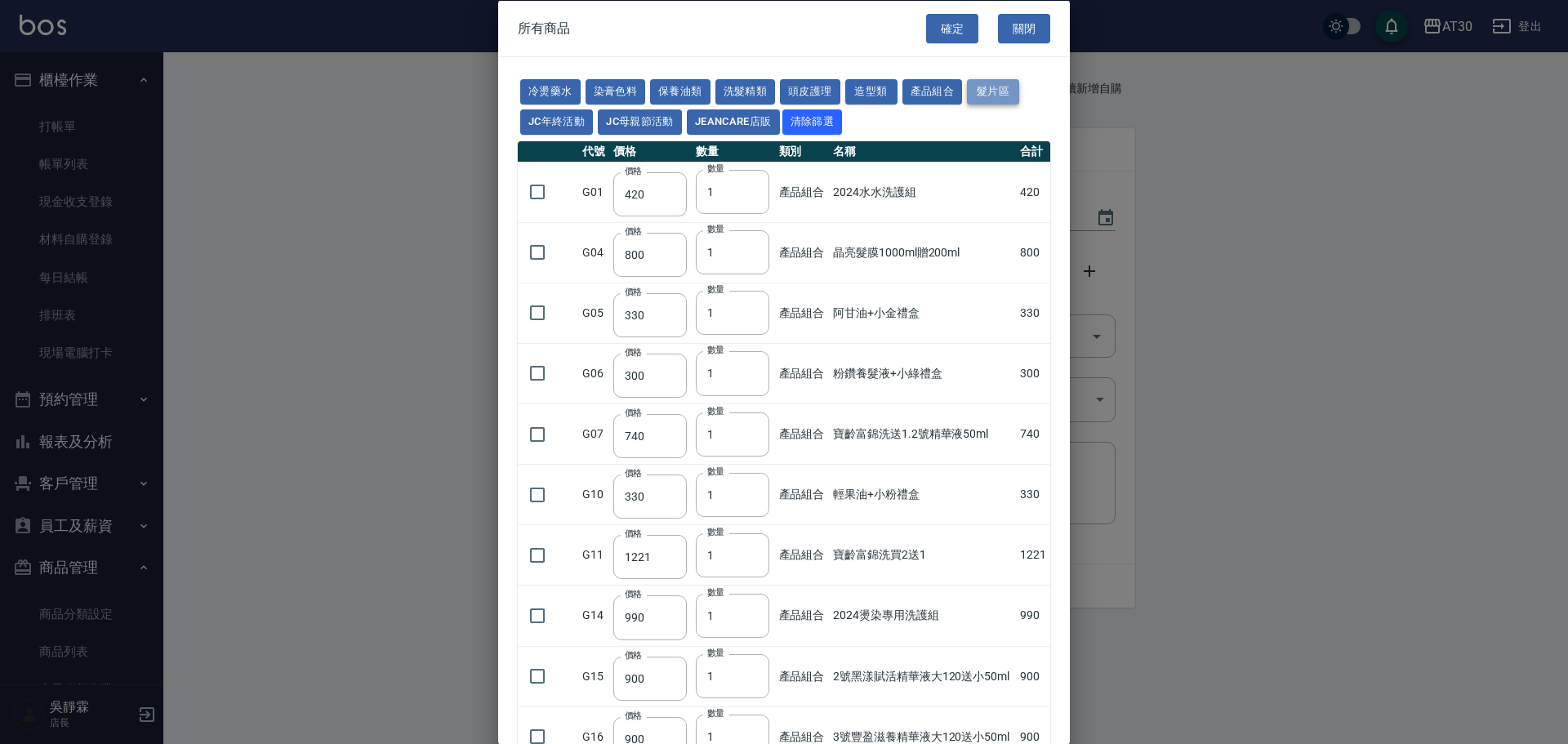
click at [1005, 90] on button "髮片區" at bounding box center [993, 92] width 52 height 25
type input "1500"
type input "2000"
type input "2100"
type input "2200"
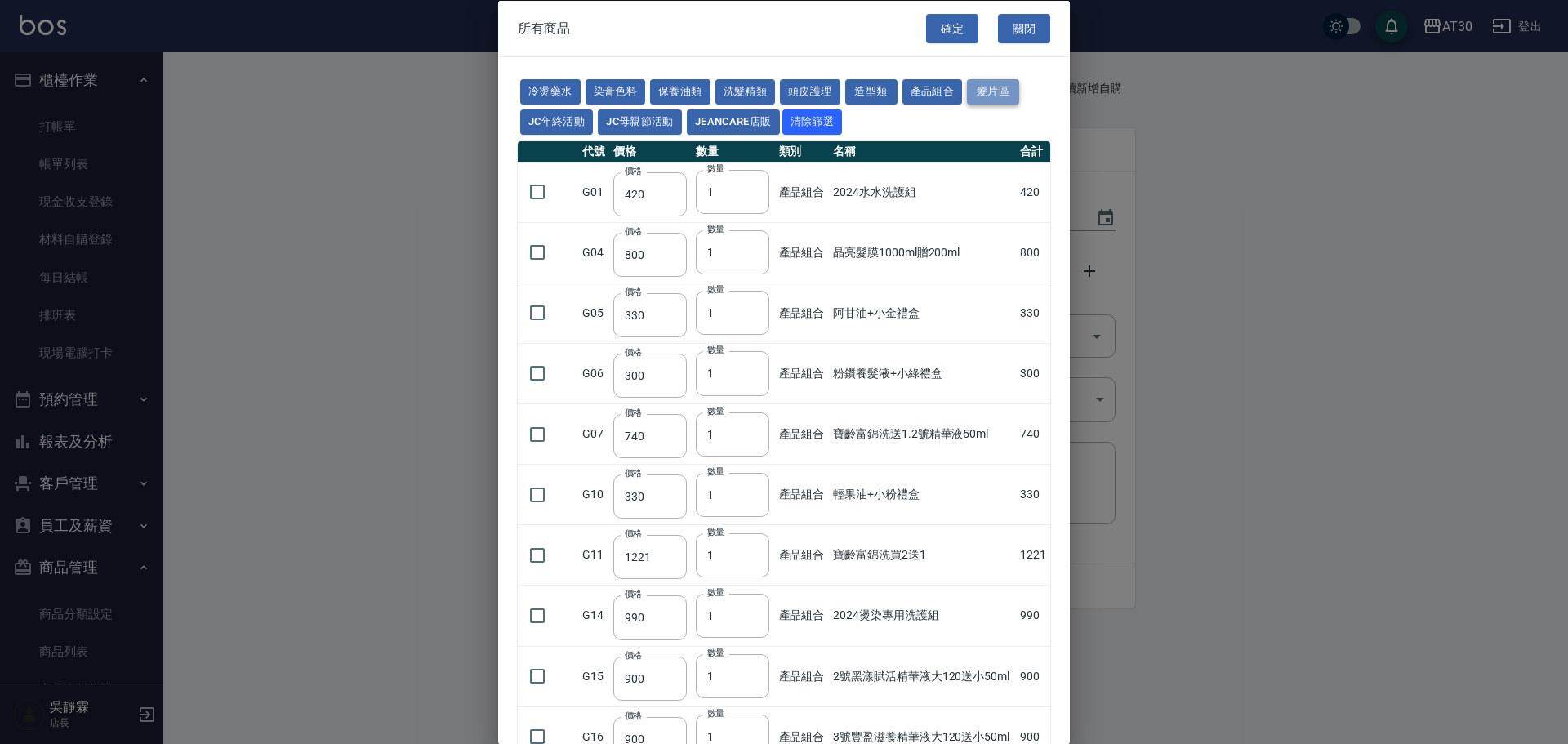
type input "1600"
type input "1700"
type input "1350"
type input "1450"
type input "80"
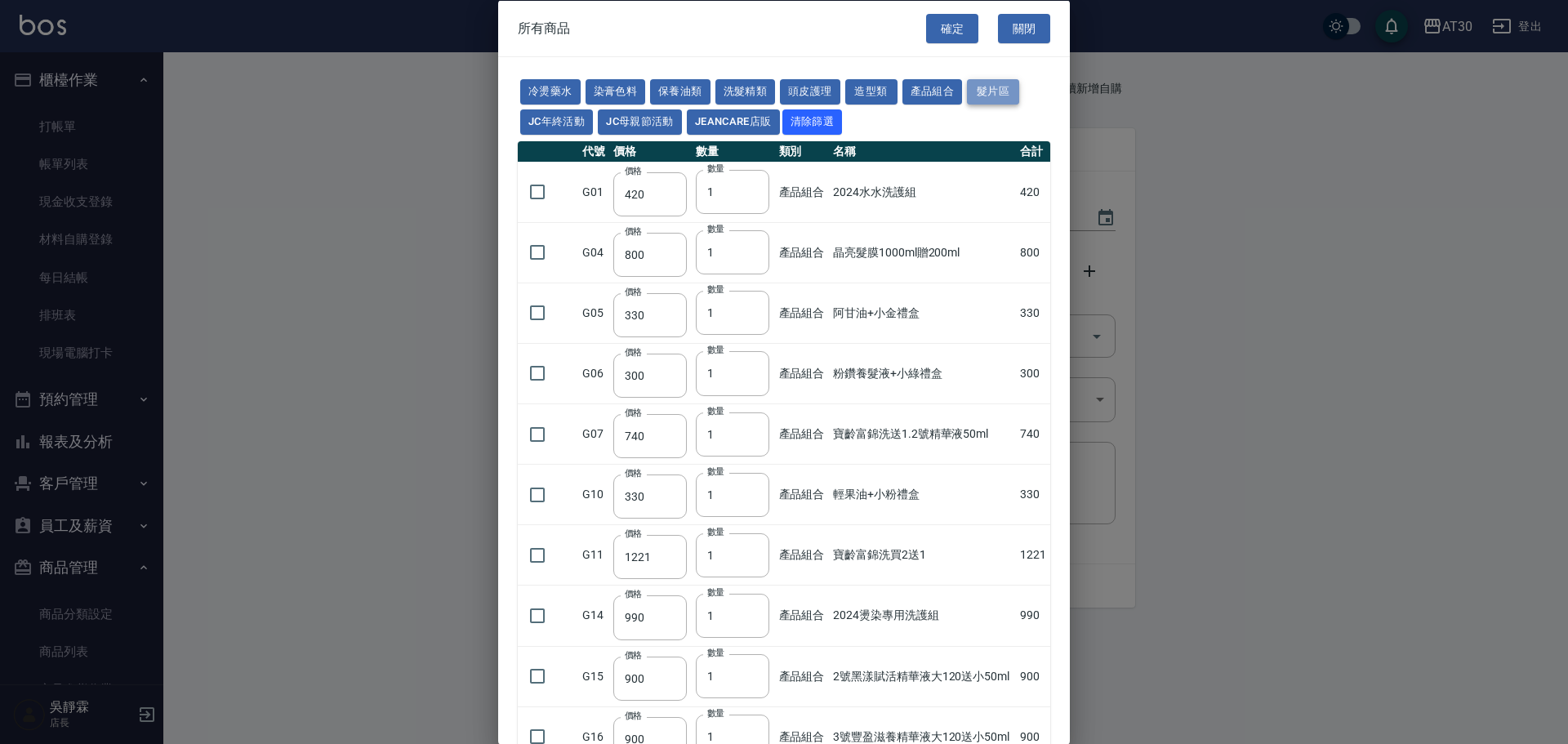
type input "2900"
type input "3200"
type input "3000"
type input "3400"
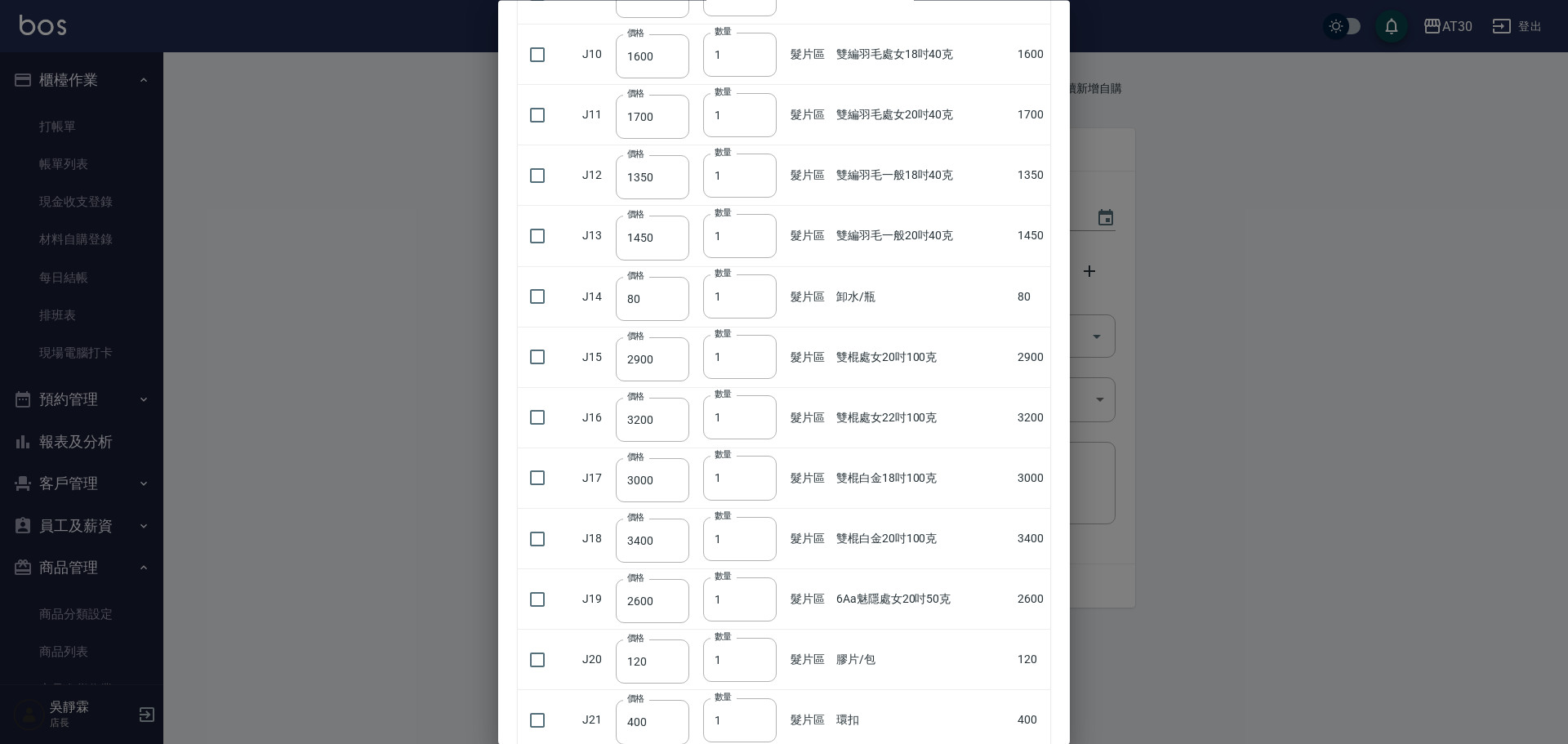
scroll to position [381, 0]
drag, startPoint x: 537, startPoint y: 719, endPoint x: 581, endPoint y: 717, distance: 44.0
click at [538, 719] on input "checkbox" at bounding box center [537, 718] width 35 height 35
checkbox input "true"
click at [697, 728] on tr "J21 價格 400 價格 數量 1 數量 髮片區 環扣 400" at bounding box center [784, 719] width 532 height 61
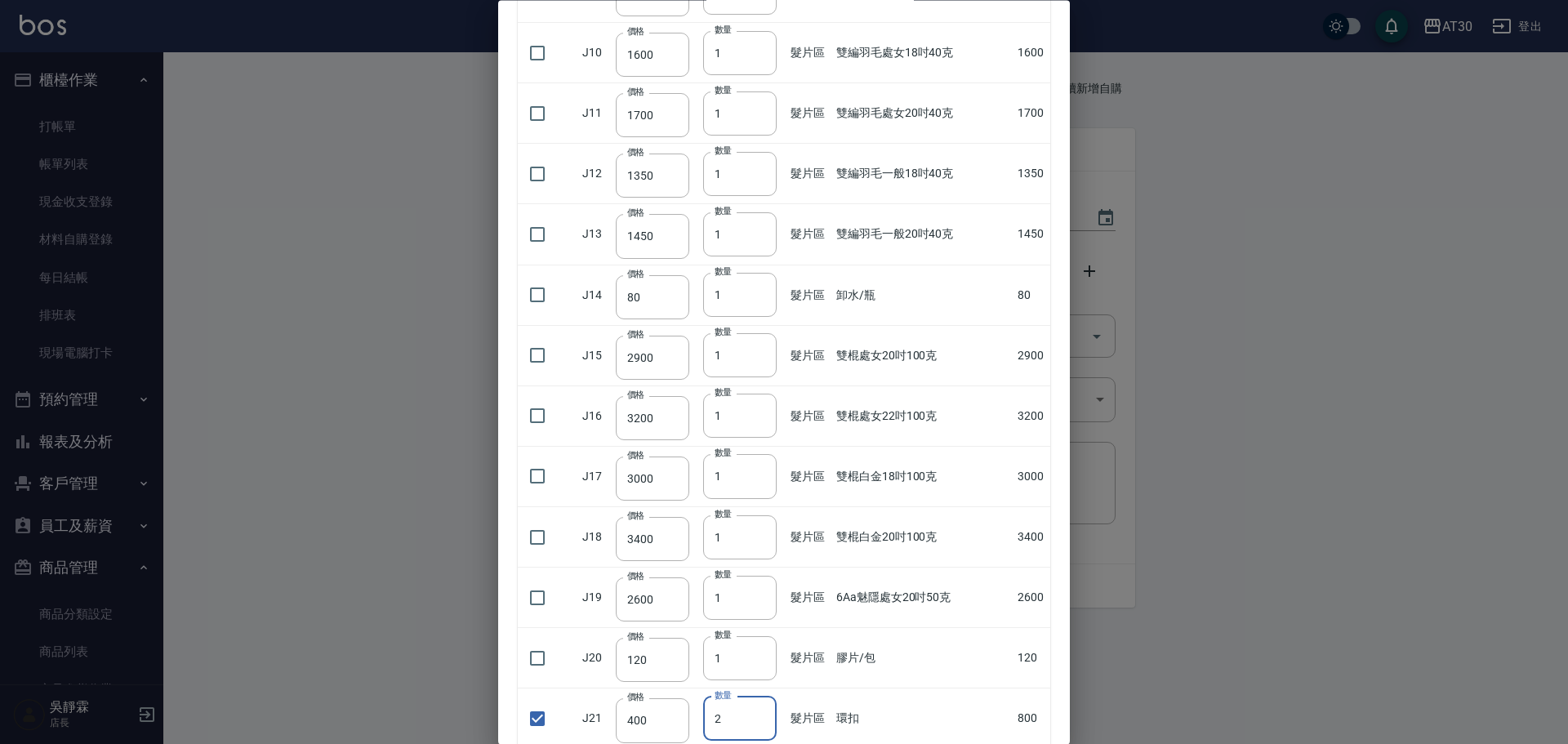
type input "2"
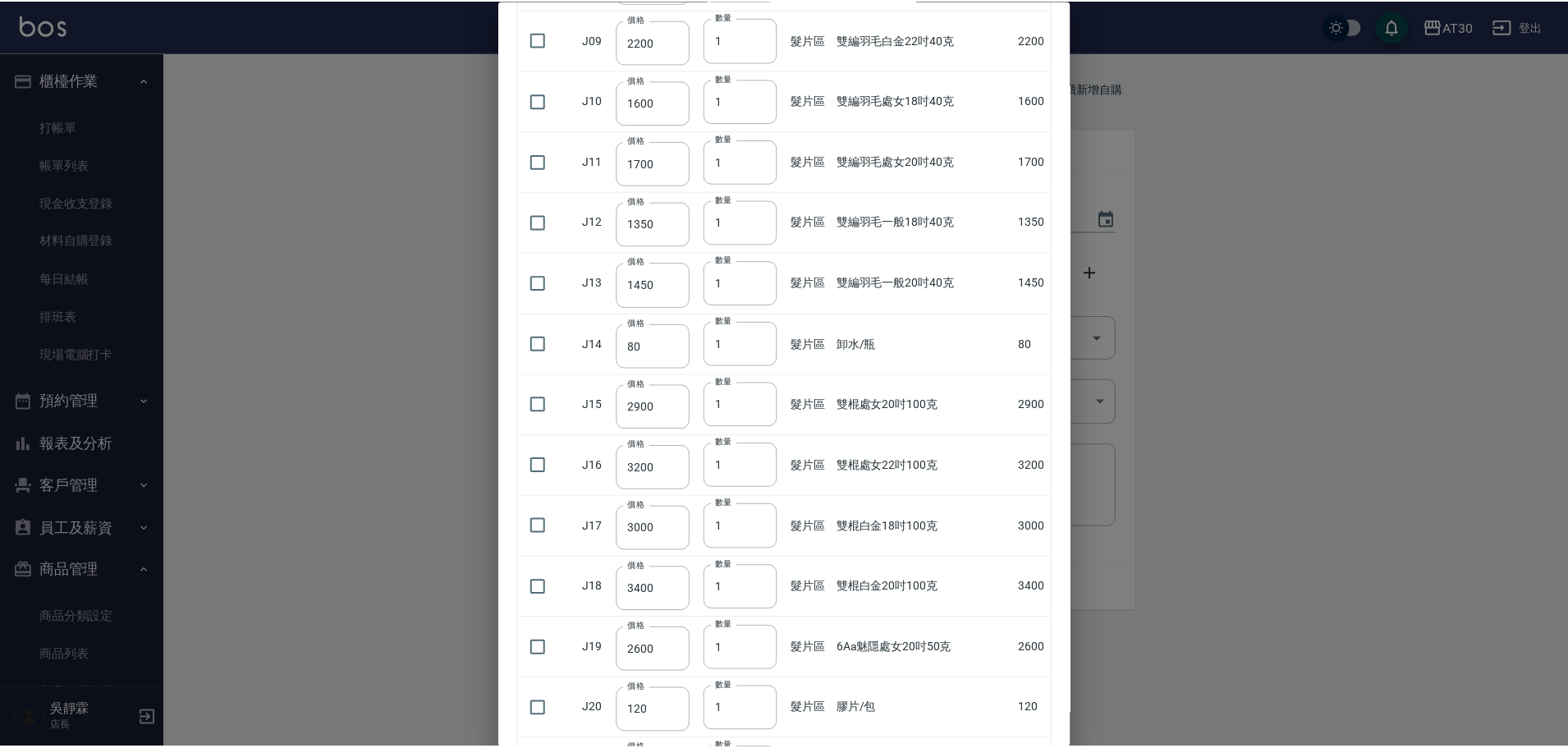
scroll to position [0, 0]
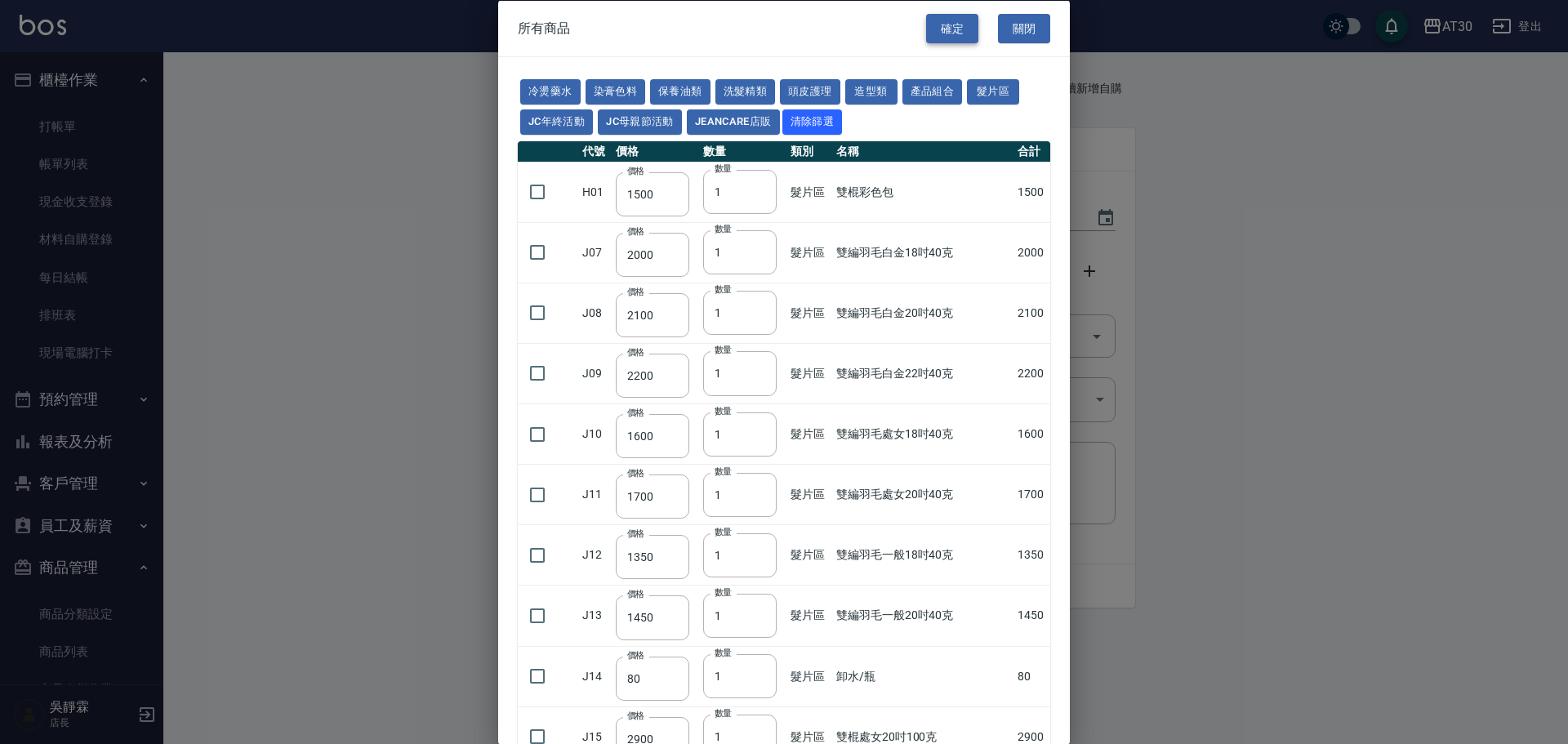
click at [954, 36] on button "確定" at bounding box center [952, 29] width 52 height 30
type input "環扣"
type input "400"
type input "2"
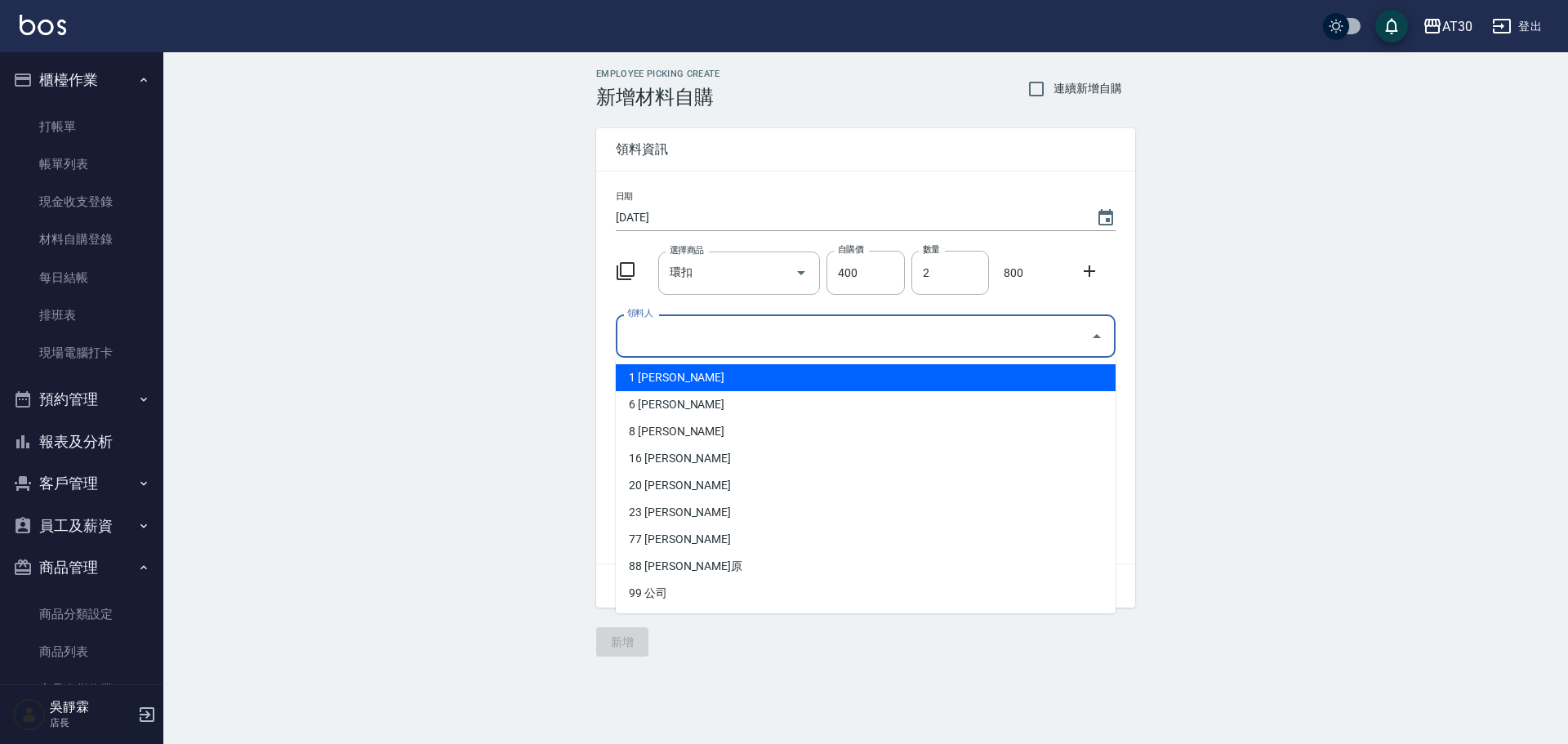
click at [657, 336] on input "領料人" at bounding box center [853, 336] width 461 height 29
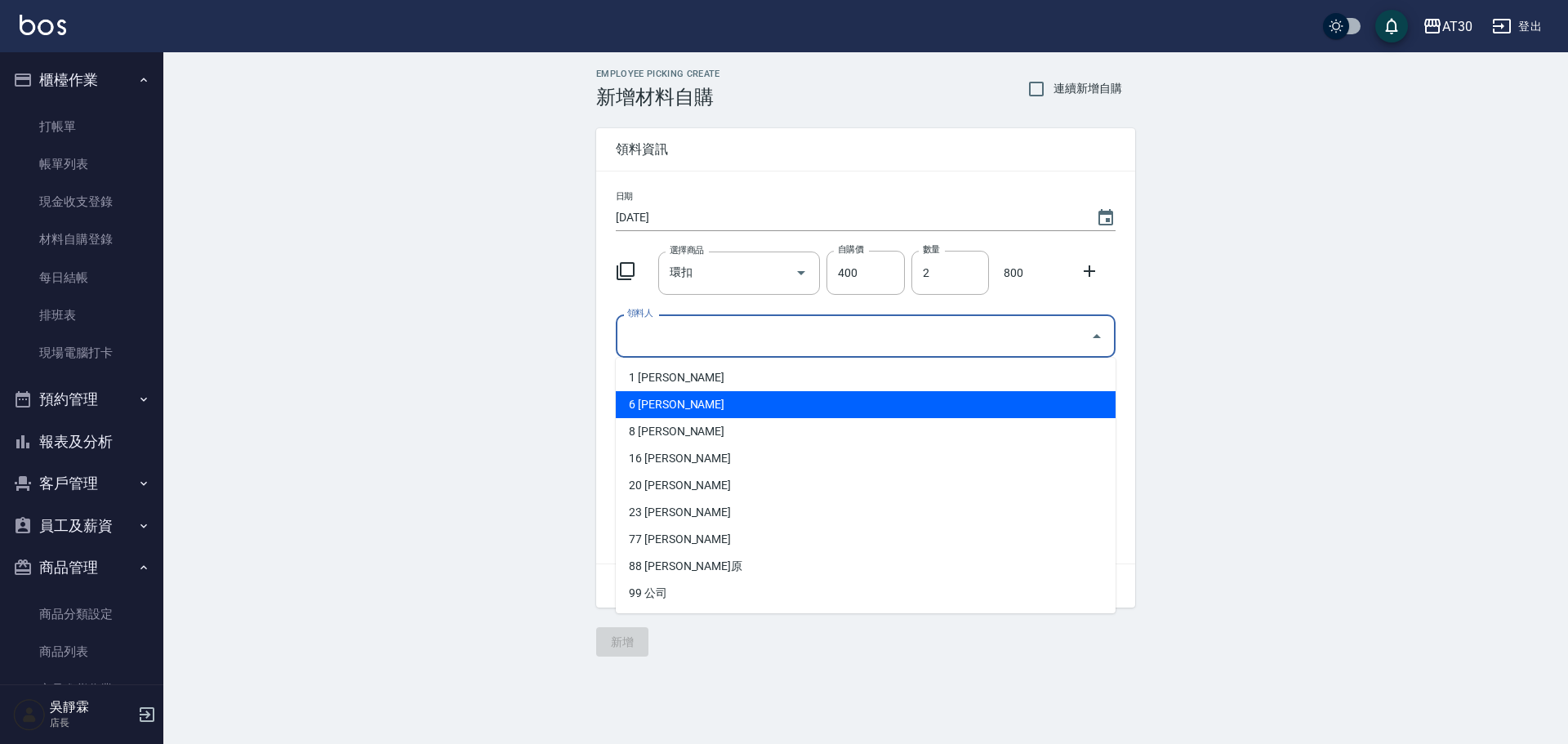
click at [655, 404] on li "6 吳靜霖" at bounding box center [865, 404] width 500 height 27
type input "吳靜霖"
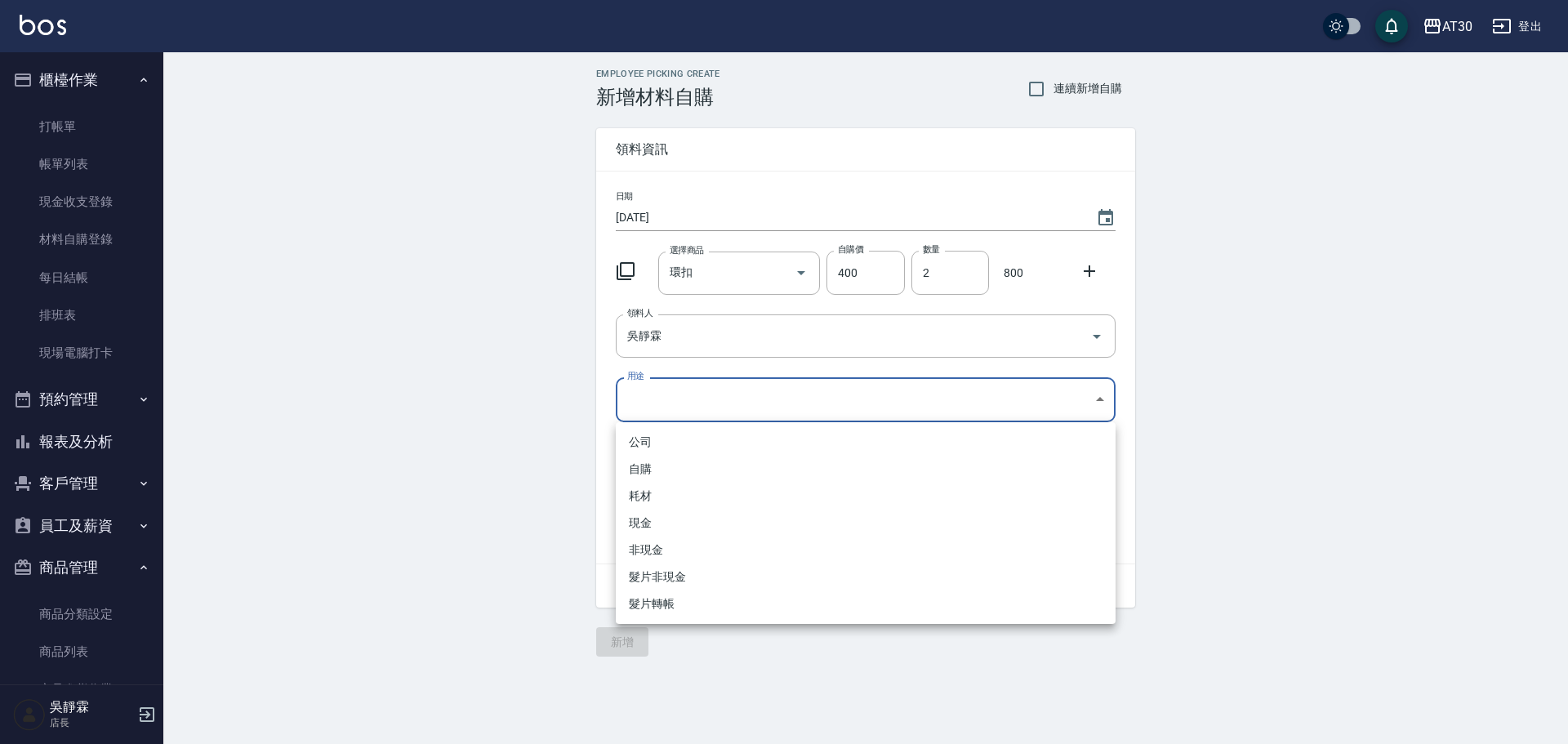
click at [655, 409] on body "AT30 登出 櫃檯作業 打帳單 帳單列表 現金收支登錄 材料自購登錄 每日結帳 排班表 現場電腦打卡 預約管理 預約管理 單日預約紀錄 單週預約紀錄 報表及…" at bounding box center [784, 372] width 1568 height 744
click at [659, 471] on li "自購" at bounding box center [865, 469] width 500 height 27
type input "自購"
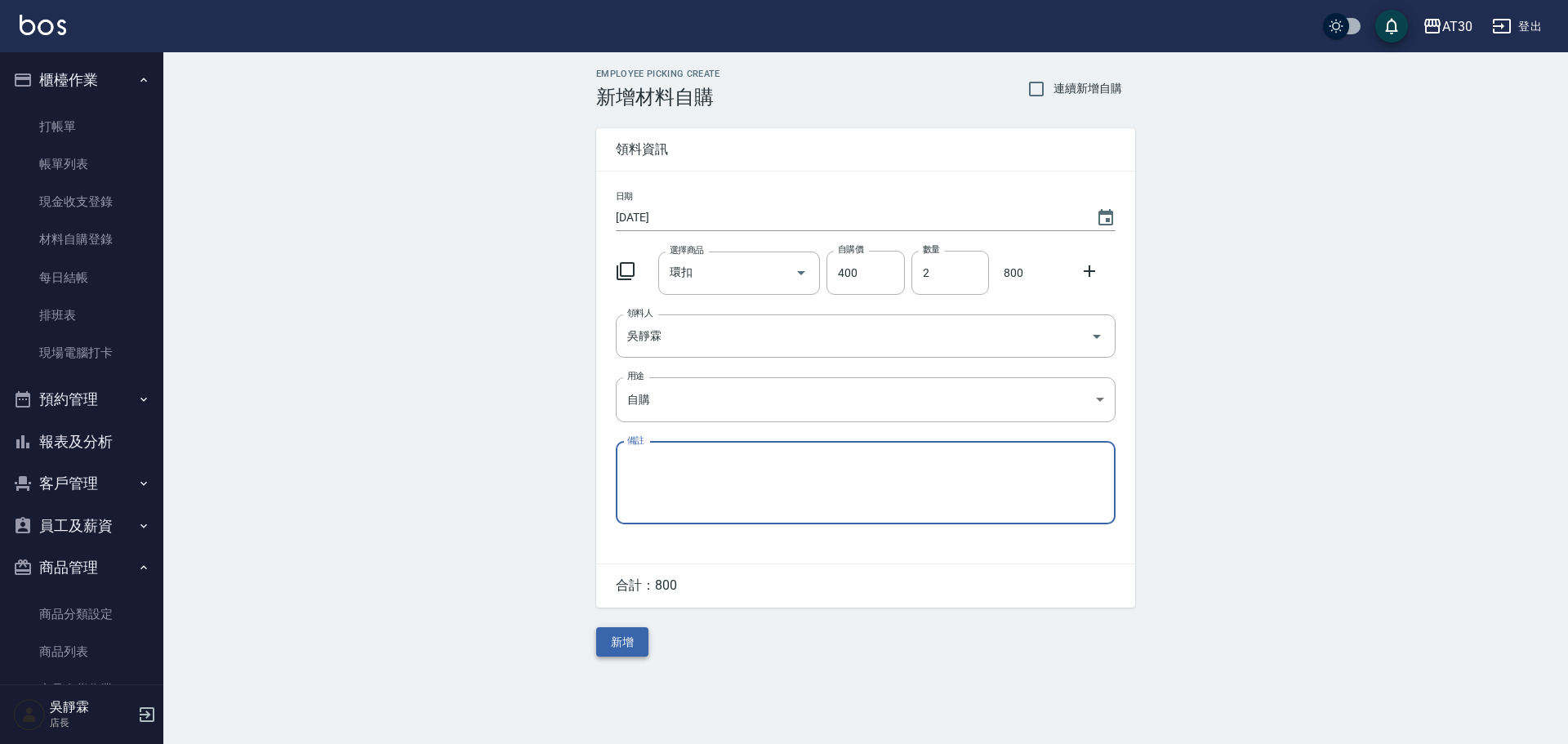
click at [627, 637] on button "新增" at bounding box center [622, 642] width 52 height 30
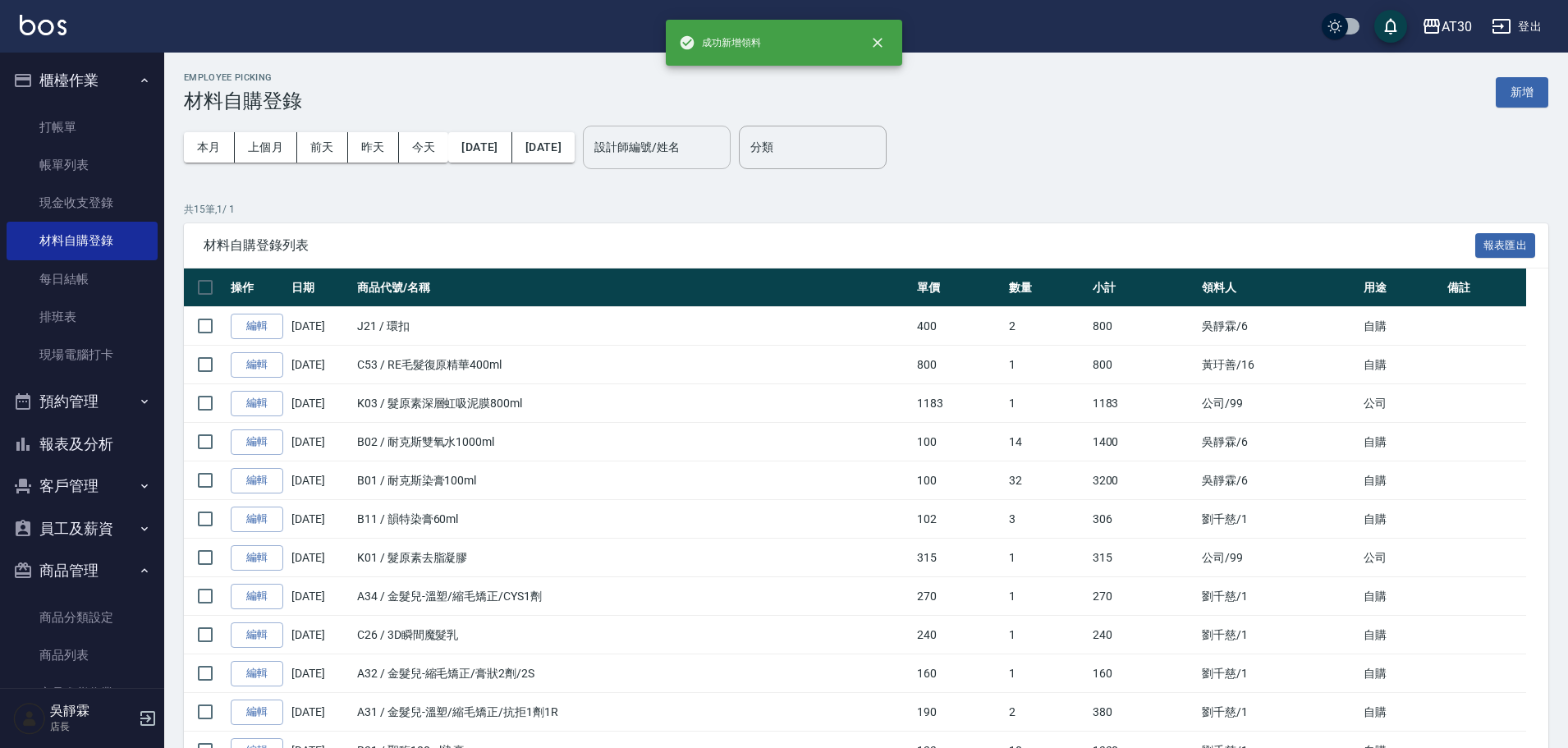
drag, startPoint x: 712, startPoint y: 147, endPoint x: 707, endPoint y: 157, distance: 11.2
click at [711, 147] on input "設計師編號/姓名" at bounding box center [657, 147] width 133 height 29
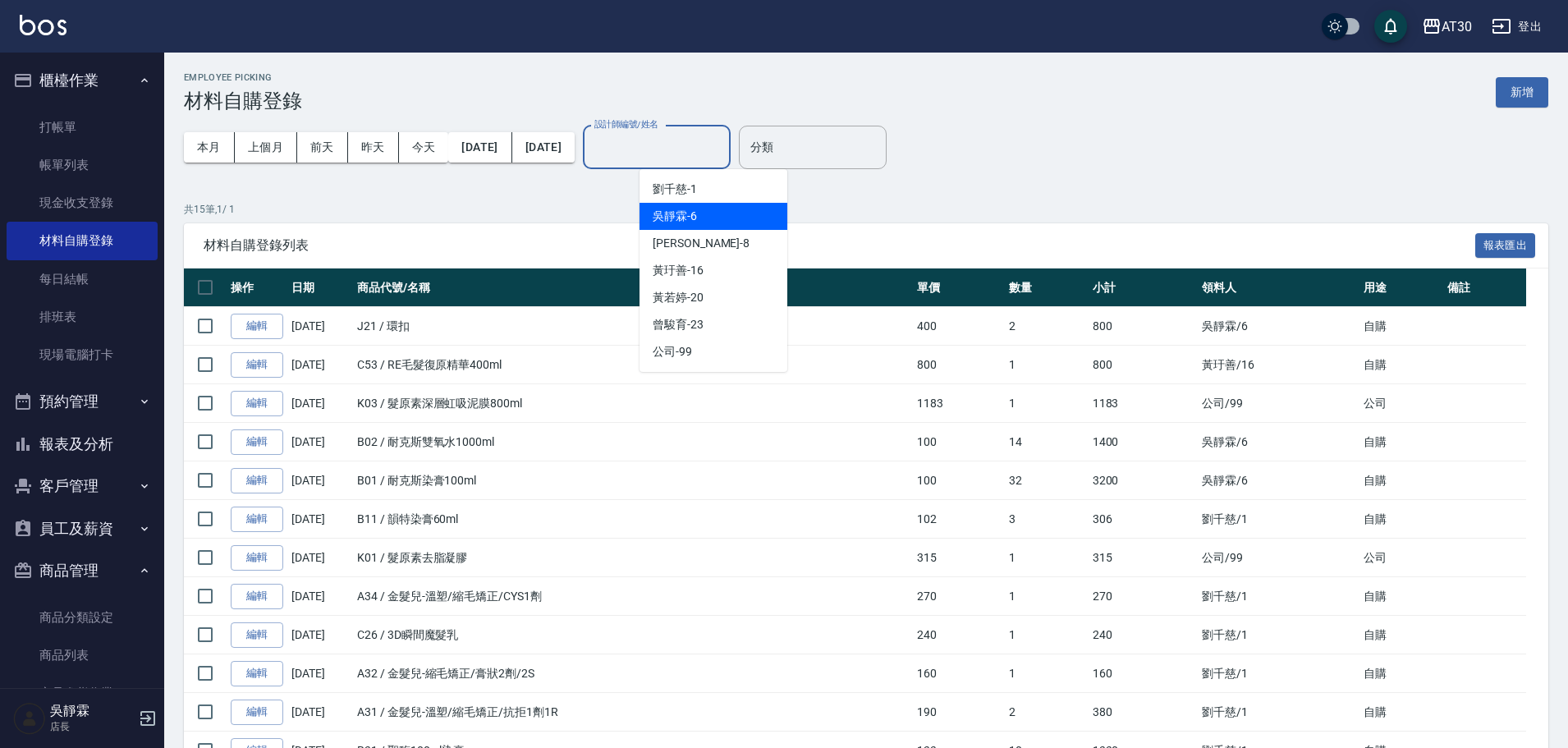
click at [690, 208] on span "吳靜霖 -6" at bounding box center [674, 216] width 44 height 17
type input "吳靜霖-6"
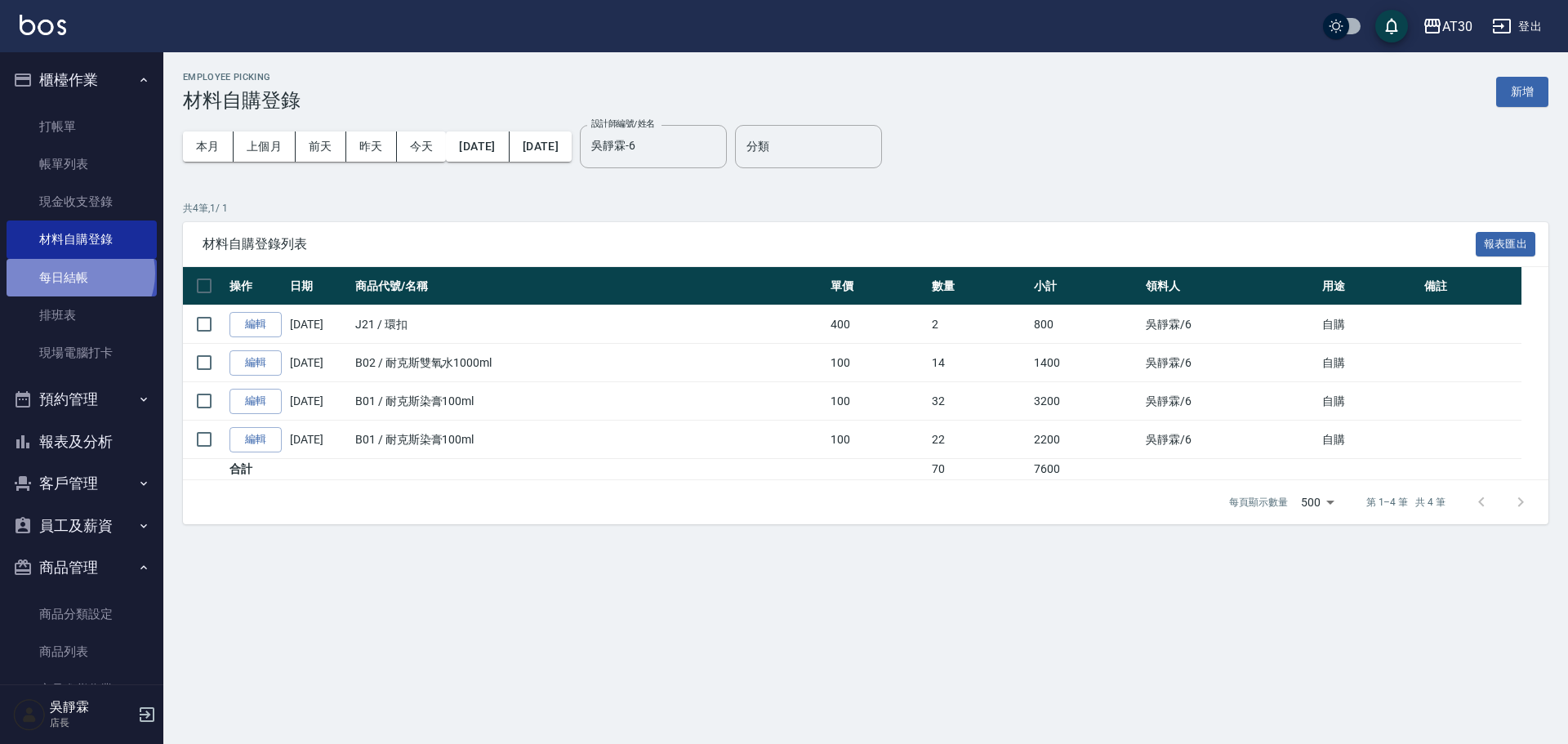
click at [78, 273] on link "每日結帳" at bounding box center [82, 277] width 150 height 38
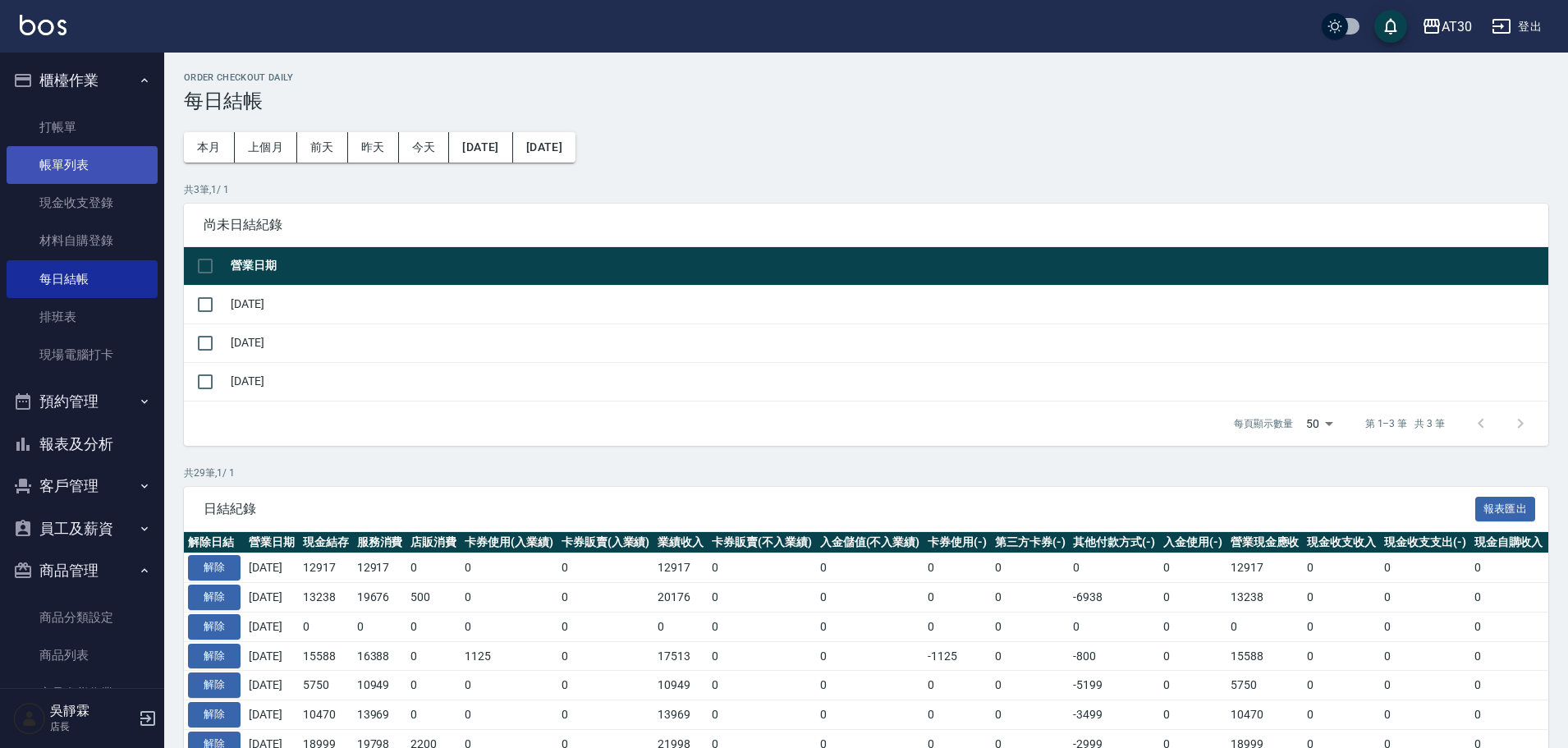
click at [95, 179] on link "帳單列表" at bounding box center [82, 164] width 151 height 38
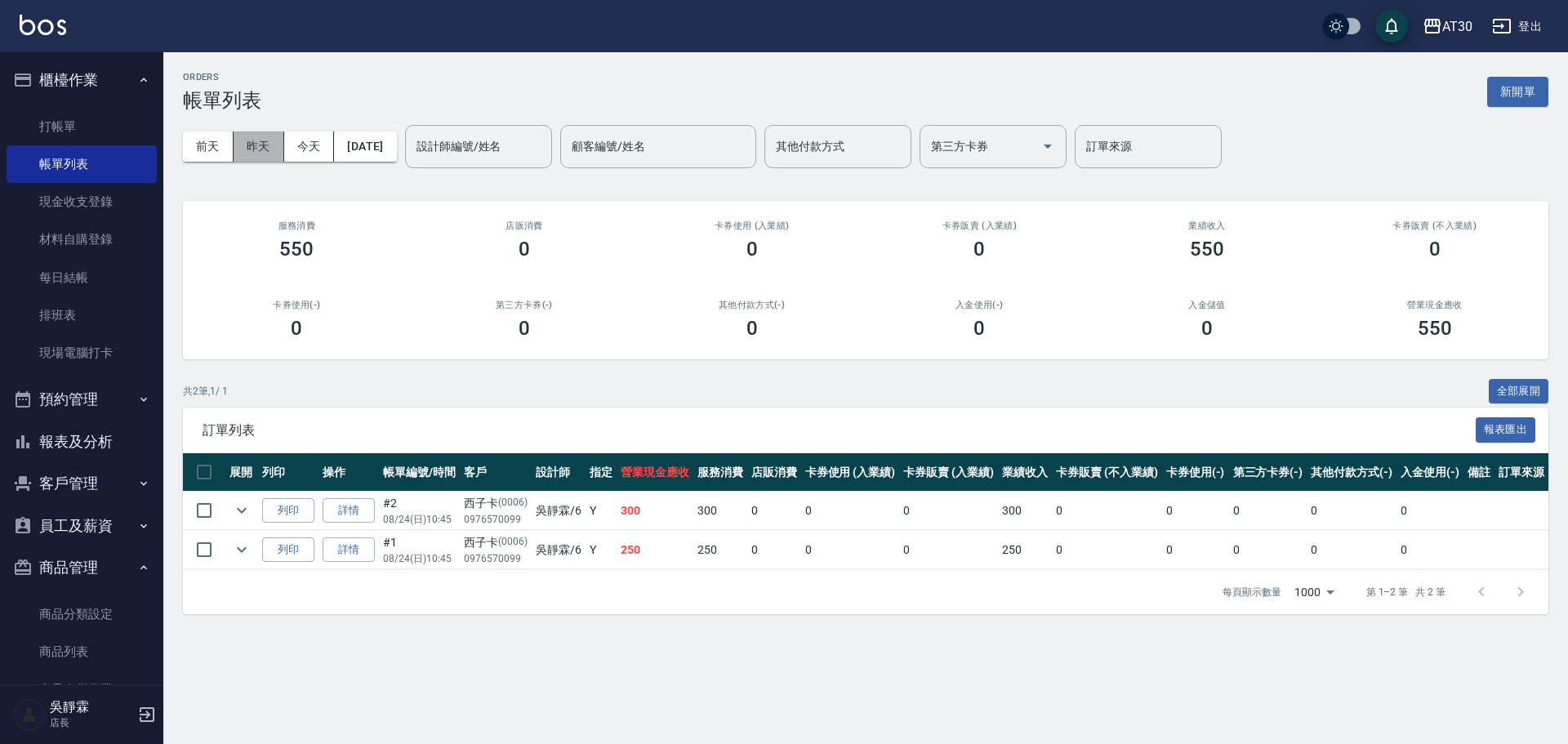
click at [264, 145] on button "昨天" at bounding box center [259, 147] width 51 height 30
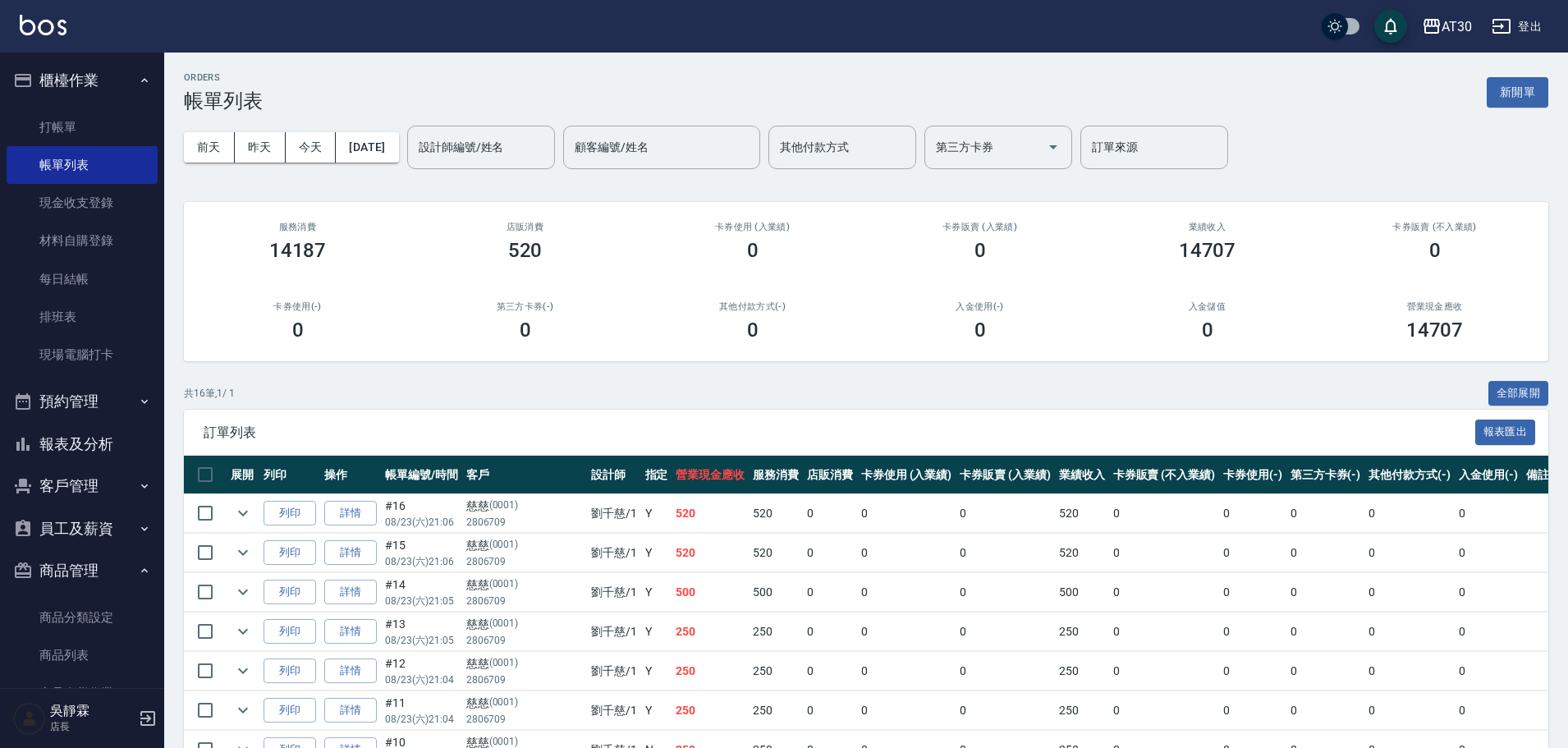
scroll to position [64, 0]
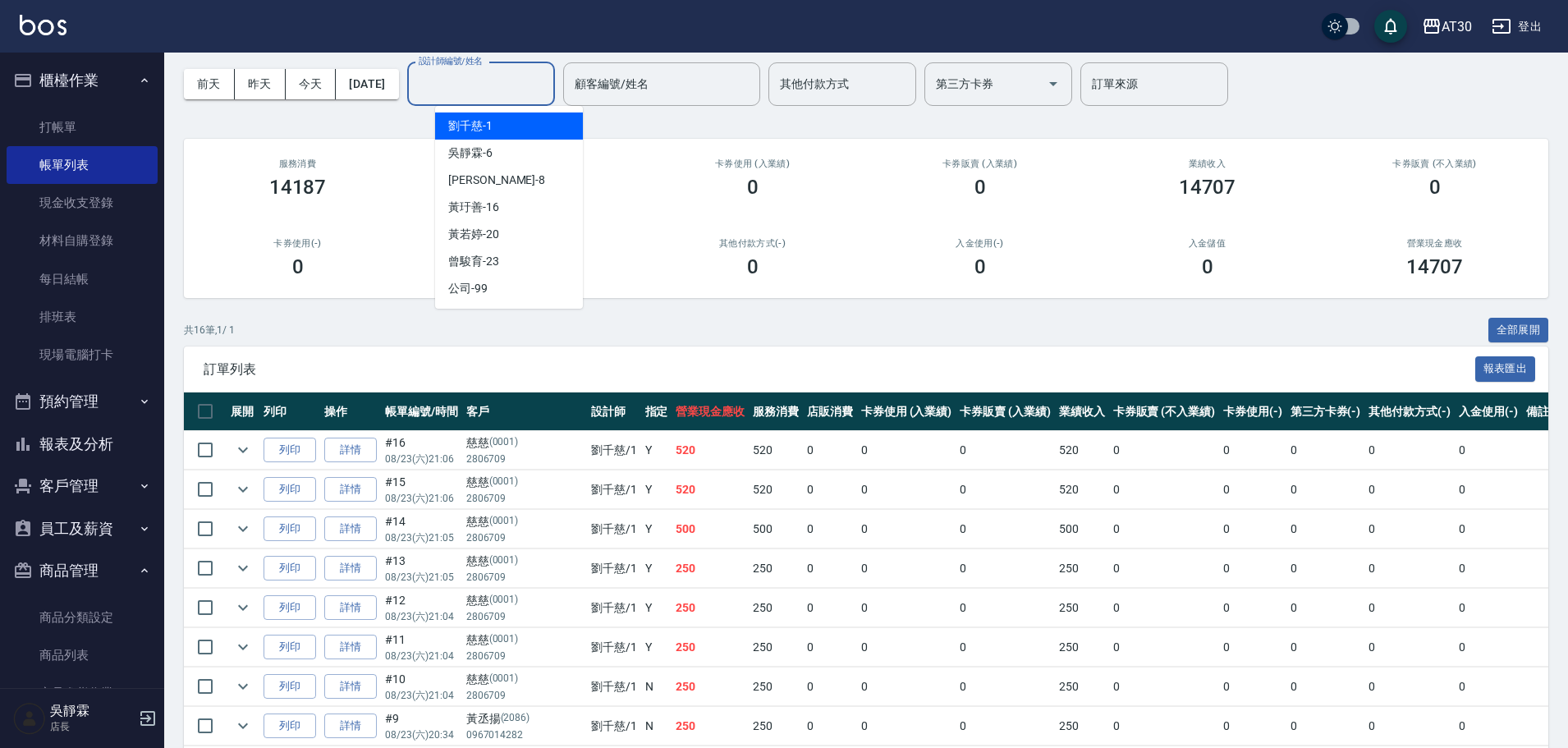
click at [512, 91] on input "設計師編號/姓名" at bounding box center [480, 84] width 133 height 29
click at [489, 127] on span "劉千慈 -1" at bounding box center [470, 126] width 44 height 17
type input "劉千慈-1"
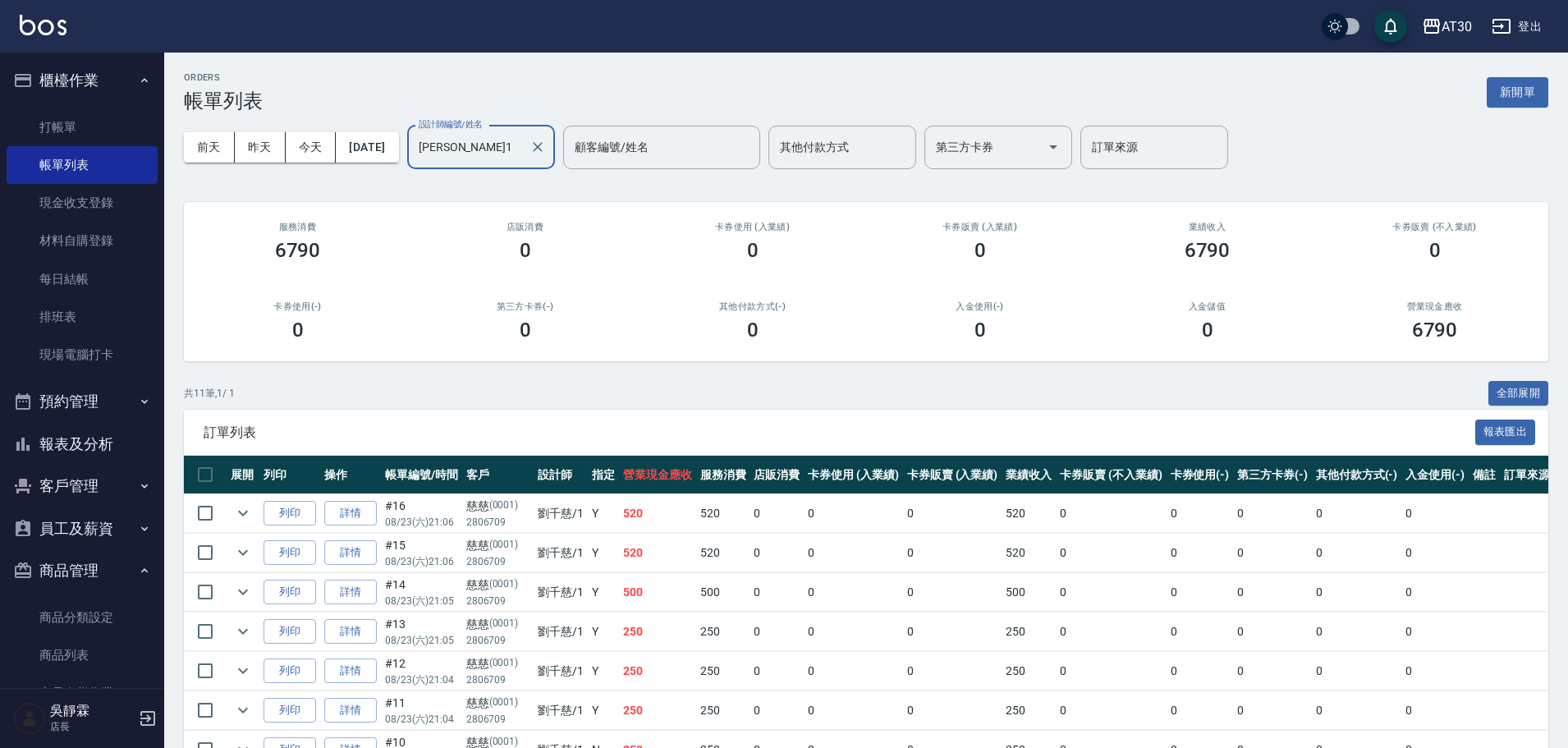
scroll to position [117, 0]
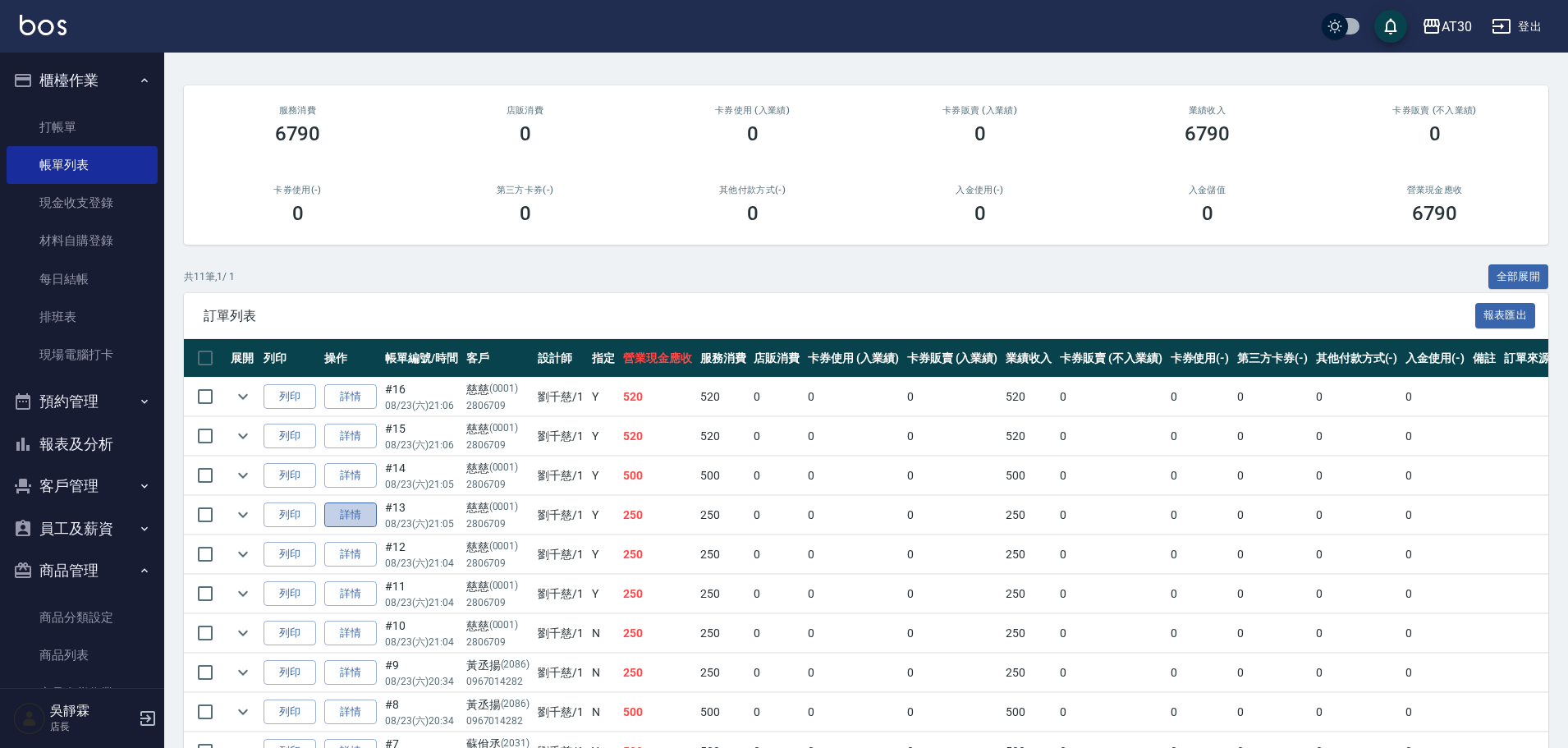
click at [352, 507] on link "詳情" at bounding box center [351, 515] width 53 height 25
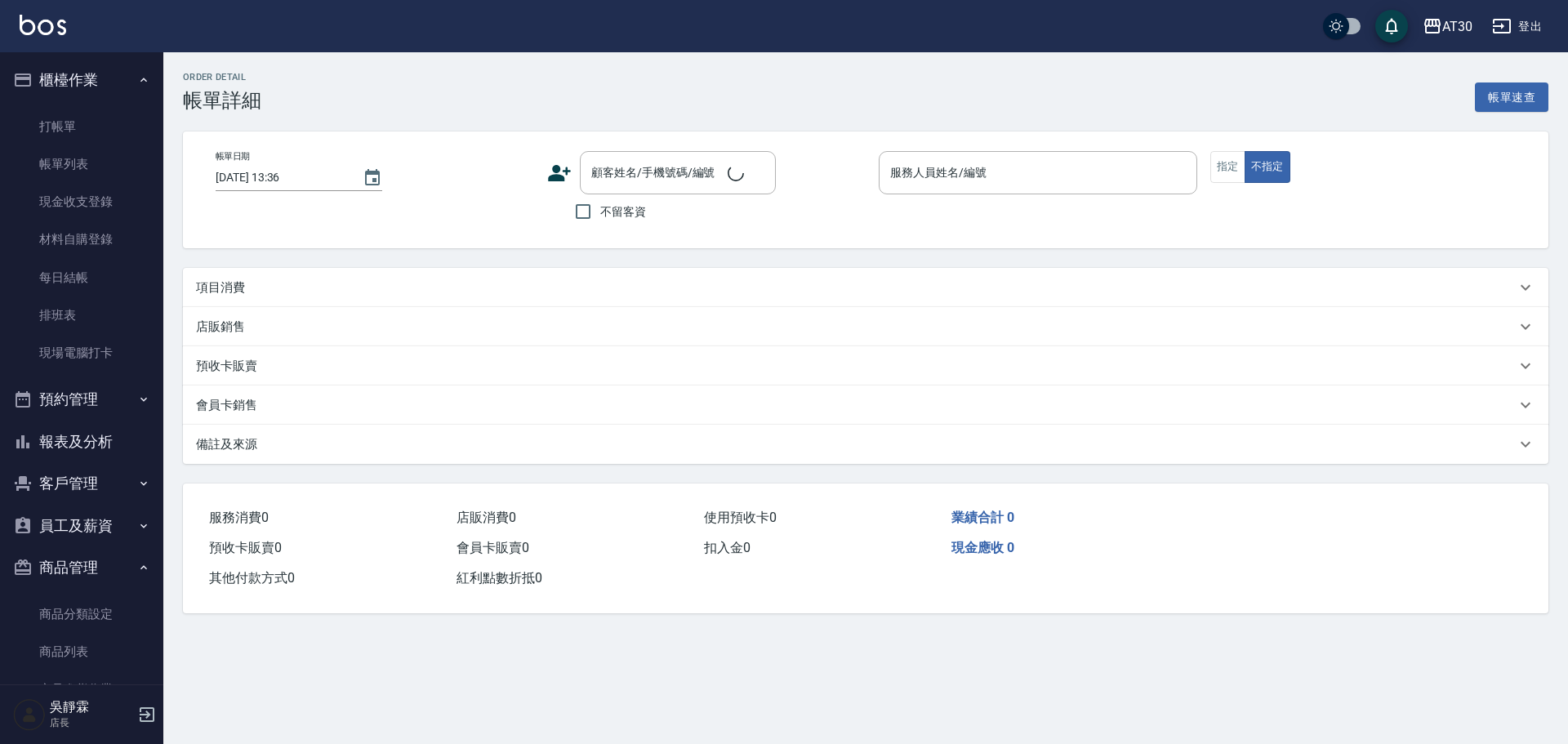
type input "2025/08/23 21:05"
type input "劉千慈-1"
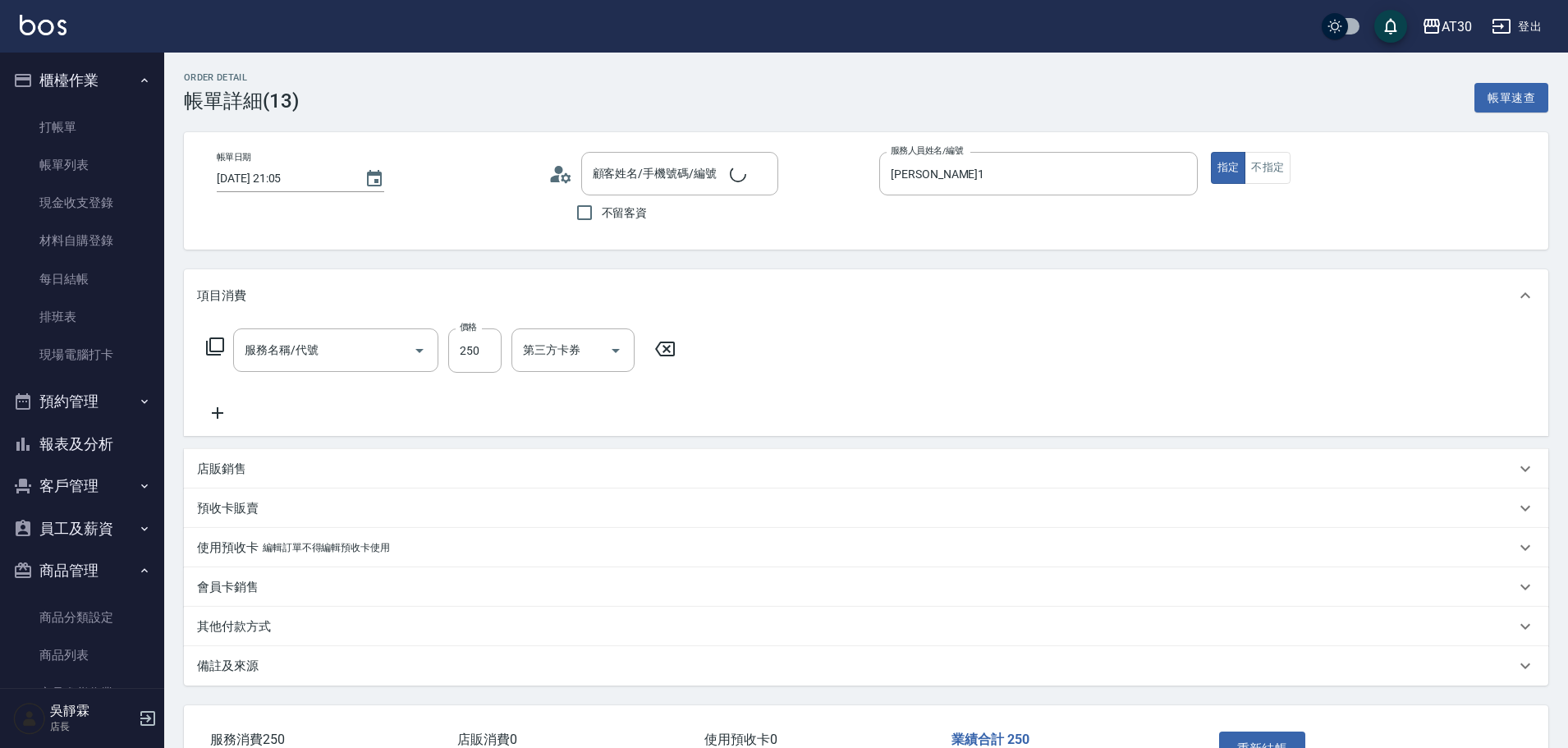
type input "慈慈/2806709/0001"
type input "剪髮(2250)"
click at [479, 358] on input "250" at bounding box center [474, 351] width 53 height 44
type input "200"
click at [1251, 734] on button "重新結帳" at bounding box center [1262, 748] width 87 height 35
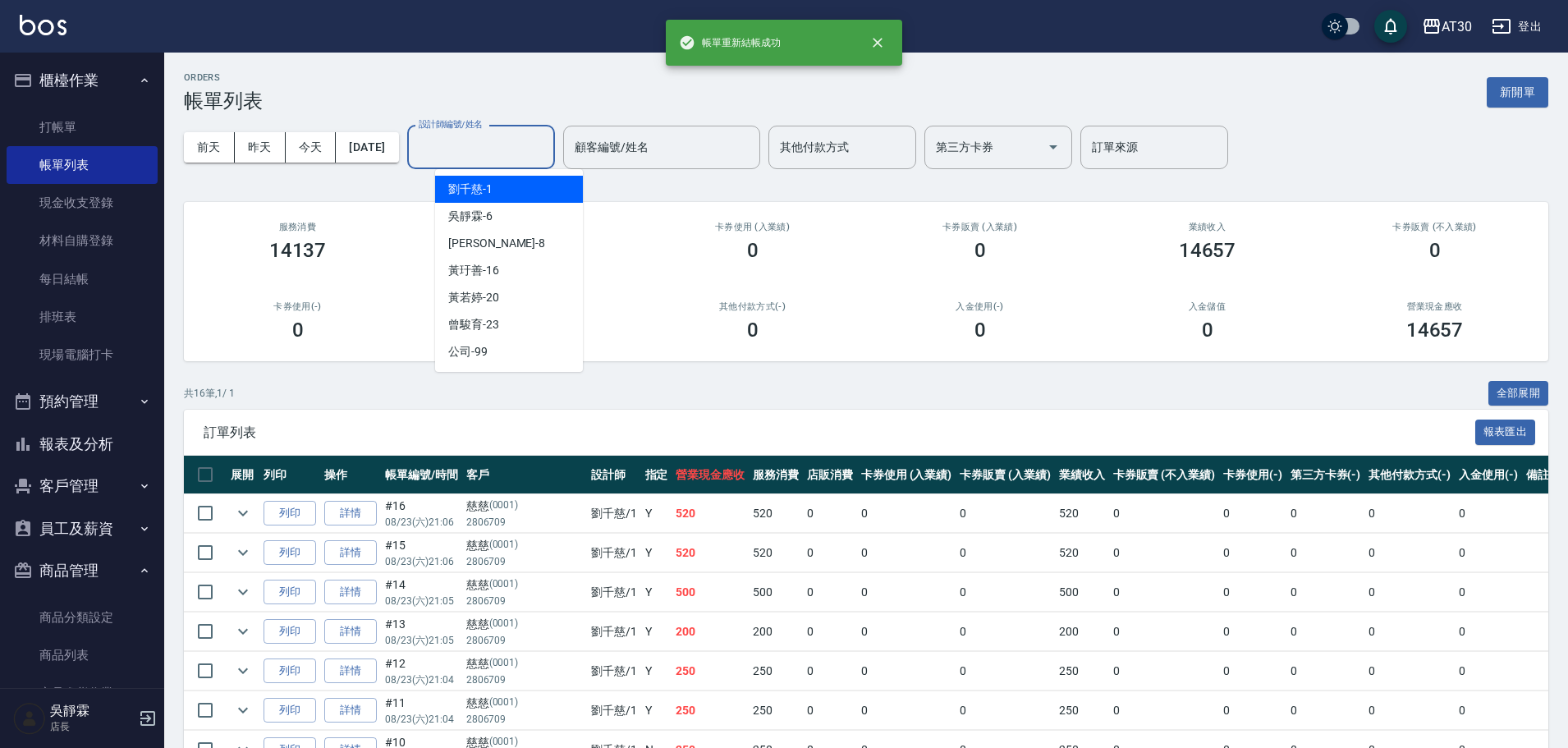
click at [493, 146] on input "設計師編號/姓名" at bounding box center [480, 147] width 133 height 29
click at [477, 189] on span "劉千慈 -1" at bounding box center [470, 189] width 44 height 17
type input "劉千慈-1"
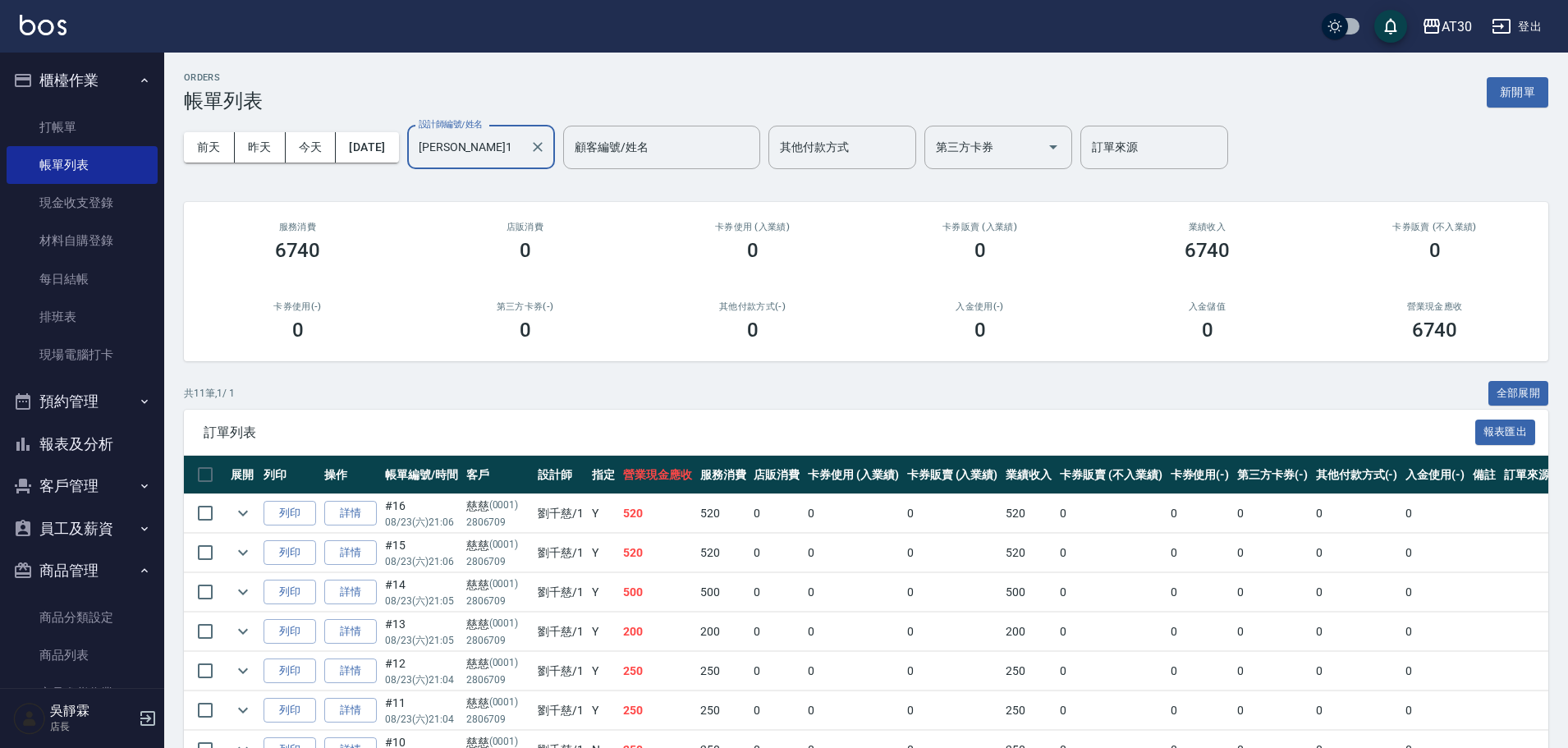
click at [354, 678] on link "詳情" at bounding box center [351, 671] width 53 height 25
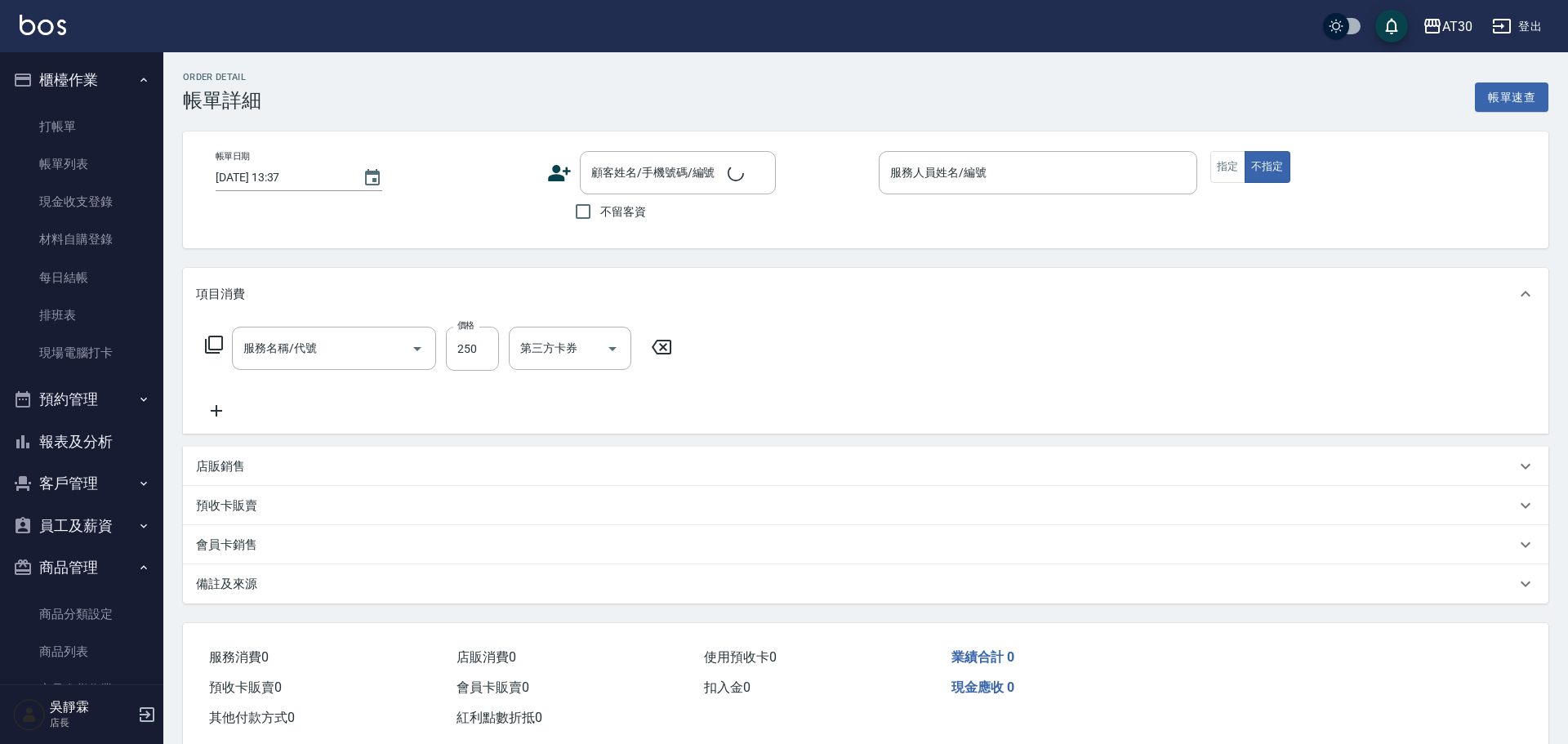
type input "2025/08/23 21:04"
type input "劉千慈-1"
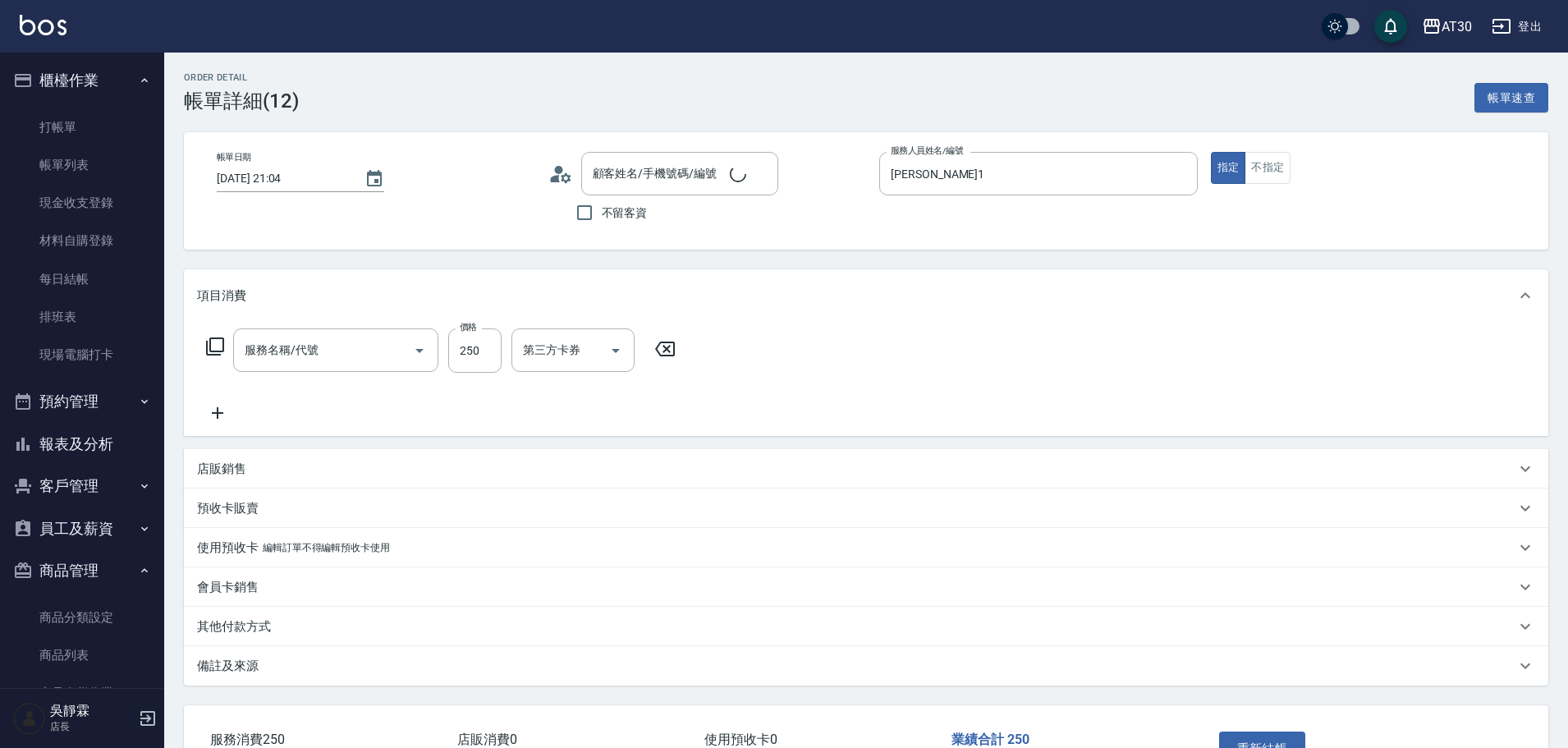
type input "剪髮(2250)"
type input "慈慈/2806709/0001"
click at [476, 348] on input "250" at bounding box center [474, 351] width 53 height 44
type input "200"
click at [1266, 740] on button "重新結帳" at bounding box center [1262, 748] width 87 height 35
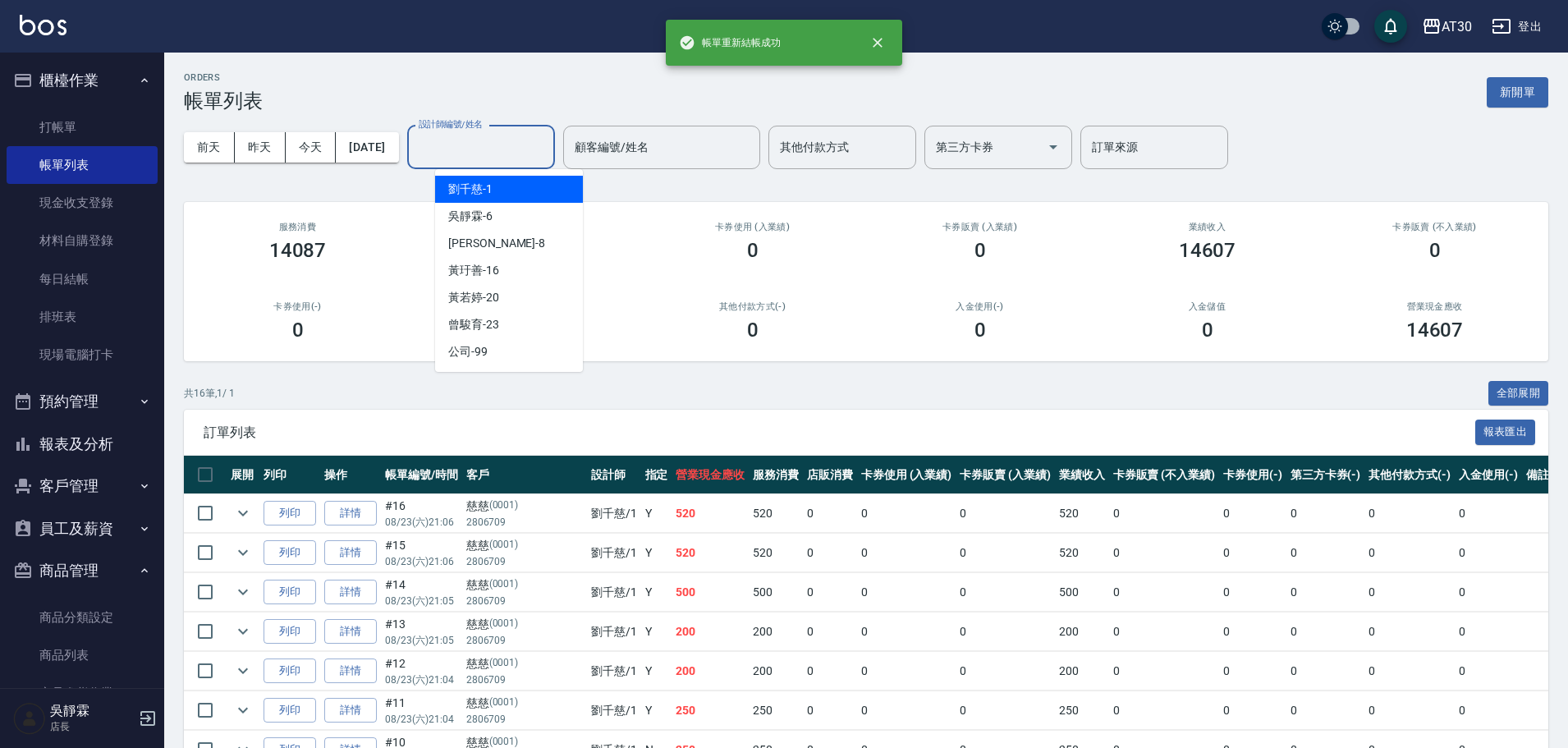
click at [547, 147] on input "設計師編號/姓名" at bounding box center [480, 147] width 133 height 29
click at [510, 193] on div "劉千慈 -1" at bounding box center [509, 189] width 147 height 27
type input "劉千慈-1"
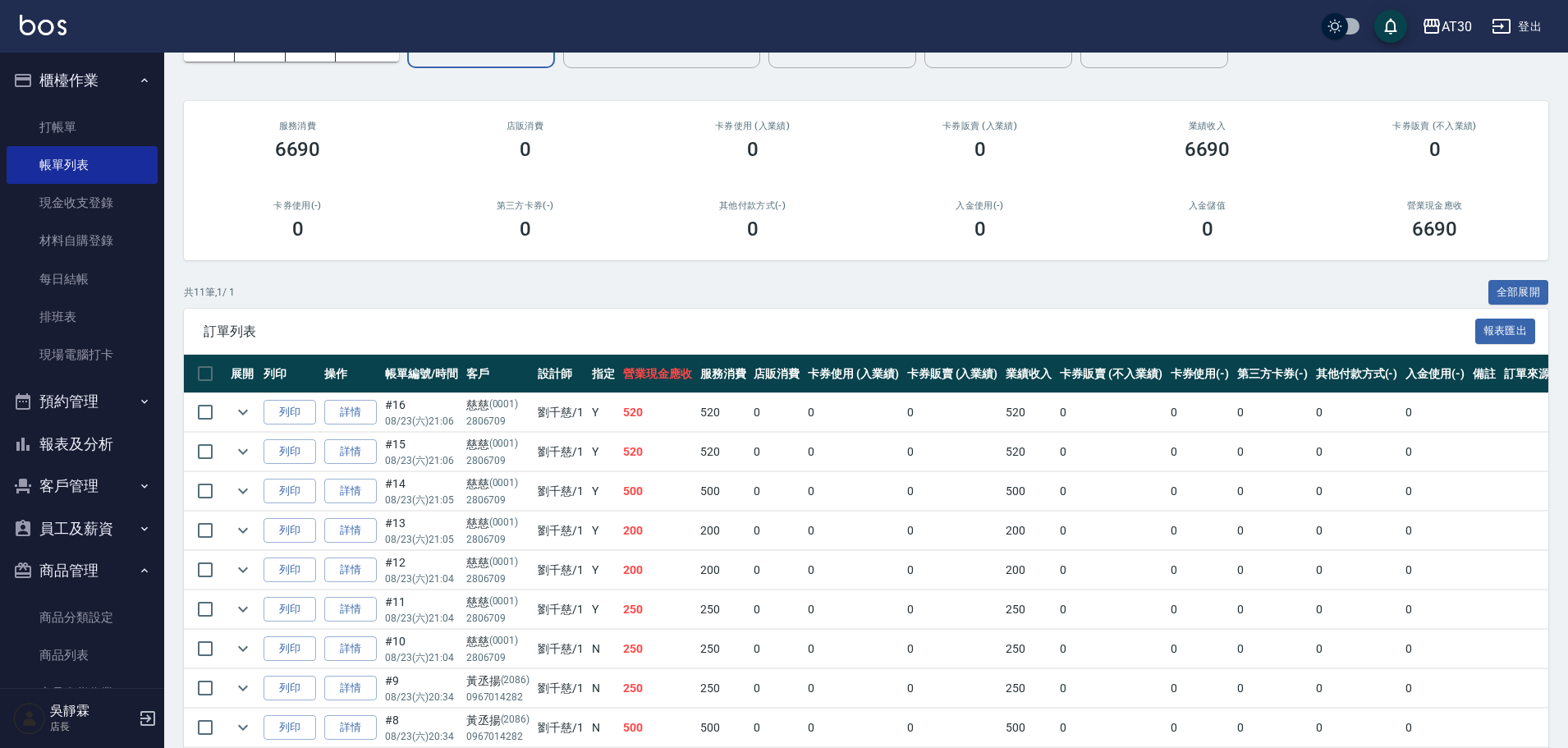
scroll to position [106, 0]
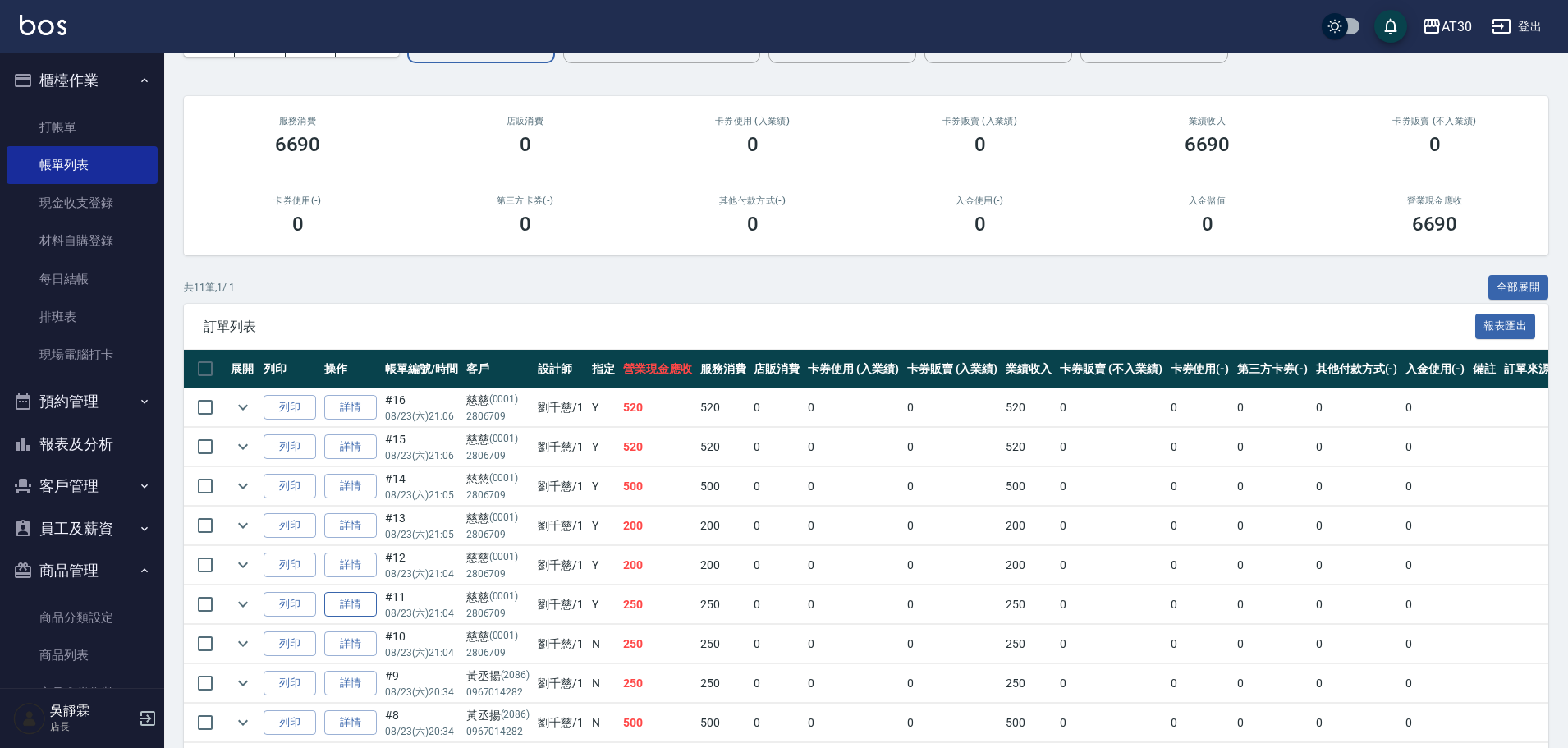
click at [339, 601] on link "詳情" at bounding box center [351, 605] width 53 height 25
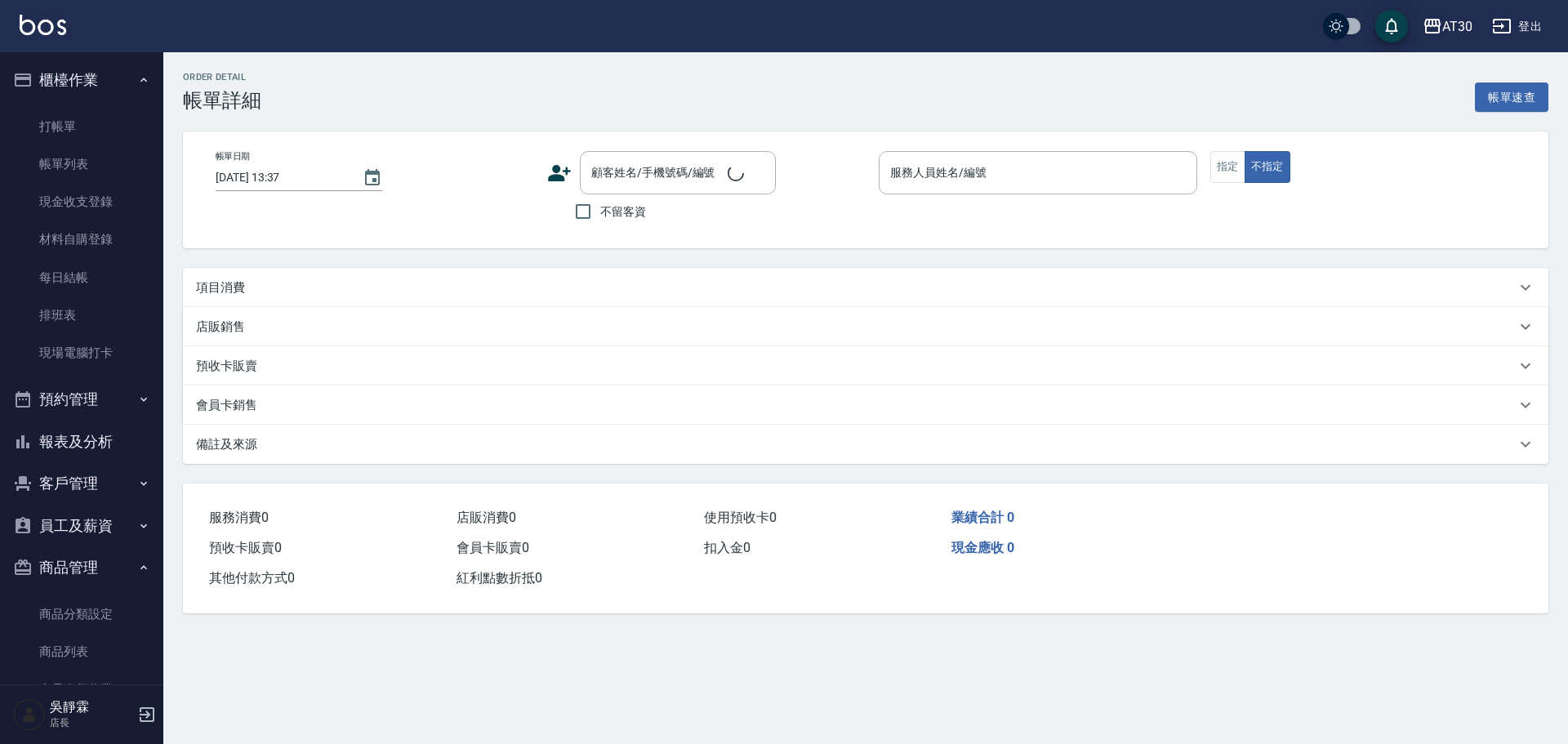
type input "2025/08/23 21:04"
type input "劉千慈-1"
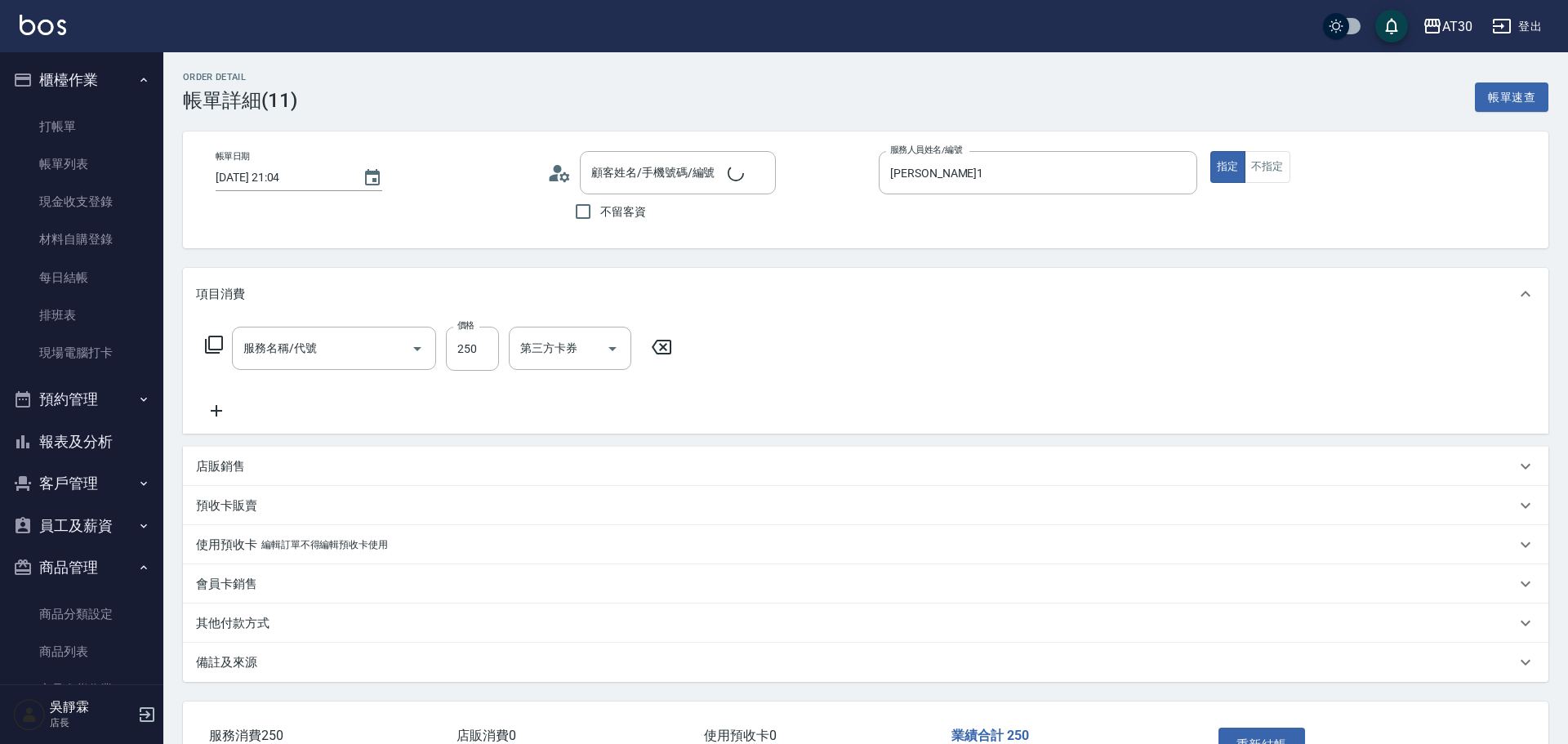
type input "剪髮(2250)"
type input "慈慈/2806709/0001"
click at [610, 169] on input "慈慈/2806709/0001" at bounding box center [664, 173] width 157 height 29
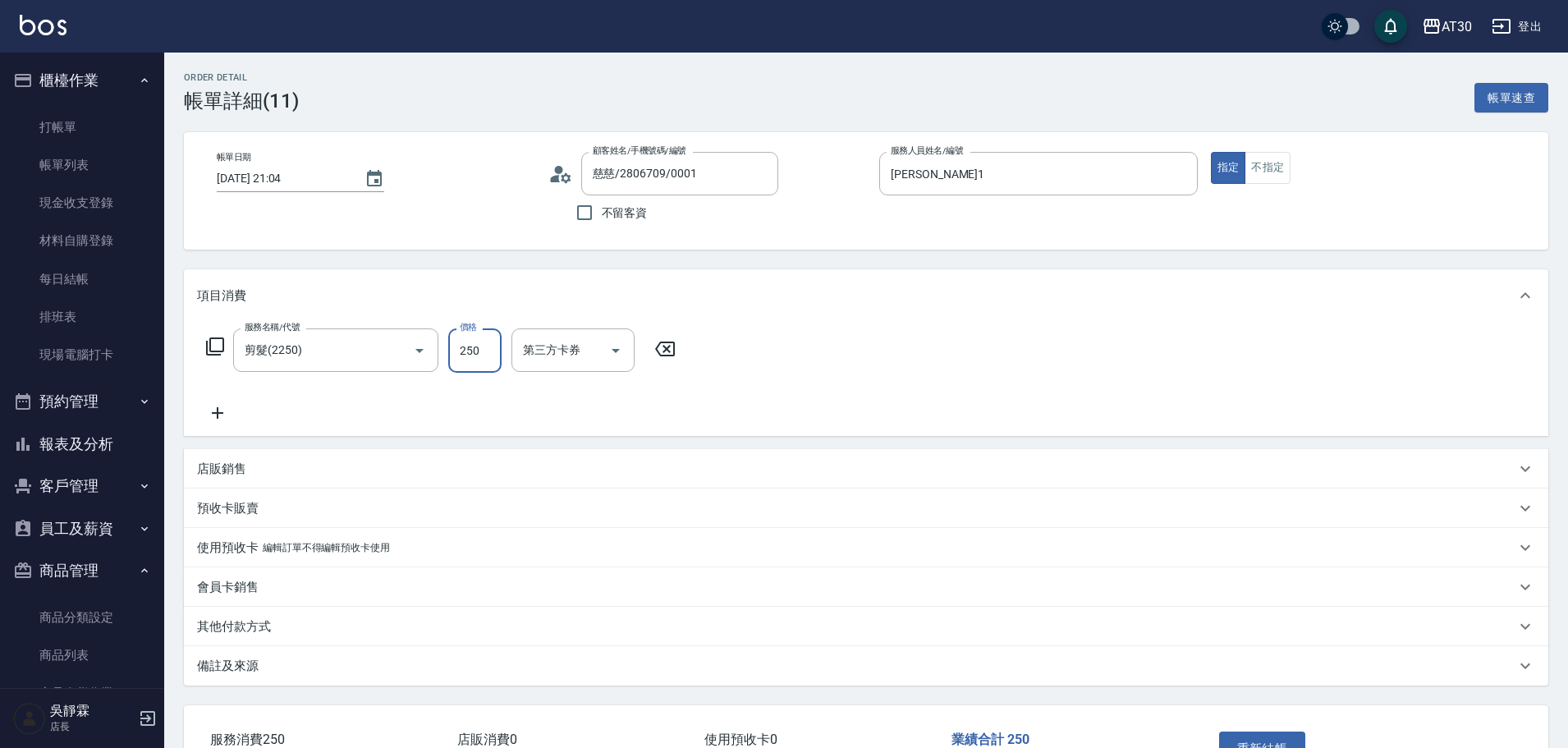
click at [493, 352] on input "250" at bounding box center [474, 351] width 53 height 44
type input "200"
click at [754, 357] on div "服務名稱/代號 剪髮(2250) 服務名稱/代號 價格 200 價格 第三方卡券 第三方卡券" at bounding box center [866, 379] width 1365 height 114
click at [1255, 745] on button "重新結帳" at bounding box center [1262, 748] width 87 height 35
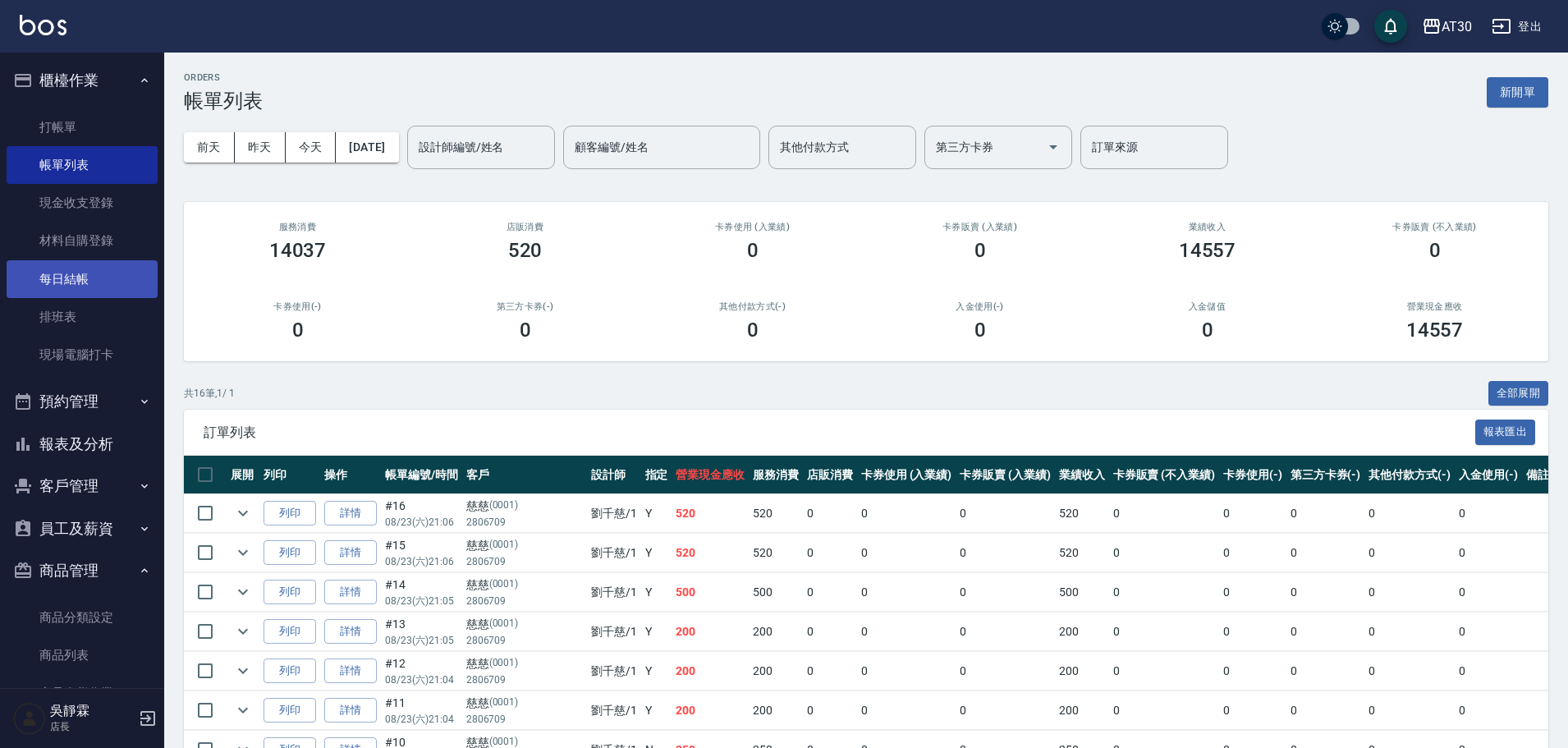
click at [97, 273] on link "每日結帳" at bounding box center [82, 279] width 151 height 38
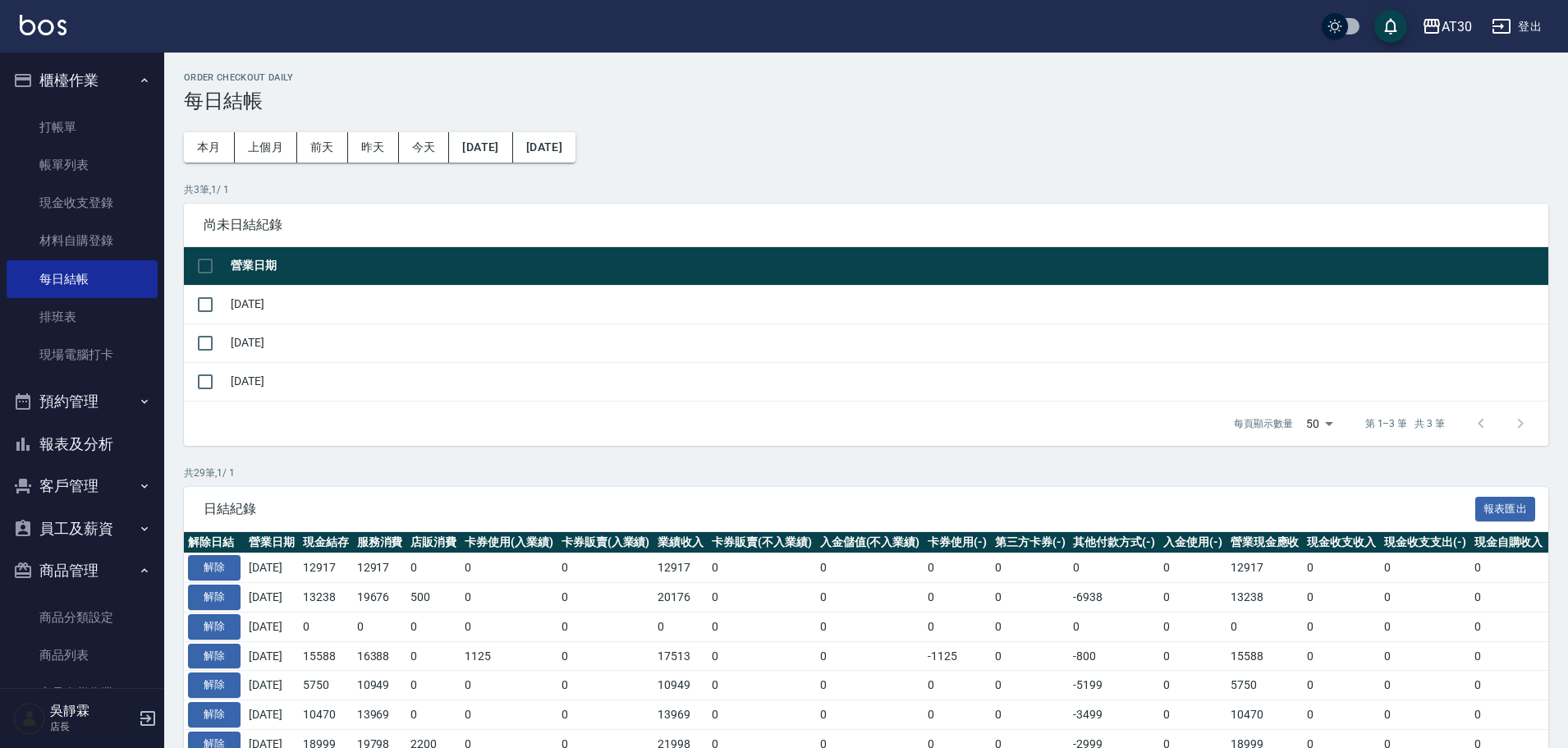
scroll to position [96, 0]
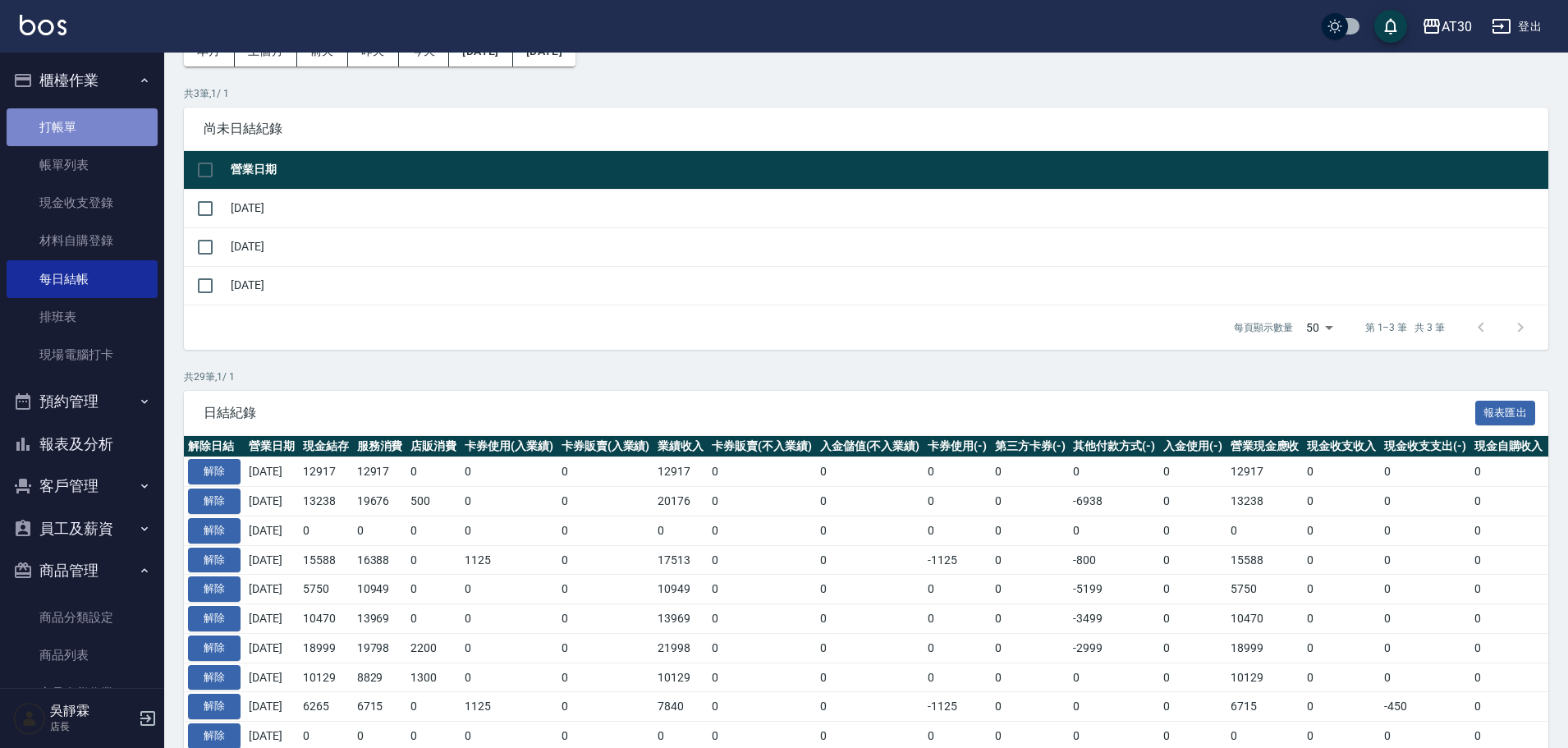
click at [115, 130] on link "打帳單" at bounding box center [82, 127] width 151 height 38
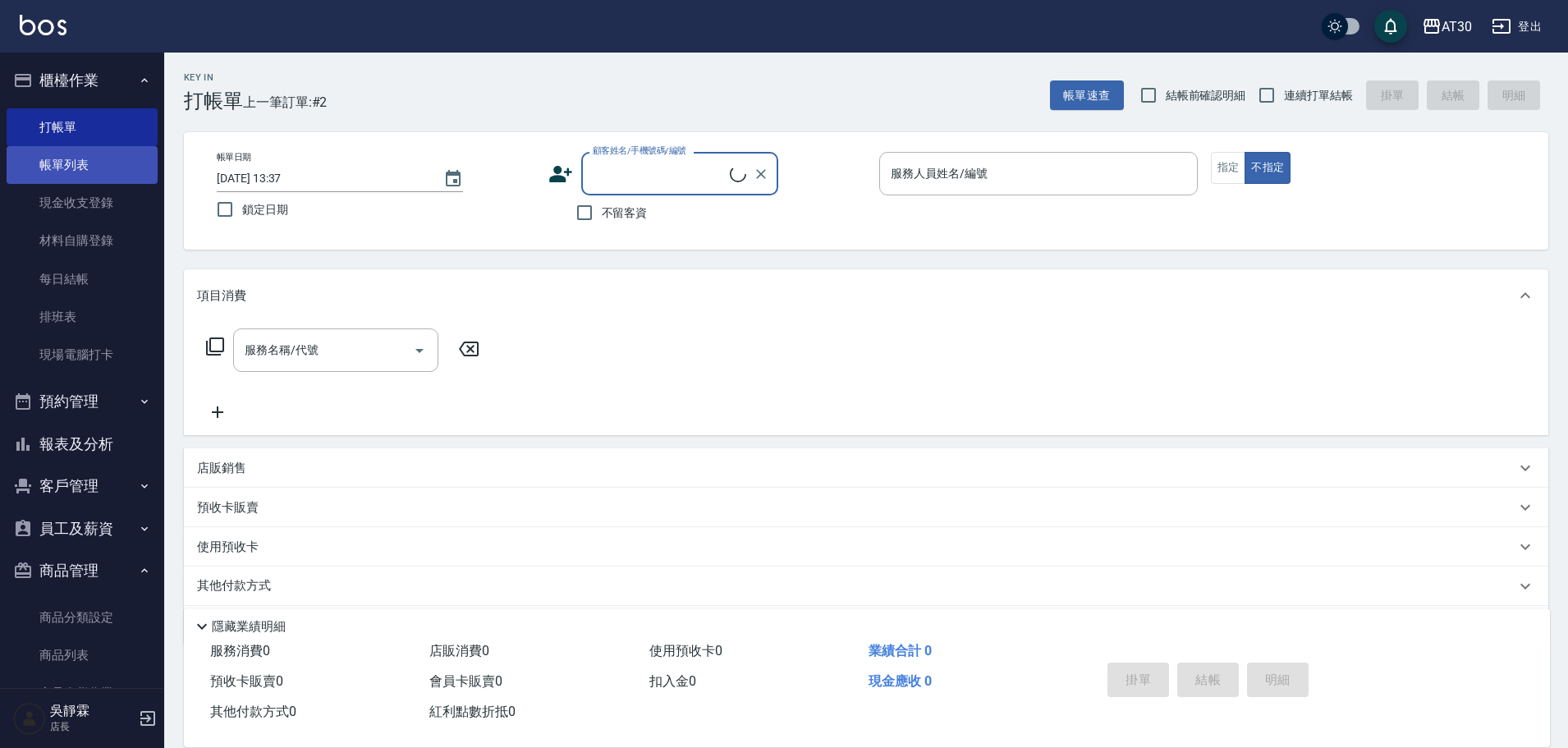
click at [112, 173] on link "帳單列表" at bounding box center [82, 164] width 151 height 38
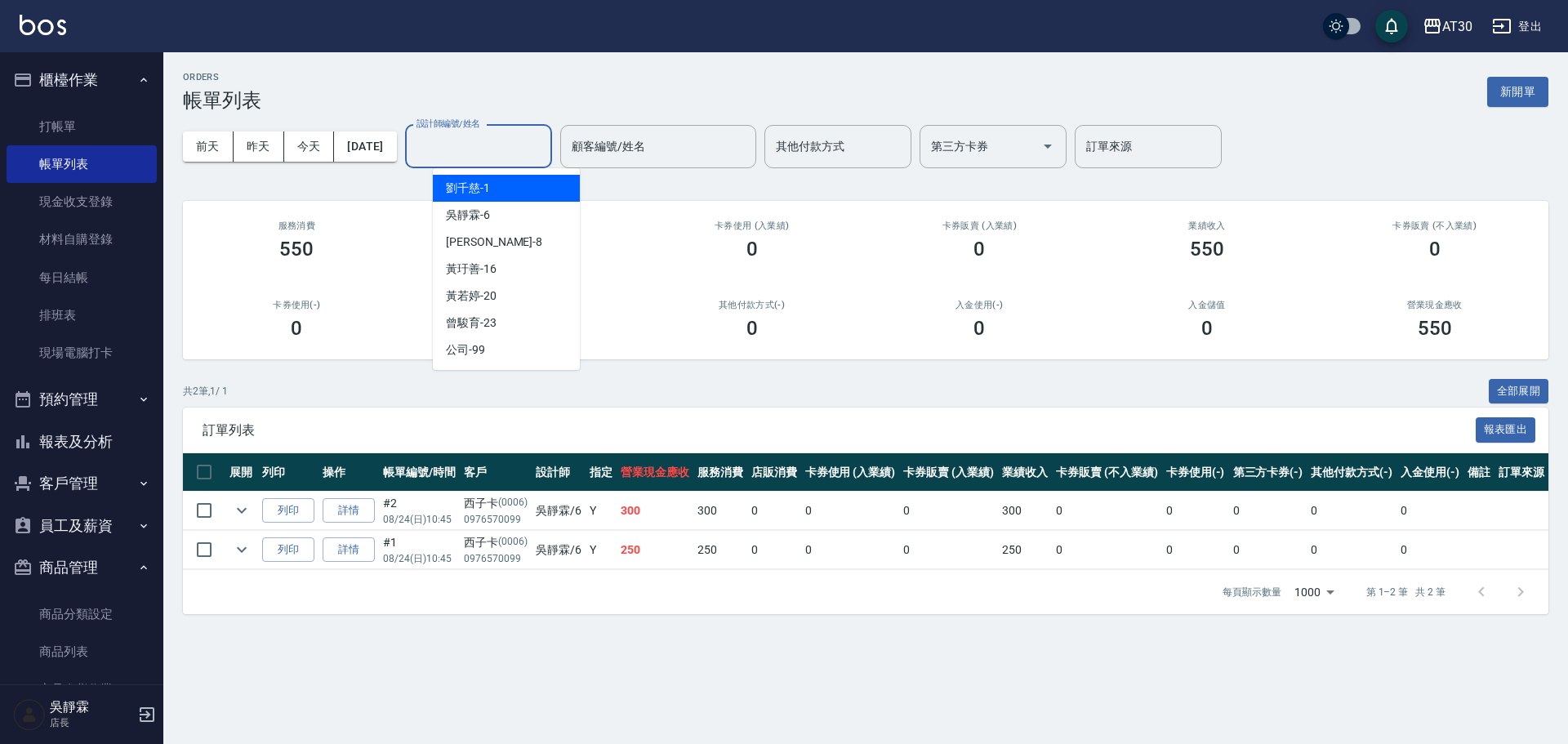
click at [527, 146] on input "設計師編號/姓名" at bounding box center [478, 147] width 132 height 29
click at [516, 190] on div "劉千慈 -1" at bounding box center [506, 188] width 147 height 27
type input "劉千慈-1"
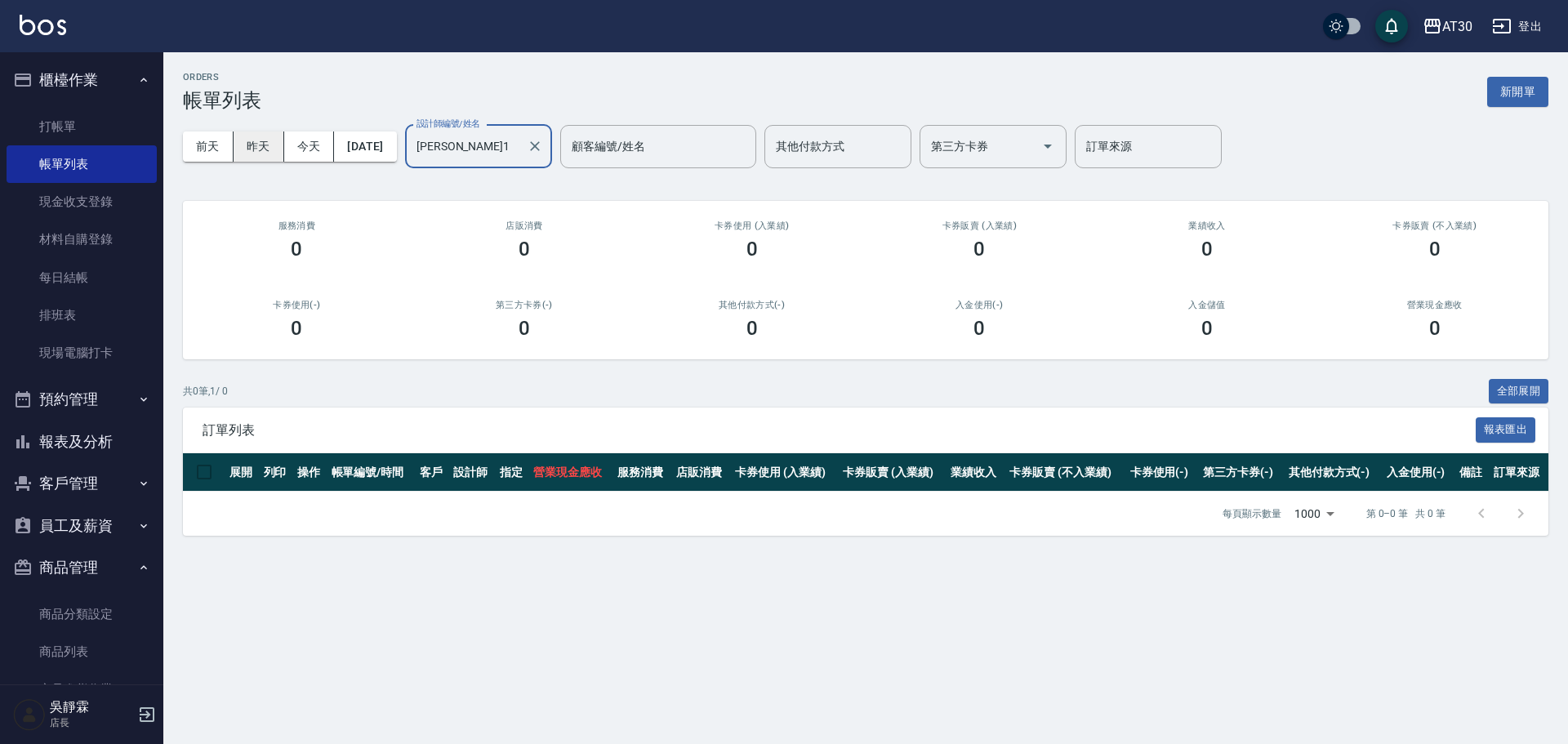
click at [259, 142] on button "昨天" at bounding box center [259, 147] width 51 height 30
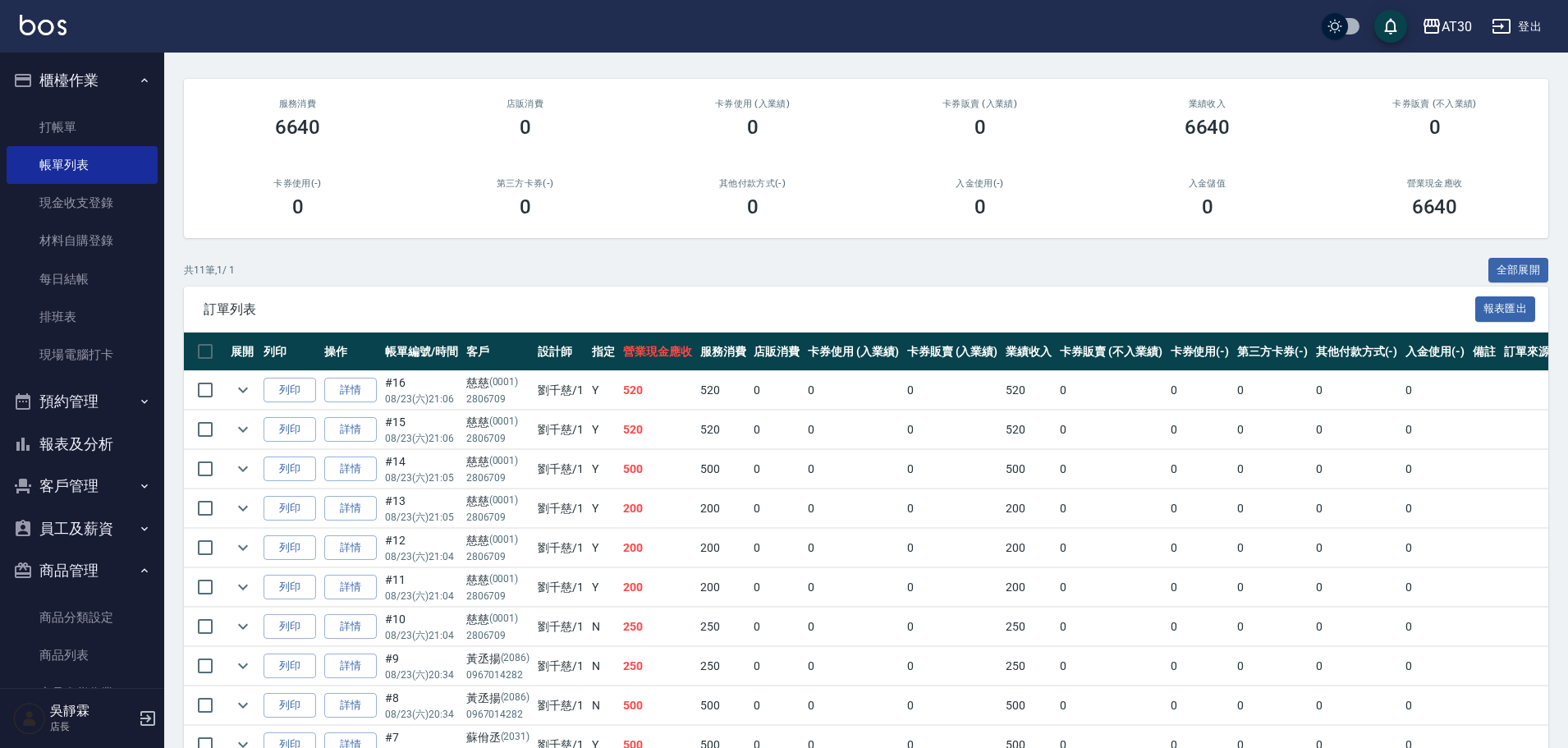
scroll to position [160, 0]
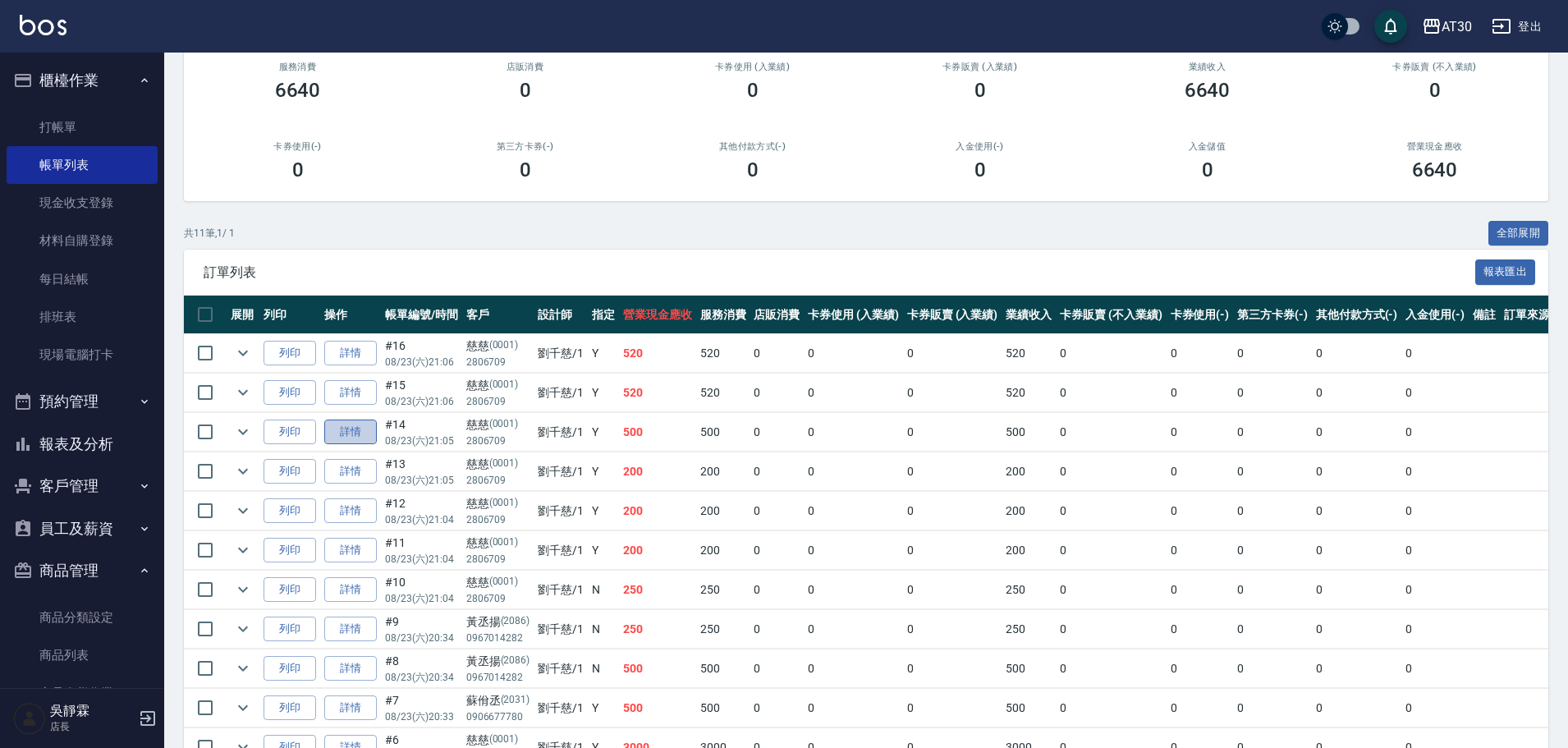
click at [354, 429] on link "詳情" at bounding box center [351, 432] width 53 height 25
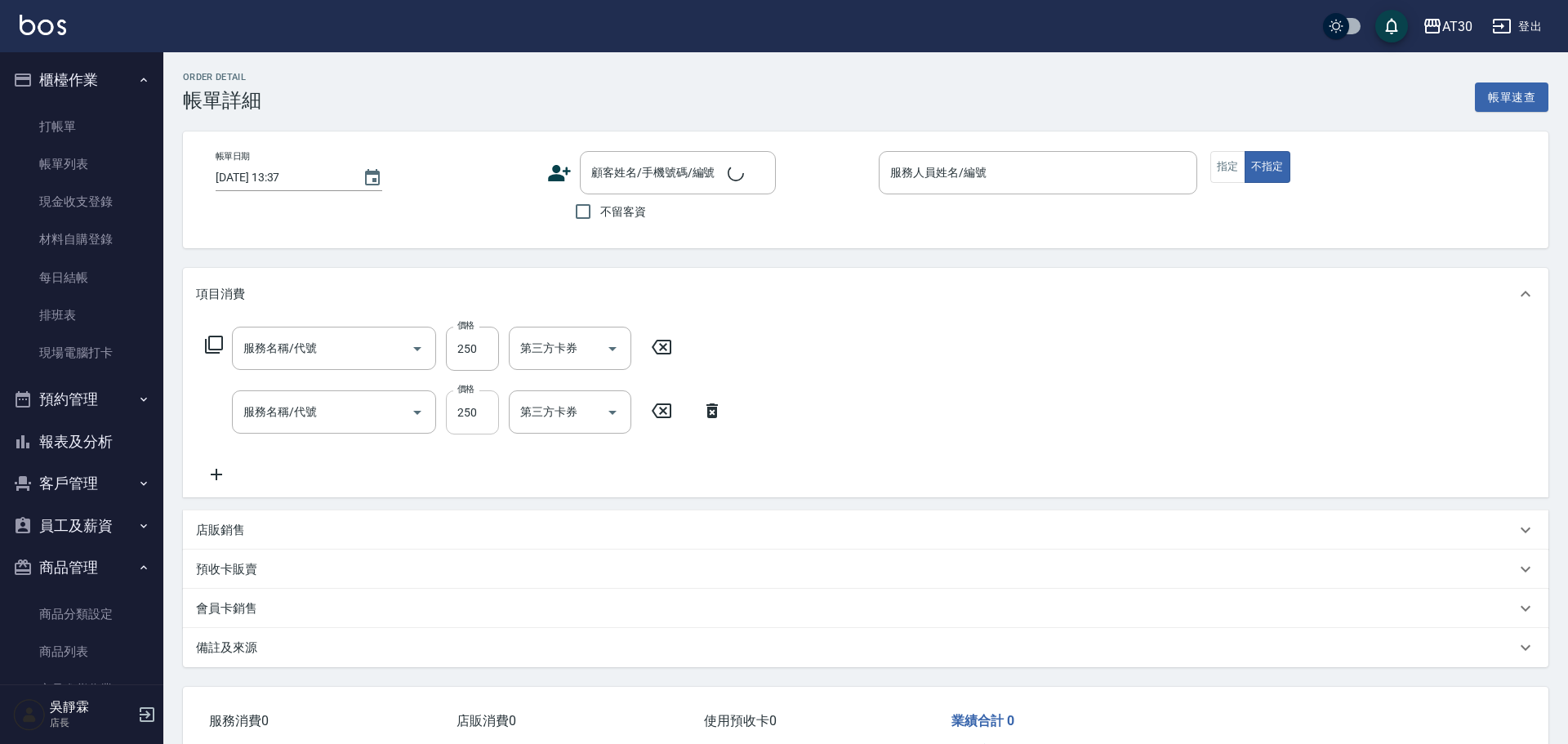
type input "2025/08/23 21:05"
type input "劉千慈-1"
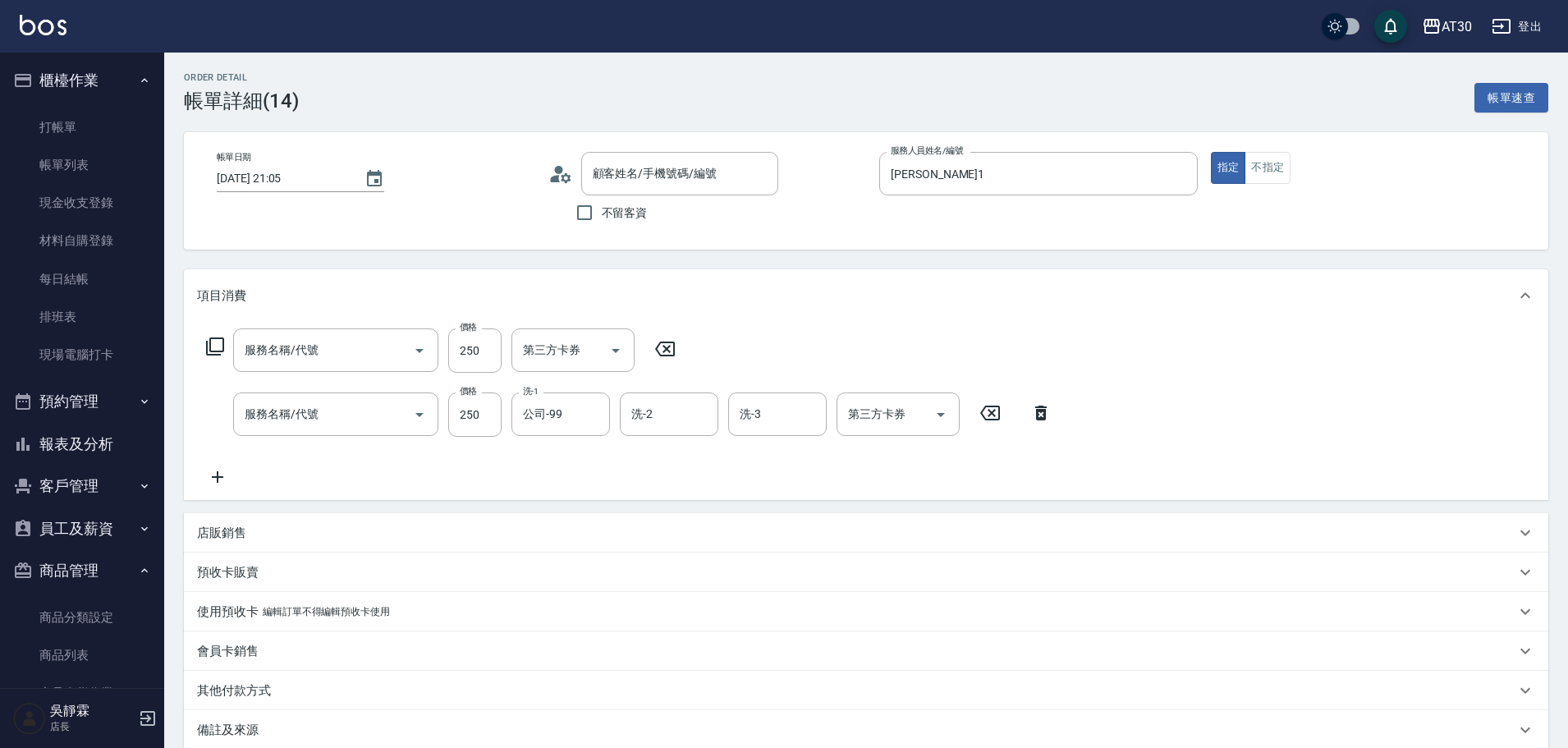
type input "剪髮(2250)"
type input "洗髮250(1250)"
type input "慈慈/2806709/0001"
click at [485, 401] on input "250" at bounding box center [474, 414] width 53 height 44
drag, startPoint x: 494, startPoint y: 416, endPoint x: 439, endPoint y: 422, distance: 55.3
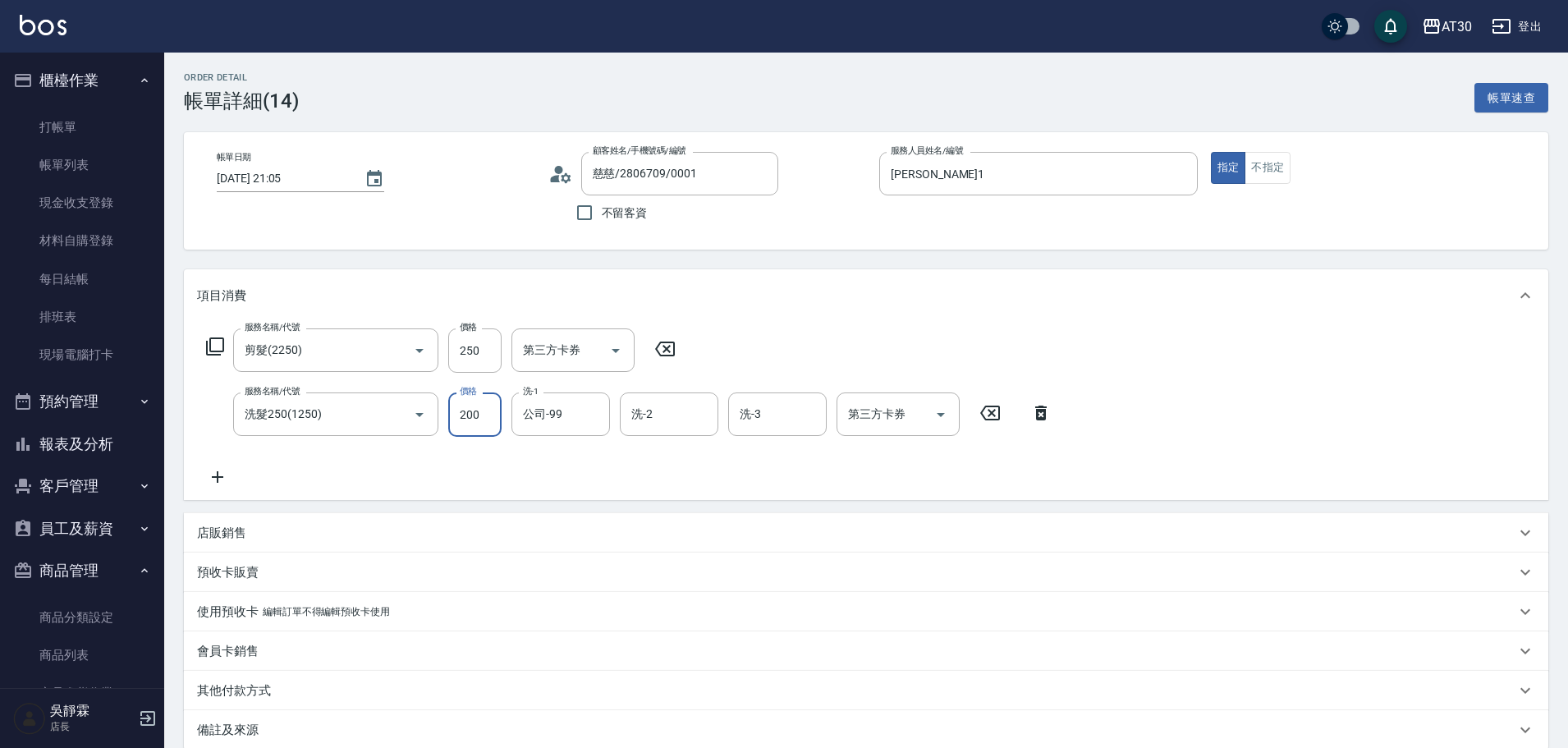
click at [440, 421] on div "服務名稱/代號 洗髮250(1250) 服務名稱/代號 價格 200 價格 洗-1 公司-99 洗-1 洗-2 洗-2 洗-3 洗-3 第三方卡券 第三方卡券" at bounding box center [629, 414] width 864 height 44
type input "250"
type input "200"
click at [1342, 379] on div "服務名稱/代號 剪髮(2250) 服務名稱/代號 價格 200 價格 第三方卡券 第三方卡券 服務名稱/代號 洗髮250(1250) 服務名稱/代號 價格 2…" at bounding box center [866, 411] width 1365 height 178
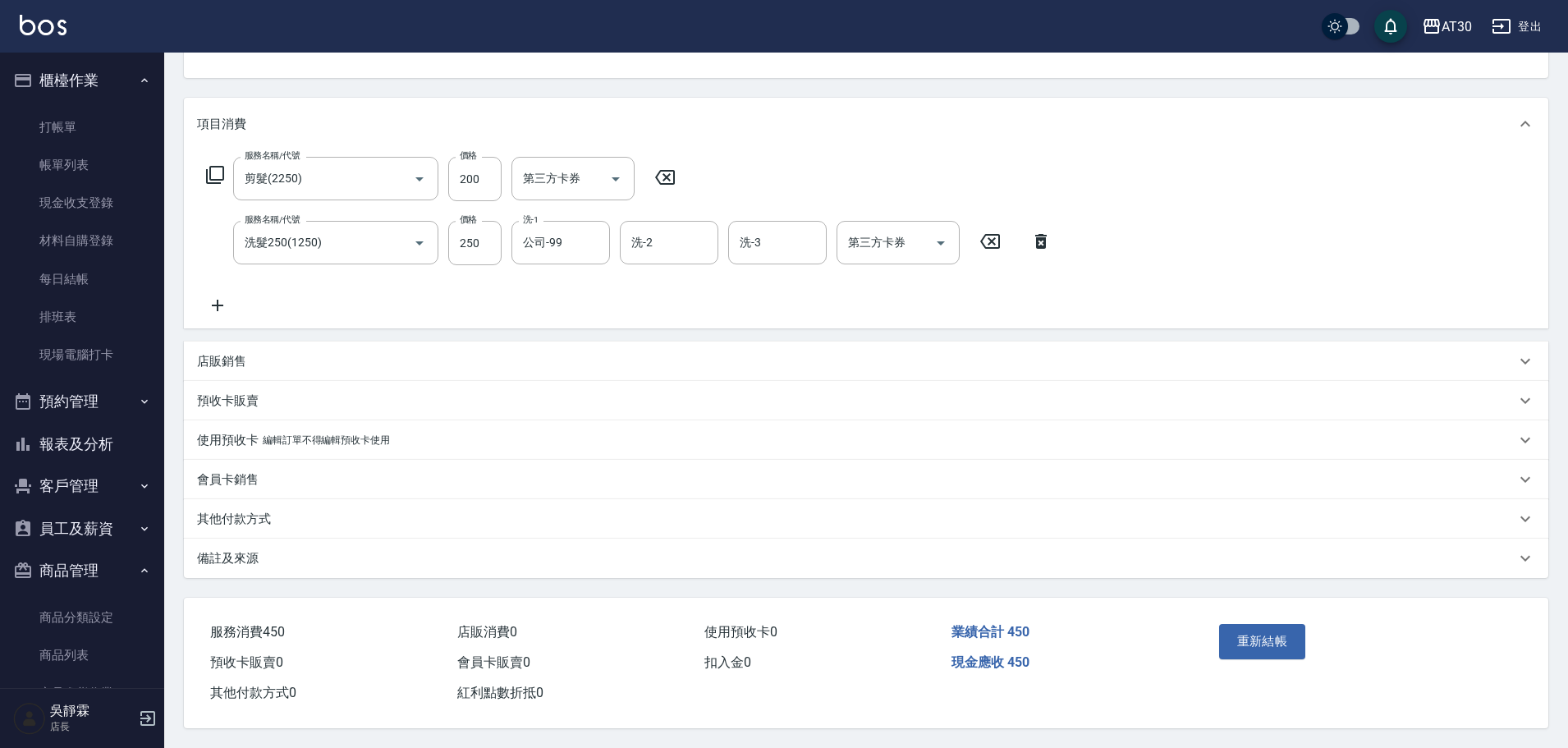
scroll to position [179, 0]
click at [1232, 636] on button "重新結帳" at bounding box center [1262, 641] width 87 height 35
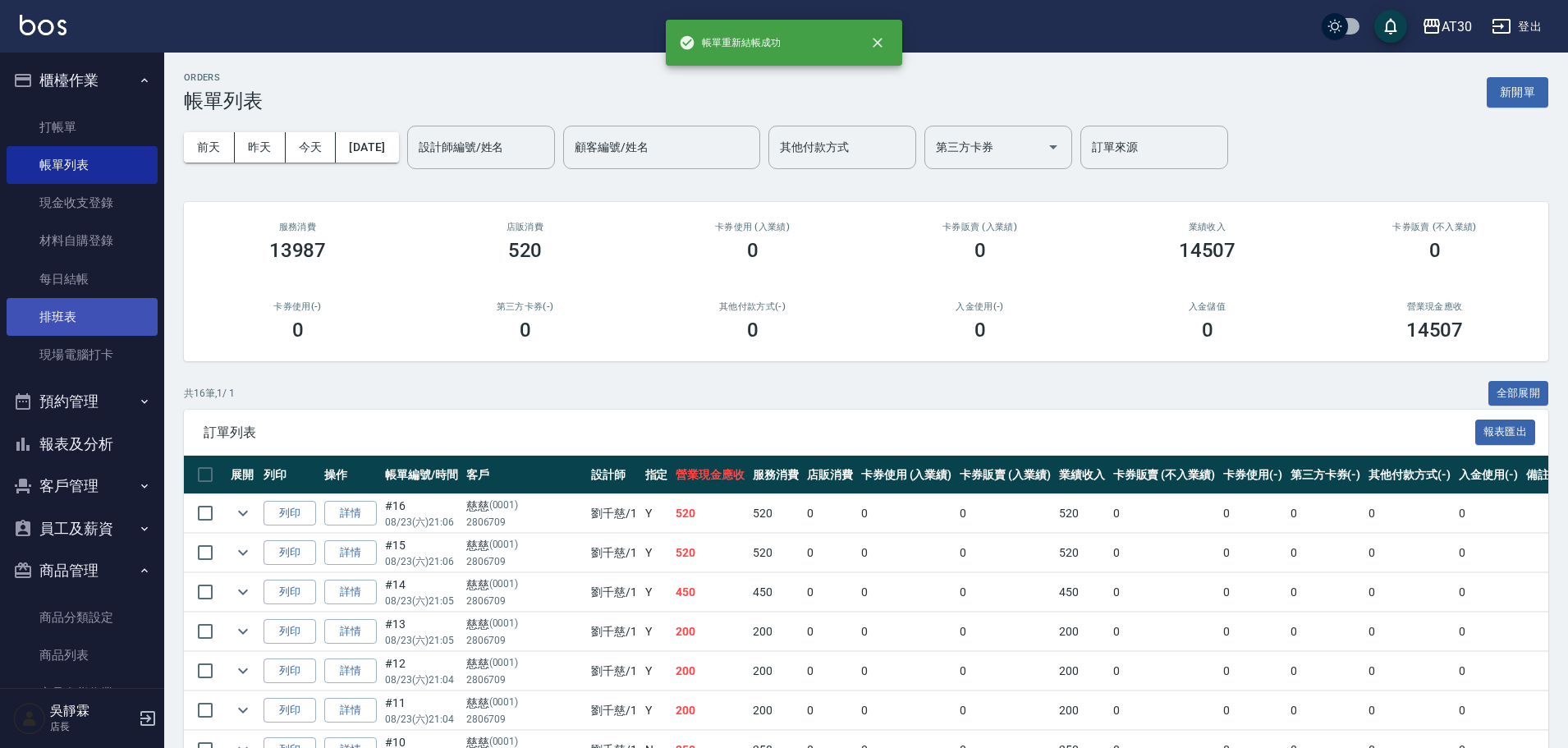
drag, startPoint x: 71, startPoint y: 281, endPoint x: 68, endPoint y: 298, distance: 17.3
click at [71, 281] on link "每日結帳" at bounding box center [82, 279] width 151 height 38
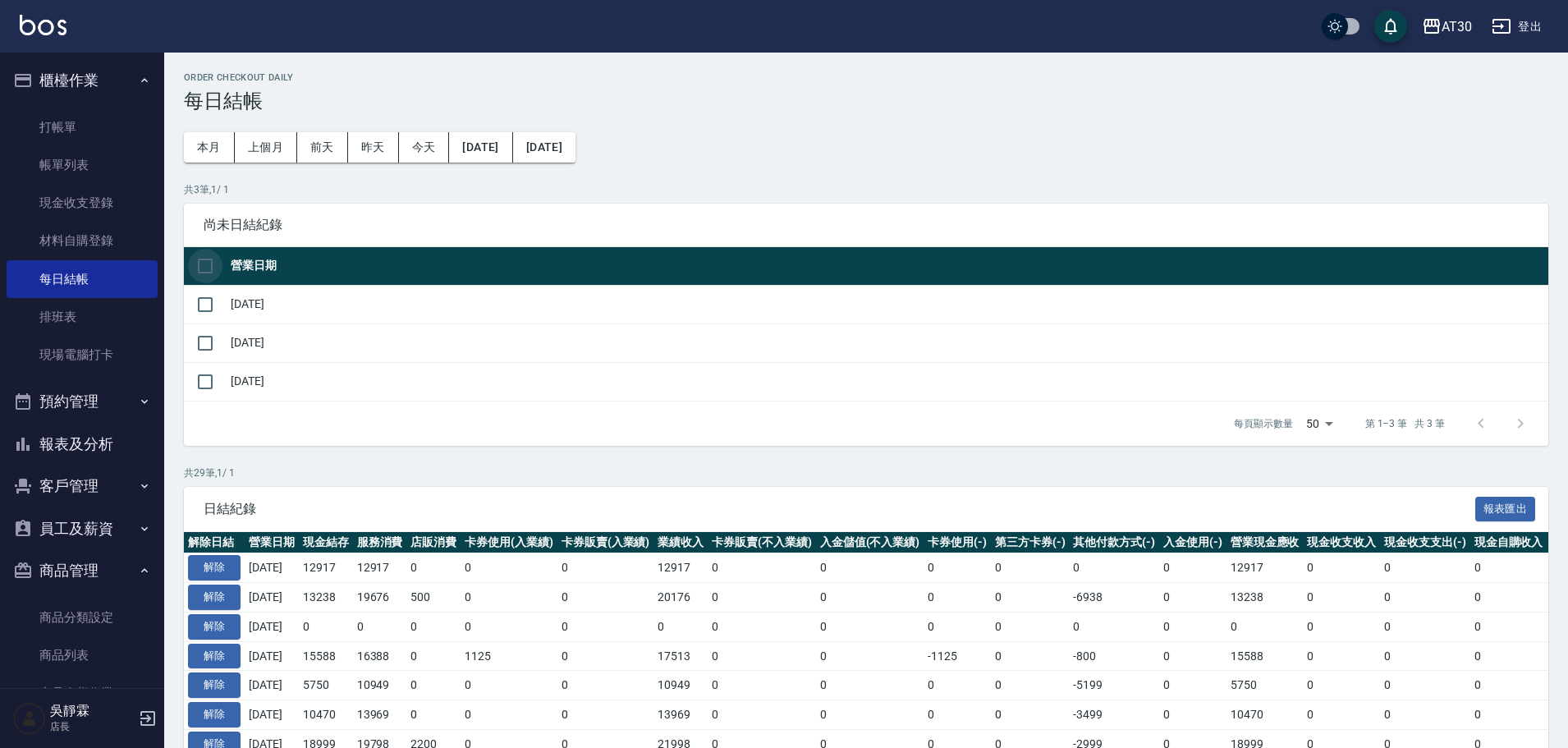
click at [210, 262] on input "checkbox" at bounding box center [205, 266] width 35 height 35
checkbox input "true"
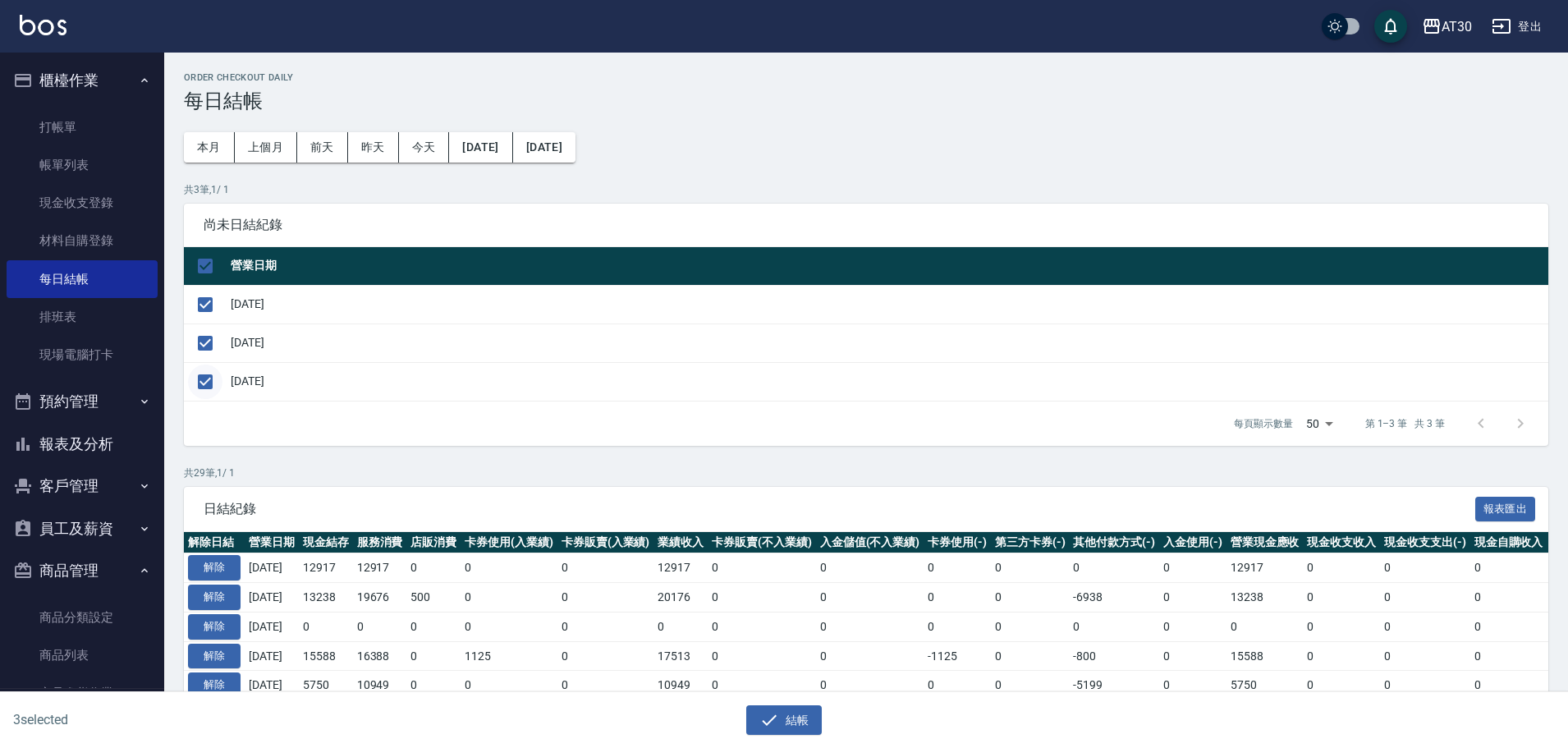
click at [204, 383] on input "checkbox" at bounding box center [205, 381] width 35 height 35
checkbox input "false"
click at [789, 723] on button "結帳" at bounding box center [784, 720] width 76 height 30
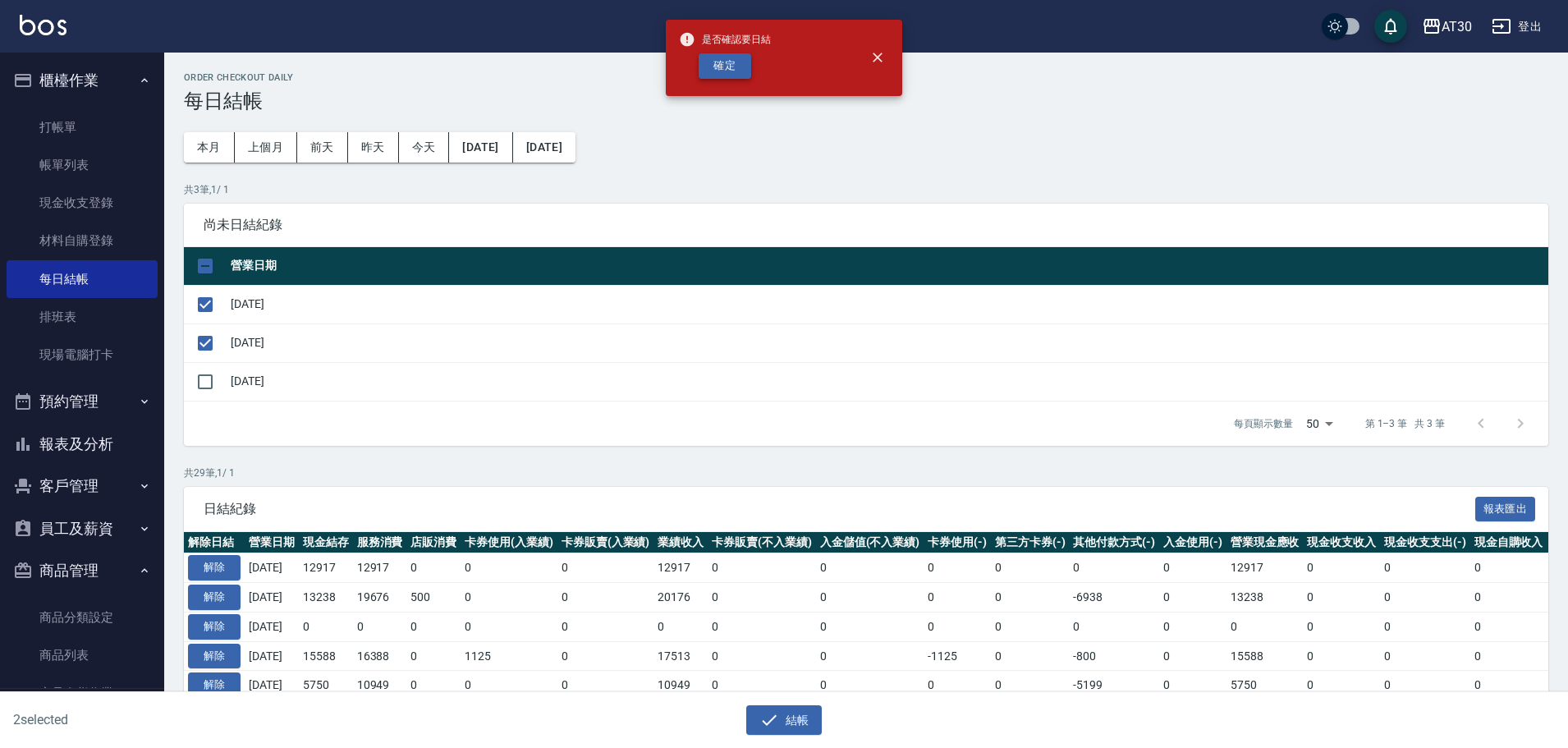
click at [735, 59] on button "確定" at bounding box center [725, 66] width 53 height 25
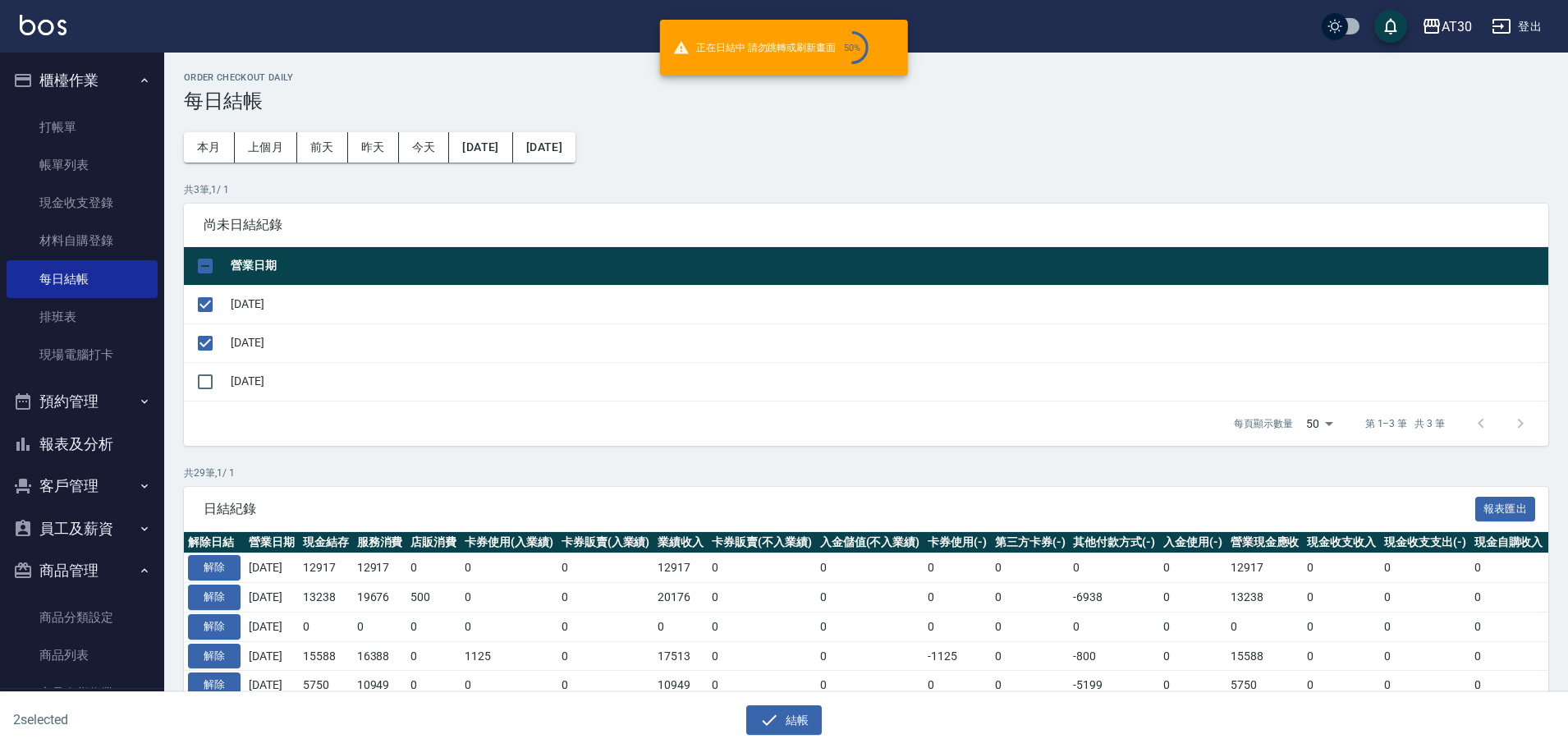
checkbox input "false"
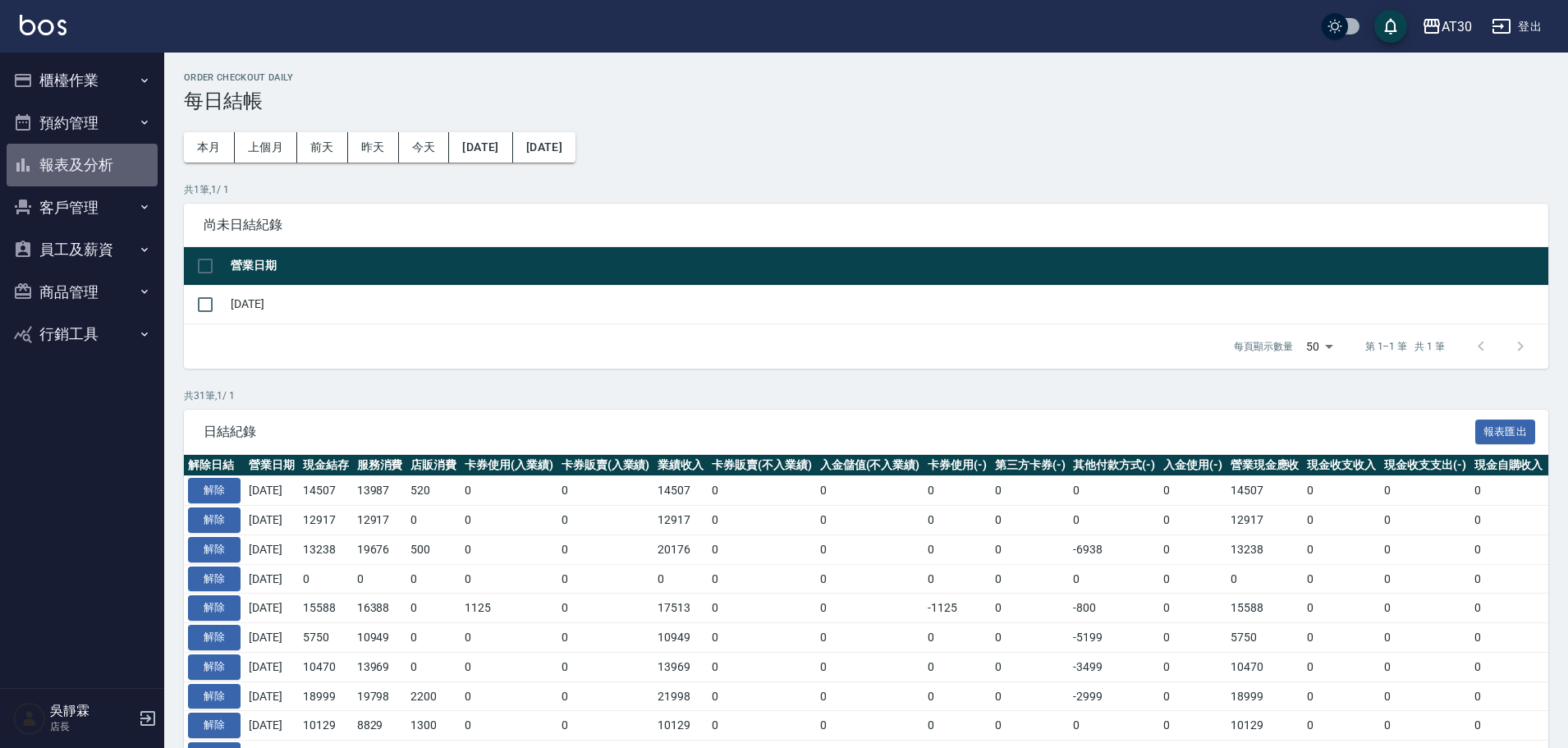
click at [100, 156] on button "報表及分析" at bounding box center [82, 165] width 151 height 42
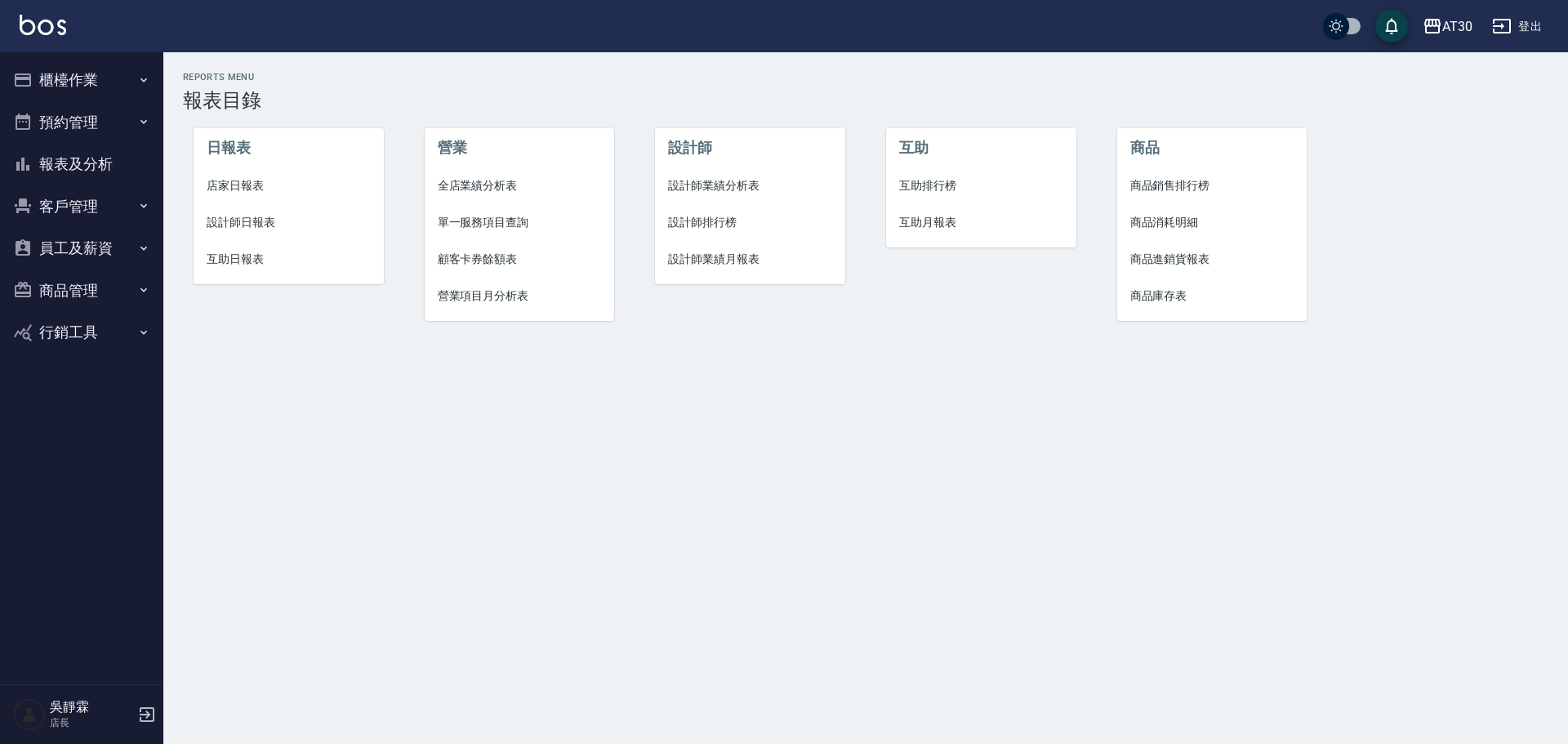
click at [251, 224] on span "設計師日報表" at bounding box center [288, 222] width 164 height 17
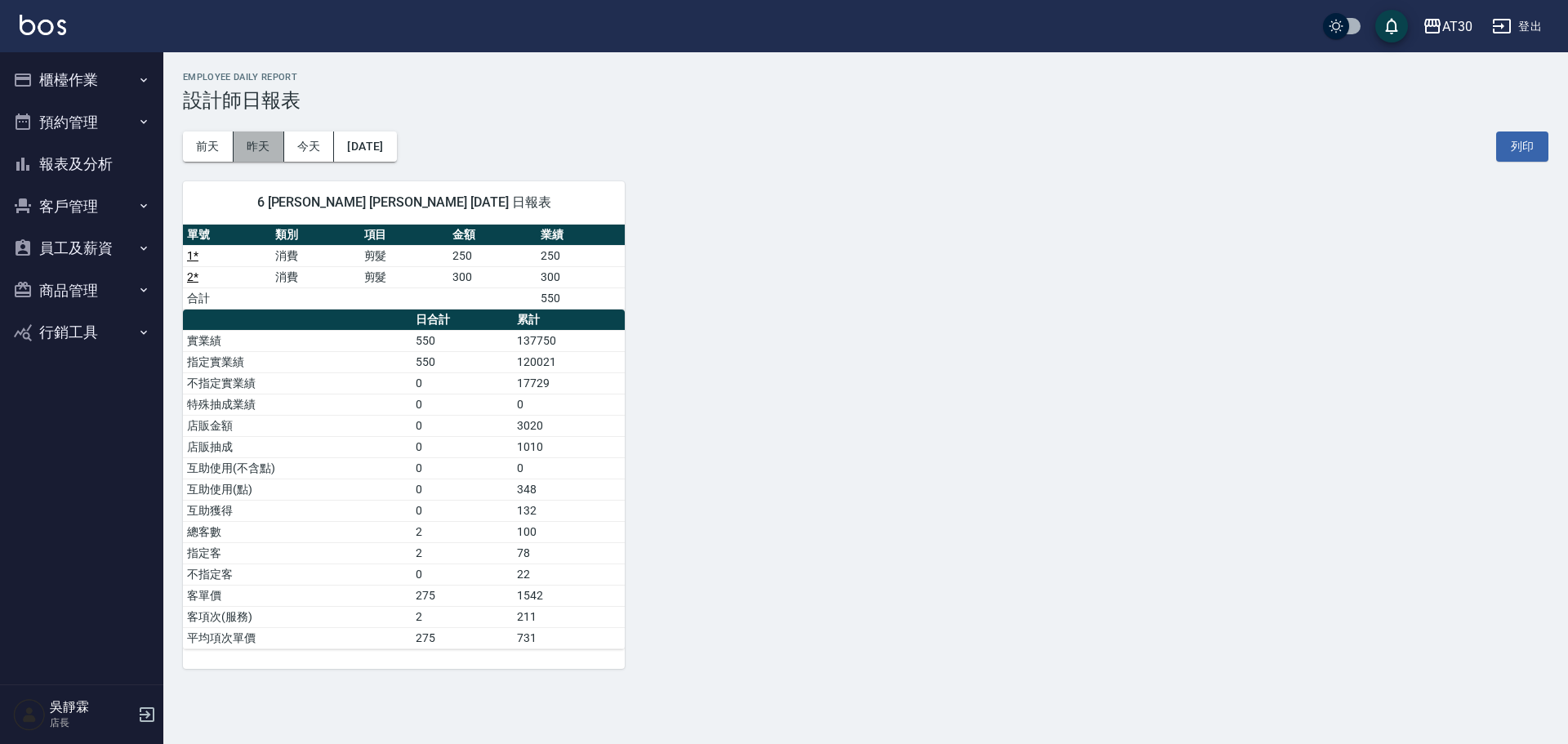
click at [276, 157] on button "昨天" at bounding box center [259, 147] width 51 height 30
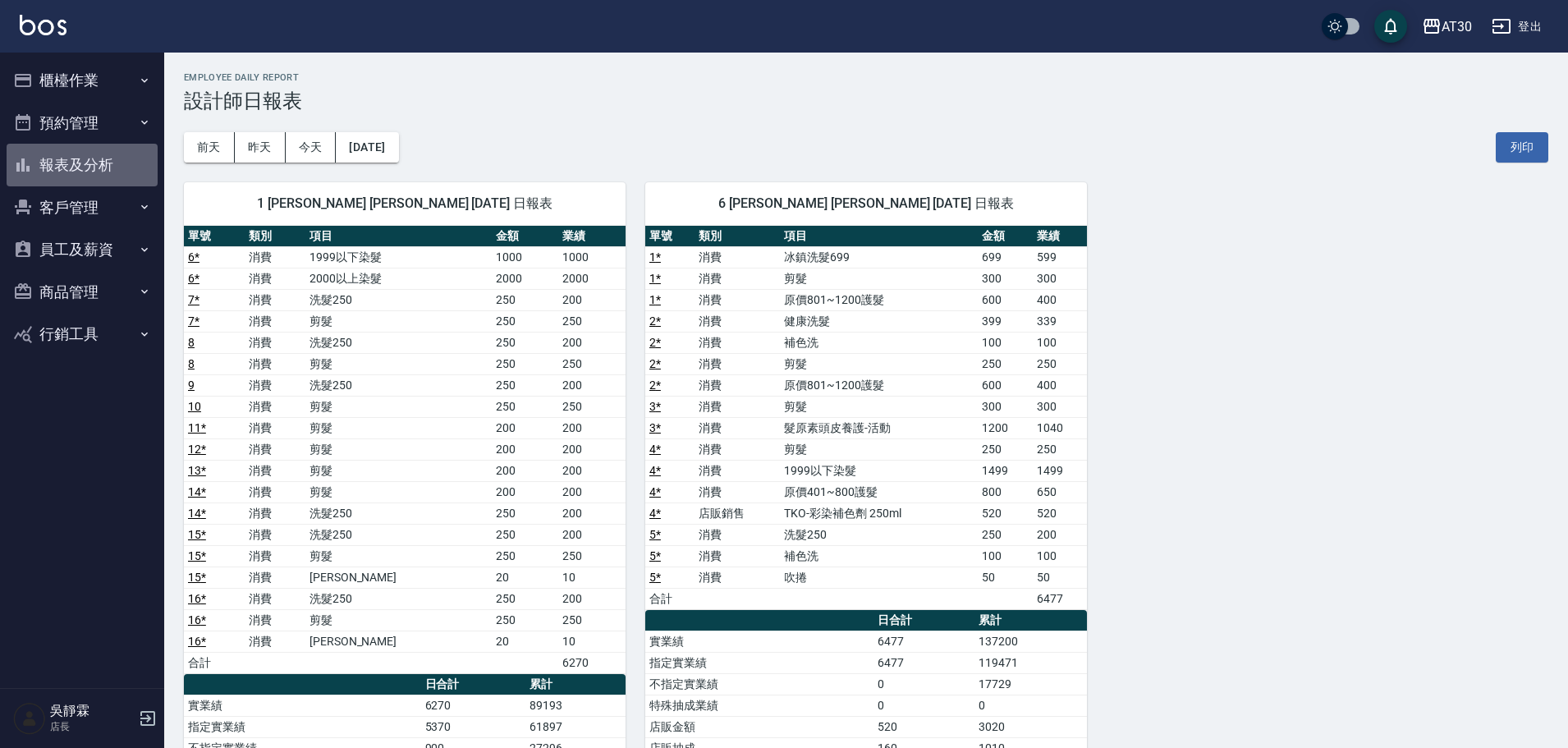
click at [83, 163] on button "報表及分析" at bounding box center [82, 165] width 151 height 42
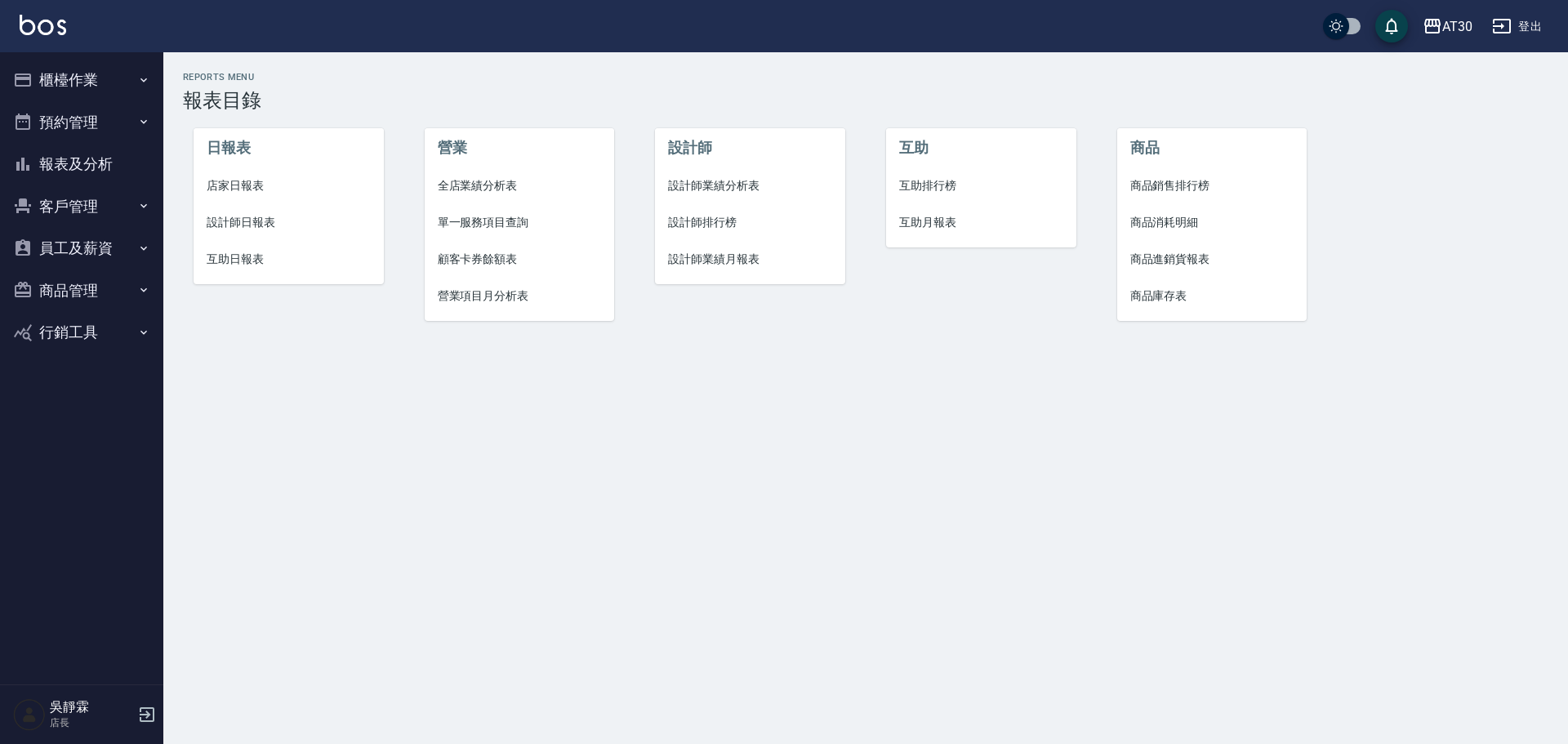
click at [699, 223] on span "設計師排行榜" at bounding box center [750, 222] width 164 height 17
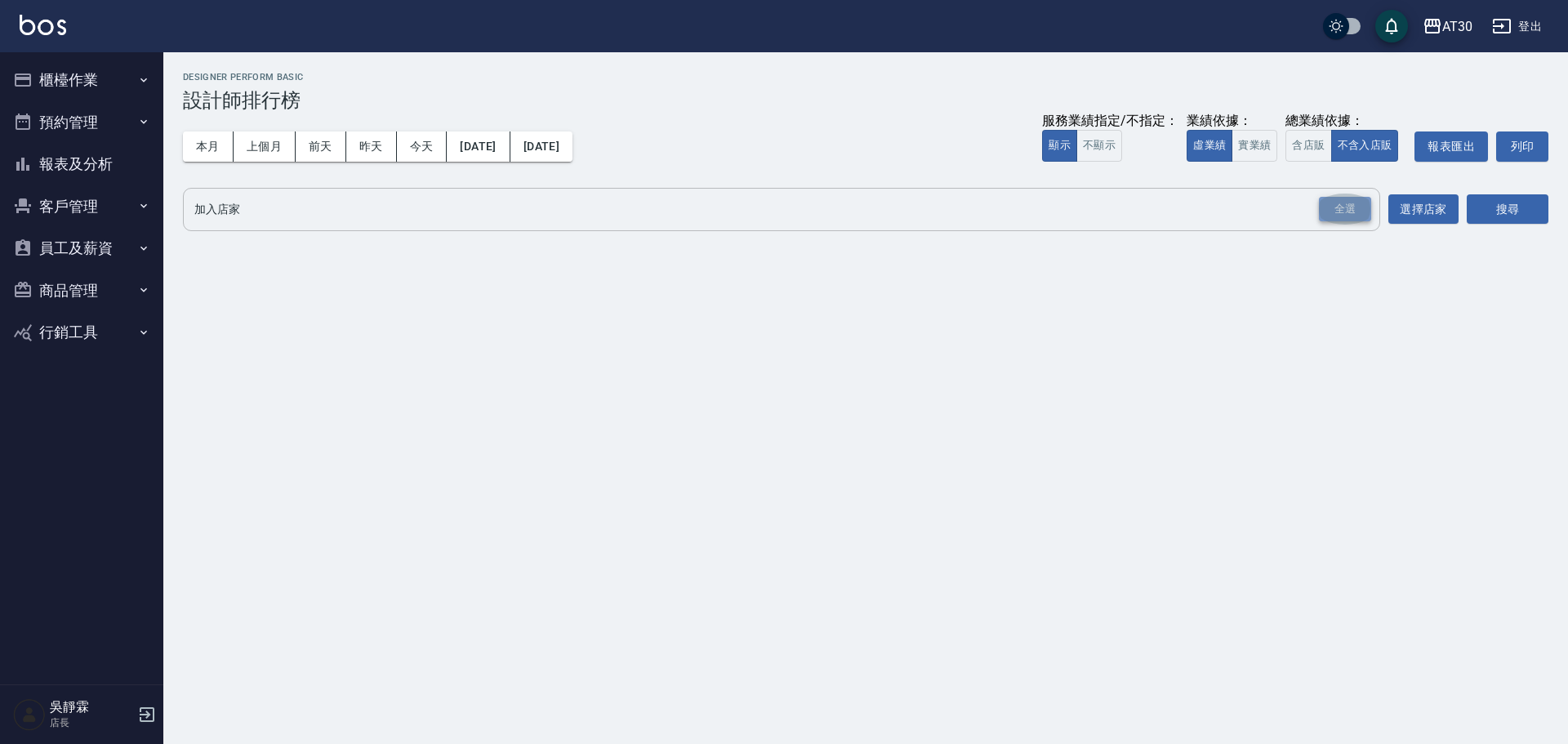
click at [1335, 214] on div "全選" at bounding box center [1345, 210] width 52 height 25
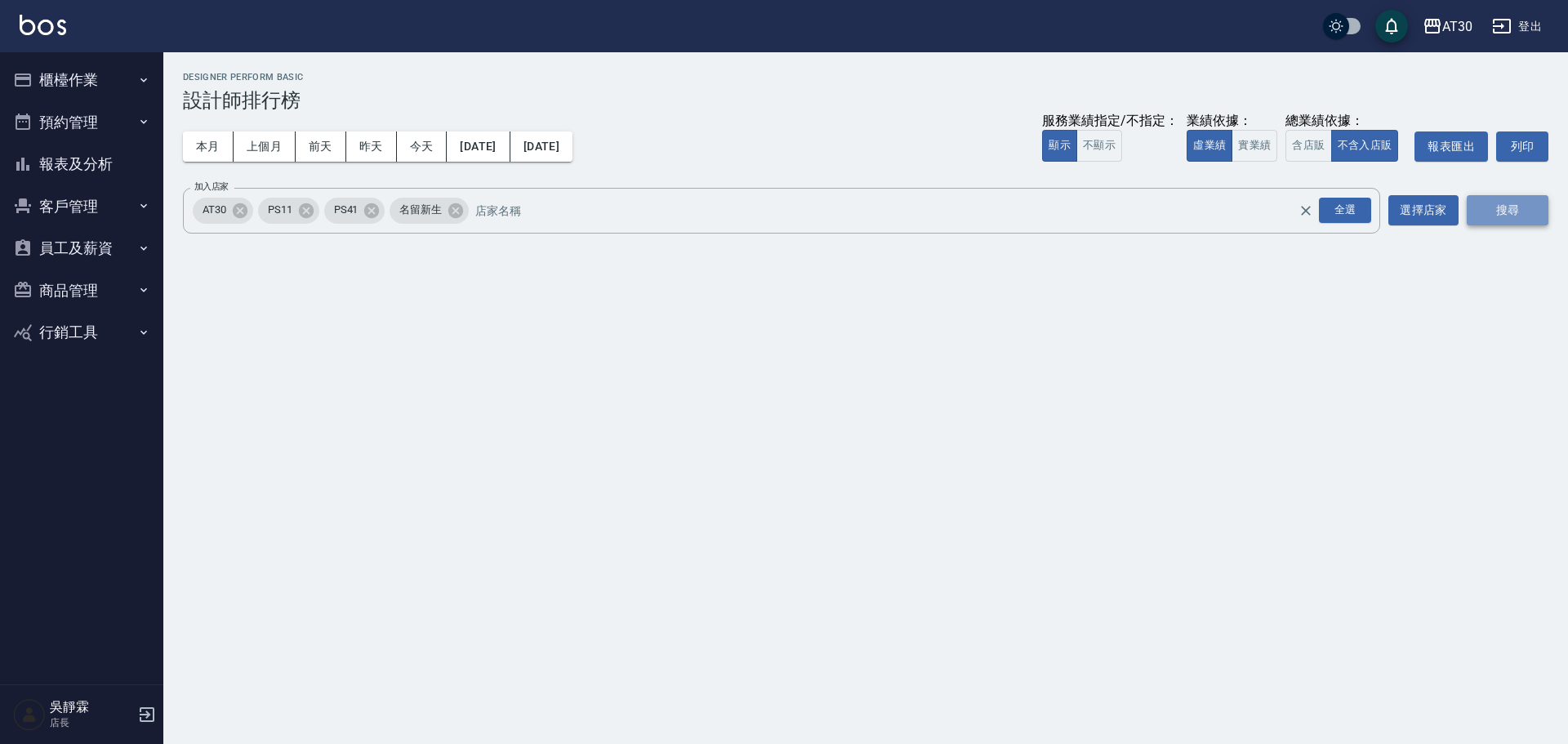
click at [1492, 208] on button "搜尋" at bounding box center [1507, 211] width 82 height 30
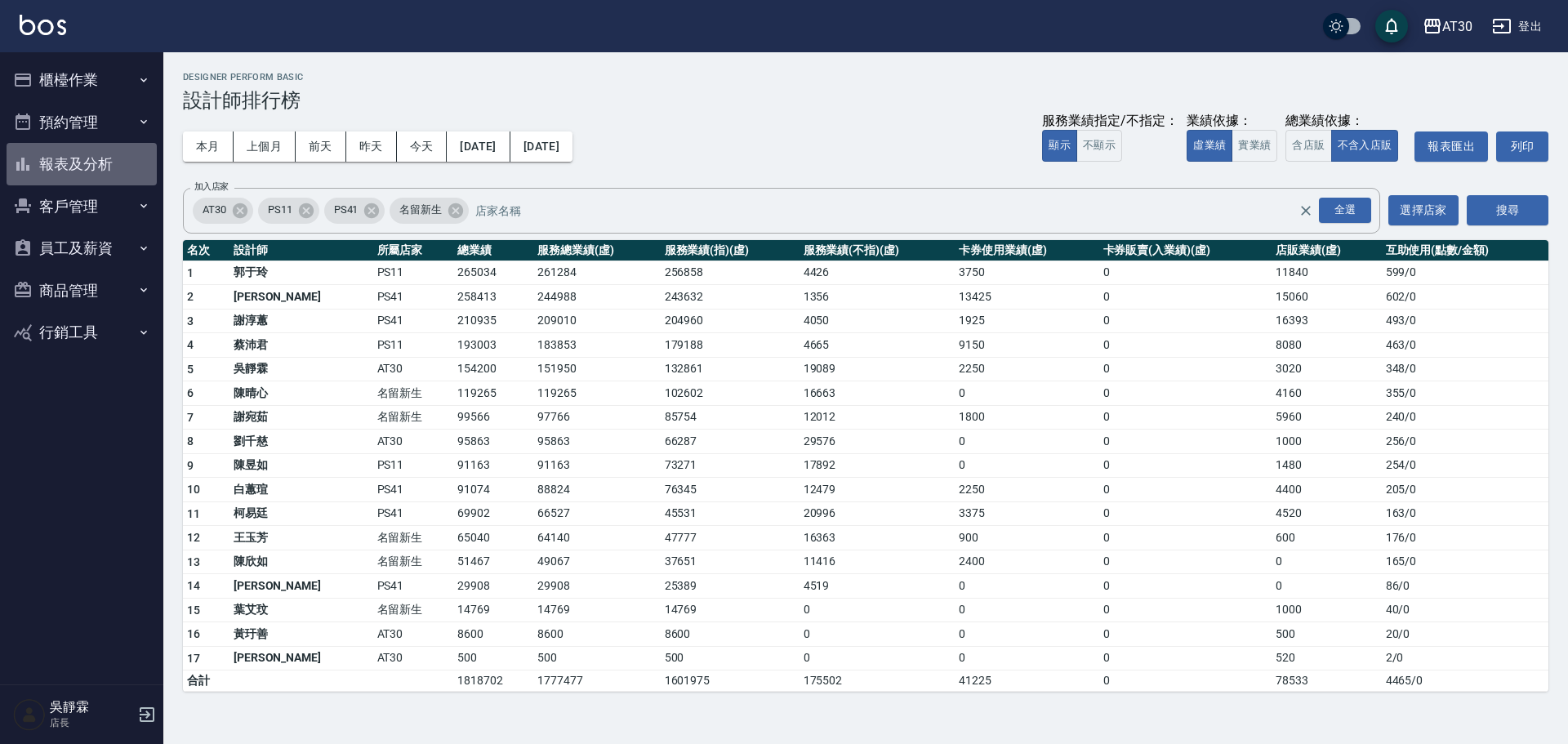
click at [100, 147] on button "報表及分析" at bounding box center [82, 164] width 150 height 42
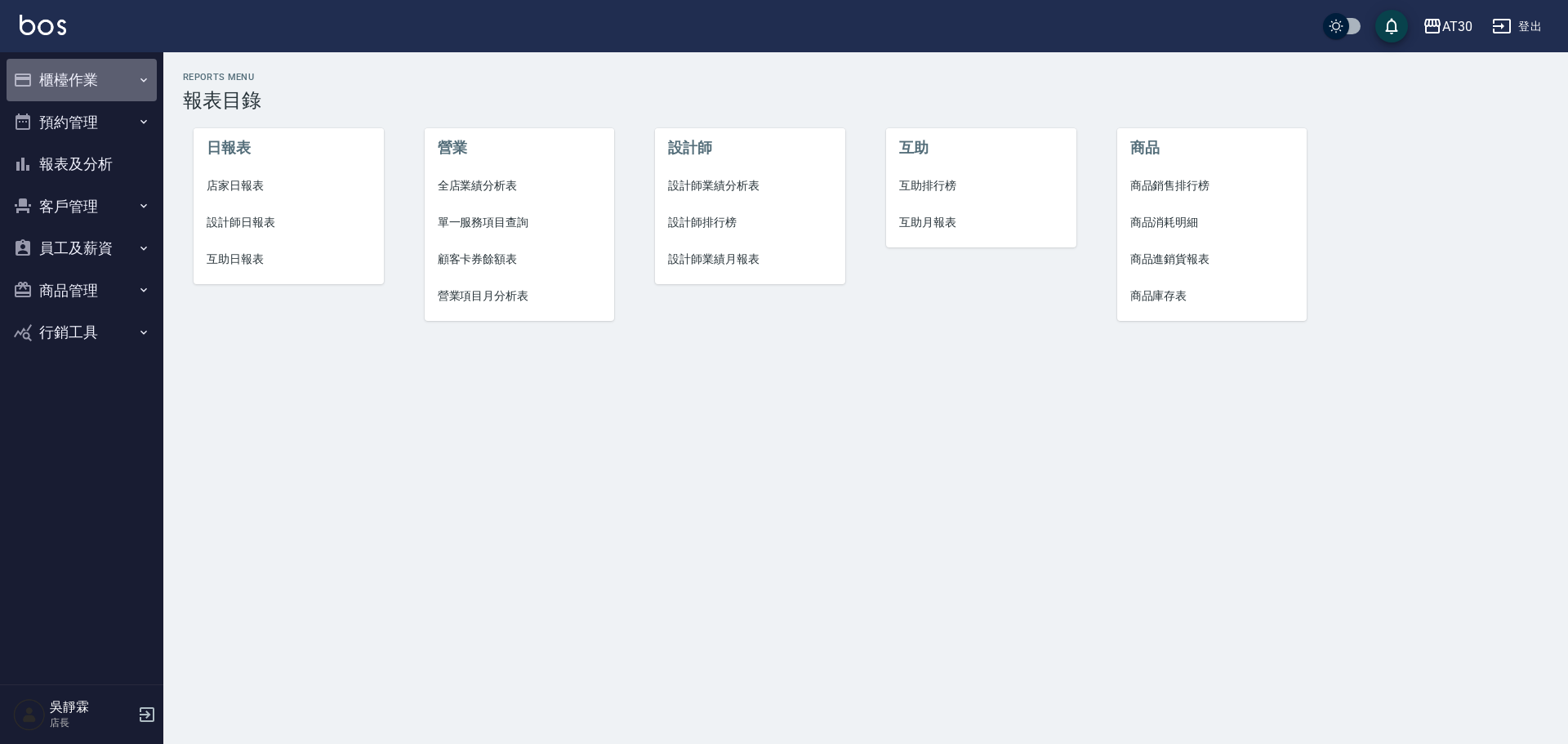
click at [83, 69] on button "櫃檯作業" at bounding box center [82, 80] width 150 height 42
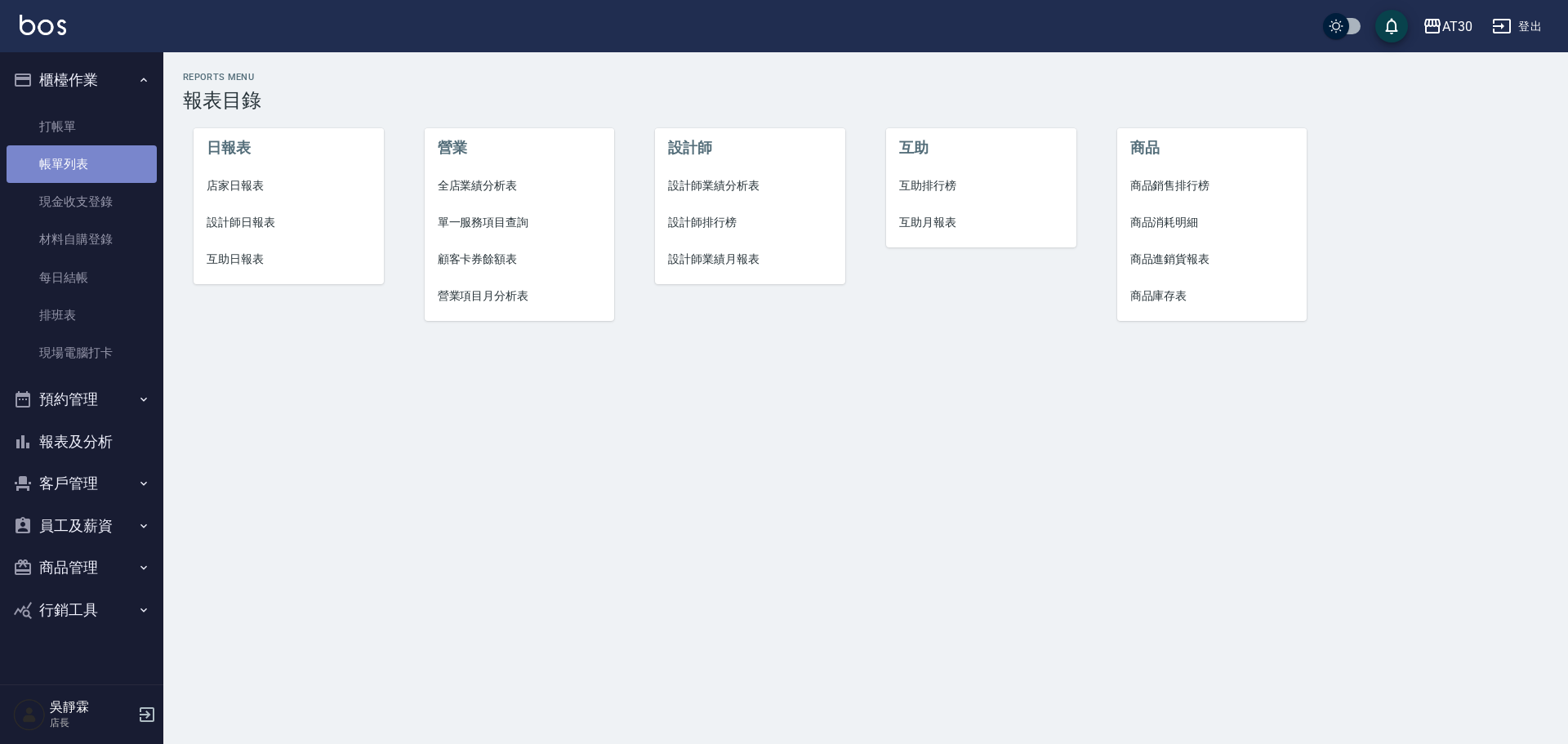
click at [95, 162] on link "帳單列表" at bounding box center [82, 163] width 150 height 38
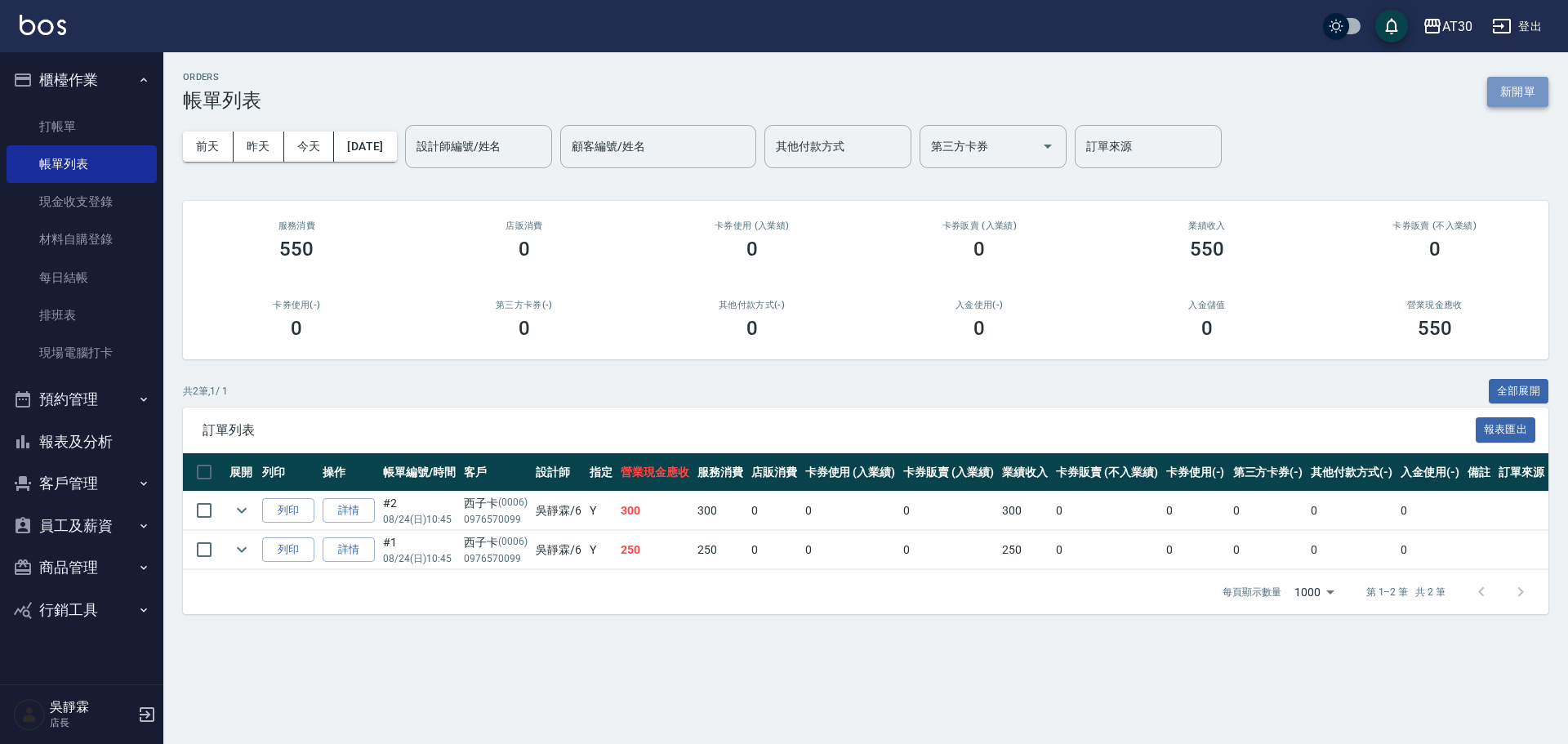
click at [1519, 84] on button "新開單" at bounding box center [1517, 92] width 62 height 30
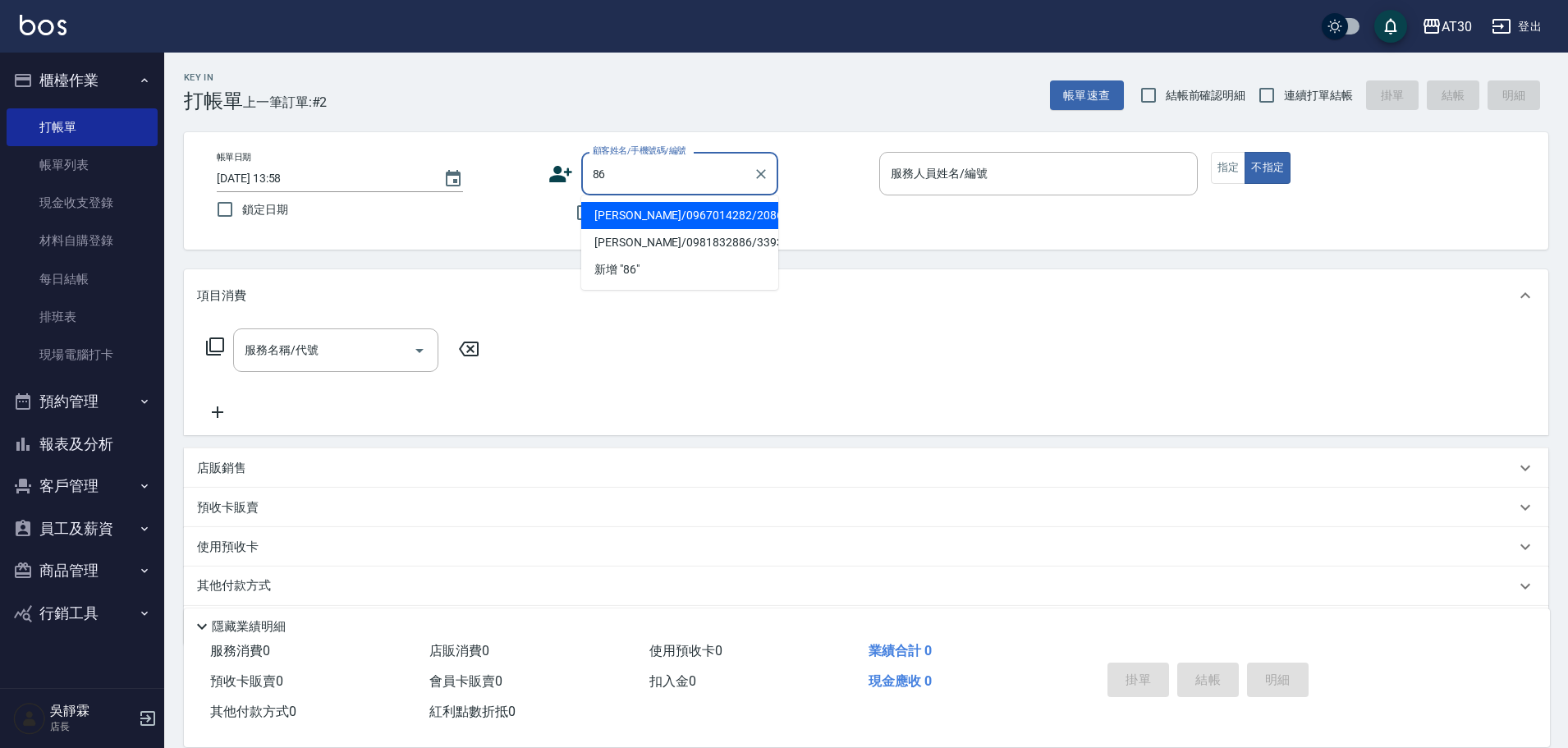
type input "[PERSON_NAME]/0967014282/2086"
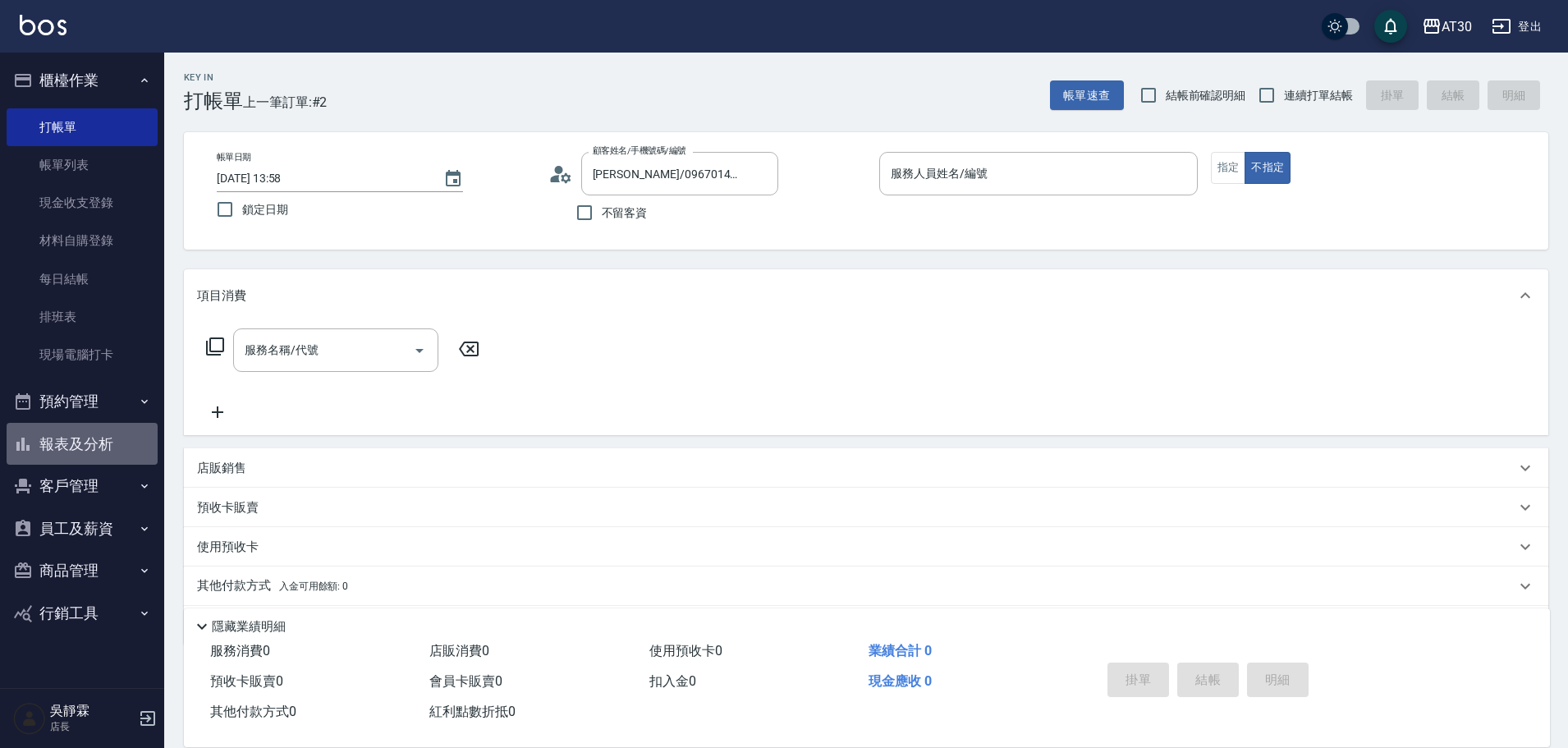
click at [99, 447] on button "報表及分析" at bounding box center [82, 444] width 151 height 42
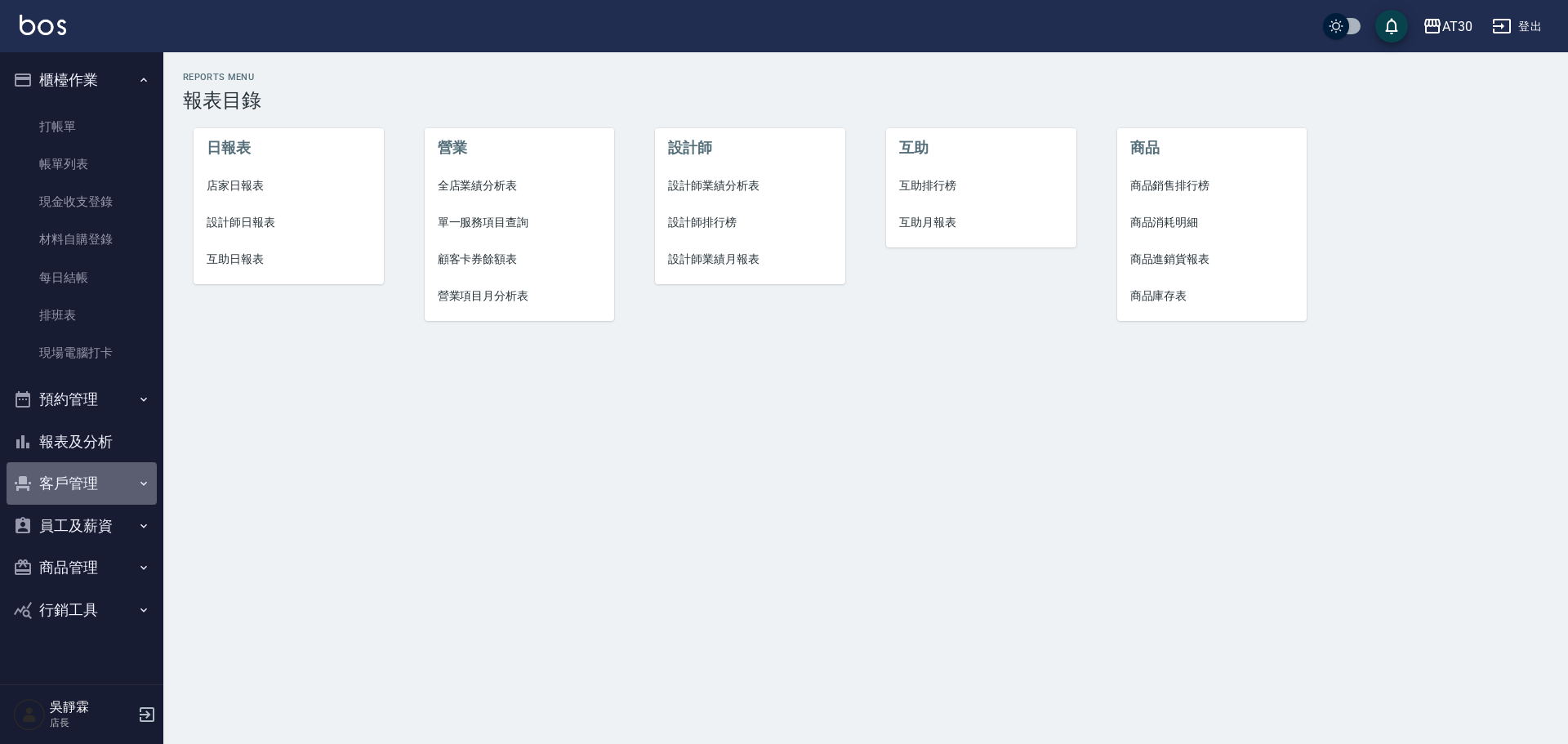
click at [99, 481] on button "客戶管理" at bounding box center [82, 484] width 150 height 42
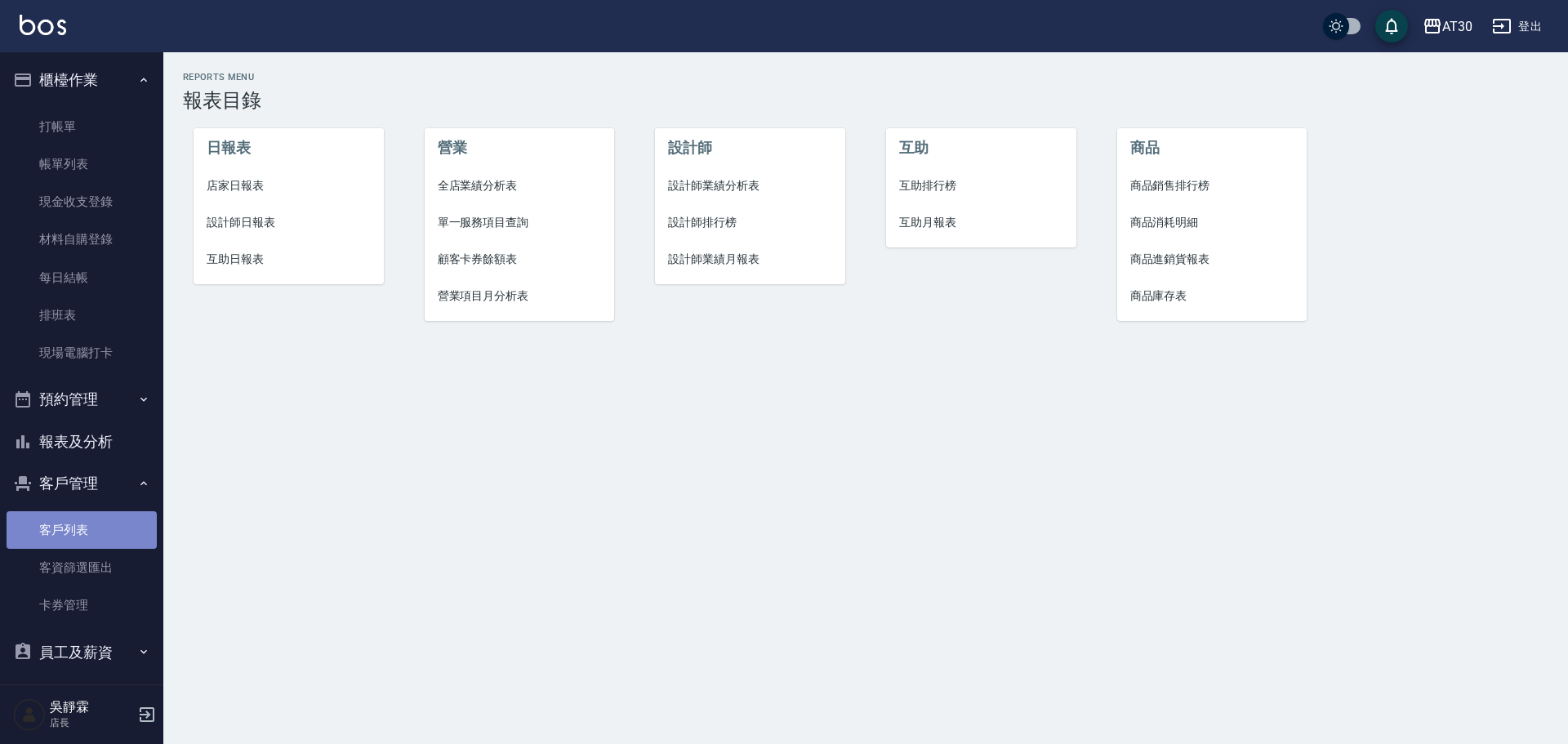
click at [98, 530] on link "客戶列表" at bounding box center [82, 530] width 150 height 38
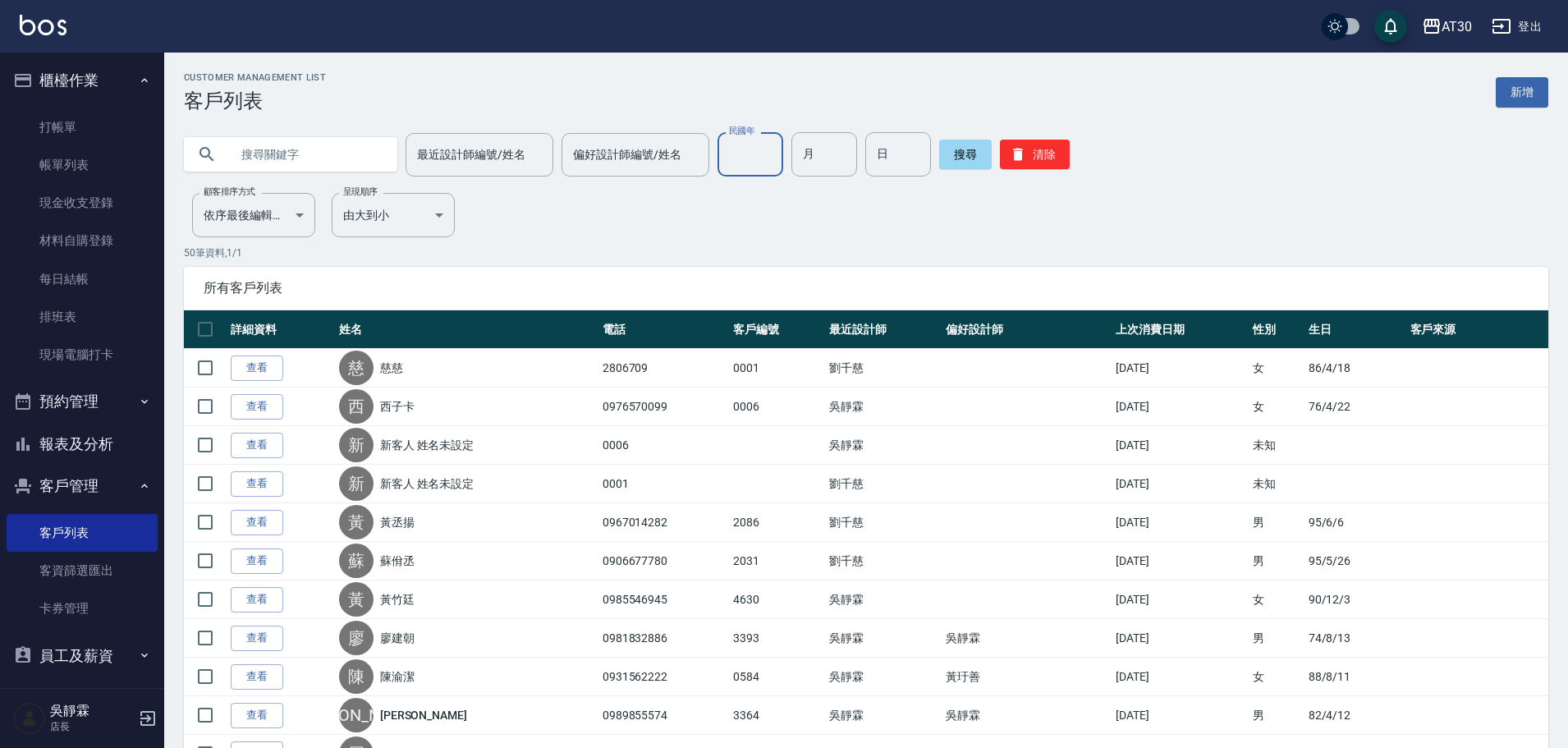
click at [740, 152] on input "民國年" at bounding box center [751, 154] width 66 height 44
type input "86"
type input "08"
type input "18"
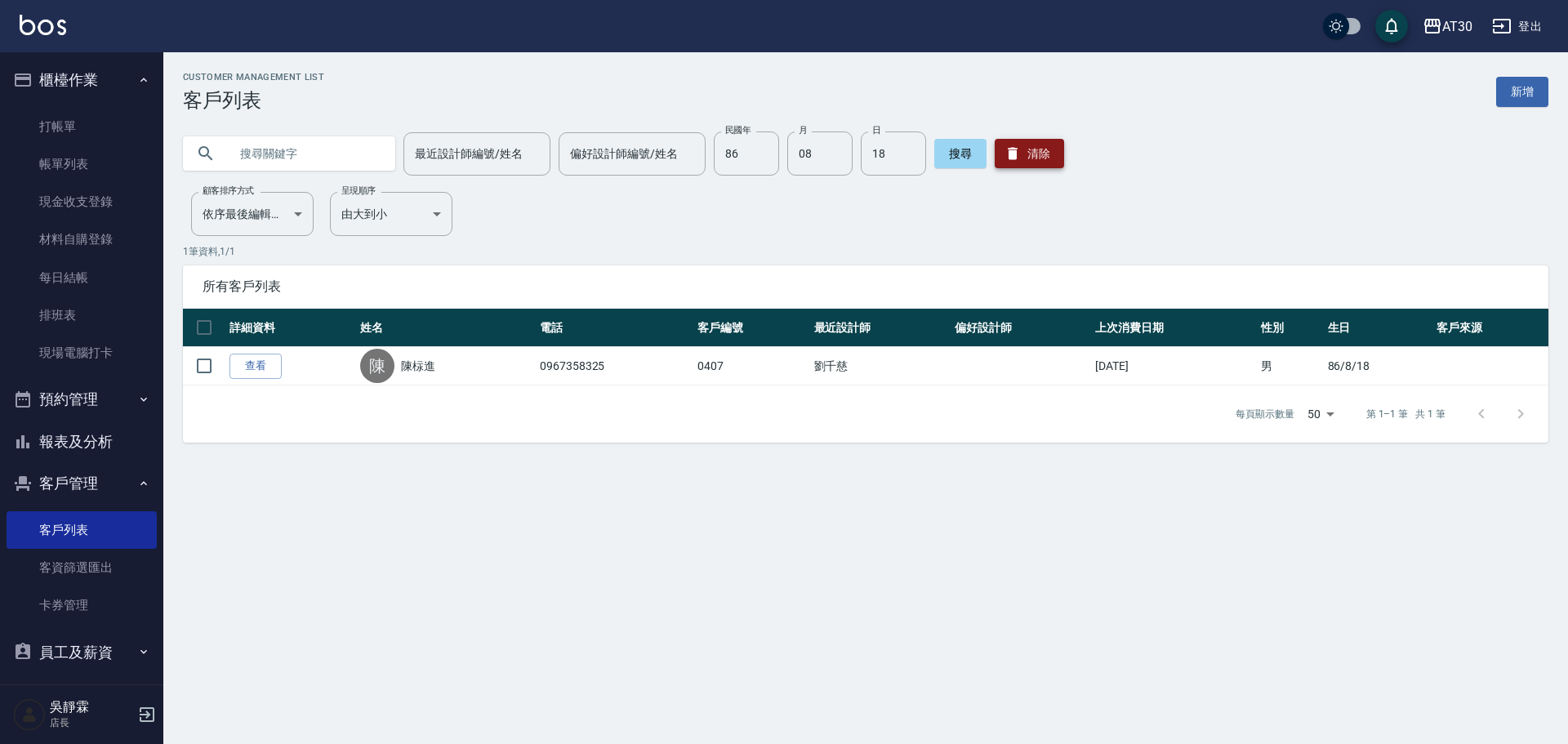
drag, startPoint x: 1060, startPoint y: 150, endPoint x: 1052, endPoint y: 155, distance: 9.4
click at [1054, 154] on div "最近設計師編號/姓名 最近設計師編號/姓名 偏好設計師編號/姓名 偏好設計師編號/姓名 民國年 86 民國年 月 08 月 日 18 日 搜尋 清除" at bounding box center [865, 153] width 1365 height 44
click at [1047, 155] on button "清除" at bounding box center [1029, 153] width 69 height 29
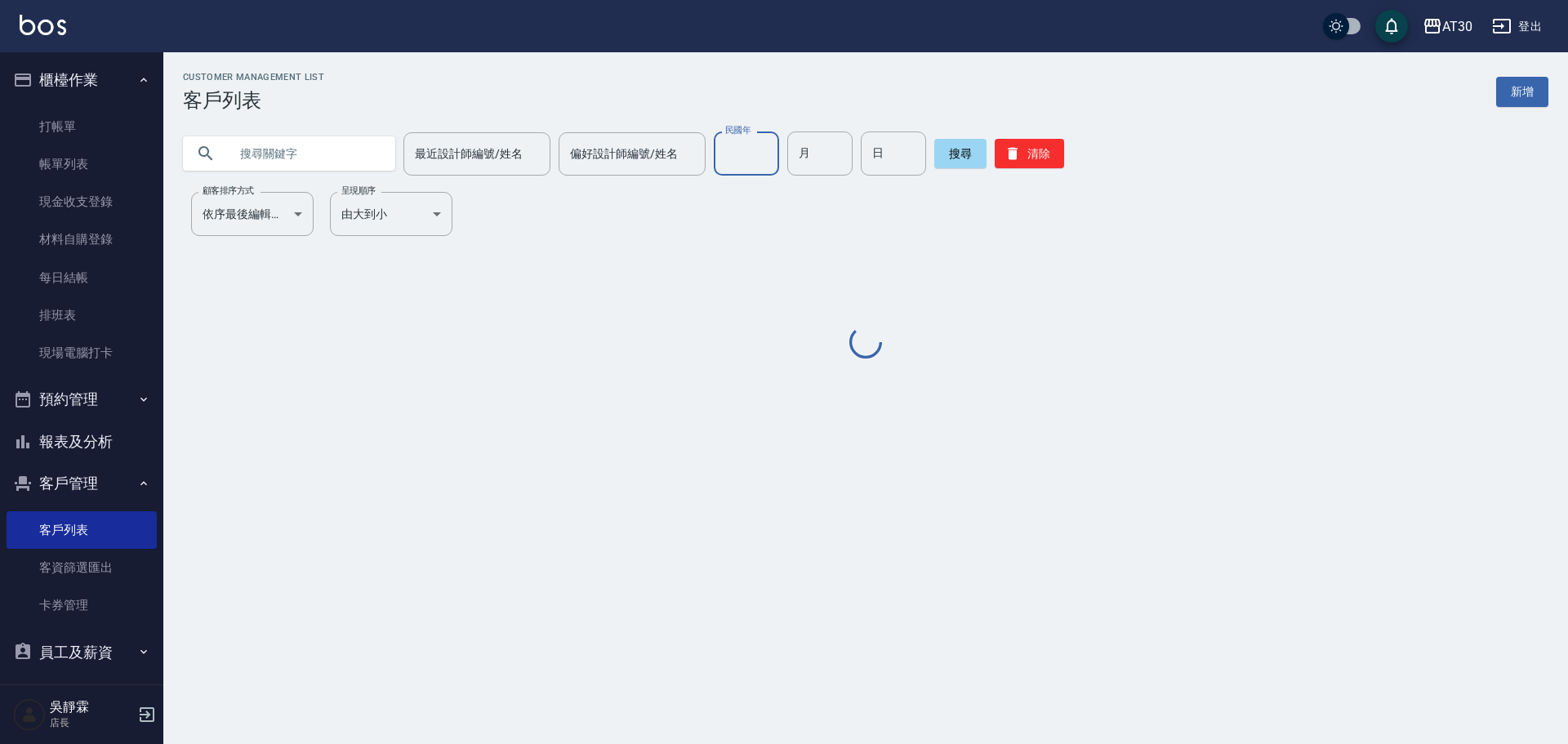
click at [734, 146] on input "民國年" at bounding box center [747, 153] width 66 height 44
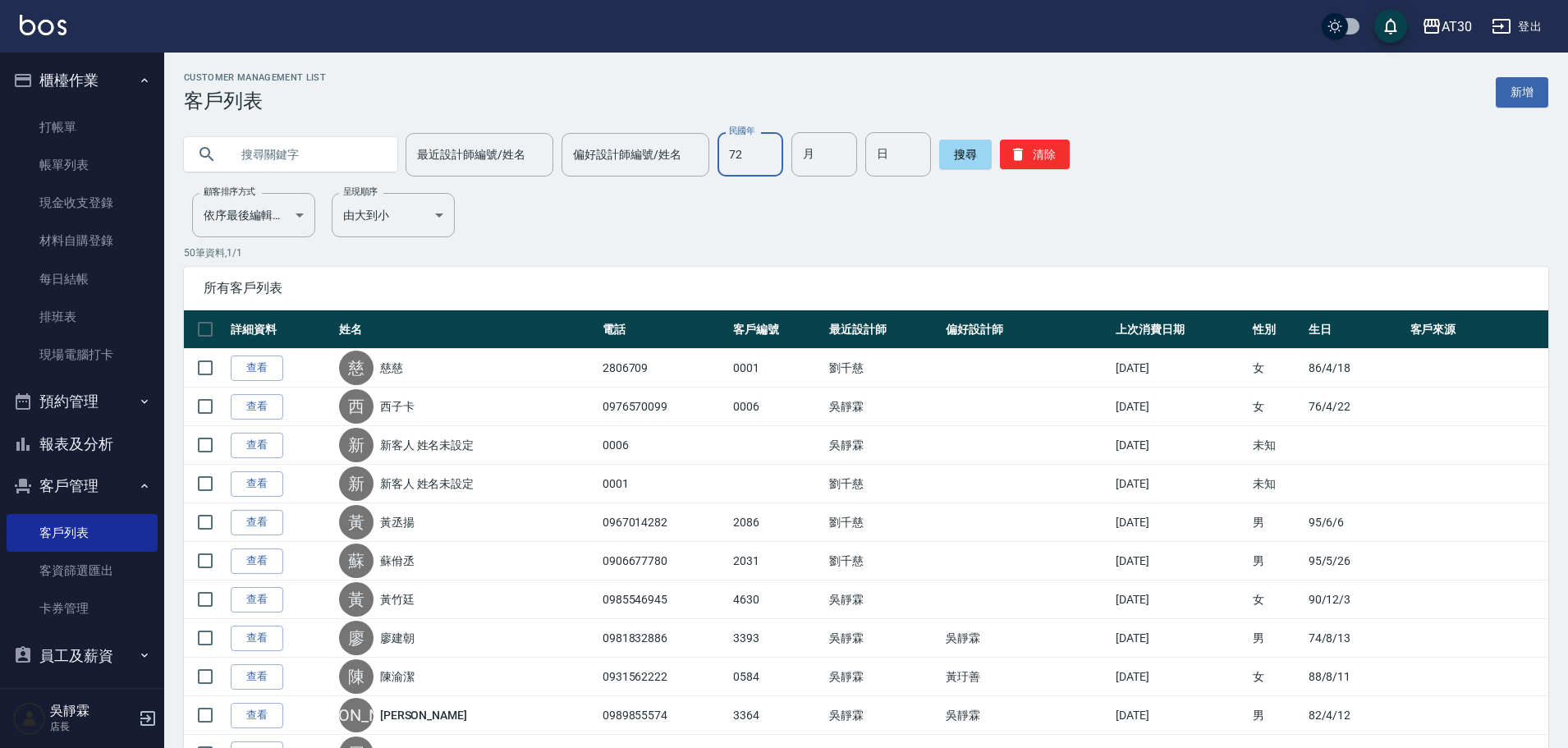
type input "72"
type input "12"
type input "14"
